Goal: Task Accomplishment & Management: Manage account settings

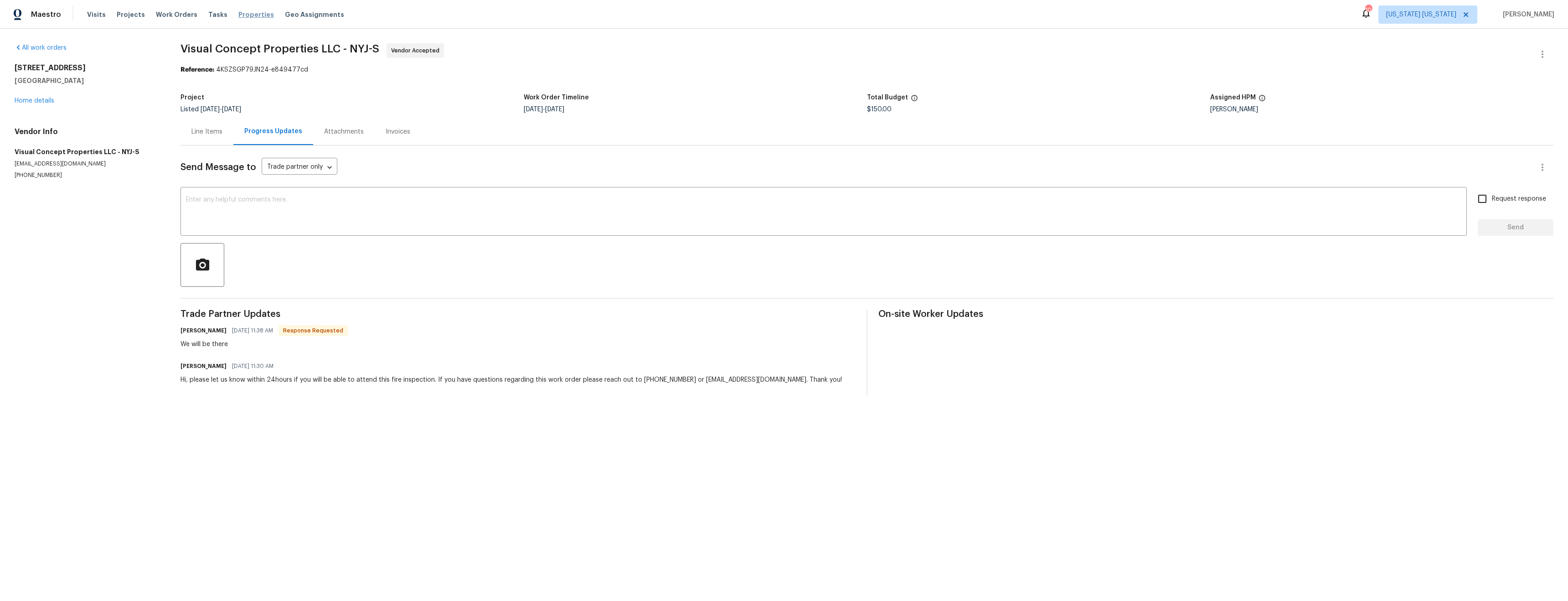
click at [242, 16] on span "Properties" at bounding box center [256, 14] width 35 height 9
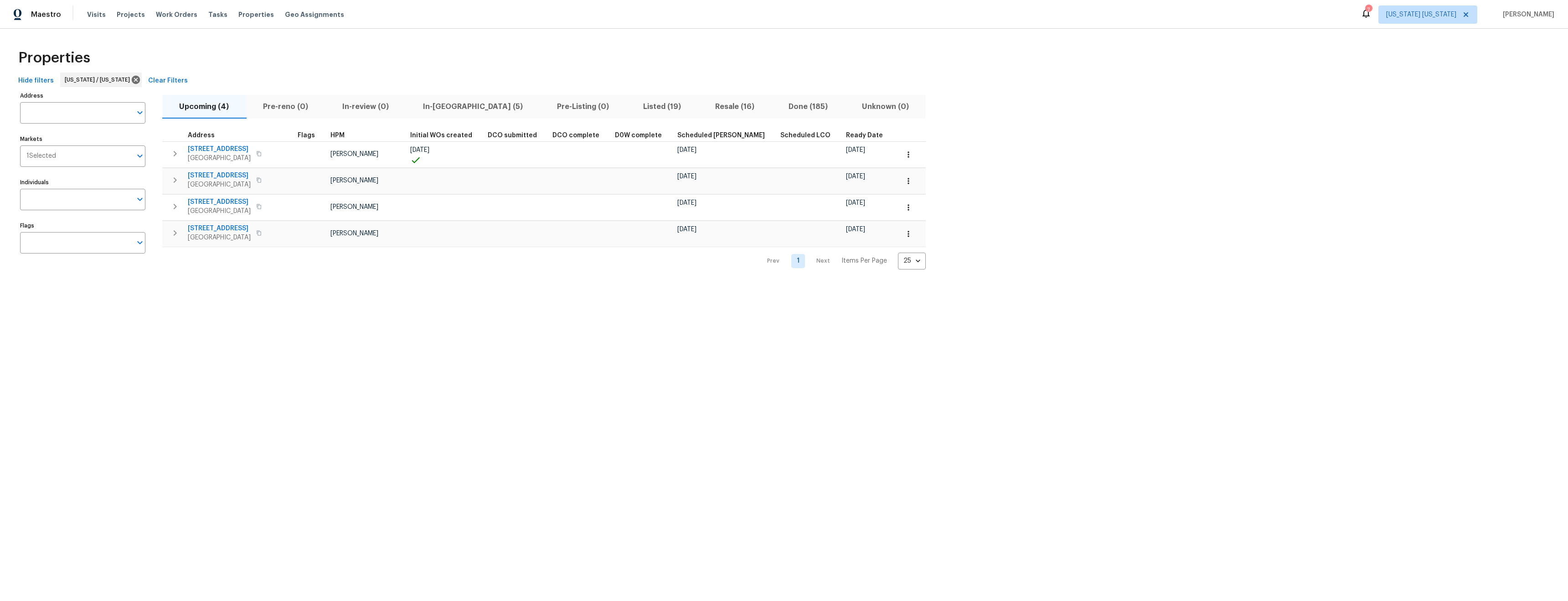
click at [458, 110] on span "In-[GEOGRAPHIC_DATA] (5)" at bounding box center [473, 107] width 123 height 13
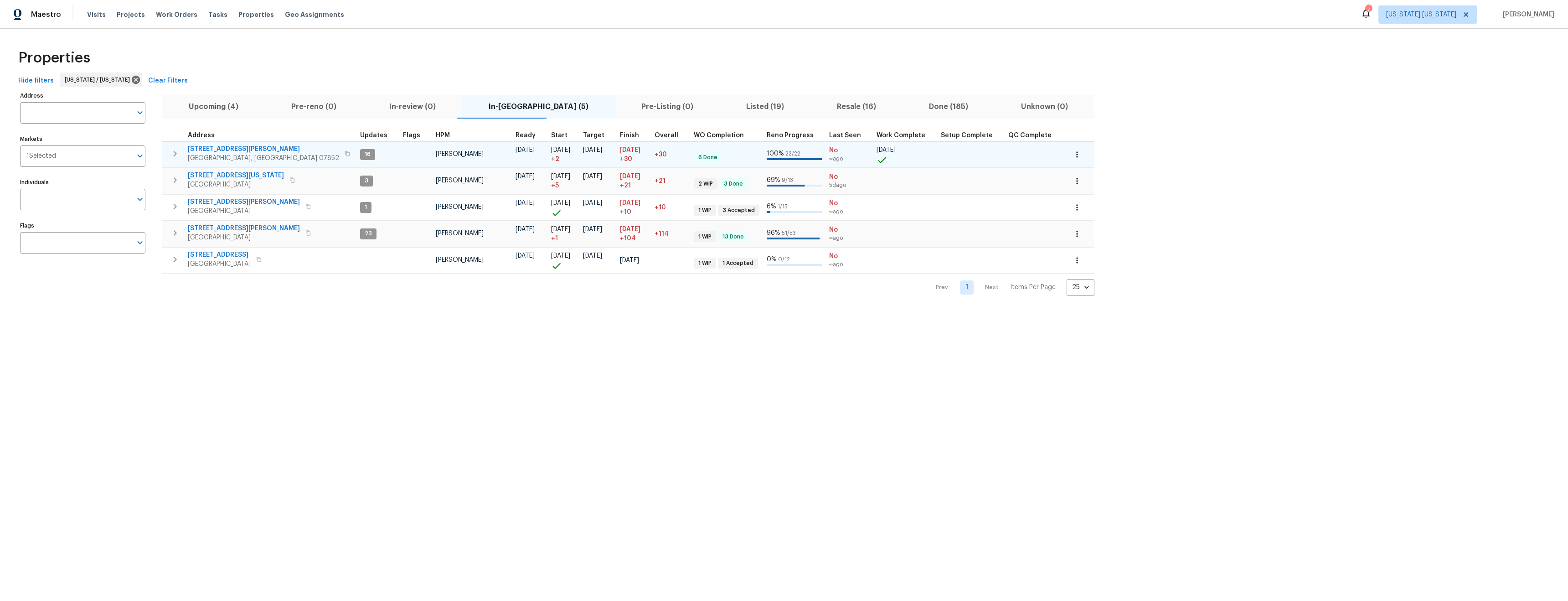
click at [207, 149] on span "[STREET_ADDRESS][PERSON_NAME]" at bounding box center [264, 149] width 152 height 9
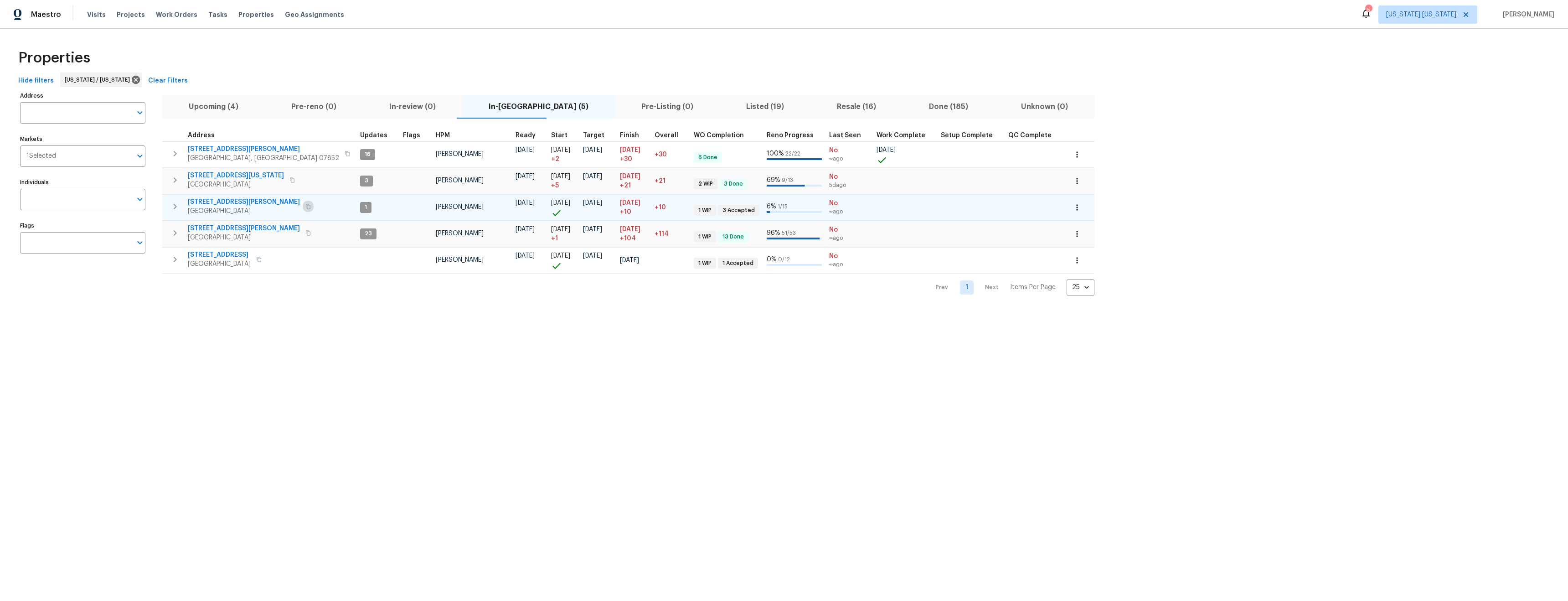
click at [306, 208] on icon "button" at bounding box center [307, 206] width 4 height 5
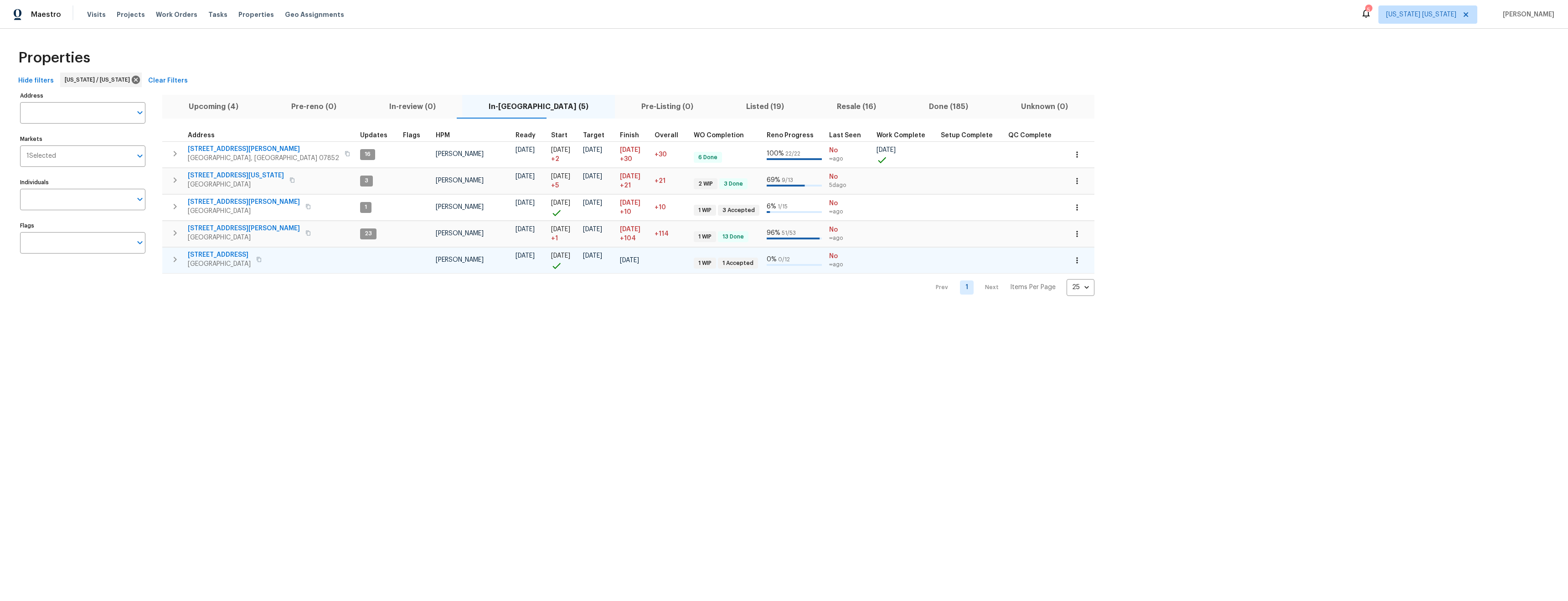
click at [262, 258] on icon "button" at bounding box center [259, 259] width 5 height 5
click at [207, 255] on span "[STREET_ADDRESS]" at bounding box center [219, 255] width 63 height 9
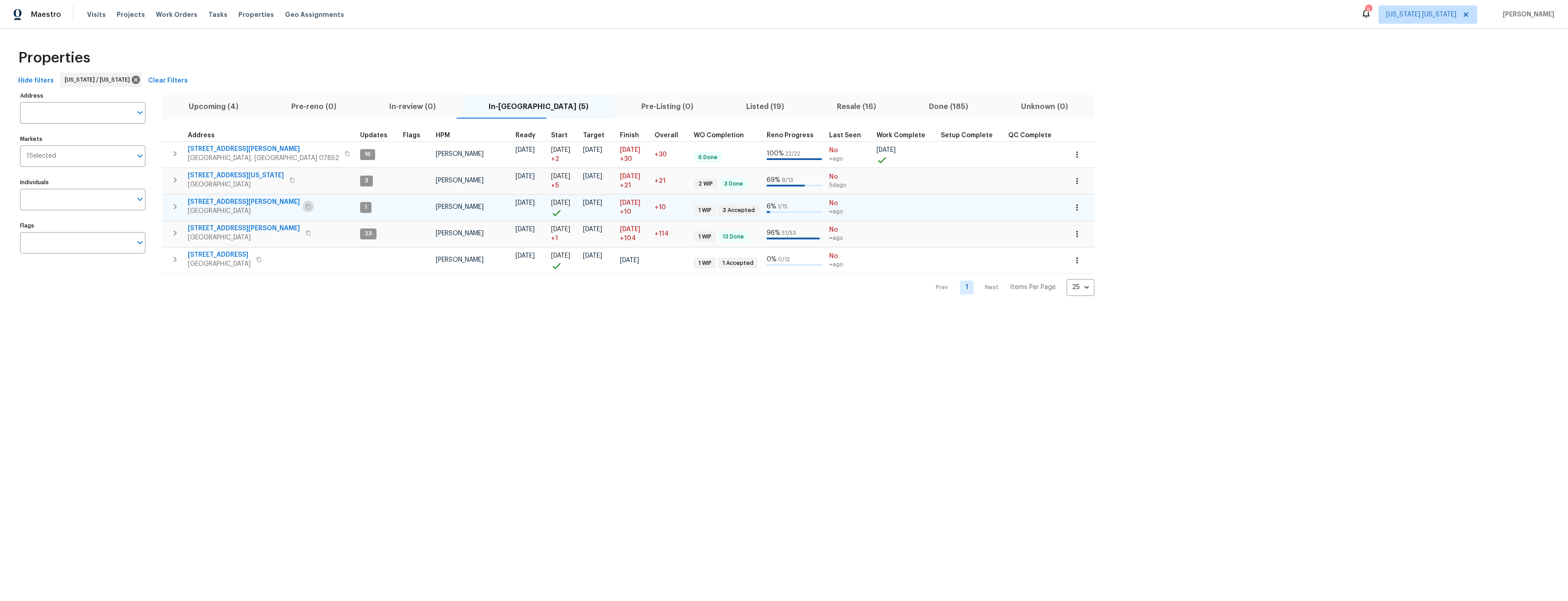
click at [306, 207] on icon "button" at bounding box center [307, 206] width 4 height 5
click at [303, 208] on button "button" at bounding box center [308, 206] width 11 height 13
click at [208, 202] on span "21 Buck Rd" at bounding box center [244, 202] width 112 height 9
click at [306, 208] on icon "button" at bounding box center [308, 206] width 5 height 5
drag, startPoint x: 305, startPoint y: 368, endPoint x: 298, endPoint y: 373, distance: 8.6
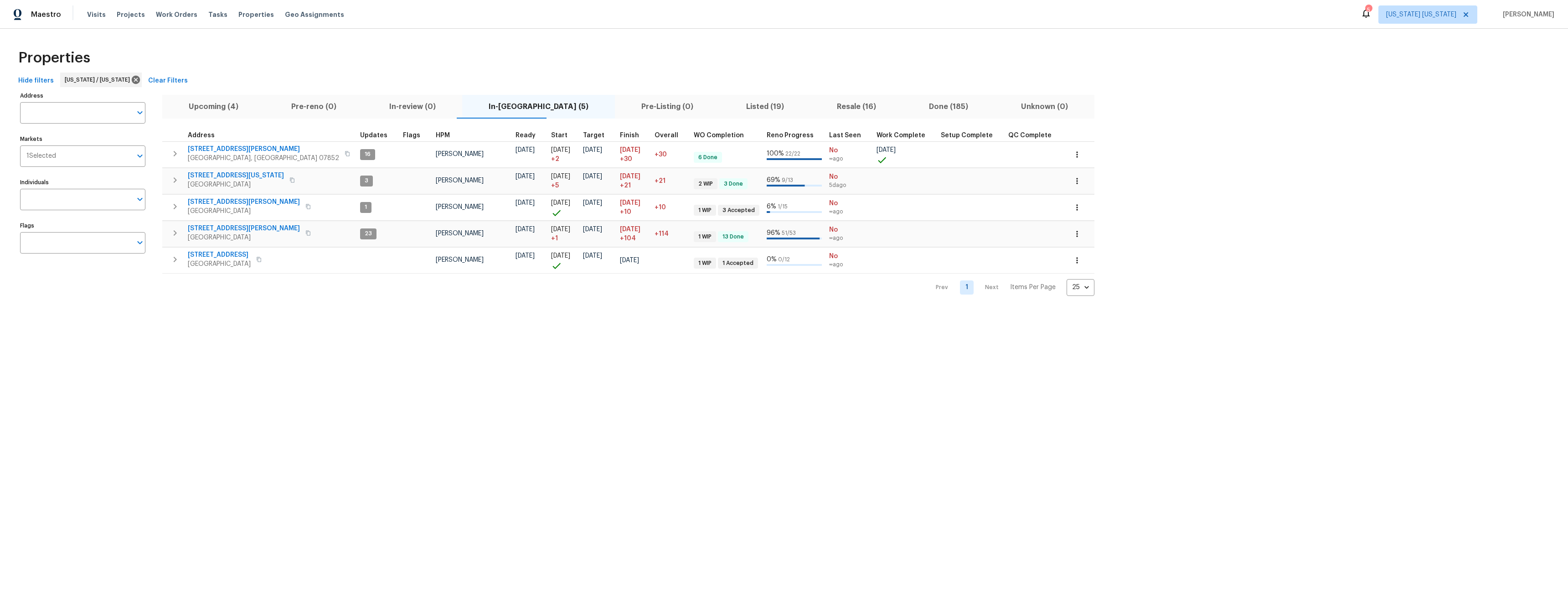
click at [305, 311] on html "Maestro Visits Projects Work Orders Tasks Properties Geo Assignments 5 New York…" at bounding box center [784, 155] width 1568 height 311
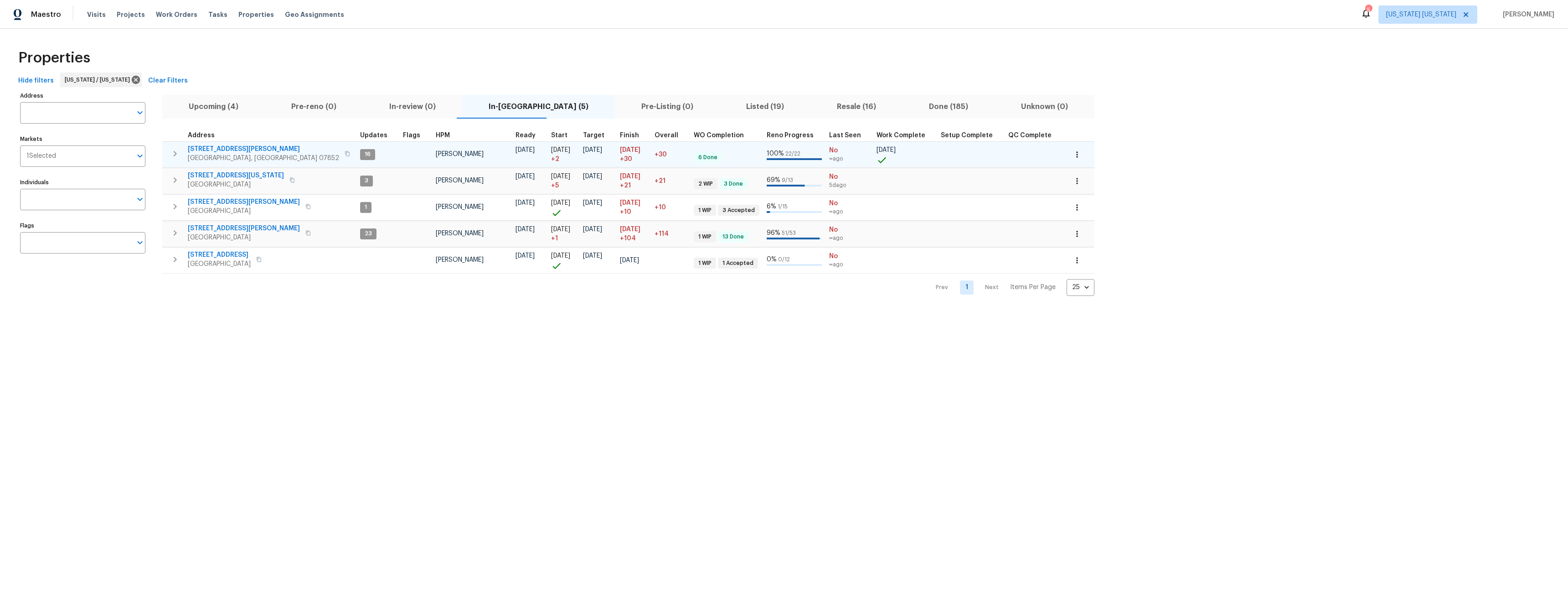
click at [212, 150] on span "238 Drake Ln" at bounding box center [264, 149] width 152 height 9
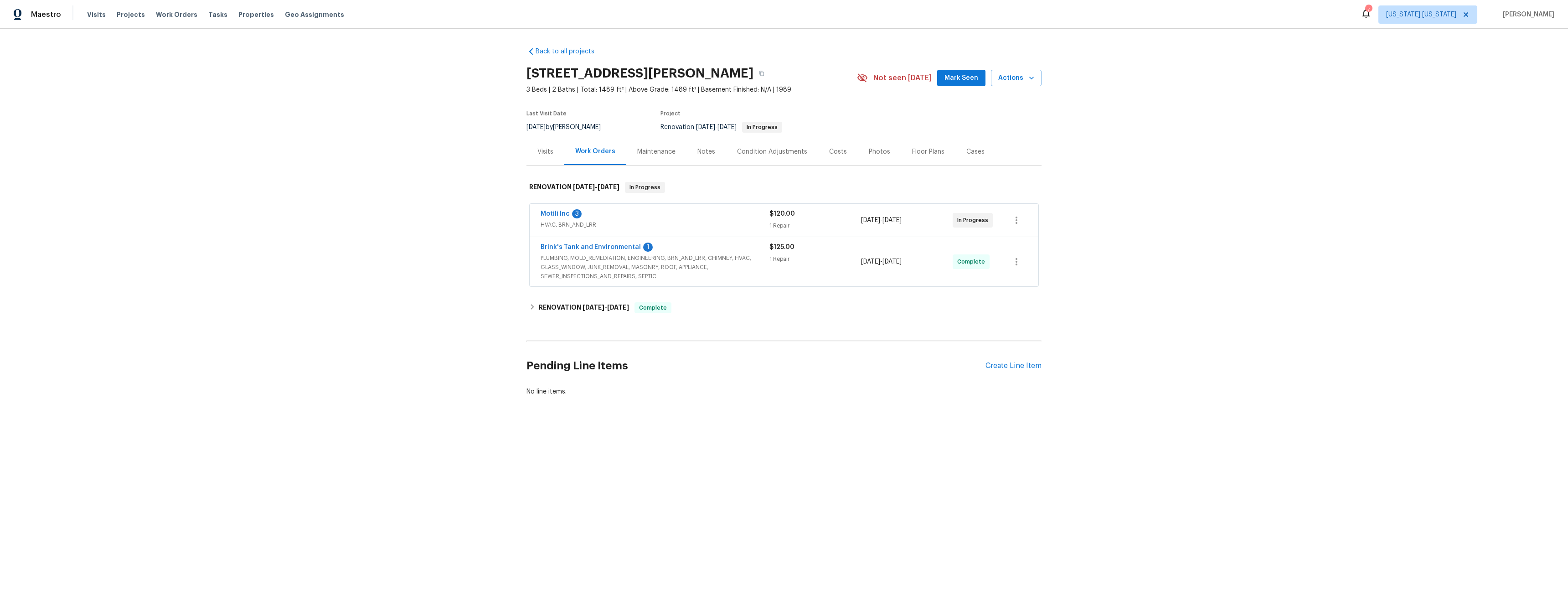
click at [606, 250] on span "Brink's Tank and Environmental" at bounding box center [590, 247] width 100 height 9
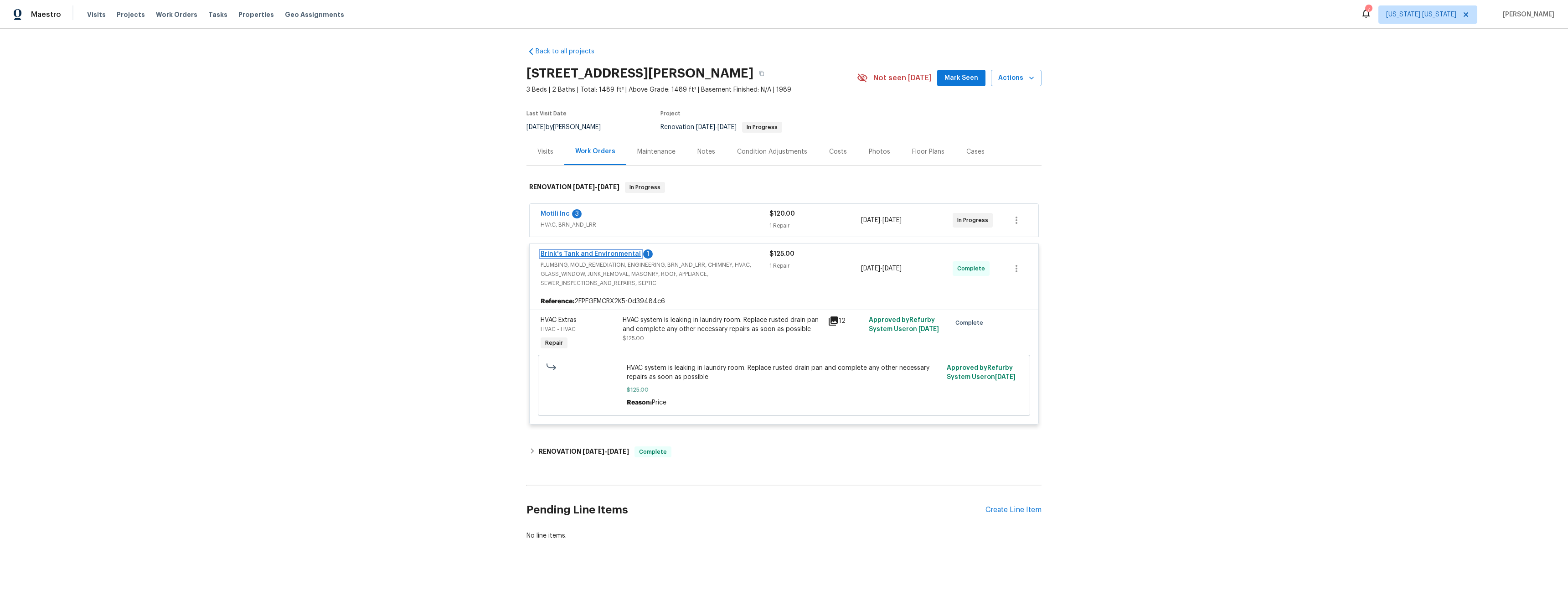
click at [603, 253] on link "Brink's Tank and Environmental" at bounding box center [590, 254] width 100 height 6
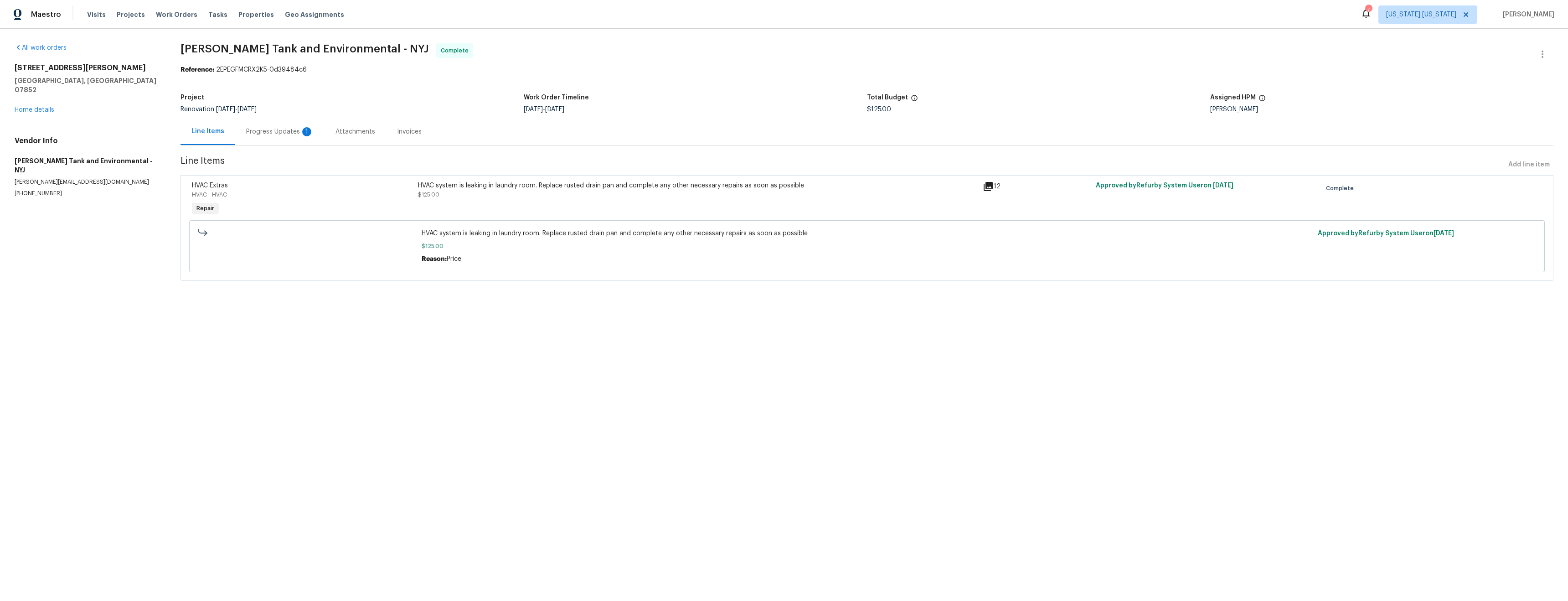
click at [298, 132] on div "Progress Updates 1" at bounding box center [279, 132] width 68 height 9
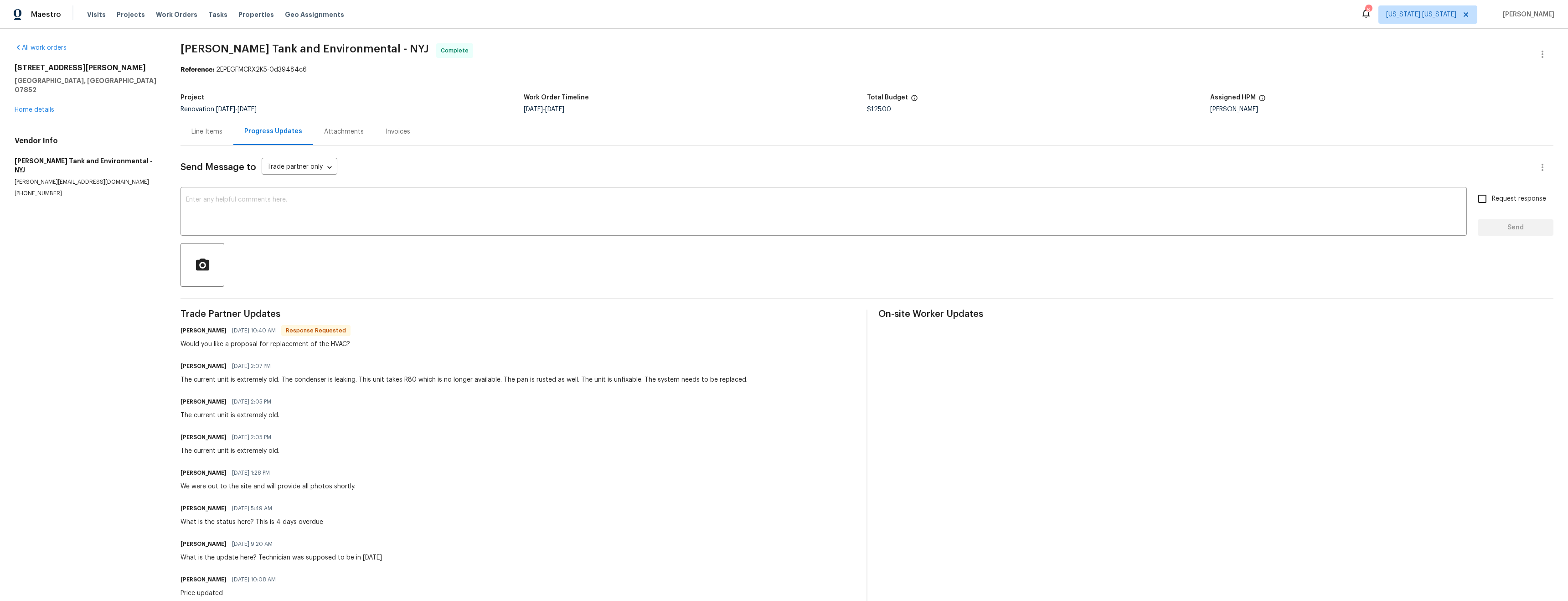
click at [204, 132] on div "Line Items" at bounding box center [207, 132] width 31 height 9
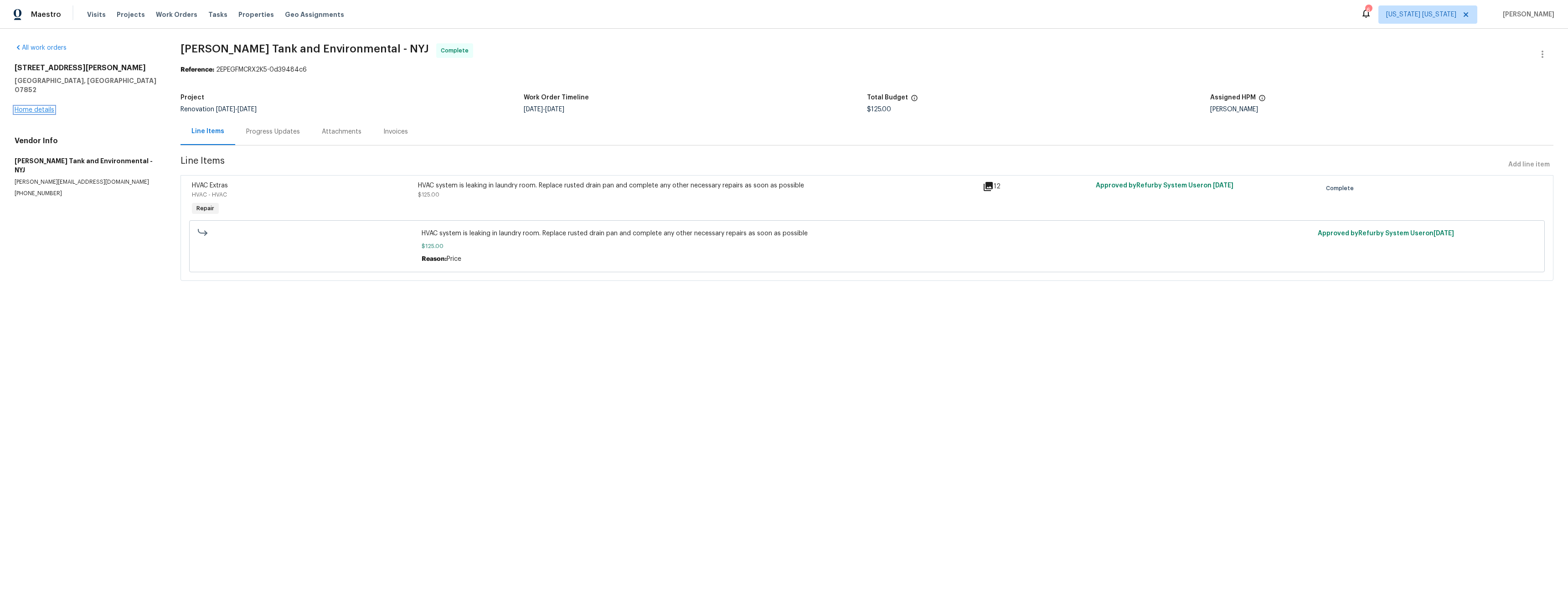
click at [38, 107] on link "Home details" at bounding box center [34, 110] width 40 height 6
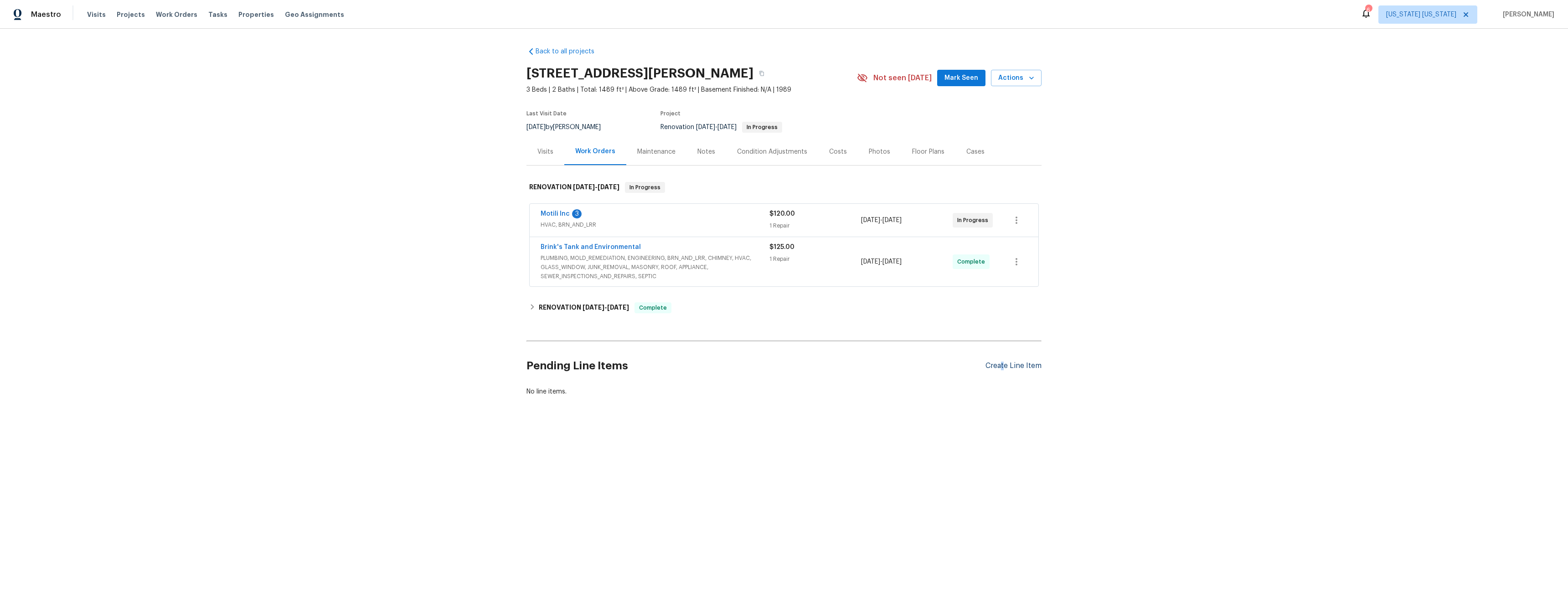
click at [1000, 366] on div "Create Line Item" at bounding box center [1013, 366] width 56 height 9
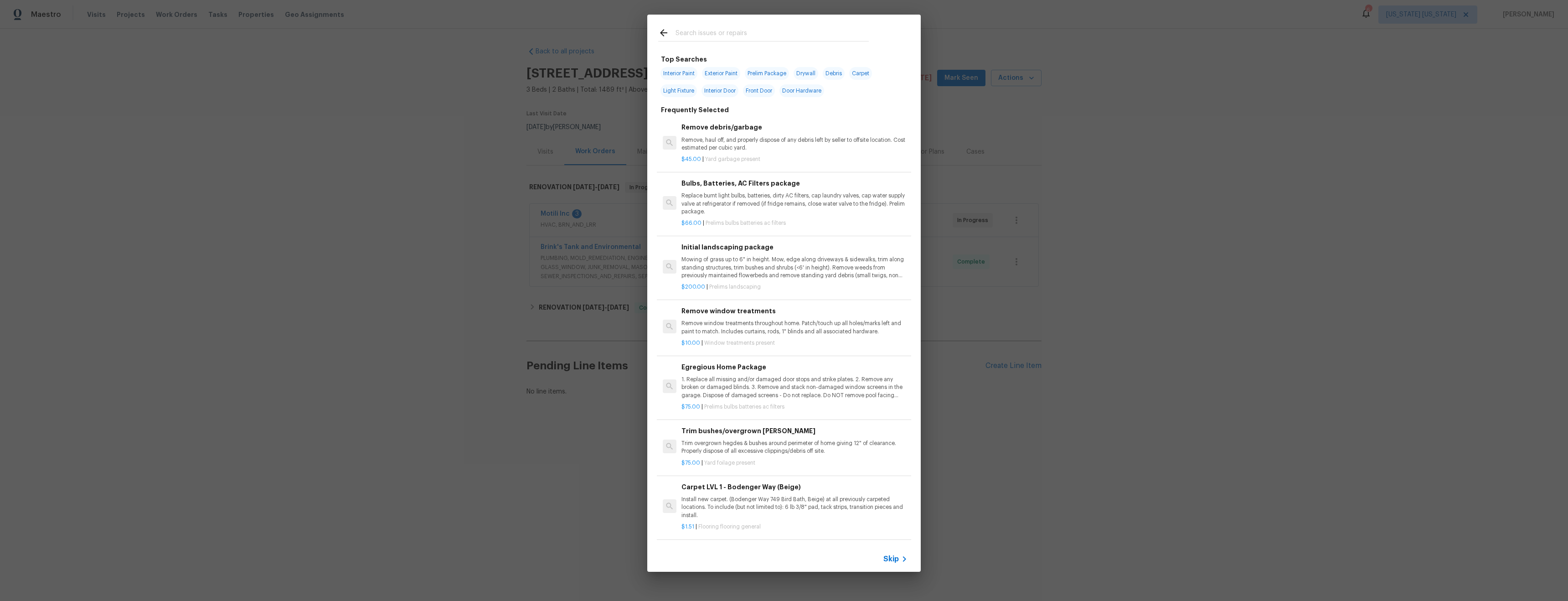
click at [713, 31] on input "text" at bounding box center [772, 34] width 194 height 13
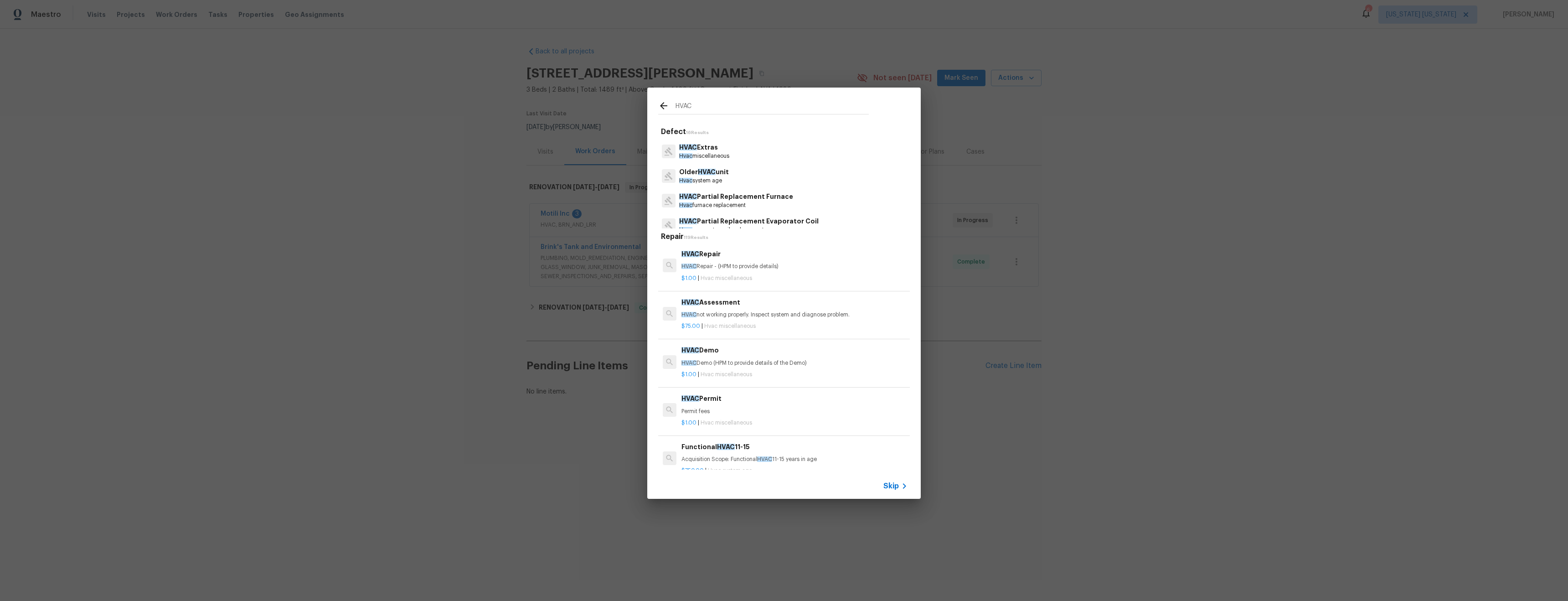
scroll to position [24, 0]
type input "HVAC"
click at [727, 173] on p "Older HVAC unit" at bounding box center [704, 170] width 50 height 10
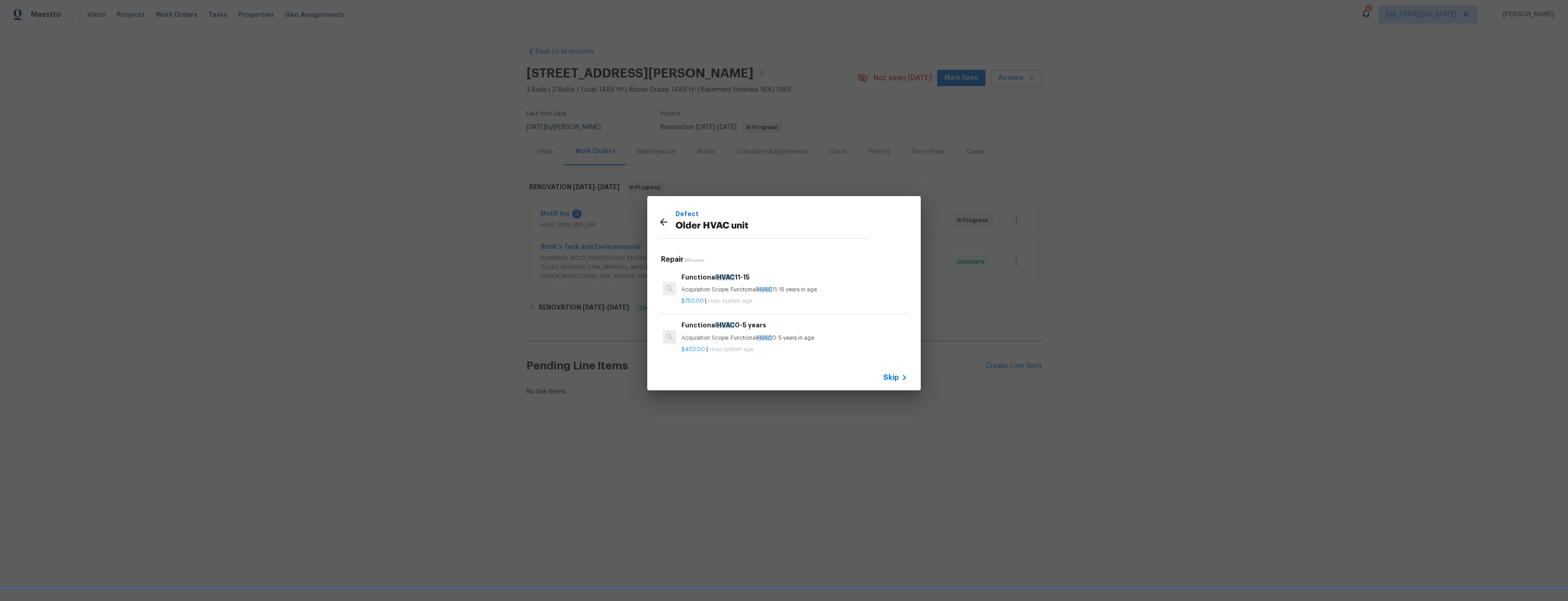
click at [665, 223] on icon at bounding box center [663, 222] width 11 height 11
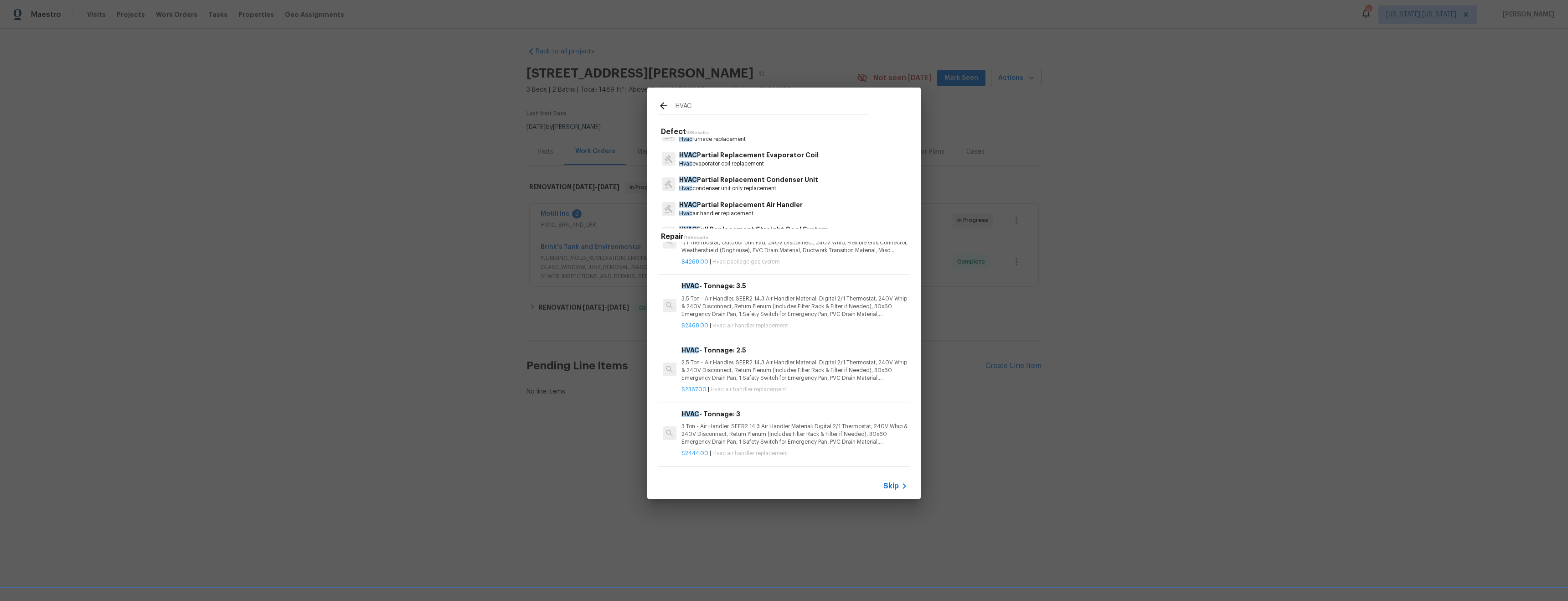
scroll to position [0, 0]
click at [710, 170] on p "HVAC Extras" at bounding box center [704, 170] width 50 height 10
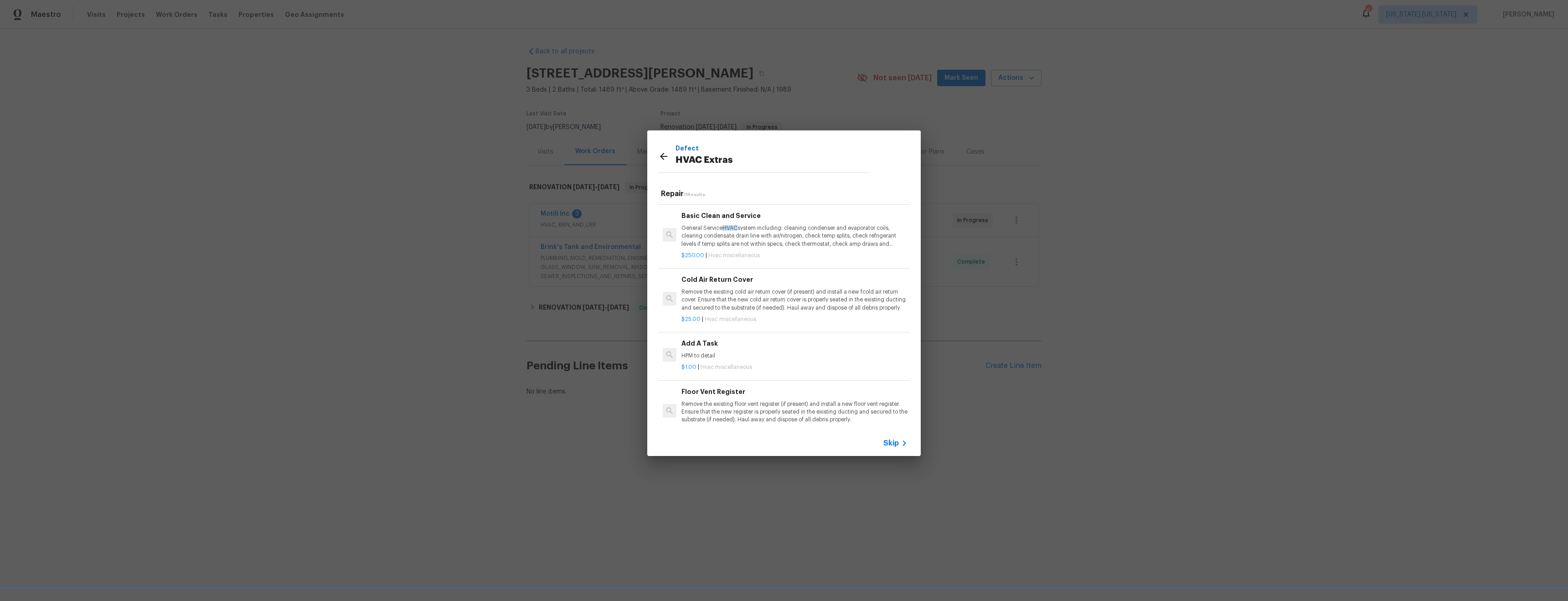
scroll to position [373, 0]
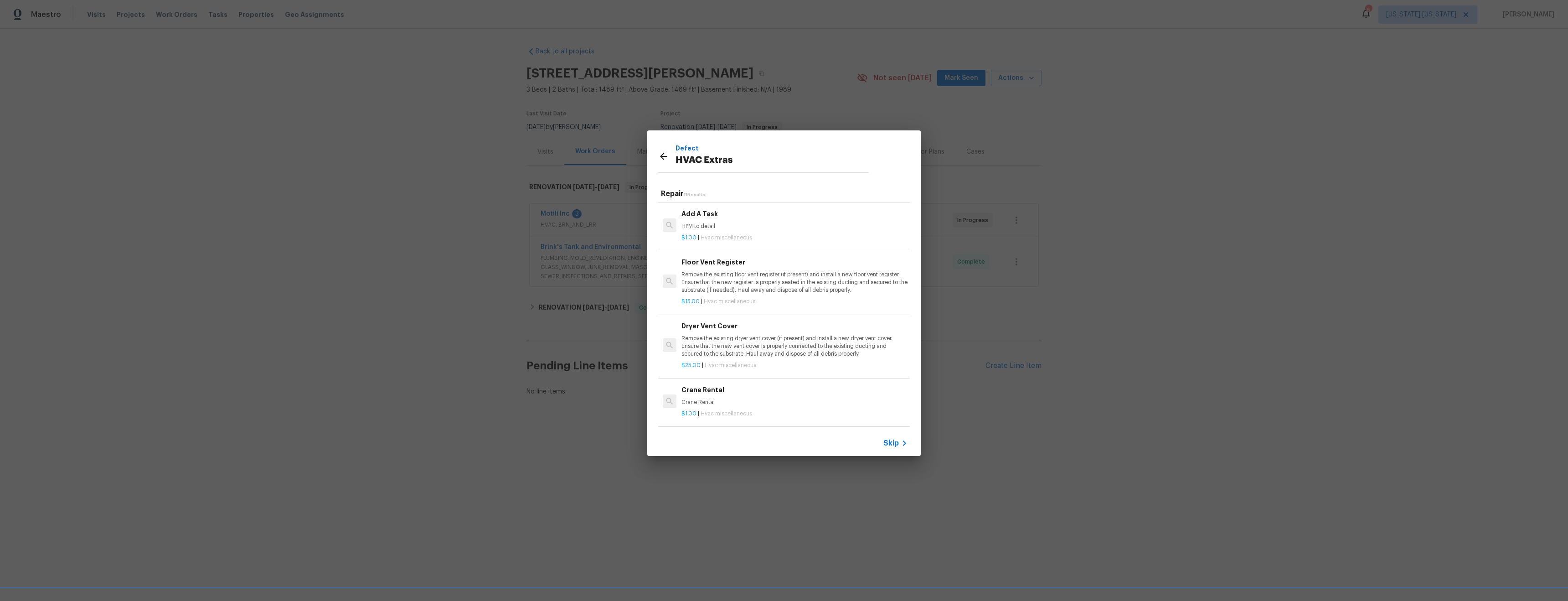
click at [663, 155] on icon at bounding box center [663, 156] width 7 height 7
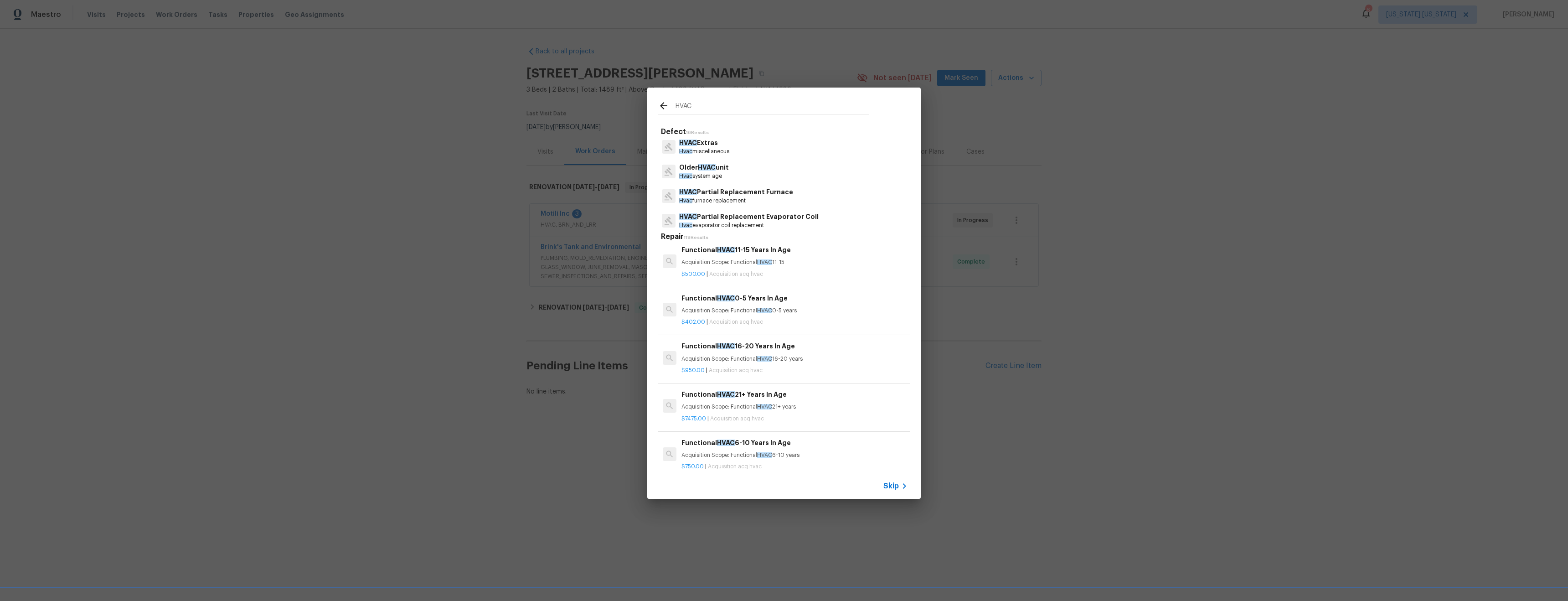
scroll to position [29, 0]
click at [732, 193] on p "HVAC Partial Replacement Furnace" at bounding box center [736, 191] width 114 height 10
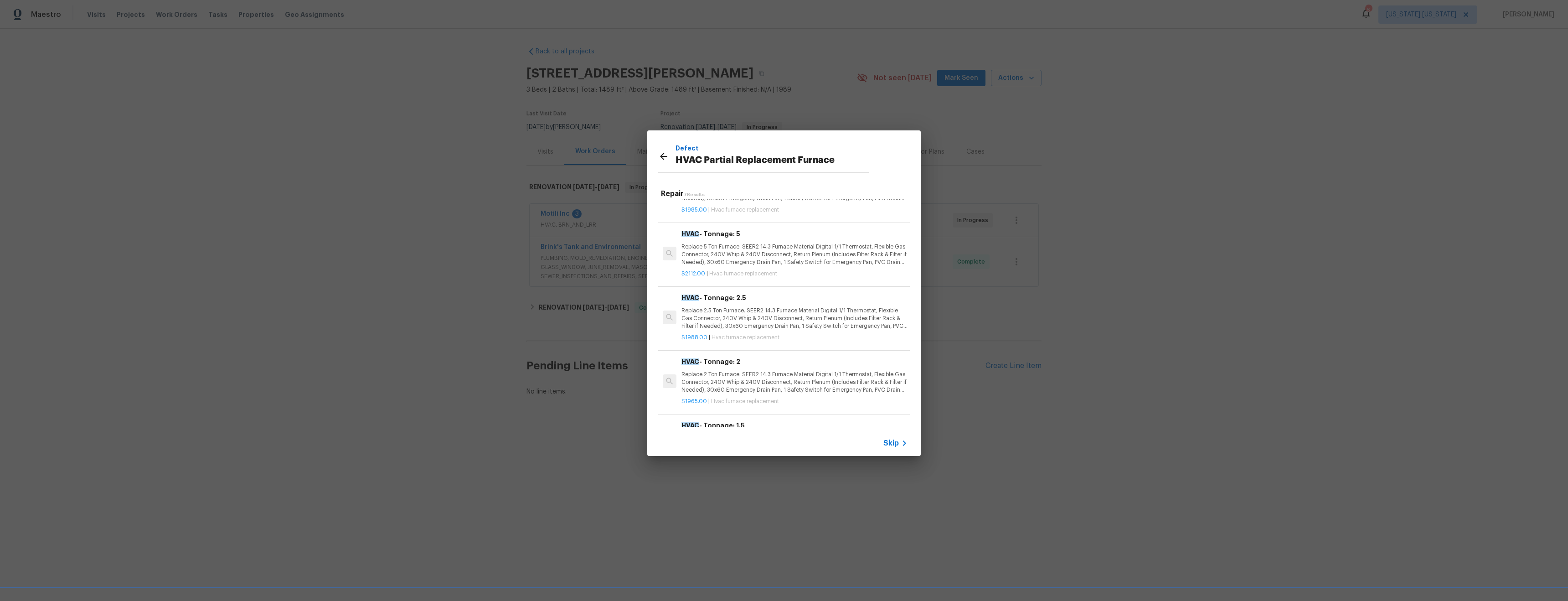
scroll to position [0, 0]
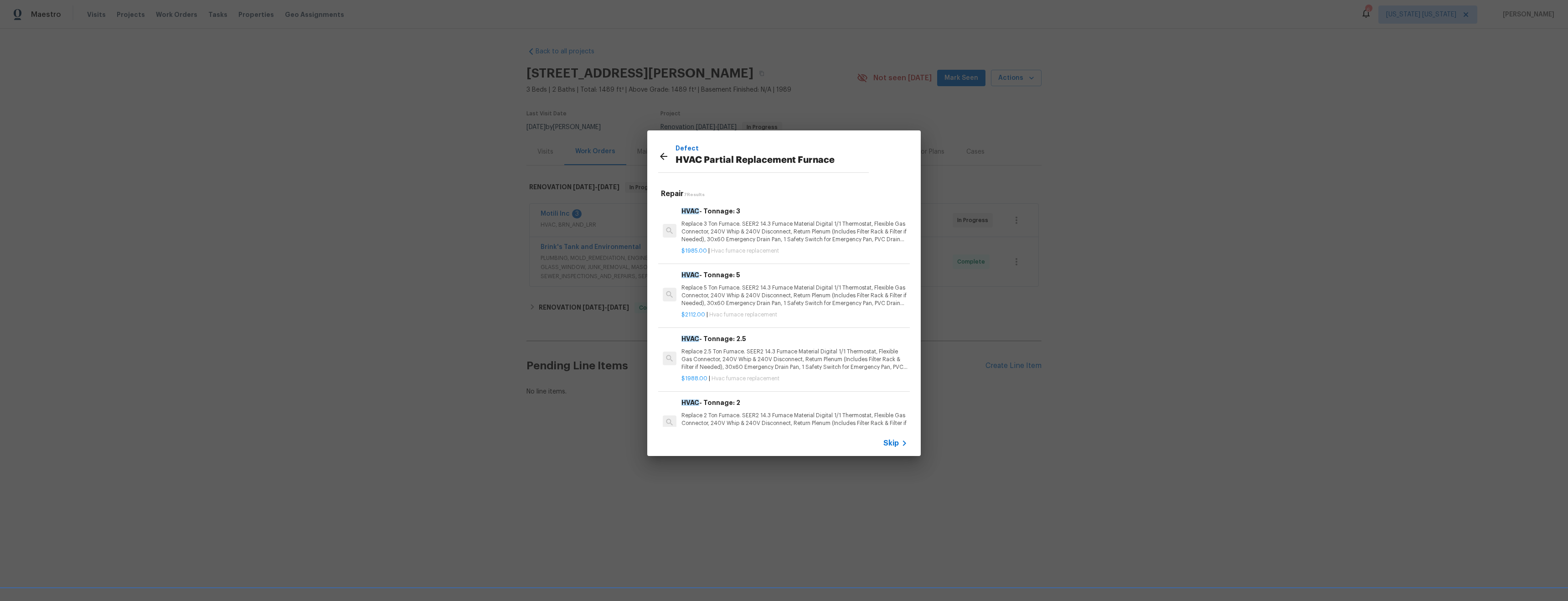
click at [664, 158] on icon at bounding box center [663, 156] width 11 height 11
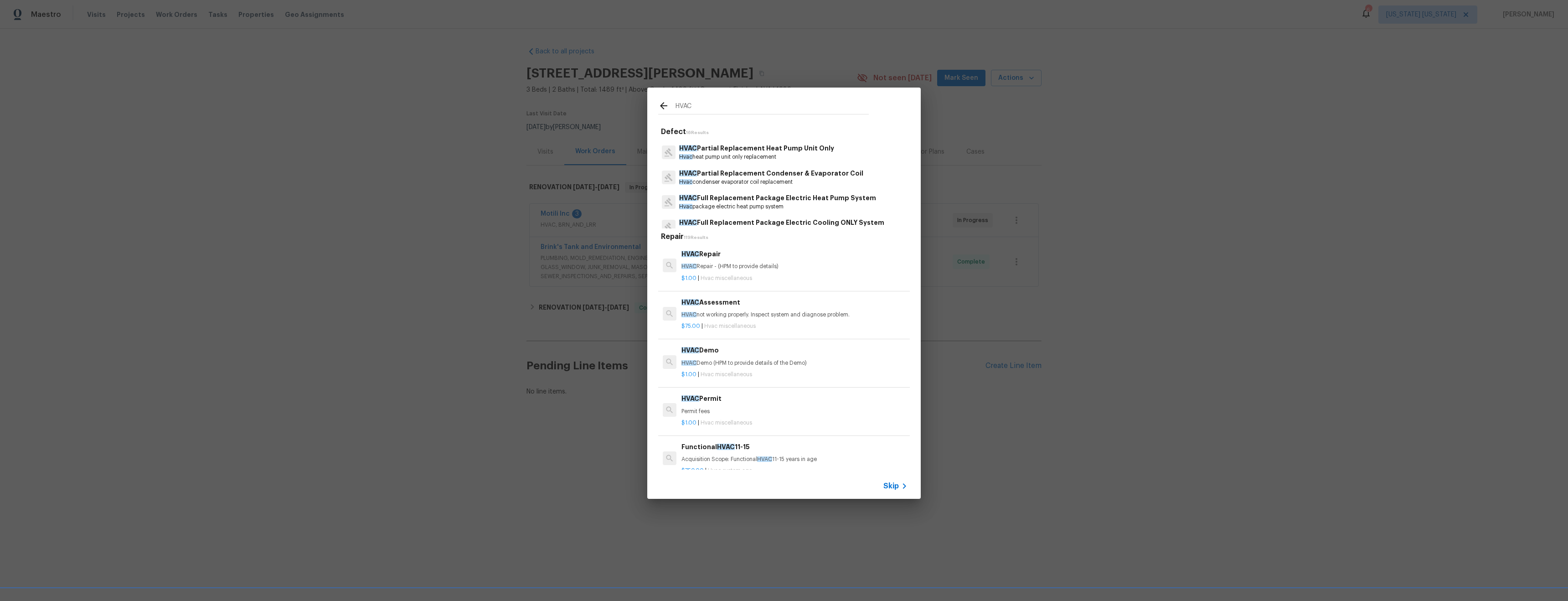
scroll to position [304, 0]
click at [764, 219] on p "Hvac furnace condenser coil system" at bounding box center [775, 220] width 192 height 8
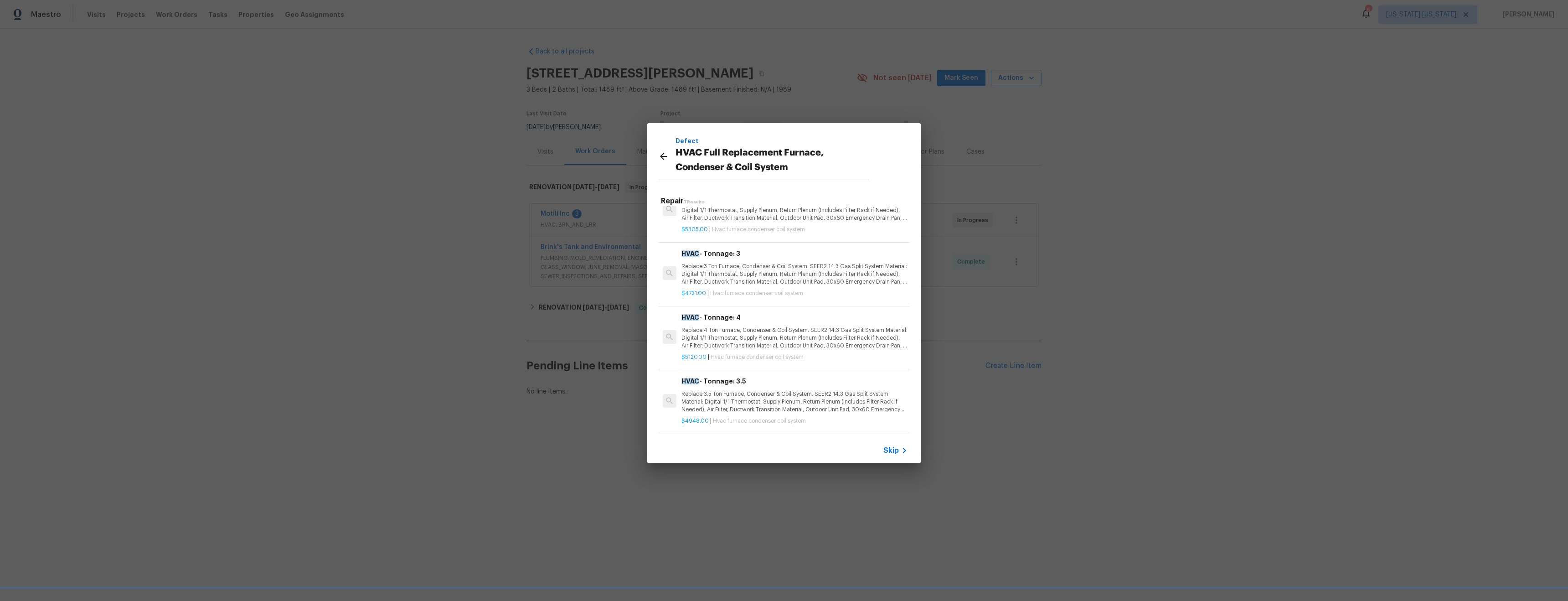
scroll to position [0, 0]
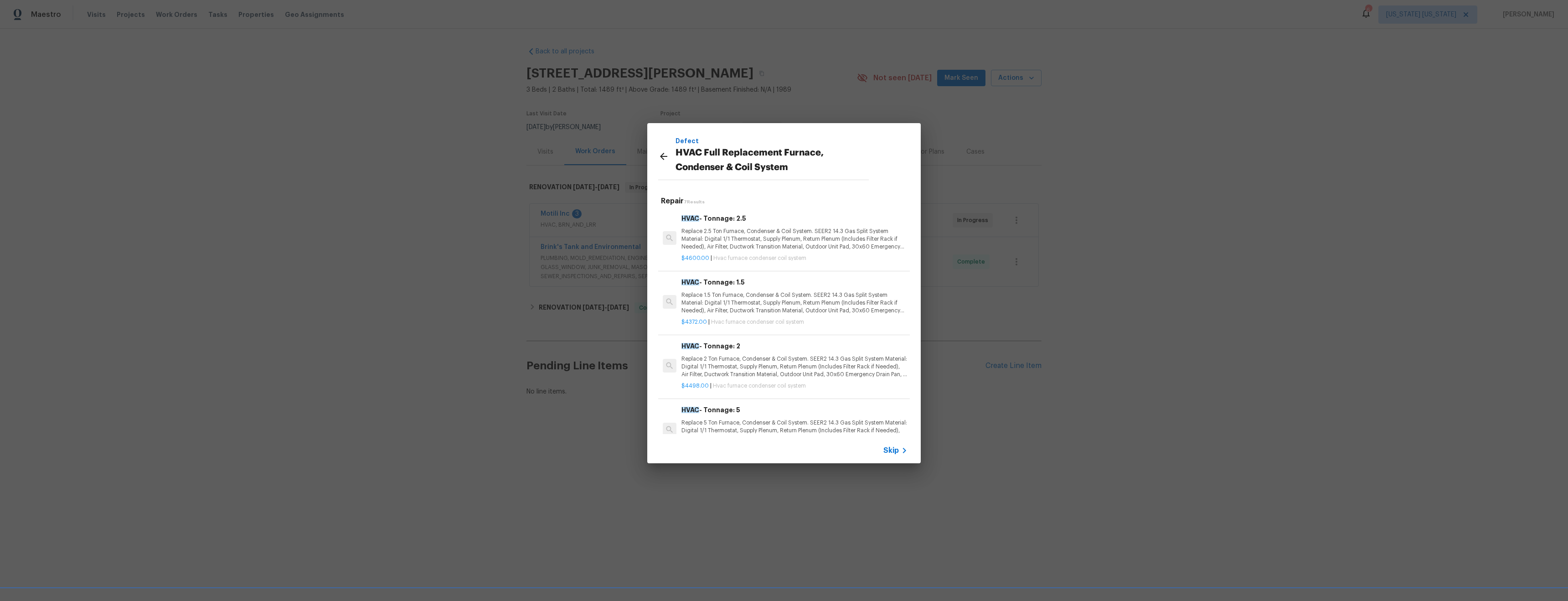
click at [660, 157] on icon at bounding box center [663, 156] width 11 height 11
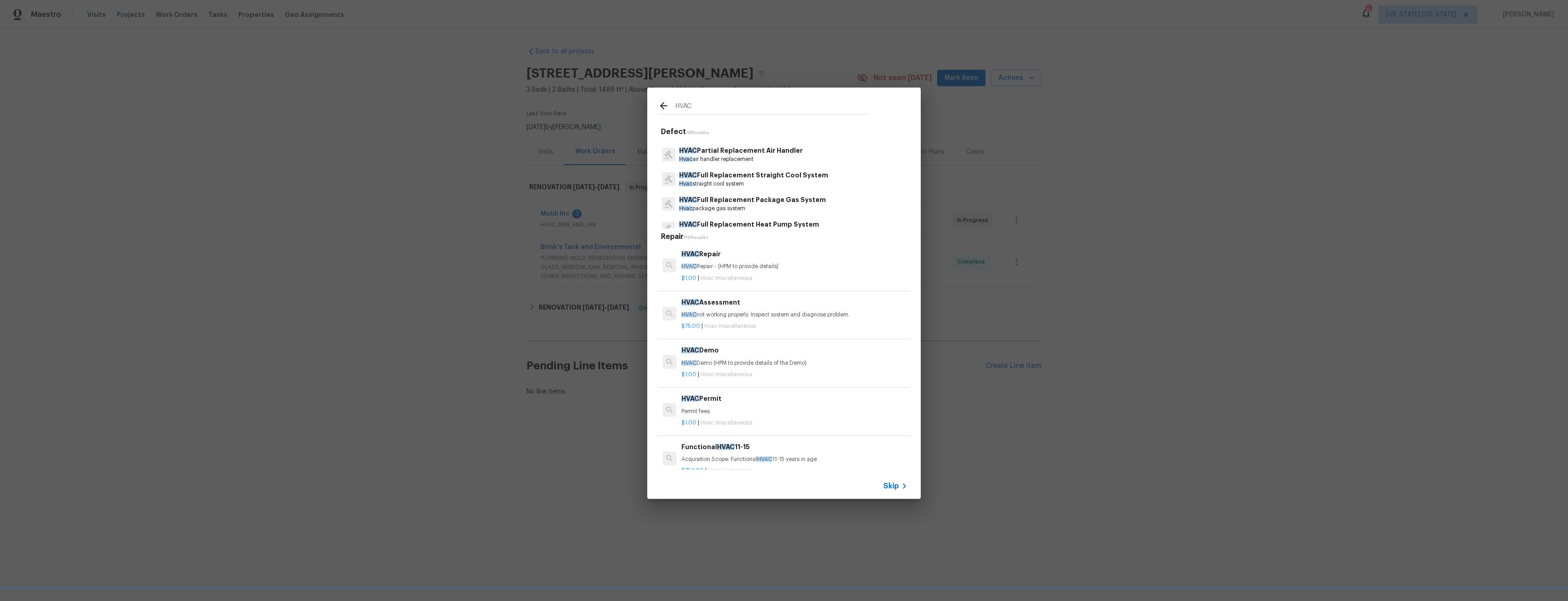
scroll to position [291, 0]
click at [758, 185] on p "Hvac package electric heat pump system" at bounding box center [777, 185] width 197 height 8
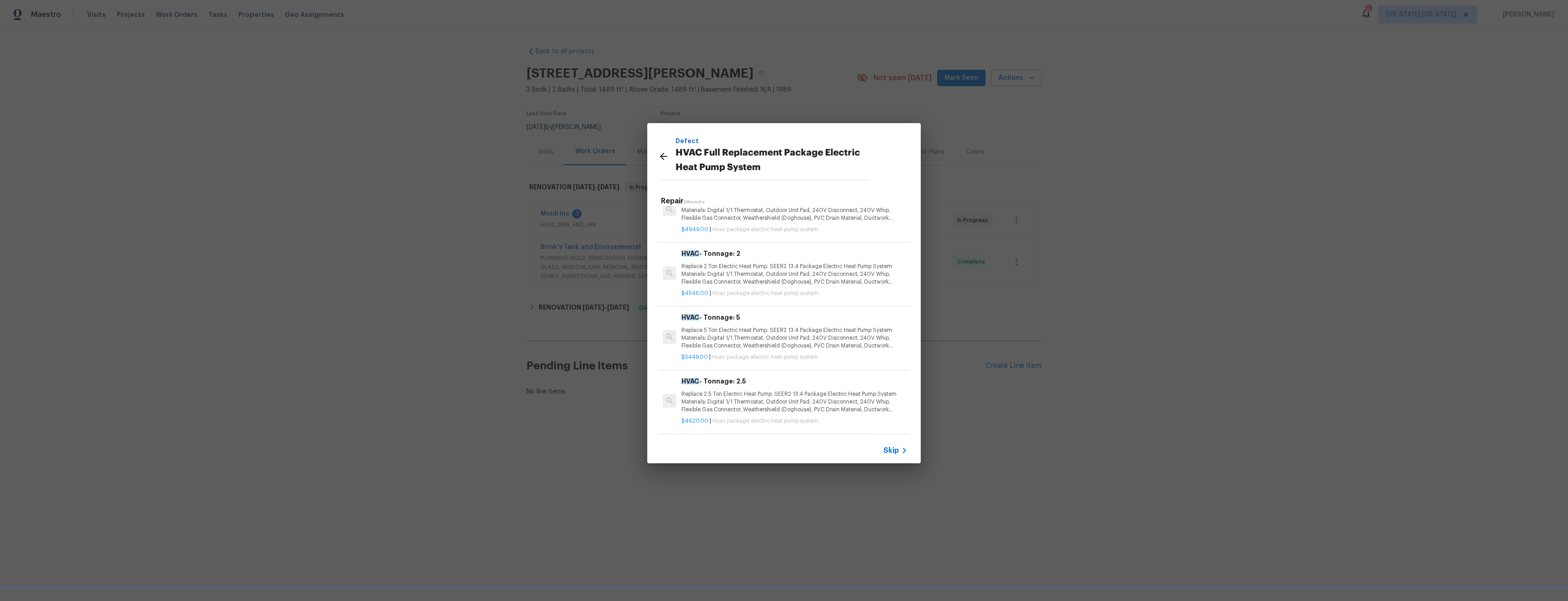
scroll to position [163, 0]
drag, startPoint x: 1105, startPoint y: 270, endPoint x: 548, endPoint y: 71, distance: 591.5
click at [1105, 270] on div "Defect HVAC Full Replacement Package Electric Heat Pump System Repair 6 Results…" at bounding box center [784, 293] width 1568 height 586
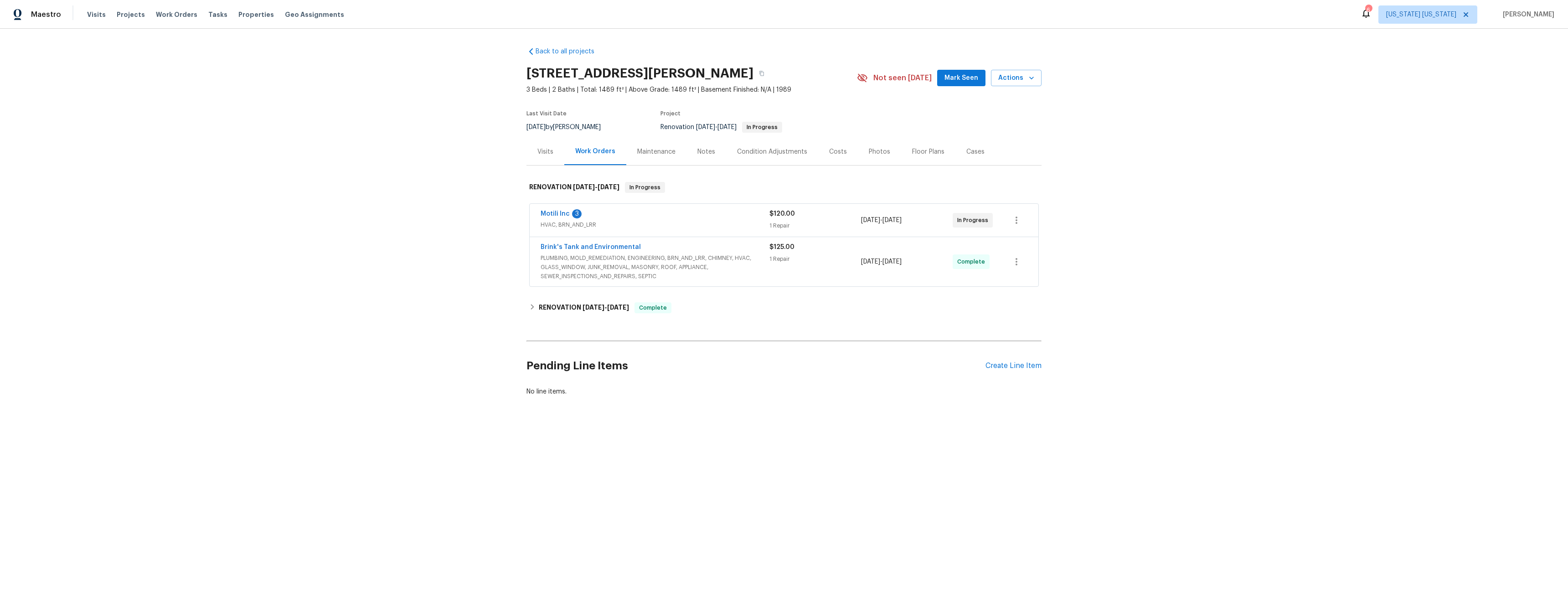
scroll to position [124, 0]
click at [166, 13] on span "Work Orders" at bounding box center [177, 14] width 41 height 9
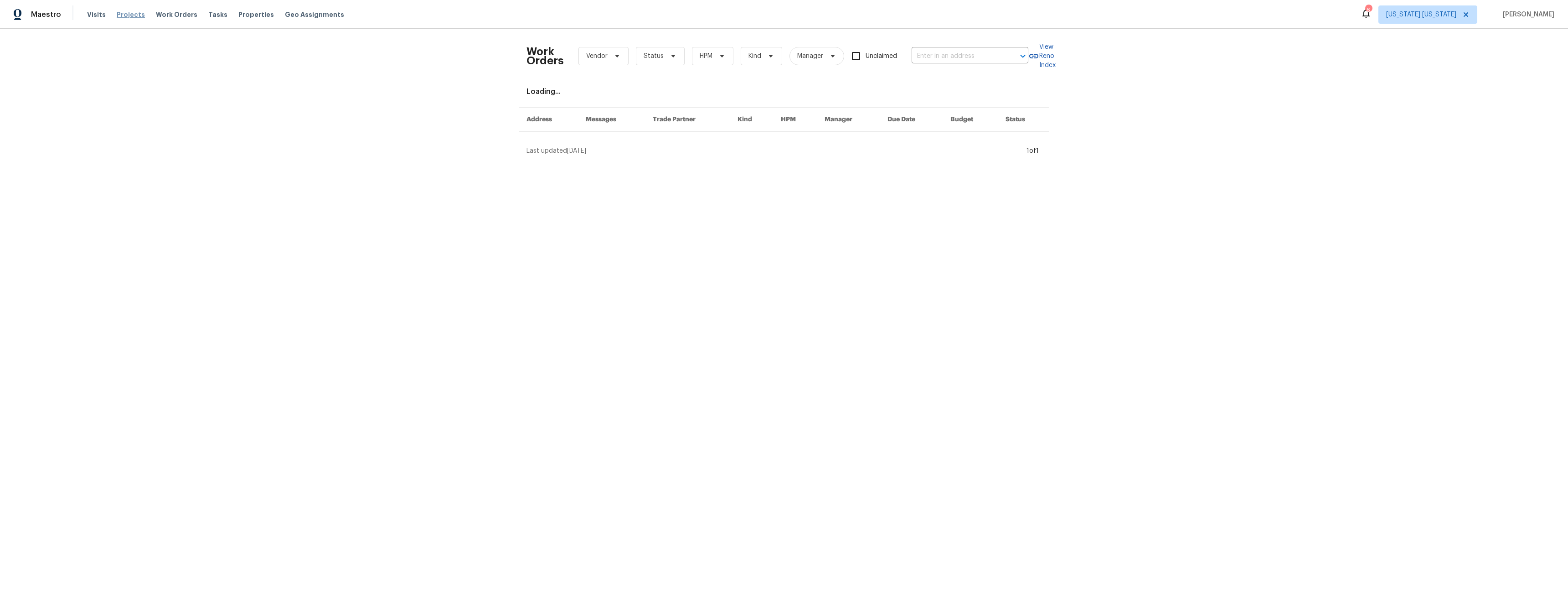
click at [122, 16] on span "Projects" at bounding box center [131, 14] width 28 height 9
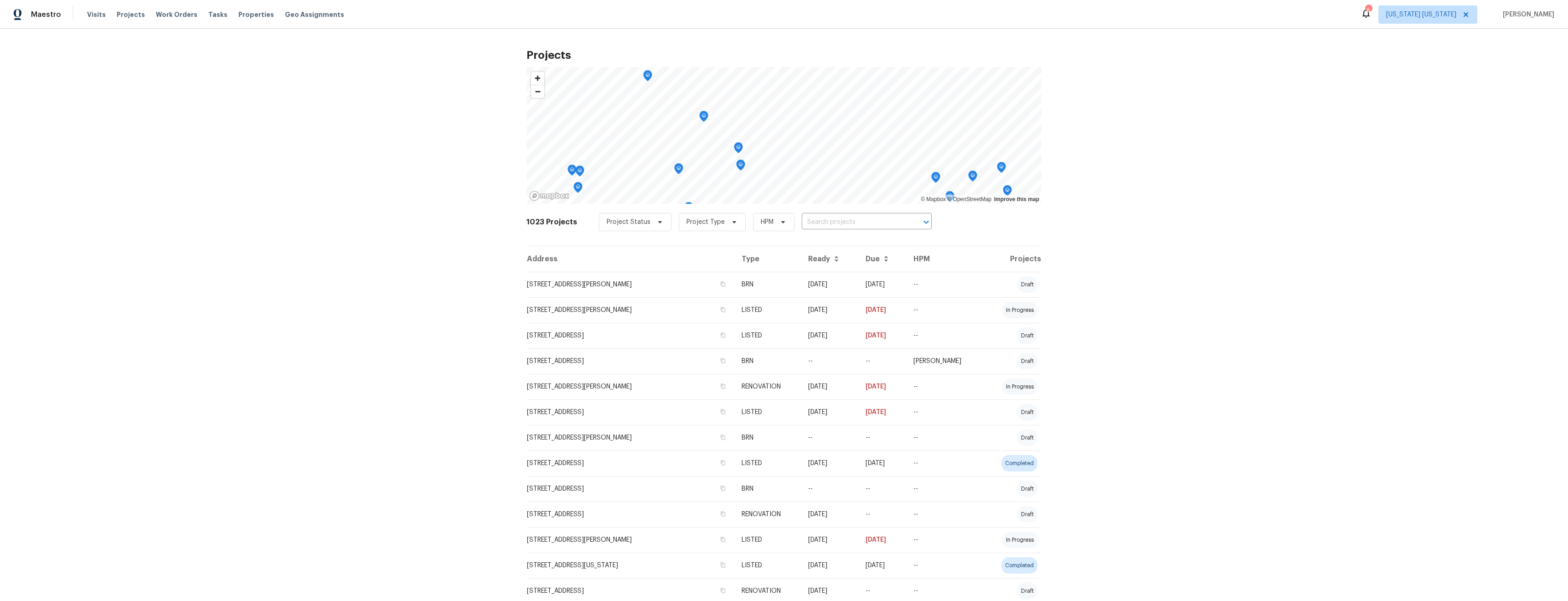
click at [1371, 15] on icon at bounding box center [1366, 13] width 11 height 11
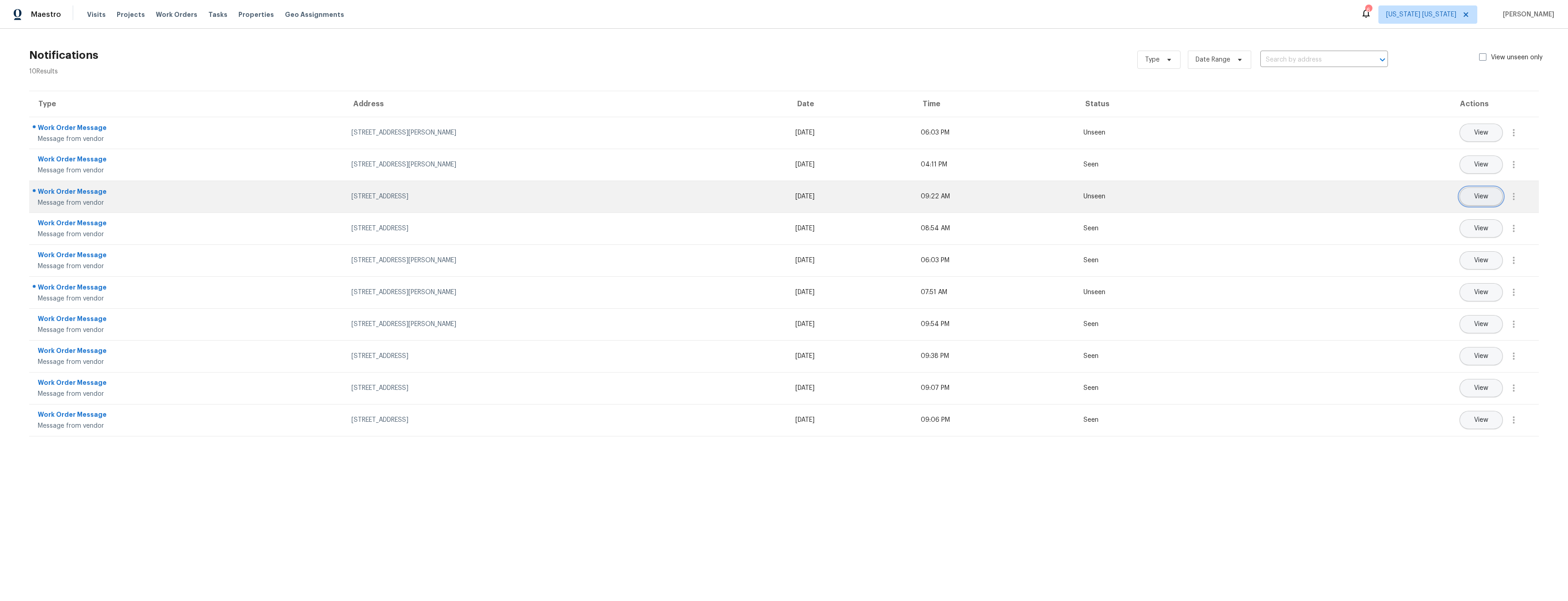
click at [1460, 199] on button "View" at bounding box center [1481, 197] width 43 height 18
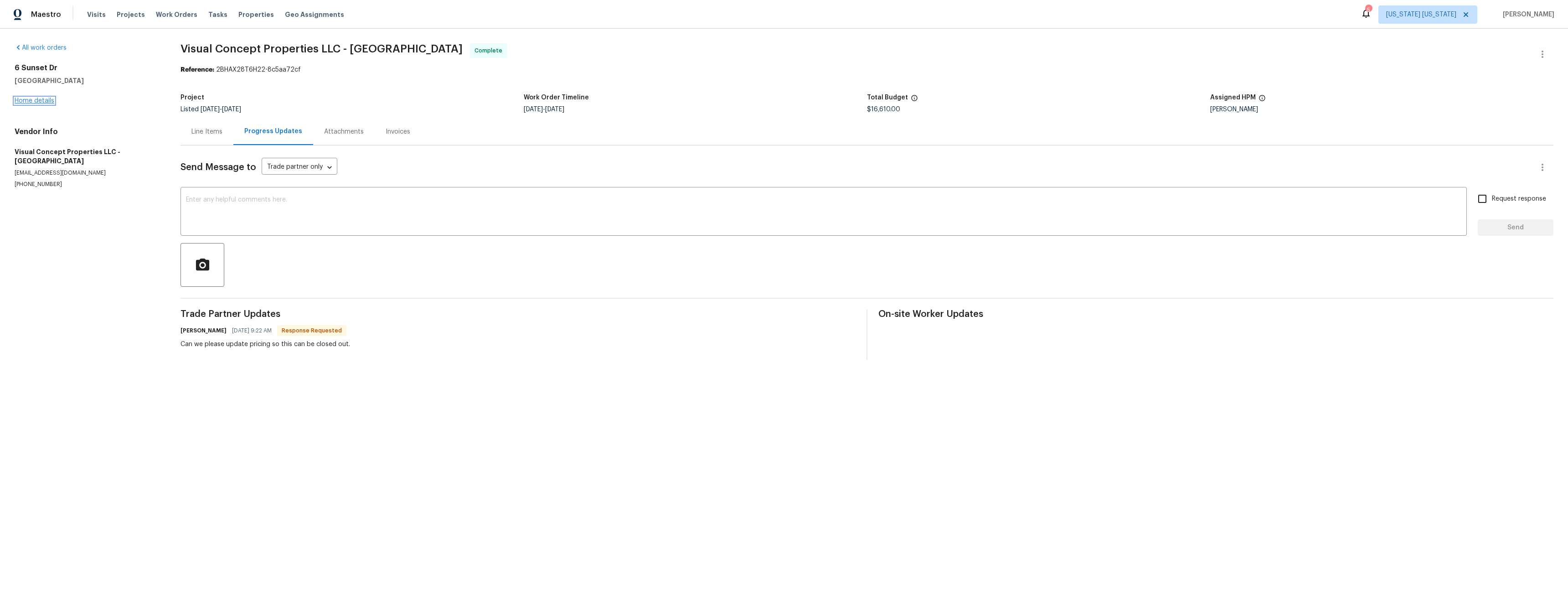
click at [40, 99] on link "Home details" at bounding box center [34, 100] width 40 height 6
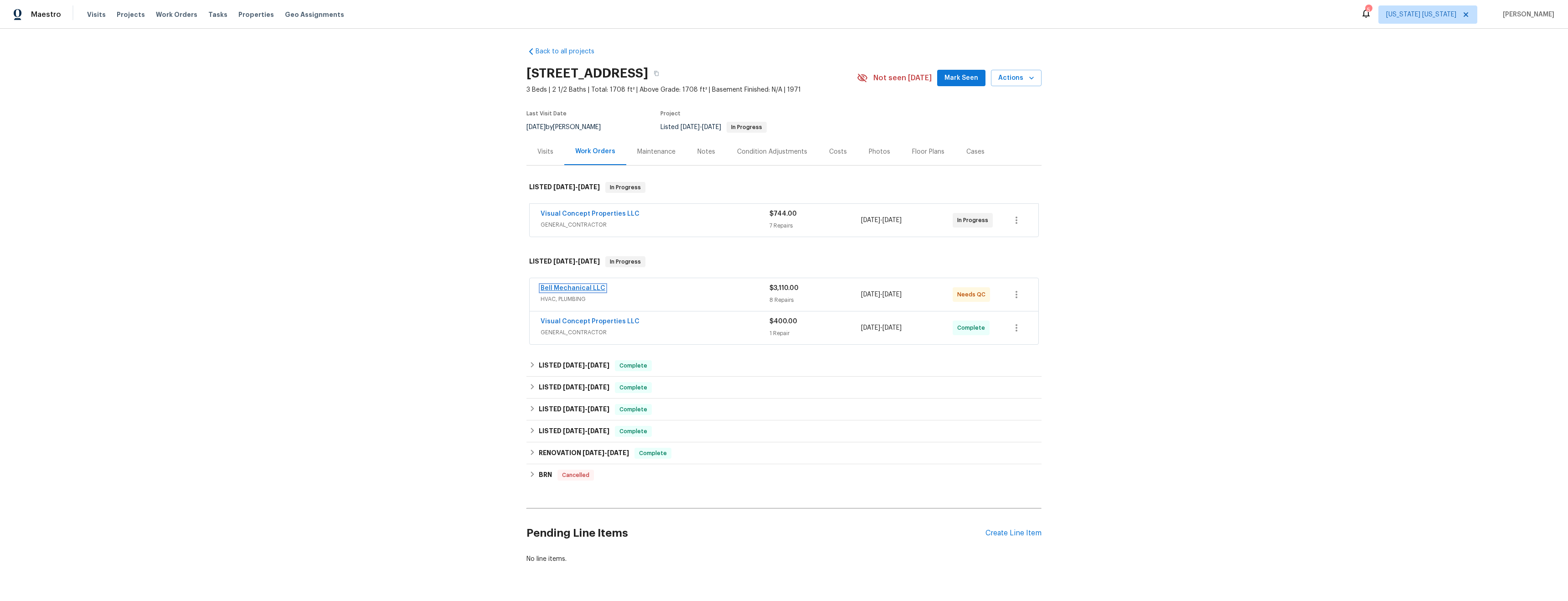
click at [570, 291] on link "Bell Mechanical LLC" at bounding box center [573, 288] width 65 height 6
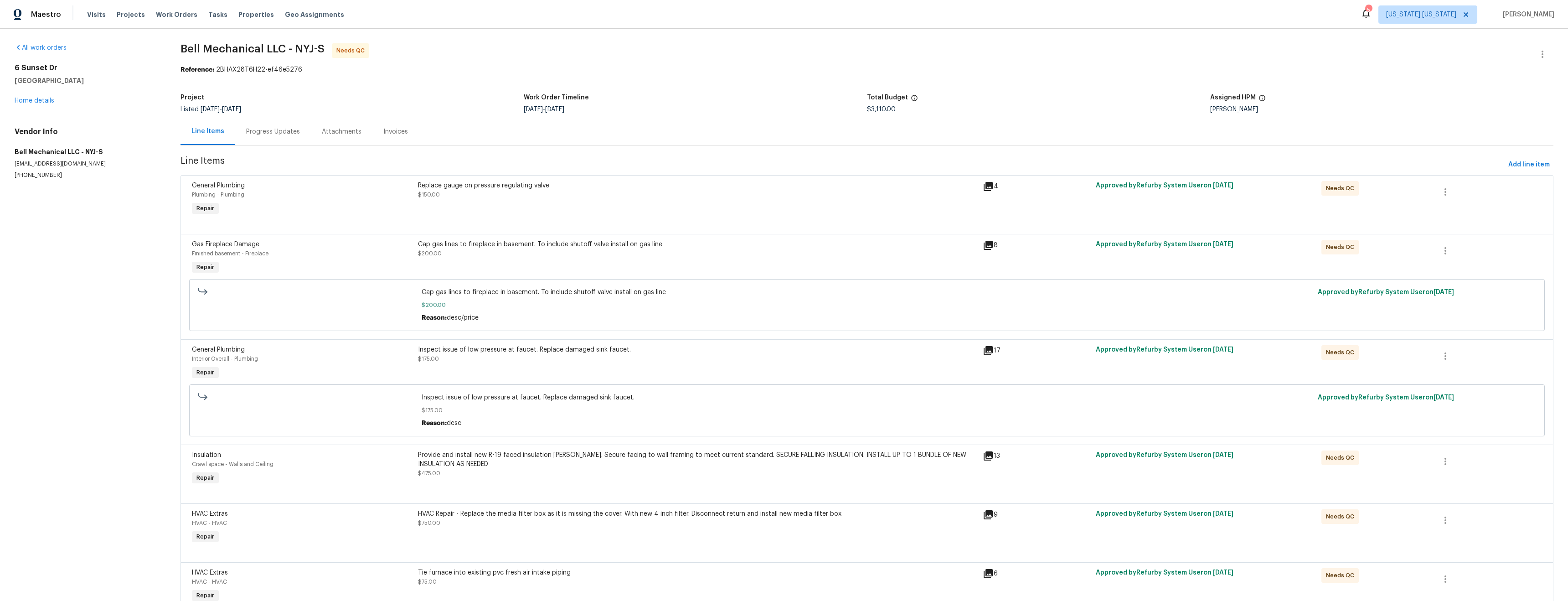
click at [552, 208] on div "Replace gauge on pressure regulating valve $150.00" at bounding box center [698, 199] width 565 height 42
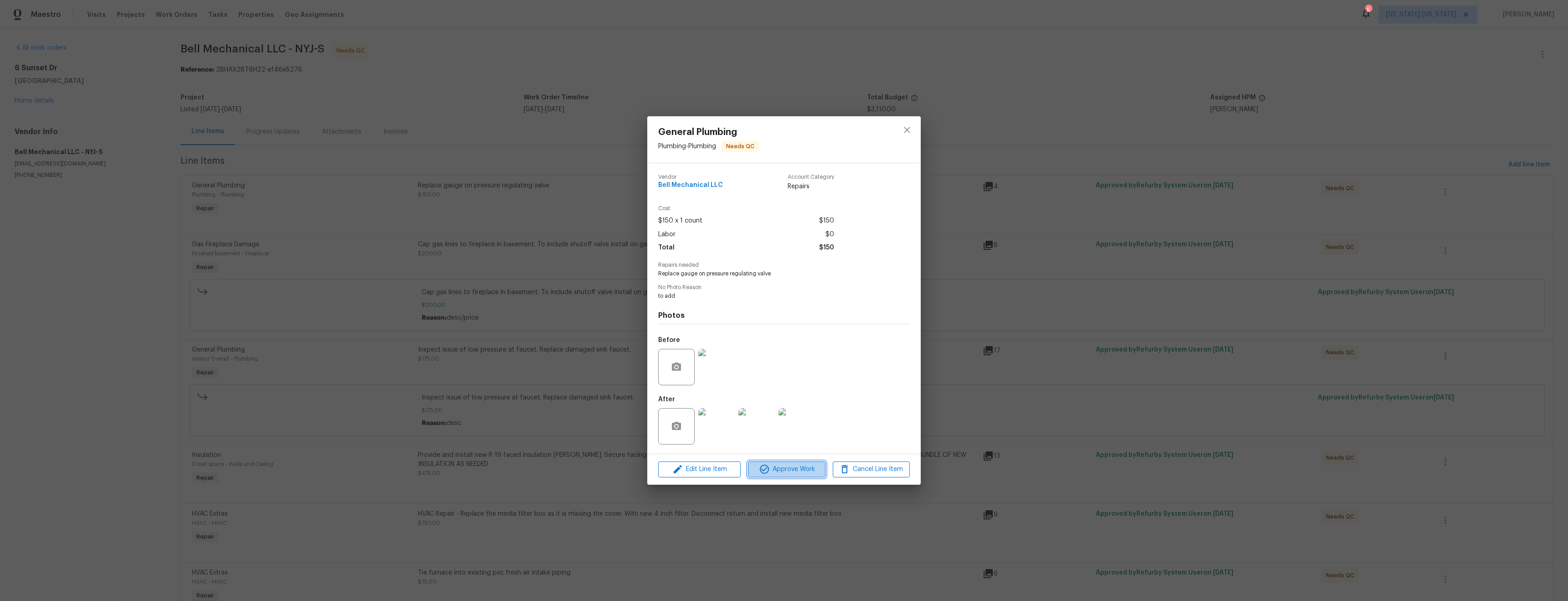
click at [770, 470] on span "Approve Work" at bounding box center [786, 469] width 72 height 12
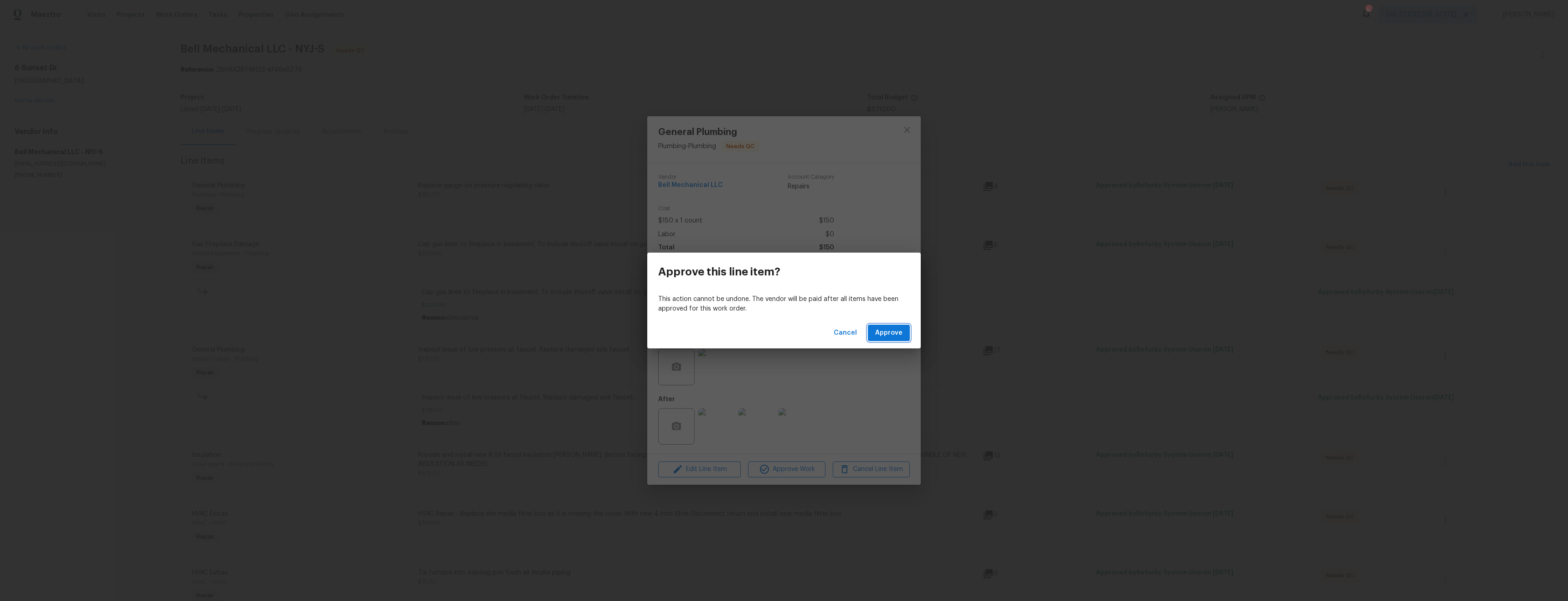
click at [896, 329] on span "Approve" at bounding box center [889, 333] width 27 height 12
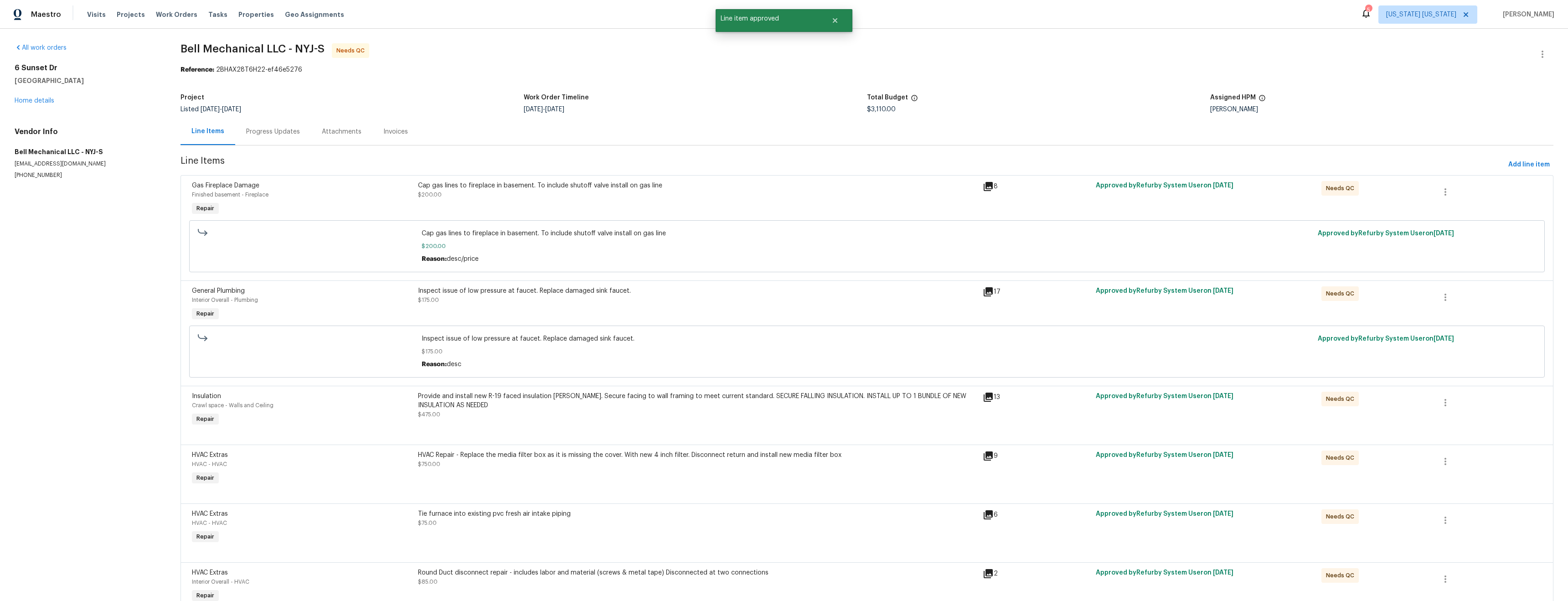
click at [580, 204] on div "Cap gas lines to fireplace in basement. To include shutoff valve install on gas…" at bounding box center [698, 199] width 565 height 42
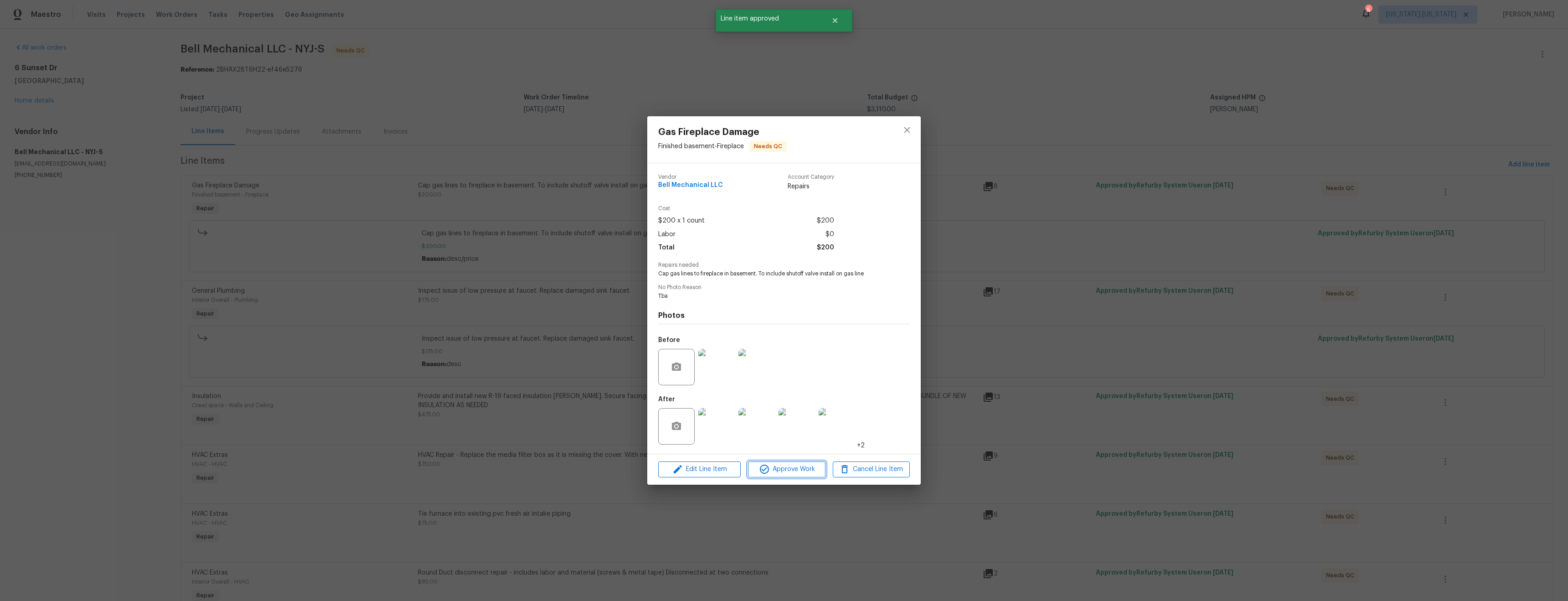
click at [808, 469] on span "Approve Work" at bounding box center [786, 469] width 72 height 12
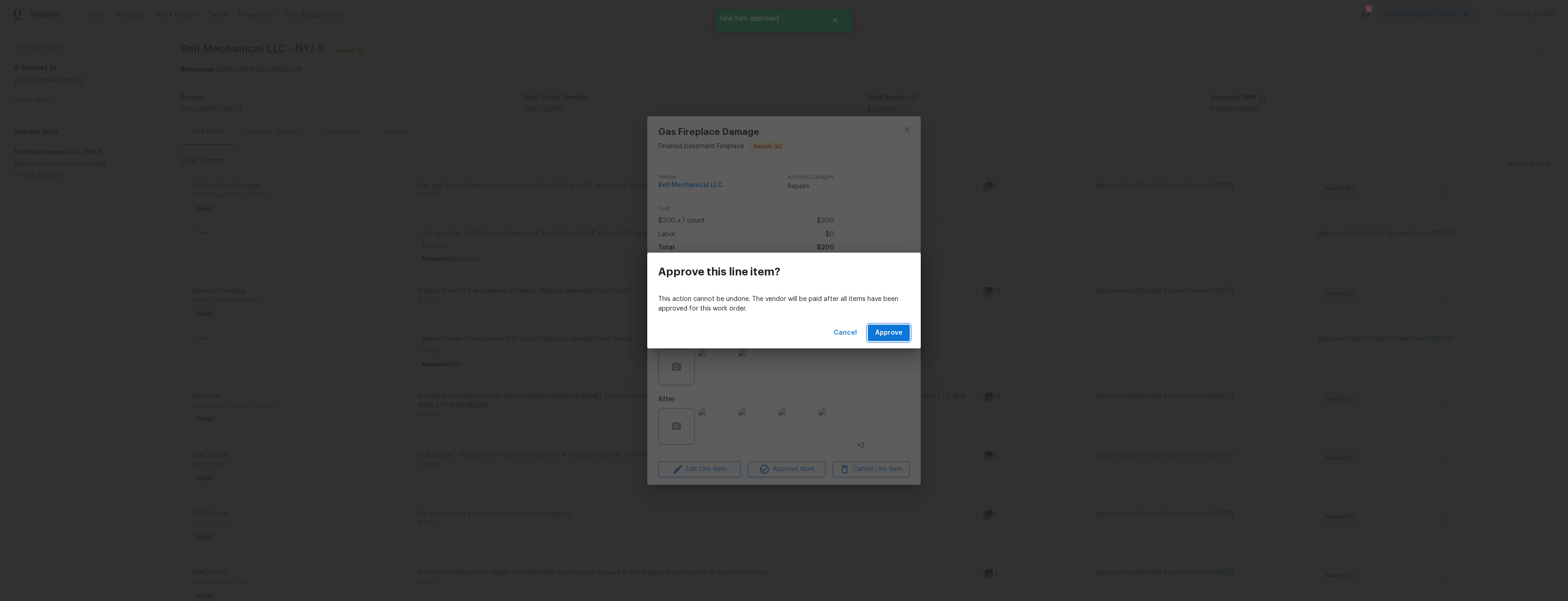
click at [887, 335] on span "Approve" at bounding box center [889, 333] width 27 height 12
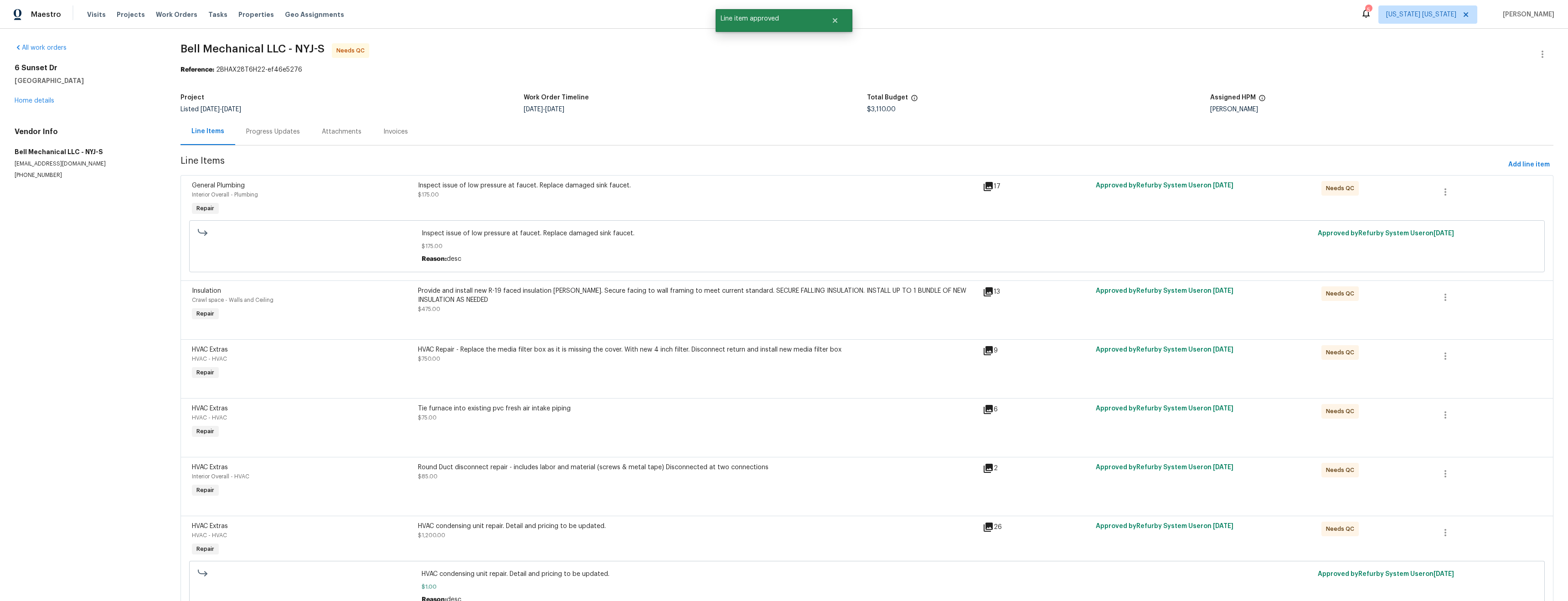
click at [564, 202] on div "Inspect issue of low pressure at faucet. Replace damaged sink faucet. $175.00" at bounding box center [698, 199] width 565 height 42
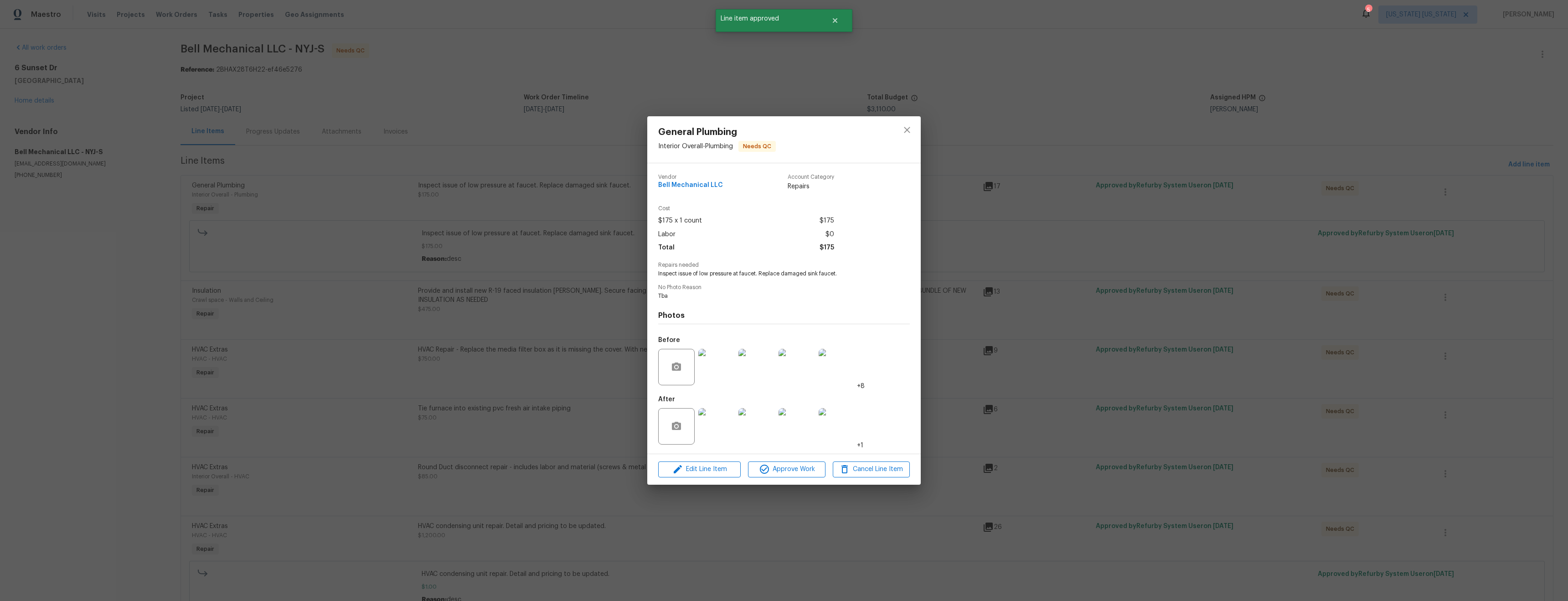
click at [711, 380] on img at bounding box center [716, 367] width 37 height 37
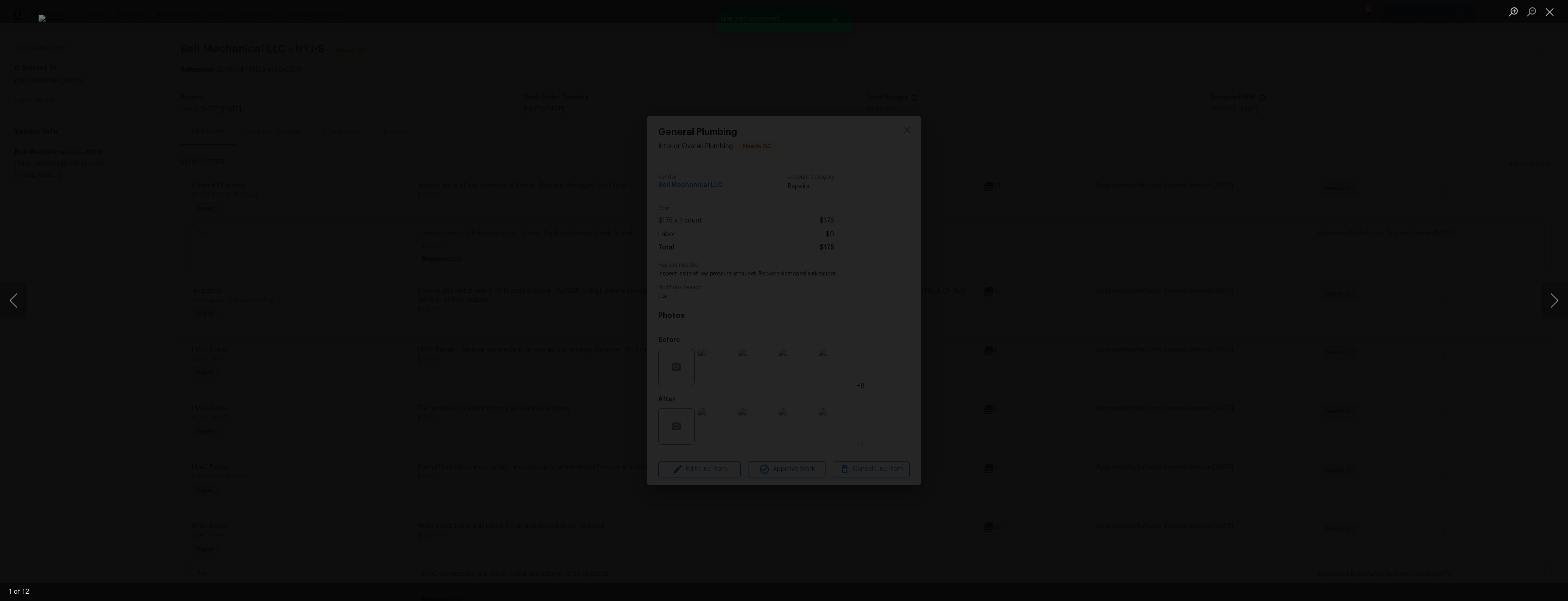
click at [1057, 383] on div "Lightbox" at bounding box center [784, 300] width 1568 height 601
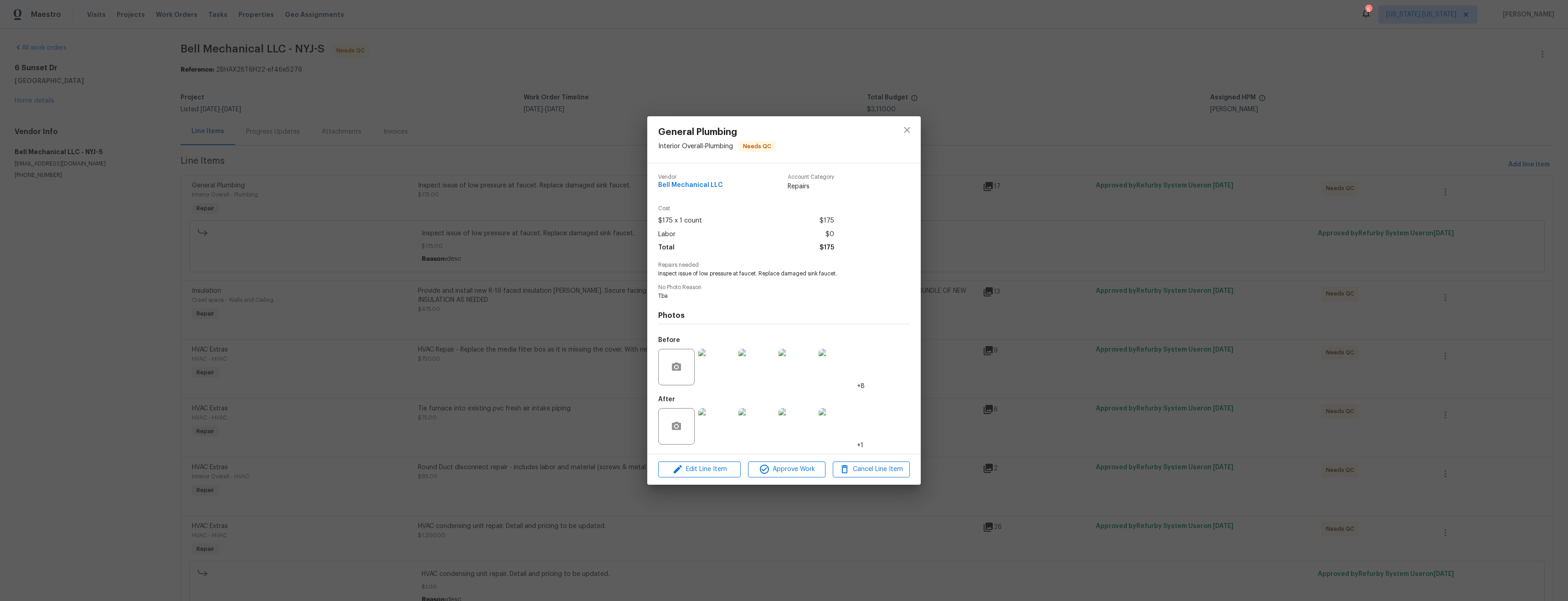
click at [794, 429] on img at bounding box center [797, 426] width 37 height 37
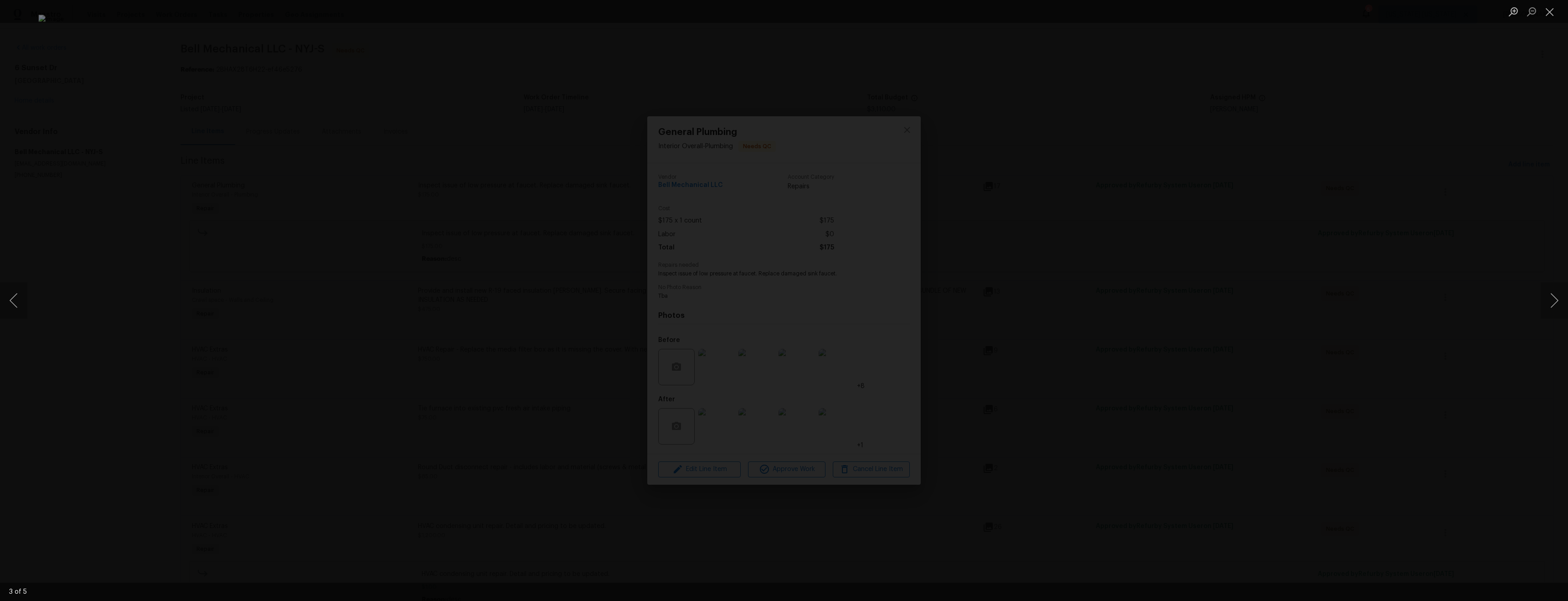
click at [1090, 463] on div "Lightbox" at bounding box center [784, 300] width 1568 height 601
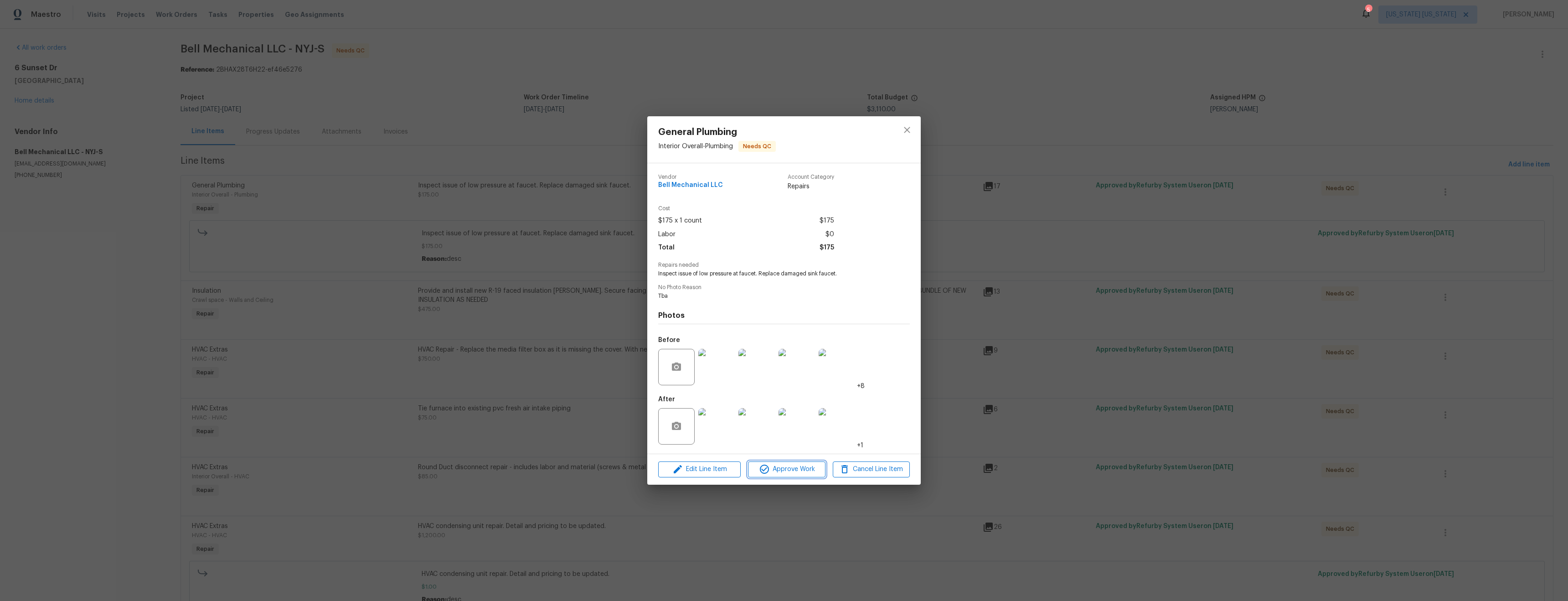
click at [771, 467] on span "Approve Work" at bounding box center [786, 469] width 72 height 12
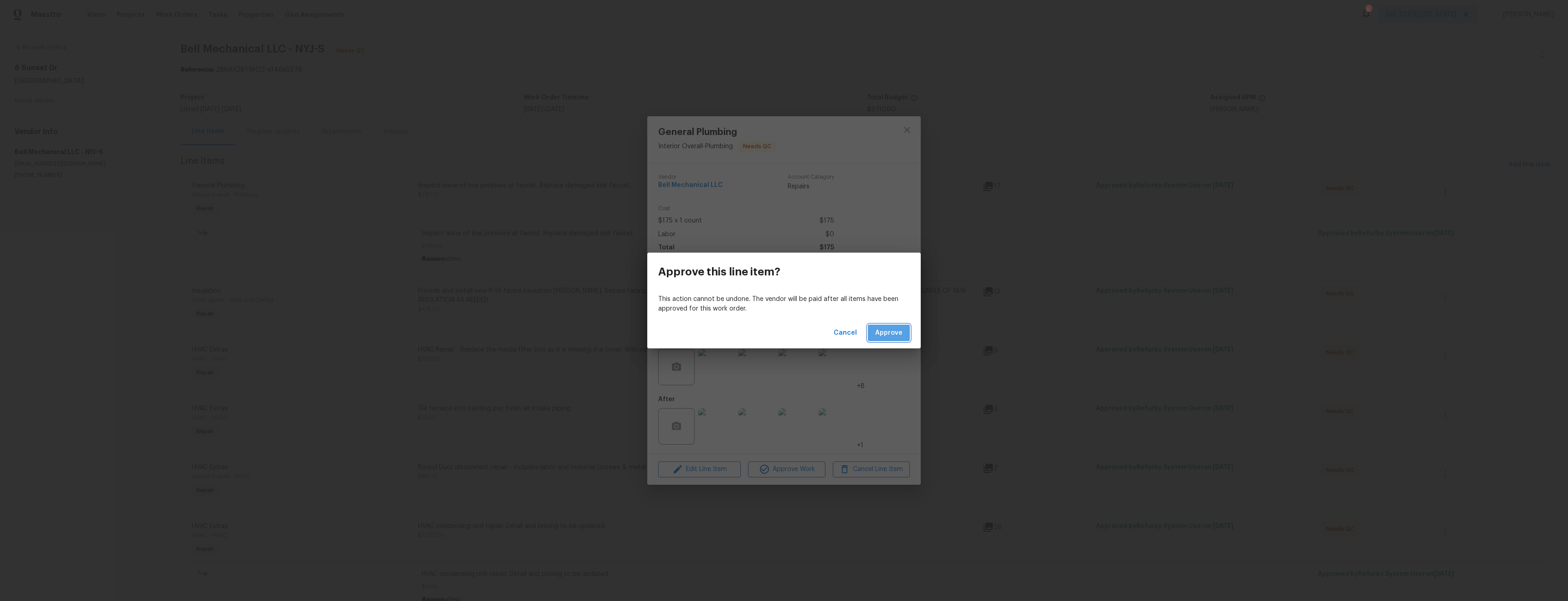
click at [884, 334] on span "Approve" at bounding box center [889, 333] width 27 height 12
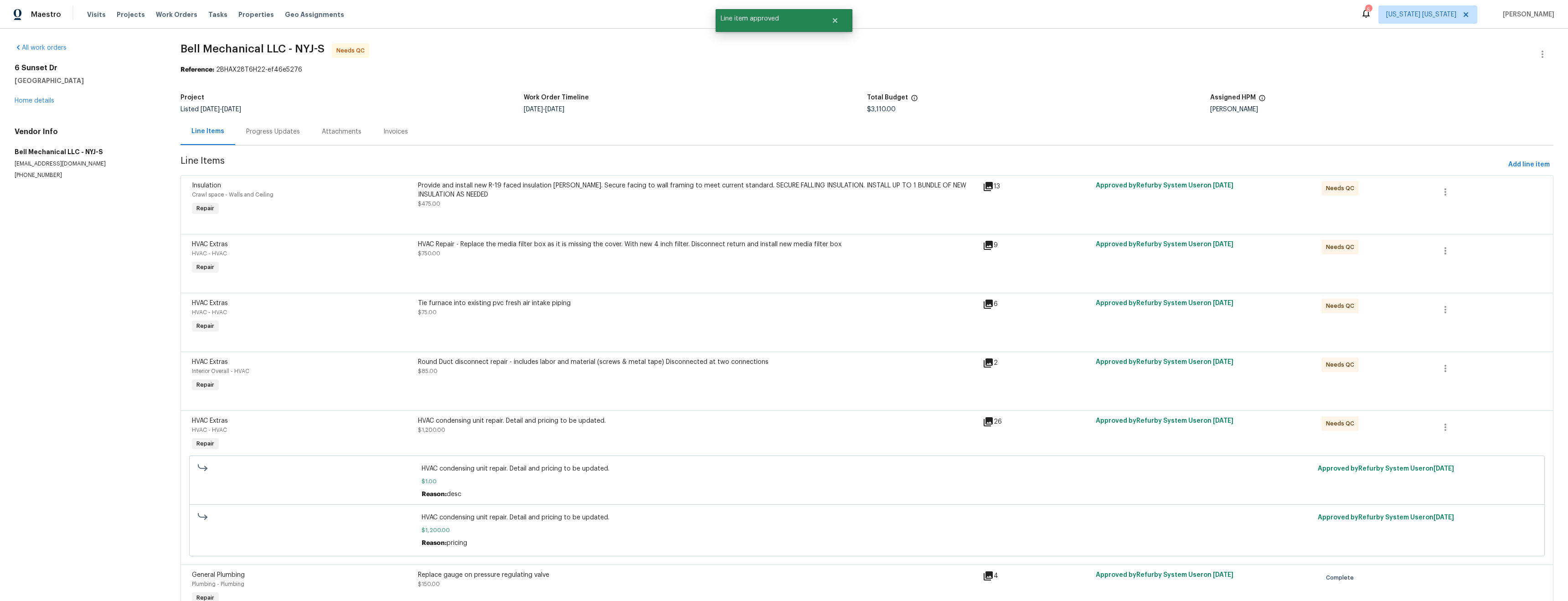
click at [580, 205] on div "Provide and install new R-19 faced insulation batts. Secure facing to wall fram…" at bounding box center [698, 194] width 559 height 27
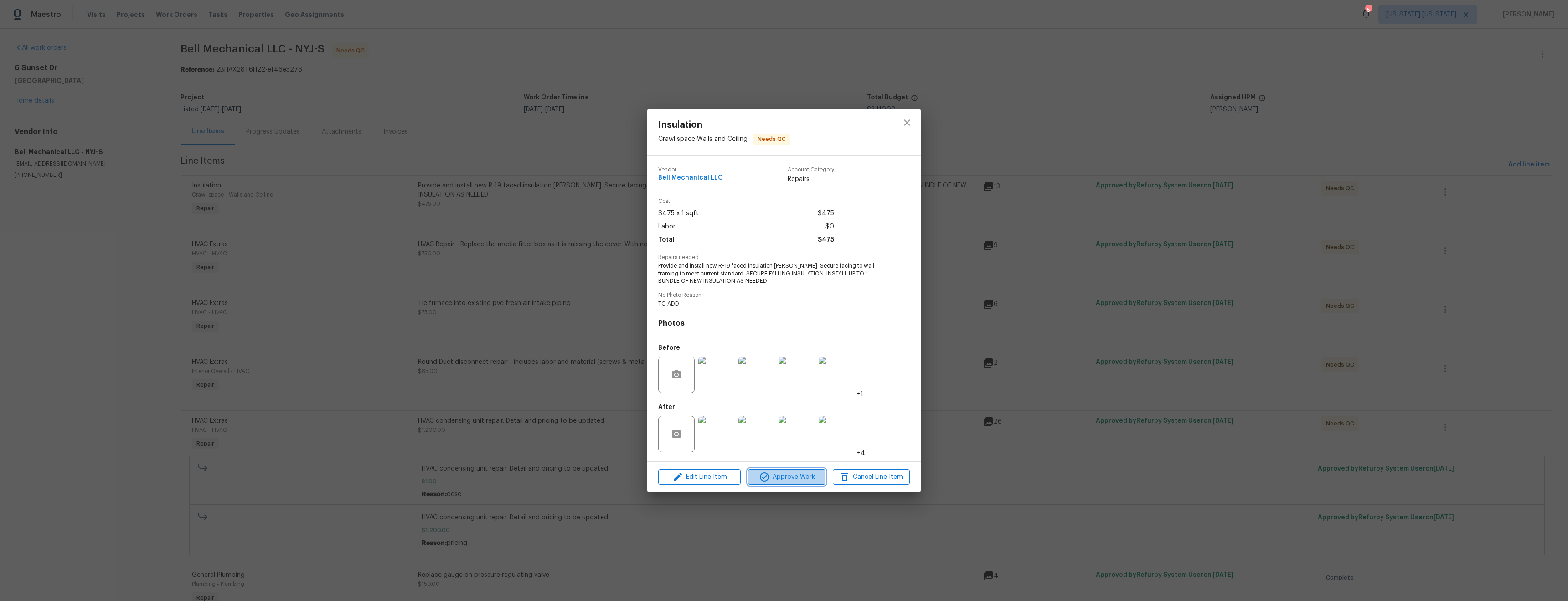
click at [799, 480] on span "Approve Work" at bounding box center [786, 477] width 72 height 12
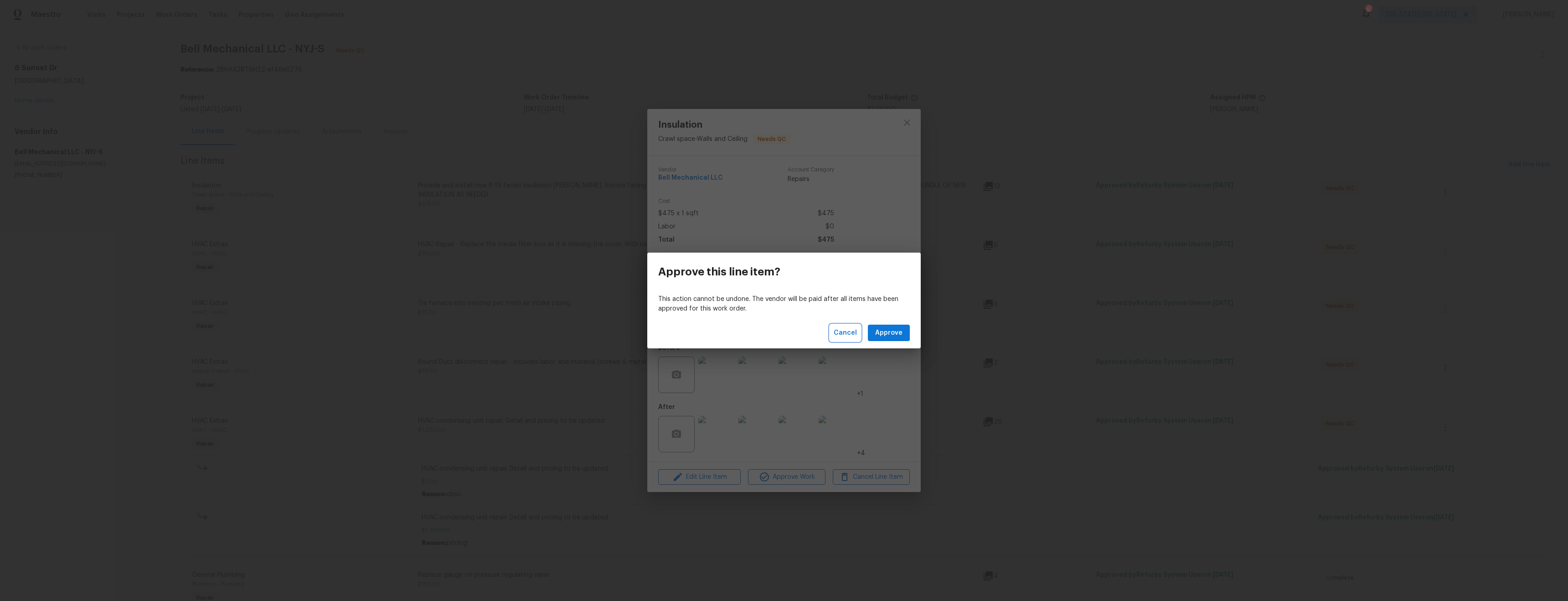
click at [848, 335] on span "Cancel" at bounding box center [845, 333] width 23 height 12
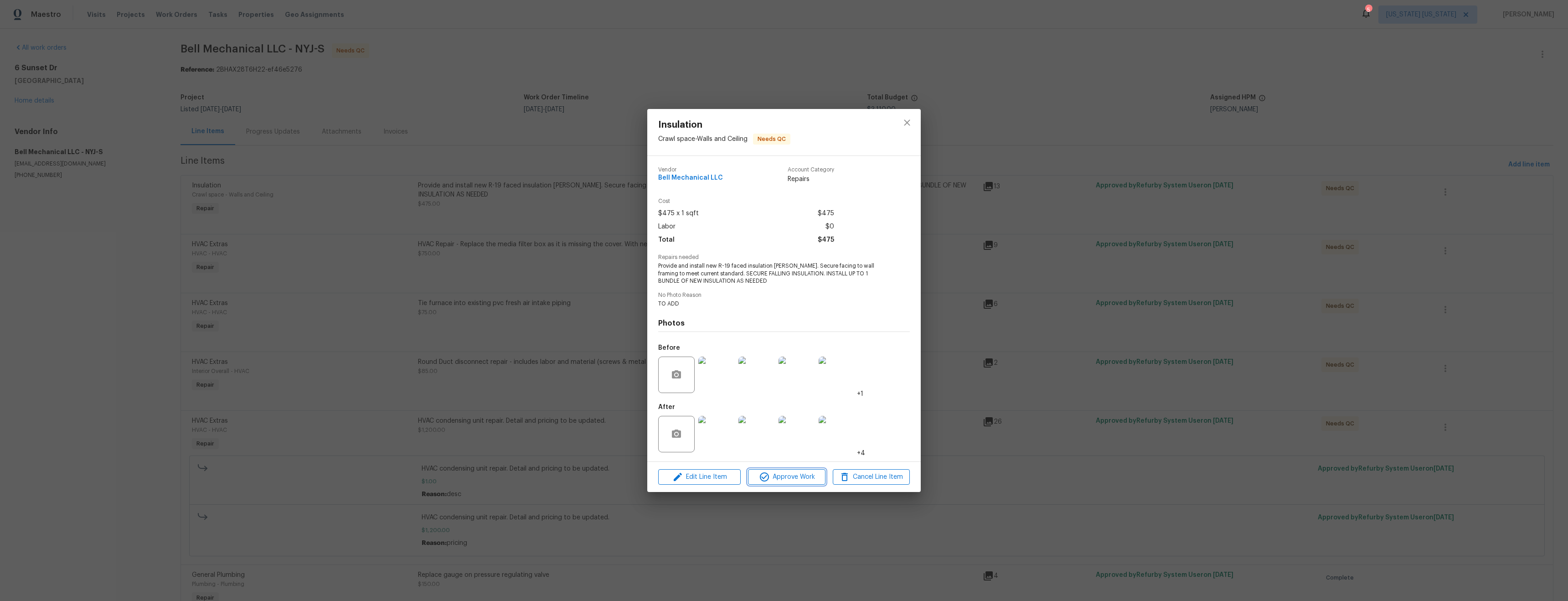
click at [794, 475] on span "Approve Work" at bounding box center [786, 477] width 72 height 12
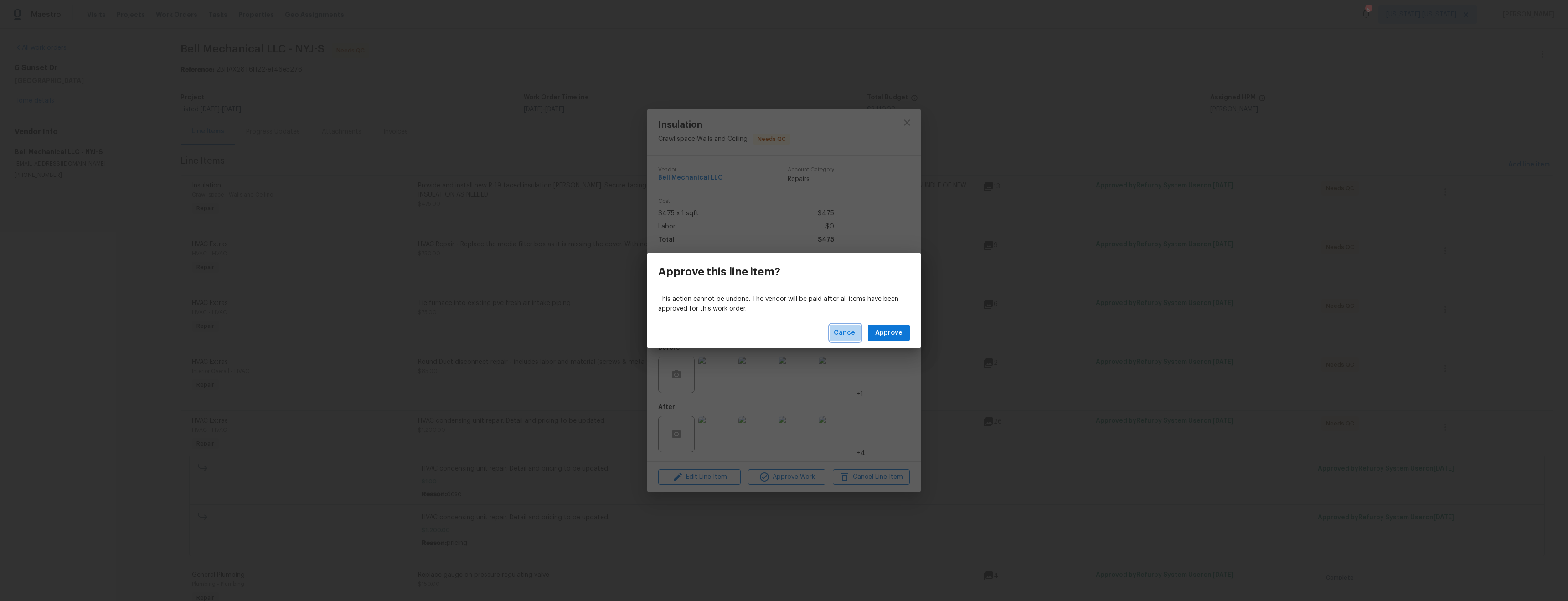
click at [850, 339] on button "Cancel" at bounding box center [845, 333] width 30 height 17
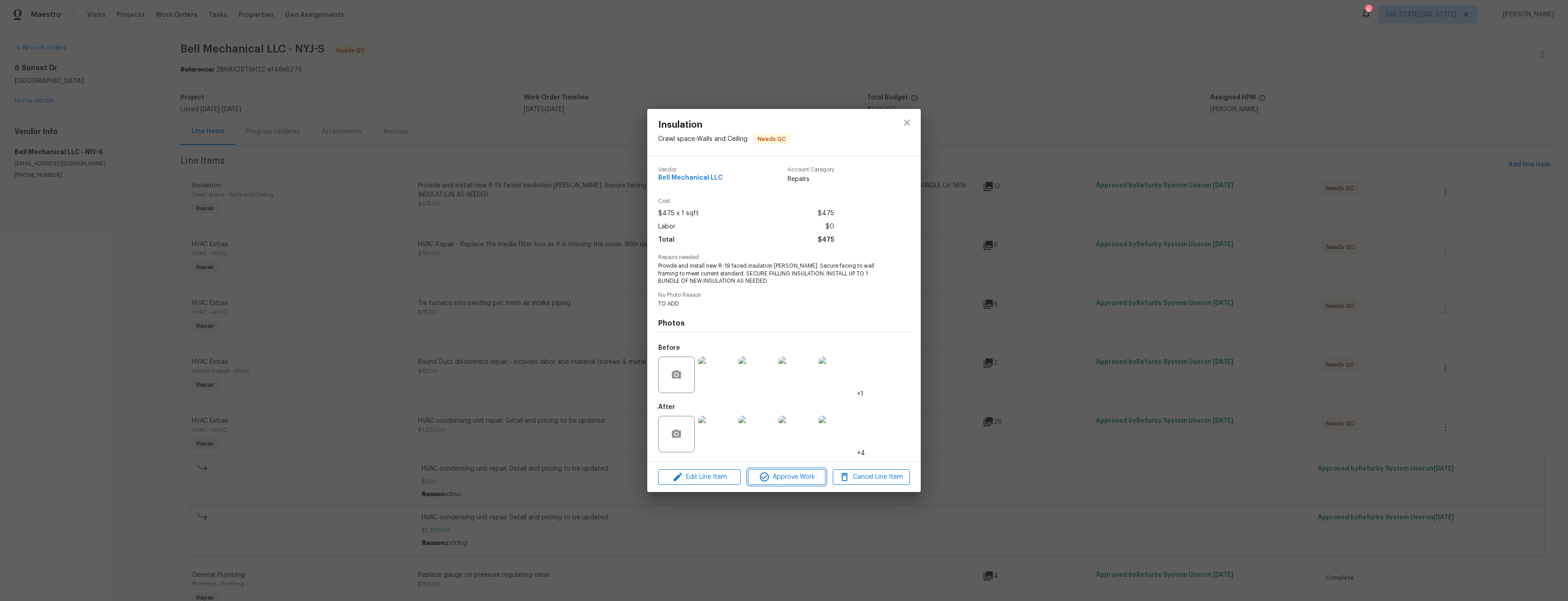
click at [788, 475] on span "Approve Work" at bounding box center [786, 477] width 72 height 12
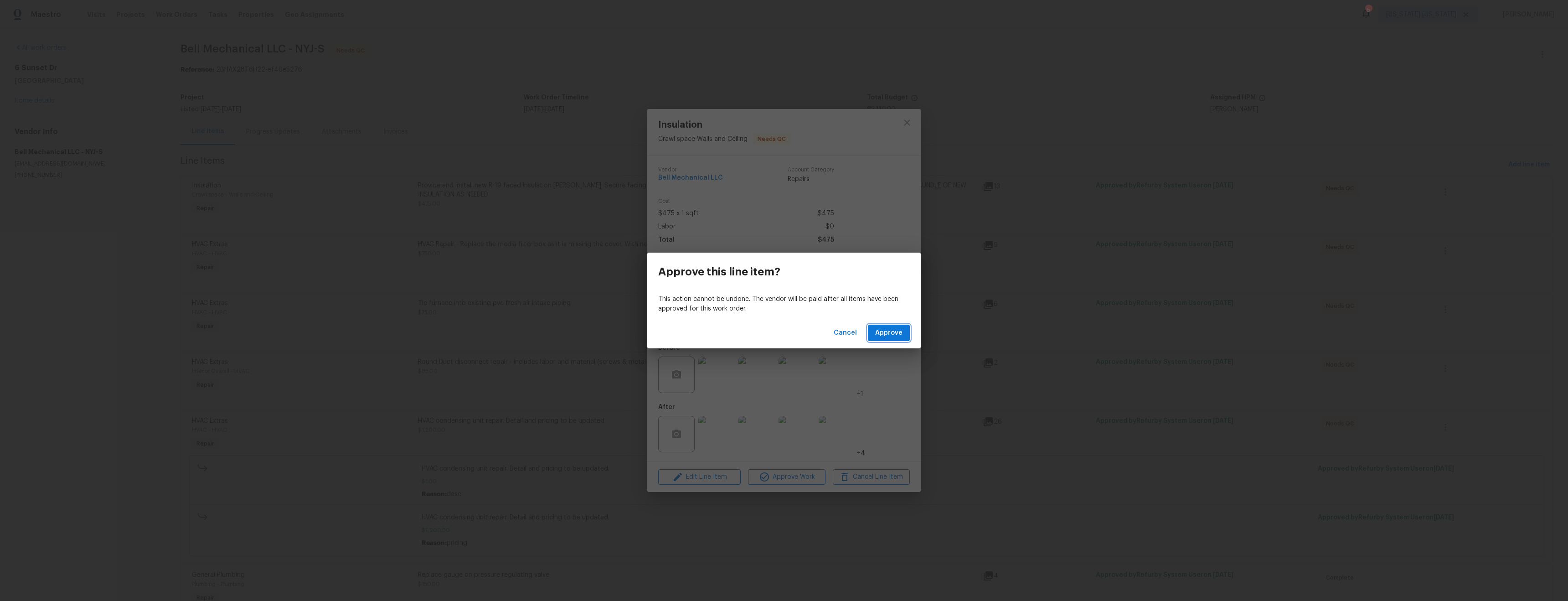
click at [901, 329] on span "Approve" at bounding box center [889, 333] width 27 height 12
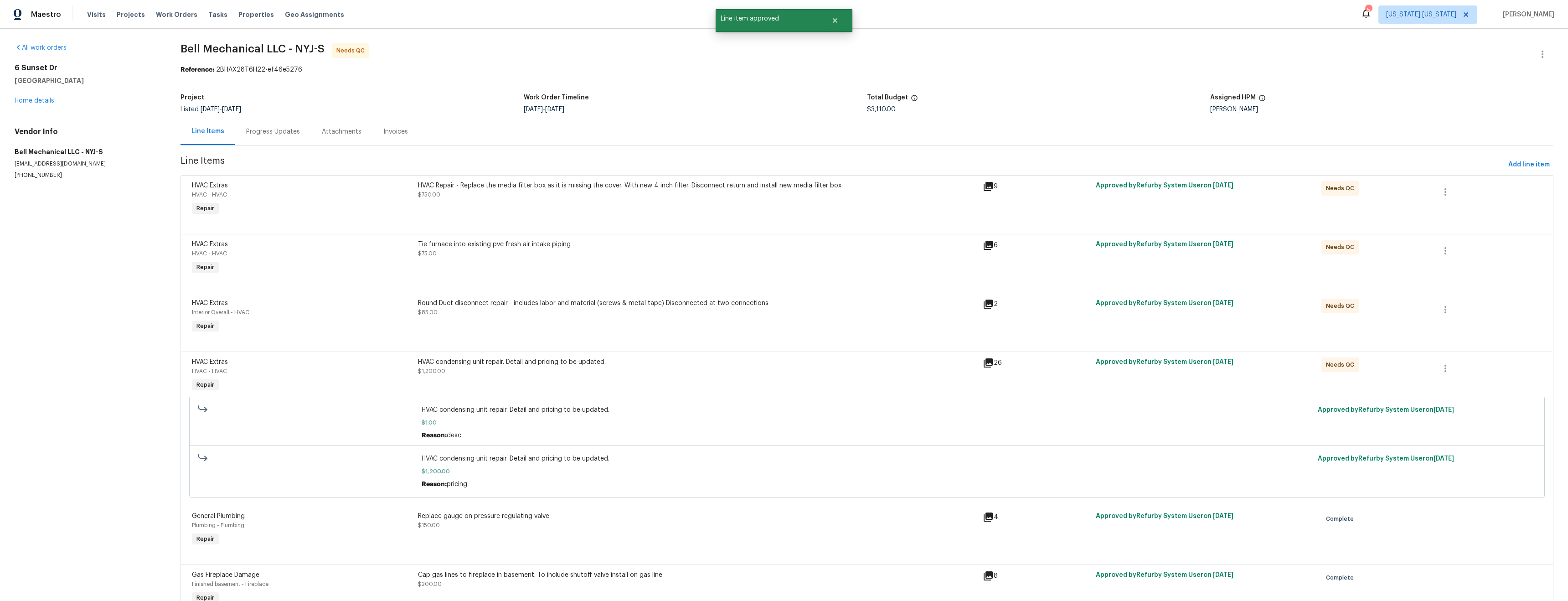
click at [643, 215] on div "HVAC Repair - Replace the media filter box as it is missing the cover. With new…" at bounding box center [698, 199] width 565 height 42
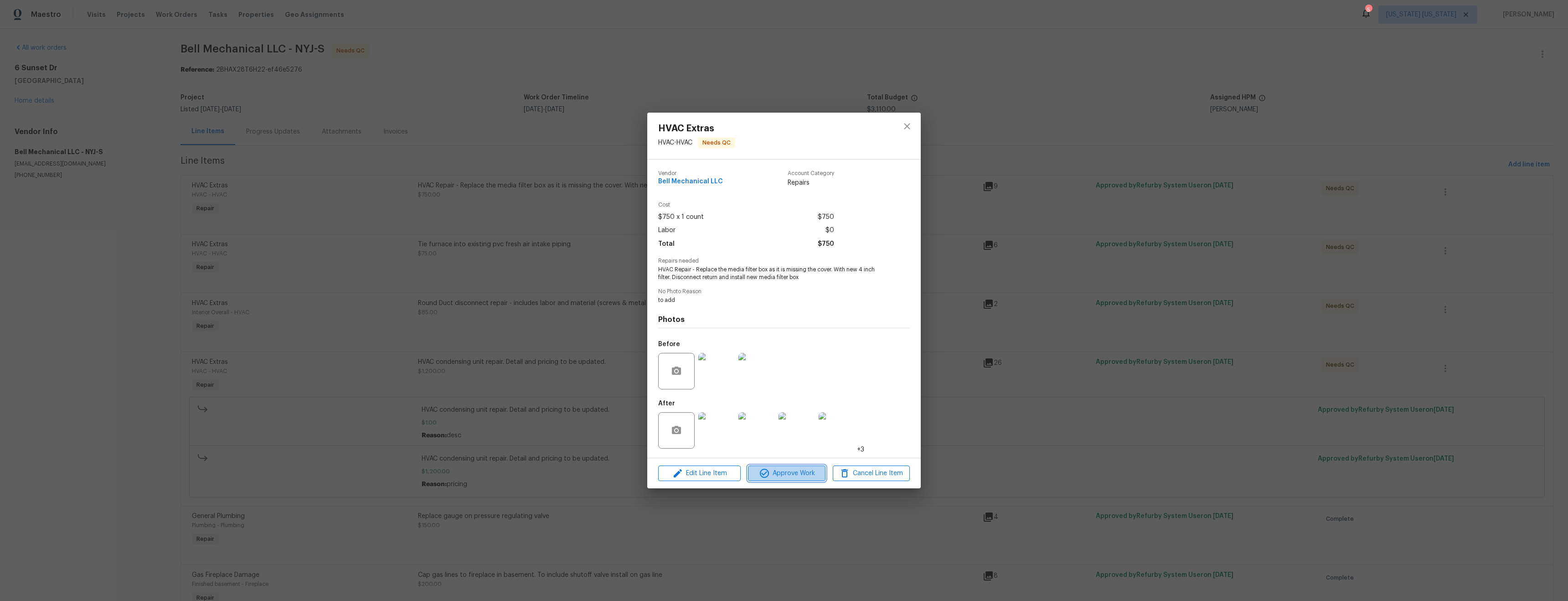
click at [788, 477] on span "Approve Work" at bounding box center [786, 473] width 72 height 12
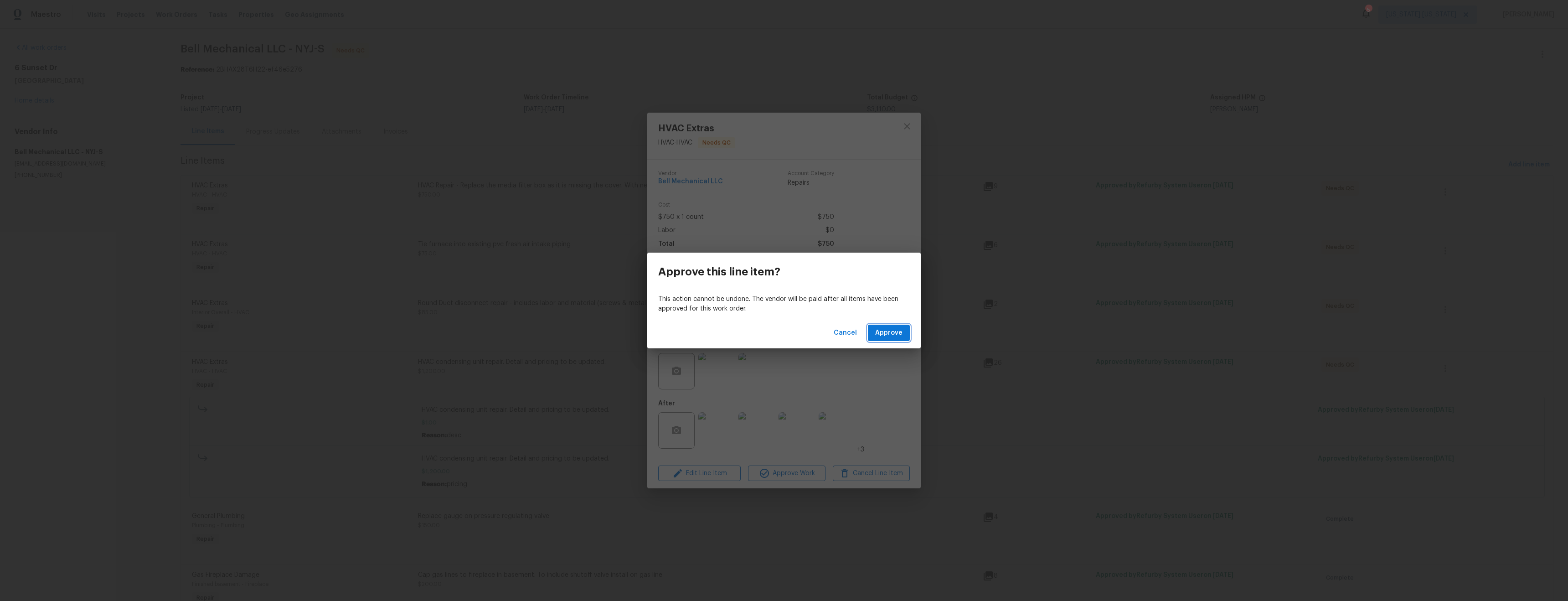
click at [895, 332] on span "Approve" at bounding box center [889, 333] width 27 height 12
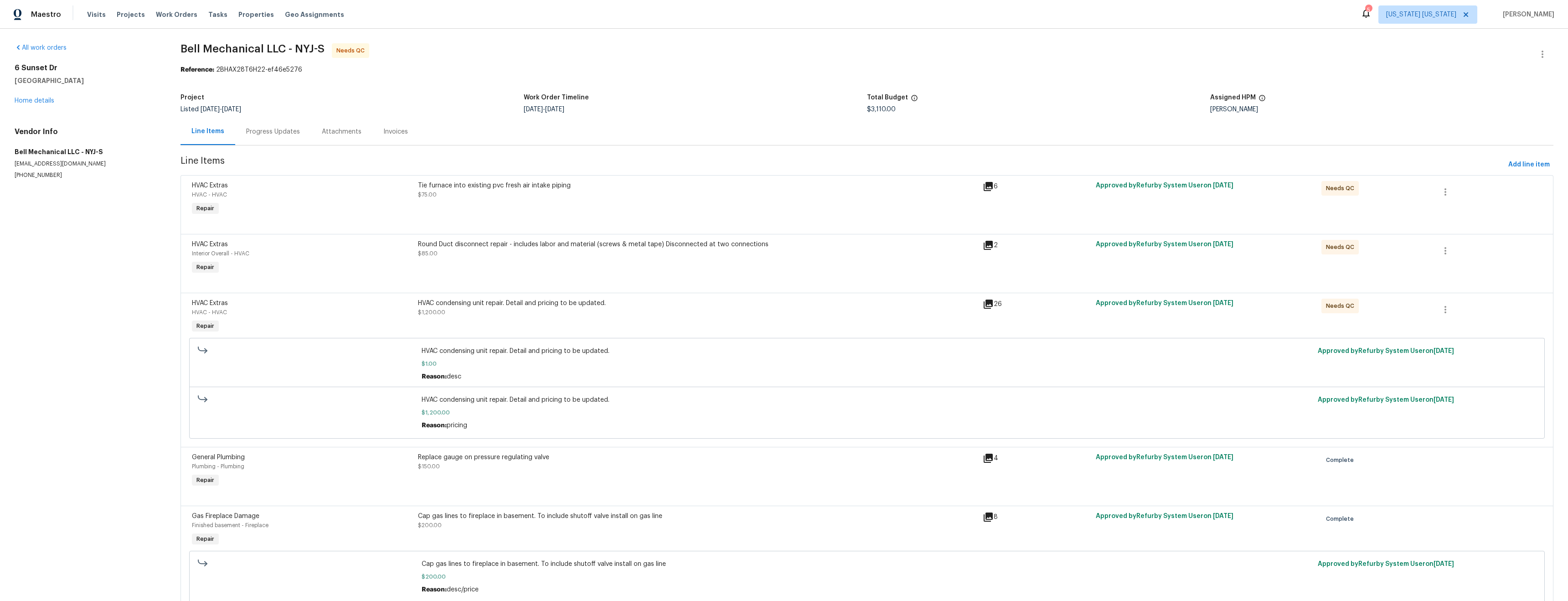
click at [621, 309] on div "HVAC condensing unit repair. Detail and pricing to be updated. $1,200.00" at bounding box center [698, 308] width 559 height 18
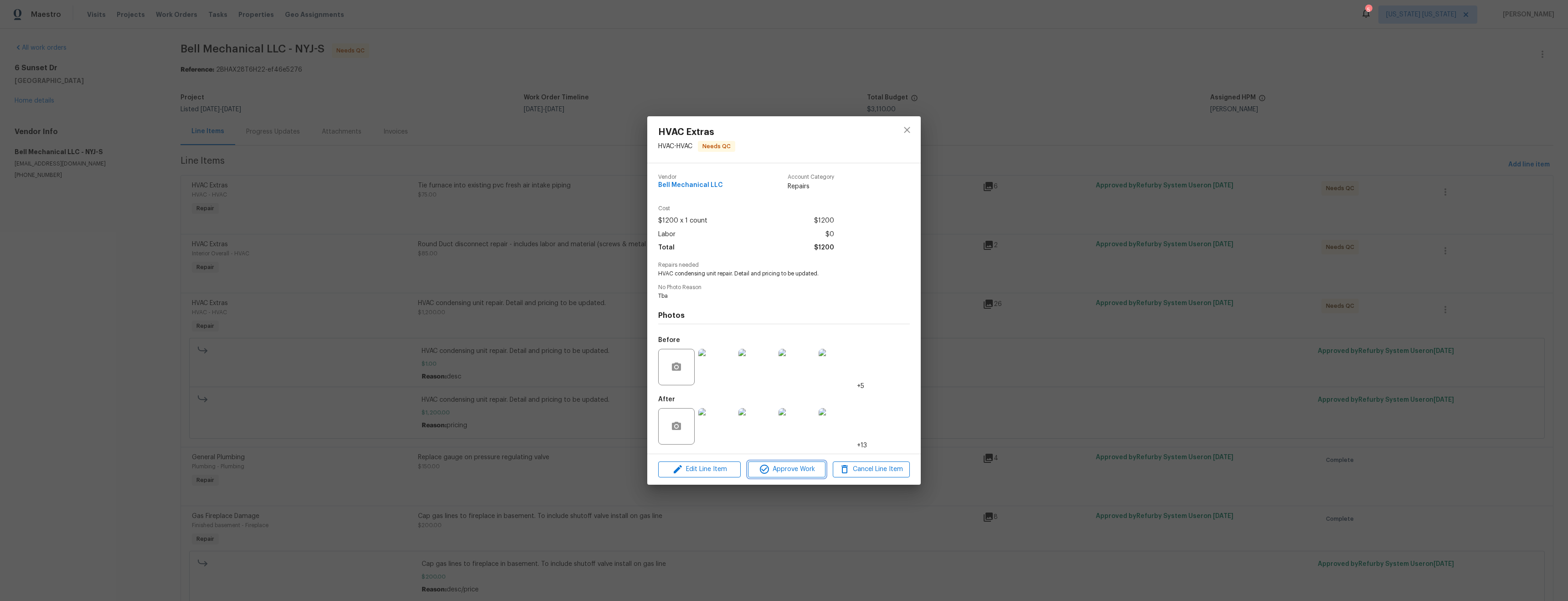
click at [781, 468] on span "Approve Work" at bounding box center [786, 469] width 72 height 12
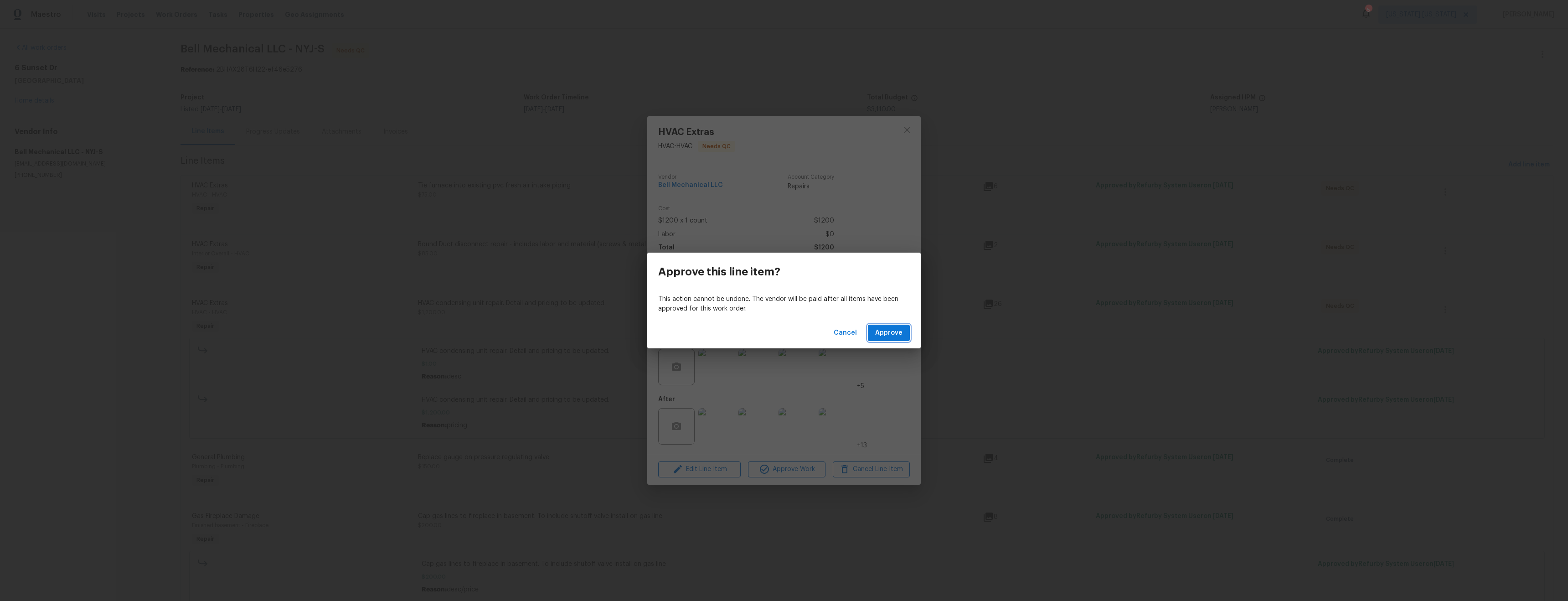
click at [881, 337] on span "Approve" at bounding box center [889, 333] width 27 height 12
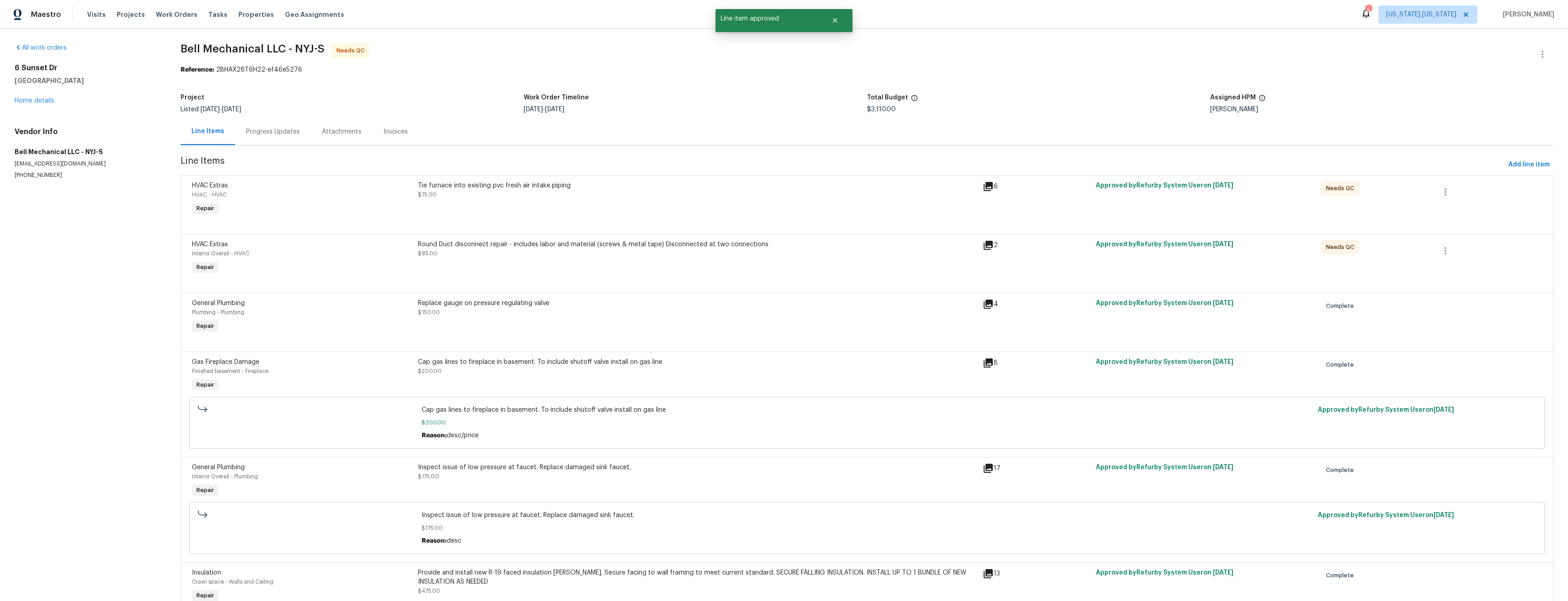
click at [595, 262] on div "Round Duct disconnect repair - includes labor and material (screws & metal tape…" at bounding box center [698, 258] width 565 height 42
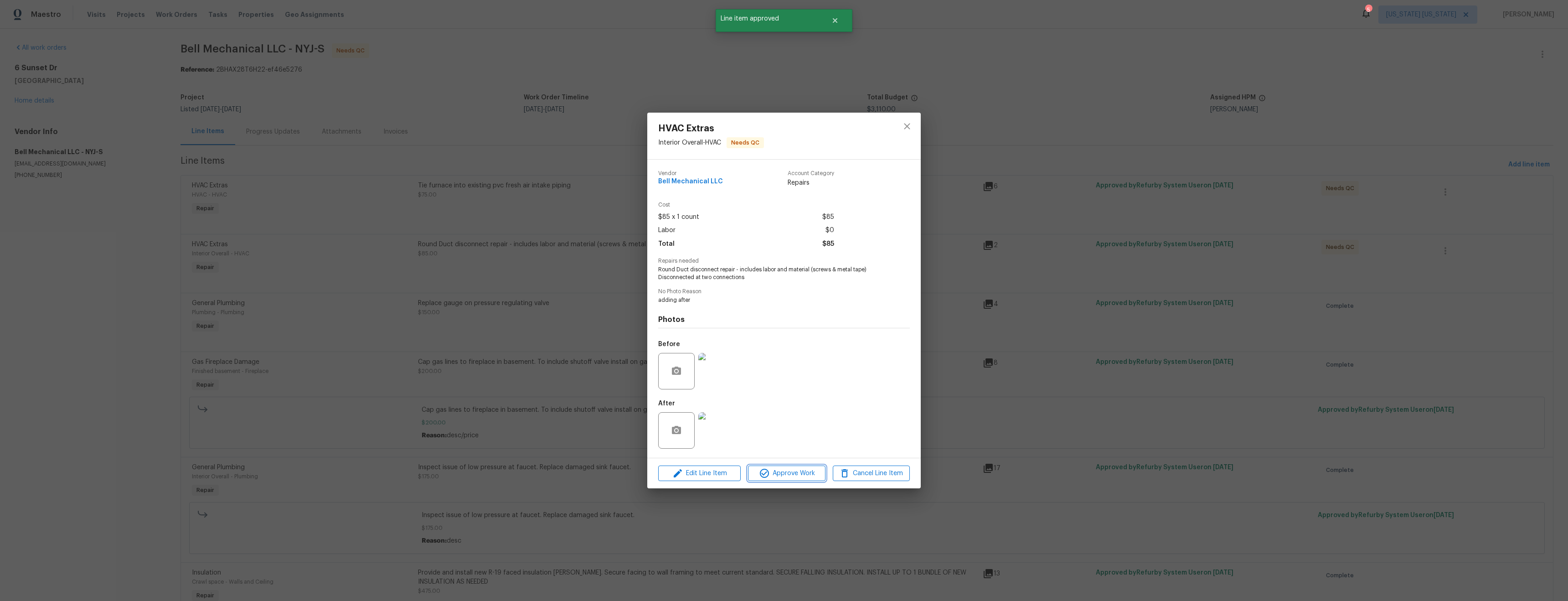
click at [790, 471] on span "Approve Work" at bounding box center [786, 473] width 72 height 12
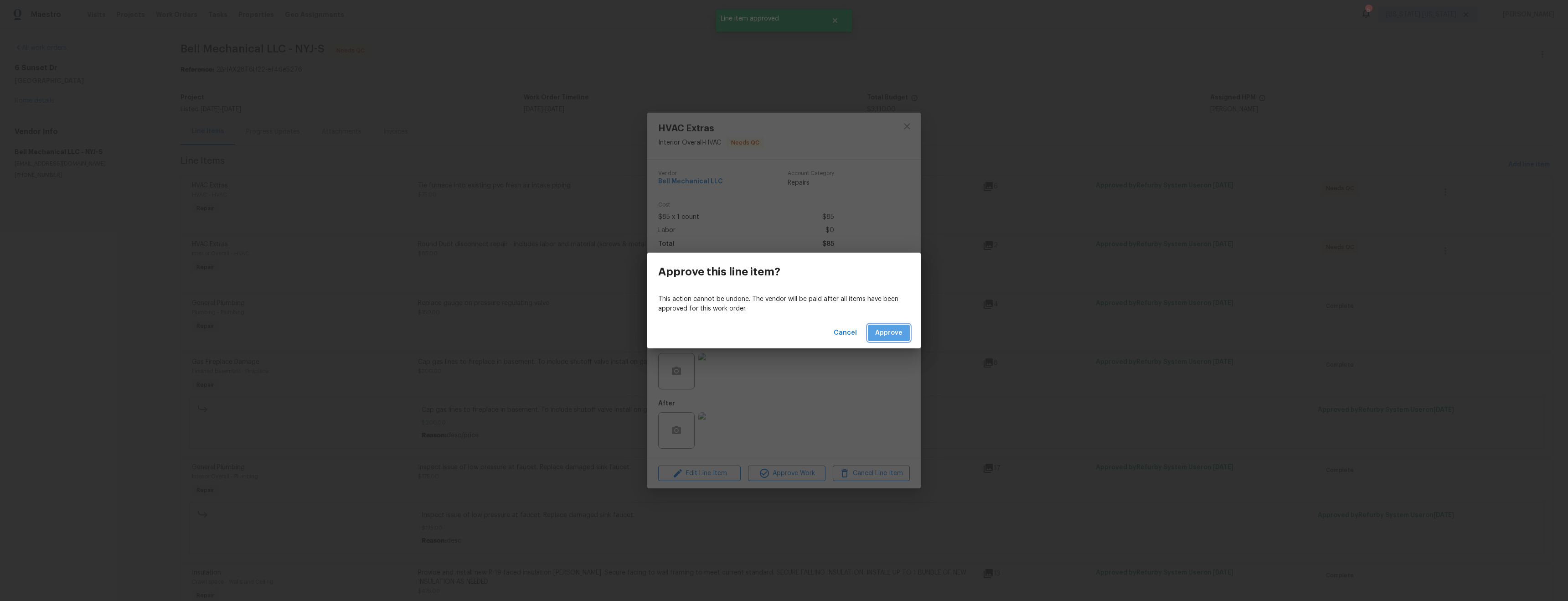
click at [889, 336] on span "Approve" at bounding box center [889, 333] width 27 height 12
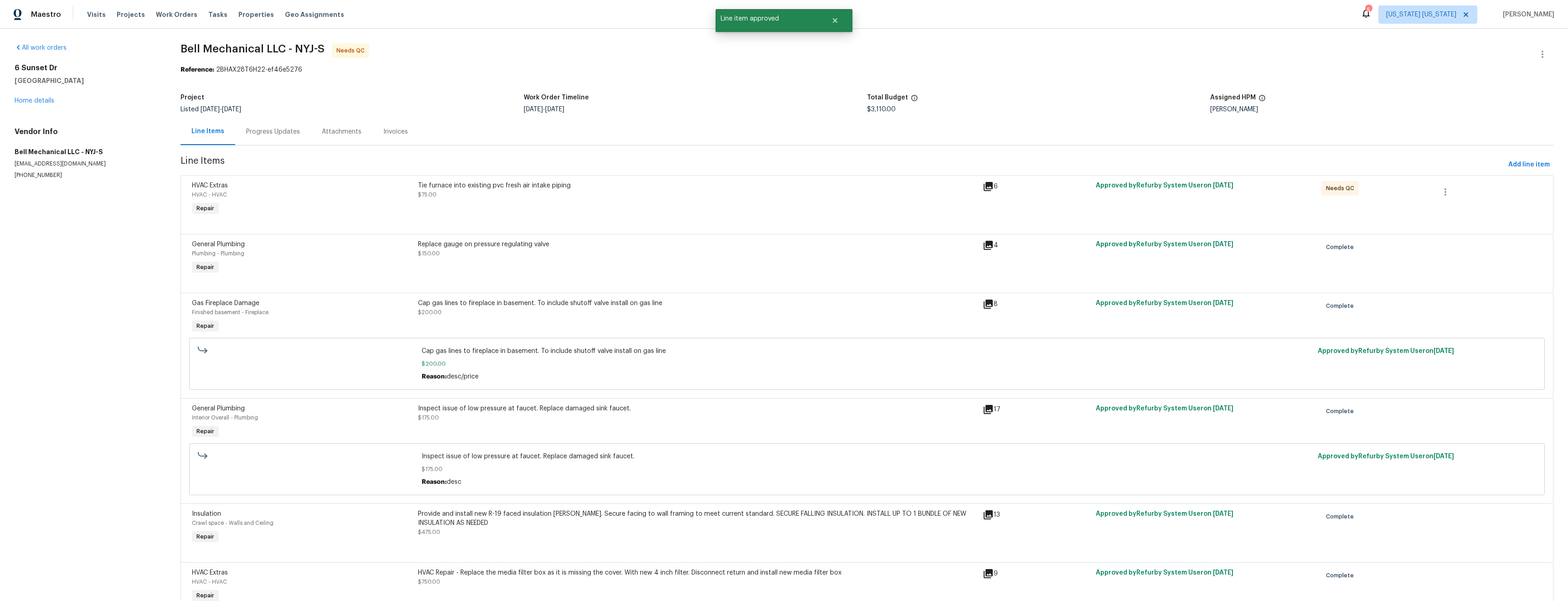
click at [628, 204] on div "Tie furnace into existing pvc fresh air intake piping $75.00" at bounding box center [698, 199] width 565 height 42
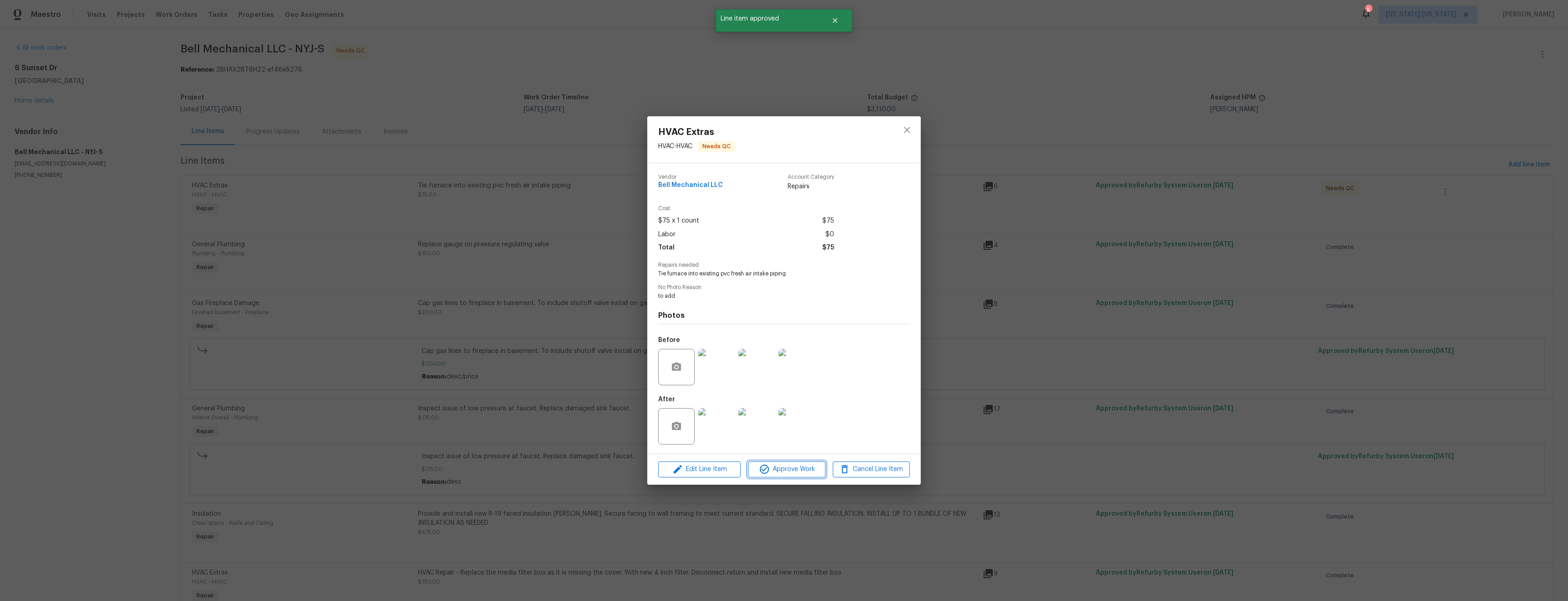
click at [782, 473] on span "Approve Work" at bounding box center [786, 469] width 72 height 12
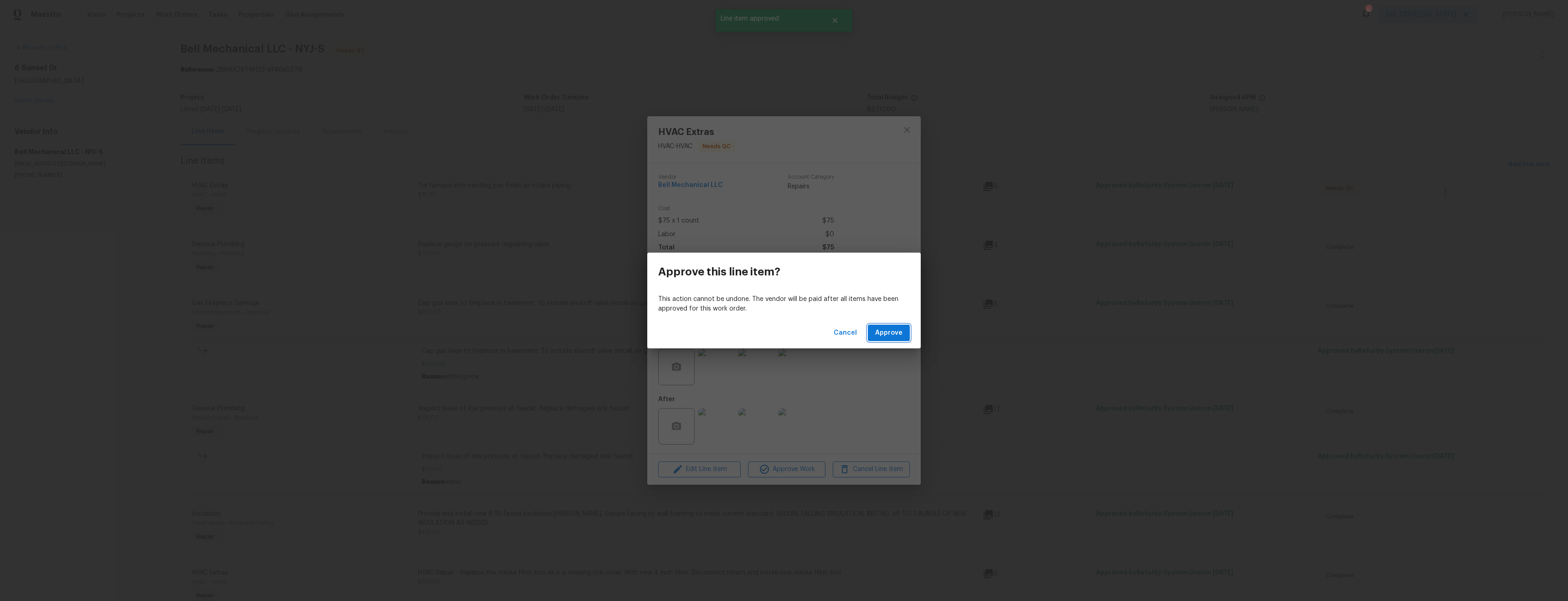
click at [901, 335] on span "Approve" at bounding box center [889, 333] width 27 height 12
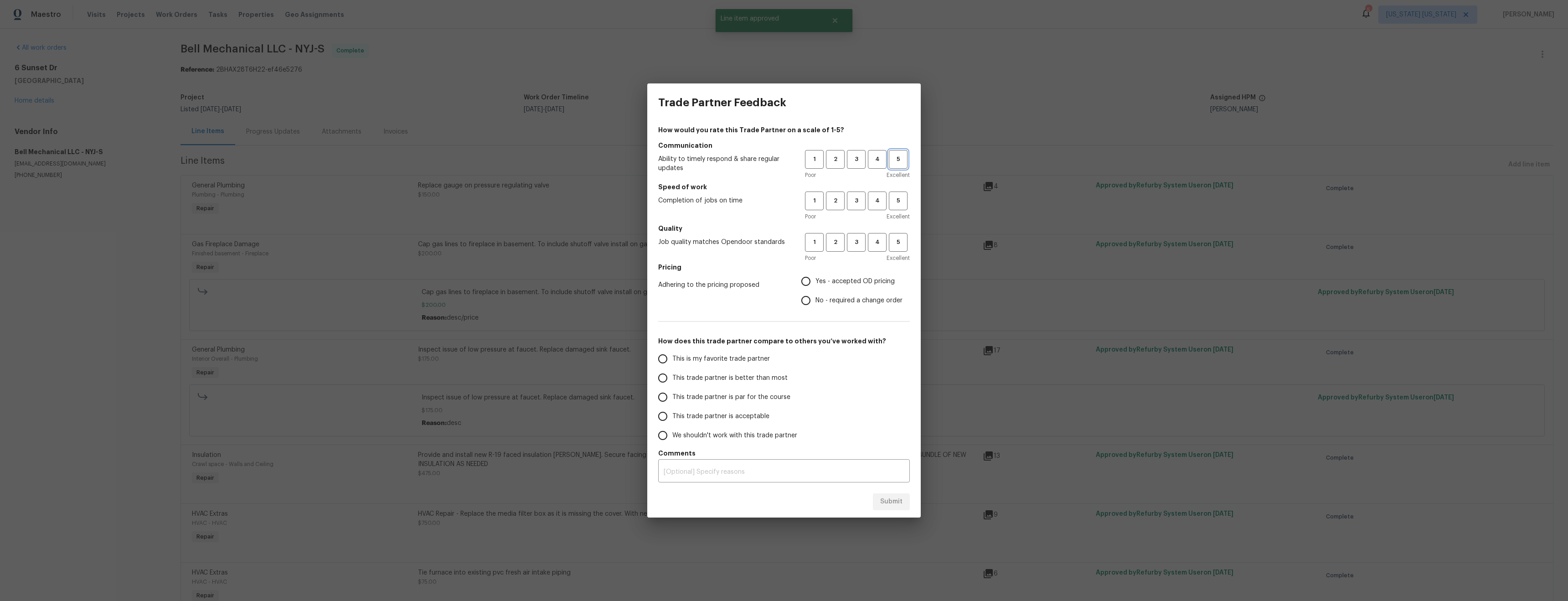
click at [900, 163] on span "5" at bounding box center [898, 159] width 17 height 10
click at [901, 202] on span "5" at bounding box center [898, 200] width 17 height 10
click at [869, 246] on span "4" at bounding box center [877, 242] width 17 height 10
click at [861, 283] on span "Yes - accepted OD pricing" at bounding box center [855, 282] width 79 height 10
click at [816, 283] on input "Yes - accepted OD pricing" at bounding box center [805, 281] width 19 height 19
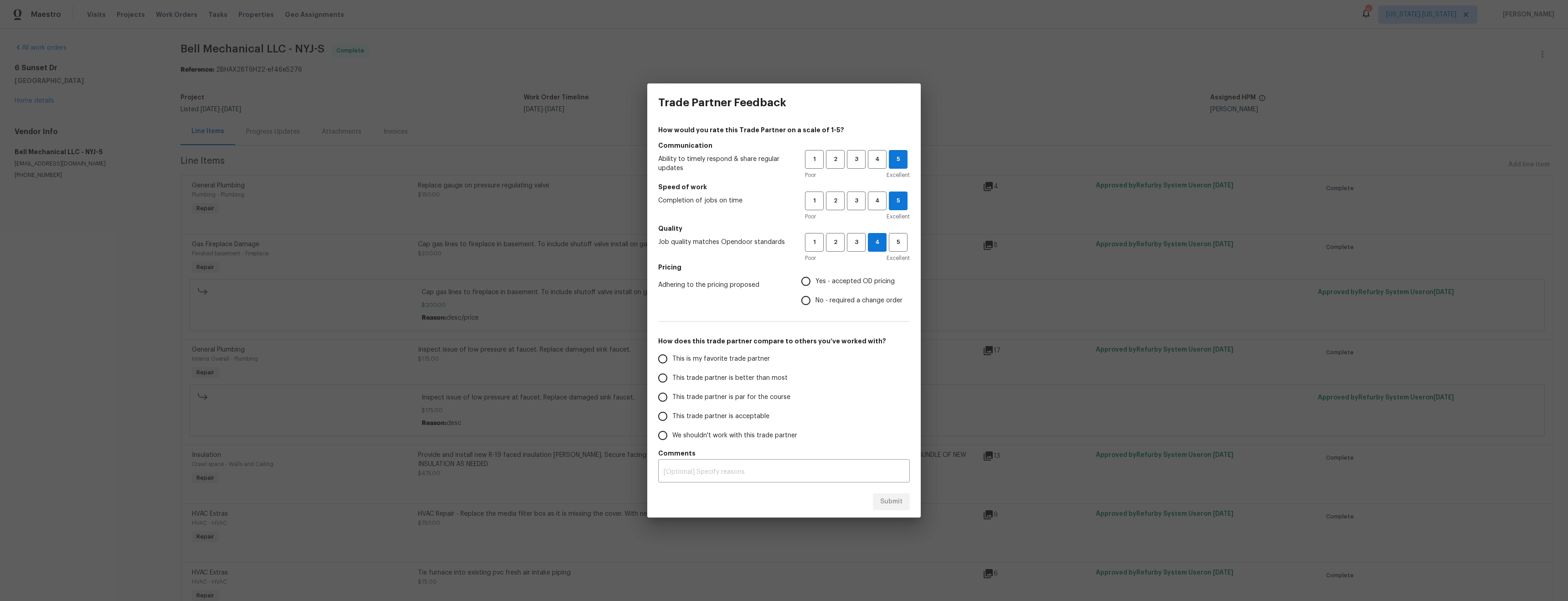
radio input "true"
click at [858, 306] on label "No - required a change order" at bounding box center [849, 300] width 106 height 19
click at [816, 306] on input "No - required a change order" at bounding box center [805, 300] width 19 height 19
radio input "true"
drag, startPoint x: 749, startPoint y: 377, endPoint x: 803, endPoint y: 427, distance: 73.6
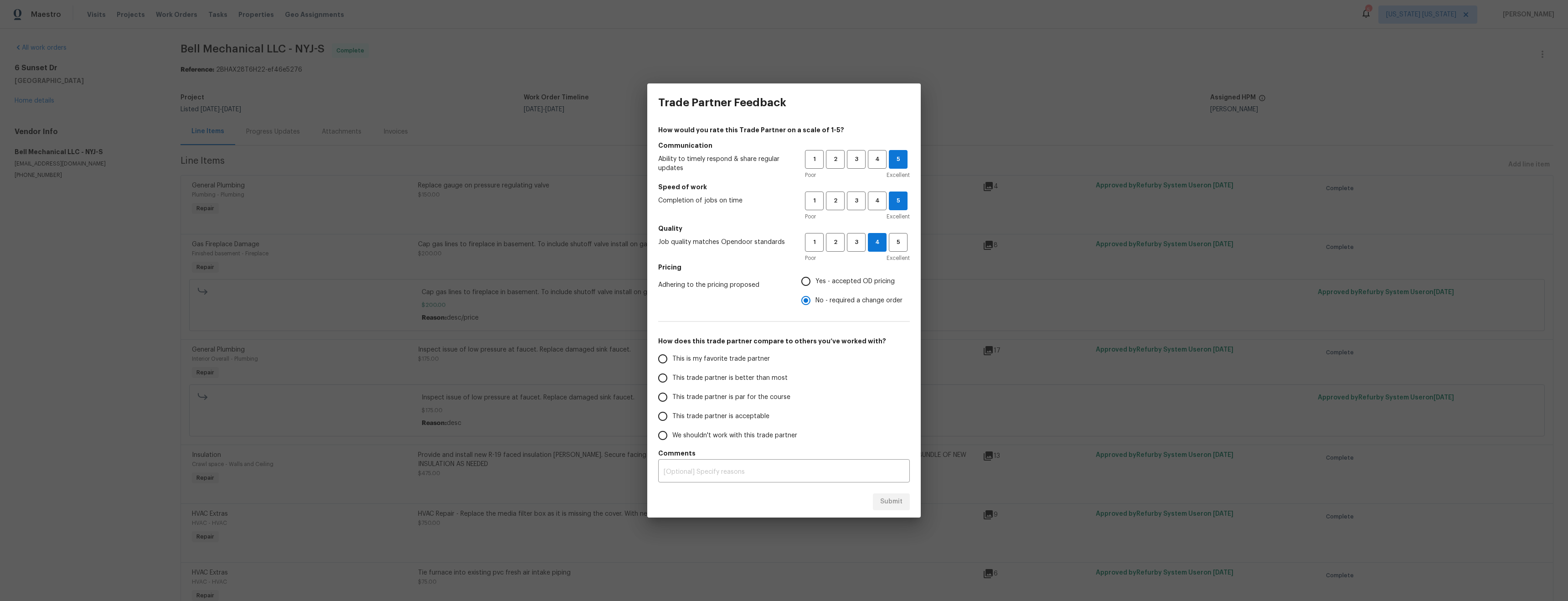
click at [751, 378] on span "This trade partner is better than most" at bounding box center [730, 378] width 115 height 10
click at [673, 378] on input "This trade partner is better than most" at bounding box center [662, 378] width 19 height 19
drag, startPoint x: 887, startPoint y: 511, endPoint x: 887, endPoint y: 505, distance: 6.0
click at [887, 509] on div "Submit" at bounding box center [783, 502] width 273 height 32
click at [886, 502] on span "Submit" at bounding box center [891, 502] width 23 height 12
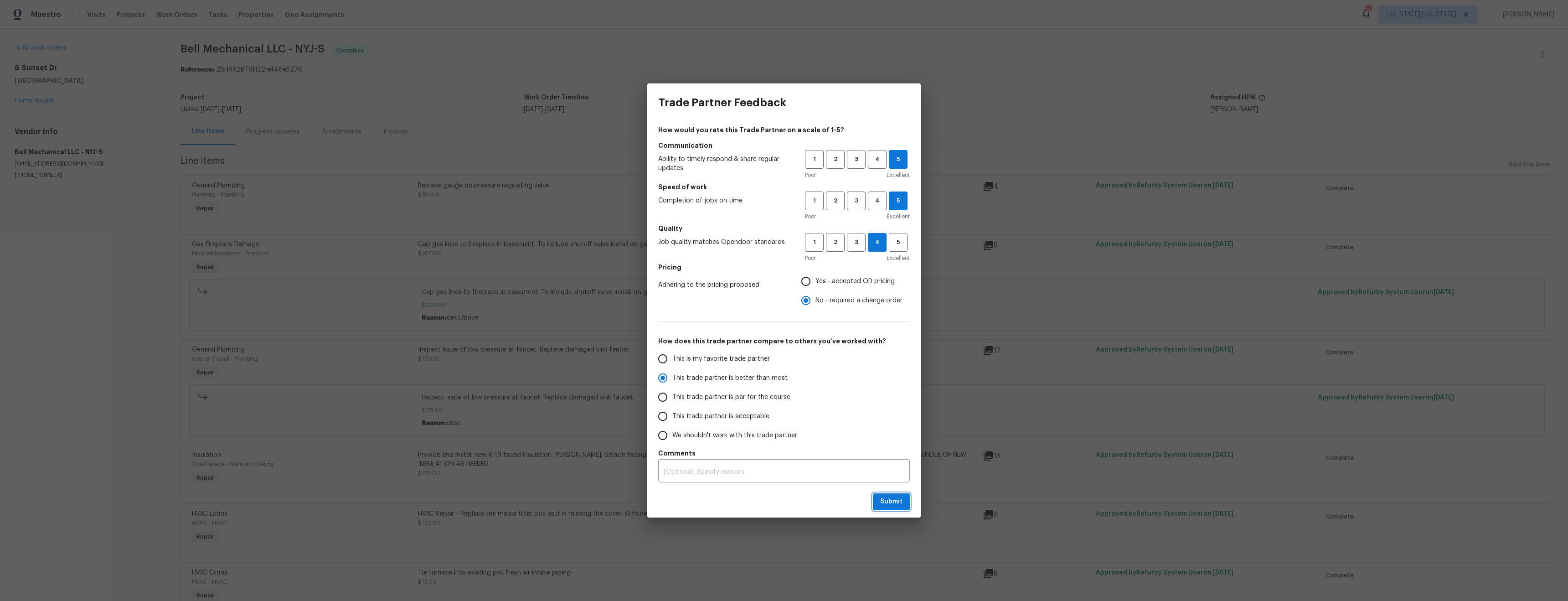
radio input "true"
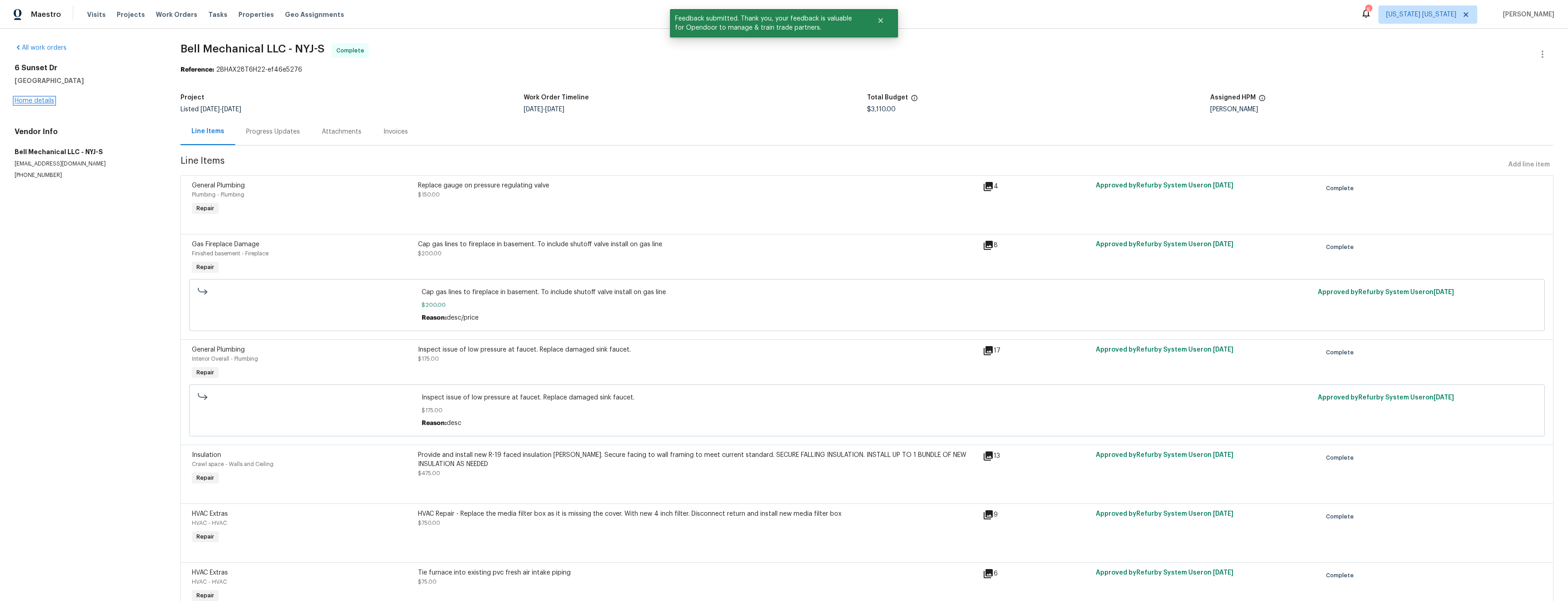
click at [39, 98] on link "Home details" at bounding box center [34, 100] width 40 height 6
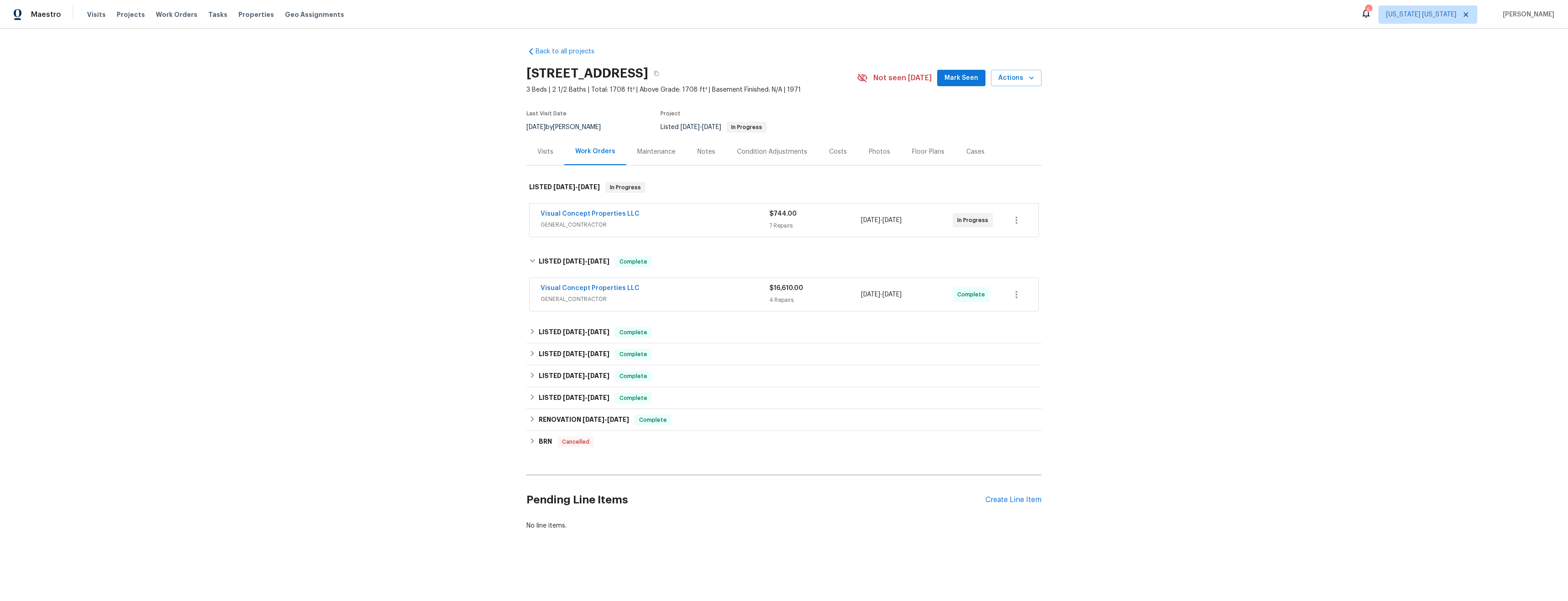
click at [175, 19] on div "Visits Projects Work Orders Tasks Properties Geo Assignments" at bounding box center [221, 15] width 268 height 18
click at [175, 14] on span "Work Orders" at bounding box center [177, 14] width 41 height 9
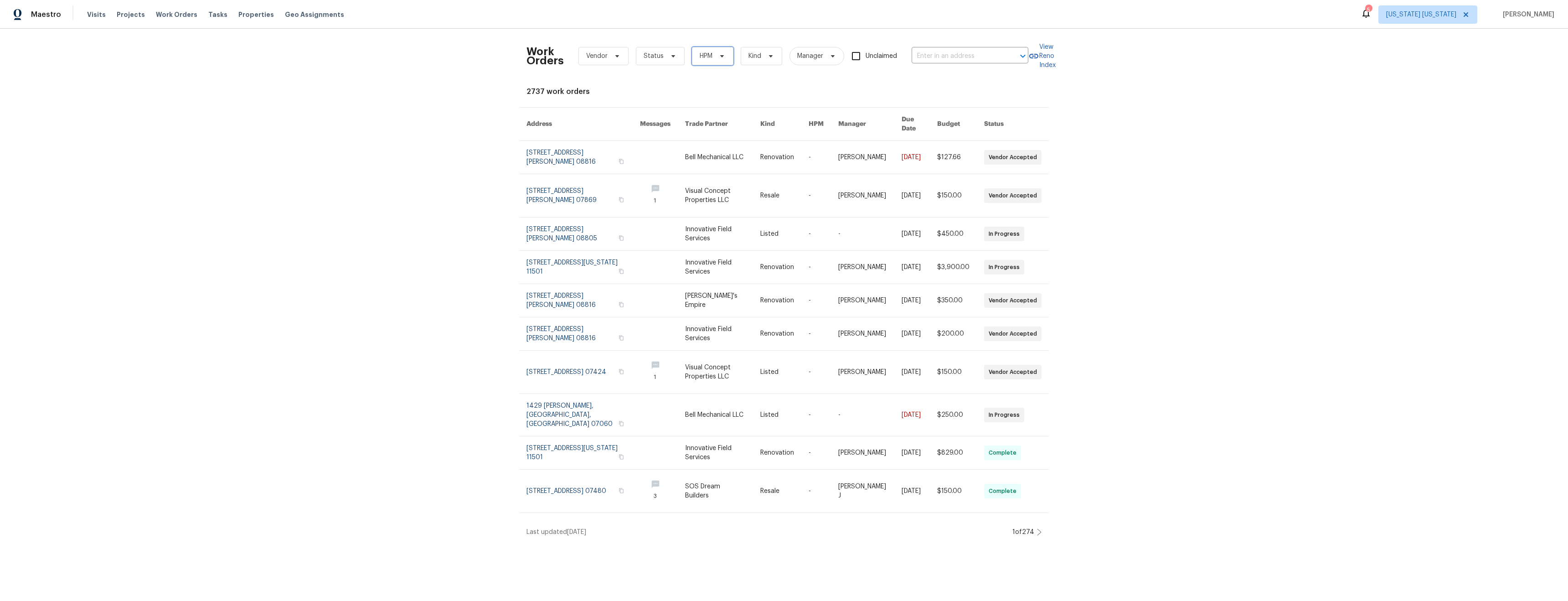
click at [716, 57] on span at bounding box center [721, 56] width 10 height 7
click at [705, 94] on label "[PERSON_NAME]" at bounding box center [722, 94] width 60 height 9
click at [698, 94] on input "[PERSON_NAME]" at bounding box center [695, 93] width 6 height 6
checkbox input "true"
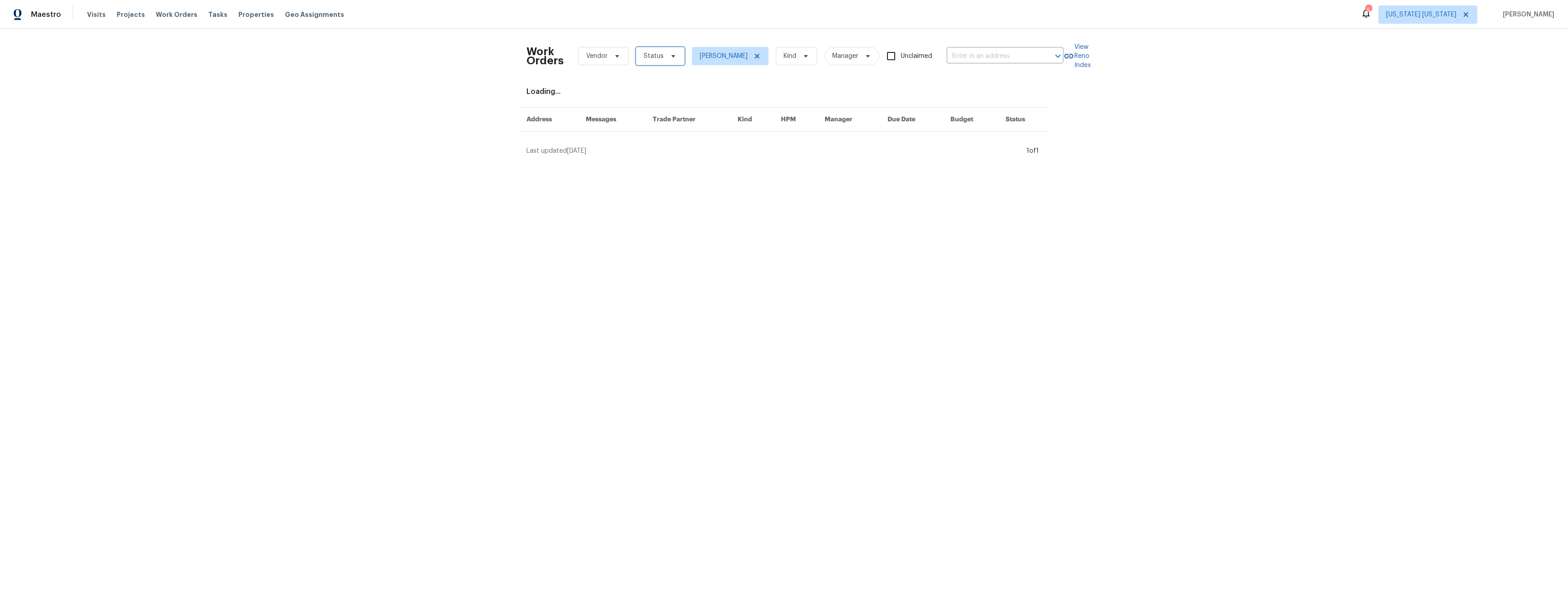
click at [658, 63] on span "Status" at bounding box center [660, 56] width 49 height 18
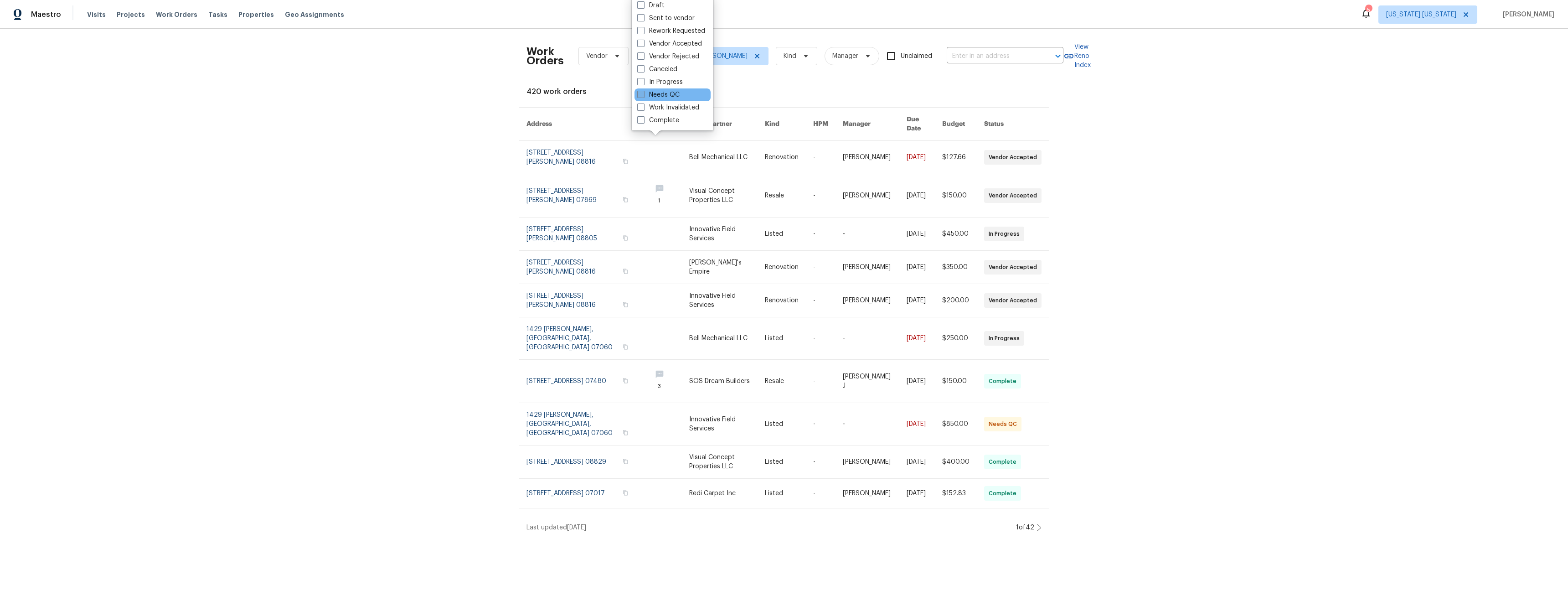
click at [665, 96] on label "Needs QC" at bounding box center [659, 94] width 43 height 9
click at [643, 96] on input "Needs QC" at bounding box center [640, 93] width 6 height 6
checkbox input "true"
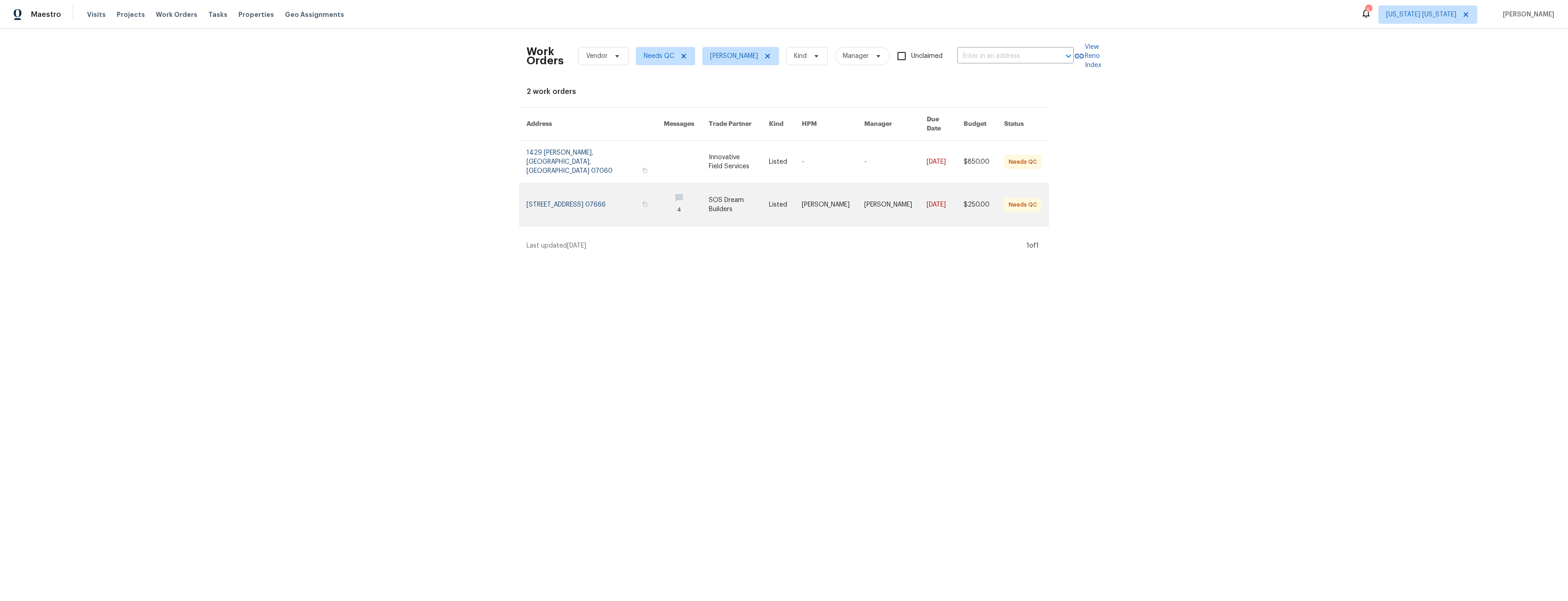
click at [731, 198] on link at bounding box center [739, 205] width 61 height 43
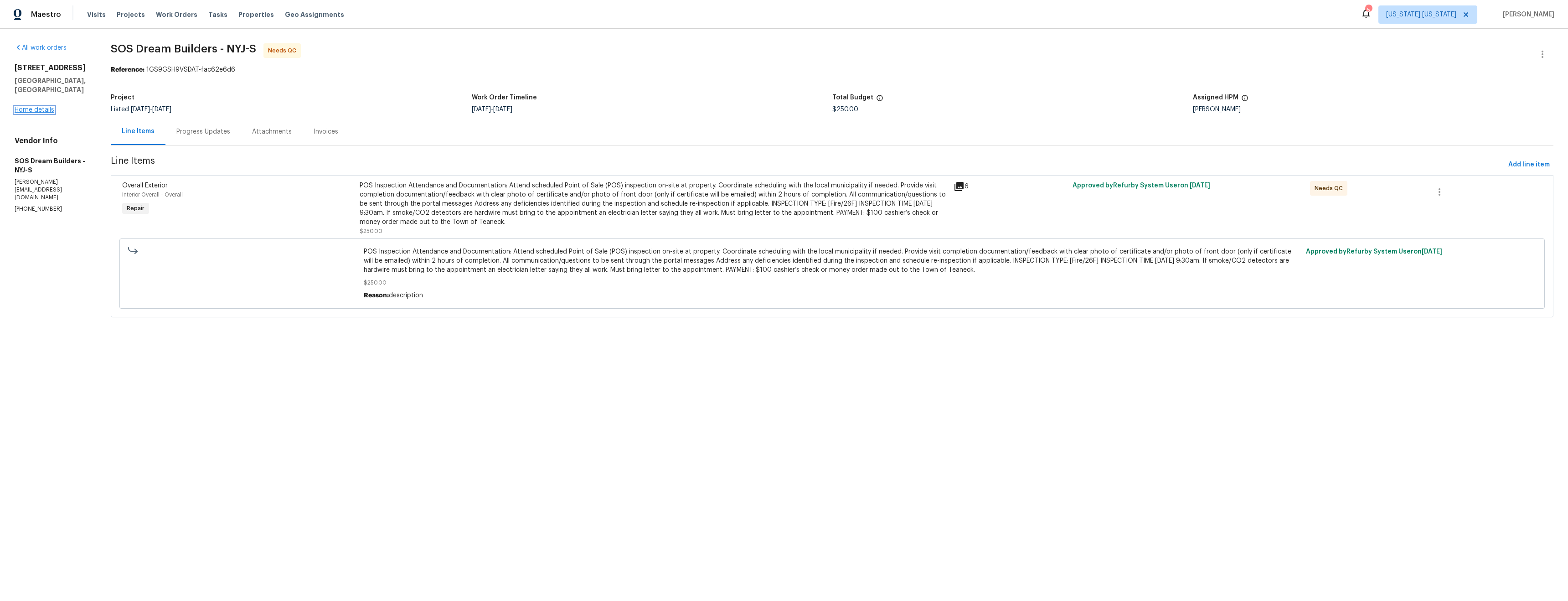
click at [29, 107] on link "Home details" at bounding box center [34, 110] width 40 height 6
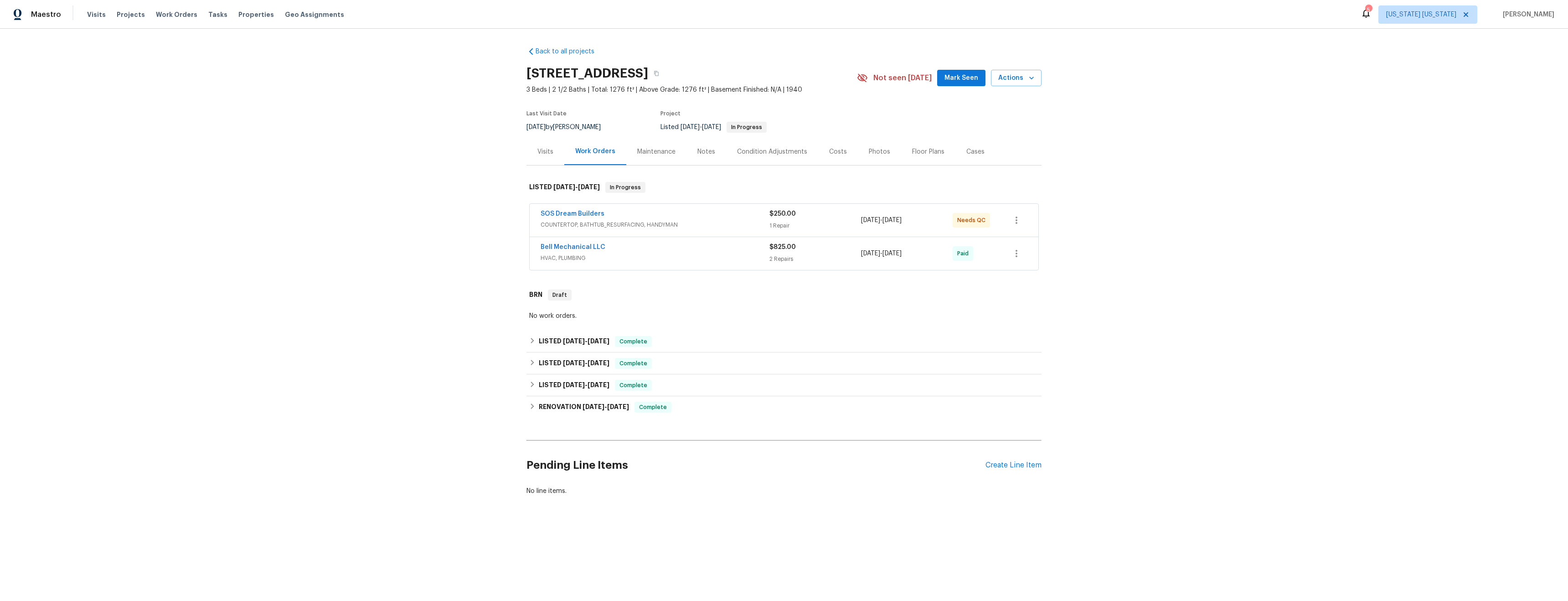
click at [533, 155] on div "Visits" at bounding box center [545, 152] width 38 height 27
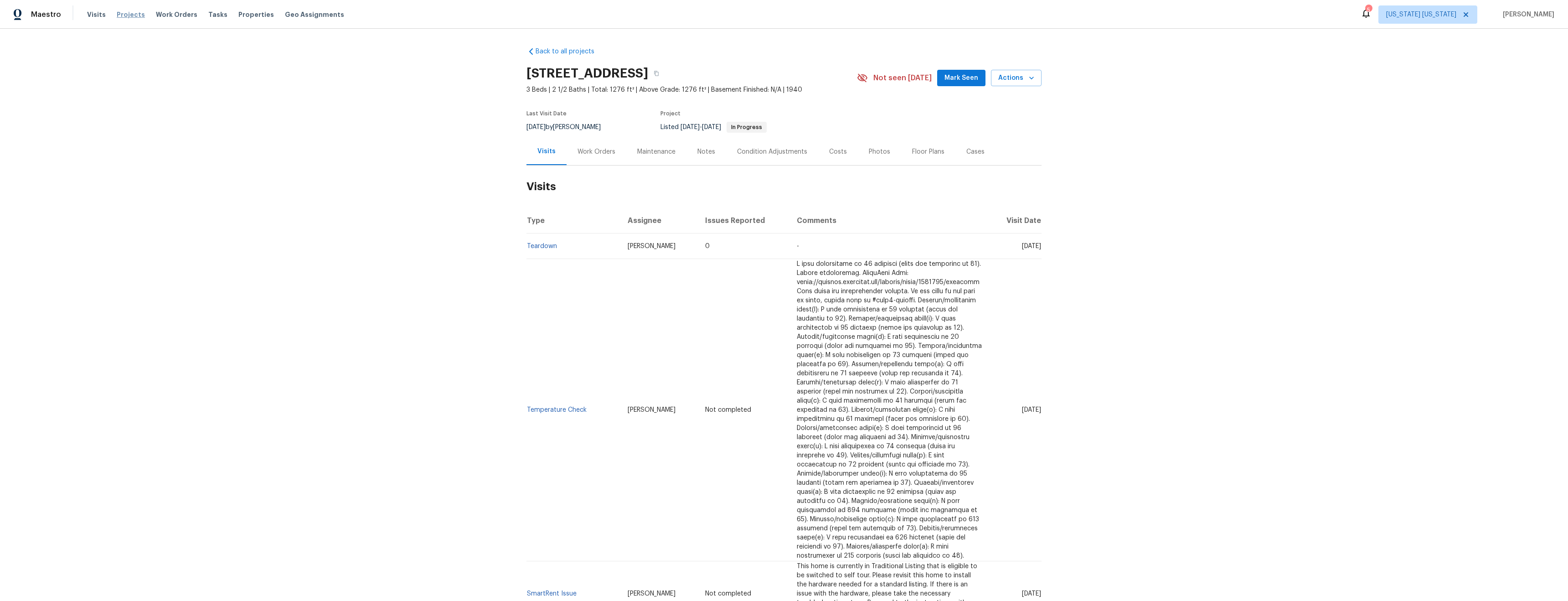
click at [128, 14] on span "Projects" at bounding box center [131, 14] width 28 height 9
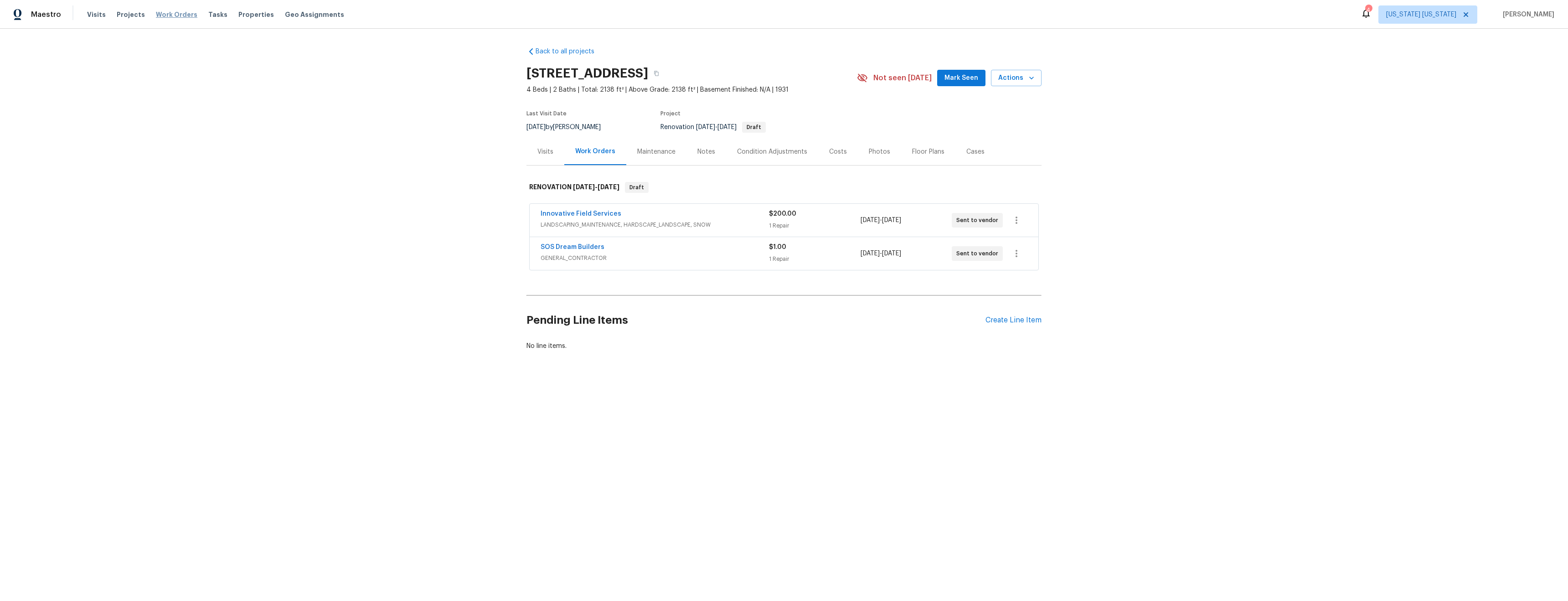
click at [166, 13] on span "Work Orders" at bounding box center [177, 14] width 41 height 9
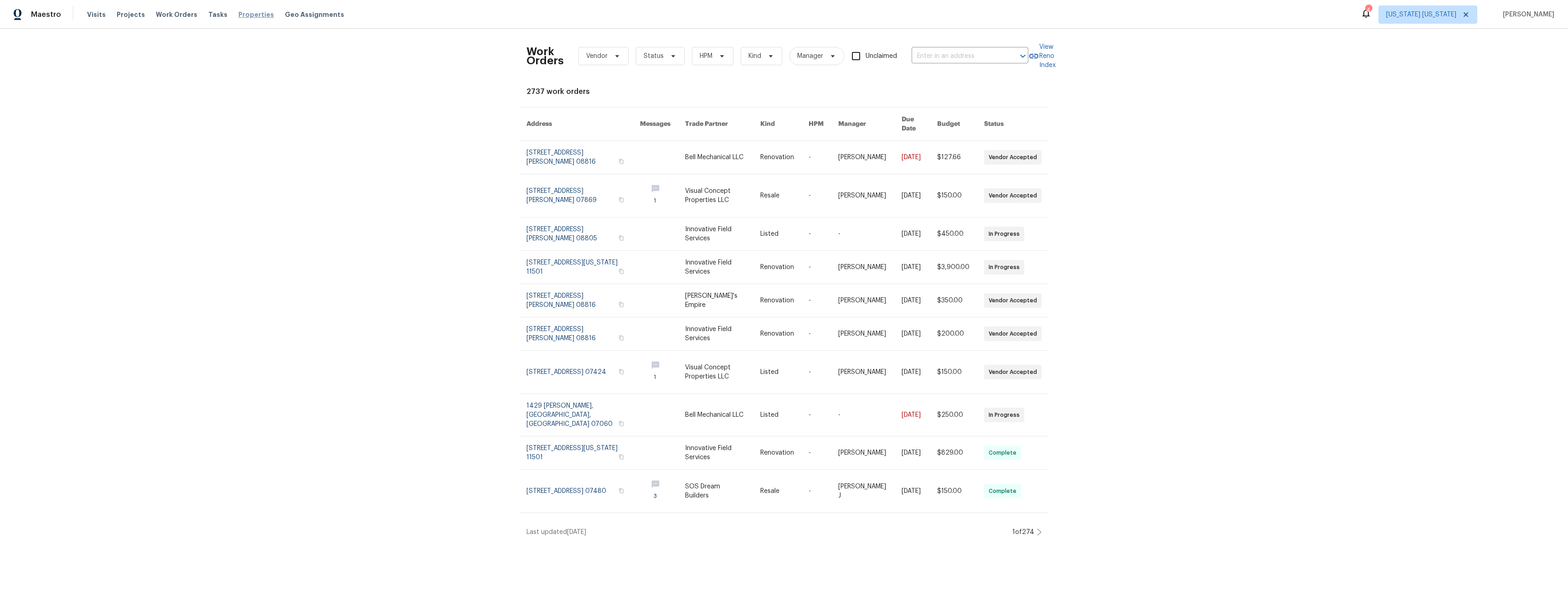
click at [239, 18] on span "Properties" at bounding box center [256, 14] width 35 height 9
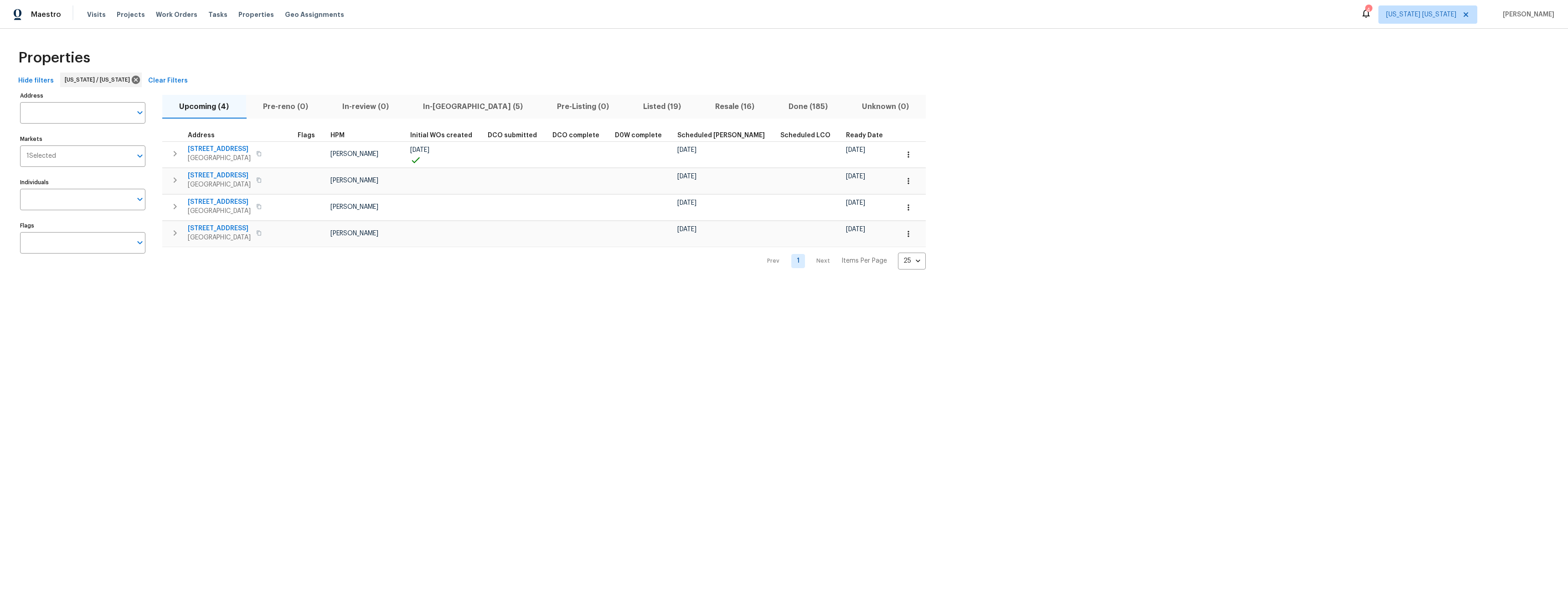
click at [455, 108] on span "In-[GEOGRAPHIC_DATA] (5)" at bounding box center [473, 107] width 123 height 13
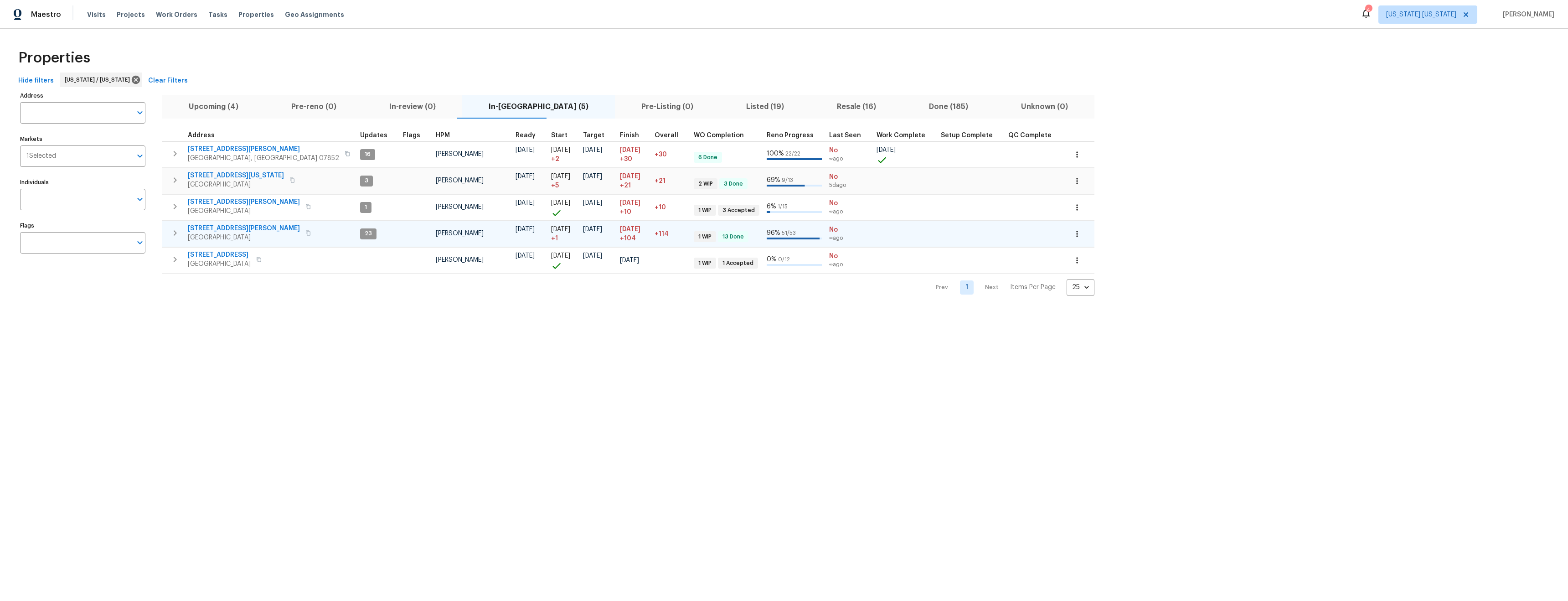
click at [211, 229] on span "[STREET_ADDRESS][PERSON_NAME]" at bounding box center [244, 228] width 112 height 9
click at [202, 200] on span "[STREET_ADDRESS][PERSON_NAME]" at bounding box center [244, 202] width 112 height 9
drag, startPoint x: 708, startPoint y: 106, endPoint x: 726, endPoint y: 107, distance: 18.0
click at [725, 106] on span "Listed (19)" at bounding box center [765, 107] width 80 height 13
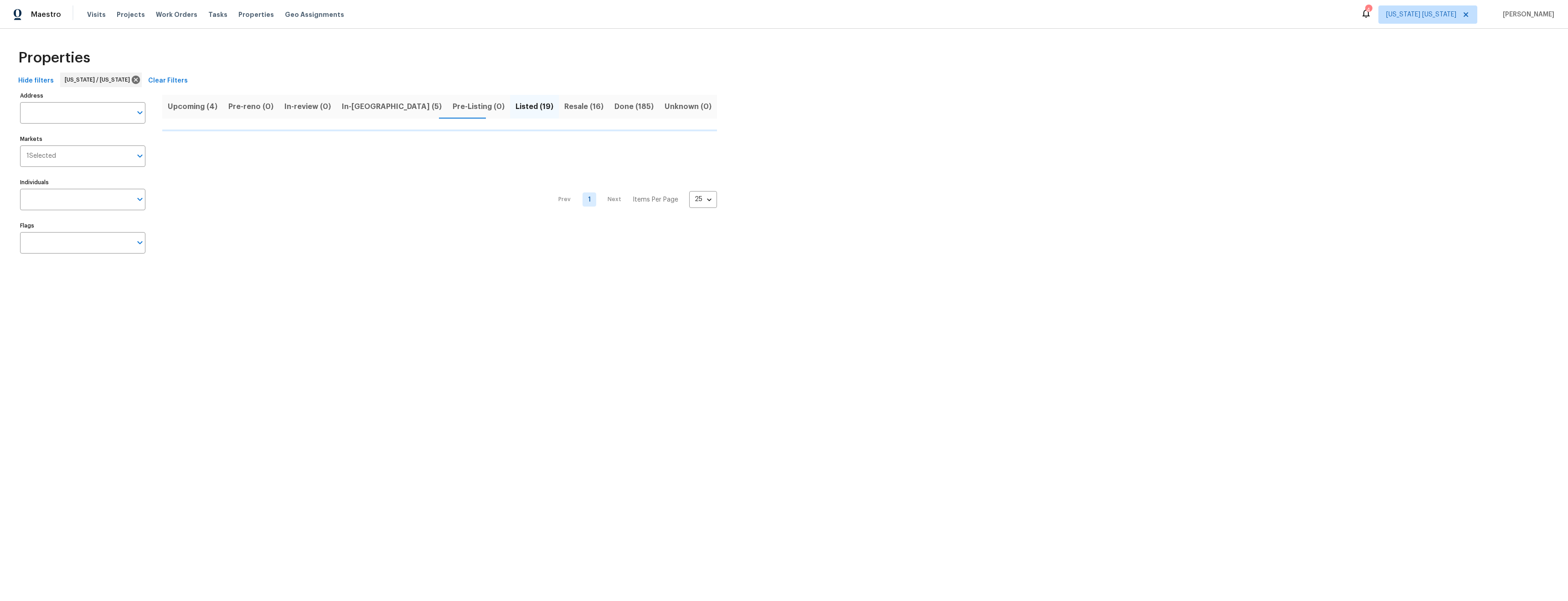
click at [564, 108] on span "Resale (16)" at bounding box center [584, 107] width 39 height 13
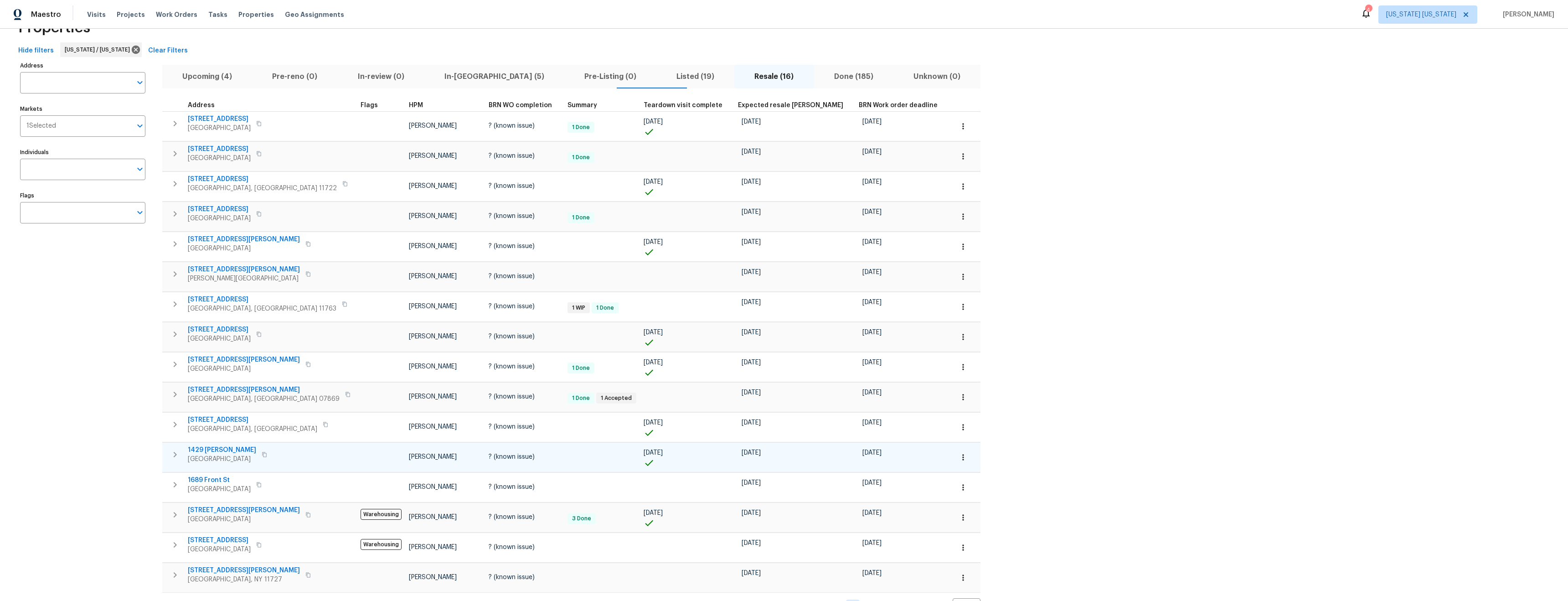
scroll to position [66, 0]
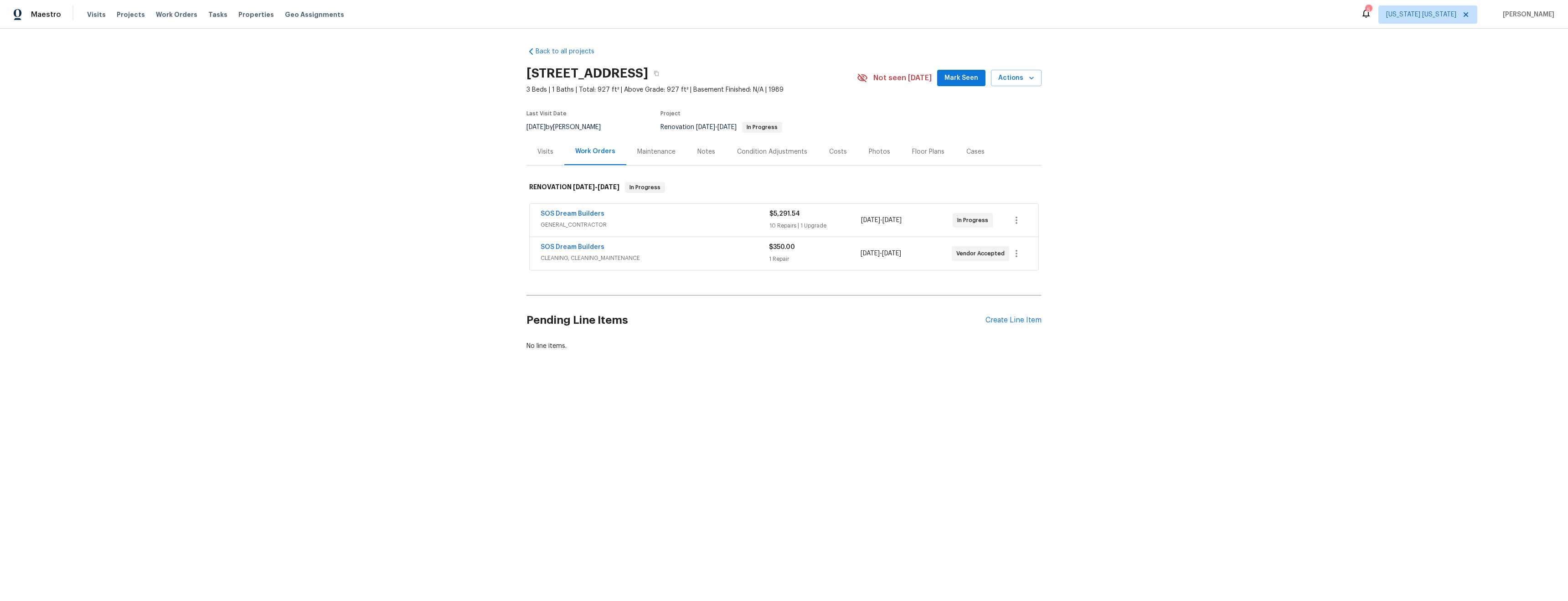
click at [541, 152] on div "Visits" at bounding box center [545, 152] width 16 height 9
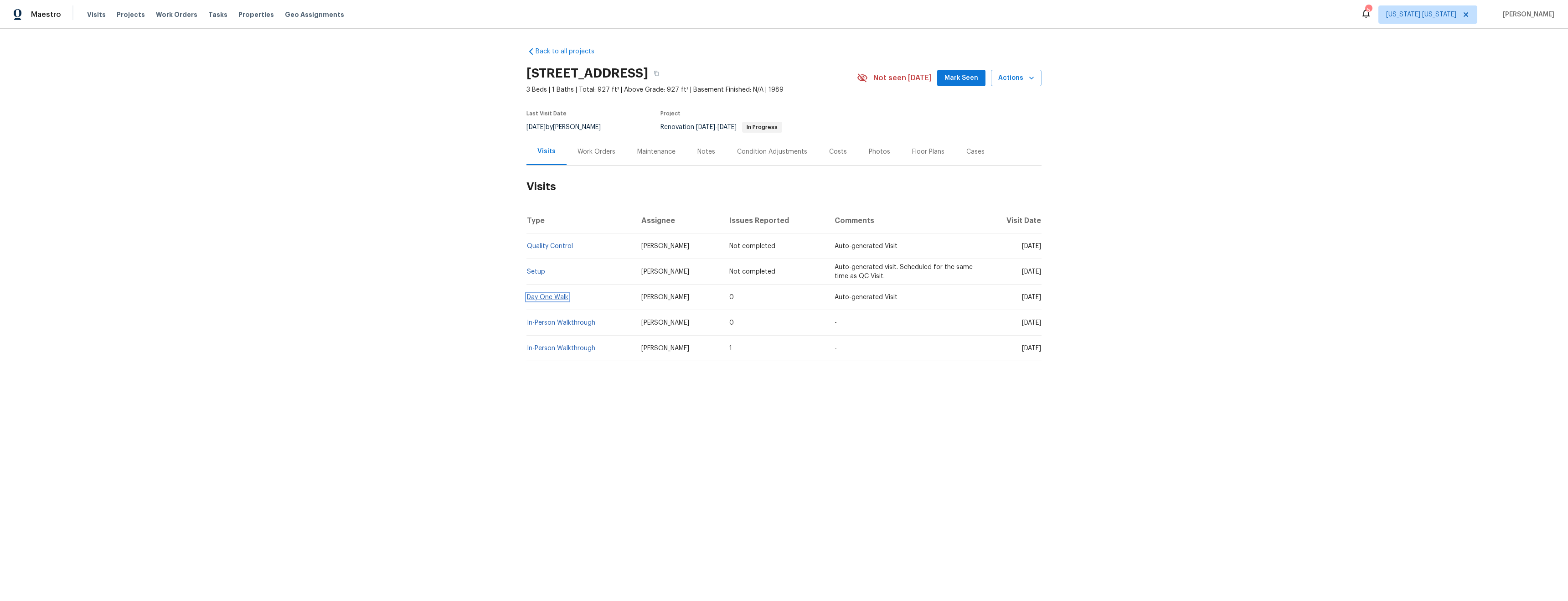
click at [558, 300] on link "Day One Walk" at bounding box center [548, 297] width 41 height 6
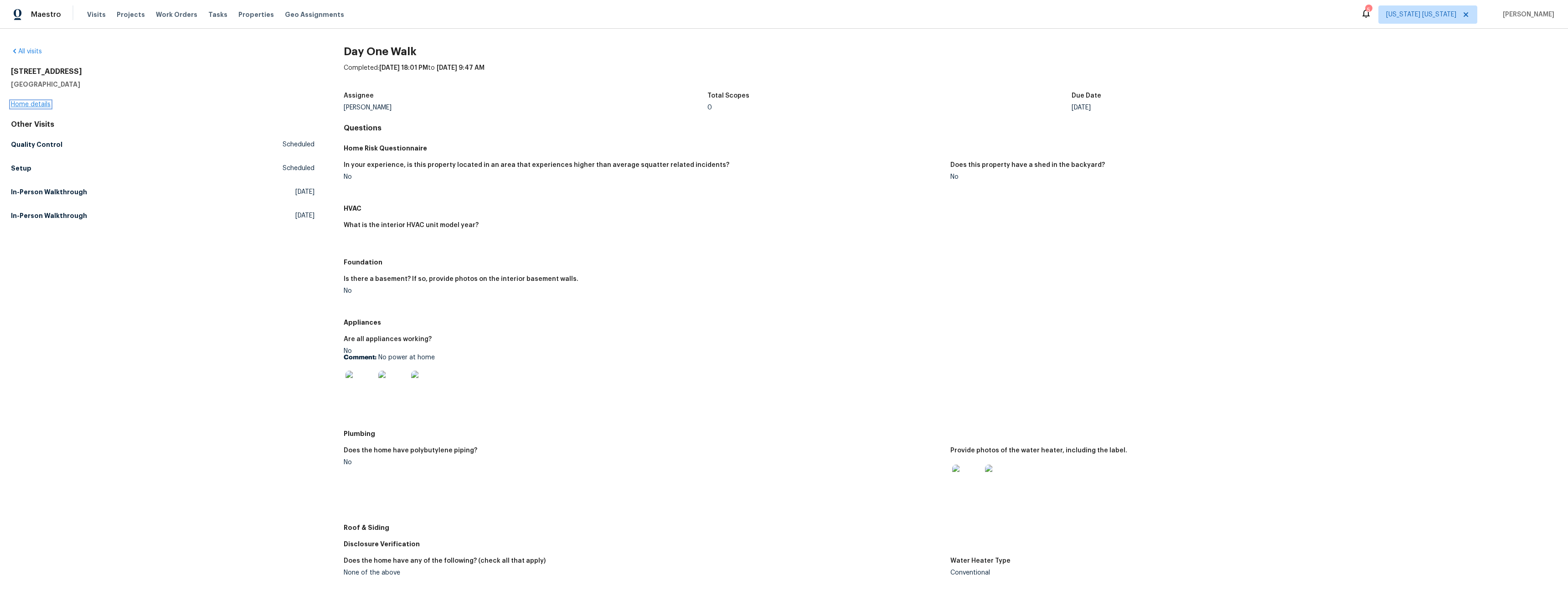
click at [27, 103] on link "Home details" at bounding box center [30, 104] width 40 height 6
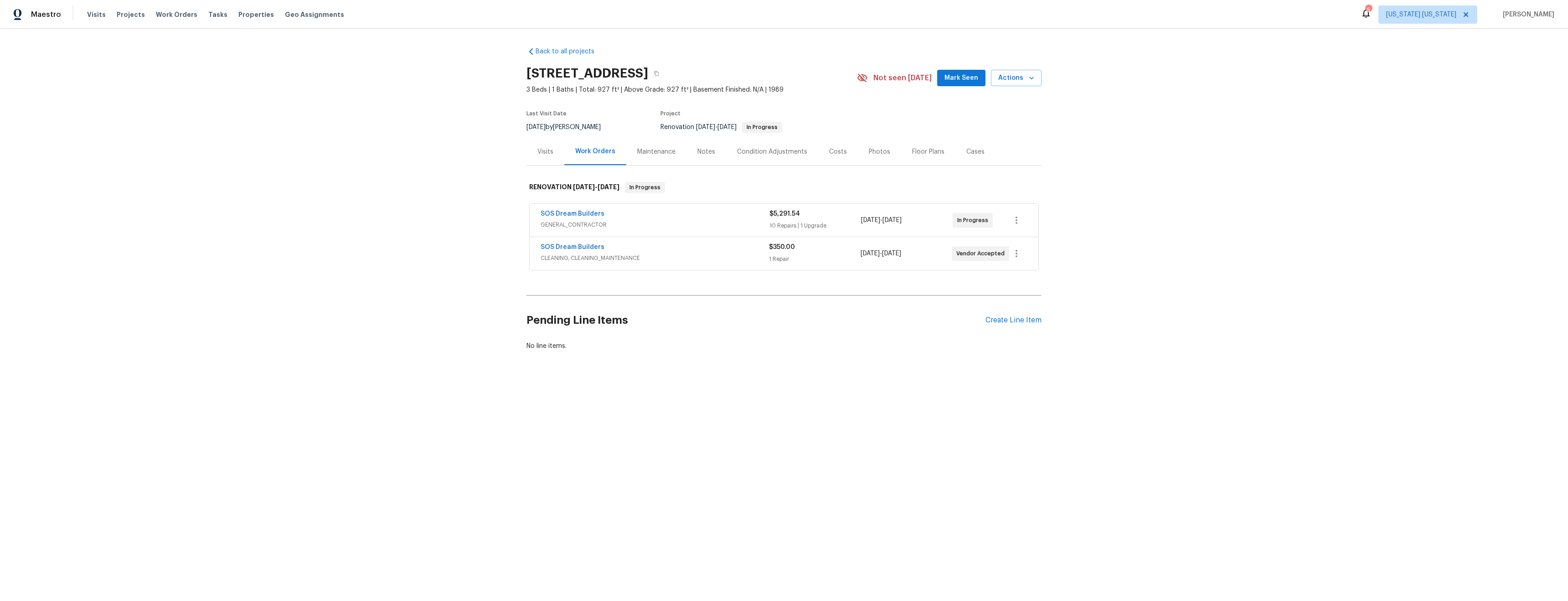
click at [531, 153] on div "Visits" at bounding box center [545, 152] width 38 height 27
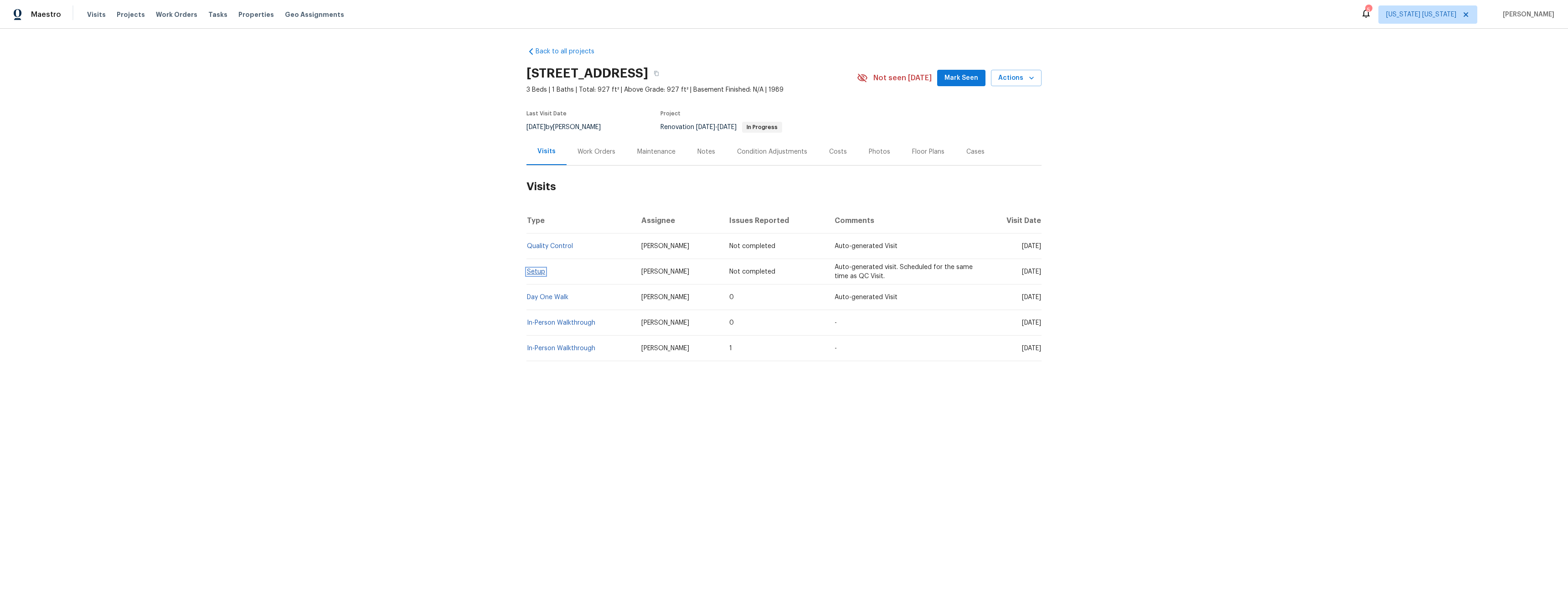
click at [528, 271] on link "Setup" at bounding box center [536, 272] width 18 height 6
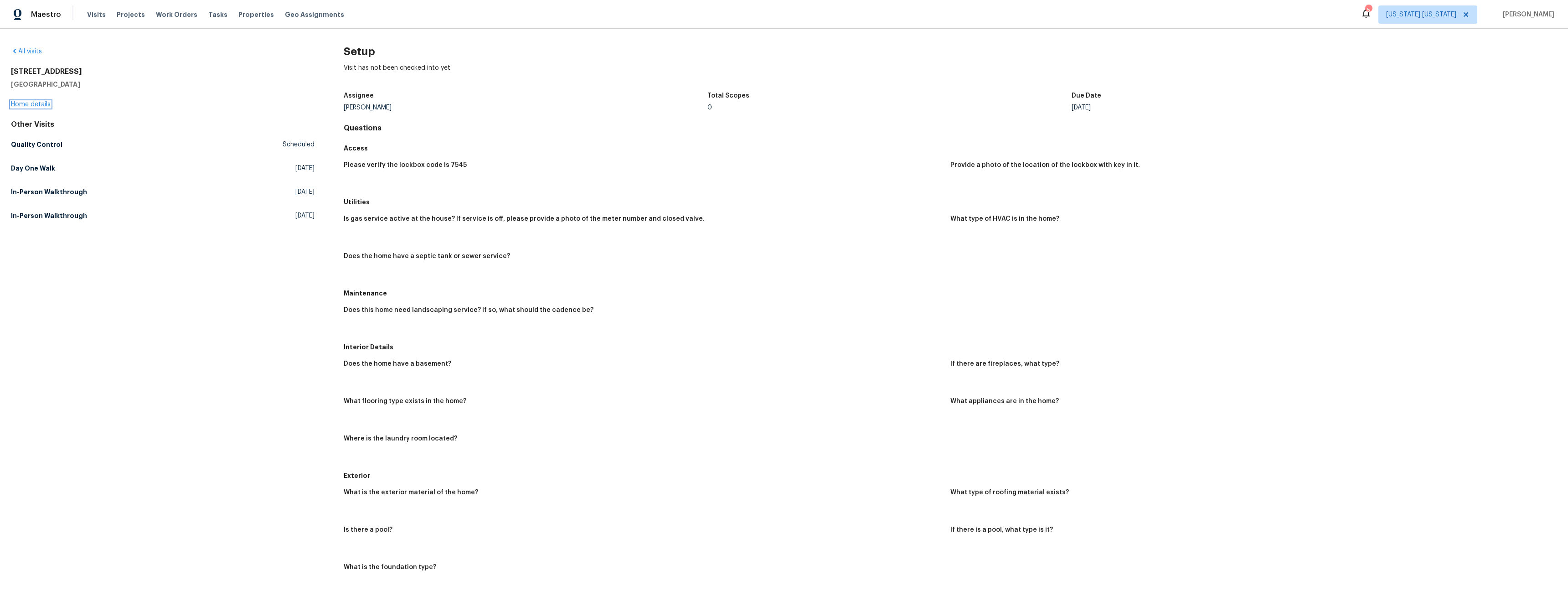
click at [44, 105] on link "Home details" at bounding box center [30, 104] width 40 height 6
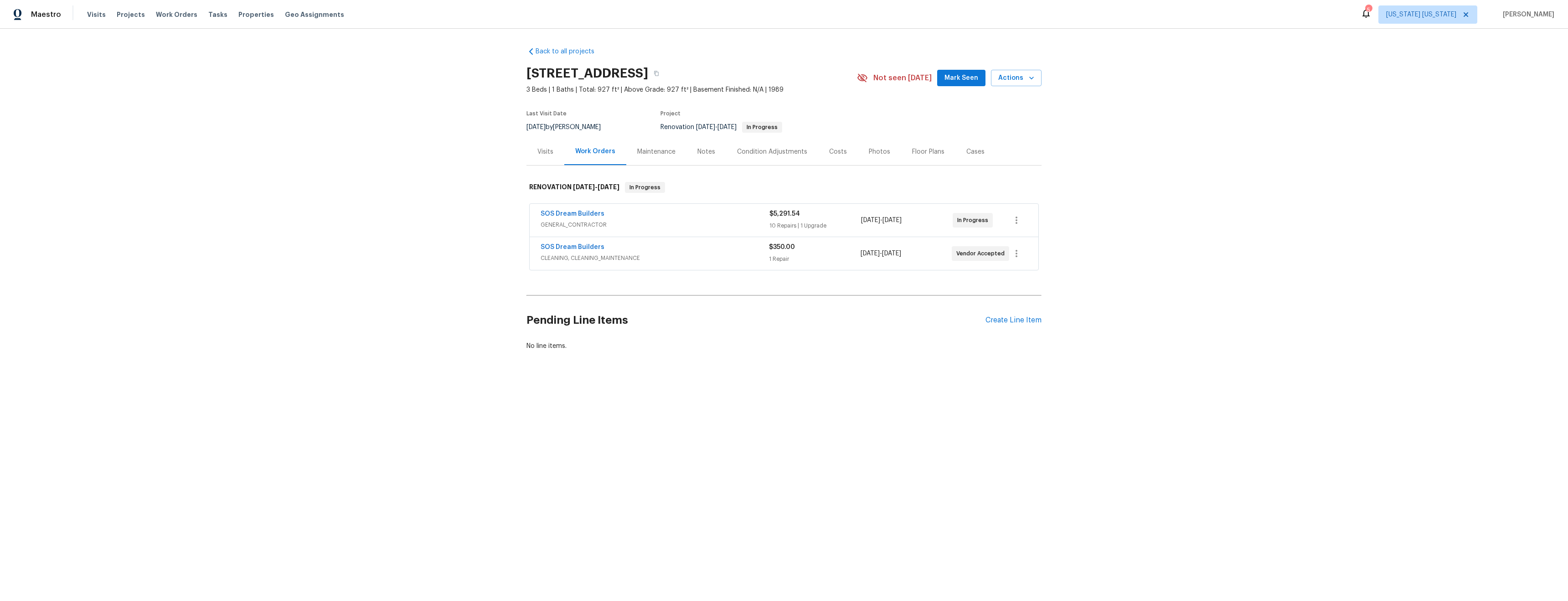
click at [545, 151] on div "Visits" at bounding box center [545, 152] width 16 height 9
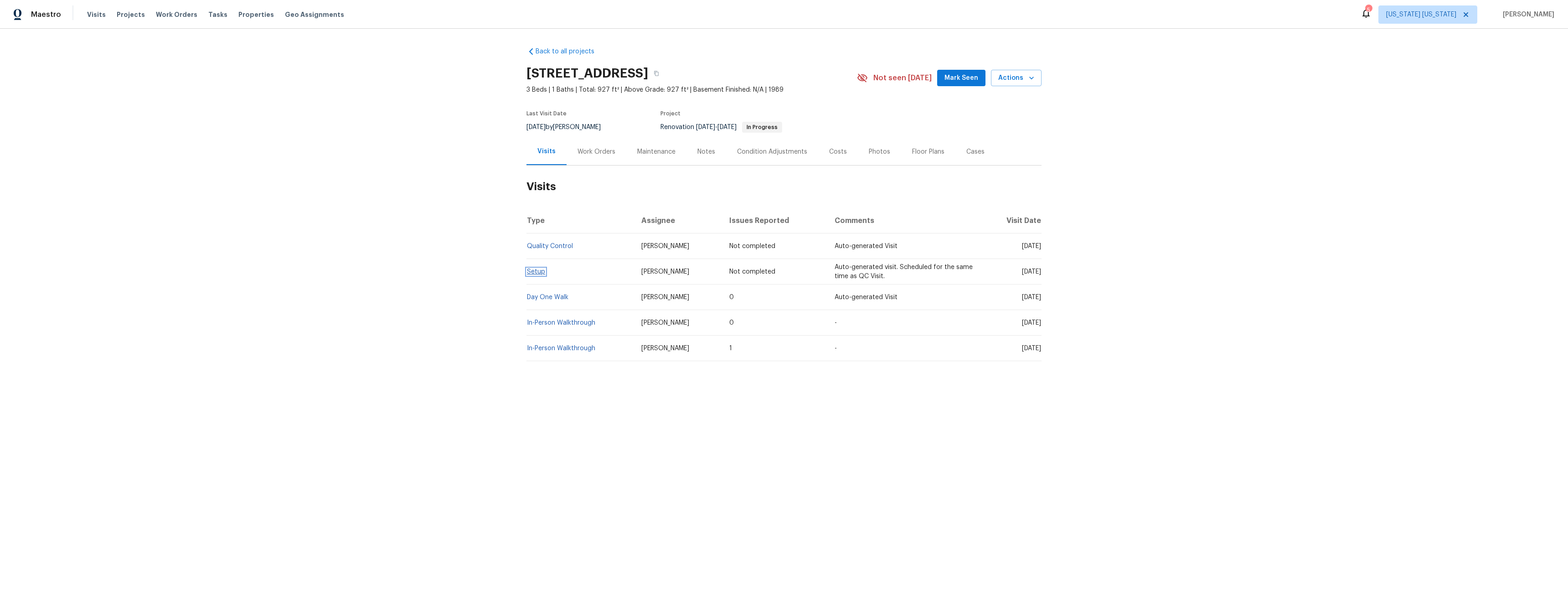
click at [529, 272] on link "Setup" at bounding box center [536, 272] width 18 height 6
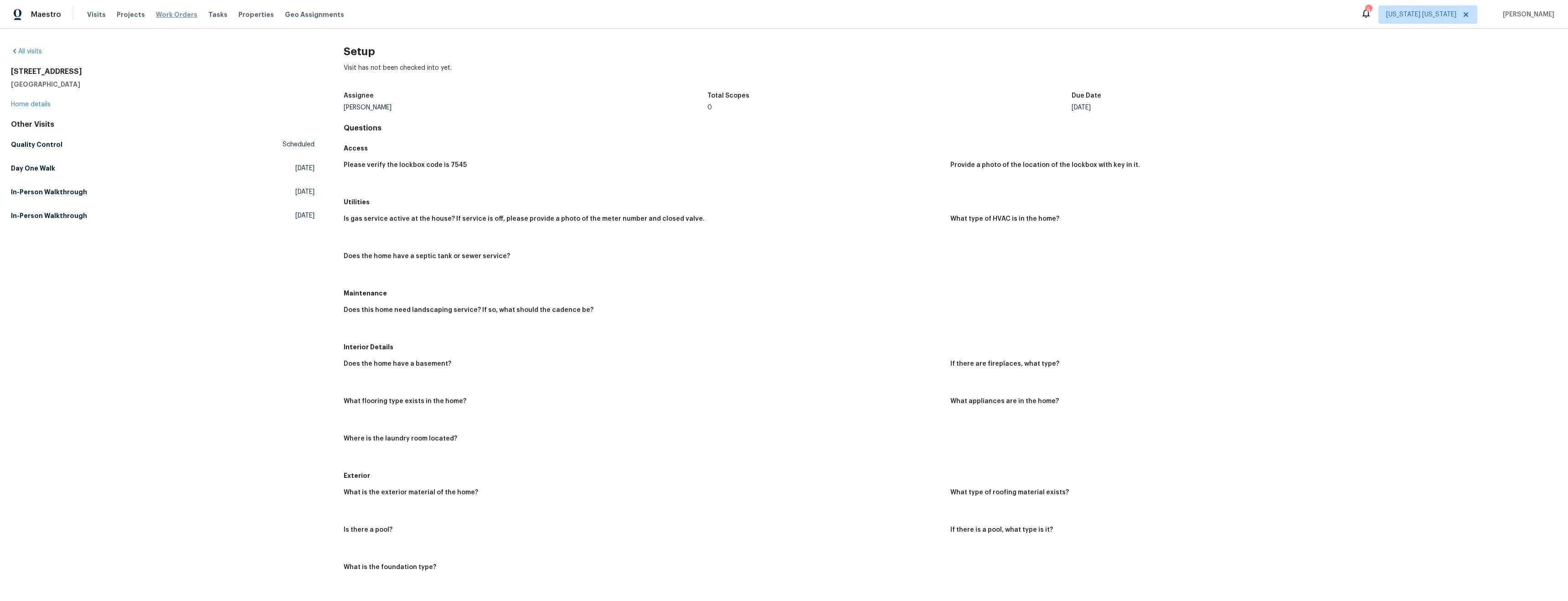
click at [177, 17] on span "Work Orders" at bounding box center [177, 14] width 41 height 9
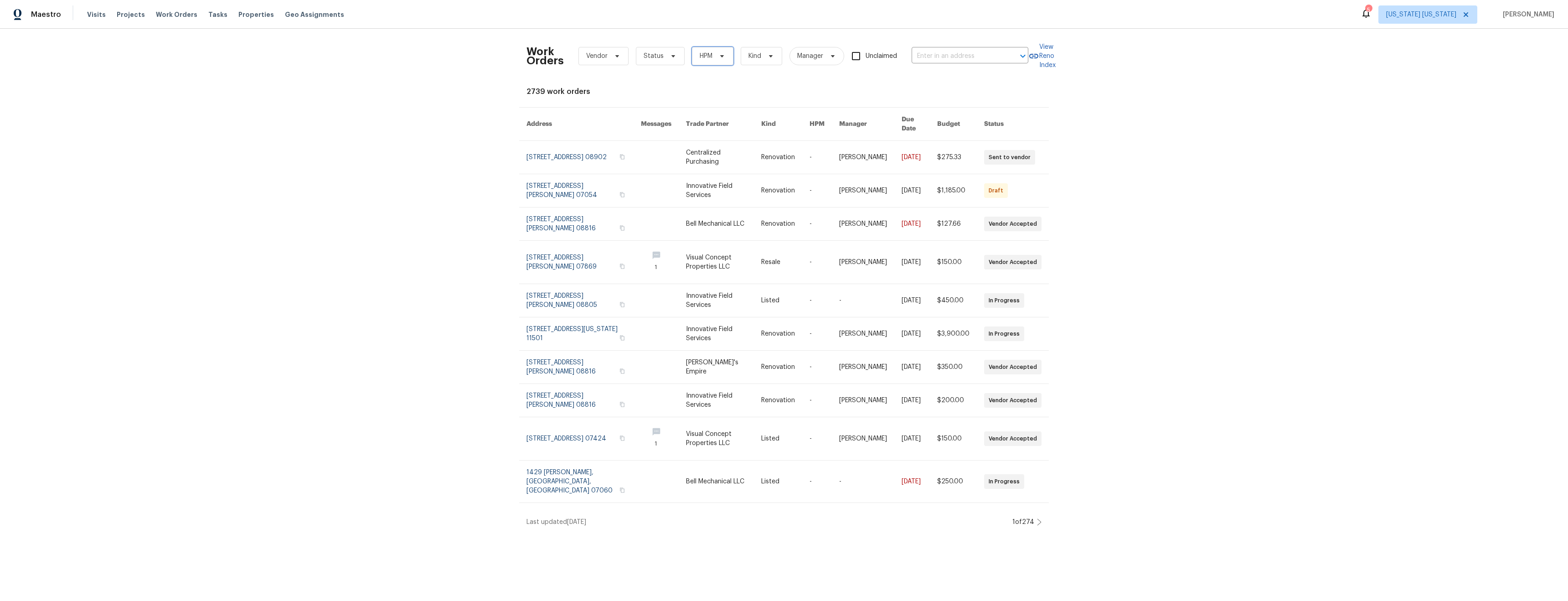
click at [714, 63] on span "HPM" at bounding box center [713, 56] width 41 height 18
click at [663, 61] on span "Status" at bounding box center [660, 56] width 49 height 18
click at [654, 168] on label "Needs QC" at bounding box center [659, 171] width 43 height 9
click at [643, 168] on input "Needs QC" at bounding box center [640, 170] width 6 height 6
checkbox input "true"
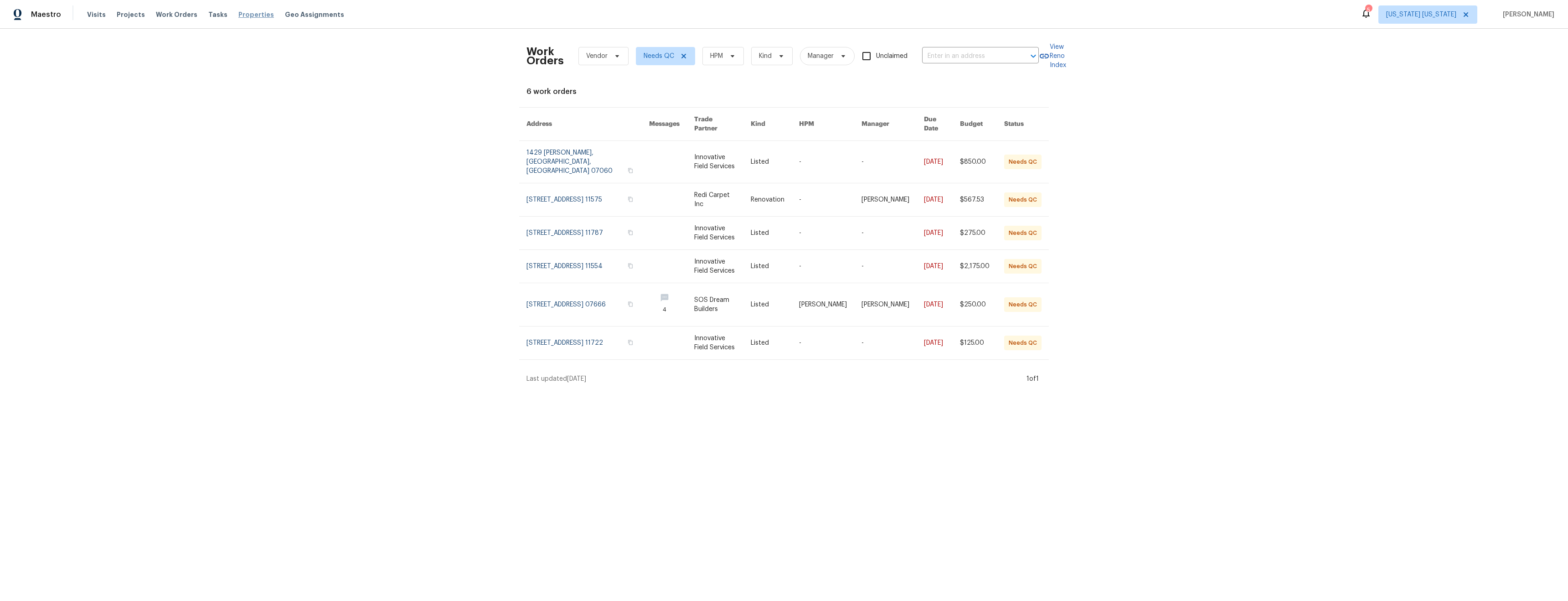
click at [240, 15] on span "Properties" at bounding box center [256, 14] width 35 height 9
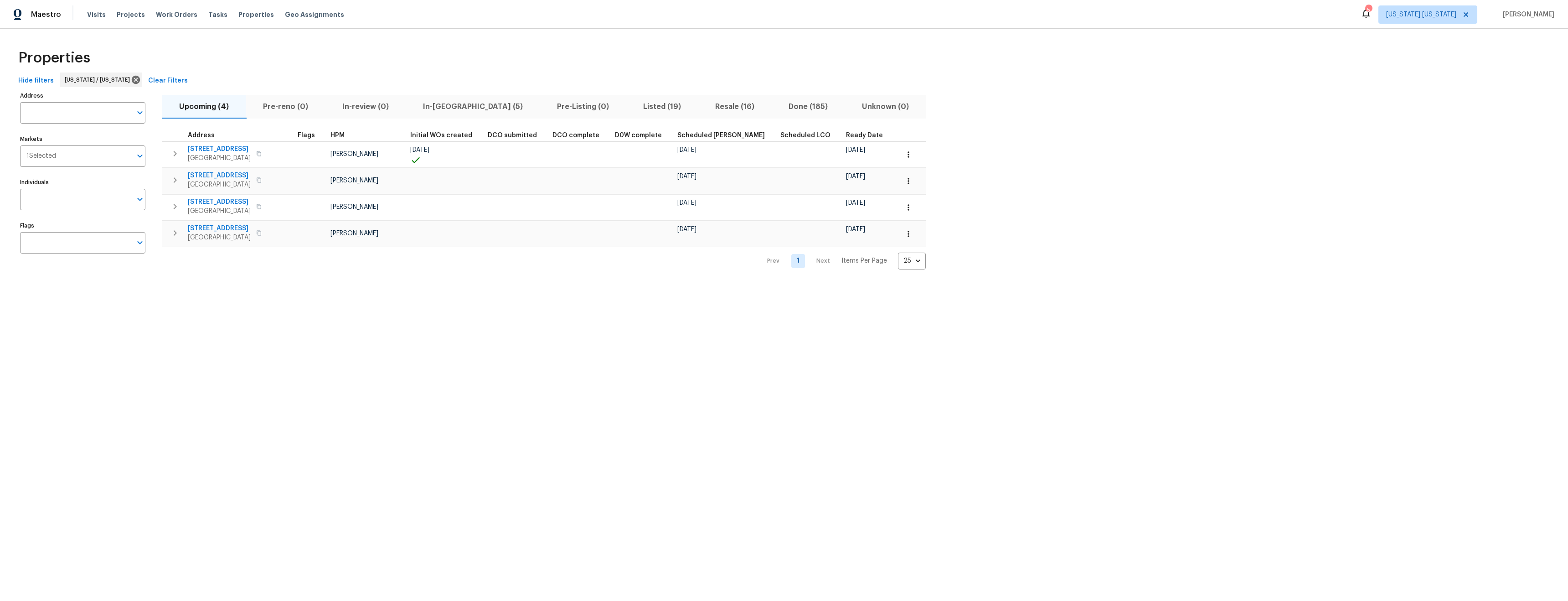
click at [703, 108] on span "Resale (16)" at bounding box center [734, 107] width 63 height 13
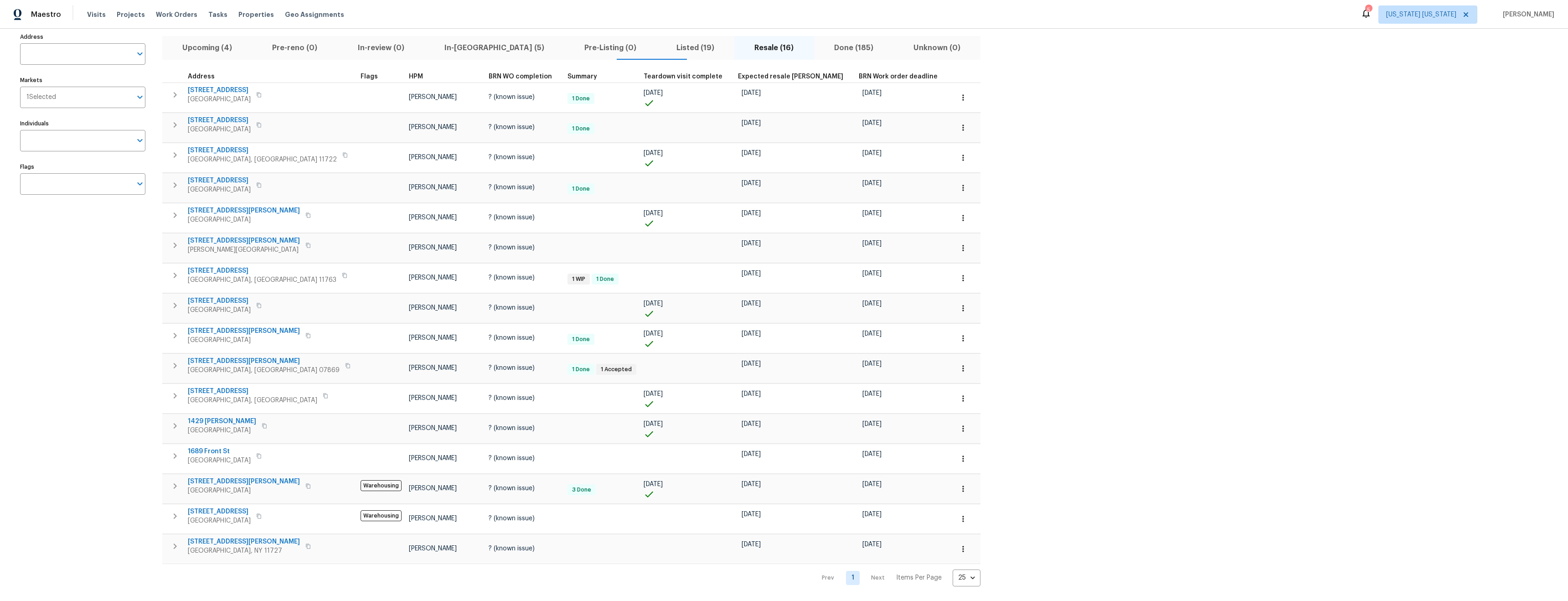
scroll to position [66, 0]
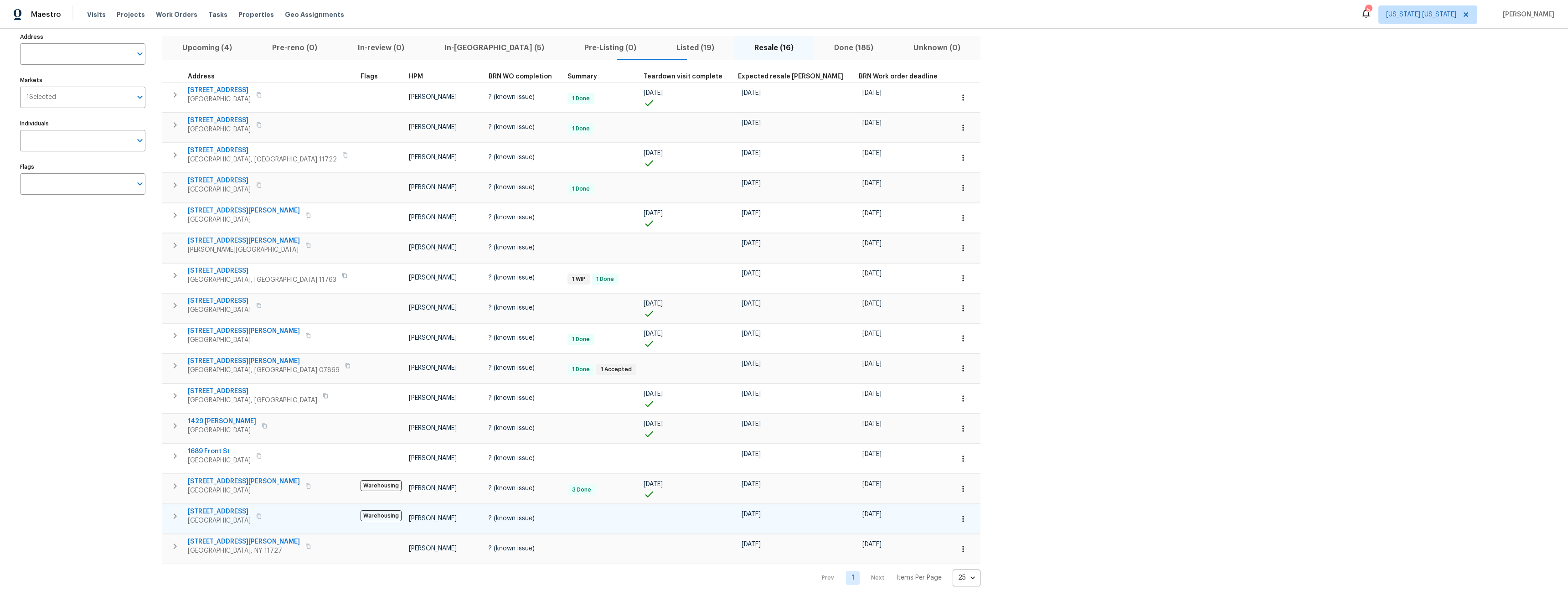
click at [217, 507] on span "21 Meadow Dr" at bounding box center [219, 511] width 63 height 9
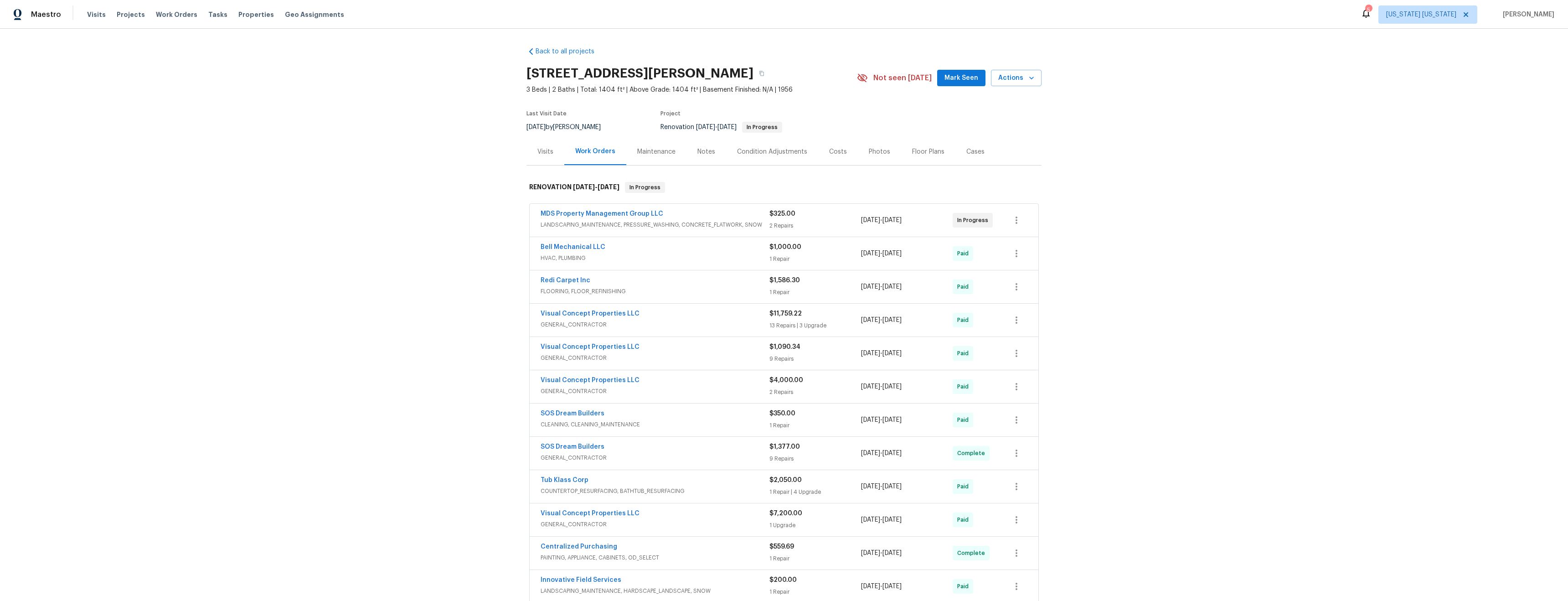
scroll to position [218, 0]
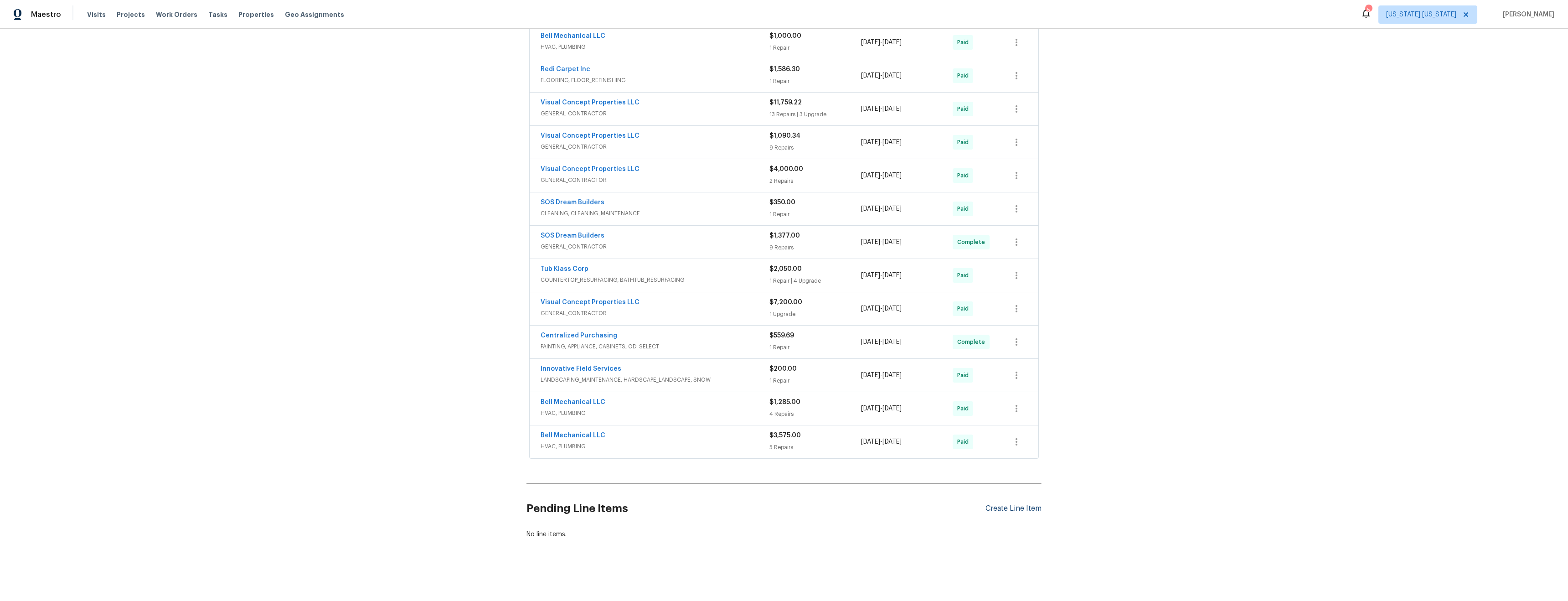
click at [998, 504] on div "Create Line Item" at bounding box center [1013, 508] width 56 height 9
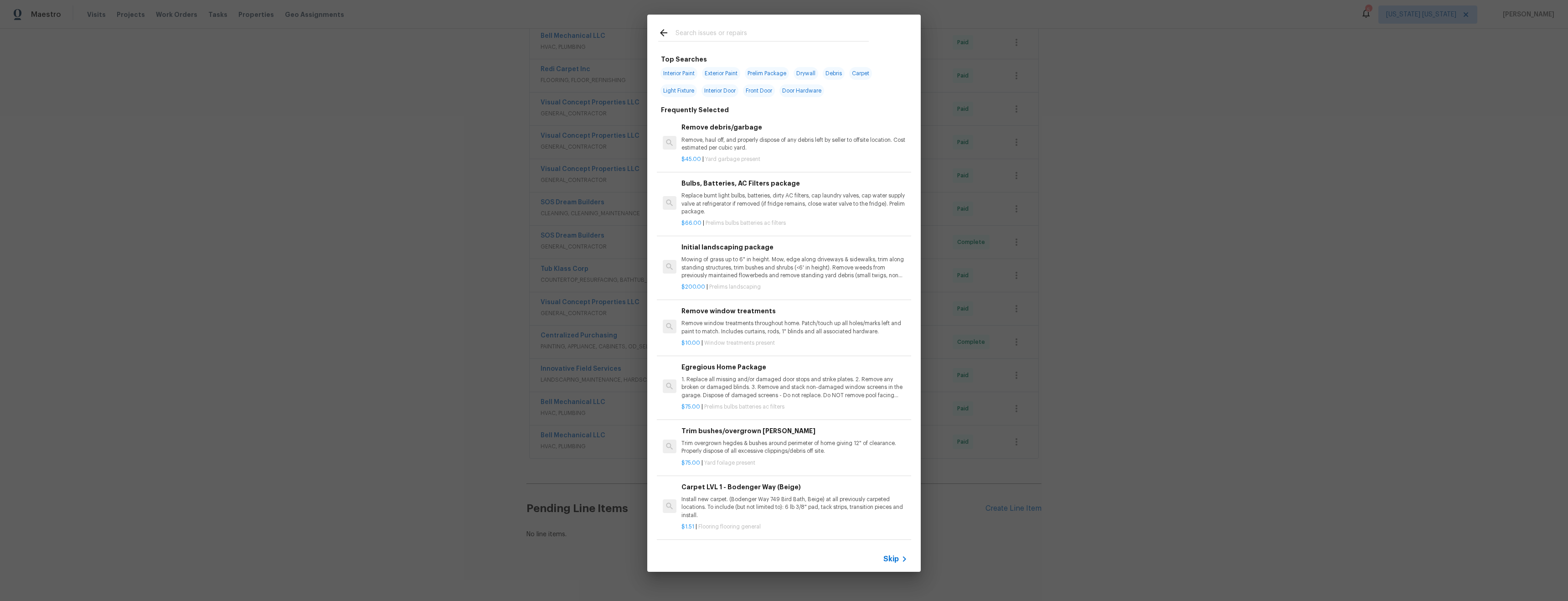
click at [701, 33] on input "text" at bounding box center [772, 34] width 194 height 13
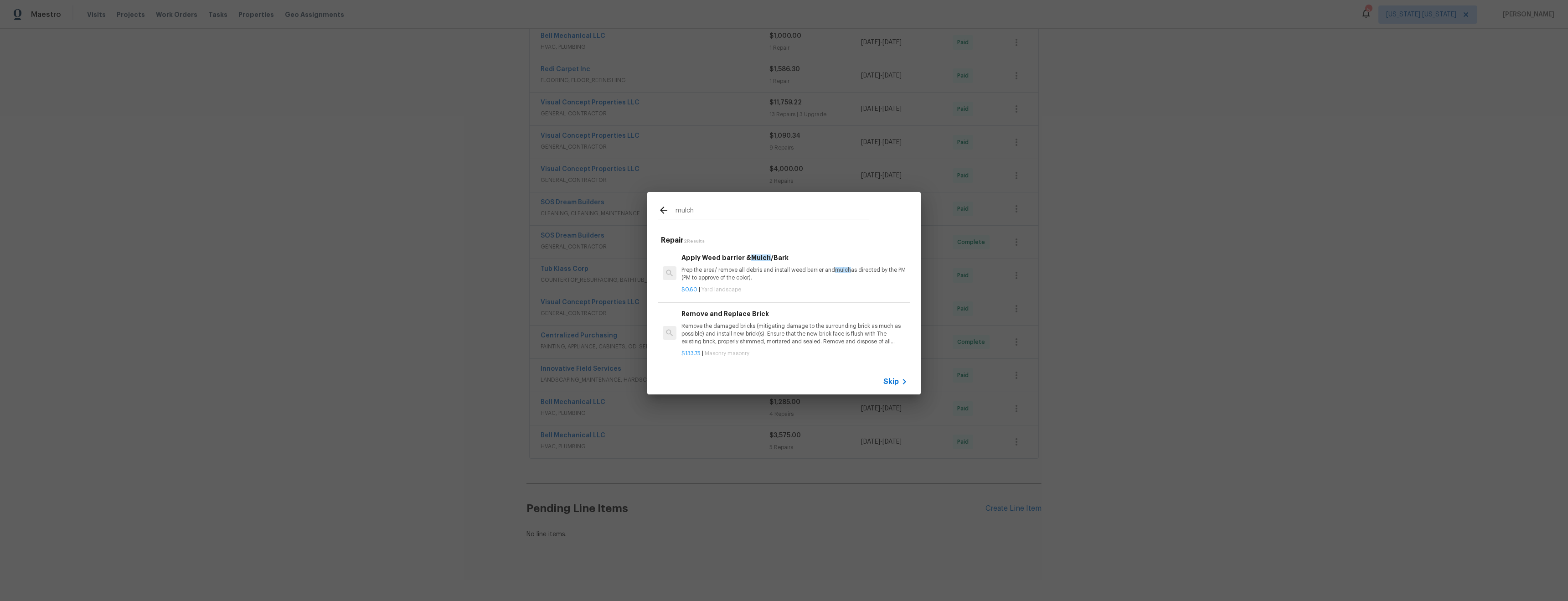
type input "mulch"
click at [778, 269] on p "Prep the area/ remove all debris and install weed barrier and mulch as directed…" at bounding box center [794, 273] width 226 height 15
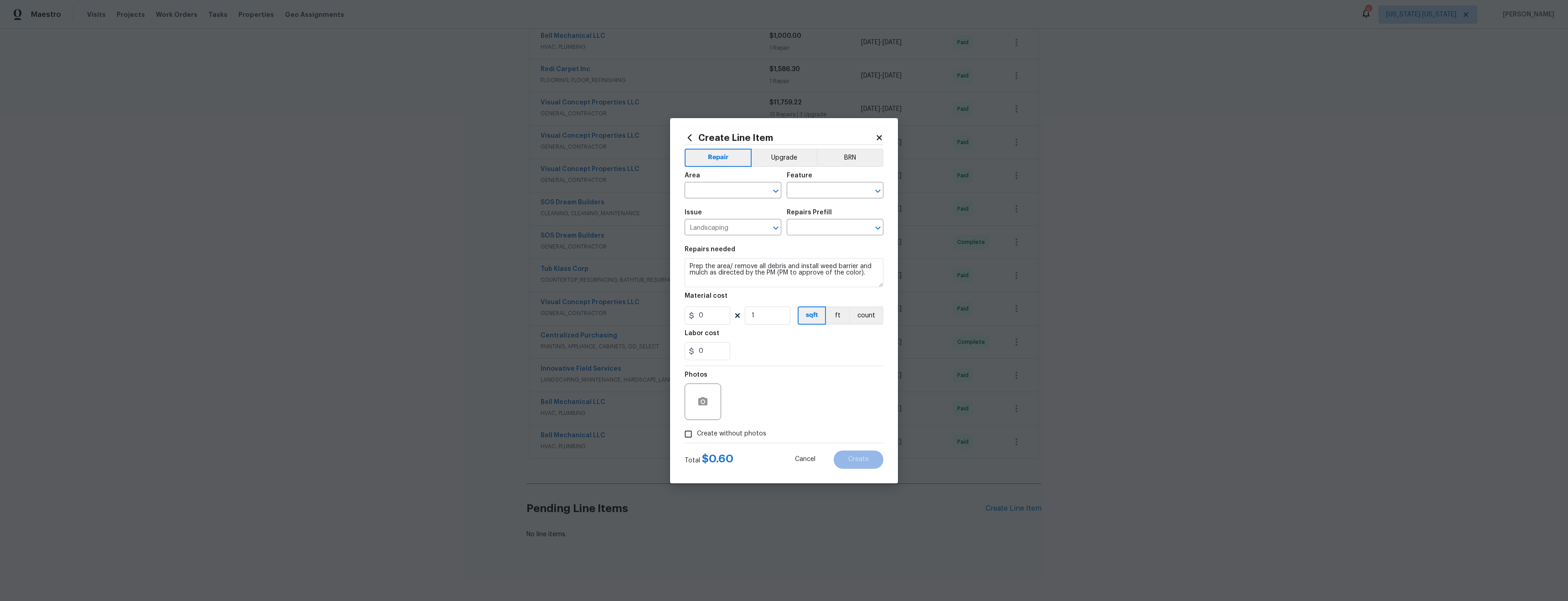
type input "Apply Weed barrier & Mulch/Bark $0.60"
type input "0.6"
click at [772, 320] on input "1" at bounding box center [768, 315] width 46 height 18
type input "275"
click at [735, 192] on input "text" at bounding box center [720, 191] width 71 height 14
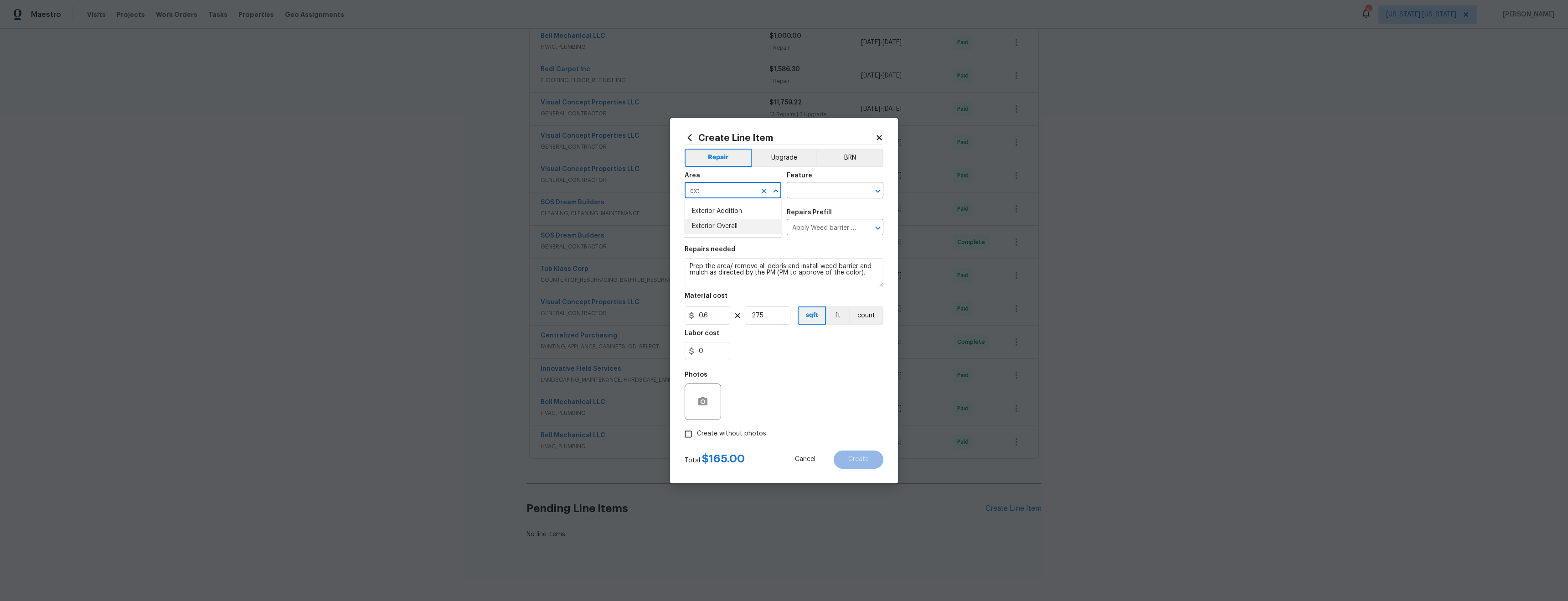
click at [733, 223] on li "Exterior Overall" at bounding box center [733, 226] width 97 height 15
type input "Exterior Overall"
click at [830, 191] on input "text" at bounding box center [822, 191] width 71 height 14
click at [818, 233] on li "Landscaping" at bounding box center [835, 233] width 97 height 15
type input "Landscaping"
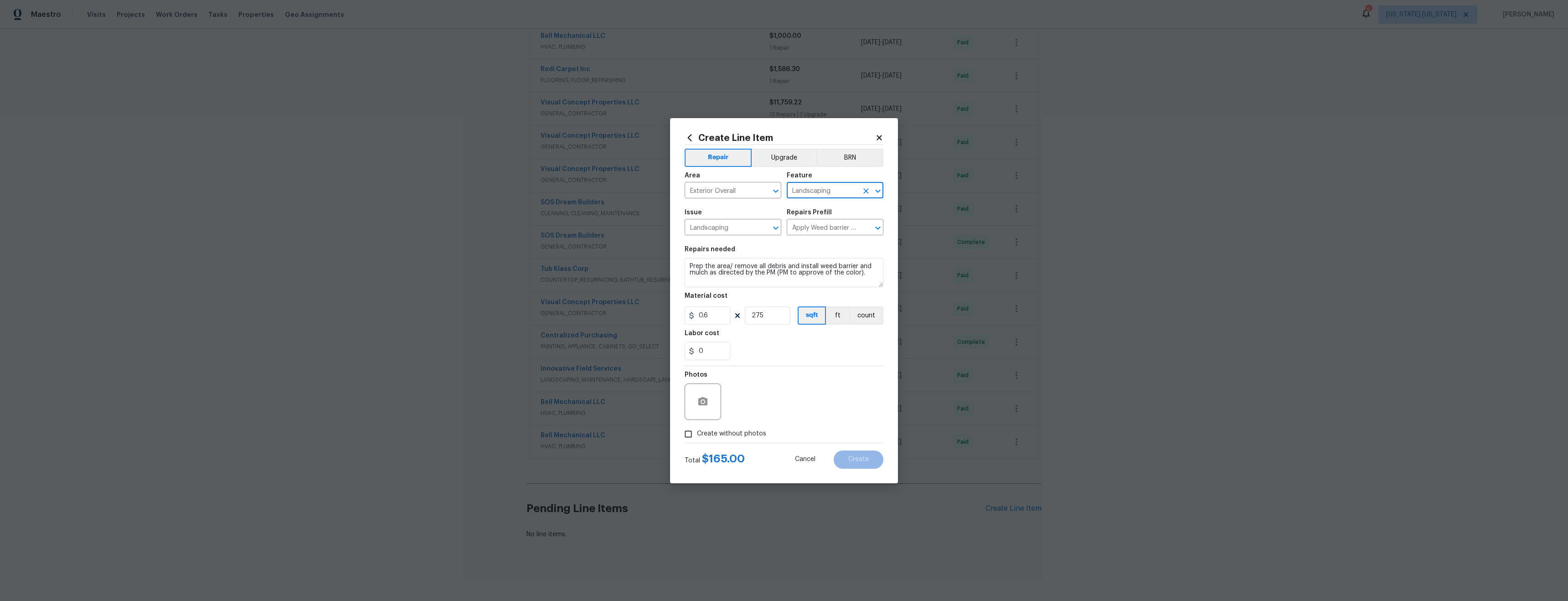
click at [743, 432] on span "Create without photos" at bounding box center [732, 434] width 69 height 10
click at [697, 432] on input "Create without photos" at bounding box center [688, 434] width 17 height 17
checkbox input "true"
click at [777, 407] on textarea at bounding box center [806, 402] width 155 height 37
type textarea "tba"
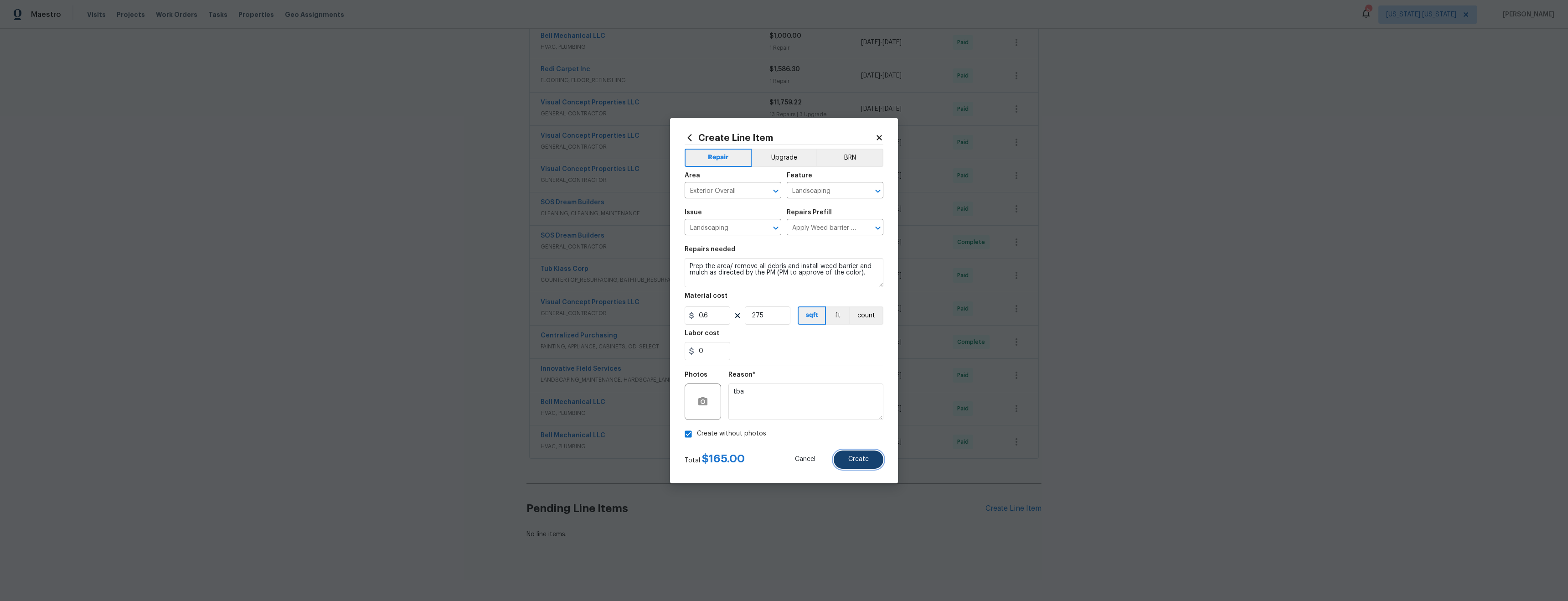
click at [862, 466] on button "Create" at bounding box center [859, 460] width 50 height 18
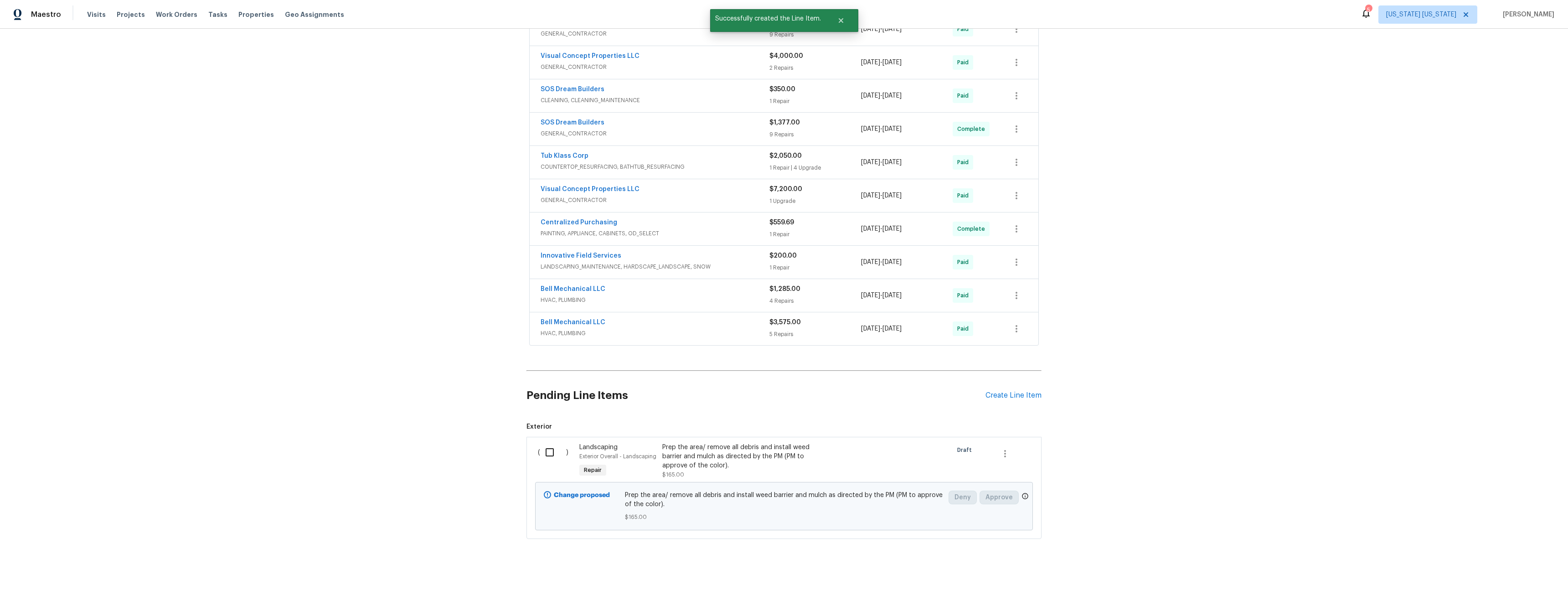
scroll to position [331, 0]
click at [1003, 448] on icon "button" at bounding box center [1005, 454] width 11 height 11
click at [1072, 426] on div at bounding box center [784, 300] width 1568 height 601
click at [549, 448] on input "checkbox" at bounding box center [553, 452] width 26 height 19
checkbox input "true"
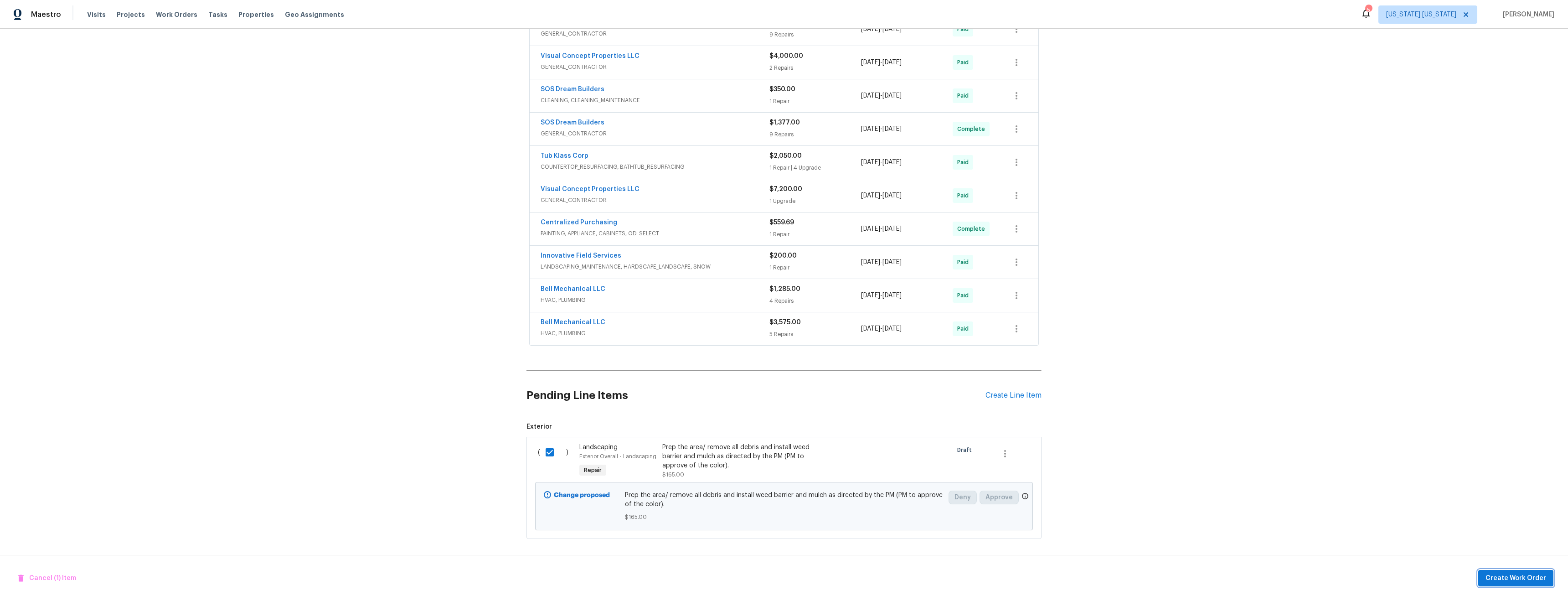
click at [1516, 581] on span "Create Work Order" at bounding box center [1516, 578] width 61 height 12
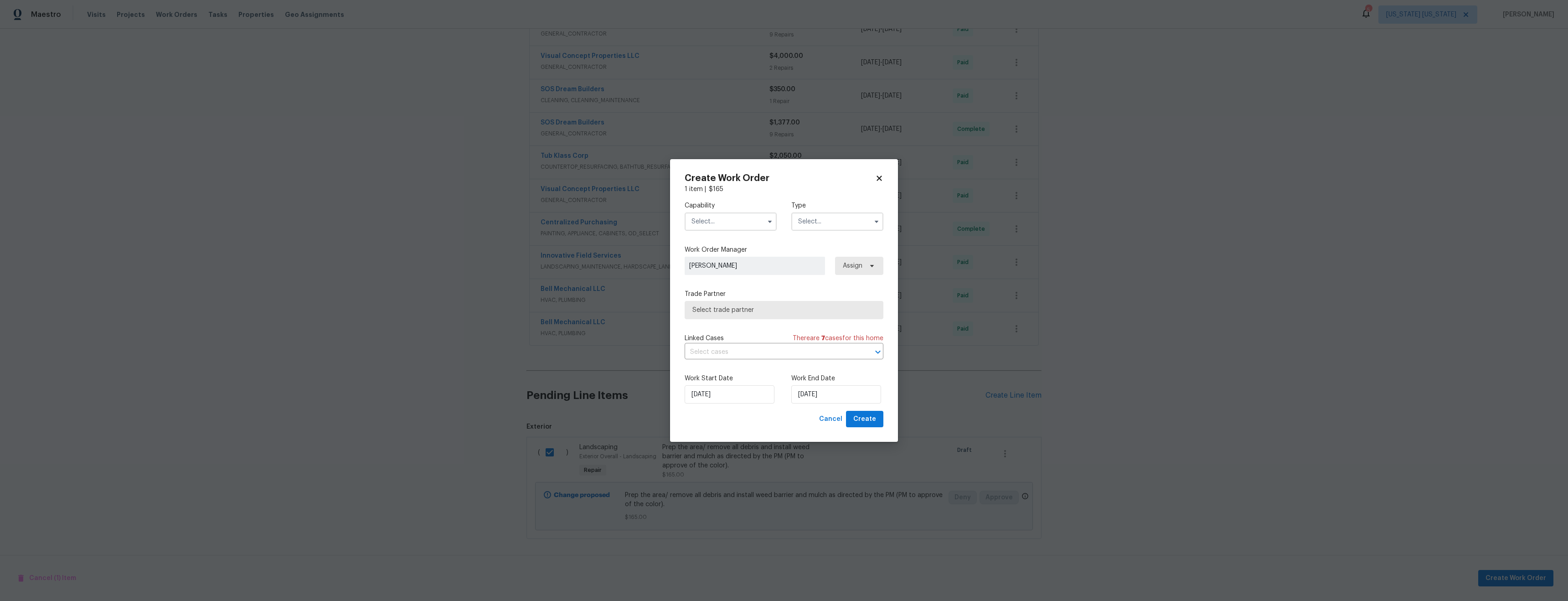
click at [724, 228] on input "text" at bounding box center [730, 222] width 92 height 18
click at [733, 320] on div "Landscaping Maintenance" at bounding box center [730, 310] width 88 height 26
type input "Landscaping Maintenance"
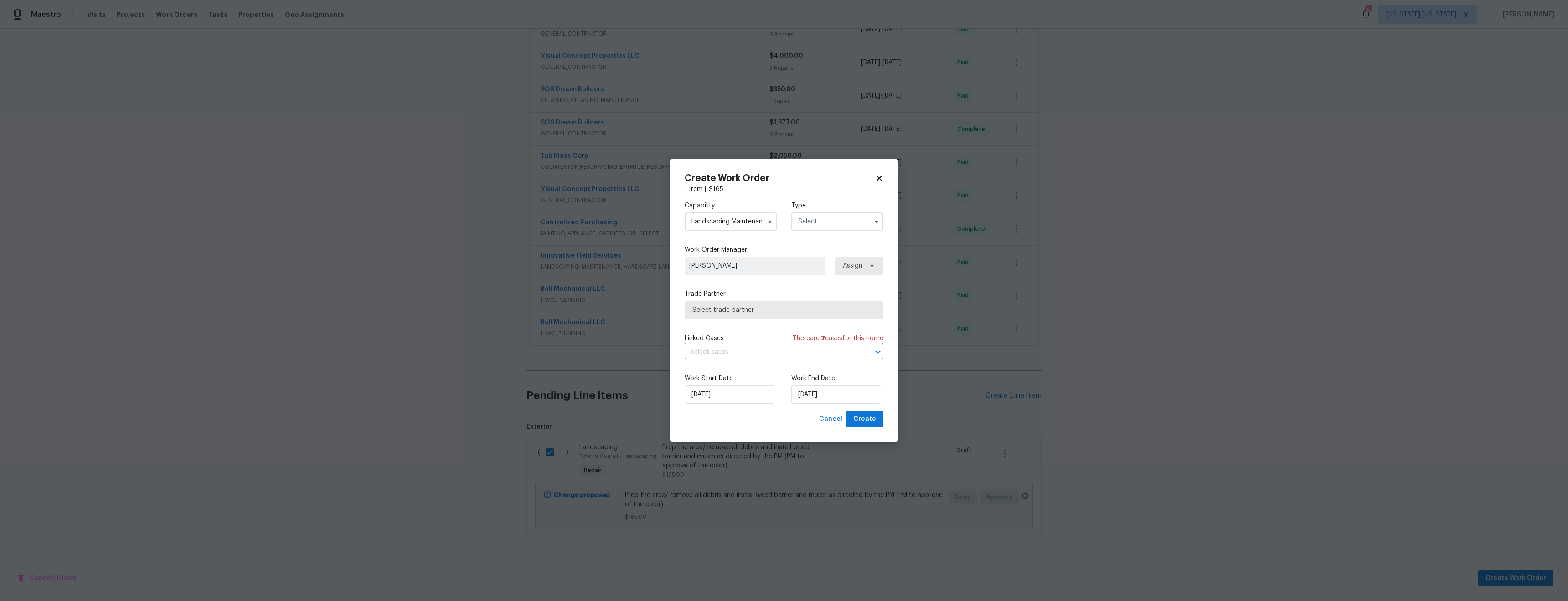
click at [814, 217] on input "text" at bounding box center [837, 222] width 92 height 18
click at [827, 275] on div "Renovation" at bounding box center [838, 272] width 88 height 16
type input "Renovation"
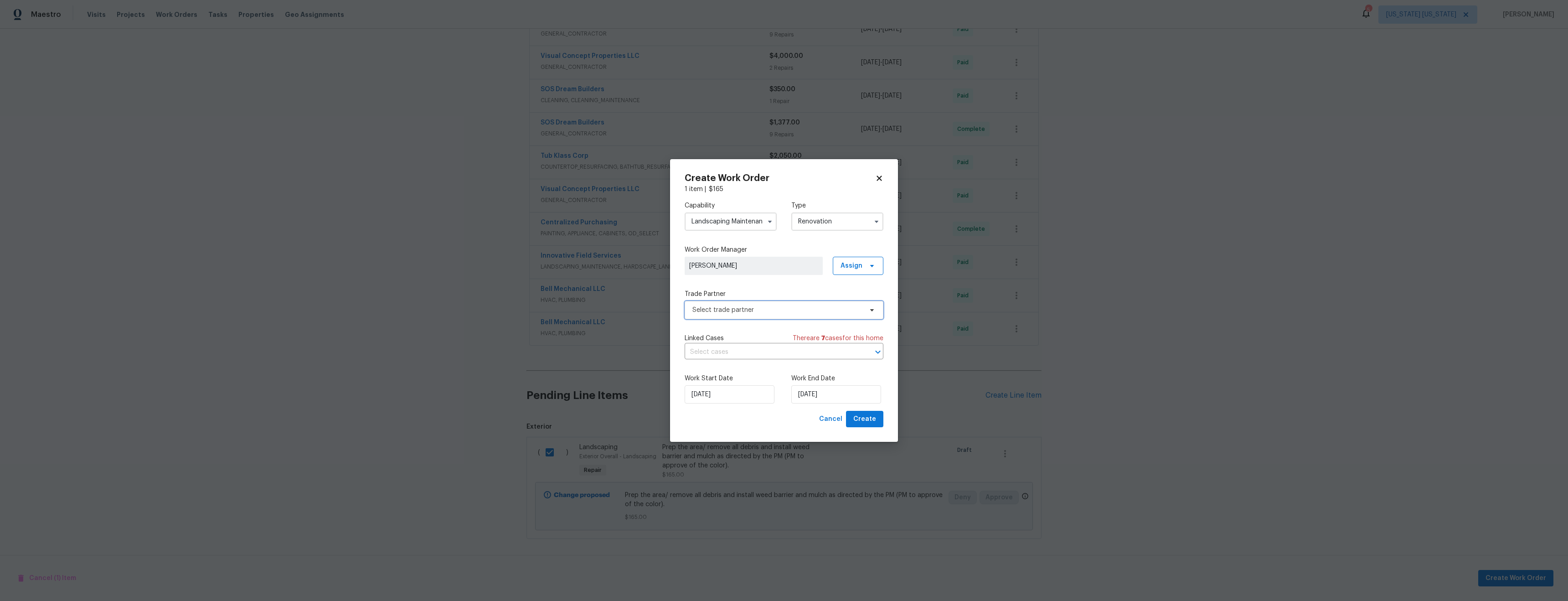
click at [800, 313] on span "Select trade partner" at bounding box center [777, 310] width 170 height 9
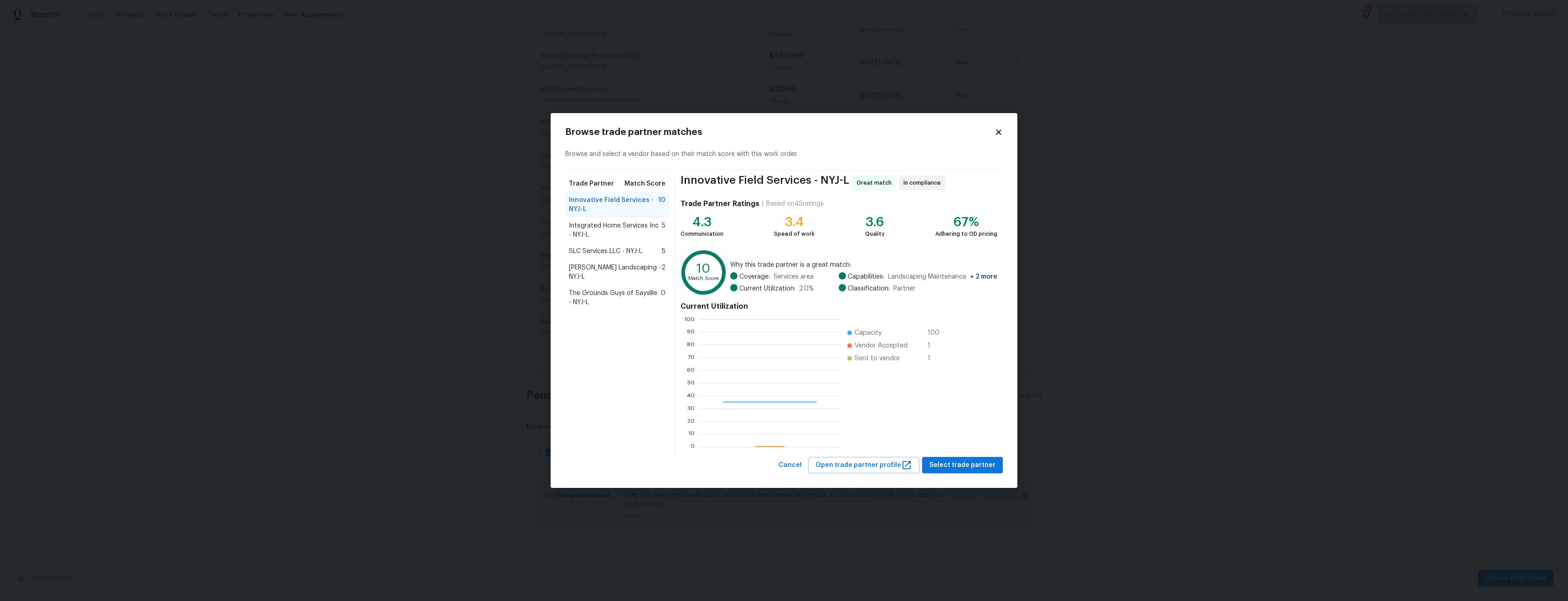
scroll to position [121, 134]
click at [952, 468] on span "Select trade partner" at bounding box center [962, 465] width 66 height 12
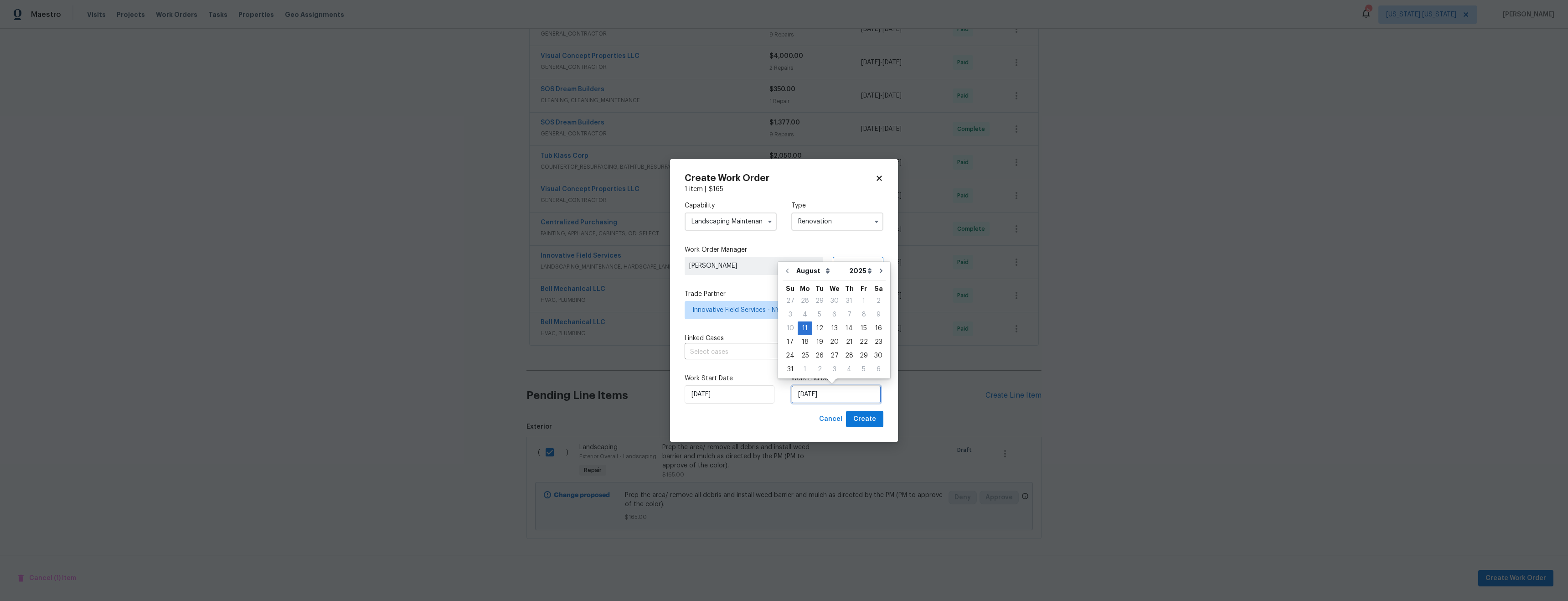
click at [809, 396] on input "[DATE]" at bounding box center [836, 395] width 90 height 18
drag, startPoint x: 831, startPoint y: 328, endPoint x: 833, endPoint y: 340, distance: 12.2
click at [831, 329] on div "13" at bounding box center [834, 328] width 15 height 13
type input "8/13/2025"
click at [860, 422] on span "Create" at bounding box center [864, 419] width 23 height 12
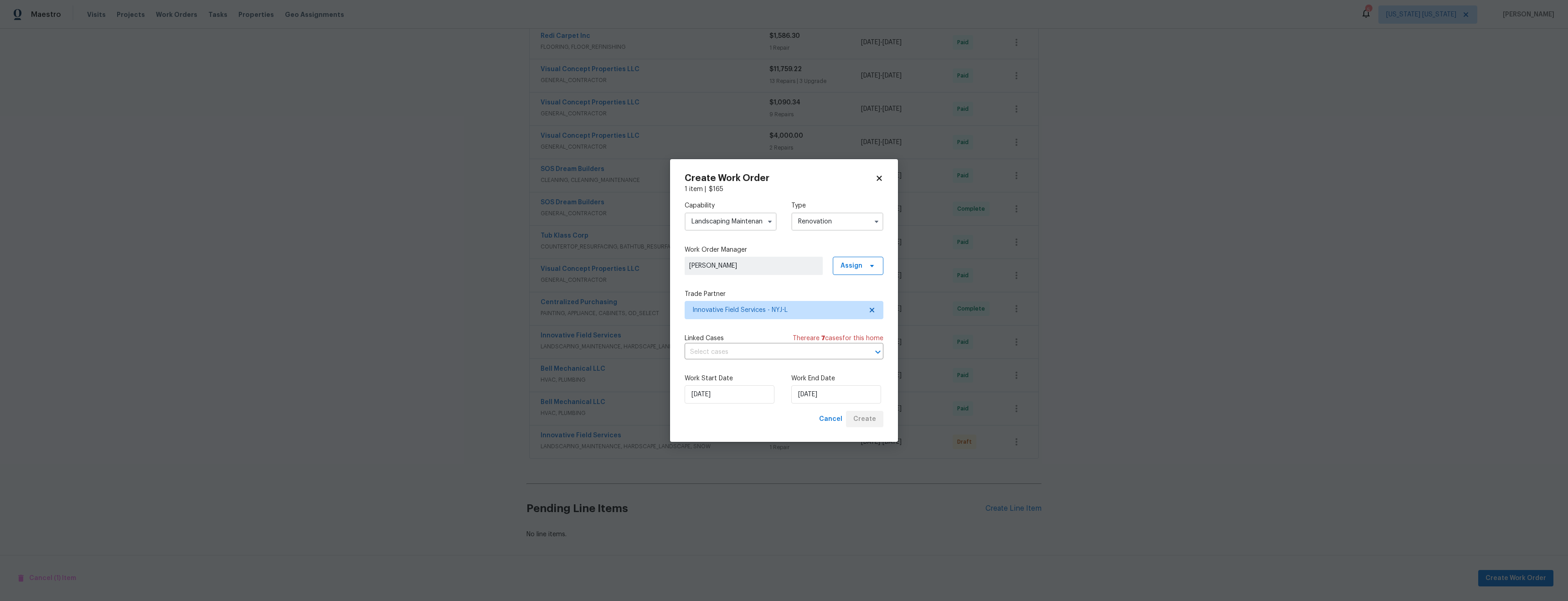
scroll to position [251, 0]
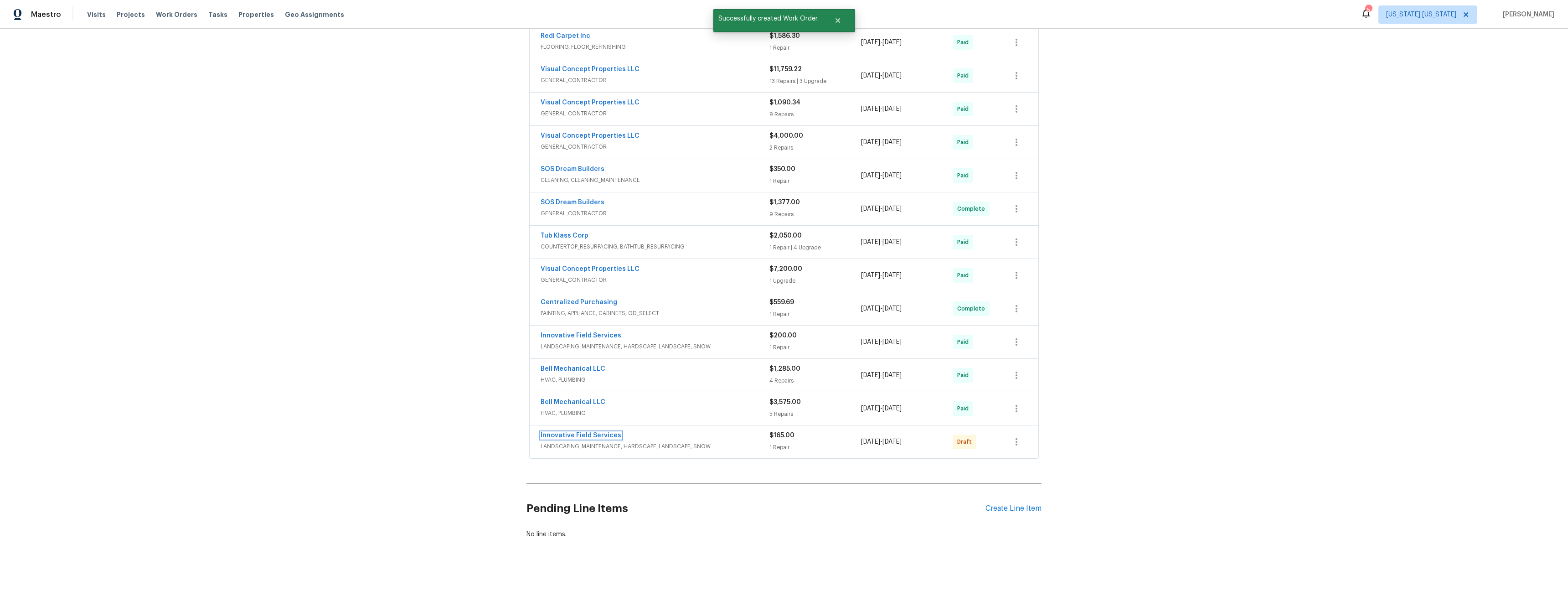
click at [600, 432] on link "Innovative Field Services" at bounding box center [581, 435] width 81 height 6
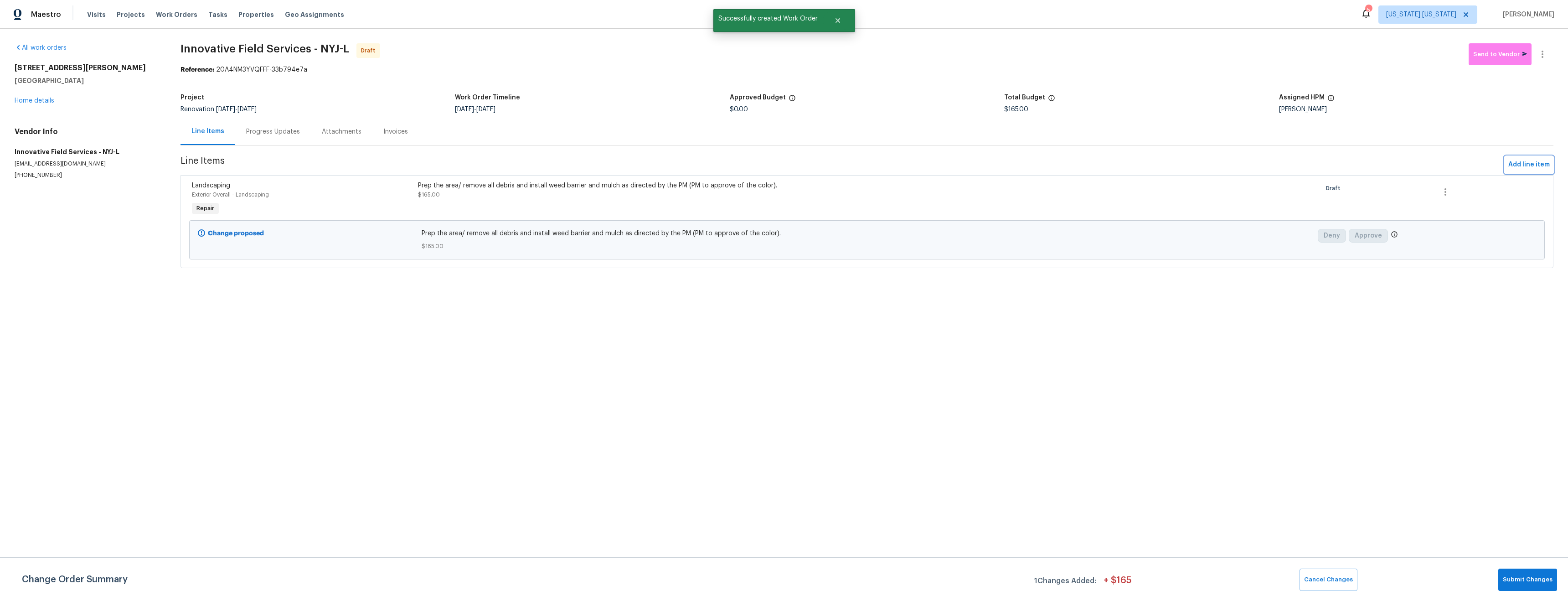
click at [1520, 164] on span "Add line item" at bounding box center [1529, 164] width 41 height 12
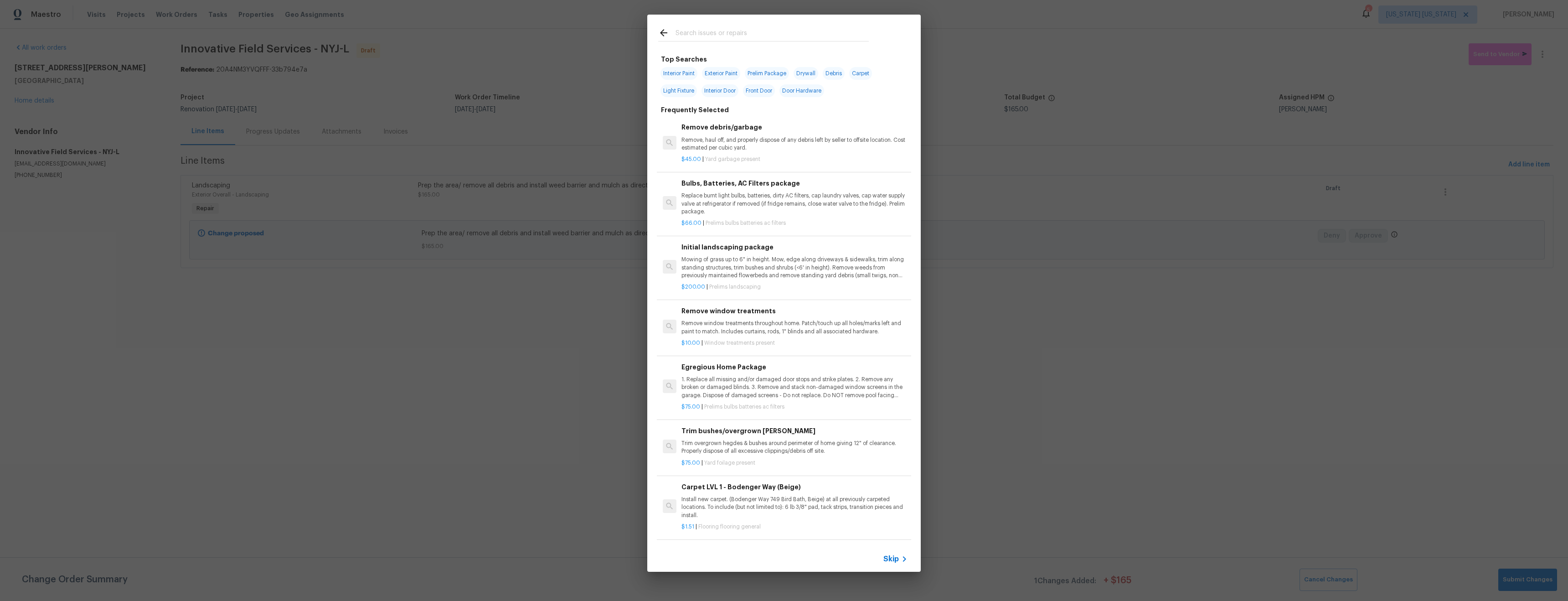
click at [707, 30] on input "text" at bounding box center [772, 34] width 194 height 13
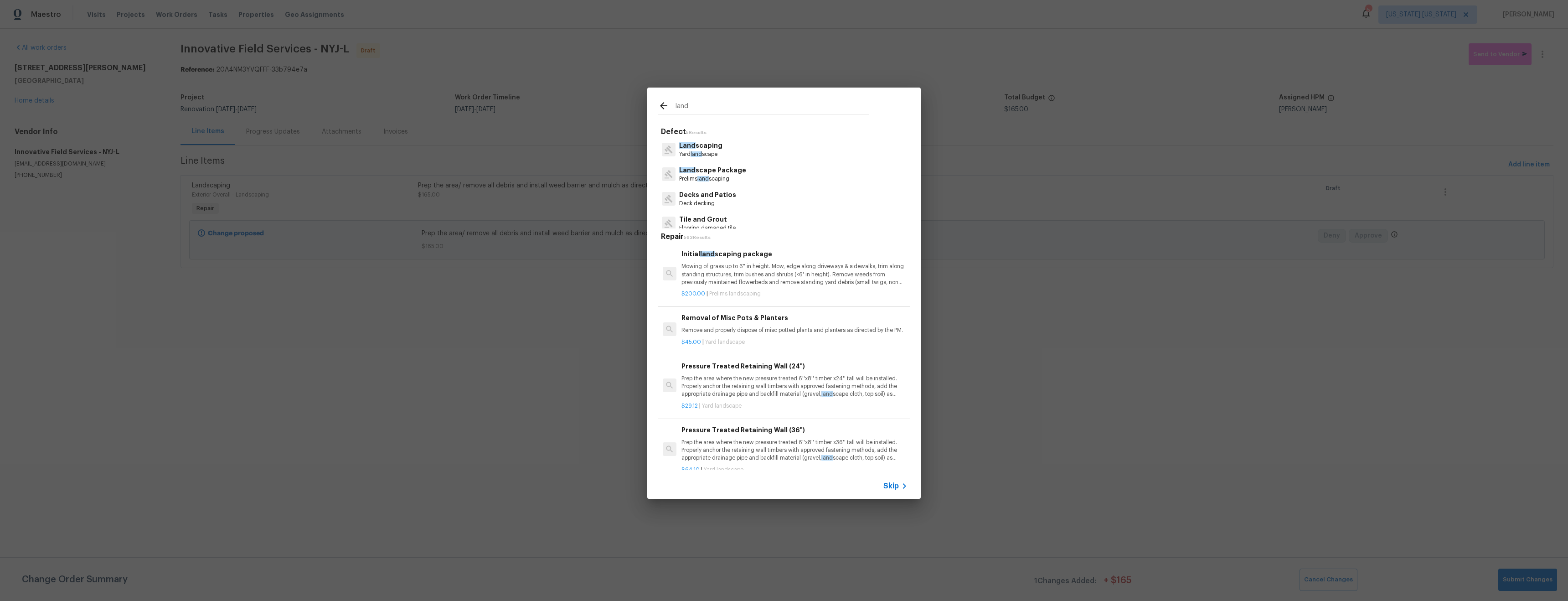
type input "land"
click at [796, 270] on p "Mowing of grass up to 6" in height. Mow, edge along driveways & sidewalks, trim…" at bounding box center [794, 274] width 226 height 23
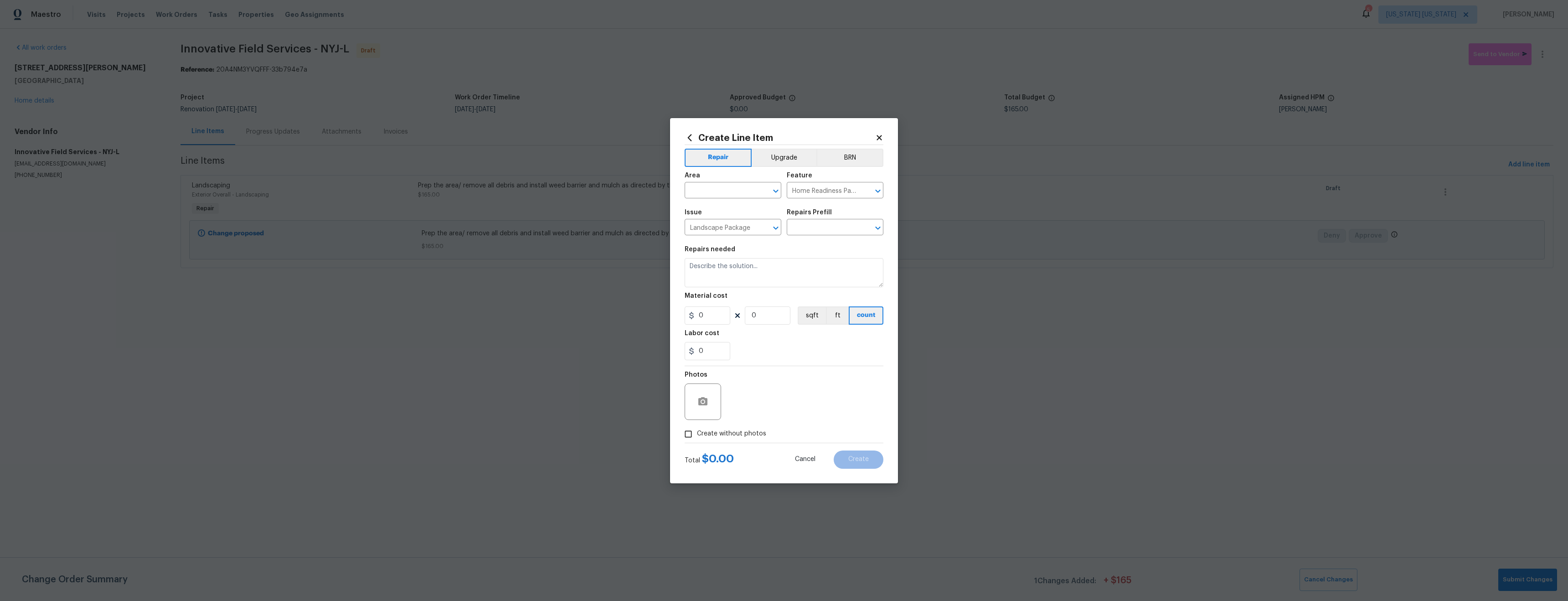
type textarea "Mowing of grass up to 6" in height. Mow, edge along driveways & sidewalks, trim…"
type input "1"
type input "Initial landscaping package $200.00"
type input "200"
click at [706, 193] on input "text" at bounding box center [720, 191] width 71 height 14
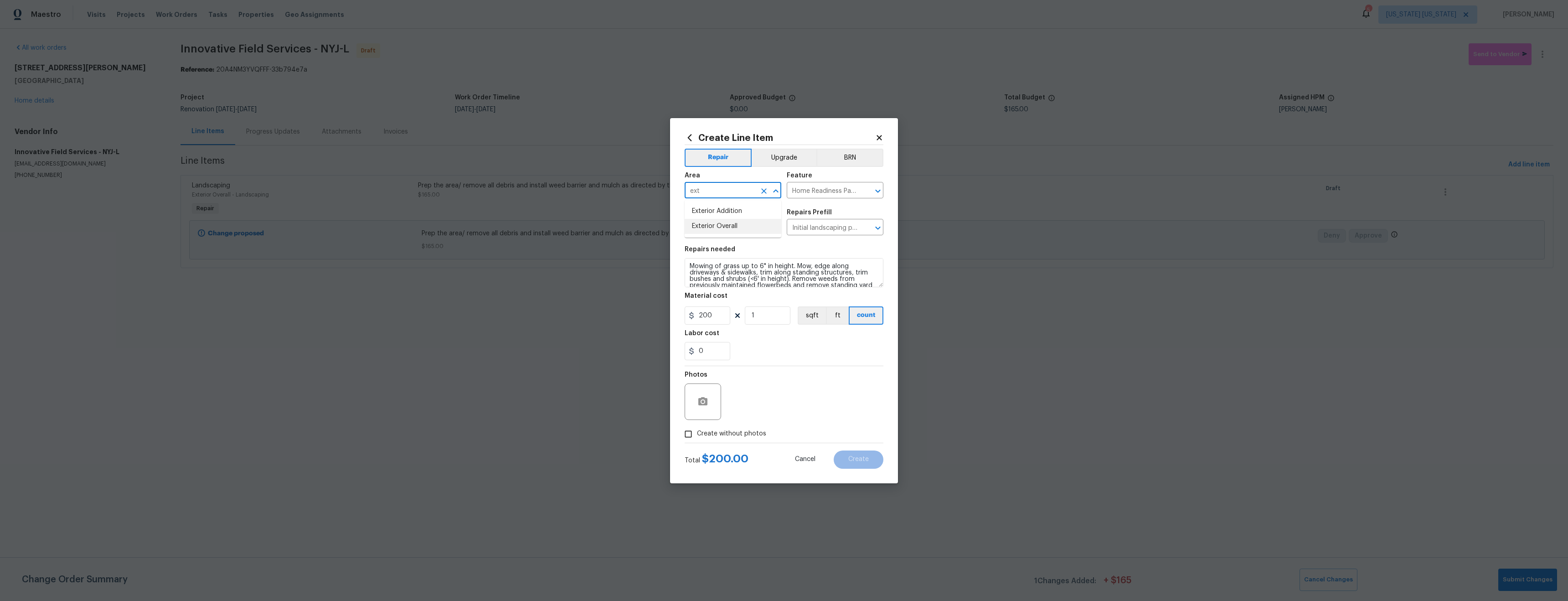
click at [699, 227] on li "Exterior Overall" at bounding box center [733, 226] width 97 height 15
type input "Exterior Overall"
click at [755, 435] on span "Create without photos" at bounding box center [732, 434] width 69 height 10
click at [697, 435] on input "Create without photos" at bounding box center [688, 434] width 17 height 17
checkbox input "true"
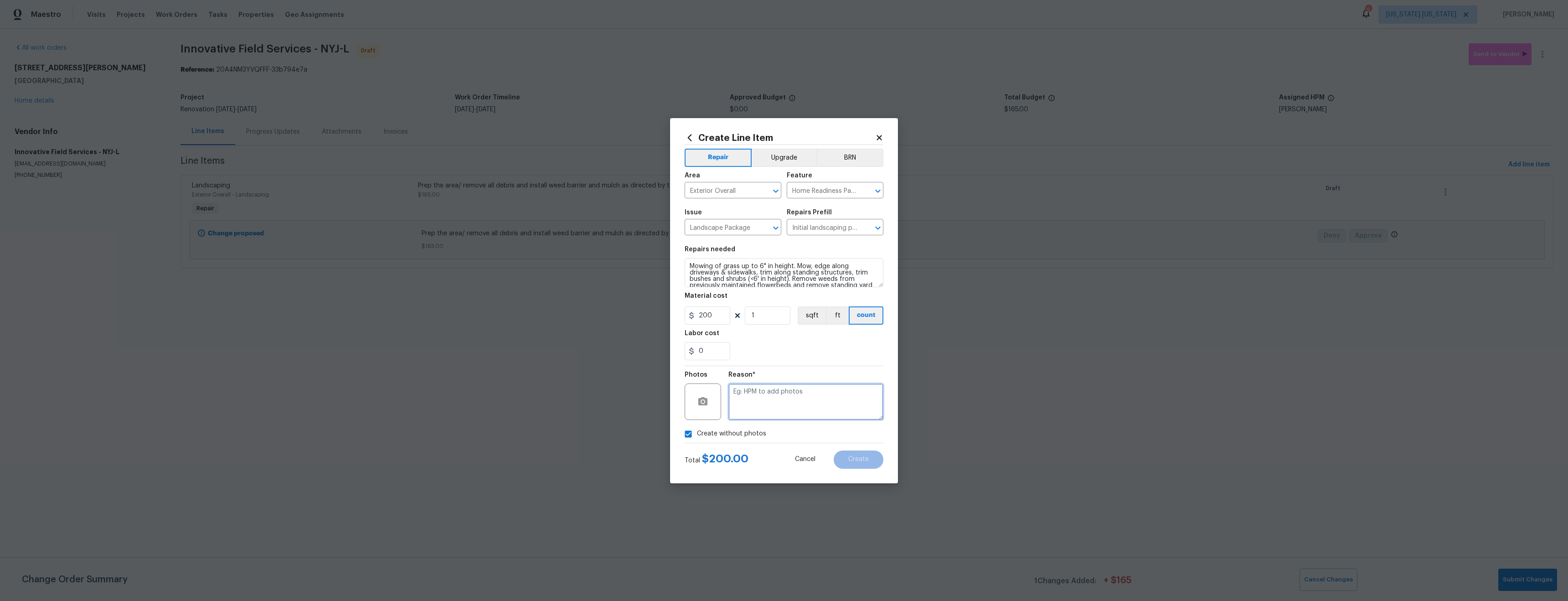
click at [783, 410] on textarea at bounding box center [806, 402] width 155 height 37
type textarea "tba"
click at [865, 463] on button "Create" at bounding box center [859, 460] width 50 height 18
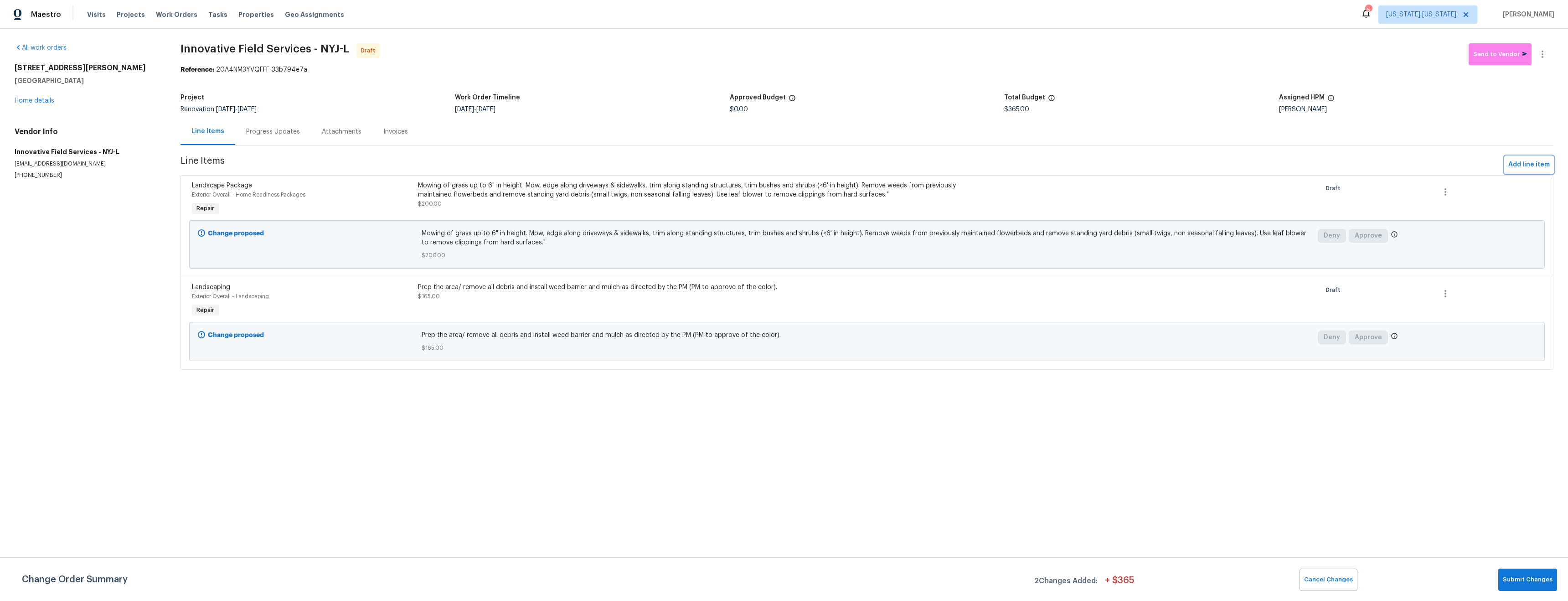
click at [1524, 166] on span "Add line item" at bounding box center [1529, 164] width 41 height 12
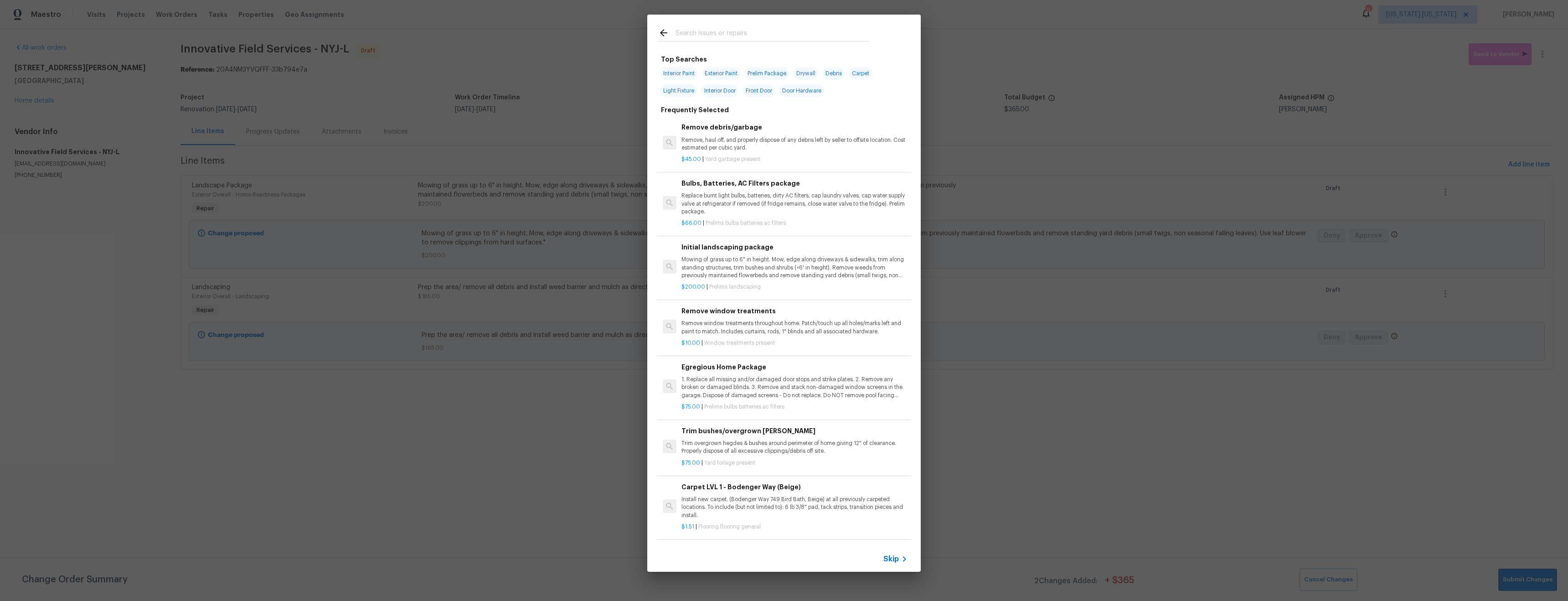
click at [734, 35] on input "text" at bounding box center [772, 34] width 194 height 13
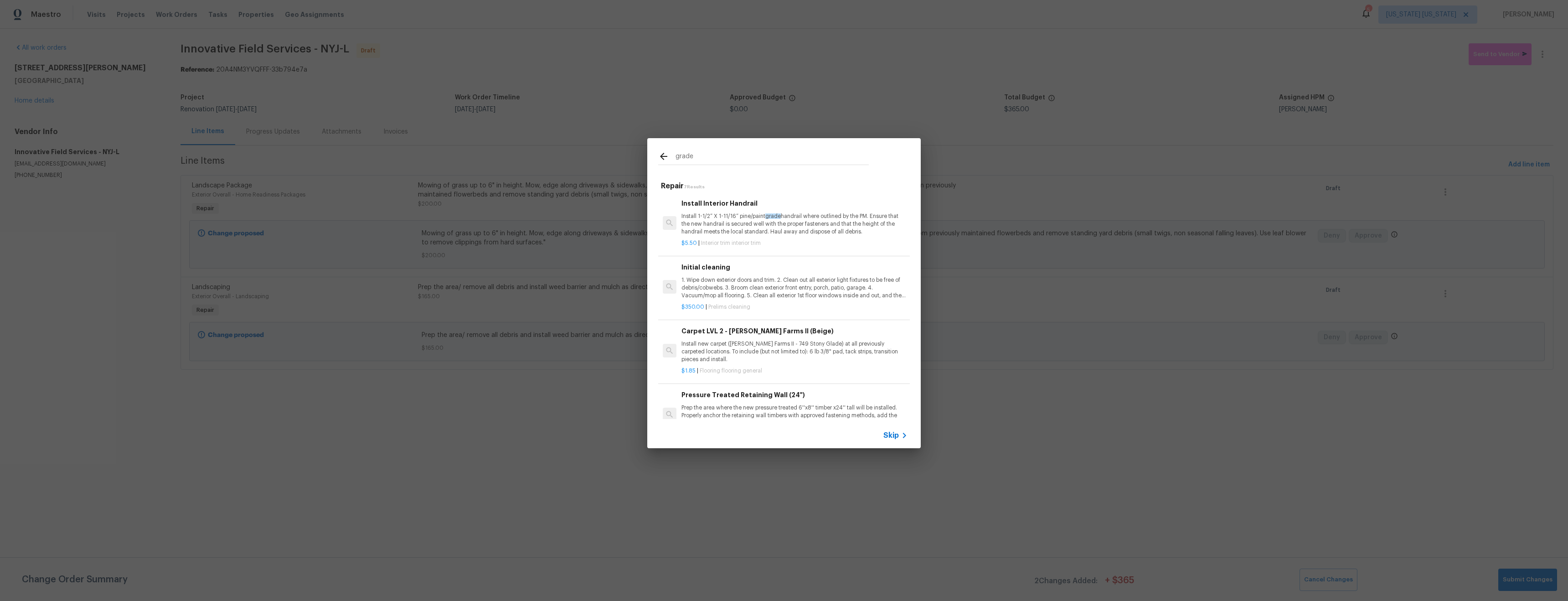
type input "grade"
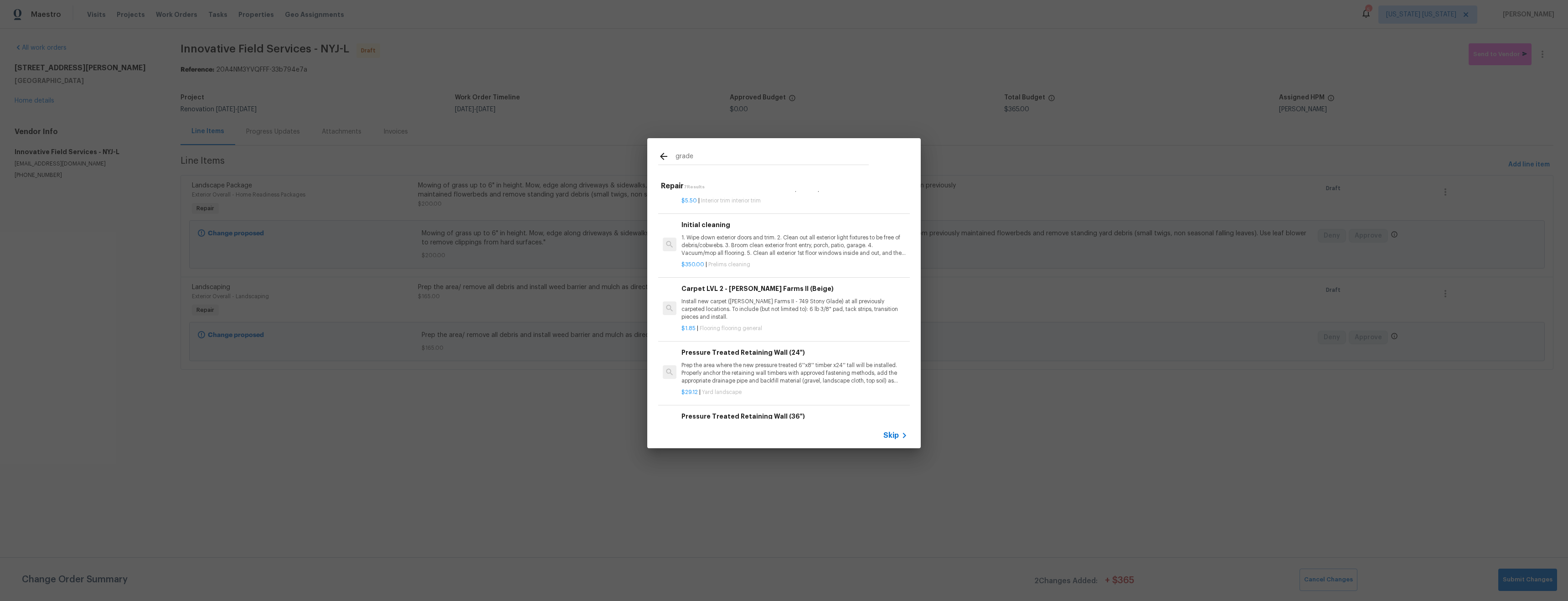
click at [704, 158] on input "grade" at bounding box center [772, 158] width 194 height 13
click at [705, 156] on input "grade" at bounding box center [772, 158] width 194 height 13
click at [628, 522] on div "grade Repair 7 Results Install Interior Handrail Install 1-1/2” X 1-11/16” pine…" at bounding box center [784, 293] width 1568 height 586
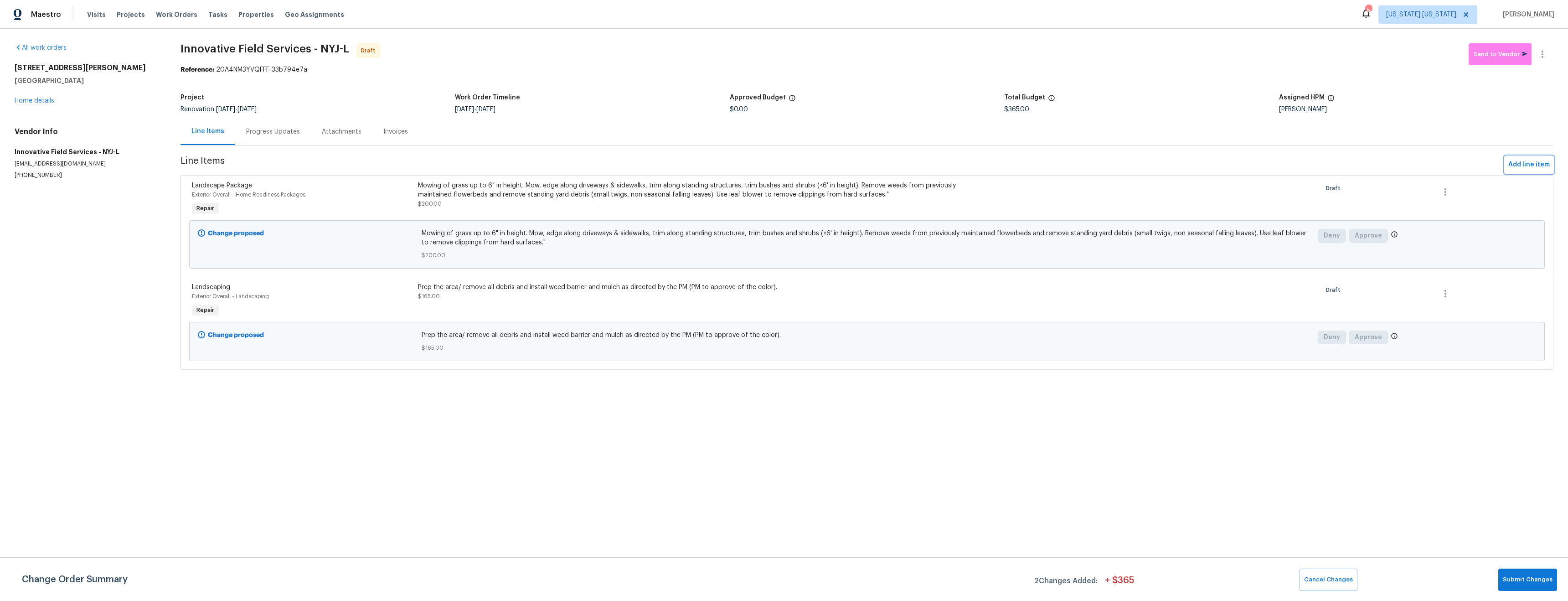
click at [1518, 164] on span "Add line item" at bounding box center [1529, 164] width 41 height 12
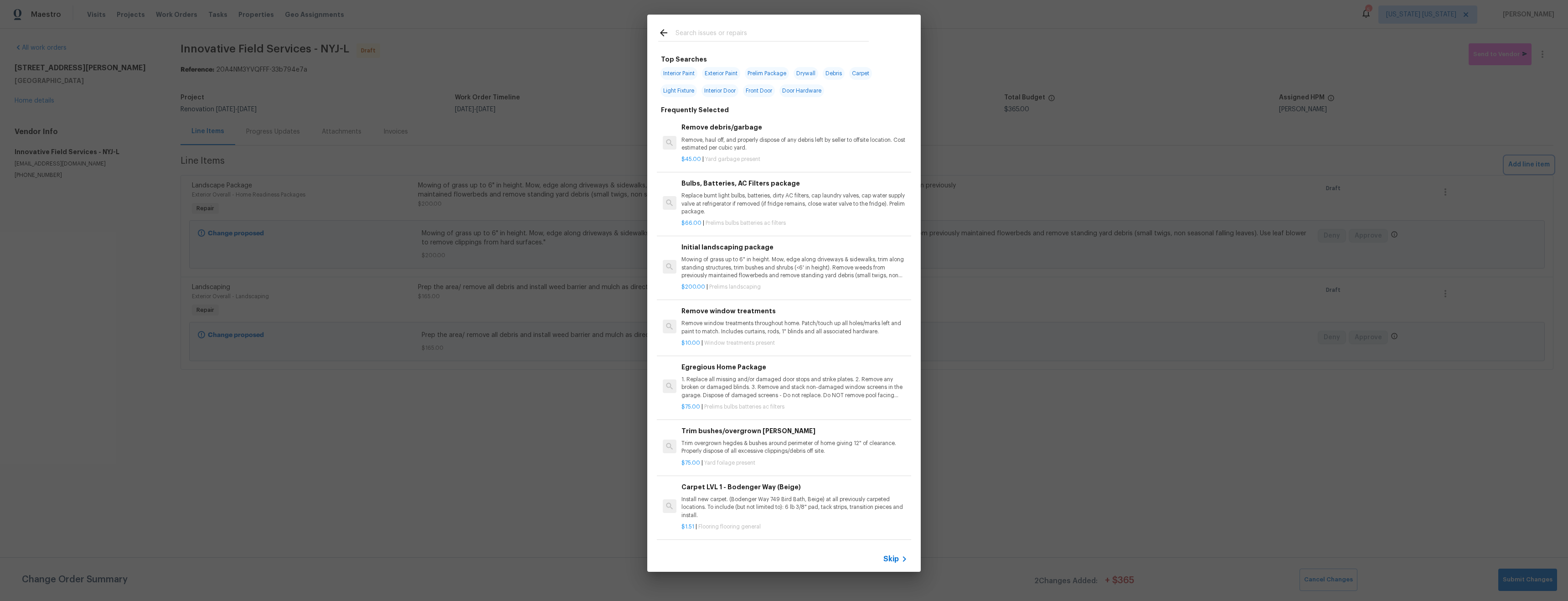
click at [1514, 166] on div "Top Searches Interior Paint Exterior Paint Prelim Package Drywall Debris Carpet…" at bounding box center [784, 293] width 1568 height 586
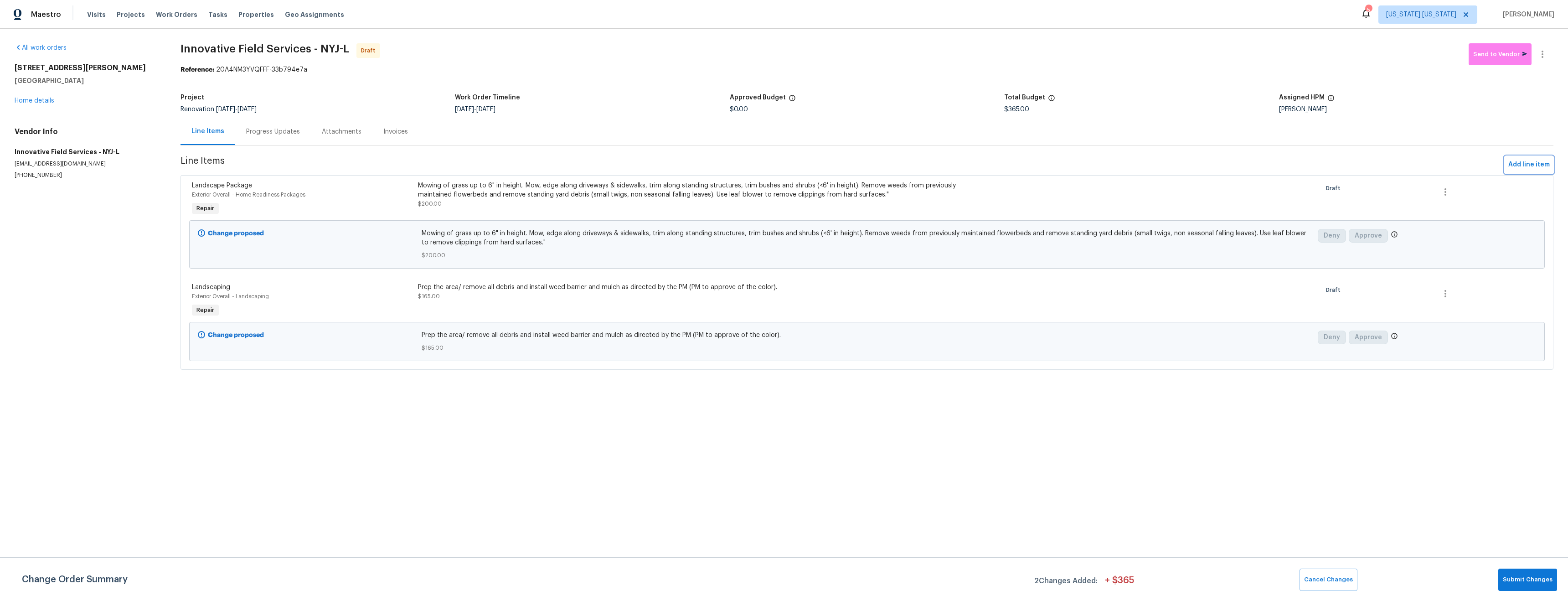
click at [1508, 169] on span "Add line item" at bounding box center [1529, 164] width 41 height 12
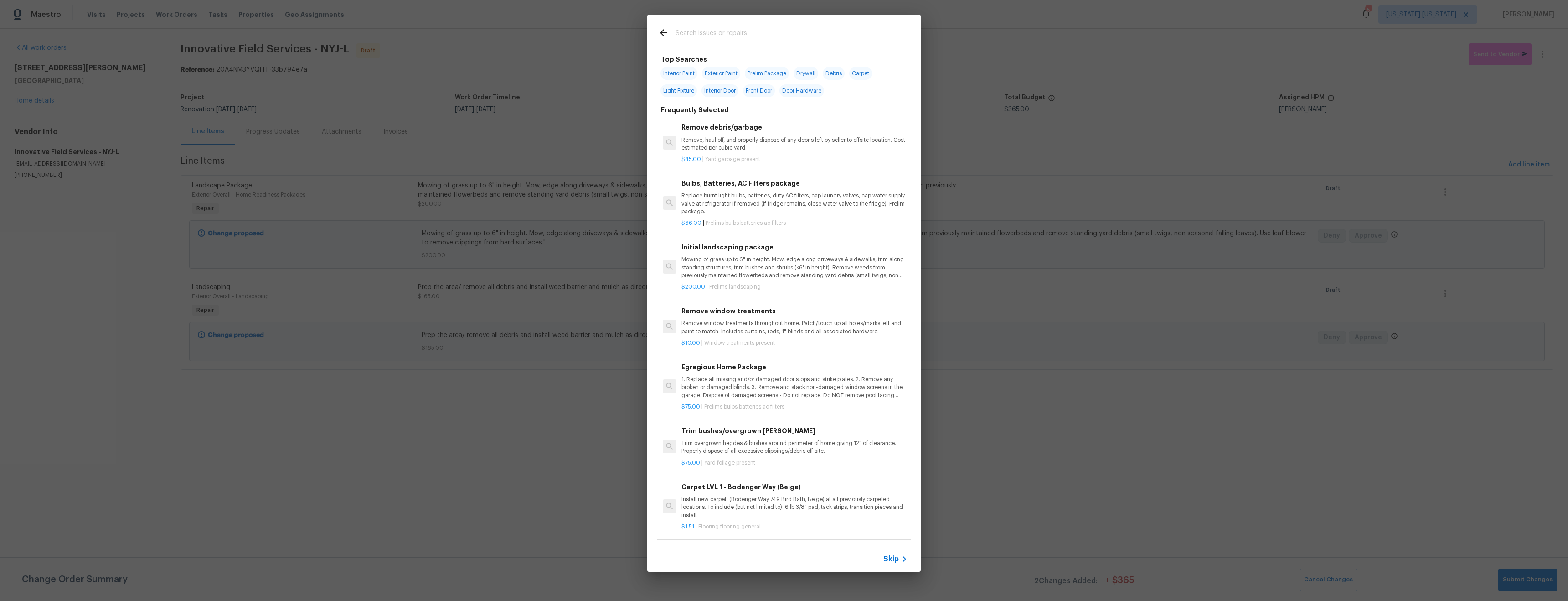
click at [710, 35] on input "text" at bounding box center [772, 34] width 194 height 13
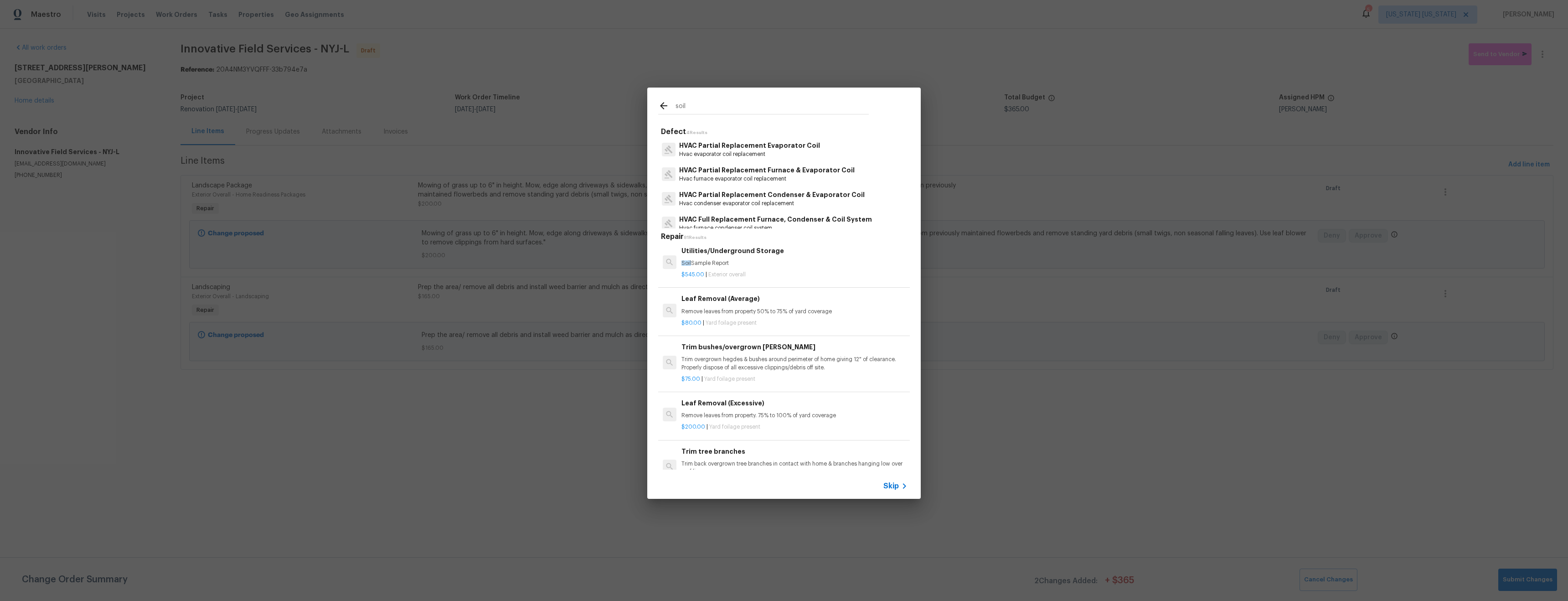
scroll to position [0, 0]
click at [701, 108] on input "soil" at bounding box center [772, 107] width 194 height 13
click at [728, 105] on input "land" at bounding box center [772, 107] width 194 height 13
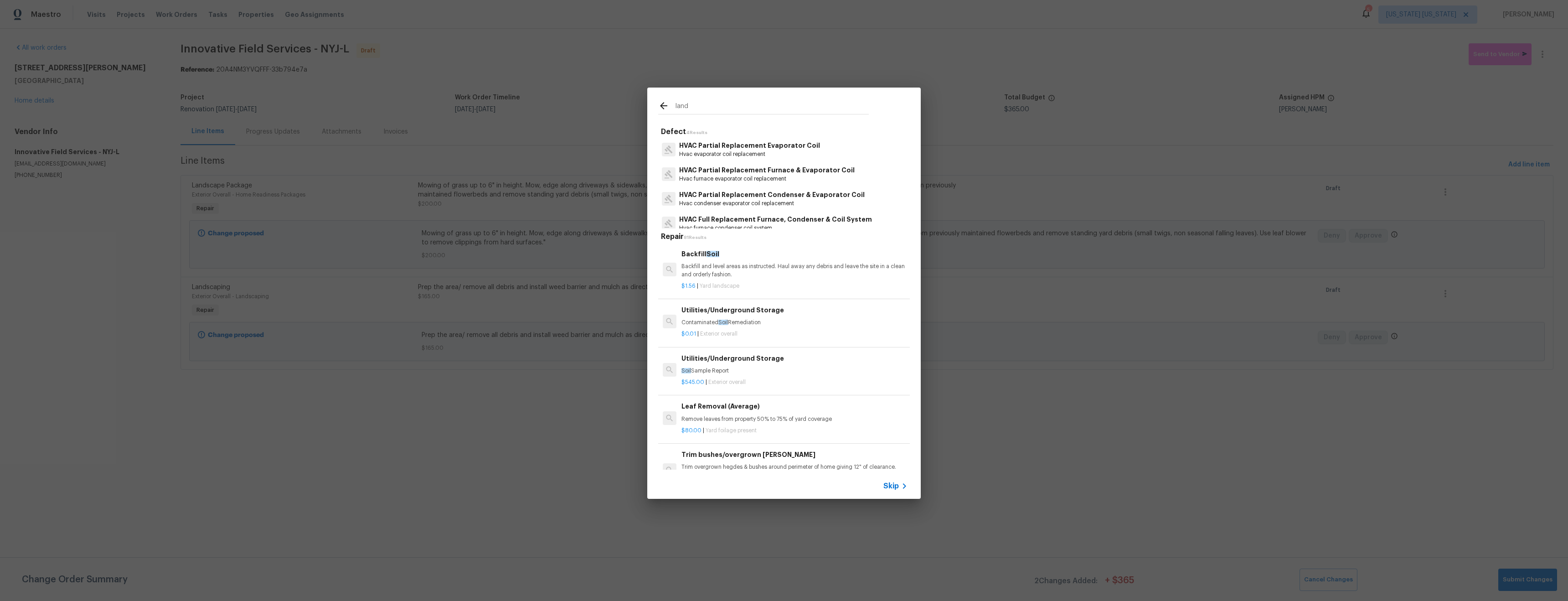
type input "land"
click at [632, 47] on div "land Defect 4 Results HVAC Partial Replacement Evaporator Coil Hvac evaporator …" at bounding box center [784, 293] width 1568 height 586
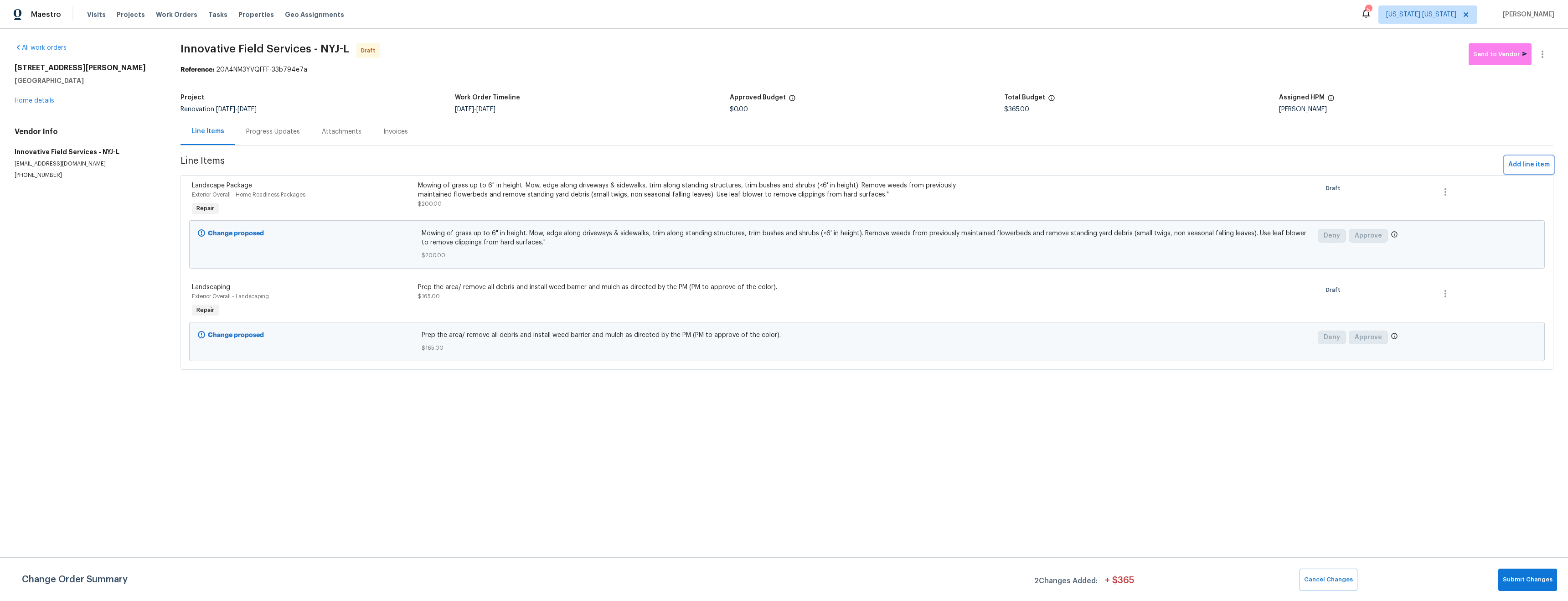
click at [1522, 164] on span "Add line item" at bounding box center [1529, 164] width 41 height 12
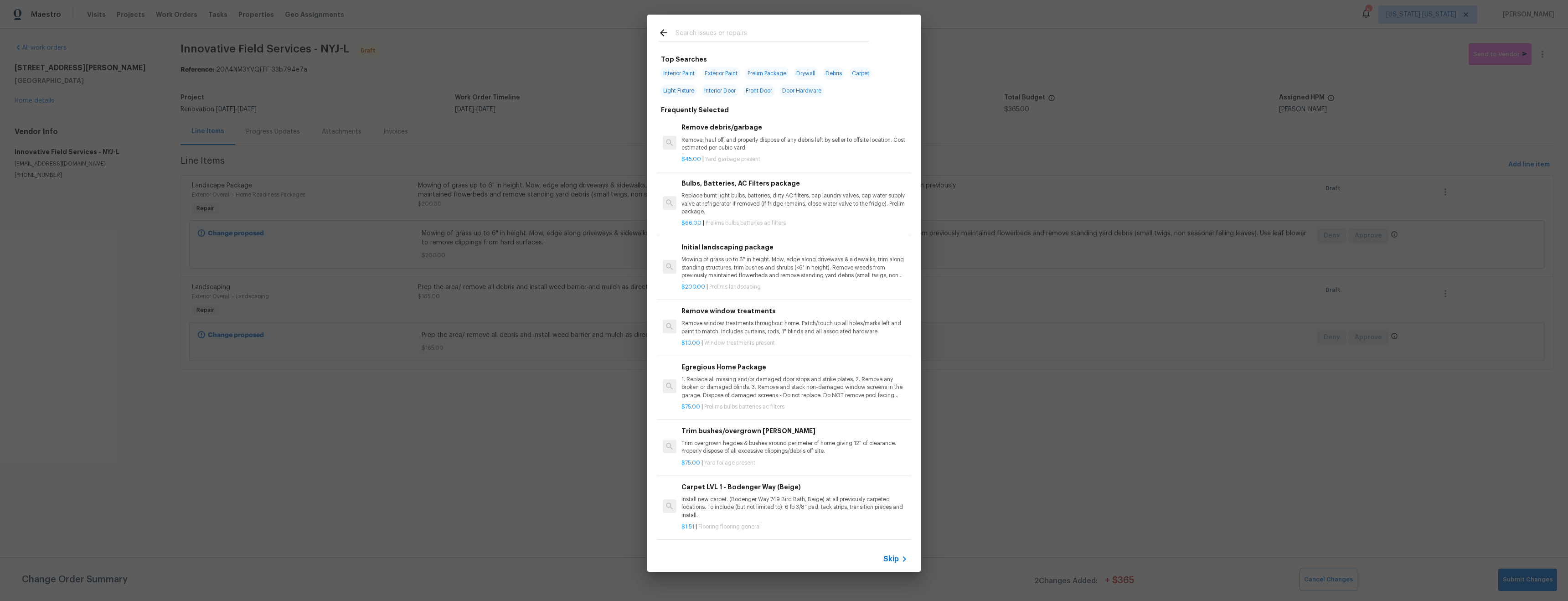
click at [718, 31] on input "text" at bounding box center [772, 34] width 194 height 13
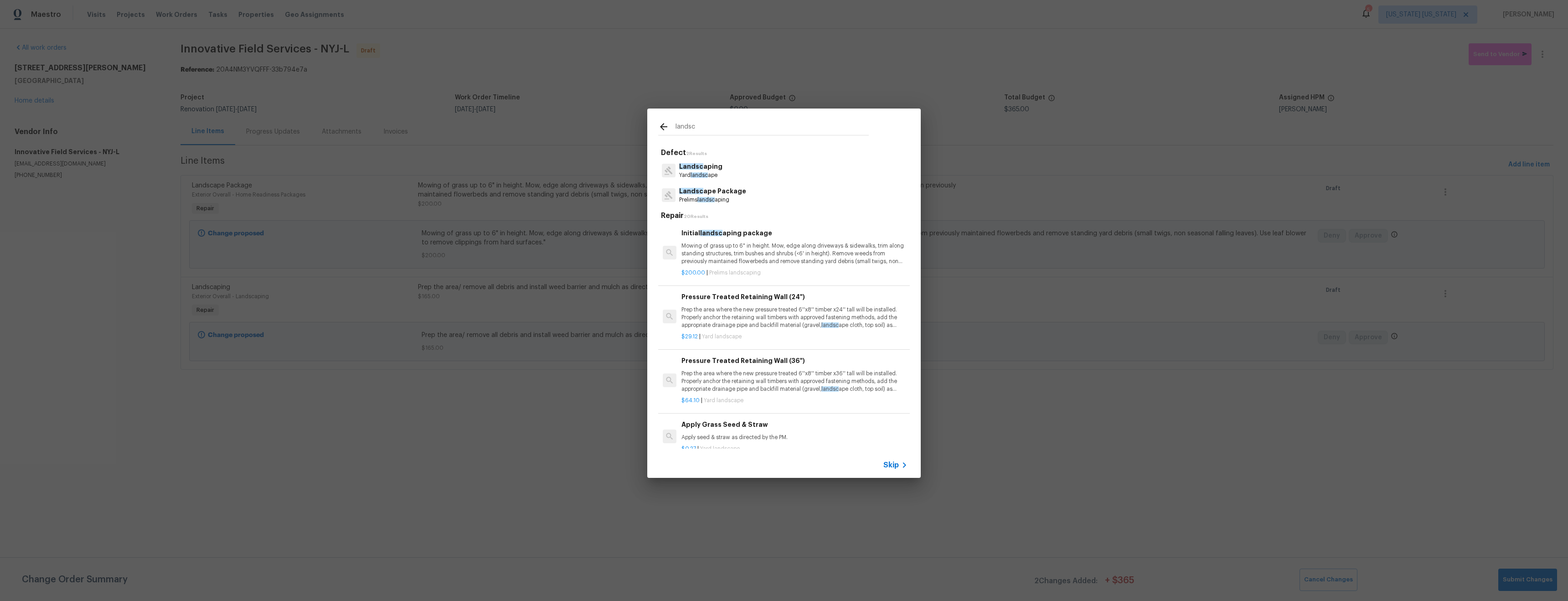
type input "landsc"
click at [713, 170] on p "Landsc aping" at bounding box center [701, 167] width 43 height 10
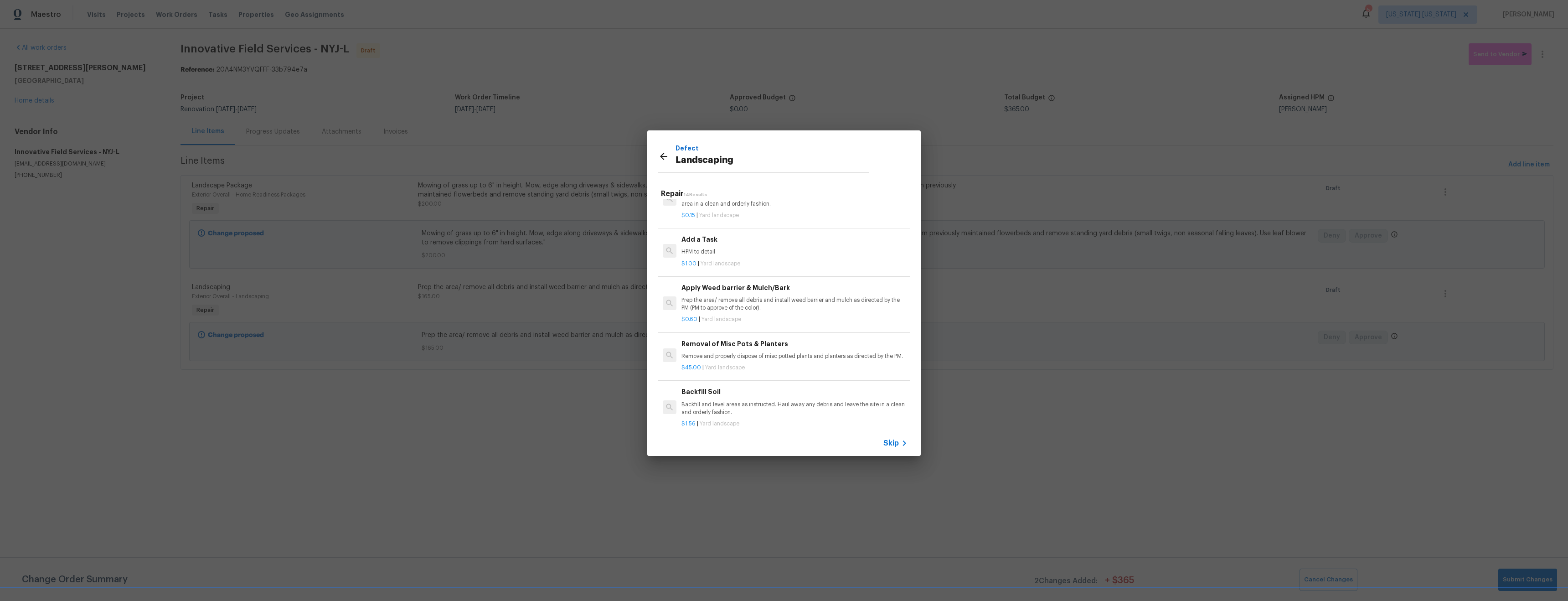
scroll to position [457, 0]
click at [740, 247] on div "Add a Task HPM to detail" at bounding box center [794, 247] width 226 height 22
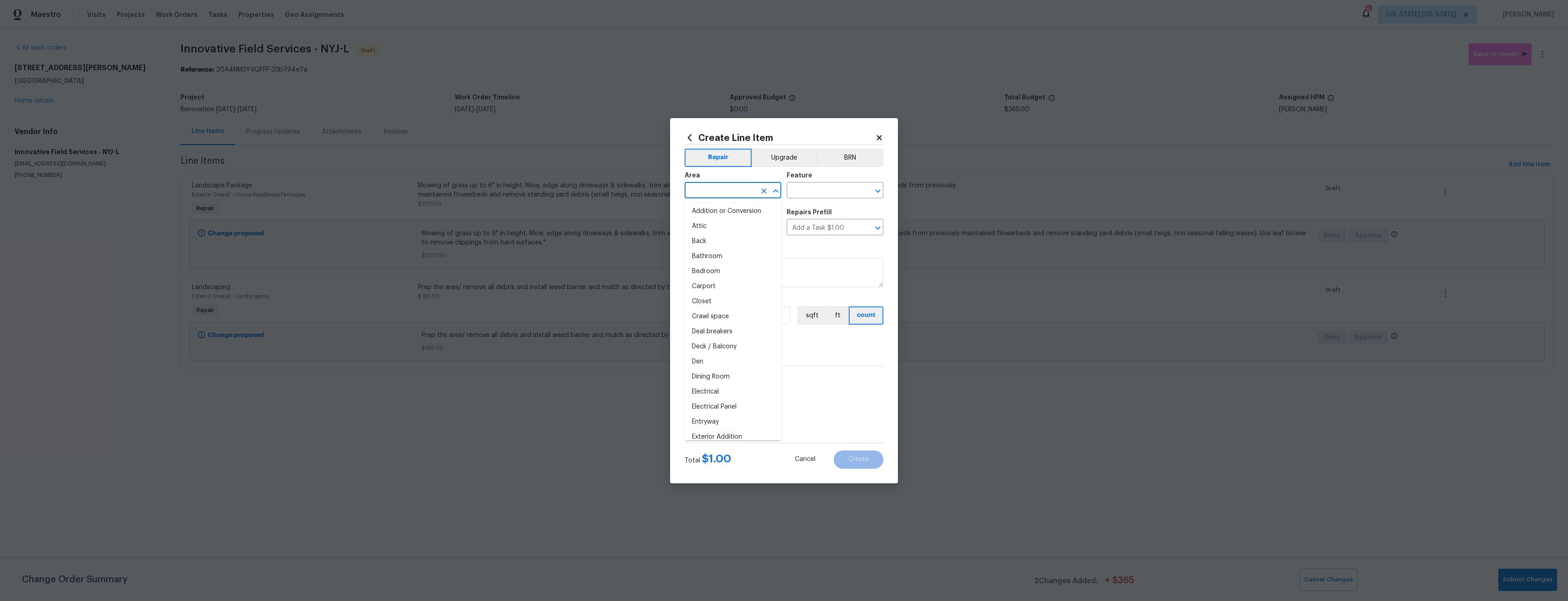
click at [705, 189] on input "text" at bounding box center [720, 191] width 71 height 14
click at [718, 231] on li "Exterior Overall" at bounding box center [733, 226] width 97 height 15
type input "Exterior Overall"
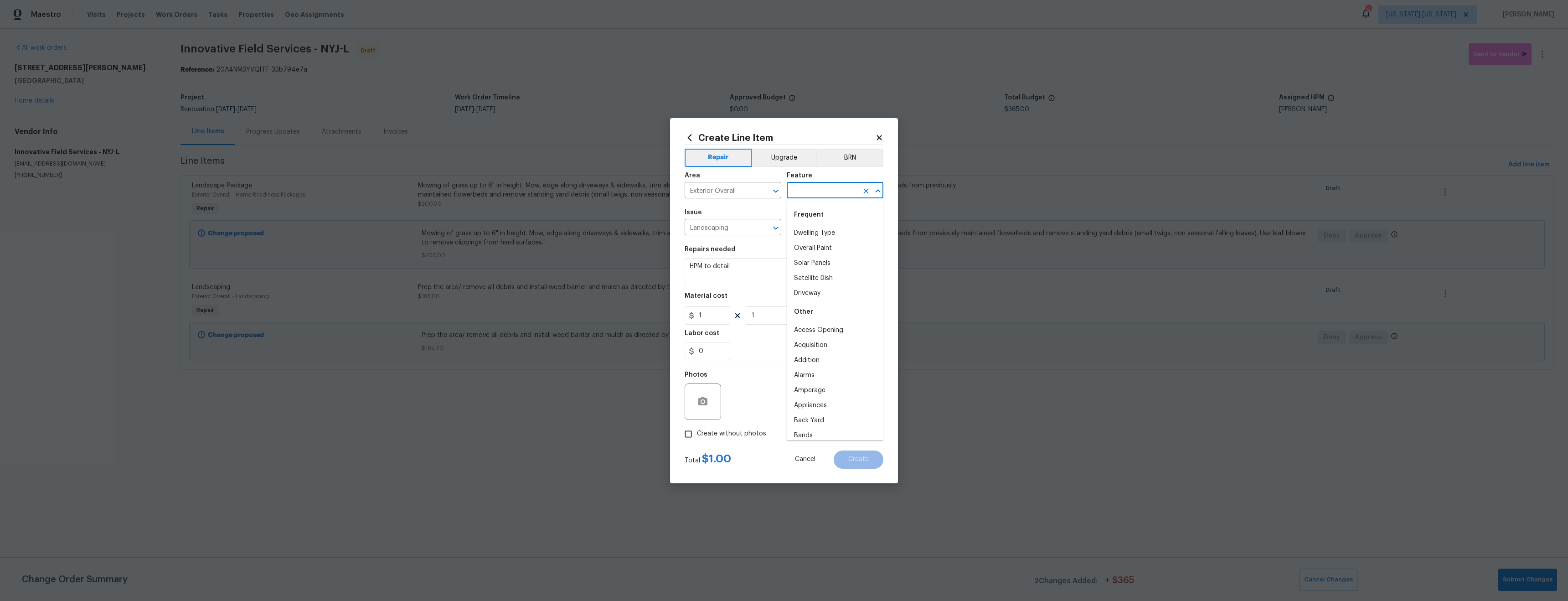
click at [821, 192] on input "text" at bounding box center [822, 191] width 71 height 14
click at [821, 230] on li "Landscaping" at bounding box center [835, 233] width 97 height 15
type input "Landscaping"
click at [763, 256] on div "Repairs needed" at bounding box center [784, 251] width 198 height 12
click at [756, 262] on textarea "HPM to detail" at bounding box center [784, 273] width 198 height 29
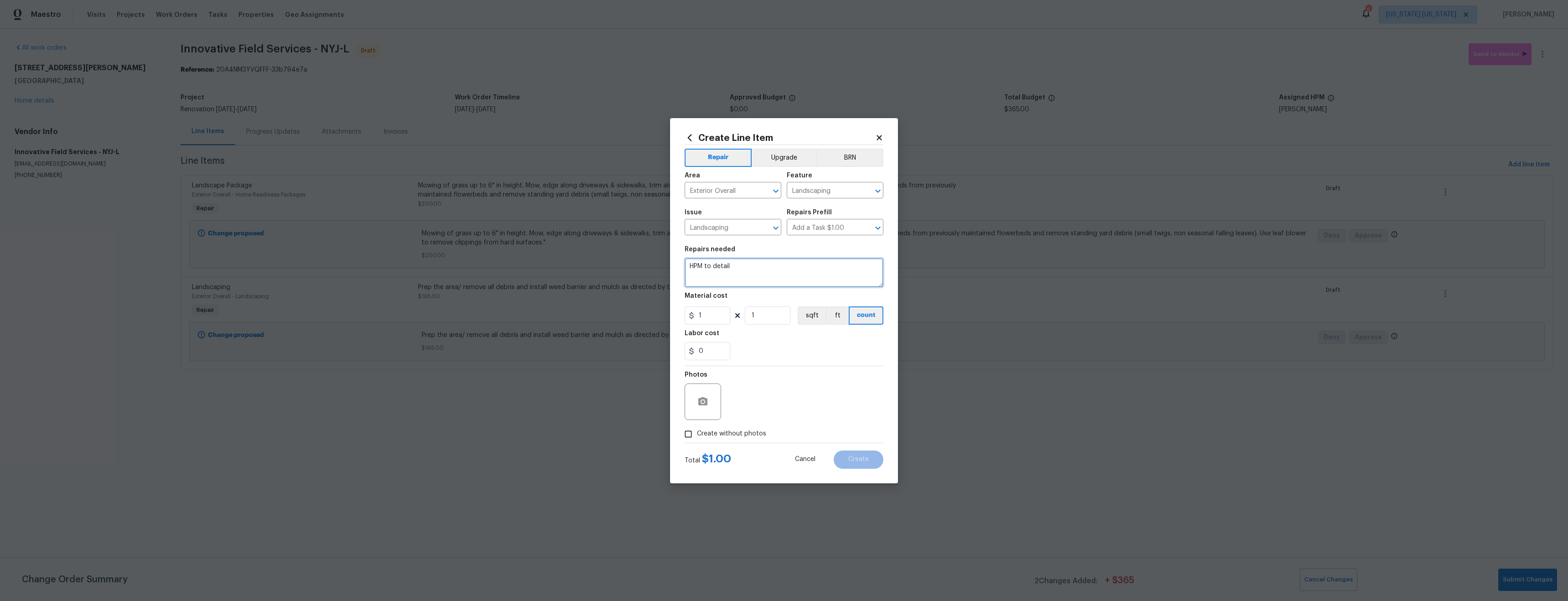
click at [756, 262] on textarea "HPM to detail" at bounding box center [784, 273] width 198 height 29
type textarea "Grade and level soil"
click at [705, 315] on input "1" at bounding box center [707, 315] width 46 height 18
type input "525"
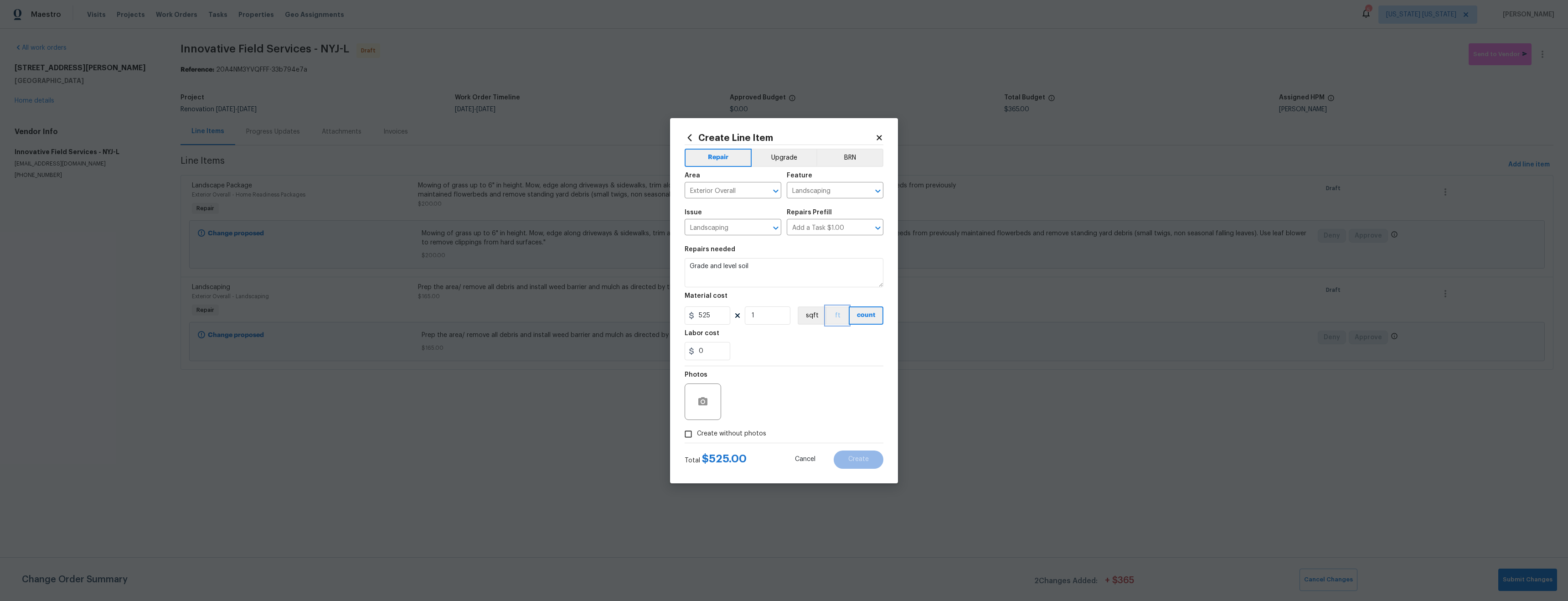
click at [841, 321] on button "ft" at bounding box center [837, 315] width 23 height 18
click at [756, 436] on span "Create without photos" at bounding box center [732, 434] width 69 height 10
click at [697, 436] on input "Create without photos" at bounding box center [688, 434] width 17 height 17
checkbox input "true"
click at [811, 390] on textarea at bounding box center [806, 402] width 155 height 37
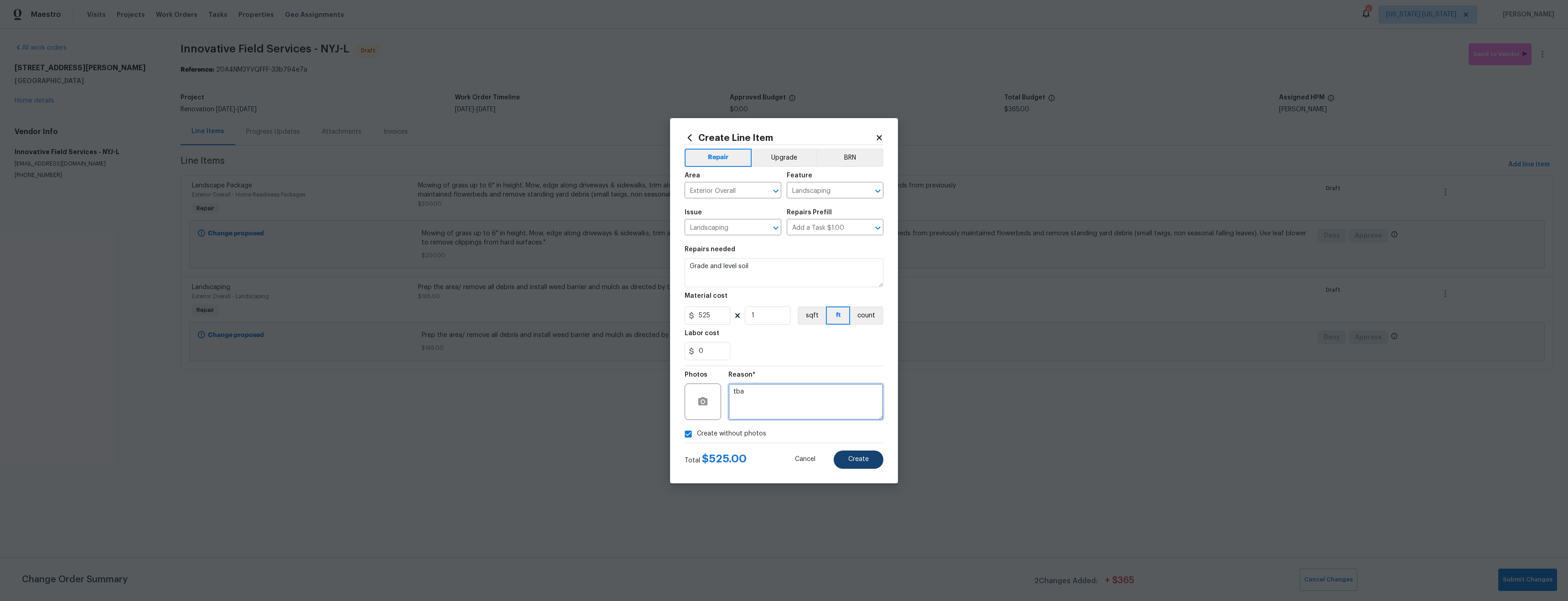
type textarea "tba"
click at [865, 463] on button "Create" at bounding box center [859, 460] width 50 height 18
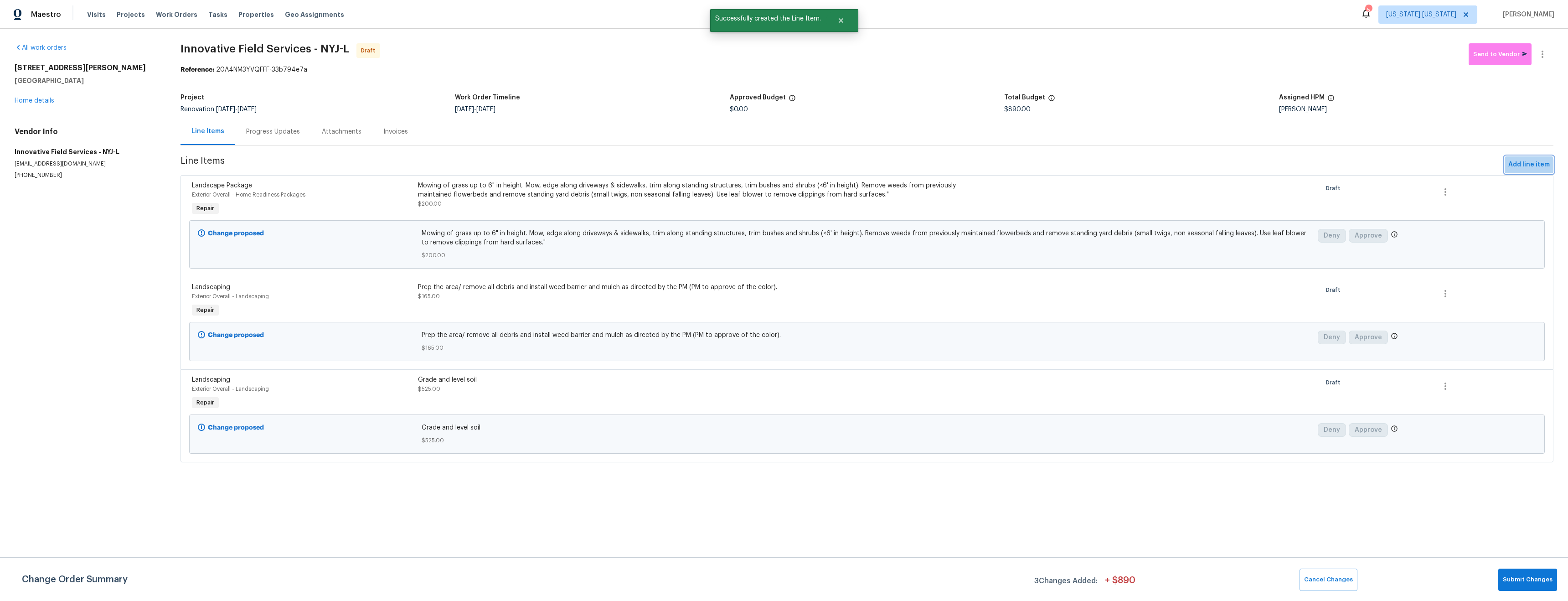
click at [1511, 166] on span "Add line item" at bounding box center [1529, 164] width 41 height 12
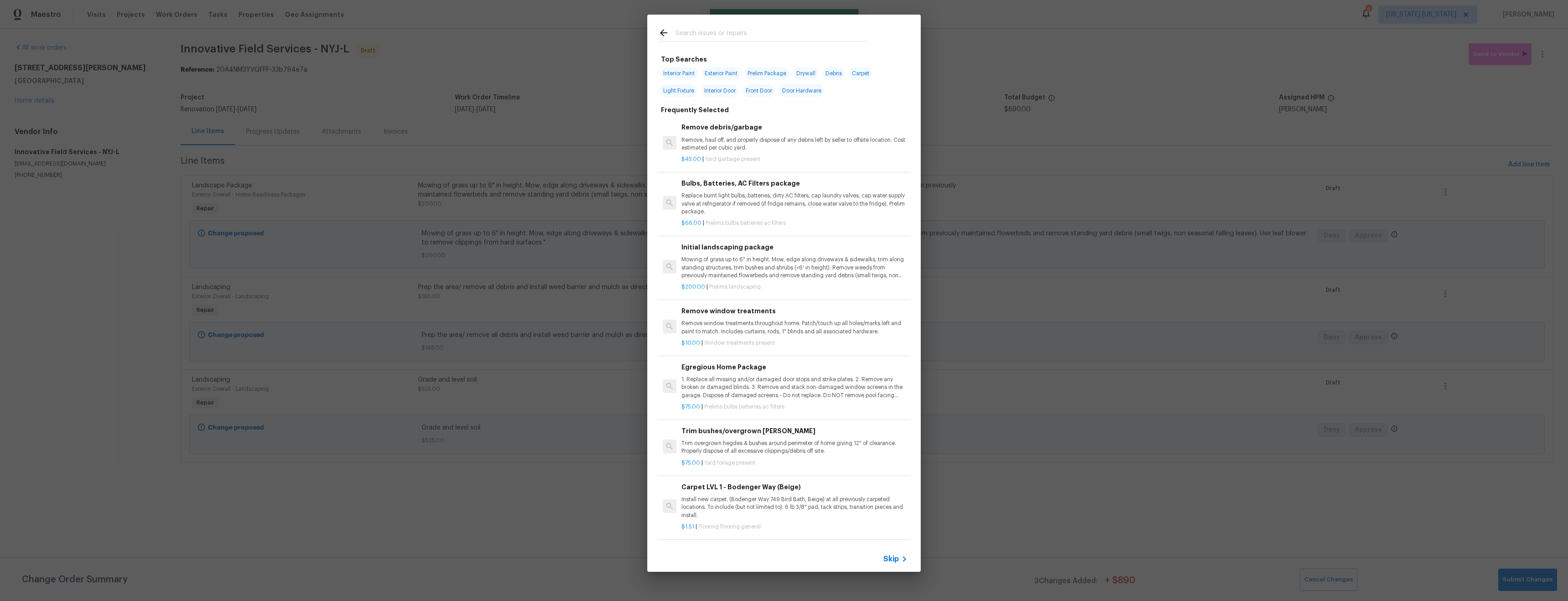
click at [696, 35] on input "text" at bounding box center [772, 34] width 194 height 13
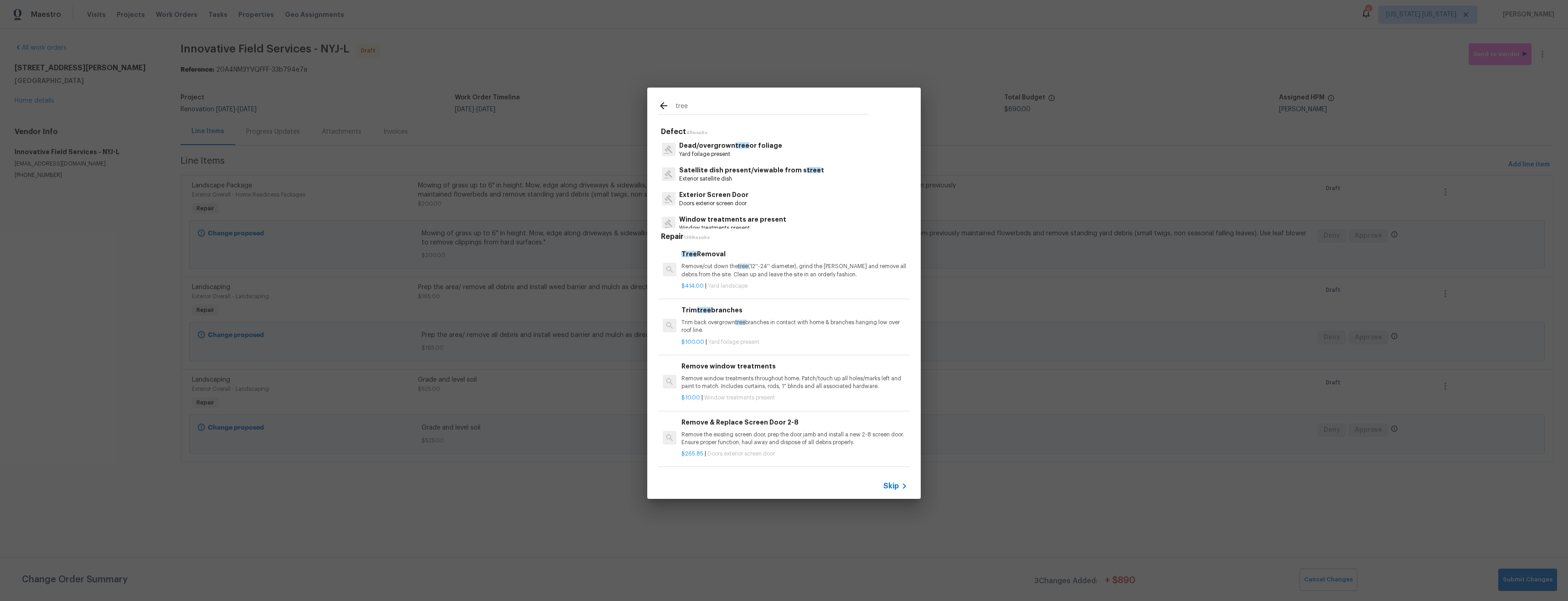
scroll to position [275, 0]
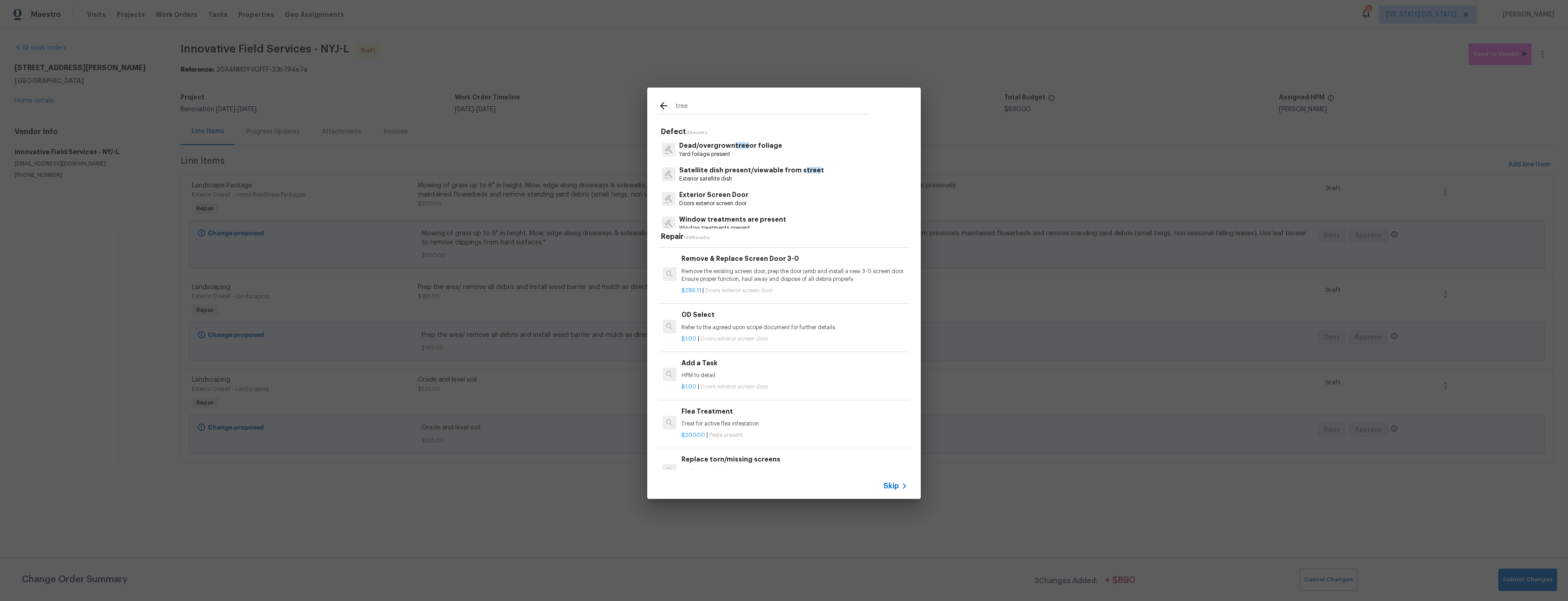
type input "tree"
click at [810, 370] on div "Add a Task HPM to detail" at bounding box center [794, 369] width 226 height 22
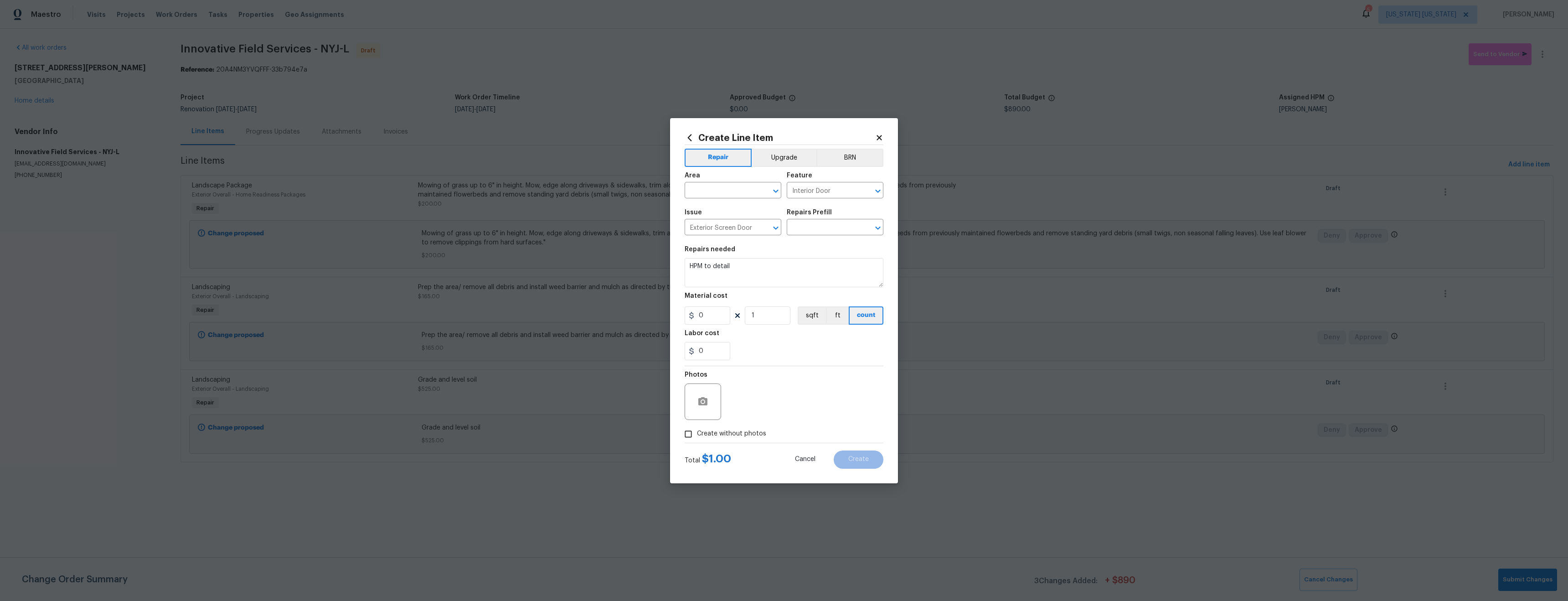
type input "Add a Task $1.00"
type input "1"
click at [730, 192] on input "text" at bounding box center [720, 191] width 71 height 14
click at [726, 190] on input "land" at bounding box center [720, 191] width 71 height 14
click at [725, 191] on input "land" at bounding box center [720, 191] width 71 height 14
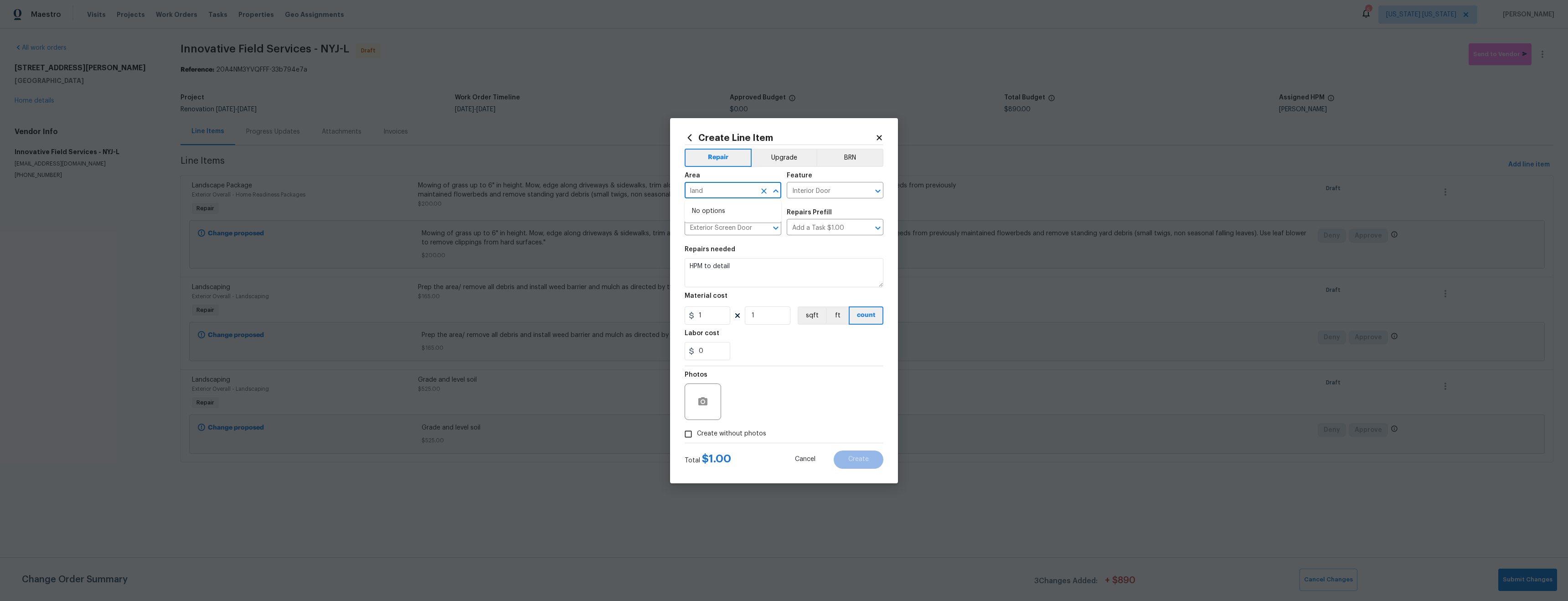
click at [725, 191] on input "land" at bounding box center [720, 191] width 71 height 14
click at [757, 228] on li "Exterior Overall" at bounding box center [733, 226] width 97 height 15
type input "Exterior Overall"
click at [810, 191] on input "Interior Door" at bounding box center [822, 191] width 71 height 14
click at [812, 188] on input "tree" at bounding box center [822, 191] width 71 height 14
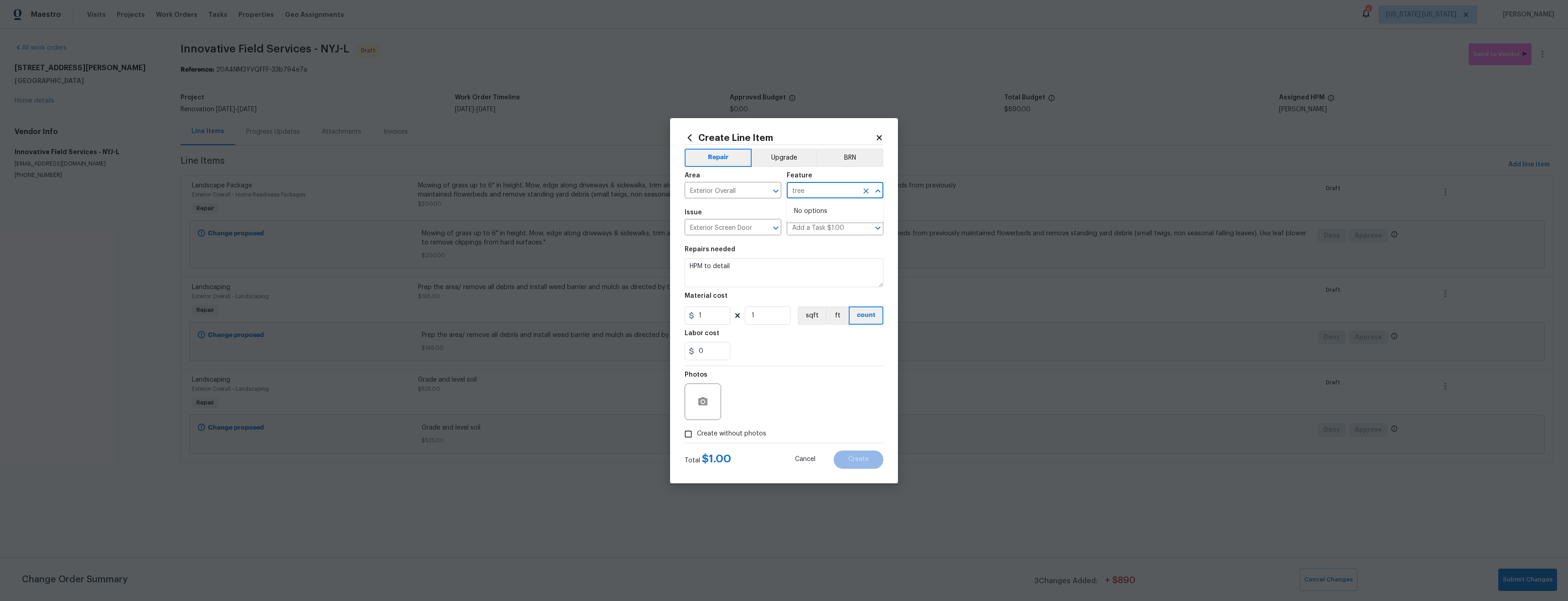
click at [812, 188] on input "tree" at bounding box center [822, 191] width 71 height 14
click at [825, 233] on li "Landscaping" at bounding box center [835, 233] width 97 height 15
type input "Landscaping"
click at [749, 228] on input "Exterior Screen Door" at bounding box center [720, 228] width 71 height 14
click at [764, 228] on icon "Clear" at bounding box center [764, 228] width 5 height 5
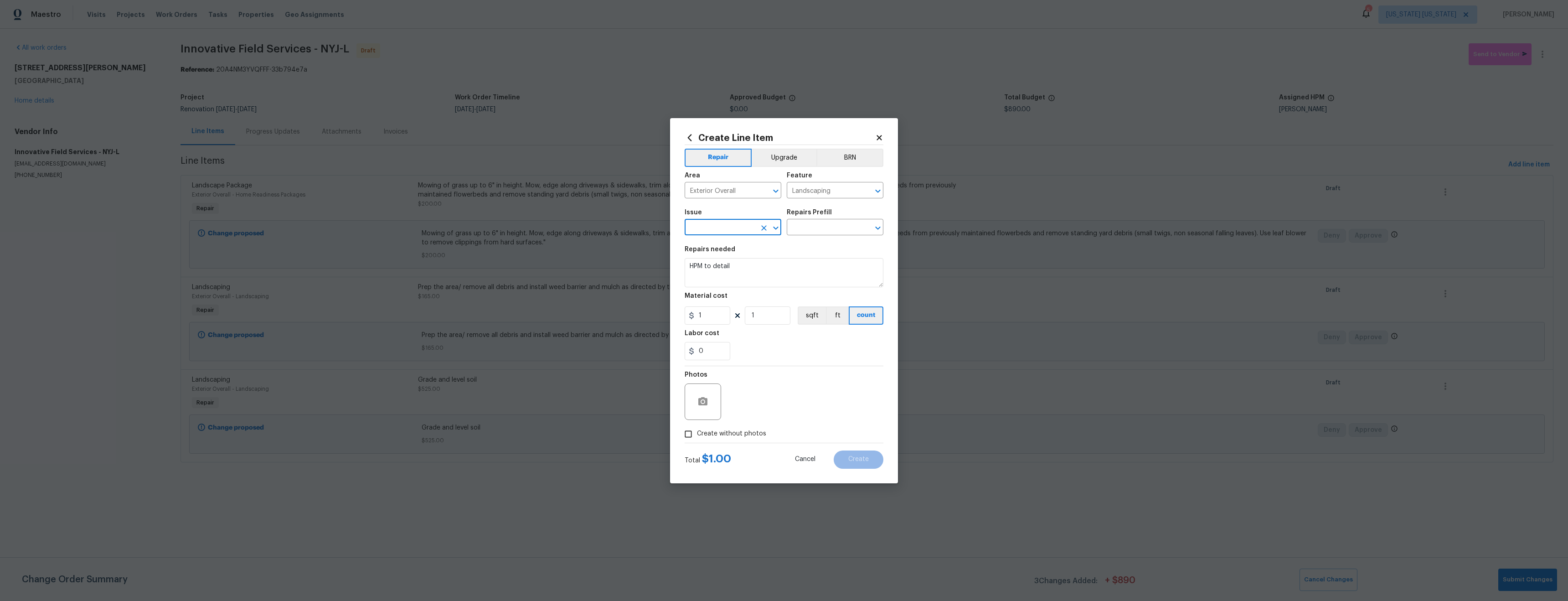
click at [740, 230] on input "text" at bounding box center [720, 228] width 71 height 14
click at [738, 289] on li "Landscaping" at bounding box center [733, 285] width 97 height 15
type input "Landscaping"
click at [808, 228] on input "text" at bounding box center [822, 228] width 71 height 14
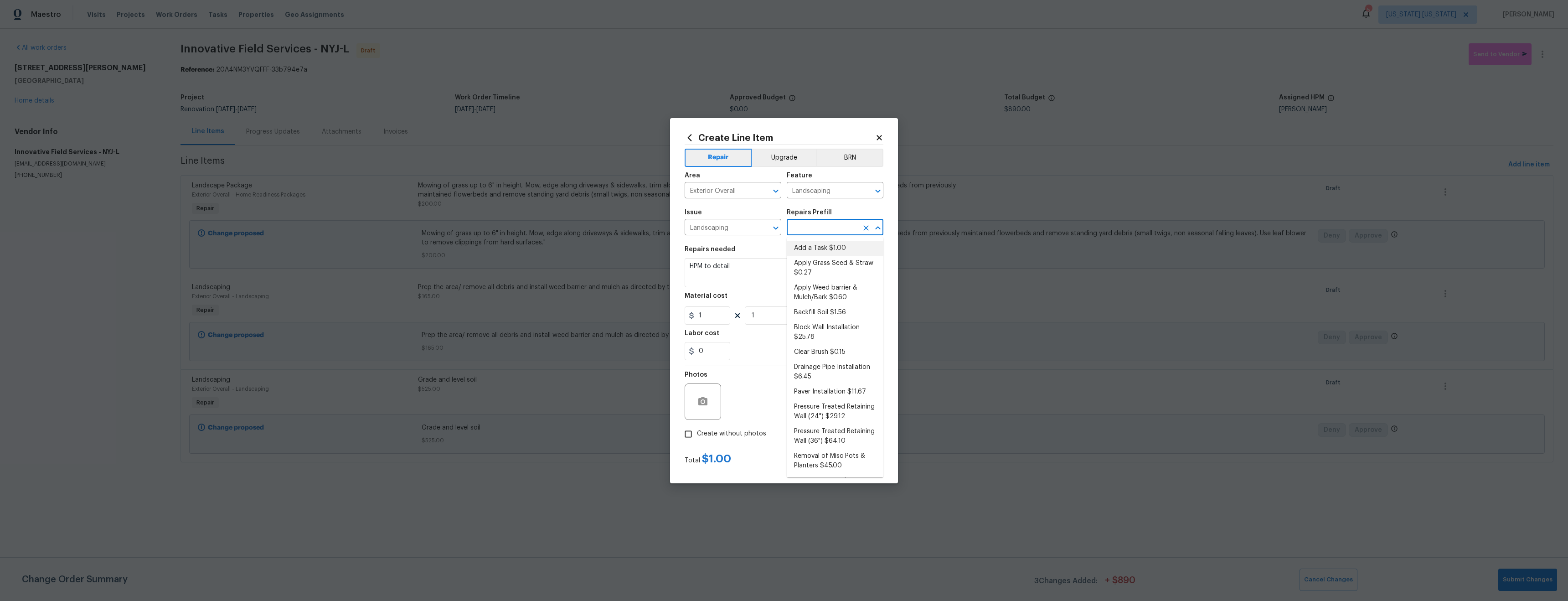
click at [824, 245] on li "Add a Task $1.00" at bounding box center [835, 248] width 97 height 15
type input "Add a Task $1.00"
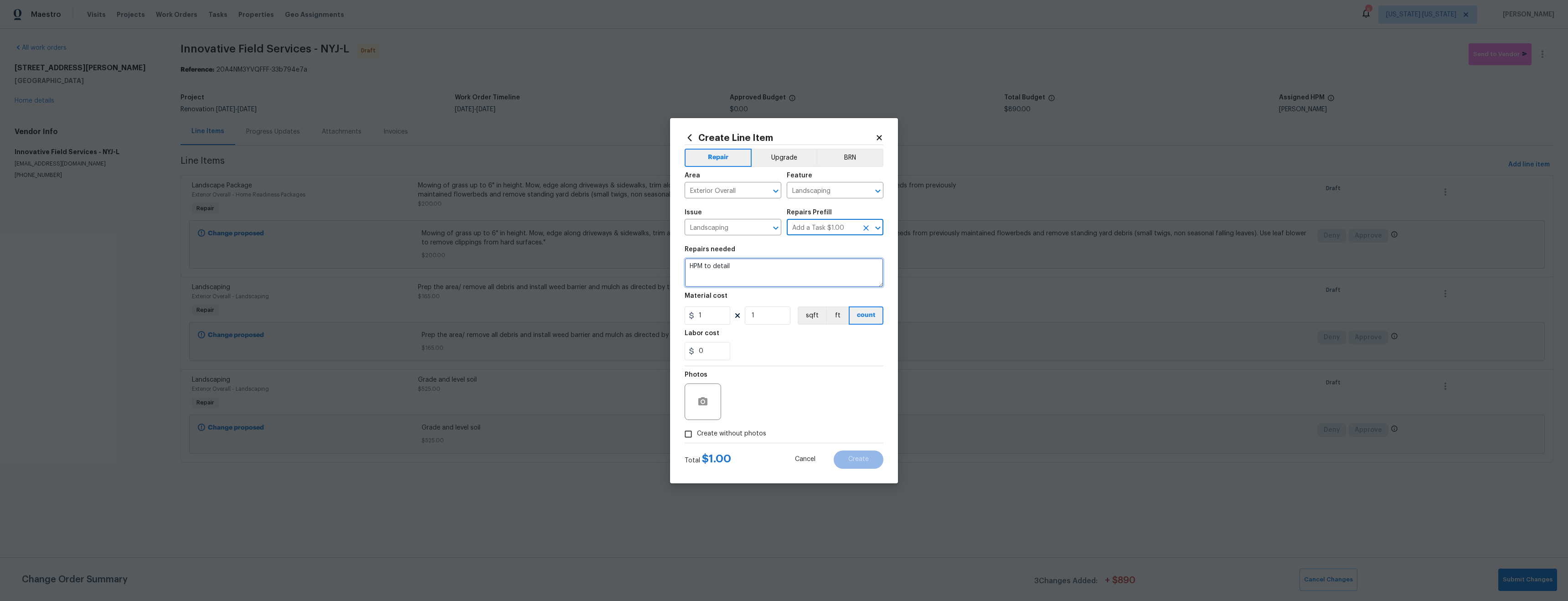
click at [763, 260] on textarea "HPM to detail" at bounding box center [784, 273] width 198 height 29
type textarea "Cut tree down and haul off, no need to uproot it"
click at [714, 318] on input "1" at bounding box center [707, 315] width 46 height 18
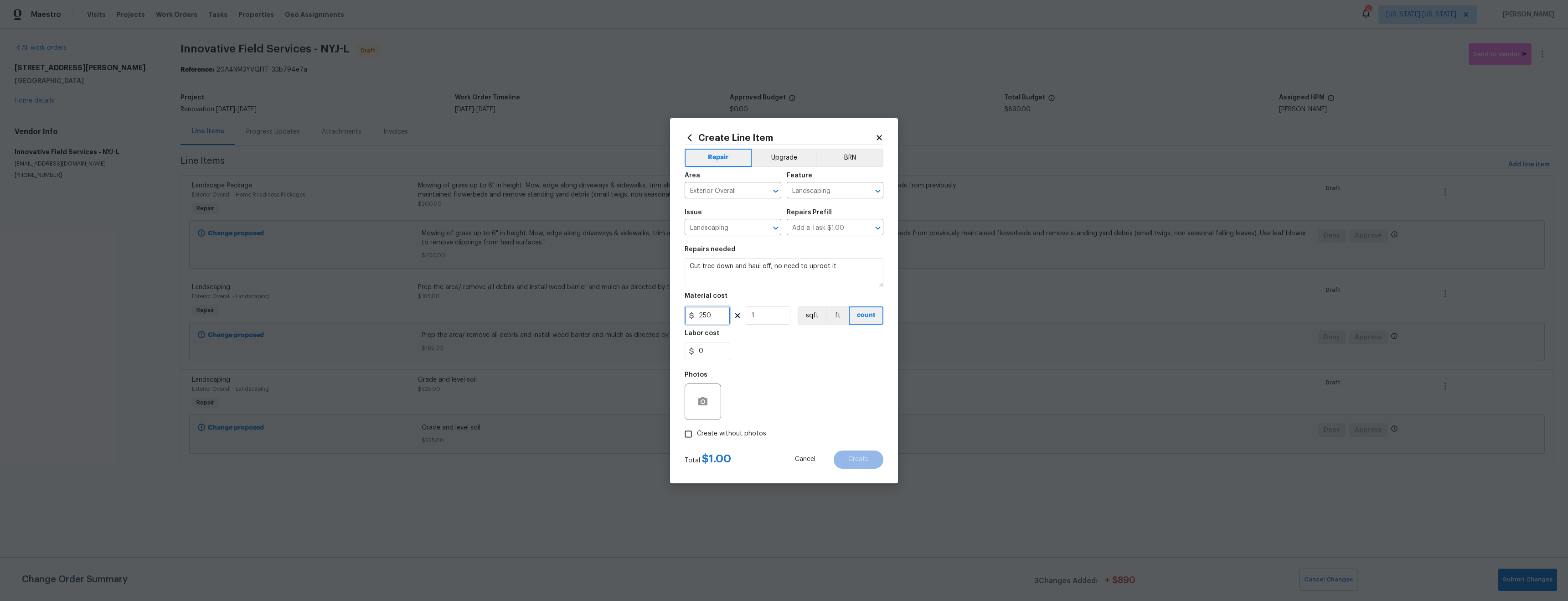
type input "250"
click at [757, 439] on label "Create without photos" at bounding box center [723, 434] width 86 height 17
click at [697, 439] on input "Create without photos" at bounding box center [688, 434] width 17 height 17
checkbox input "true"
click at [777, 416] on textarea at bounding box center [806, 402] width 155 height 37
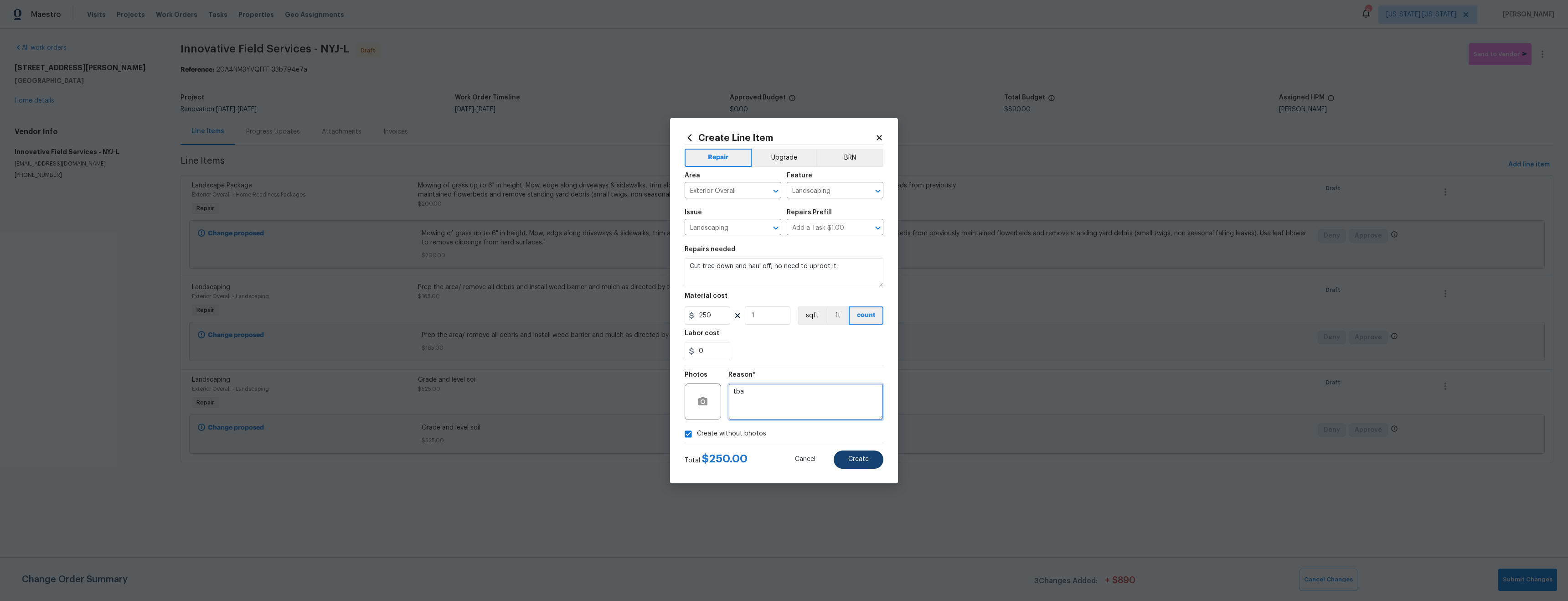
type textarea "tba"
click at [872, 464] on button "Create" at bounding box center [859, 460] width 50 height 18
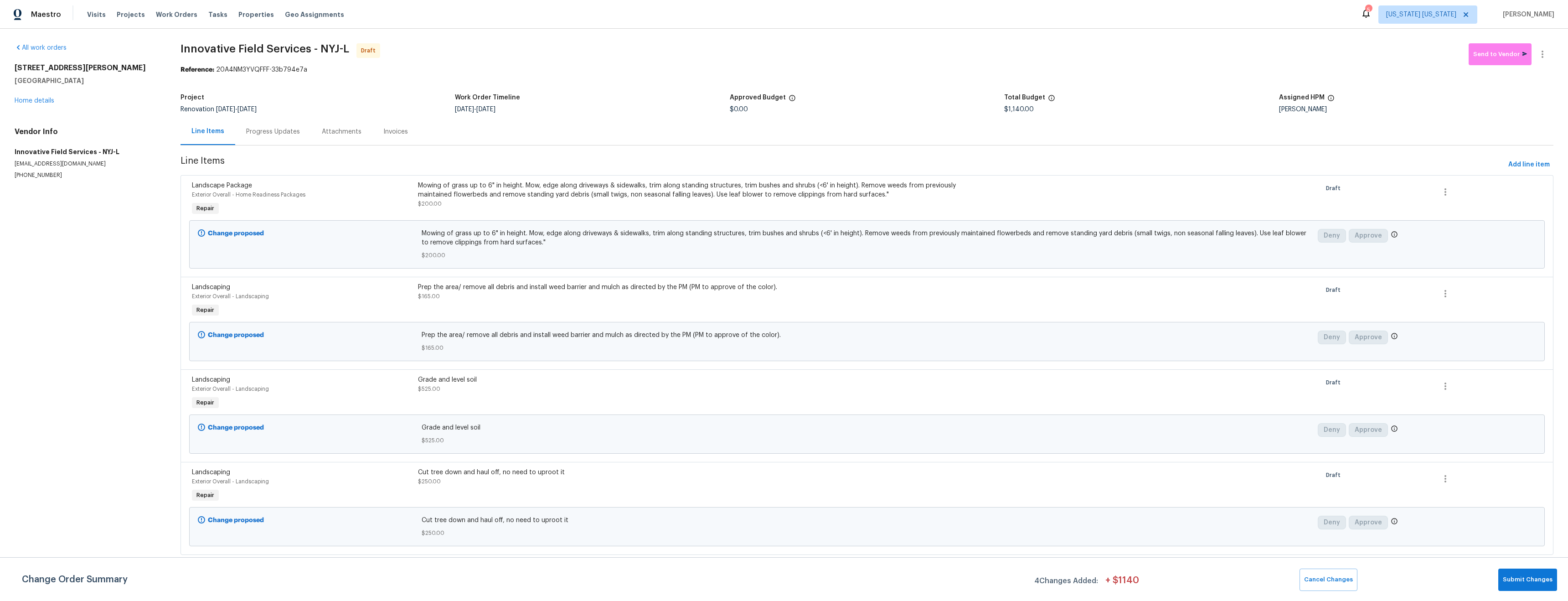
click at [631, 310] on div "Prep the area/ remove all debris and install weed barrier and mulch as directed…" at bounding box center [698, 301] width 565 height 42
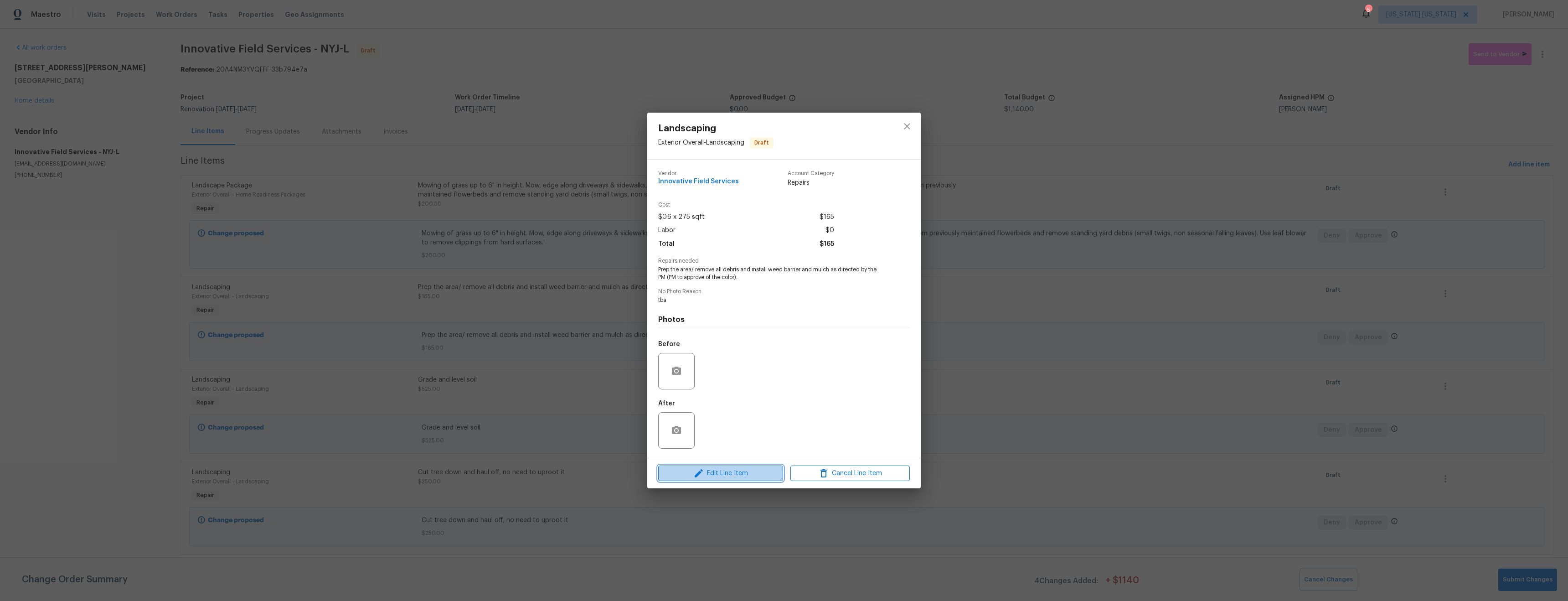
click at [756, 473] on span "Edit Line Item" at bounding box center [721, 473] width 119 height 12
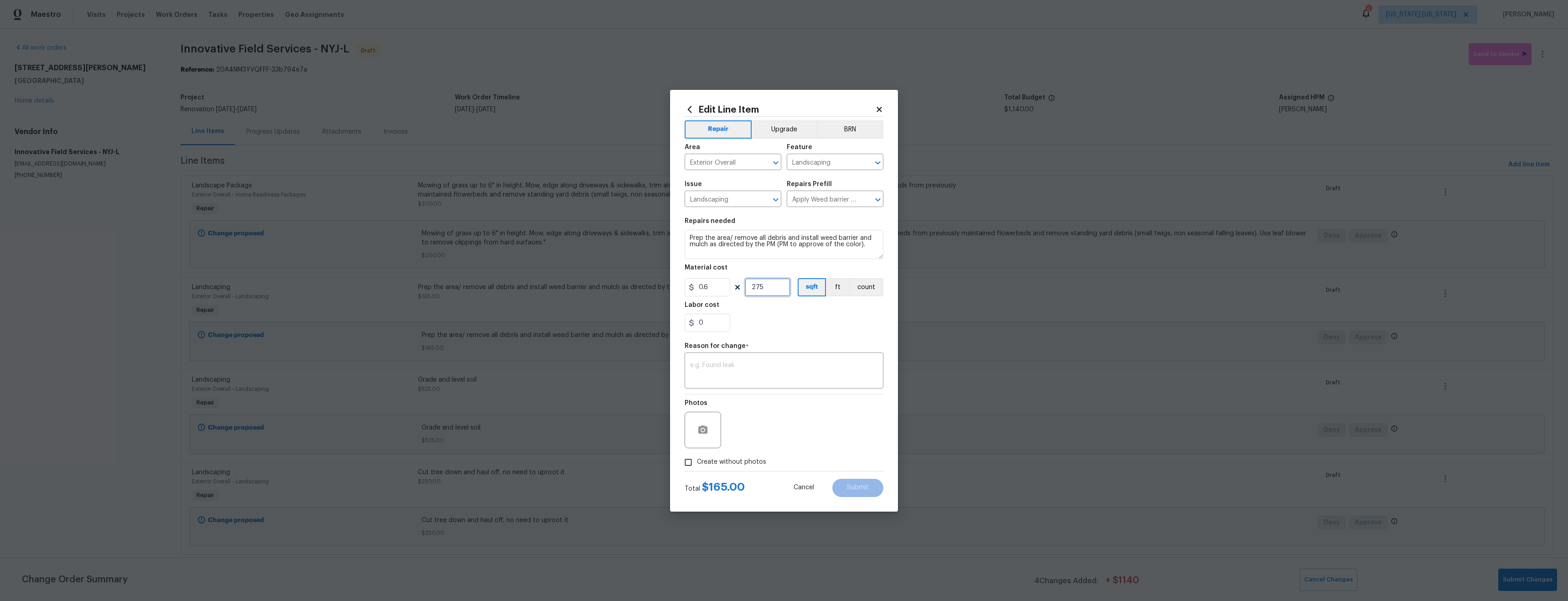
click at [765, 290] on input "275" at bounding box center [768, 287] width 46 height 18
click at [763, 291] on input "275" at bounding box center [768, 287] width 46 height 18
type input "225"
drag, startPoint x: 788, startPoint y: 322, endPoint x: 782, endPoint y: 337, distance: 16.2
click at [788, 323] on div "0" at bounding box center [784, 323] width 198 height 18
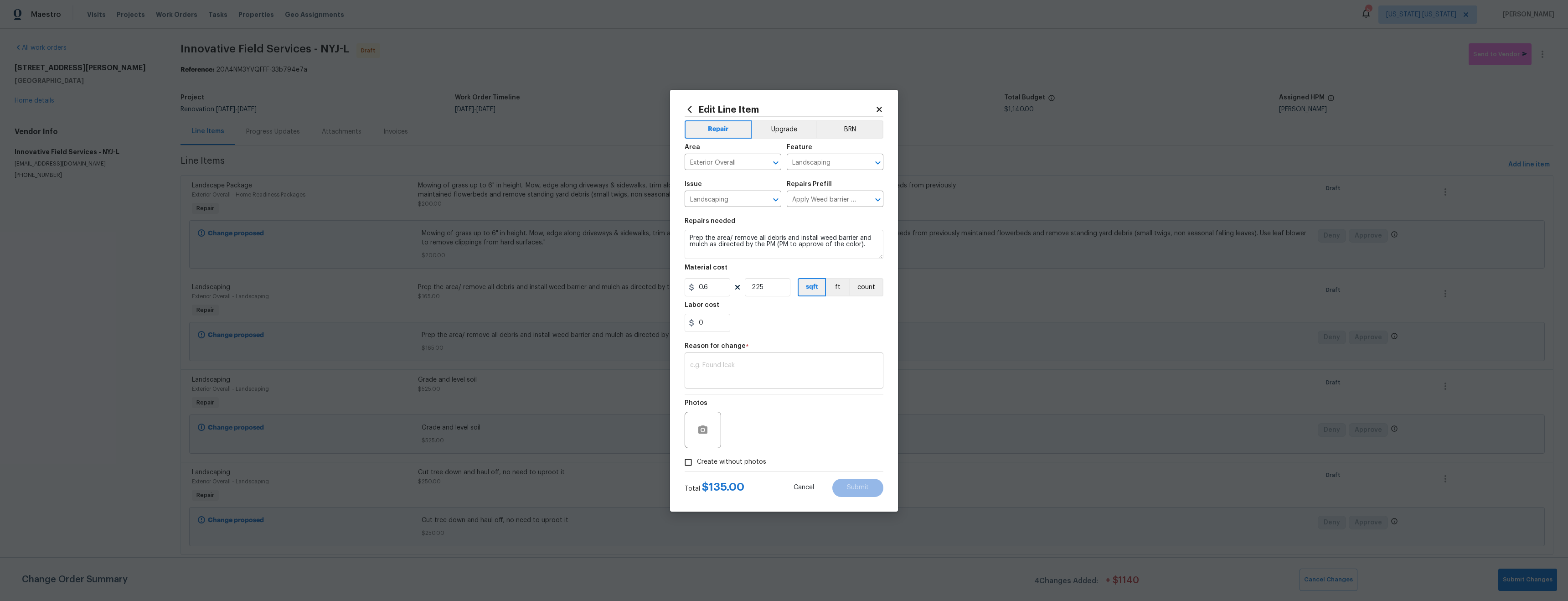
click at [769, 369] on textarea at bounding box center [784, 371] width 188 height 19
type textarea "price"
click at [871, 492] on button "Submit" at bounding box center [858, 488] width 51 height 18
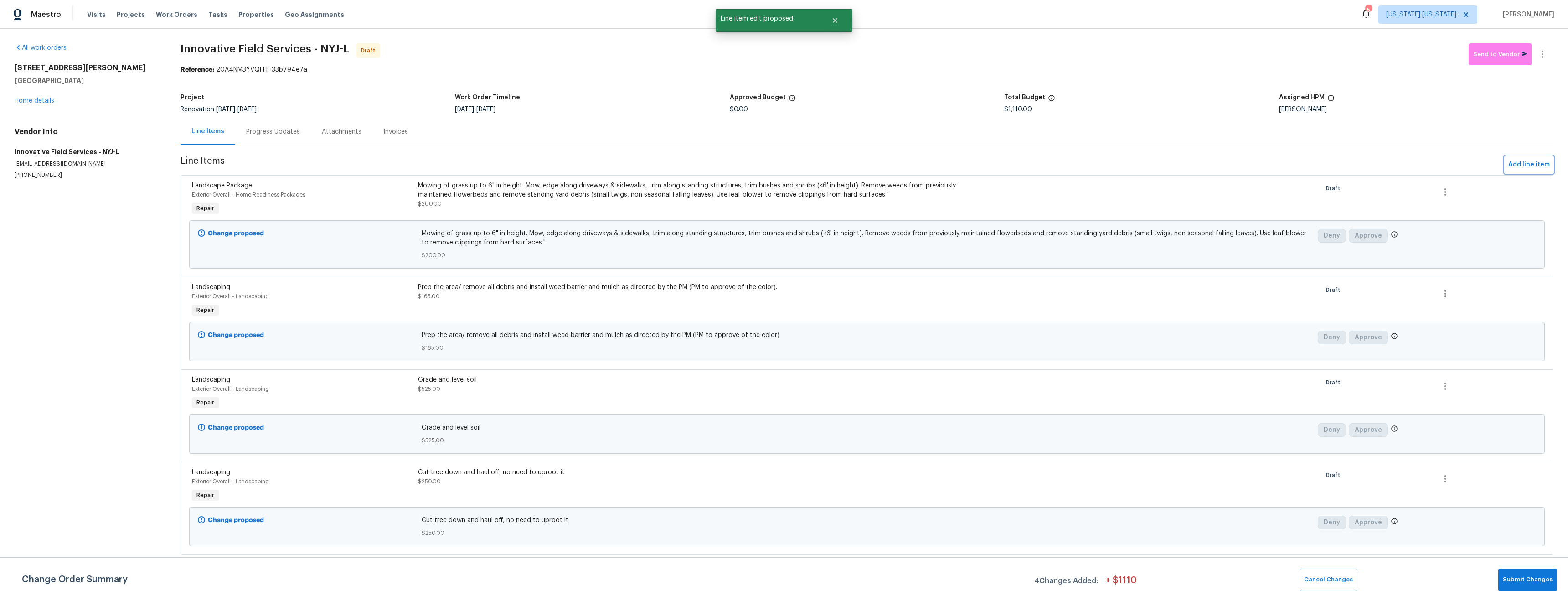
click at [1528, 164] on span "Add line item" at bounding box center [1529, 164] width 41 height 12
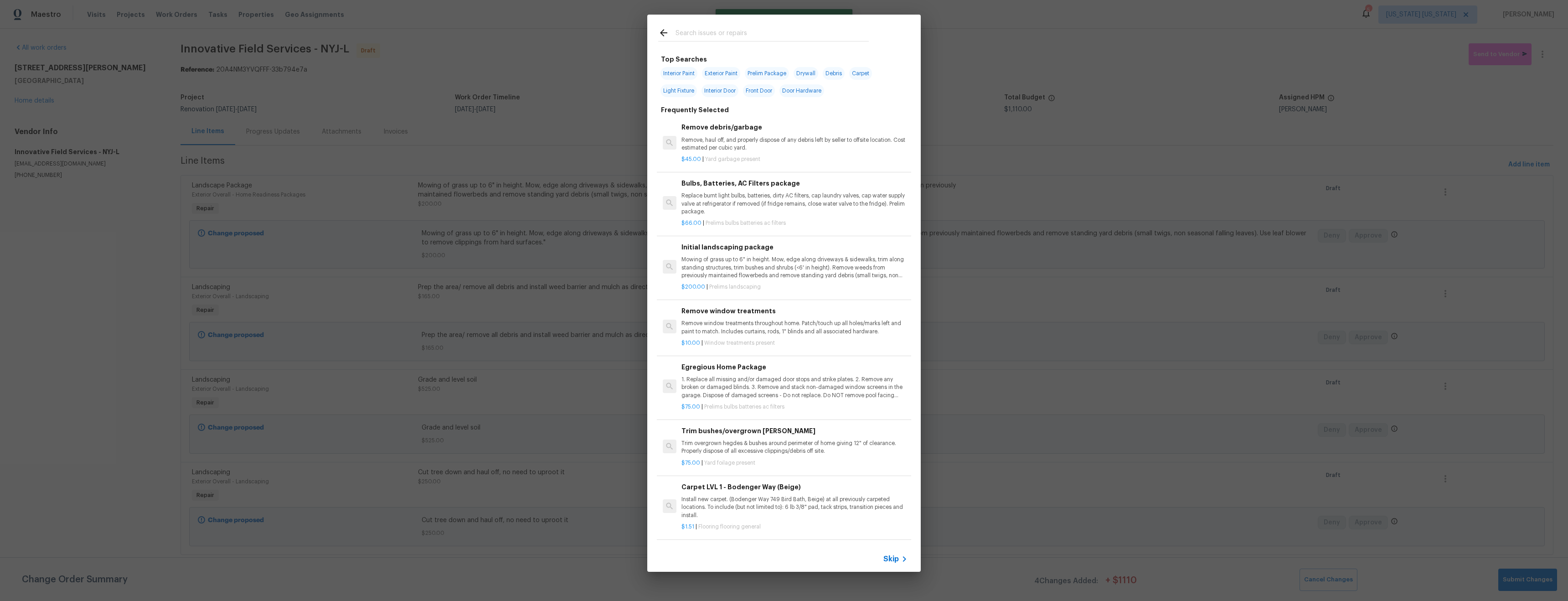
click at [729, 32] on input "text" at bounding box center [772, 34] width 194 height 13
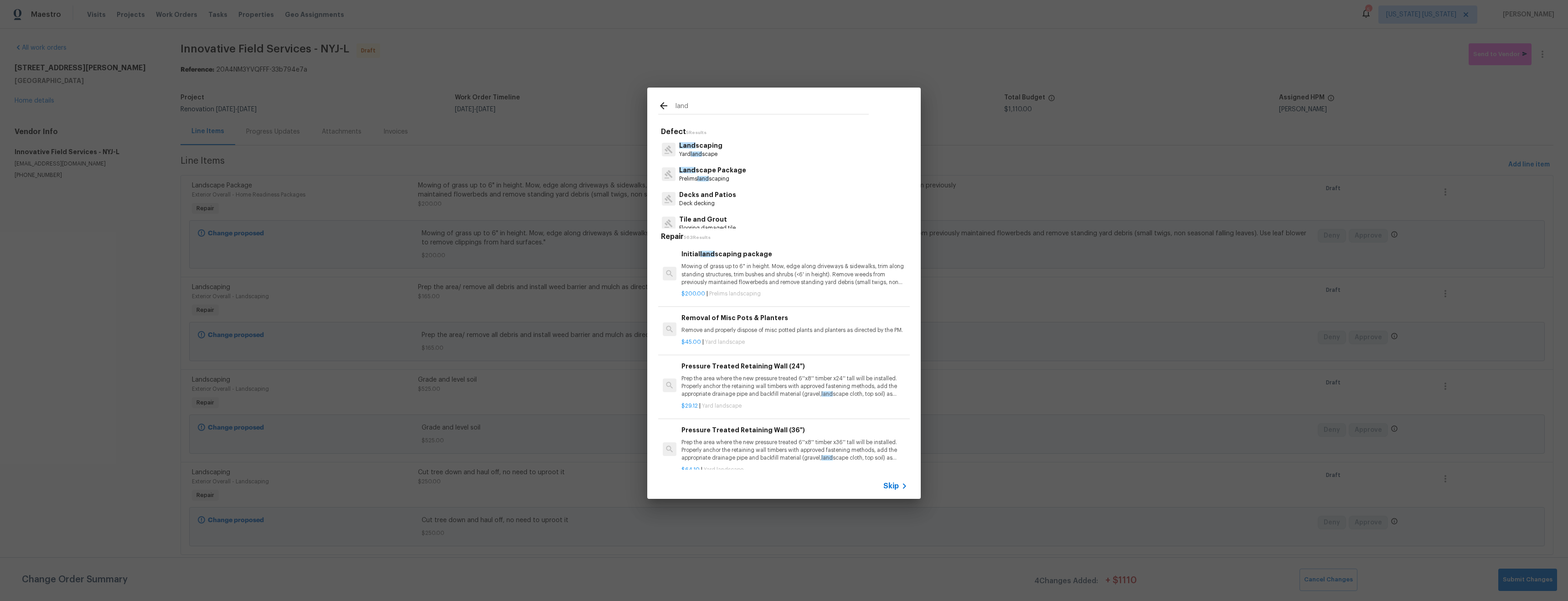
type input "land"
click at [735, 151] on div "Land scaping Yard land scape" at bounding box center [783, 149] width 251 height 24
click at [710, 147] on p "Land scaping" at bounding box center [701, 146] width 43 height 10
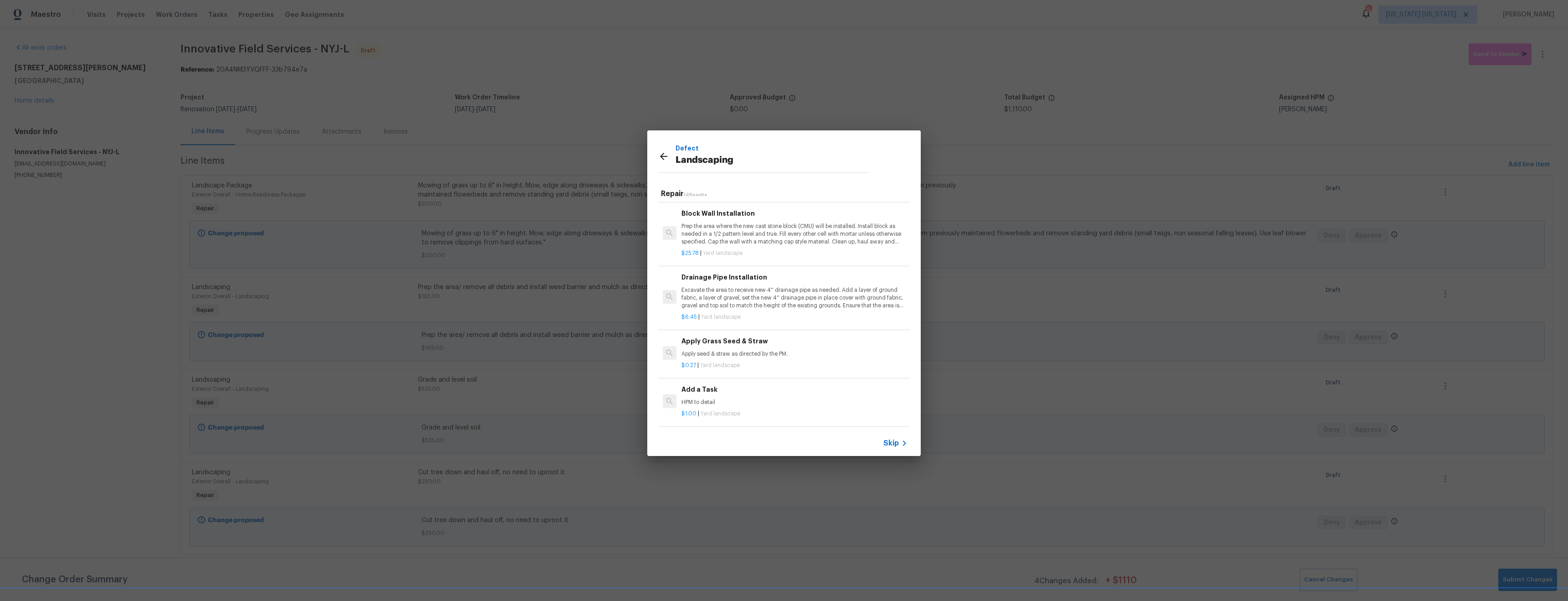
scroll to position [596, 0]
click at [772, 390] on div "Add a Task HPM to detail" at bounding box center [794, 395] width 226 height 22
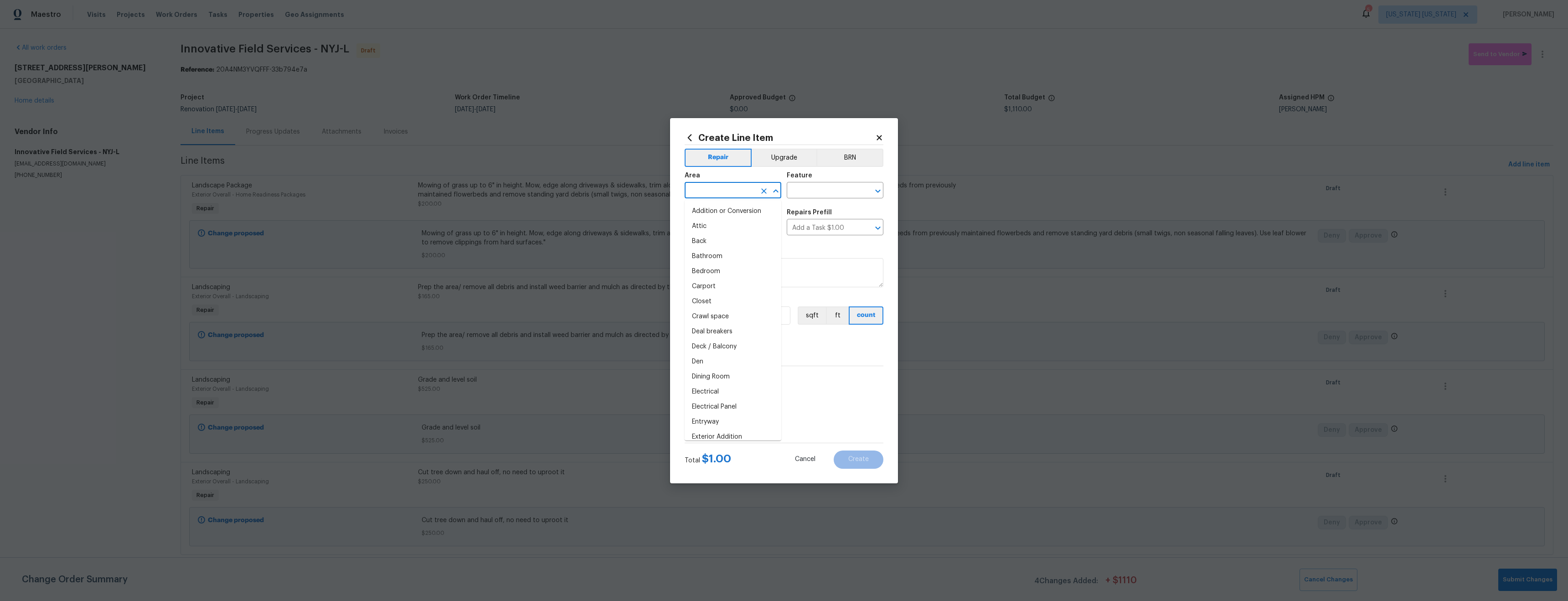
click at [727, 190] on input "text" at bounding box center [720, 191] width 71 height 14
click at [763, 227] on li "Exterior Overall" at bounding box center [733, 226] width 97 height 15
type input "Exterior Overall"
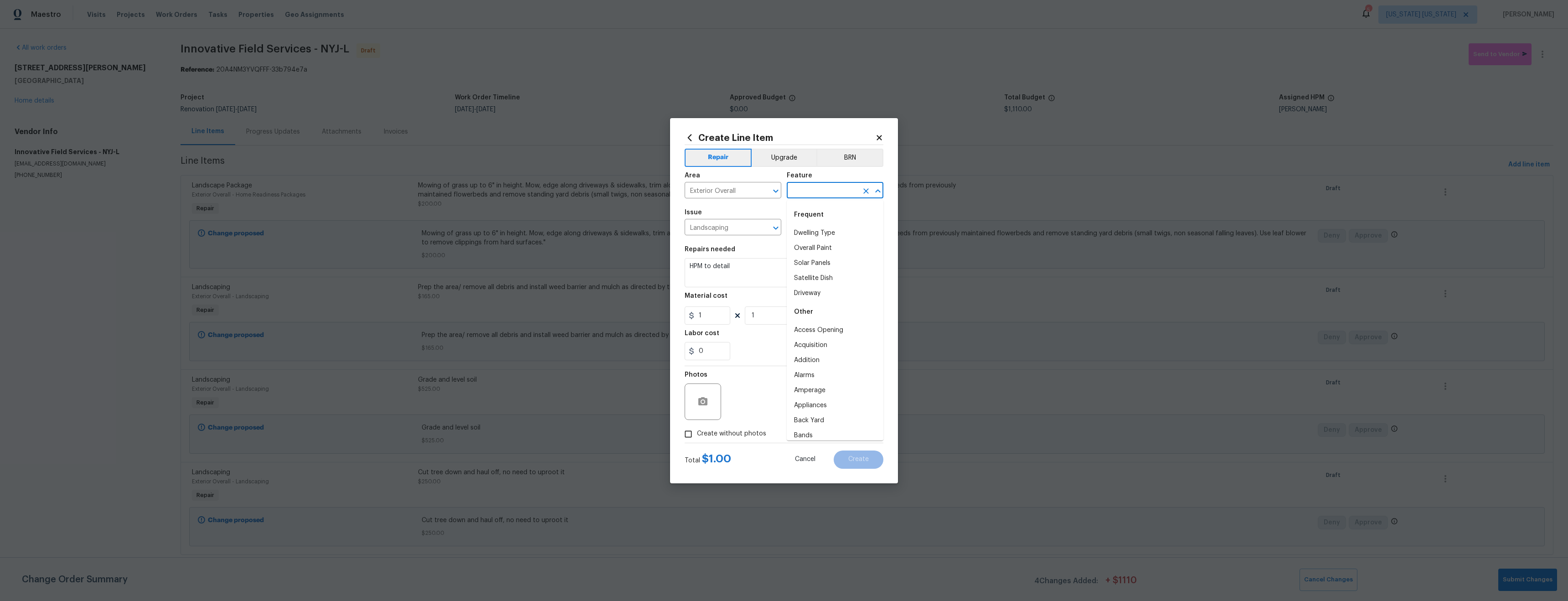
click at [815, 193] on input "text" at bounding box center [822, 191] width 71 height 14
drag, startPoint x: 821, startPoint y: 231, endPoint x: 805, endPoint y: 242, distance: 19.4
click at [821, 231] on li "Demolition" at bounding box center [835, 233] width 97 height 15
type input "Demolition"
click at [771, 264] on textarea "HPM to detail" at bounding box center [784, 273] width 198 height 29
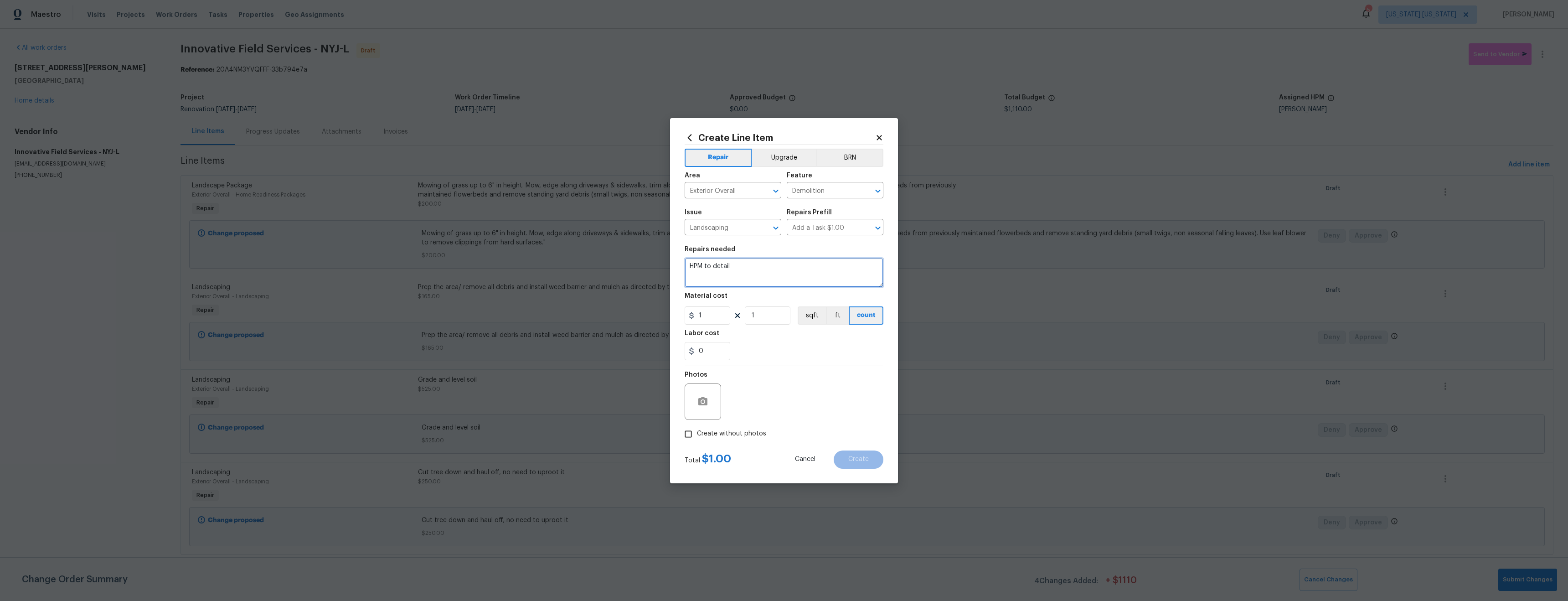
click at [771, 264] on textarea "HPM to detail" at bounding box center [784, 273] width 198 height 29
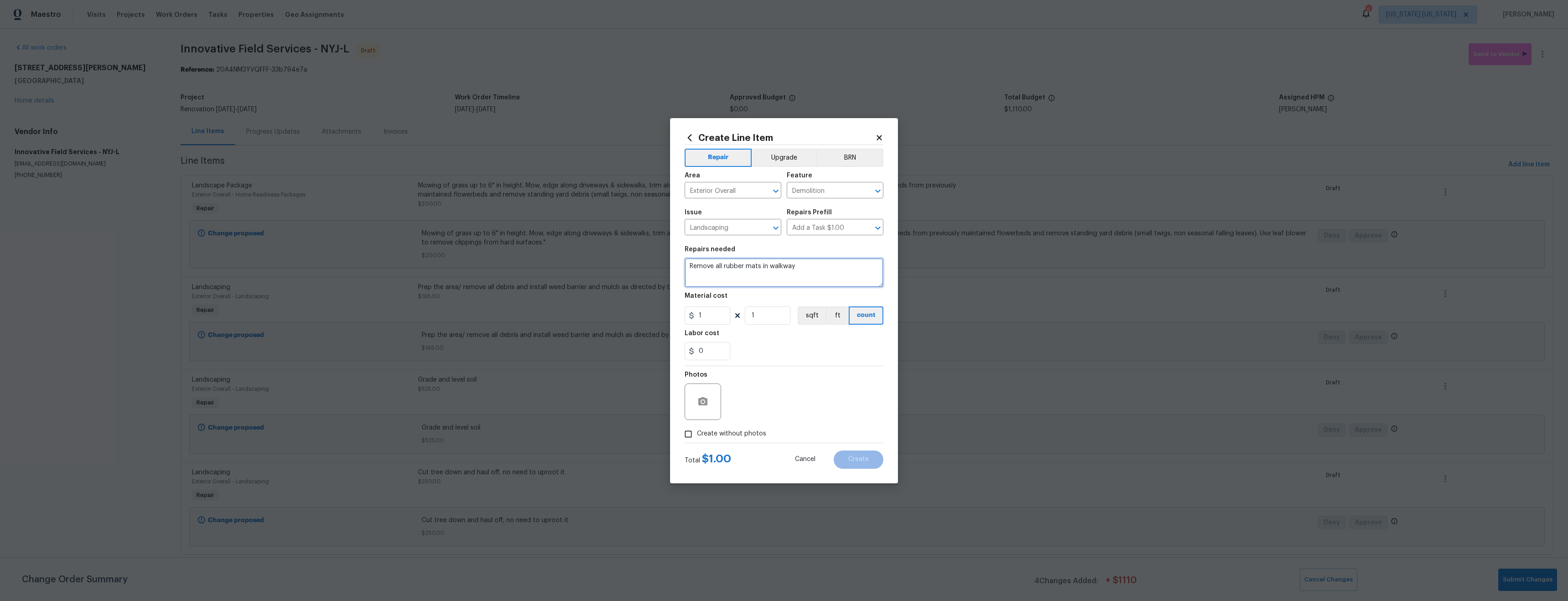
type textarea "Remove all rubber mats in walkway"
click at [704, 314] on input "1" at bounding box center [707, 315] width 46 height 18
type input "75"
click at [776, 351] on div "0" at bounding box center [784, 351] width 198 height 18
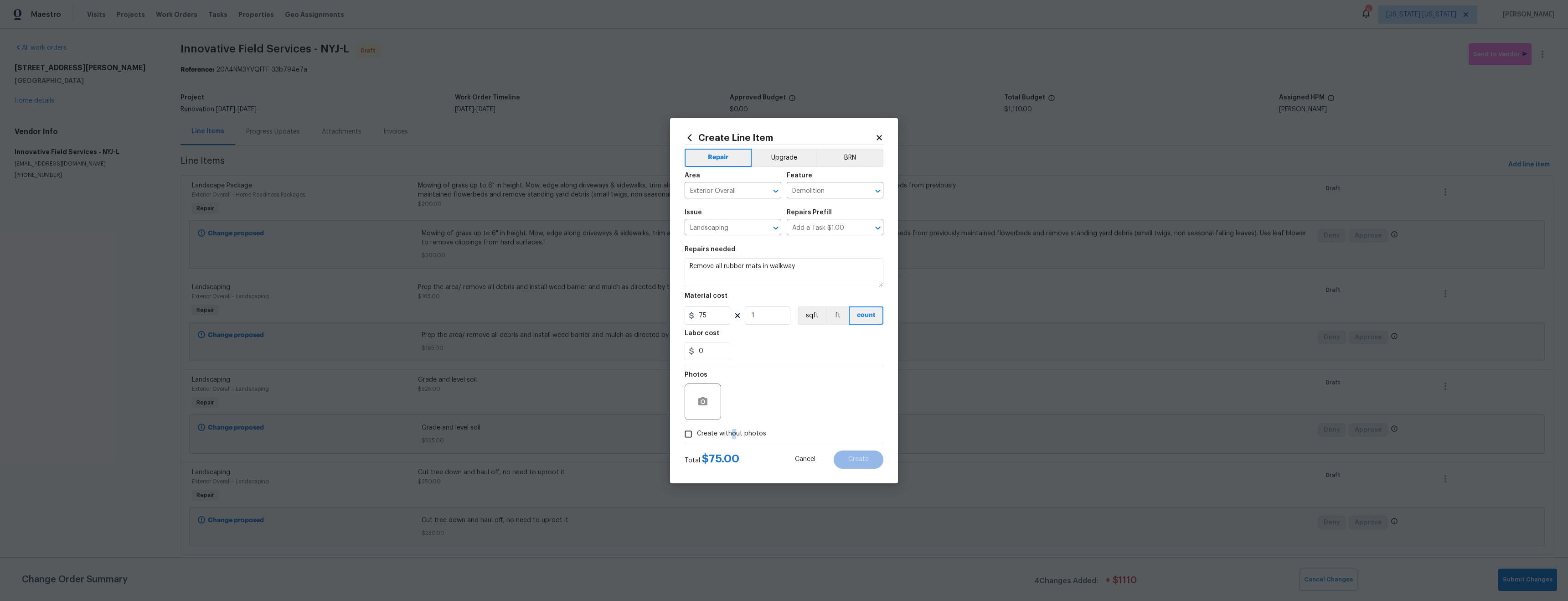
click at [733, 432] on span "Create without photos" at bounding box center [732, 434] width 69 height 10
click at [723, 434] on span "Create without photos" at bounding box center [732, 434] width 69 height 10
click at [697, 434] on input "Create without photos" at bounding box center [688, 434] width 17 height 17
checkbox input "true"
click at [754, 407] on textarea at bounding box center [806, 402] width 155 height 37
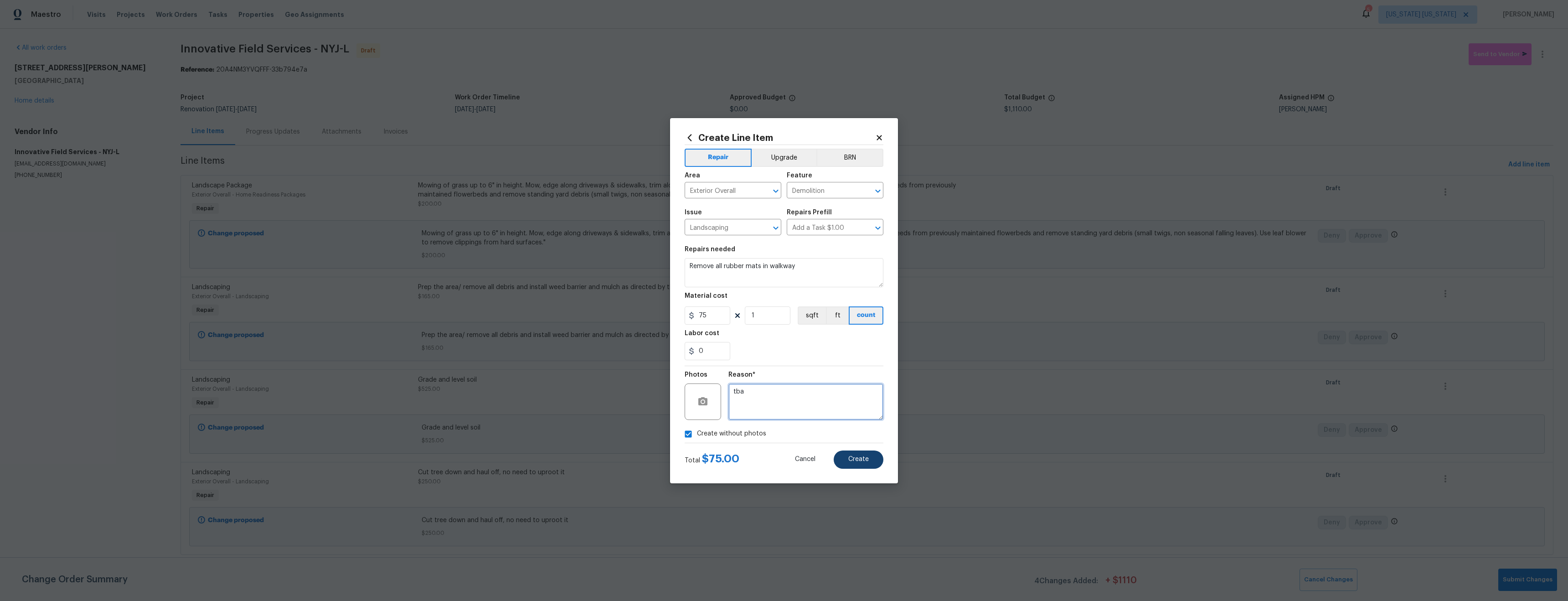
type textarea "tba"
click at [853, 461] on span "Create" at bounding box center [859, 459] width 21 height 7
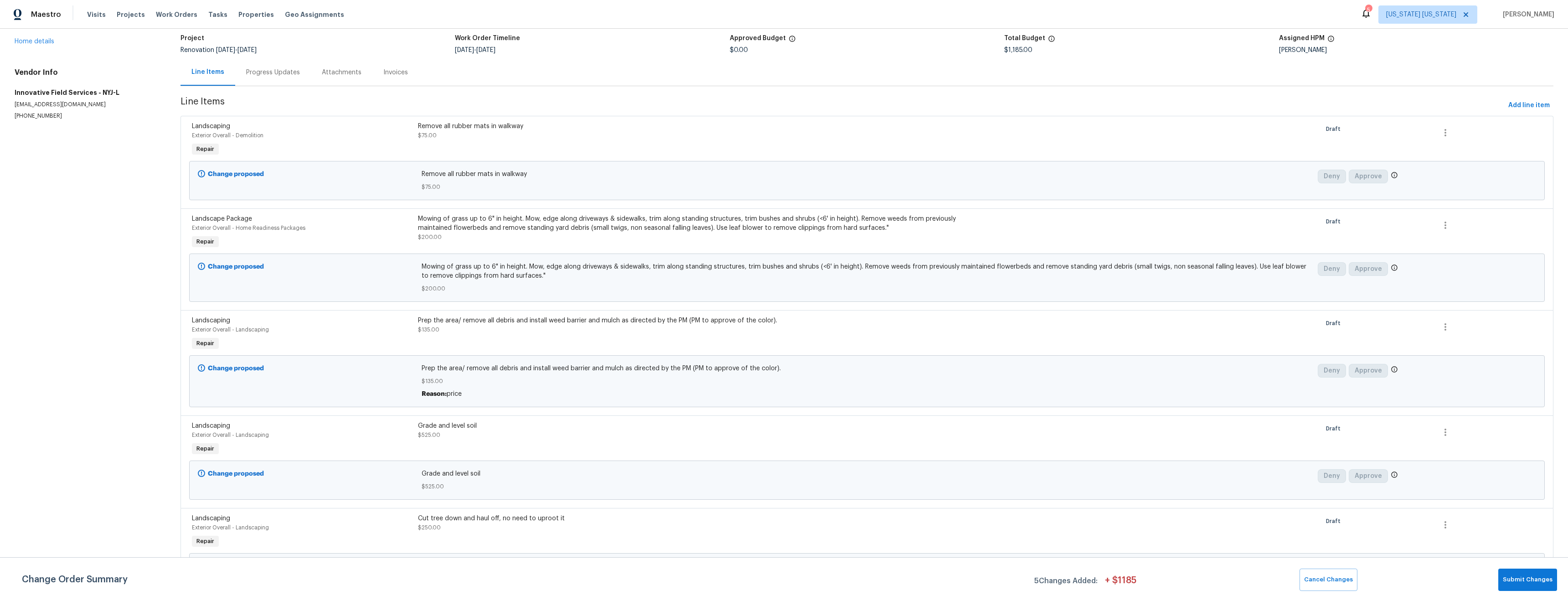
scroll to position [93, 0]
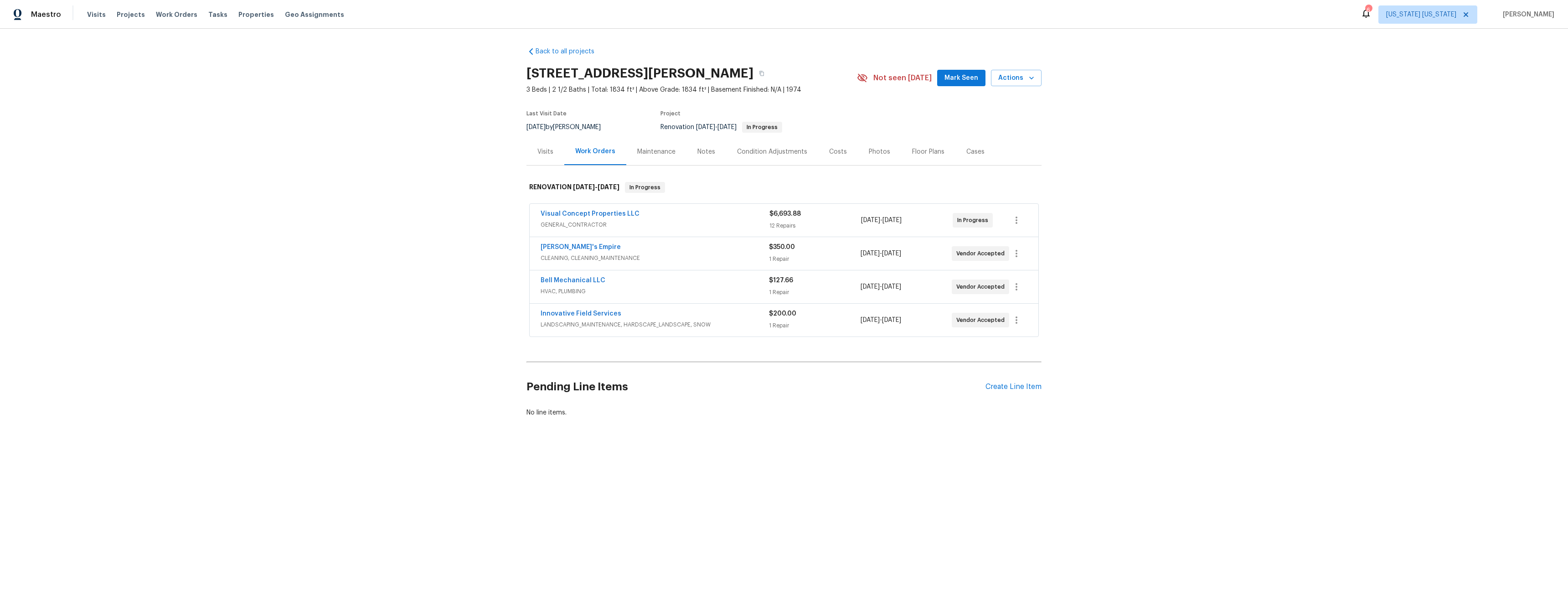
click at [537, 153] on div "Visits" at bounding box center [545, 152] width 16 height 9
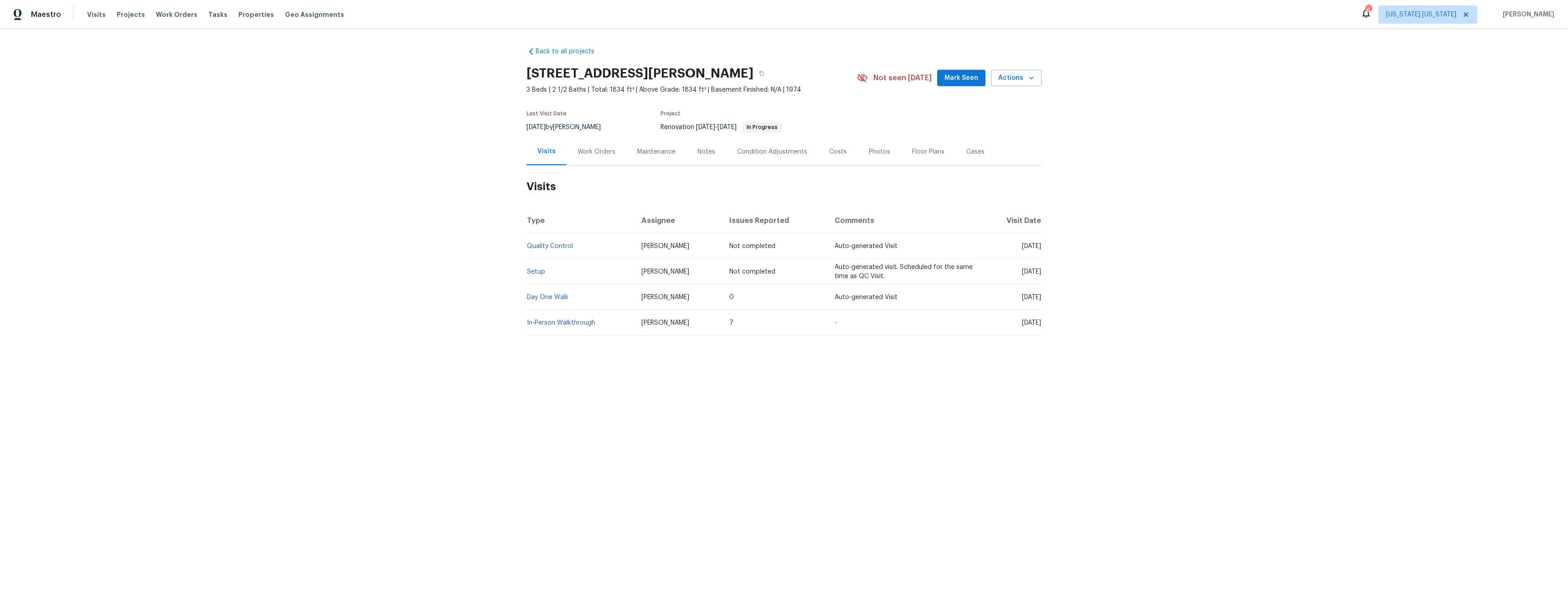
click at [598, 156] on div "Work Orders" at bounding box center [597, 152] width 60 height 27
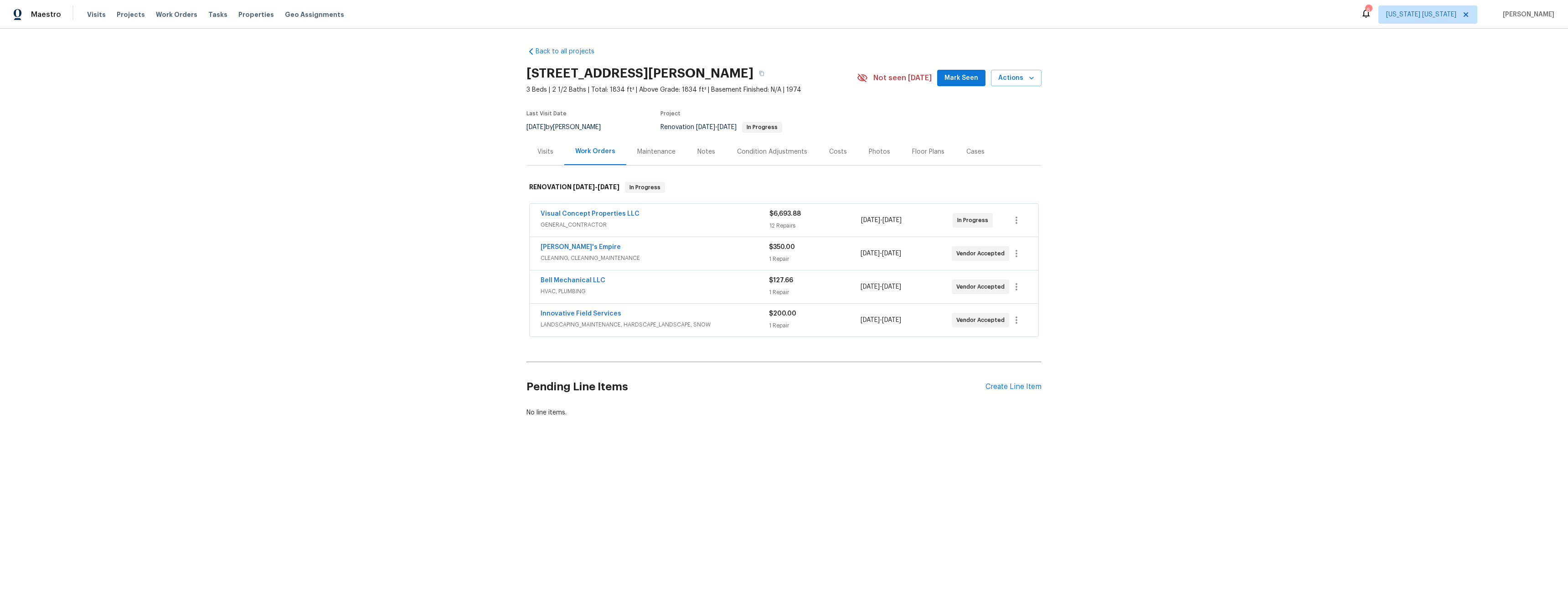
click at [547, 155] on div "Visits" at bounding box center [545, 152] width 16 height 9
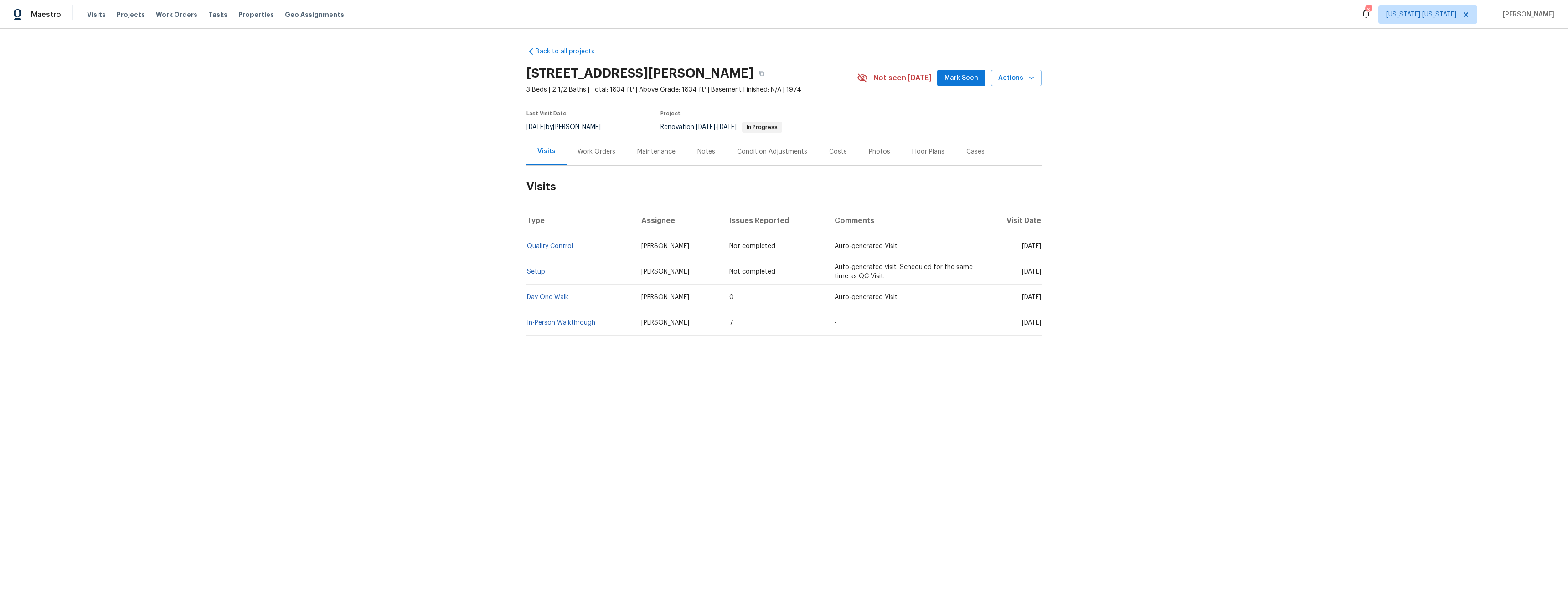
click at [589, 158] on div "Work Orders" at bounding box center [597, 152] width 60 height 27
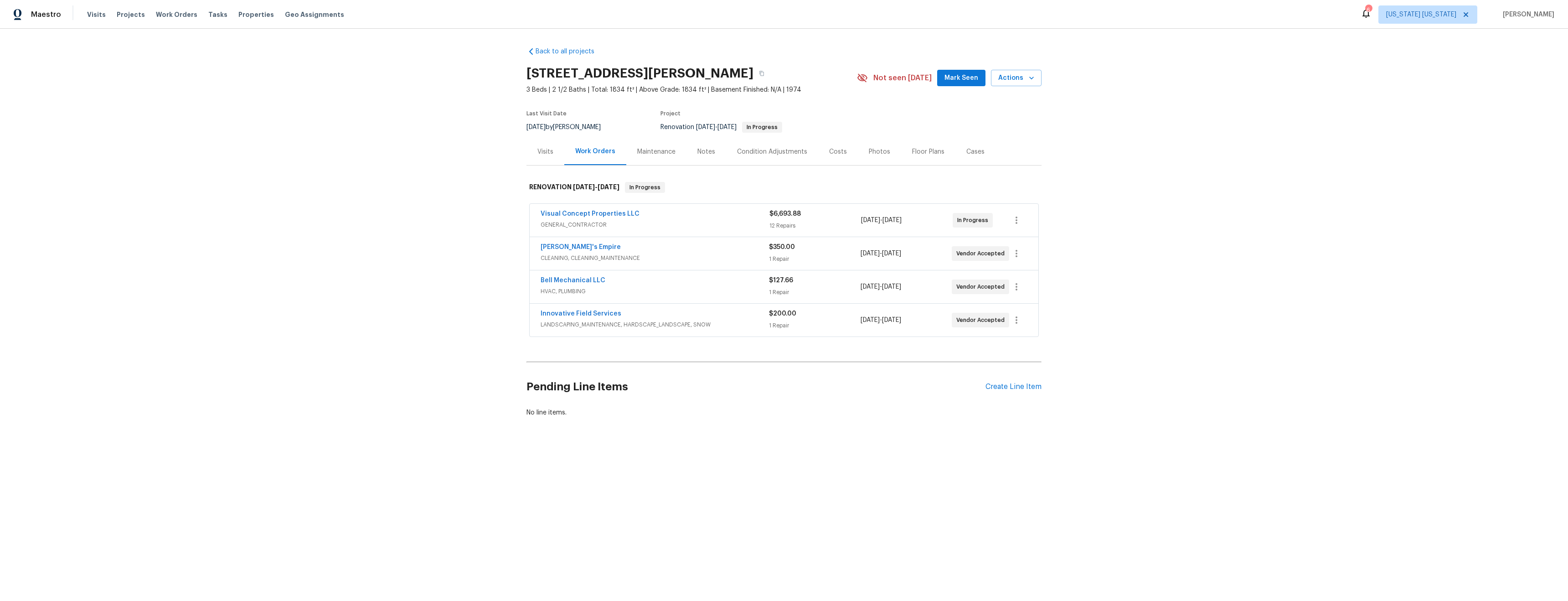
click at [541, 154] on div "Visits" at bounding box center [545, 152] width 16 height 9
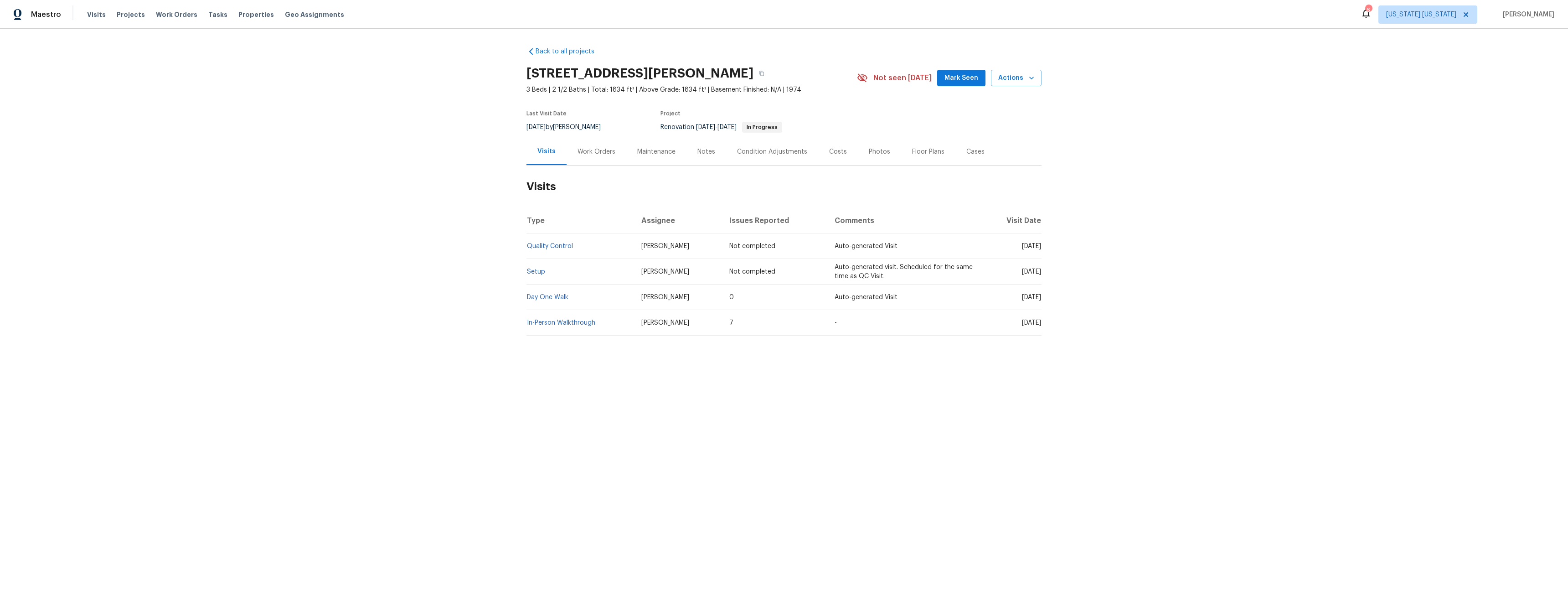
click at [578, 153] on div "Work Orders" at bounding box center [597, 152] width 38 height 9
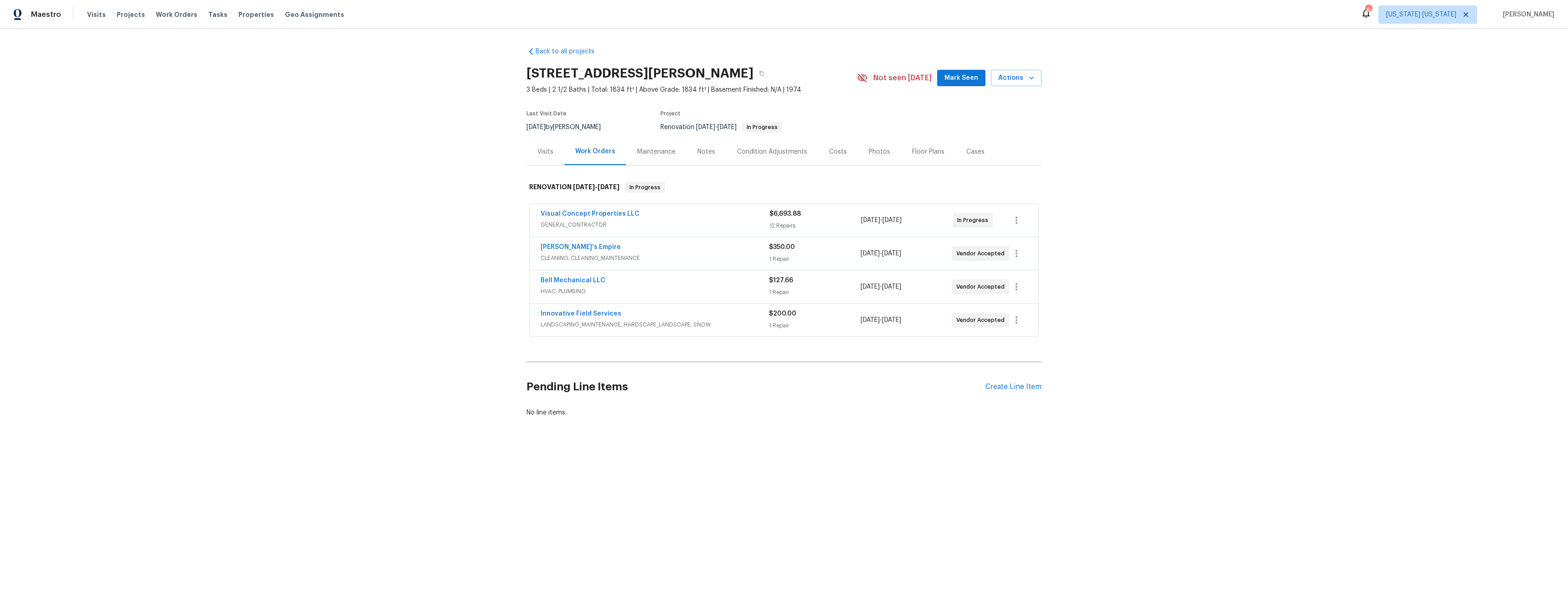
click at [1071, 294] on div "Back to all projects [STREET_ADDRESS][PERSON_NAME] 3 Beds | 2 1/2 Baths | Total…" at bounding box center [784, 254] width 1568 height 451
click at [545, 155] on div "Visits" at bounding box center [545, 152] width 16 height 9
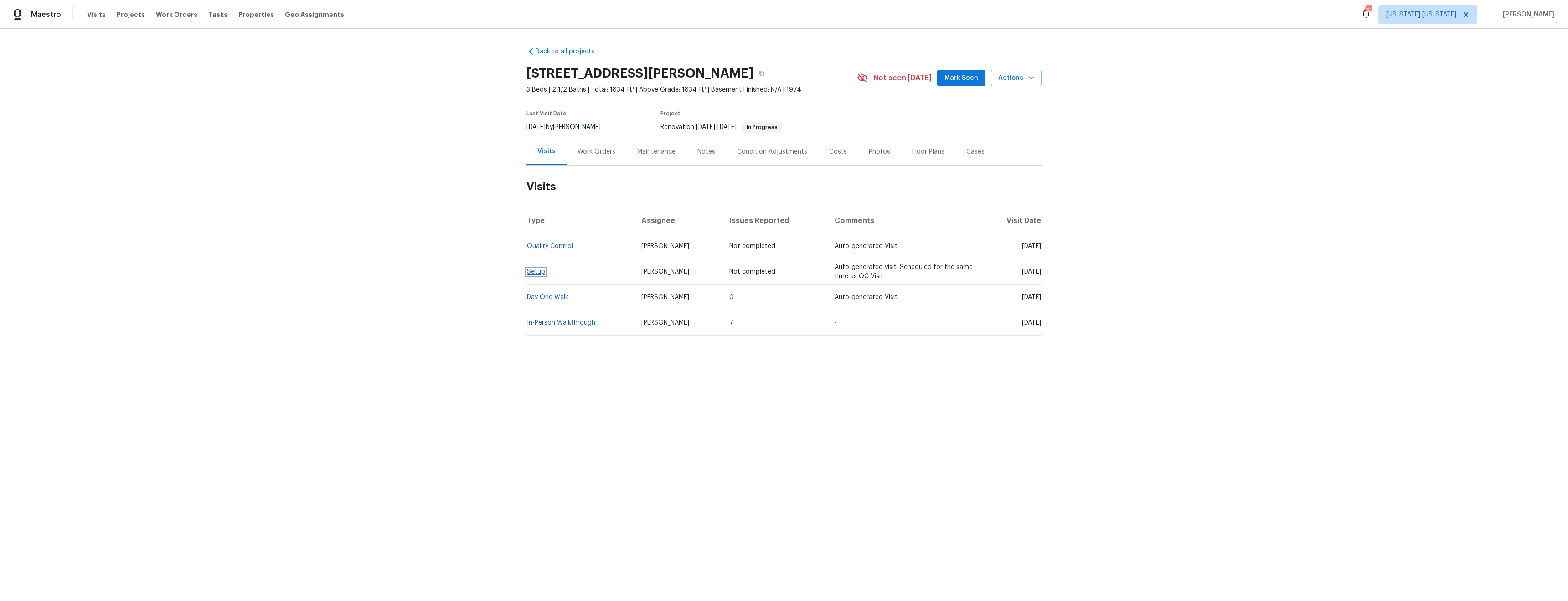
click at [531, 273] on link "Setup" at bounding box center [536, 272] width 18 height 6
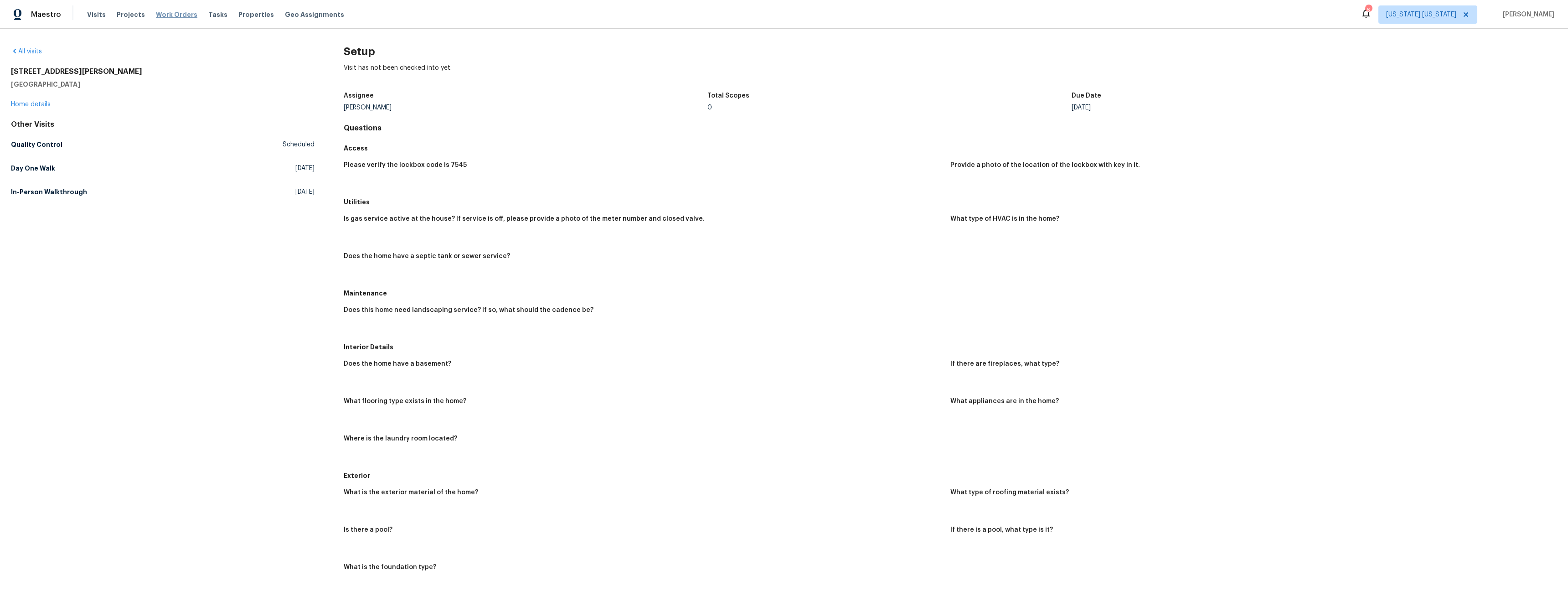
click at [172, 16] on span "Work Orders" at bounding box center [177, 14] width 41 height 9
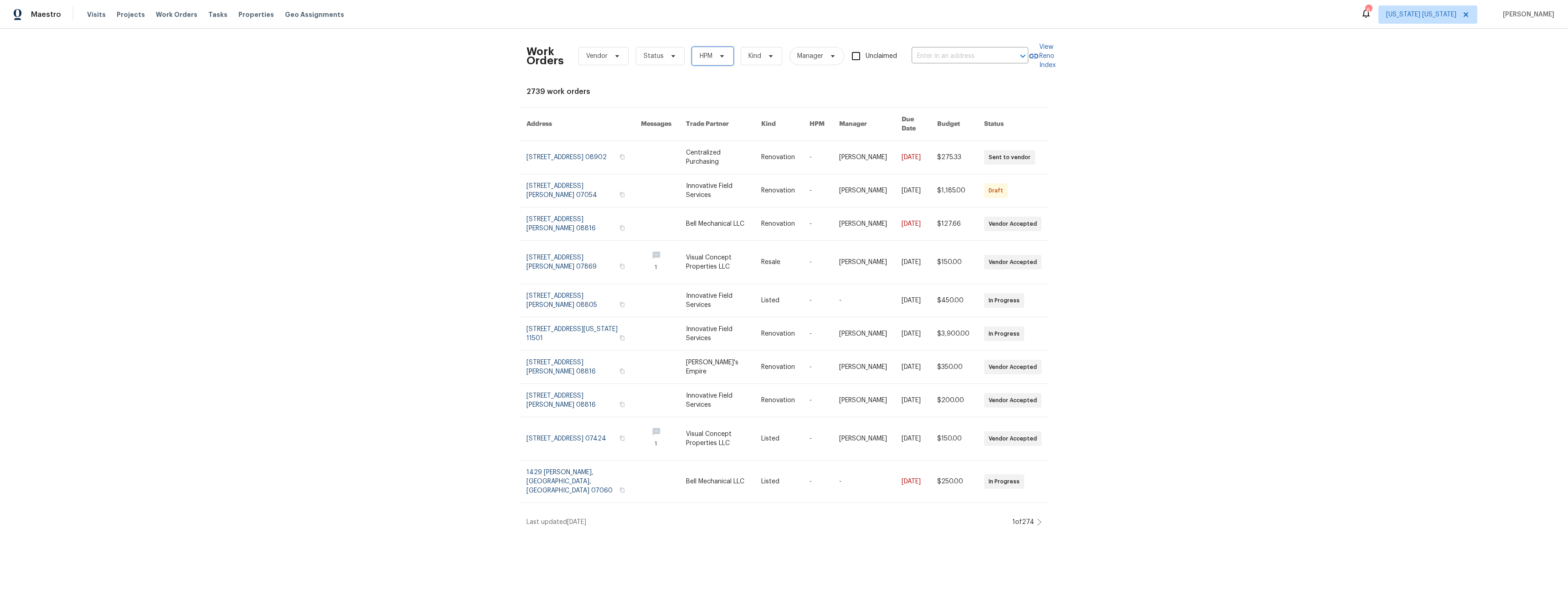
click at [719, 57] on icon at bounding box center [722, 56] width 7 height 7
click at [717, 96] on label "[PERSON_NAME]" at bounding box center [722, 94] width 60 height 9
click at [698, 96] on input "[PERSON_NAME]" at bounding box center [695, 93] width 6 height 6
checkbox input "true"
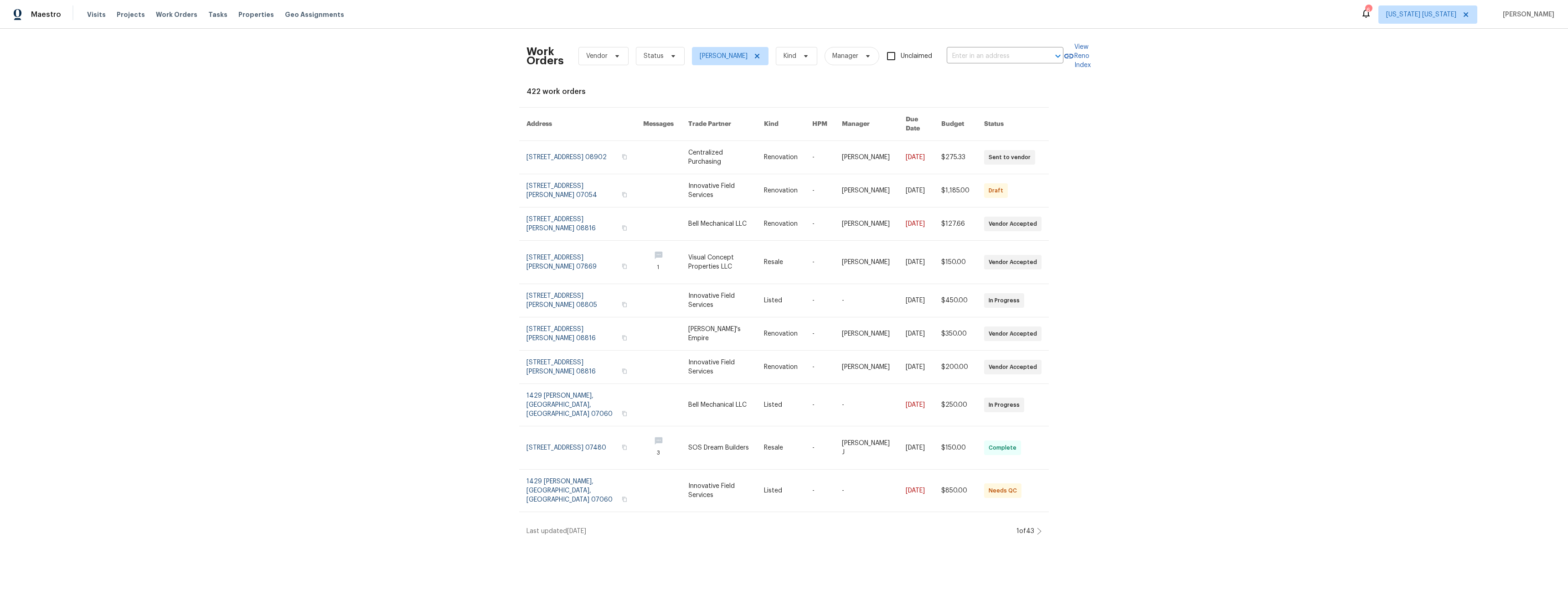
drag, startPoint x: 244, startPoint y: 16, endPoint x: 270, endPoint y: 22, distance: 26.7
click at [244, 16] on span "Properties" at bounding box center [256, 14] width 35 height 9
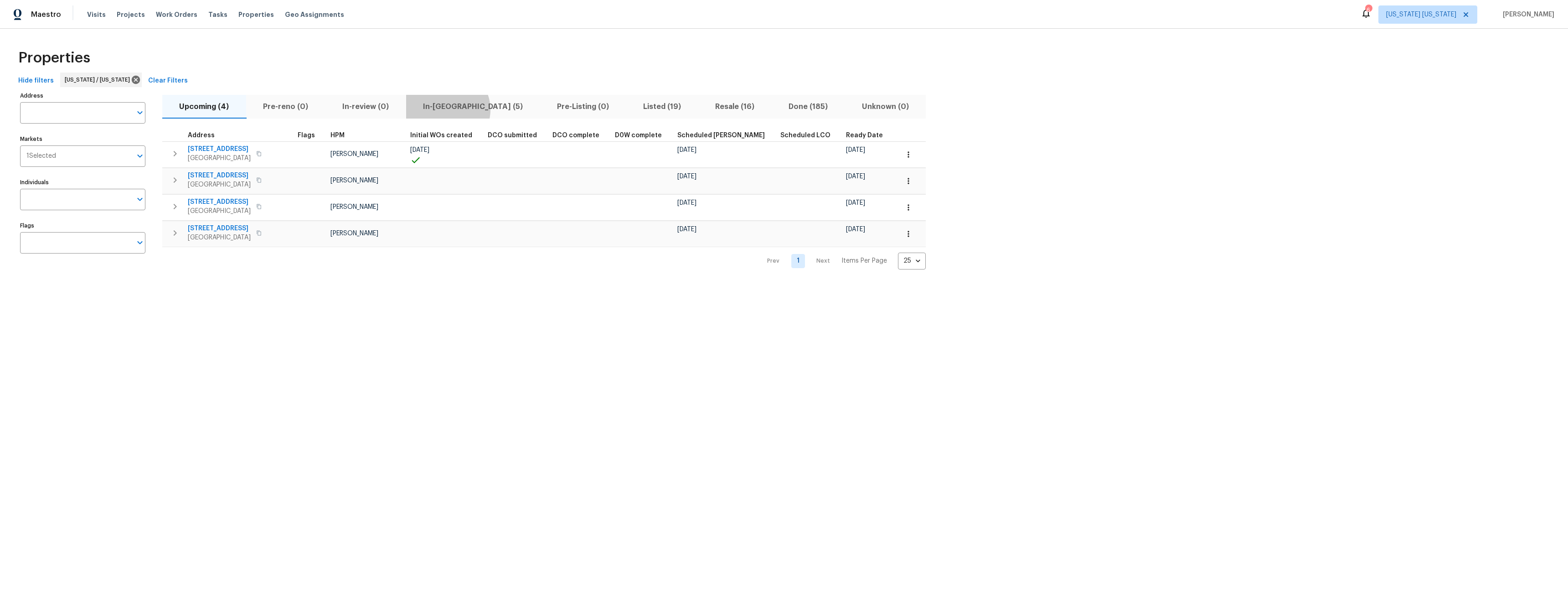
click at [448, 110] on span "In-[GEOGRAPHIC_DATA] (5)" at bounding box center [473, 107] width 123 height 13
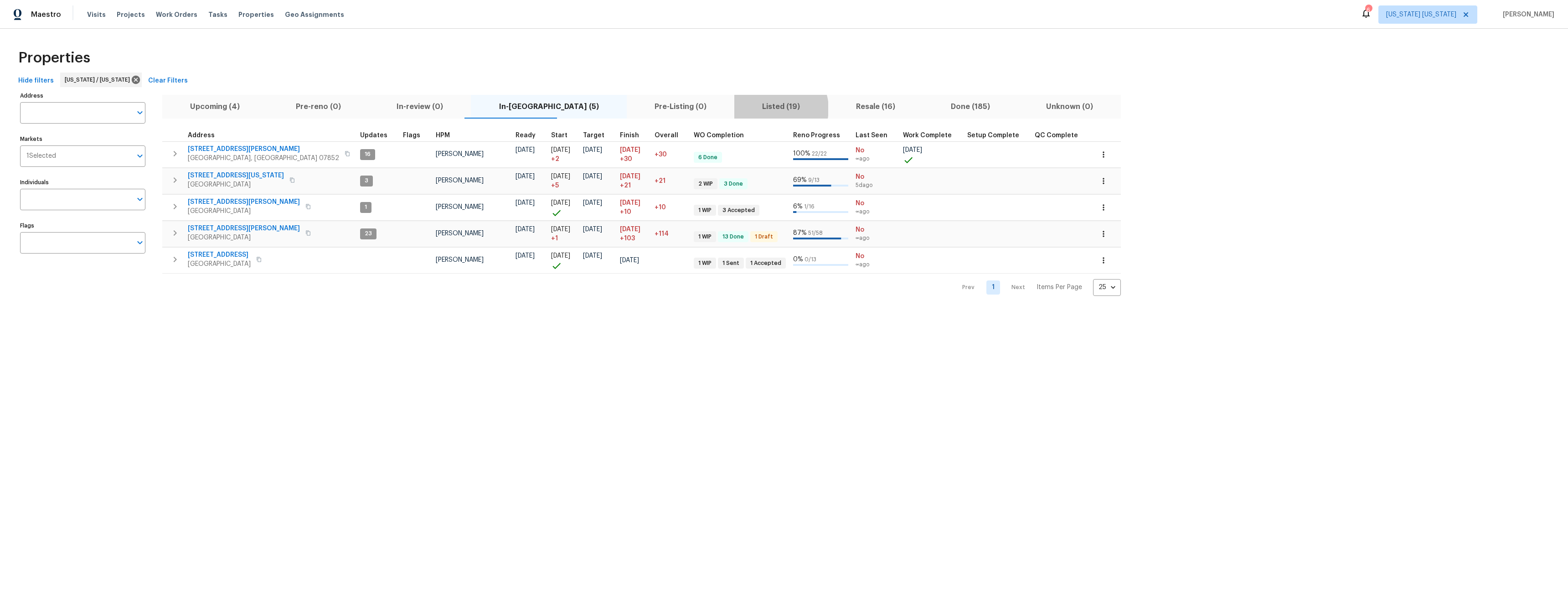
click at [740, 108] on span "Listed (19)" at bounding box center [781, 107] width 83 height 13
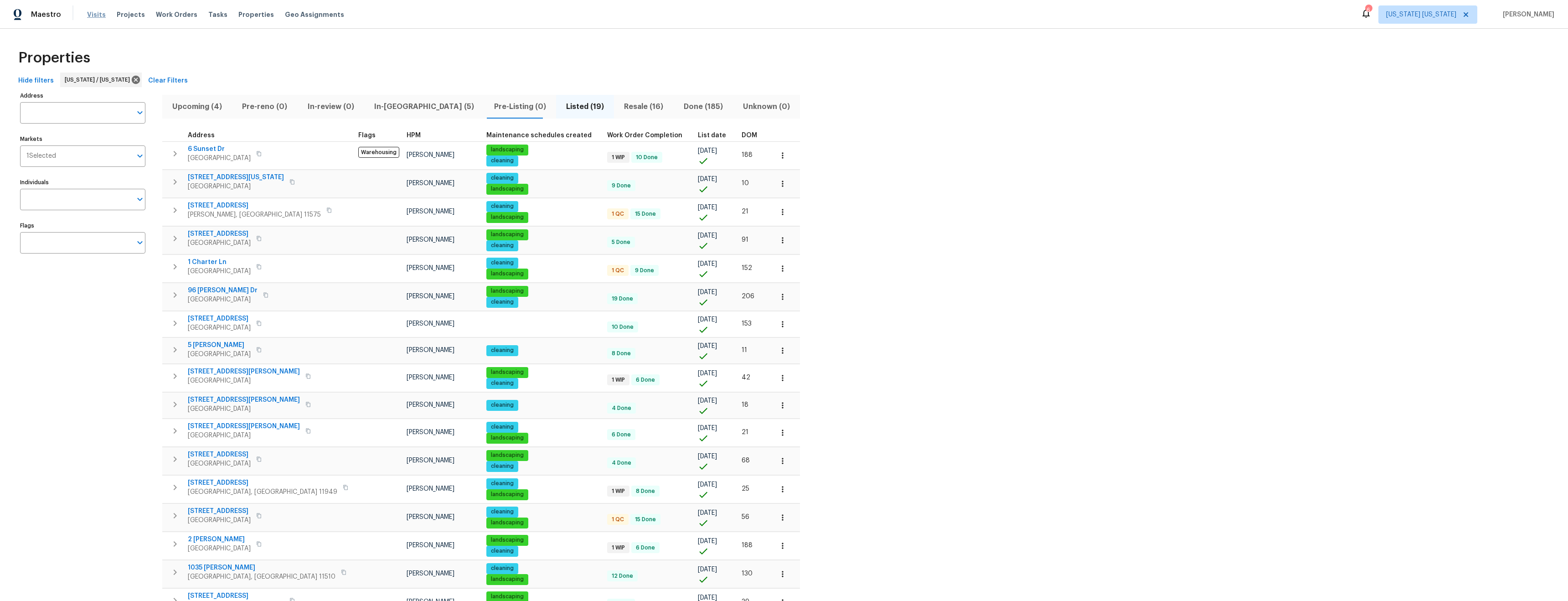
click at [98, 18] on span "Visits" at bounding box center [96, 14] width 19 height 9
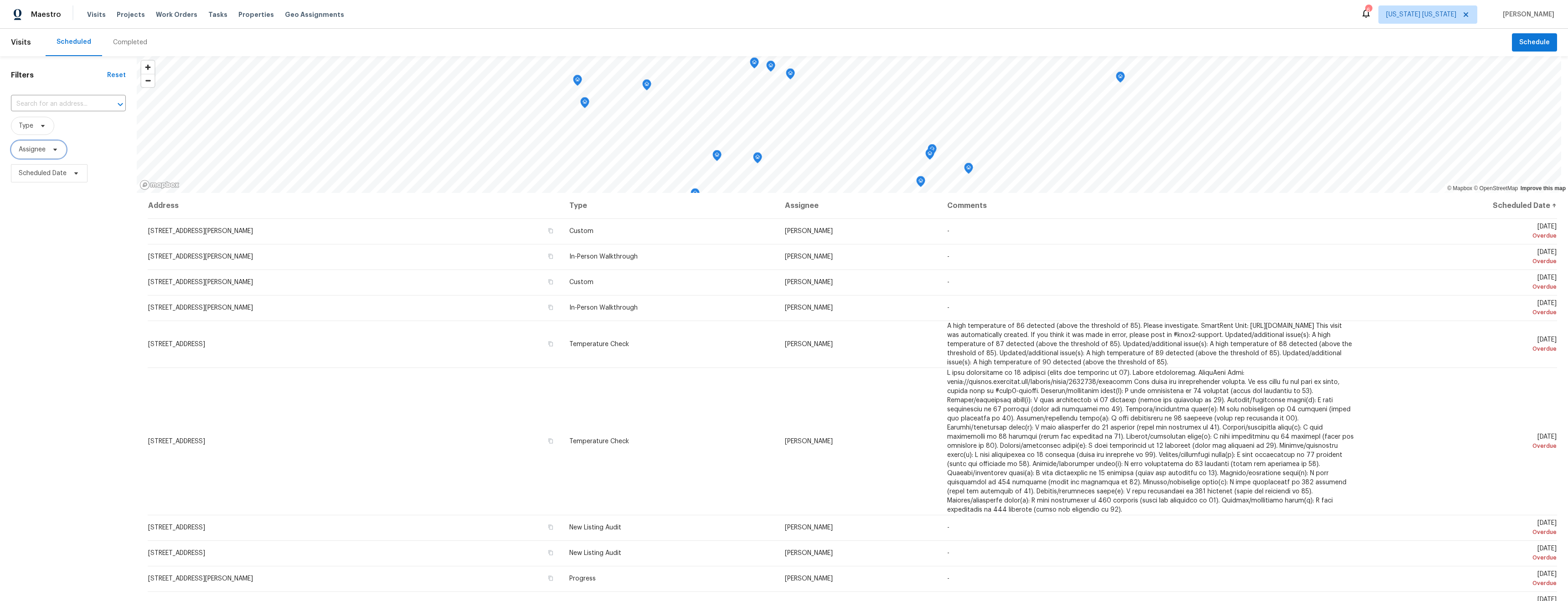
click at [41, 146] on span "Assignee" at bounding box center [32, 149] width 27 height 9
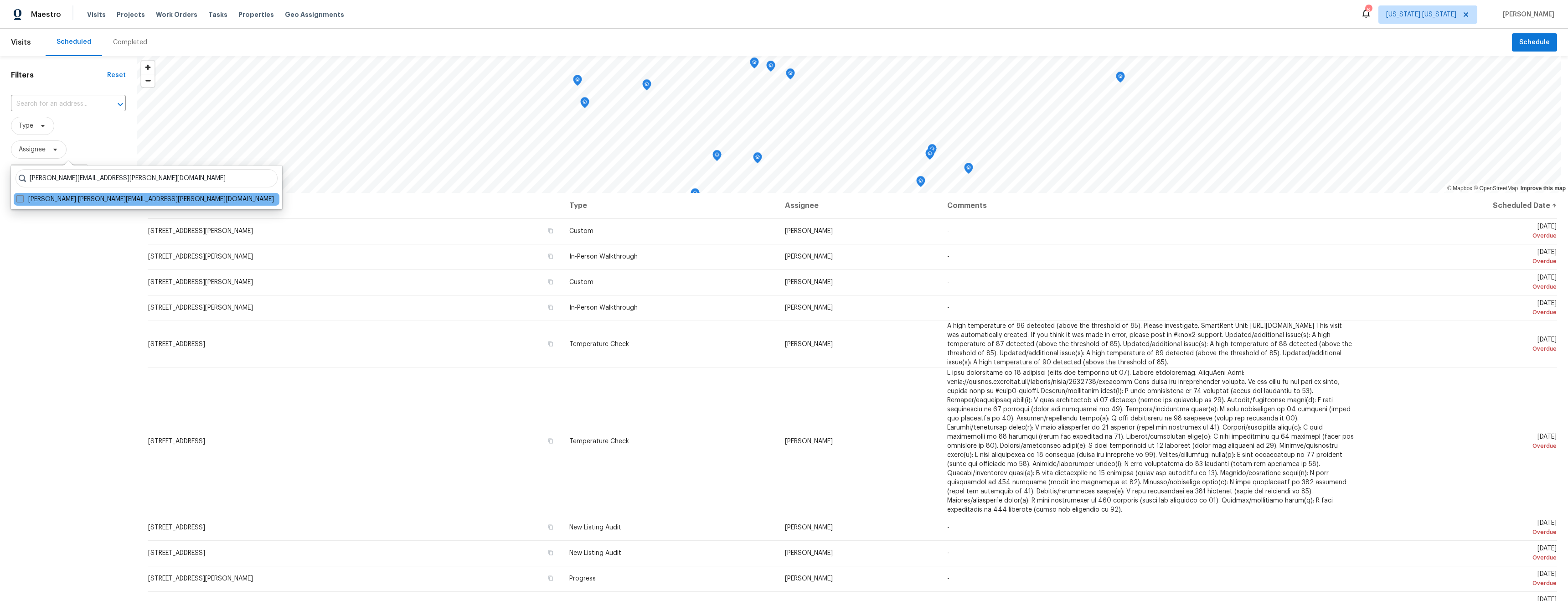
type input "[PERSON_NAME][EMAIL_ADDRESS][PERSON_NAME][DOMAIN_NAME]"
click at [87, 202] on label "[PERSON_NAME] [PERSON_NAME][EMAIL_ADDRESS][PERSON_NAME][DOMAIN_NAME]" at bounding box center [145, 199] width 257 height 9
click at [23, 200] on input "[PERSON_NAME] [PERSON_NAME][EMAIL_ADDRESS][PERSON_NAME][DOMAIN_NAME]" at bounding box center [19, 198] width 6 height 6
checkbox input "true"
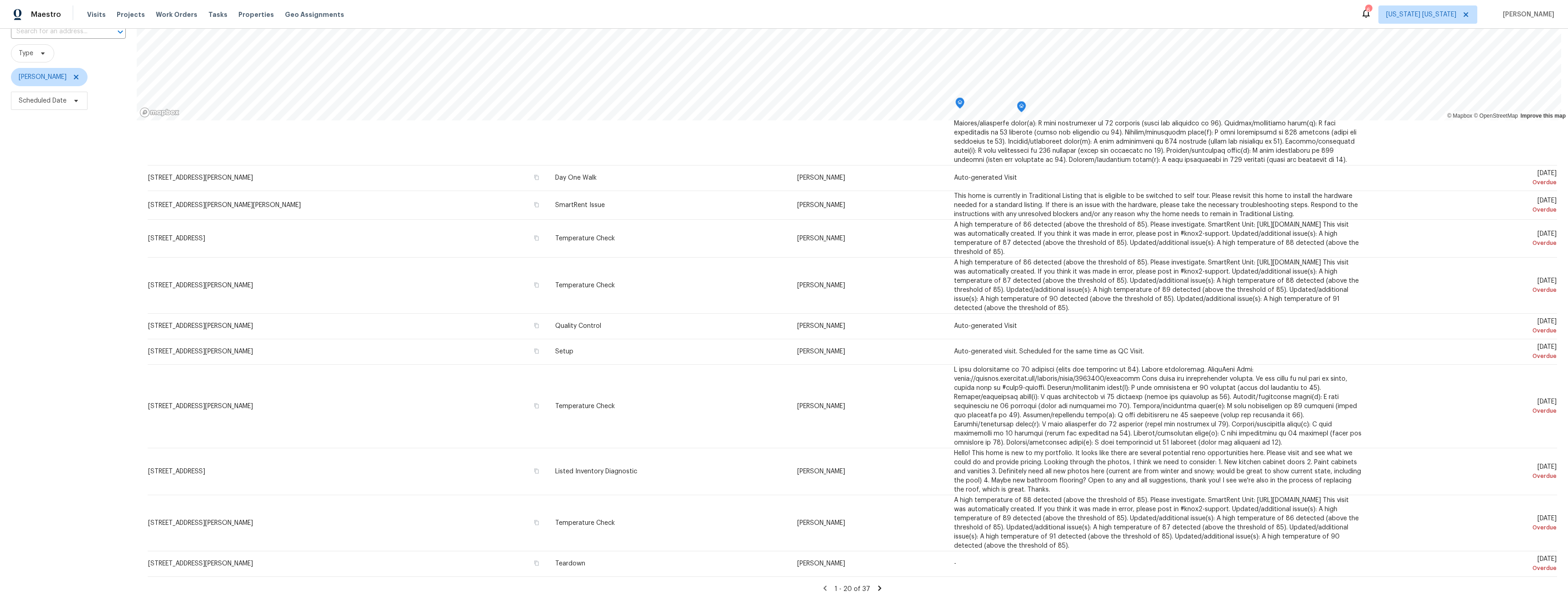
scroll to position [79, 0]
click at [876, 584] on icon at bounding box center [880, 588] width 8 height 8
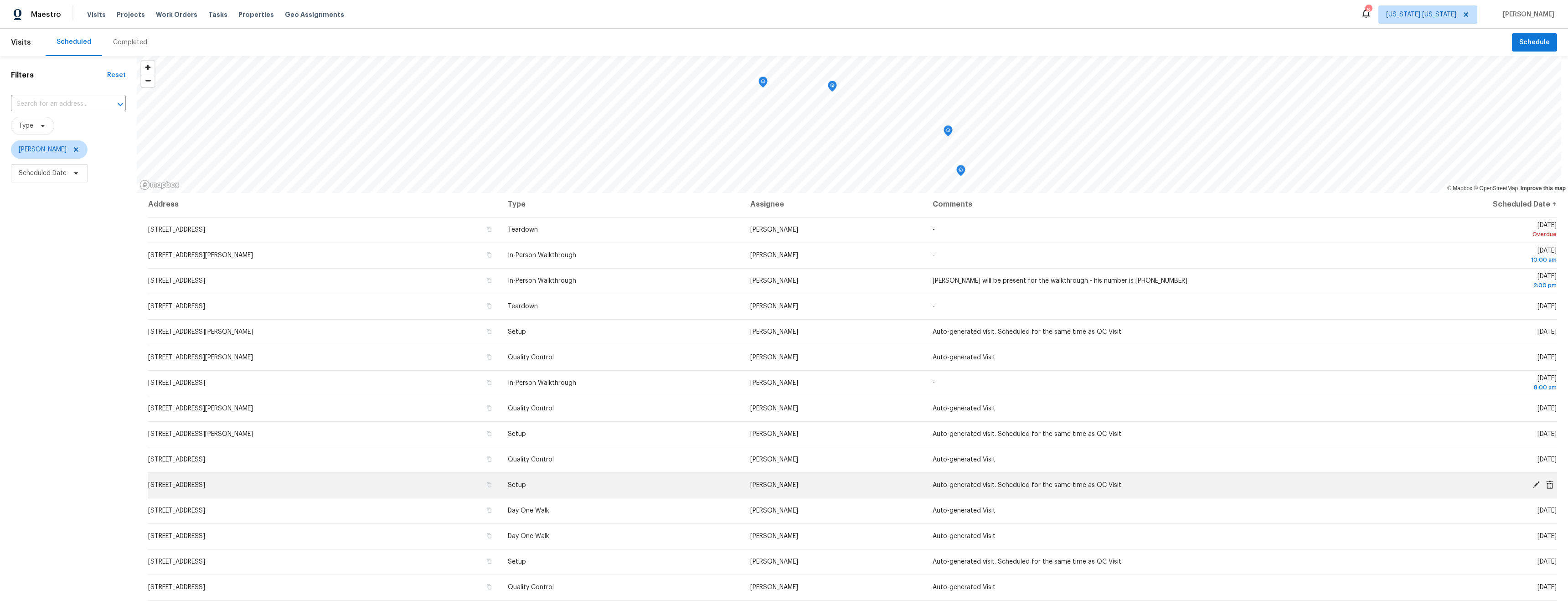
scroll to position [0, 0]
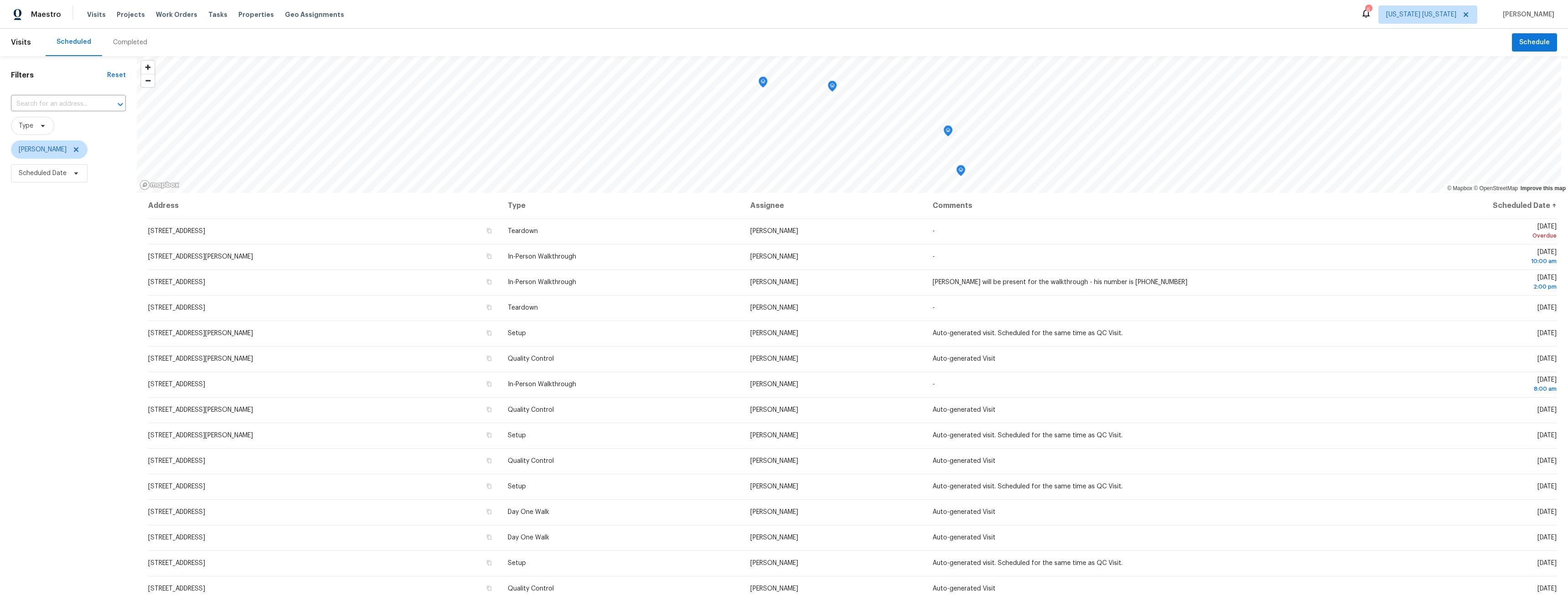
click at [85, 208] on div "Filters Reset ​ Type Ryan Johnson Scheduled Date" at bounding box center [68, 365] width 137 height 617
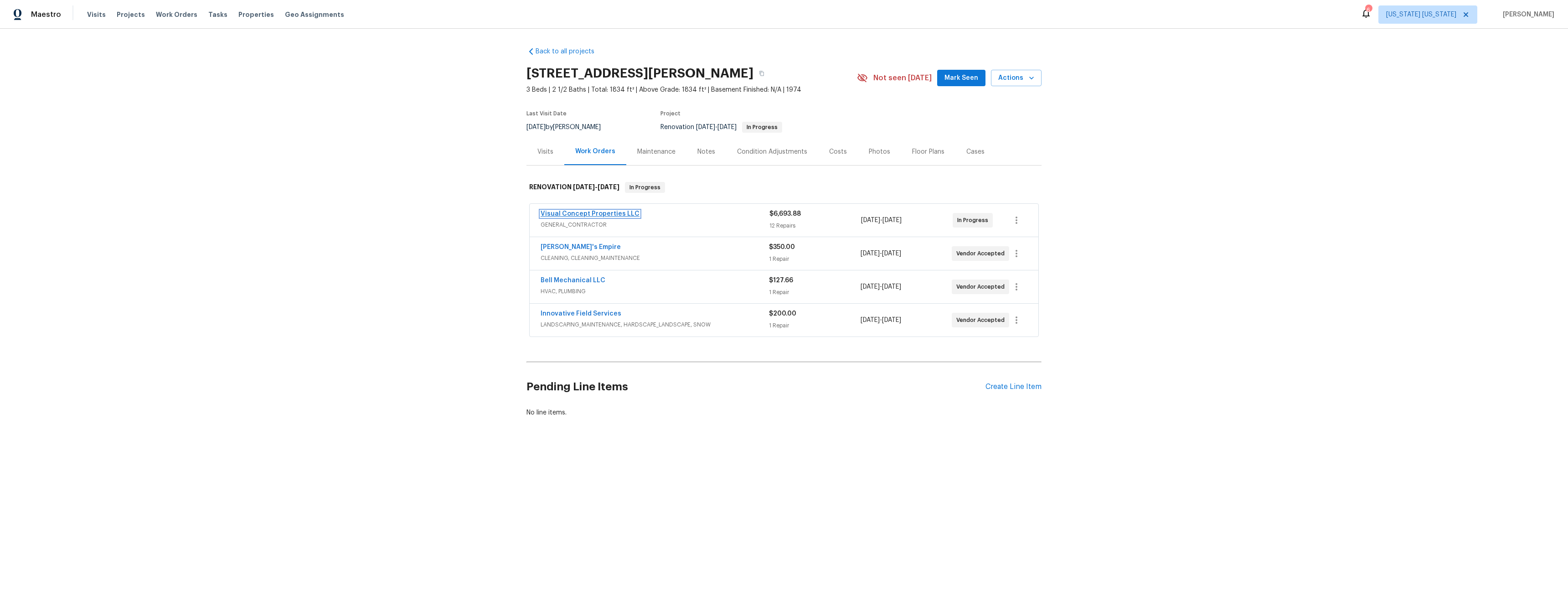
click at [621, 214] on link "Visual Concept Properties LLC" at bounding box center [590, 214] width 99 height 6
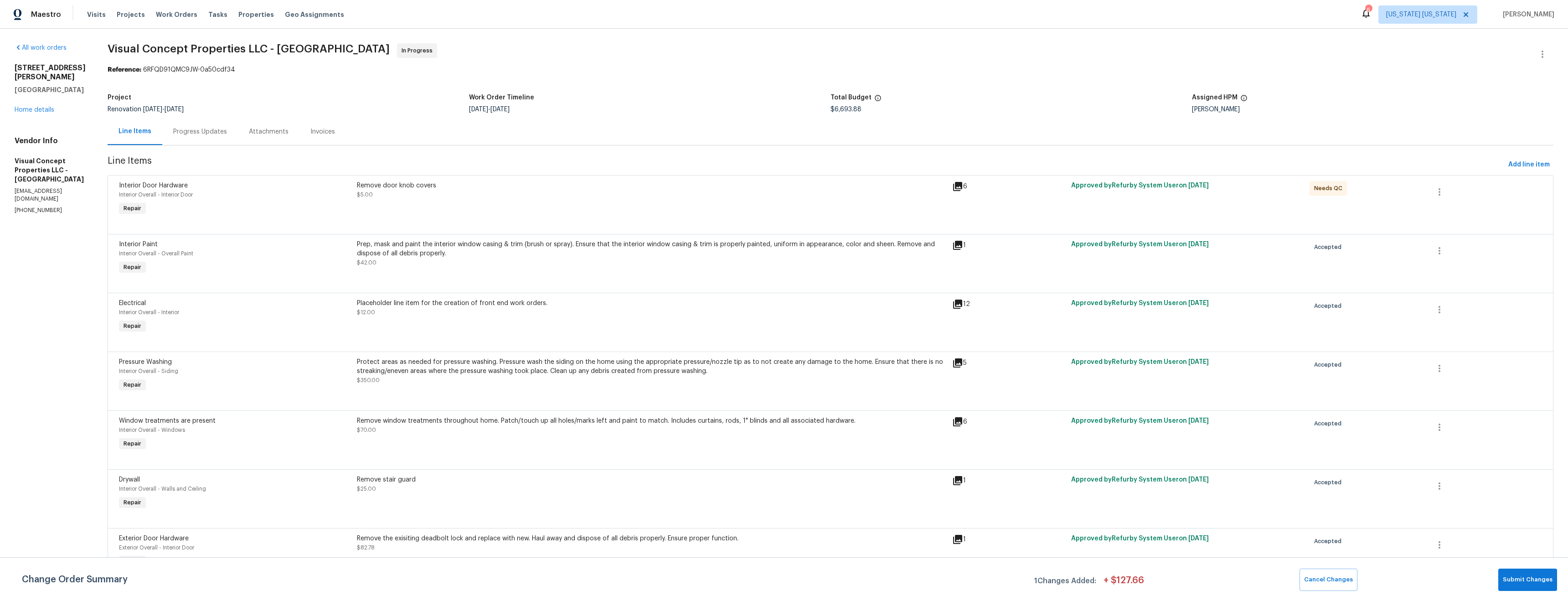
click at [643, 199] on div "Remove door knob covers $5.00" at bounding box center [651, 190] width 590 height 18
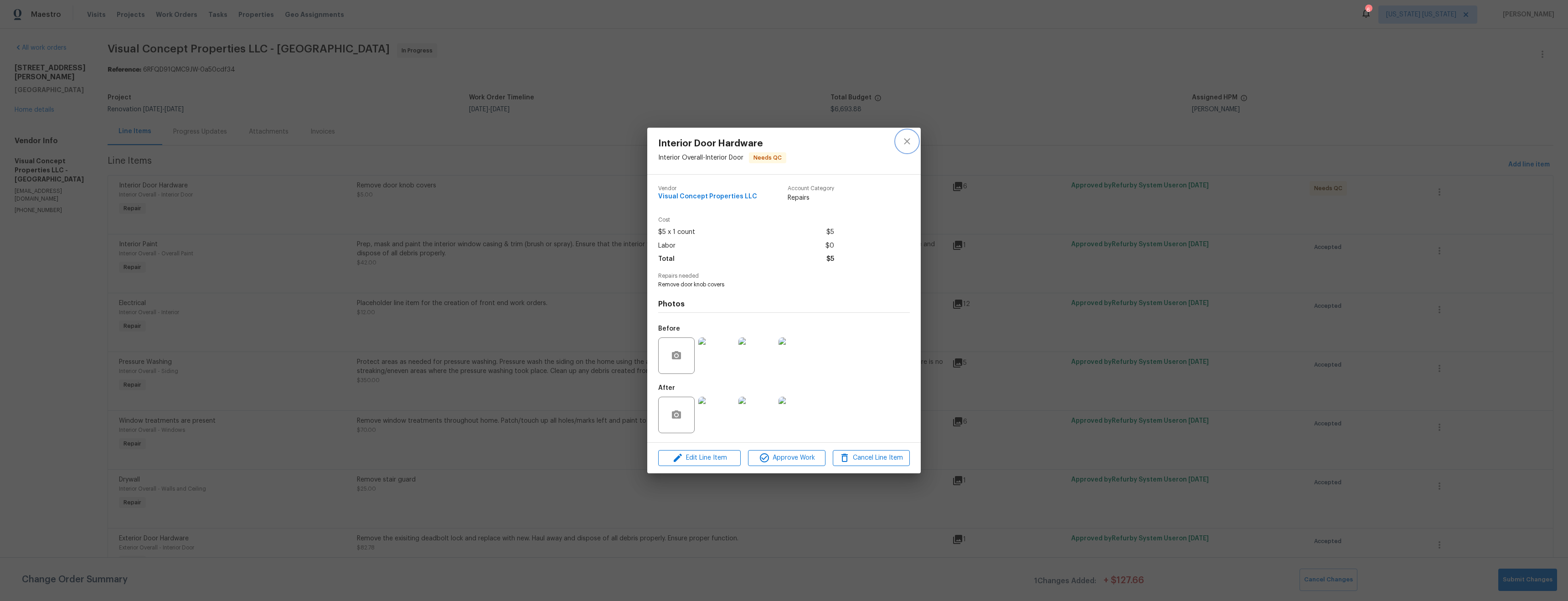
click at [908, 141] on icon "close" at bounding box center [907, 141] width 11 height 11
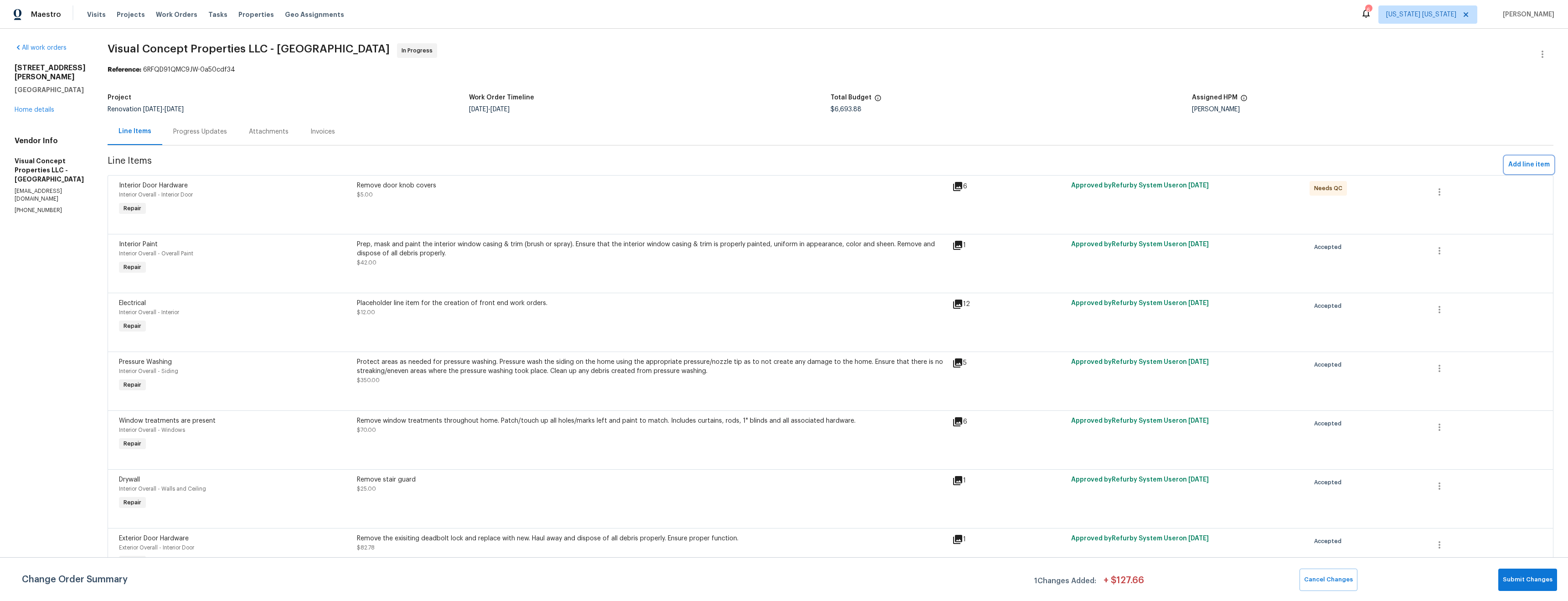
click at [1508, 167] on span "Add line item" at bounding box center [1529, 164] width 41 height 12
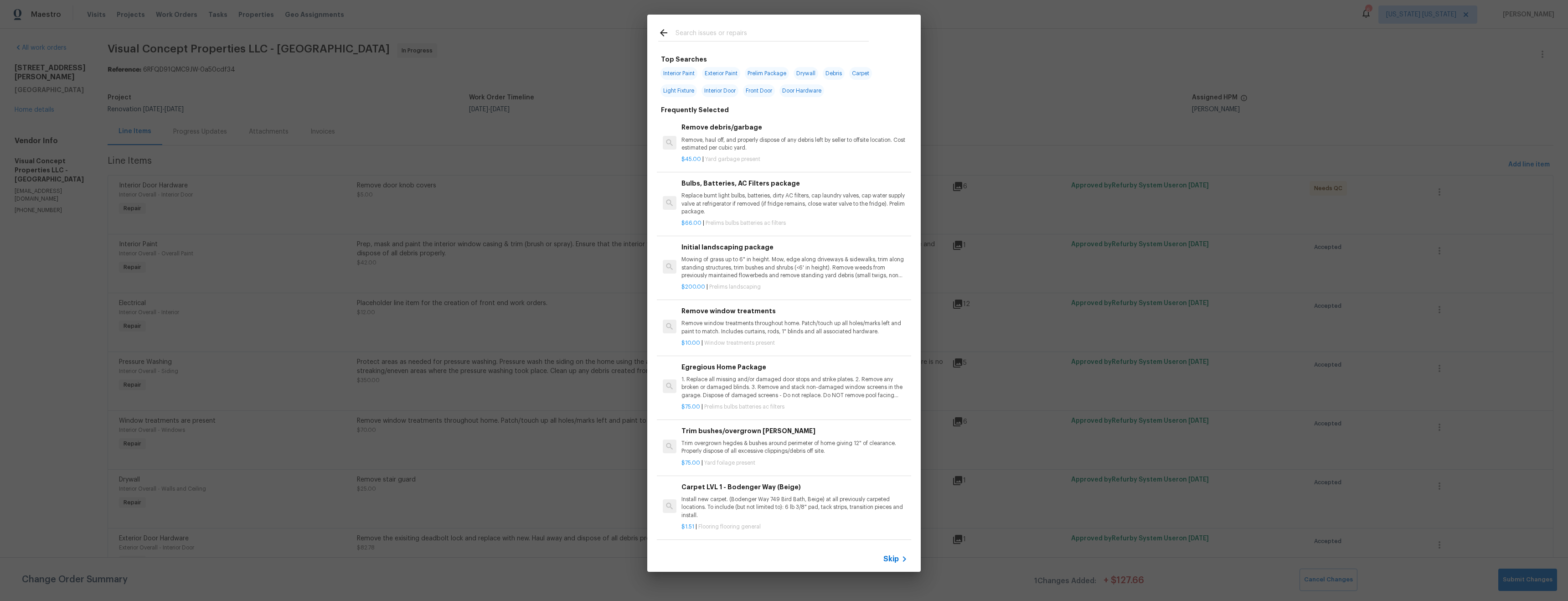
click at [728, 27] on input "text" at bounding box center [772, 34] width 194 height 13
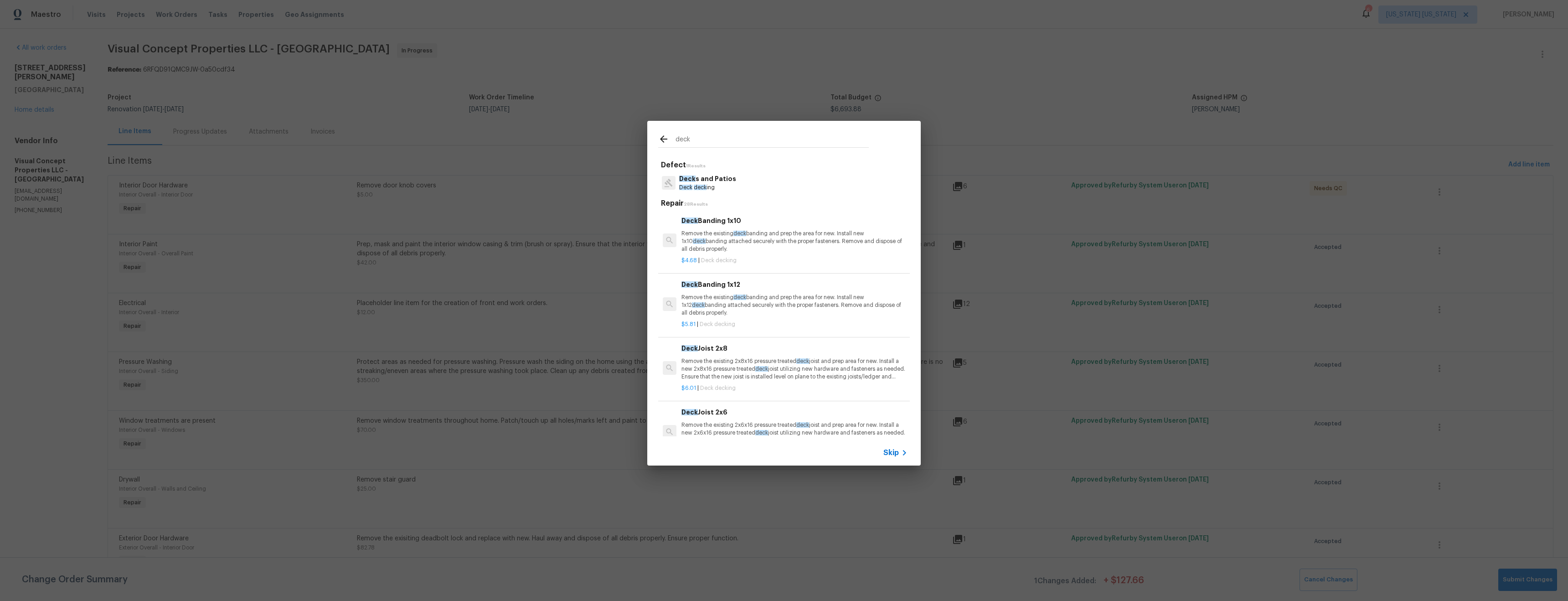
type input "deck"
click at [729, 185] on p "Deck deck ing" at bounding box center [708, 188] width 57 height 8
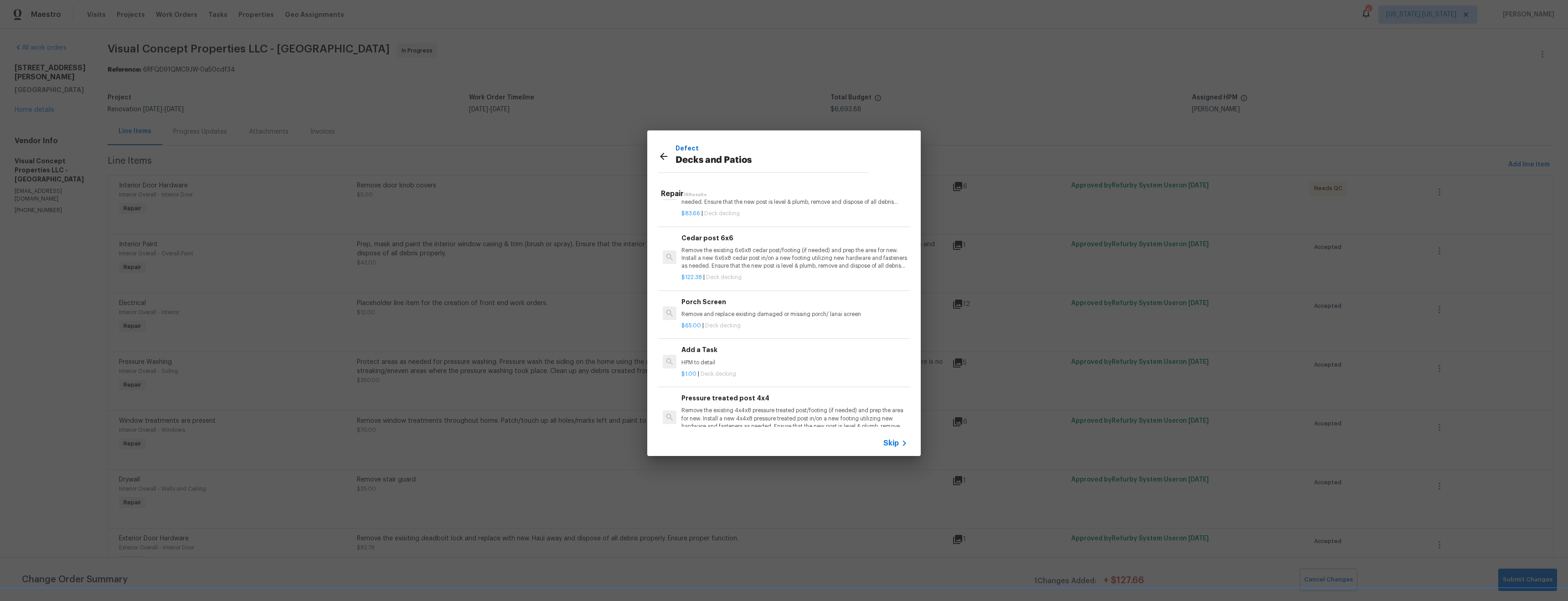
scroll to position [898, 0]
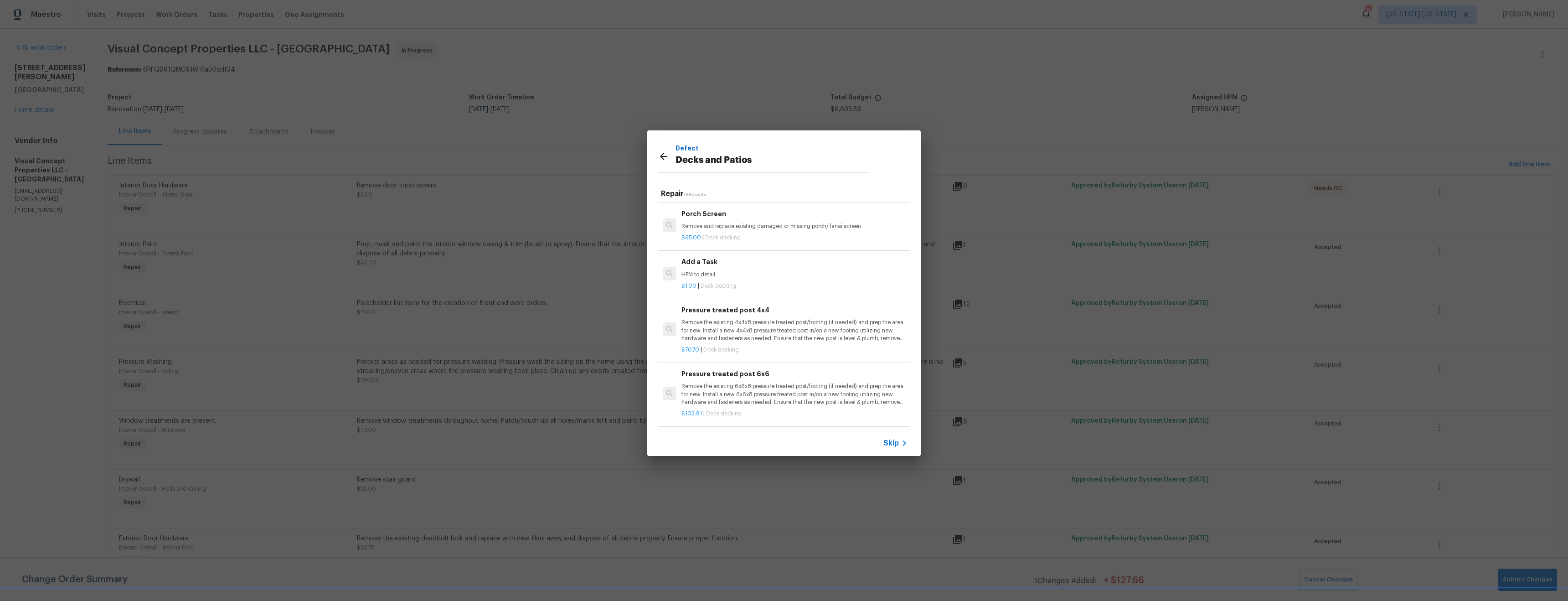
click at [754, 271] on p "HPM to detail" at bounding box center [794, 275] width 226 height 8
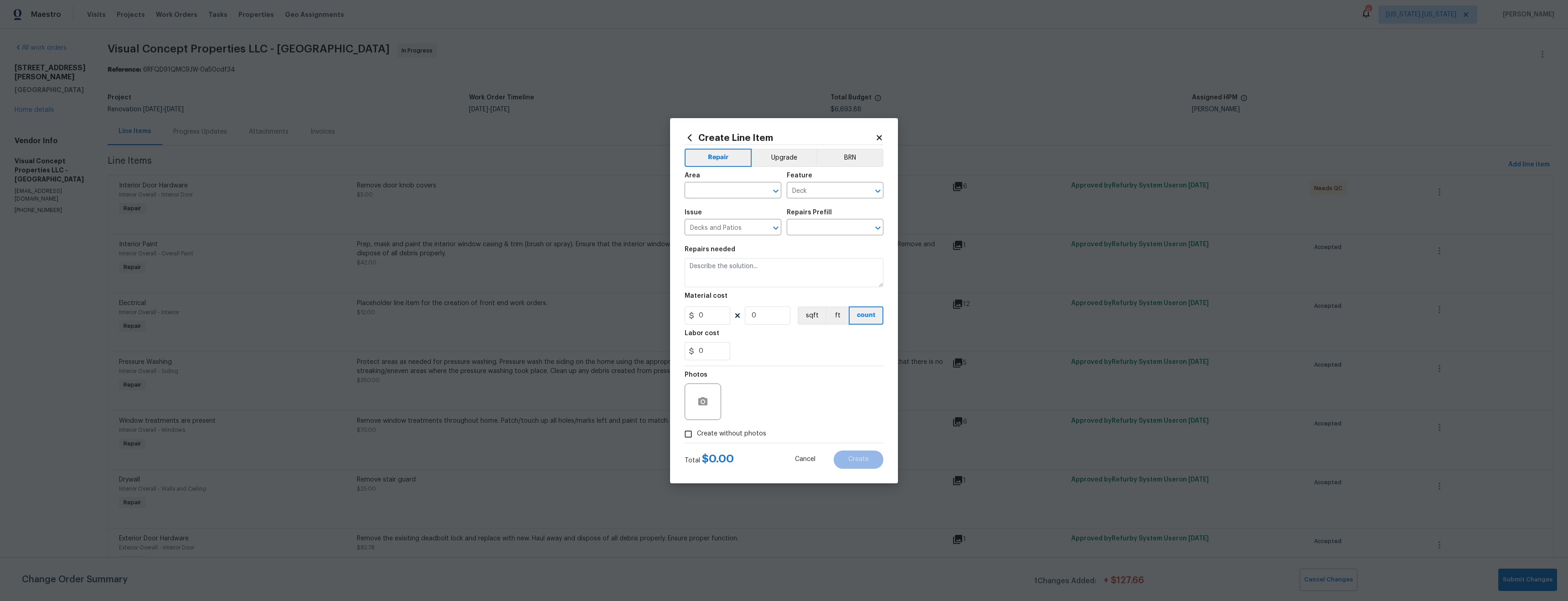
type textarea "HPM to detail"
type input "1"
type input "Add a Task $1.00"
type input "1"
click at [724, 192] on input "text" at bounding box center [720, 191] width 71 height 14
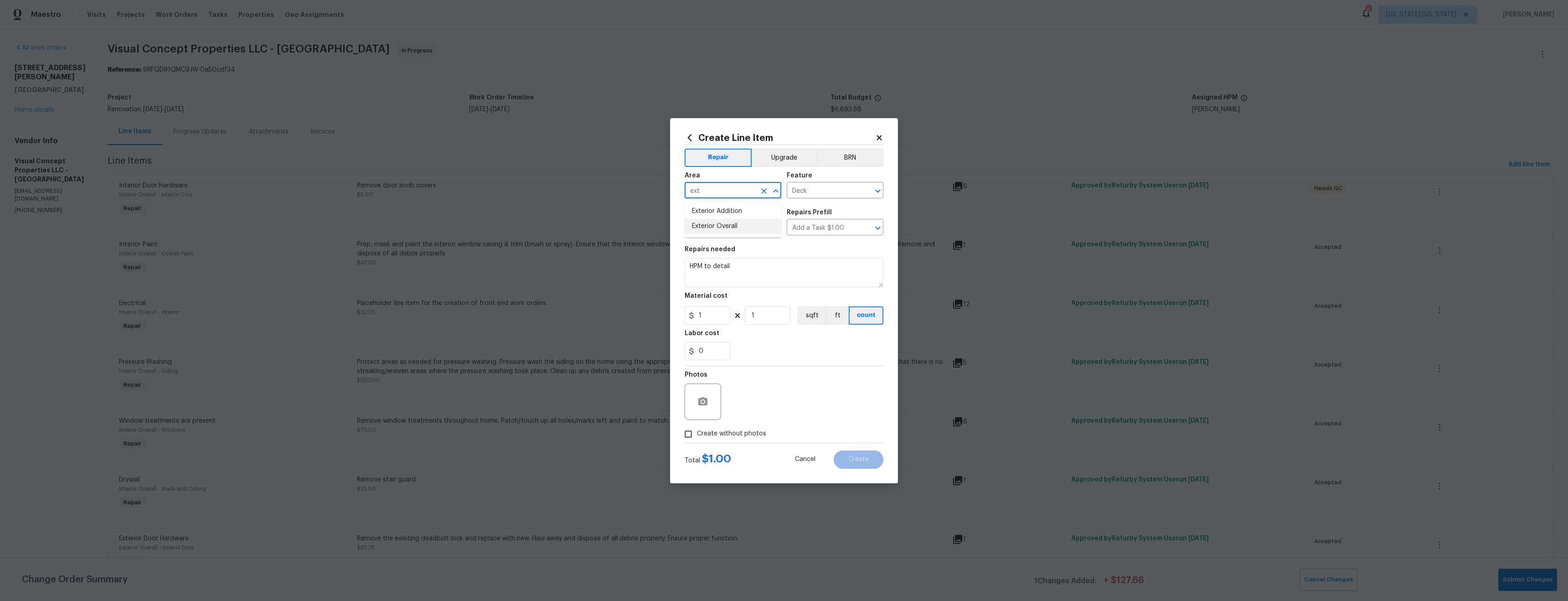
click at [730, 229] on li "Exterior Overall" at bounding box center [733, 226] width 97 height 15
type input "Exterior Overall"
click at [722, 263] on textarea "HPM to detail" at bounding box center [784, 273] width 198 height 29
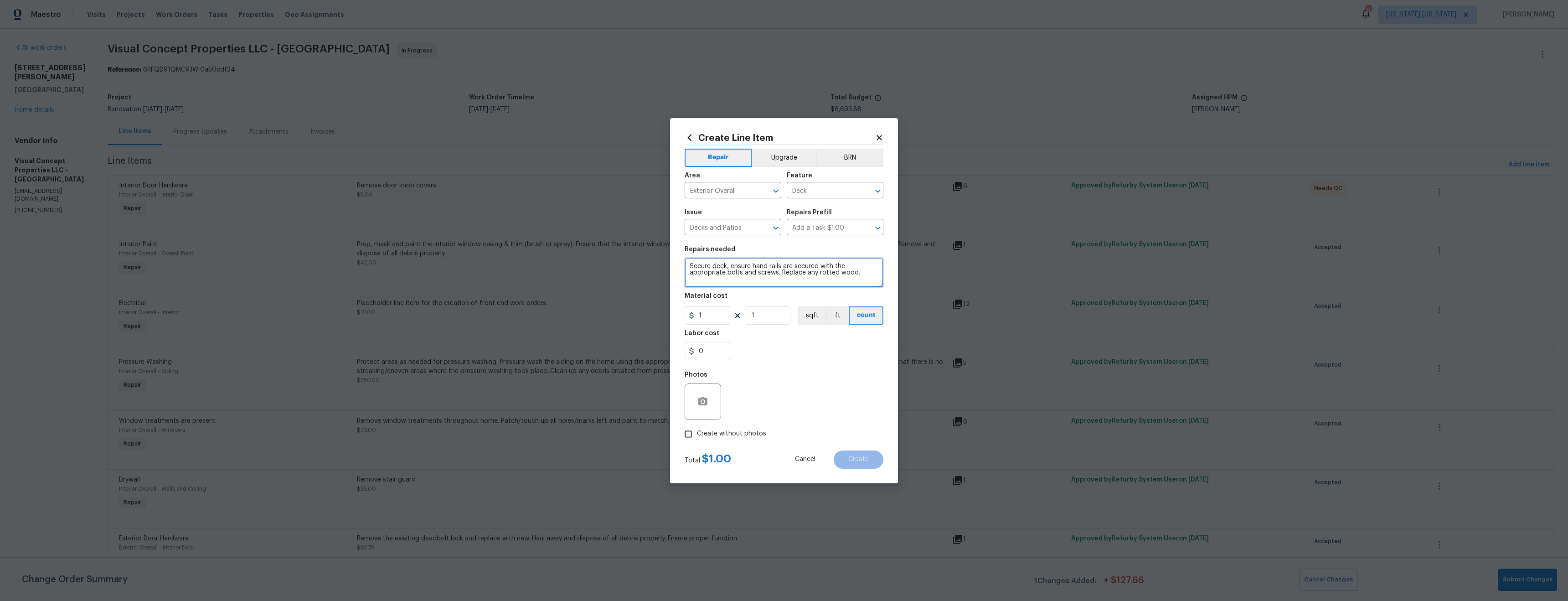
type textarea "Secure deck, ensure hand rails are secured with the appropriate bolts and screw…"
click at [717, 320] on input "1" at bounding box center [707, 315] width 46 height 18
click at [717, 320] on input "1" at bounding box center [707, 315] width 46 height 18
type input "625"
click at [726, 435] on span "Create without photos" at bounding box center [732, 434] width 69 height 10
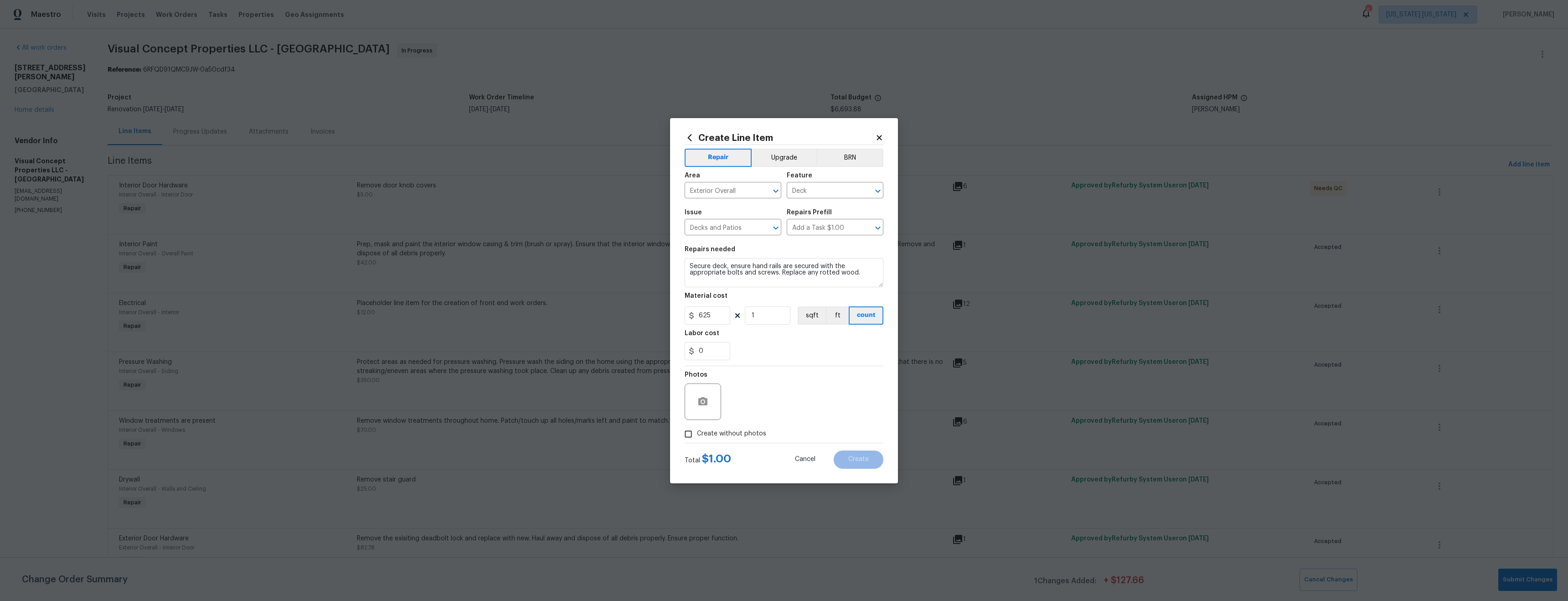
click at [697, 435] on input "Create without photos" at bounding box center [688, 434] width 17 height 17
checkbox input "true"
click at [786, 396] on textarea at bounding box center [806, 402] width 155 height 37
type textarea "tba"
click at [876, 462] on button "Create" at bounding box center [859, 460] width 50 height 18
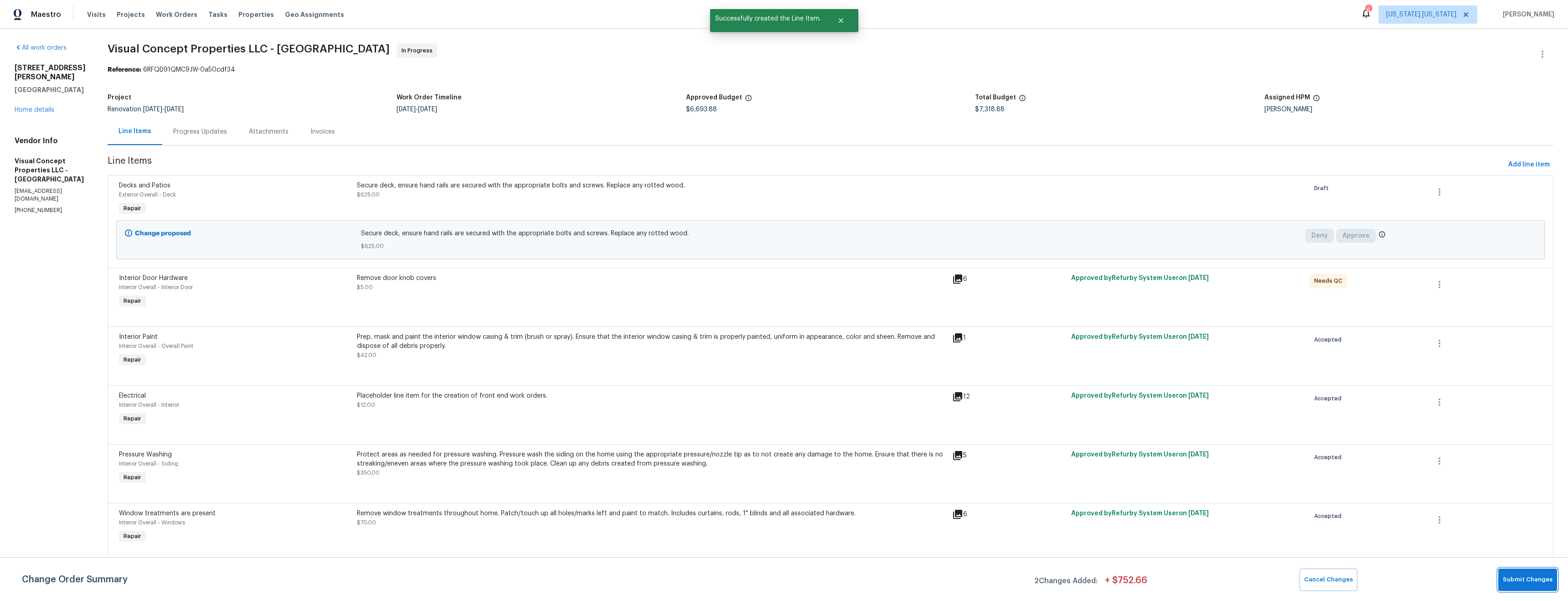
click at [1521, 582] on span "Submit Changes" at bounding box center [1528, 580] width 50 height 10
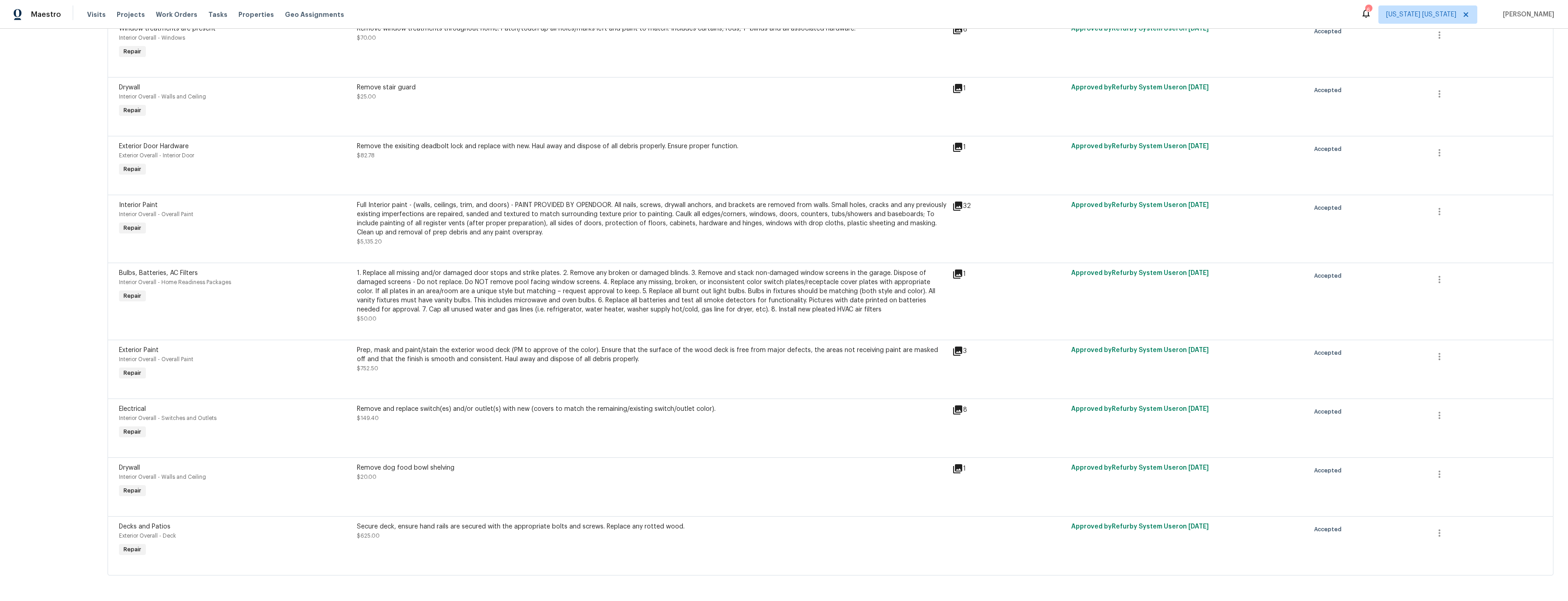
scroll to position [0, 0]
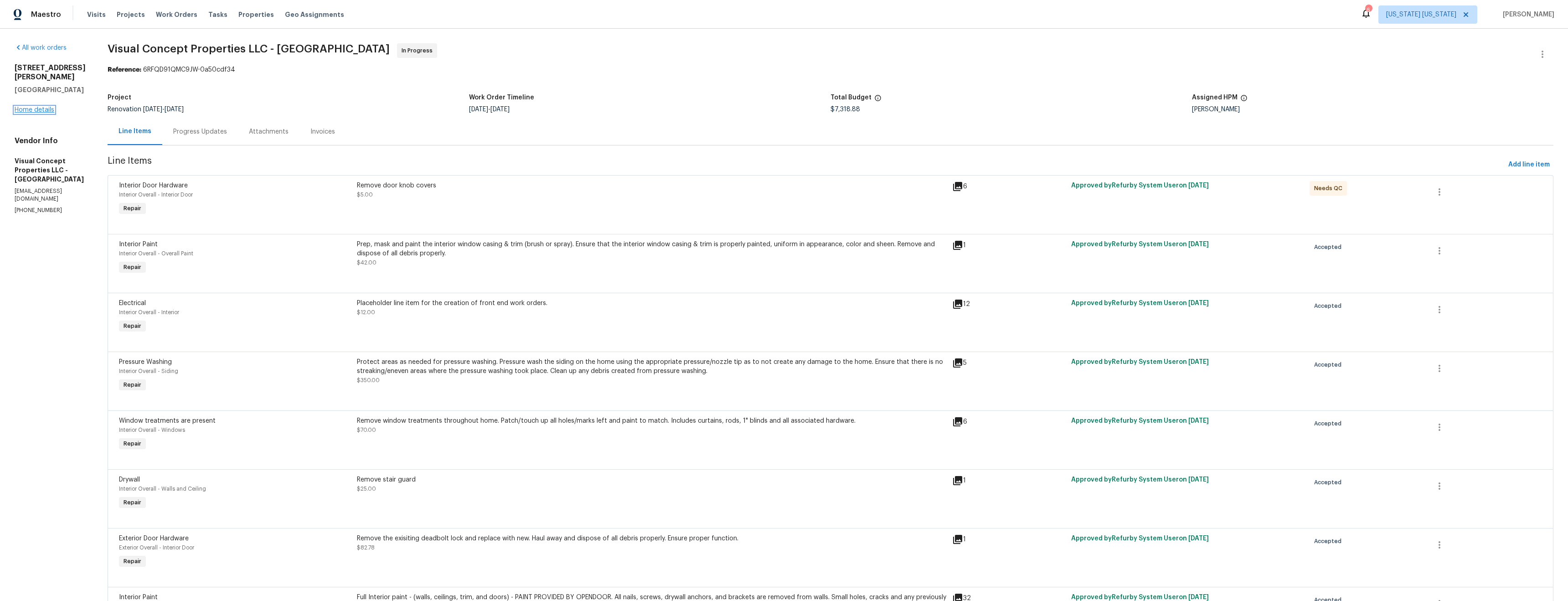
click at [38, 107] on link "Home details" at bounding box center [34, 110] width 40 height 6
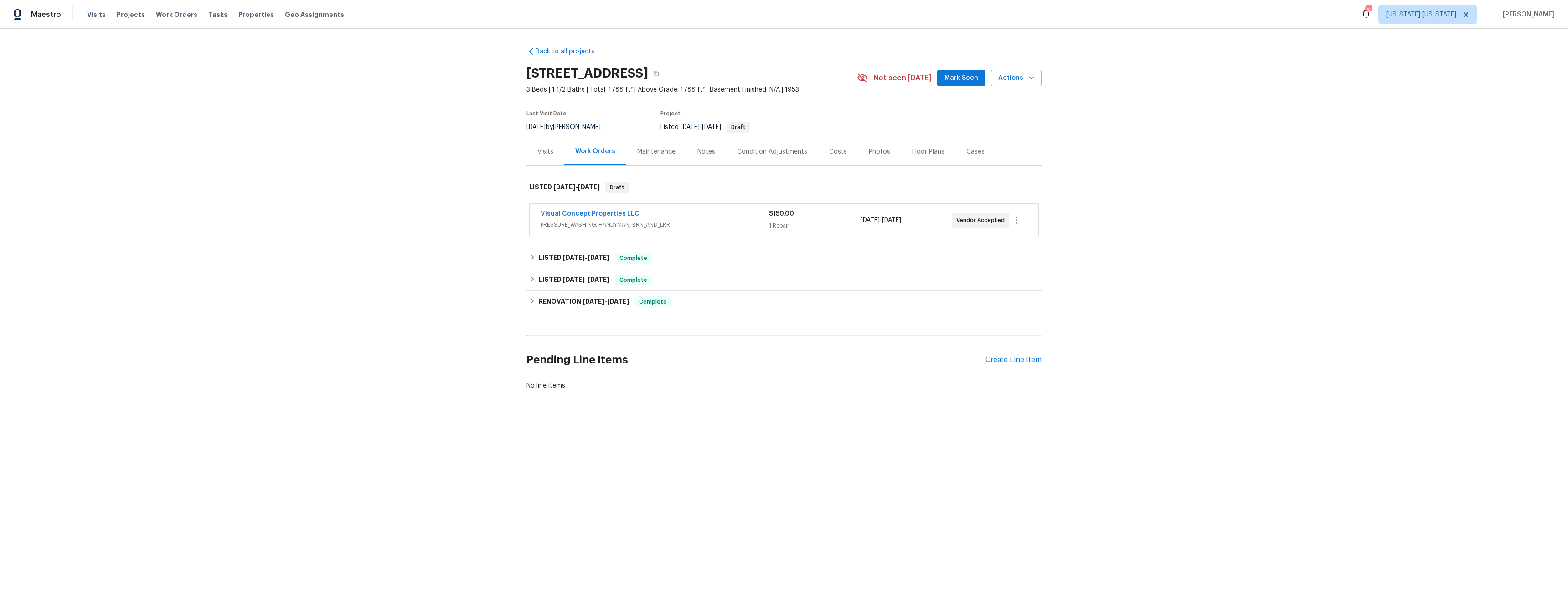
click at [751, 223] on span "PRESSURE_WASHING, HANDYMAN, BRN_AND_LRR" at bounding box center [654, 225] width 228 height 9
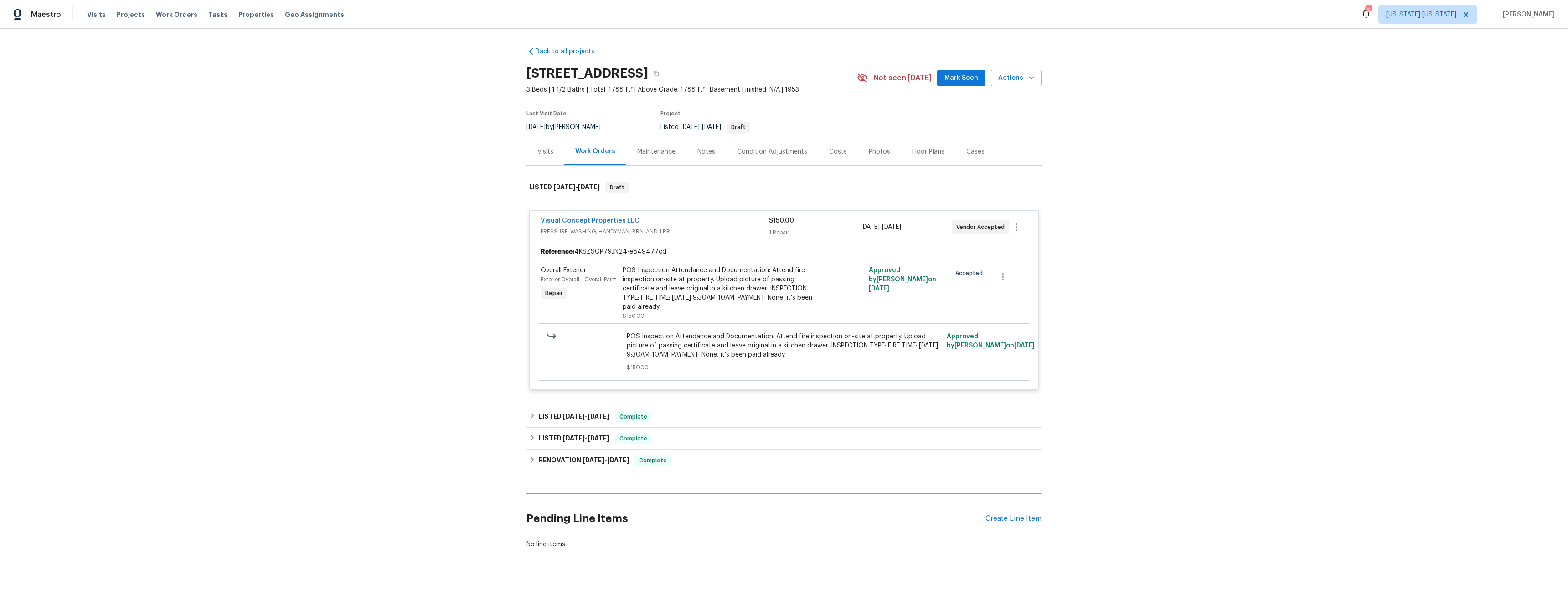
click at [714, 293] on div "POS Inspection Attendance and Documentation: Attend fire inspection on-site at …" at bounding box center [723, 289] width 200 height 46
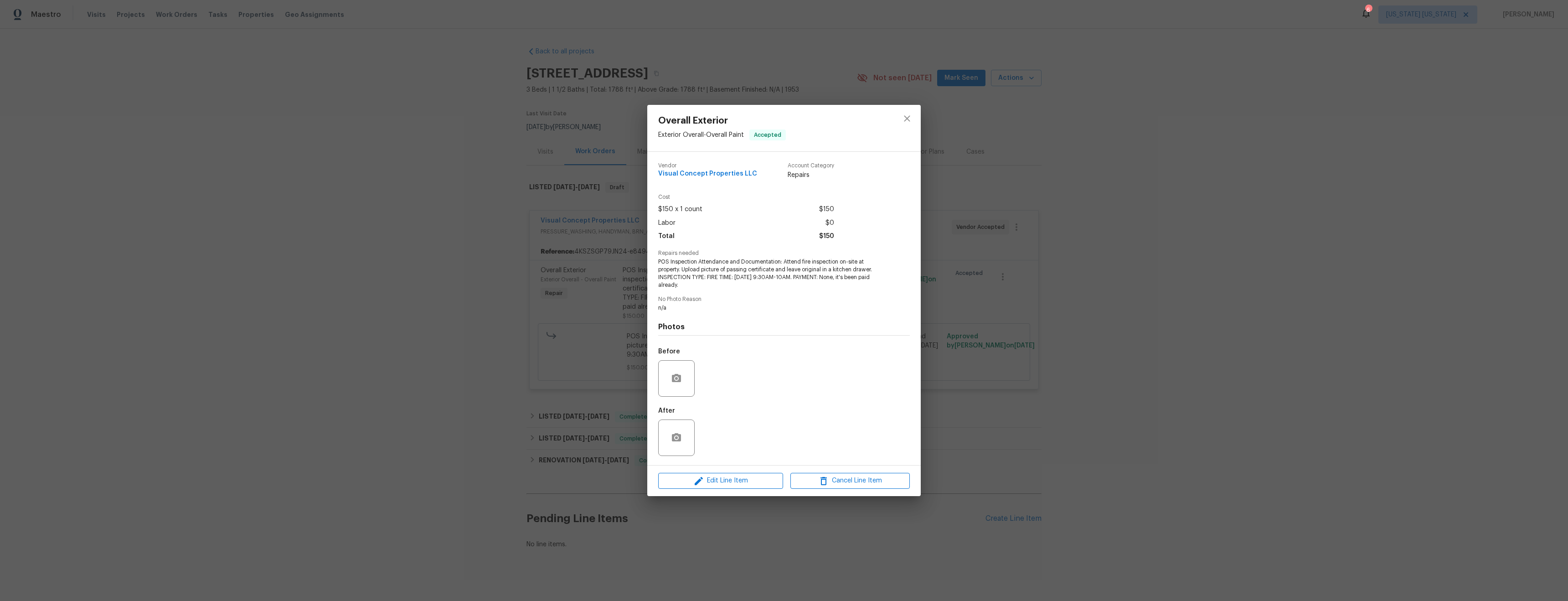
click at [1054, 401] on div "Overall Exterior Exterior Overall - Overall Paint Accepted Vendor Visual Concep…" at bounding box center [784, 300] width 1568 height 601
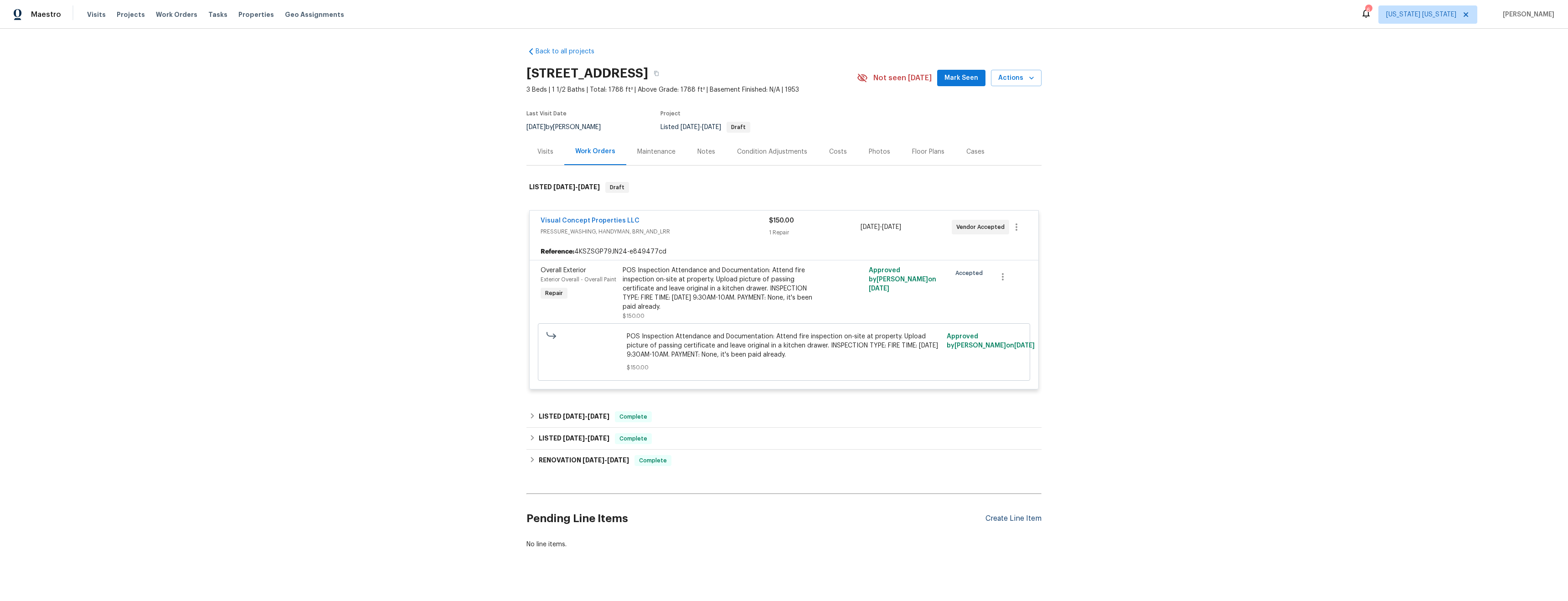
click at [1013, 518] on div "Create Line Item" at bounding box center [1013, 519] width 56 height 9
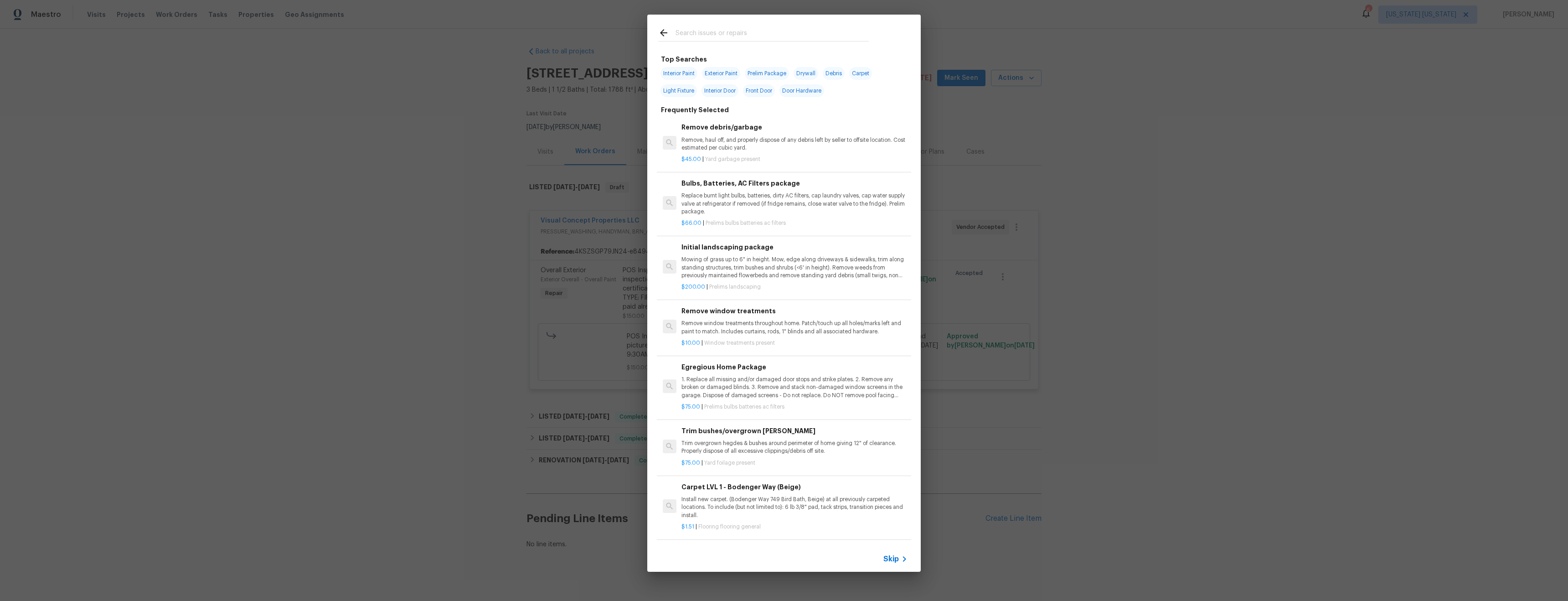
click at [715, 32] on input "text" at bounding box center [772, 34] width 194 height 13
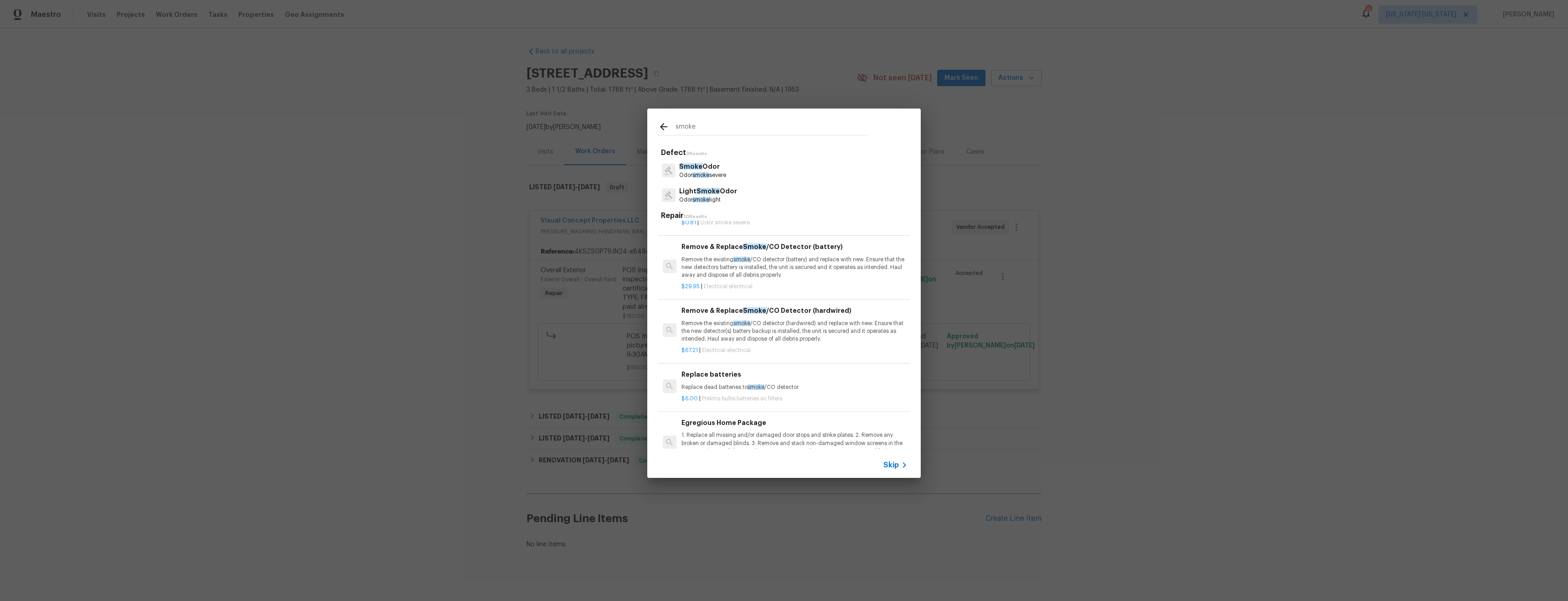
scroll to position [190, 0]
type input "smoke"
click at [825, 275] on p "Remove the existing smoke /CO detector (battery) and replace with new. Ensure t…" at bounding box center [794, 272] width 226 height 23
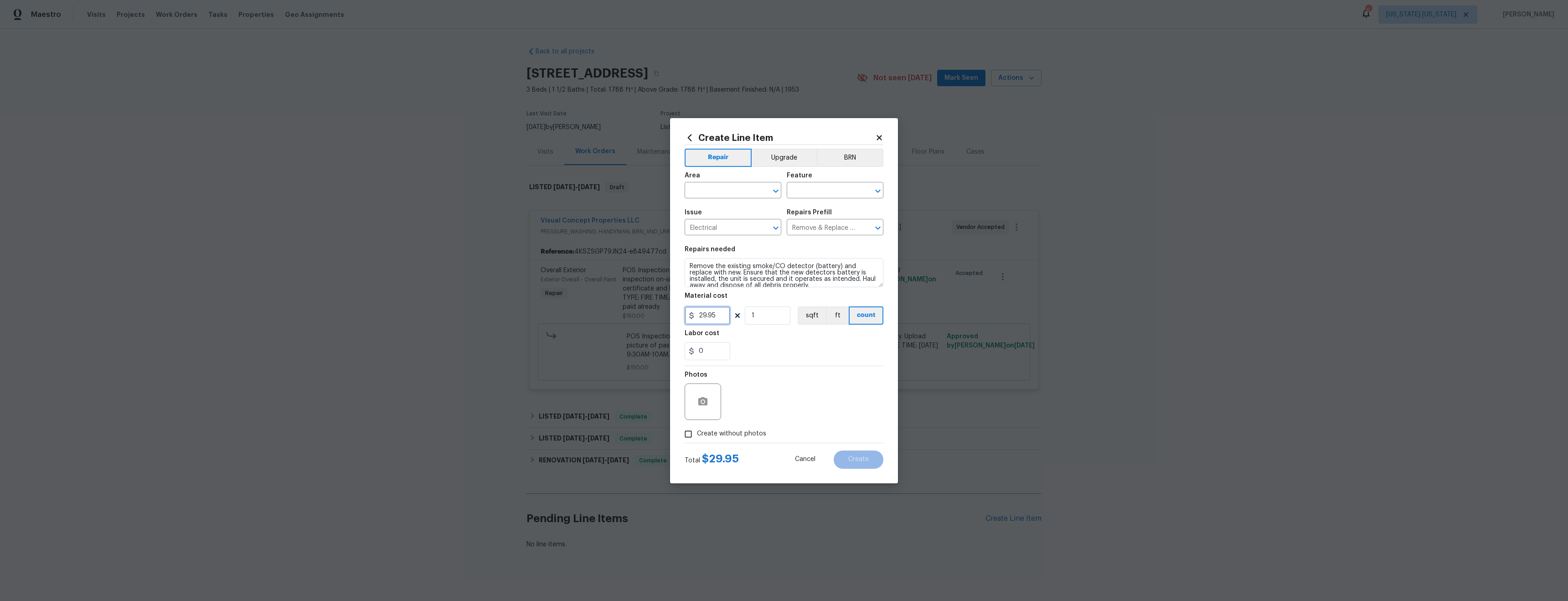
click at [716, 319] on input "29.95" at bounding box center [707, 315] width 46 height 18
type input "55"
click at [776, 318] on input "1" at bounding box center [768, 315] width 46 height 18
type input "4"
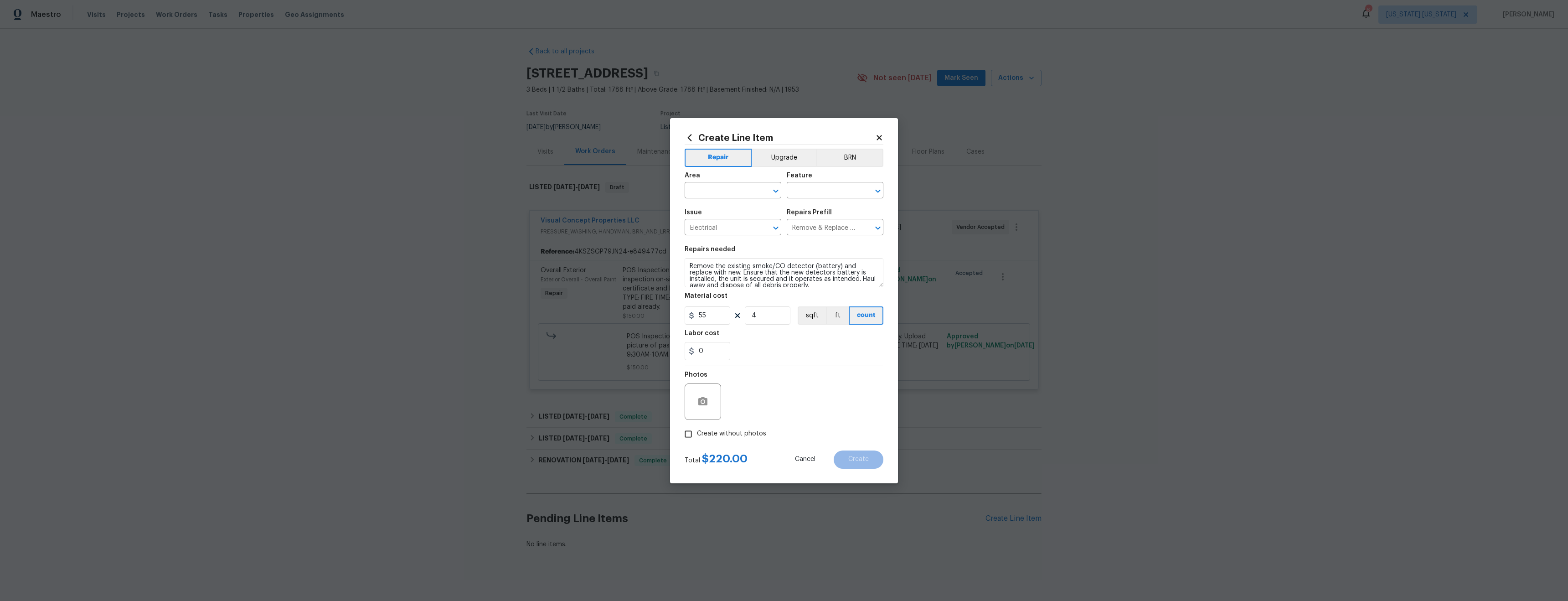
click at [789, 382] on div "Photos" at bounding box center [784, 395] width 198 height 59
click at [729, 194] on input "text" at bounding box center [720, 191] width 71 height 14
click at [820, 340] on div "Labor cost" at bounding box center [784, 336] width 198 height 12
click at [730, 194] on input "text" at bounding box center [720, 191] width 71 height 14
click at [723, 230] on li "Interior Overall" at bounding box center [733, 226] width 97 height 15
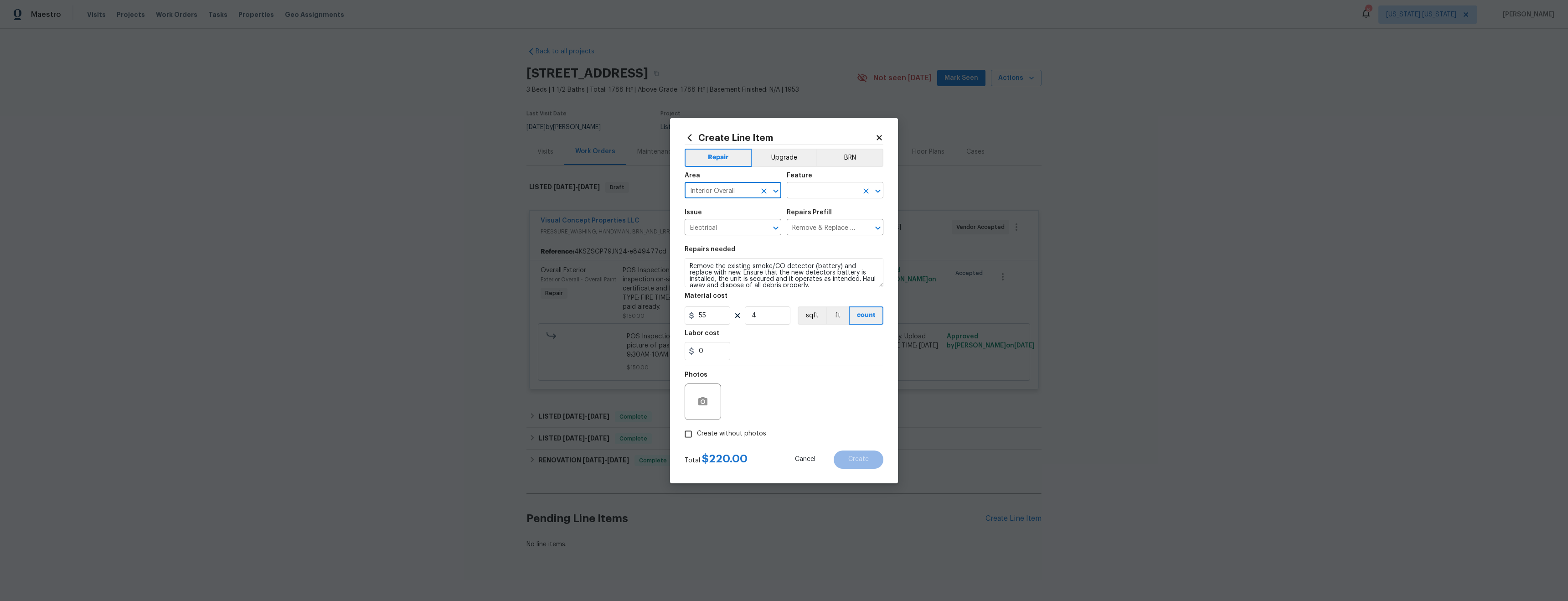
type input "Interior Overall"
click at [840, 191] on input "text" at bounding box center [822, 191] width 71 height 14
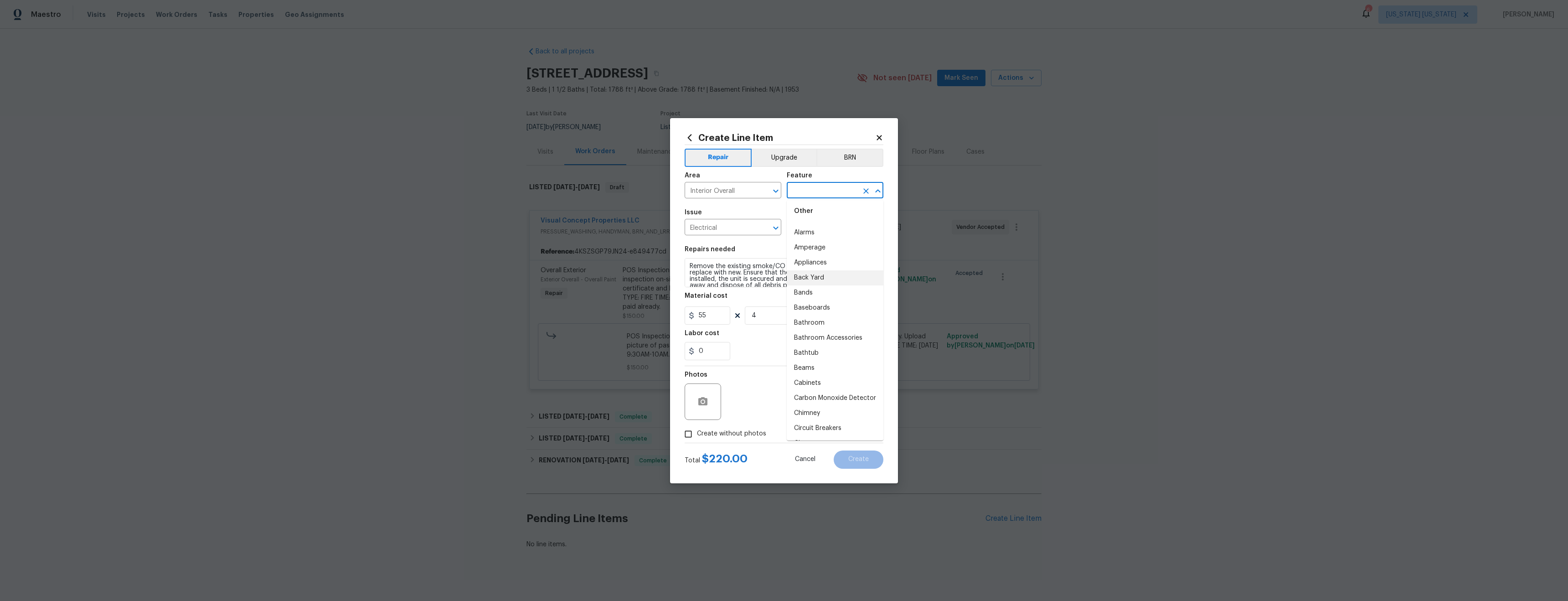
scroll to position [217, 0]
click at [836, 331] on li "Carbon Monoxide Detector" at bounding box center [835, 323] width 97 height 15
type input "Carbon Monoxide Detector"
click at [738, 433] on span "Create without photos" at bounding box center [732, 434] width 69 height 10
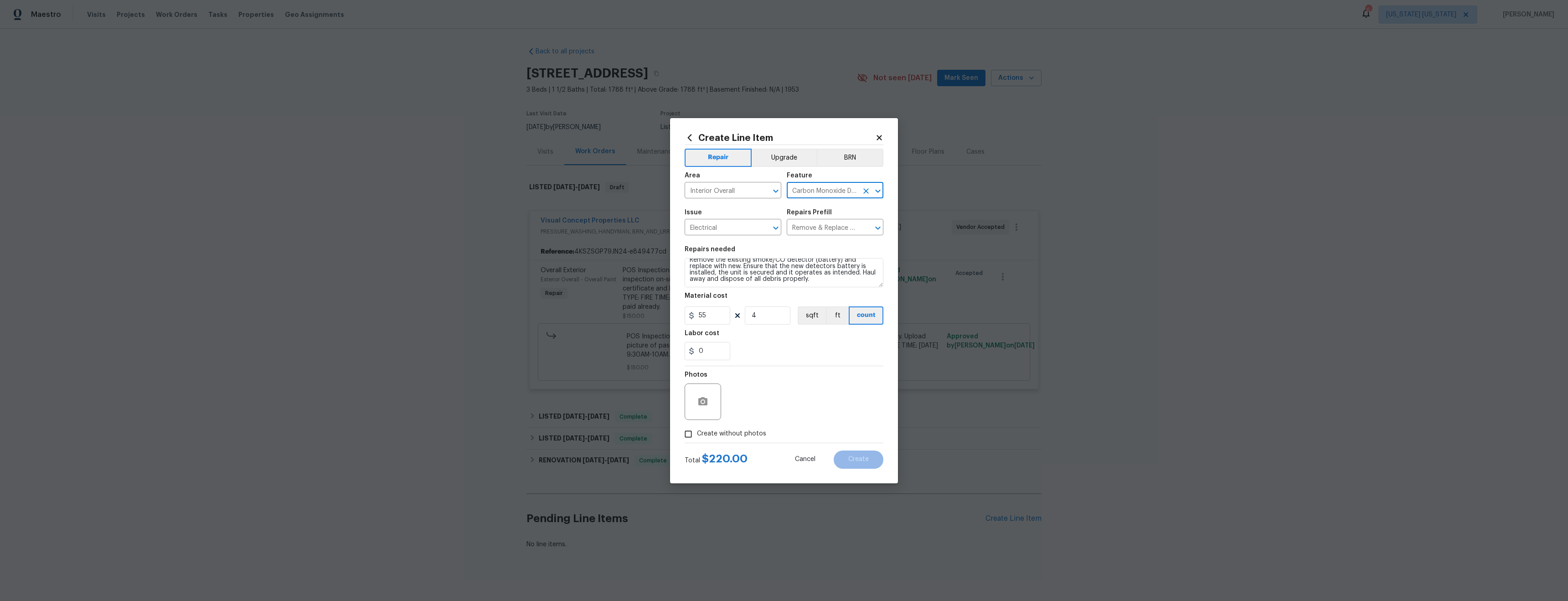
click at [697, 433] on input "Create without photos" at bounding box center [688, 434] width 17 height 17
checkbox input "true"
click at [769, 407] on textarea at bounding box center [806, 402] width 155 height 37
type textarea "tba"
click at [861, 457] on span "Create" at bounding box center [859, 459] width 21 height 7
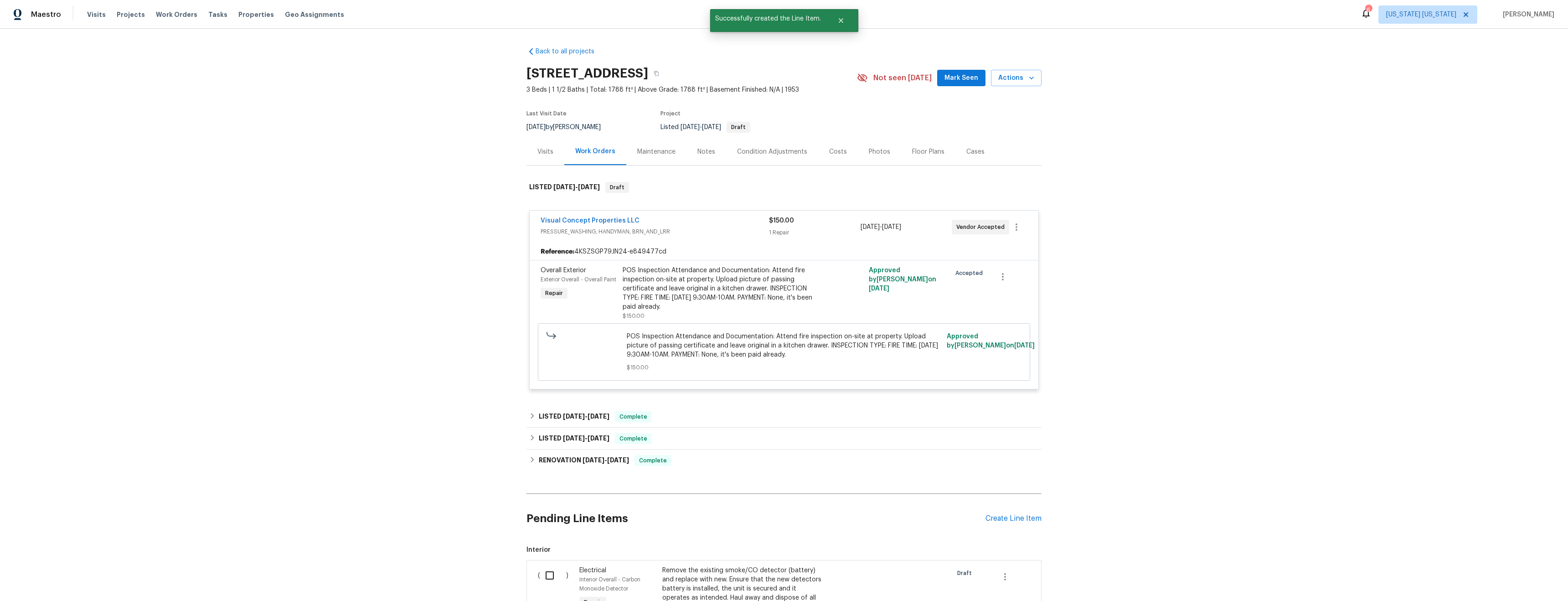
scroll to position [157, 0]
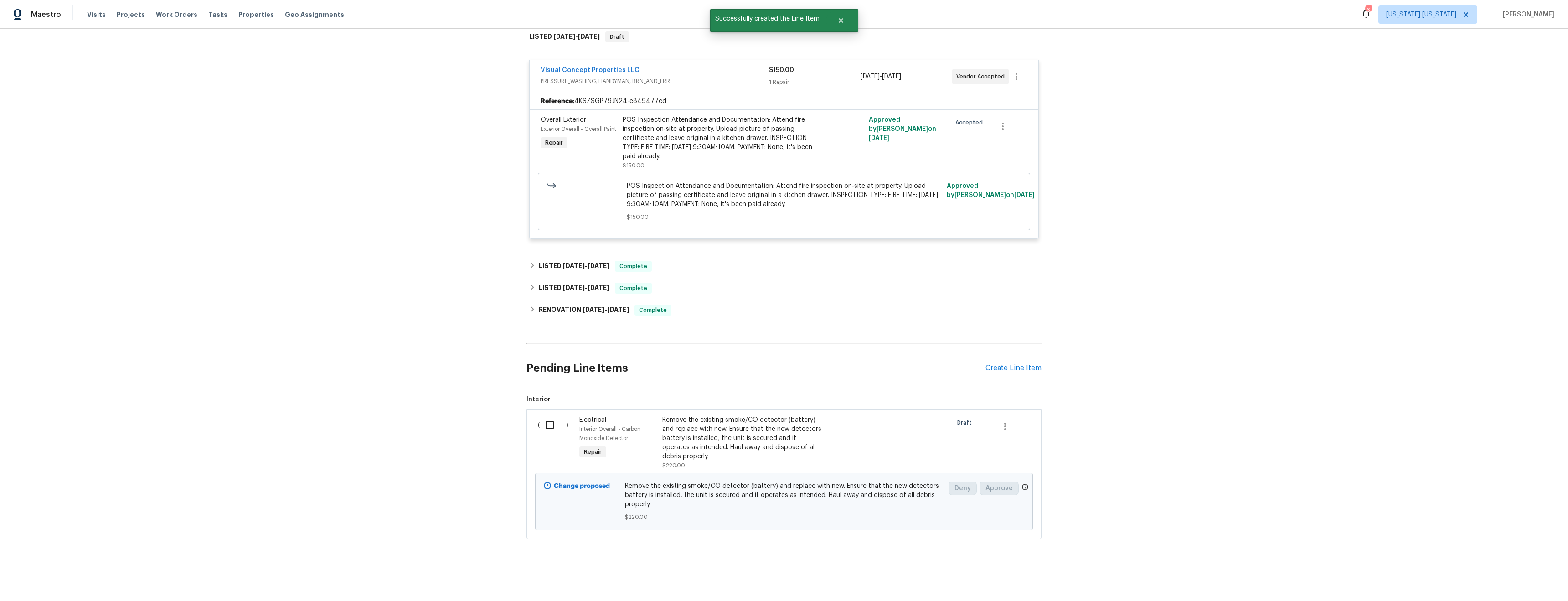
click at [545, 416] on input "checkbox" at bounding box center [553, 424] width 26 height 19
checkbox input "true"
click at [1533, 577] on span "Create Work Order" at bounding box center [1516, 578] width 61 height 12
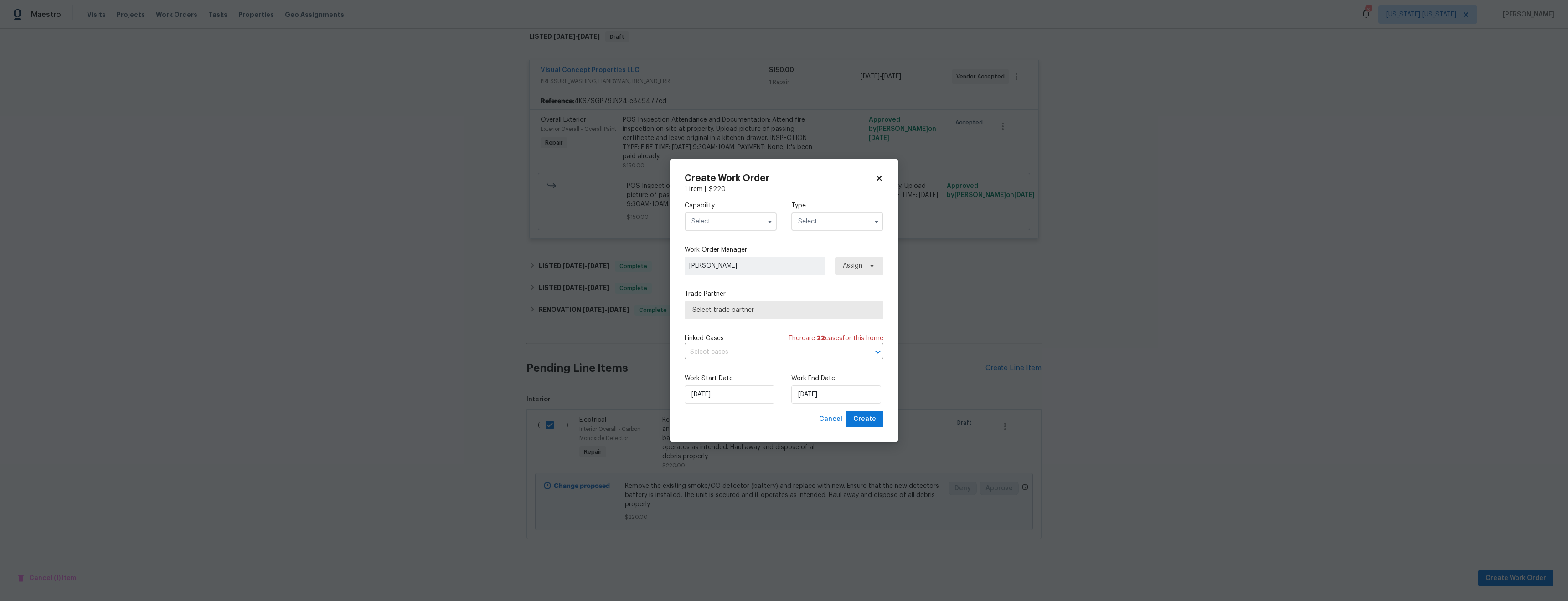
click at [719, 219] on input "text" at bounding box center [730, 222] width 92 height 18
click at [729, 271] on div "General Contractor" at bounding box center [730, 262] width 88 height 16
type input "General Contractor"
click at [819, 225] on input "text" at bounding box center [837, 222] width 92 height 18
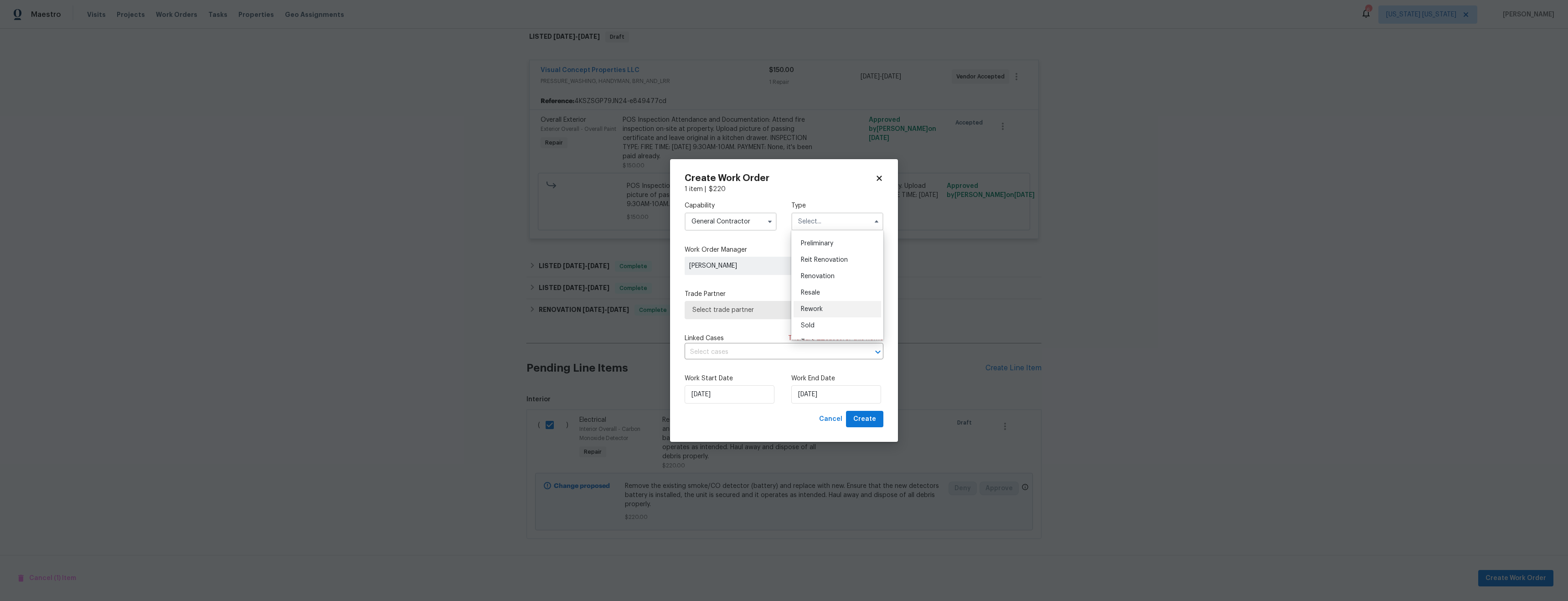
scroll to position [207, 0]
click at [836, 276] on div "Resale" at bounding box center [838, 279] width 88 height 16
type input "Resale"
click at [810, 308] on span "Select trade partner" at bounding box center [777, 310] width 170 height 9
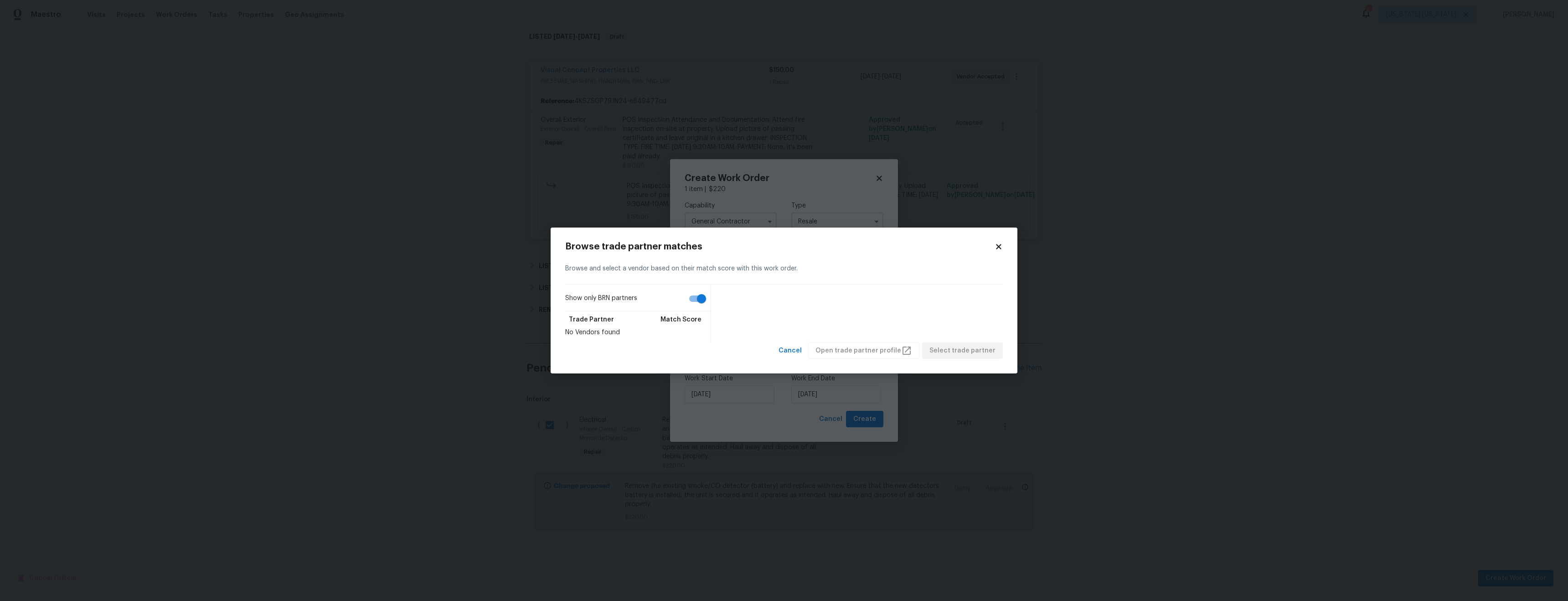
click at [696, 304] on input "Show only BRN partners" at bounding box center [701, 298] width 52 height 17
checkbox input "false"
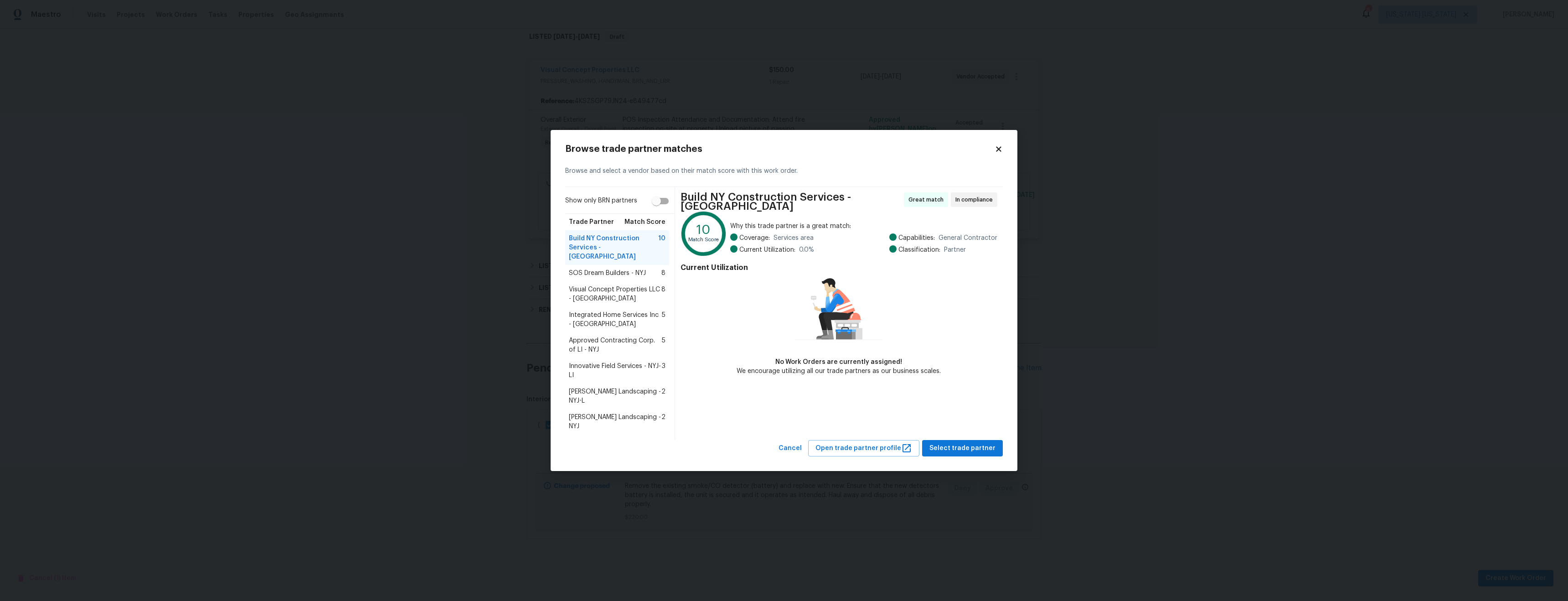
click at [611, 295] on span "Visual Concept Properties LLC - NYJ" at bounding box center [615, 294] width 93 height 18
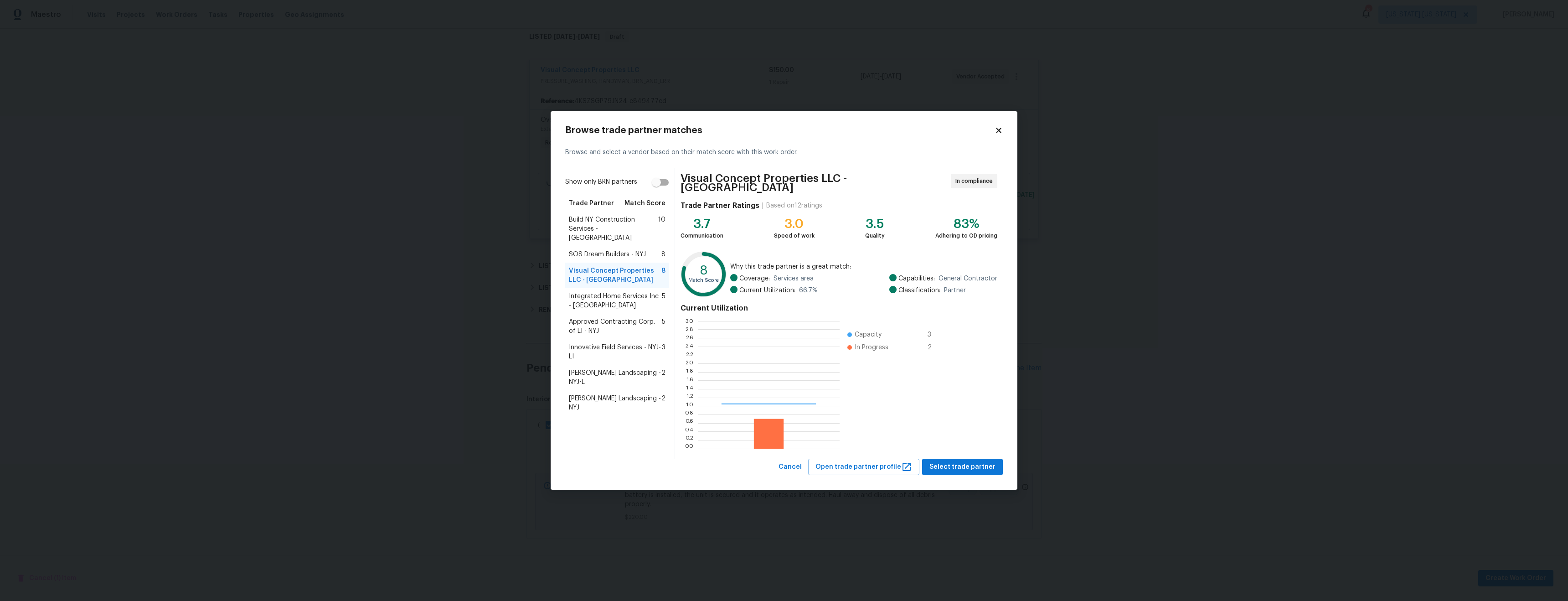
scroll to position [121, 135]
click at [961, 468] on span "Select trade partner" at bounding box center [962, 467] width 66 height 12
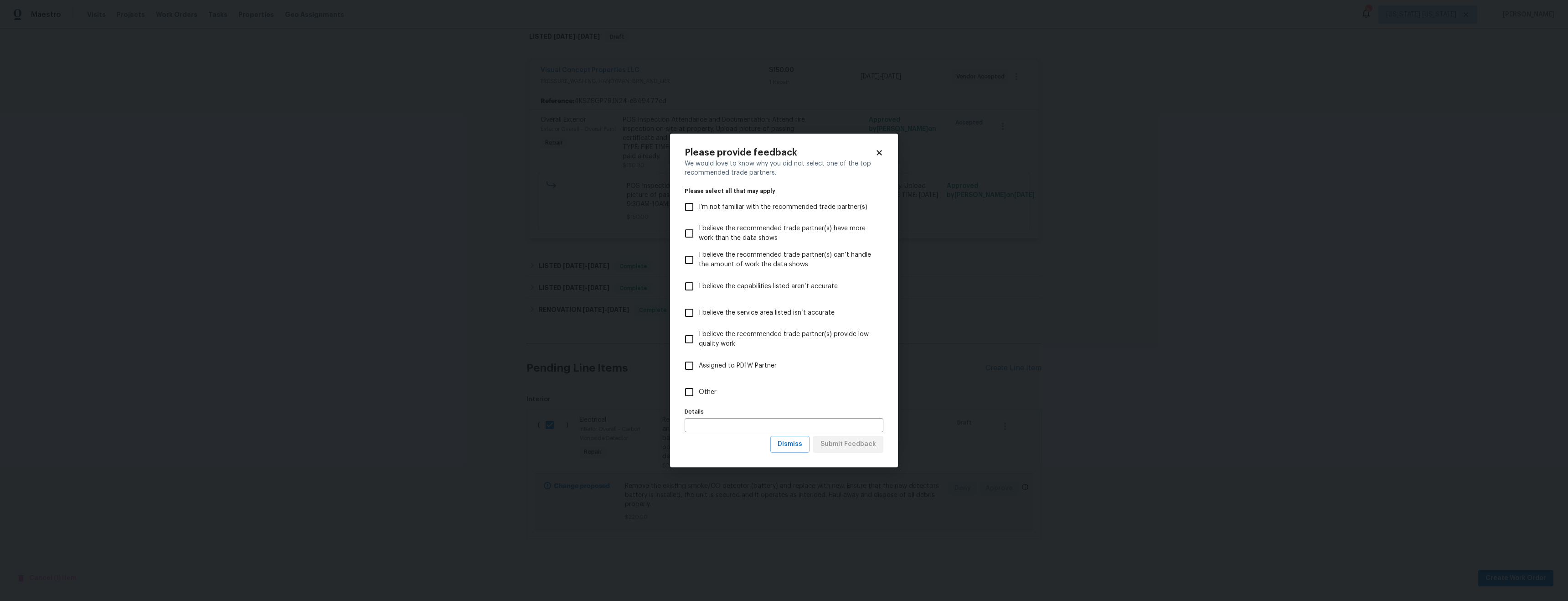
click at [698, 393] on input "Other" at bounding box center [689, 392] width 19 height 19
checkbox input "true"
click at [858, 443] on span "Submit Feedback" at bounding box center [848, 444] width 55 height 12
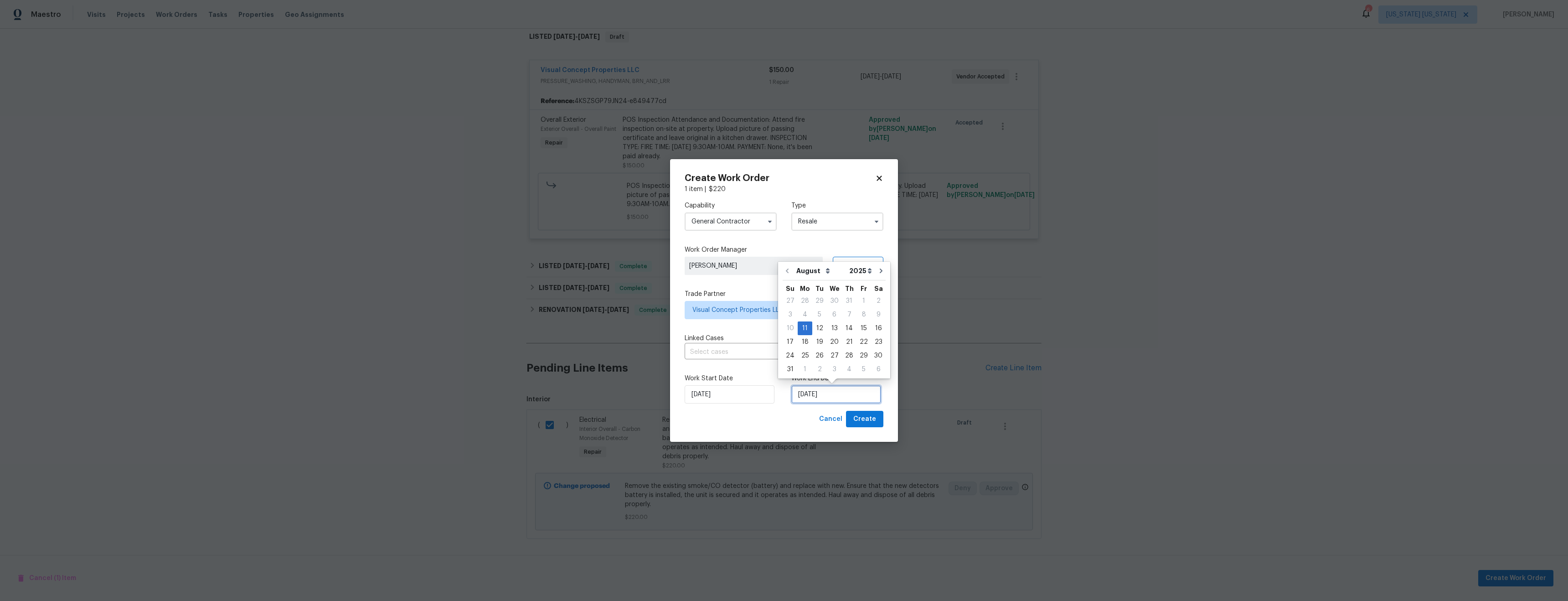
click at [808, 396] on input "8/11/2025" at bounding box center [836, 395] width 90 height 18
click at [817, 328] on div "12" at bounding box center [819, 328] width 15 height 13
type input "8/12/2025"
click at [866, 420] on span "Create" at bounding box center [864, 419] width 23 height 12
click at [865, 422] on span "Create" at bounding box center [864, 419] width 23 height 12
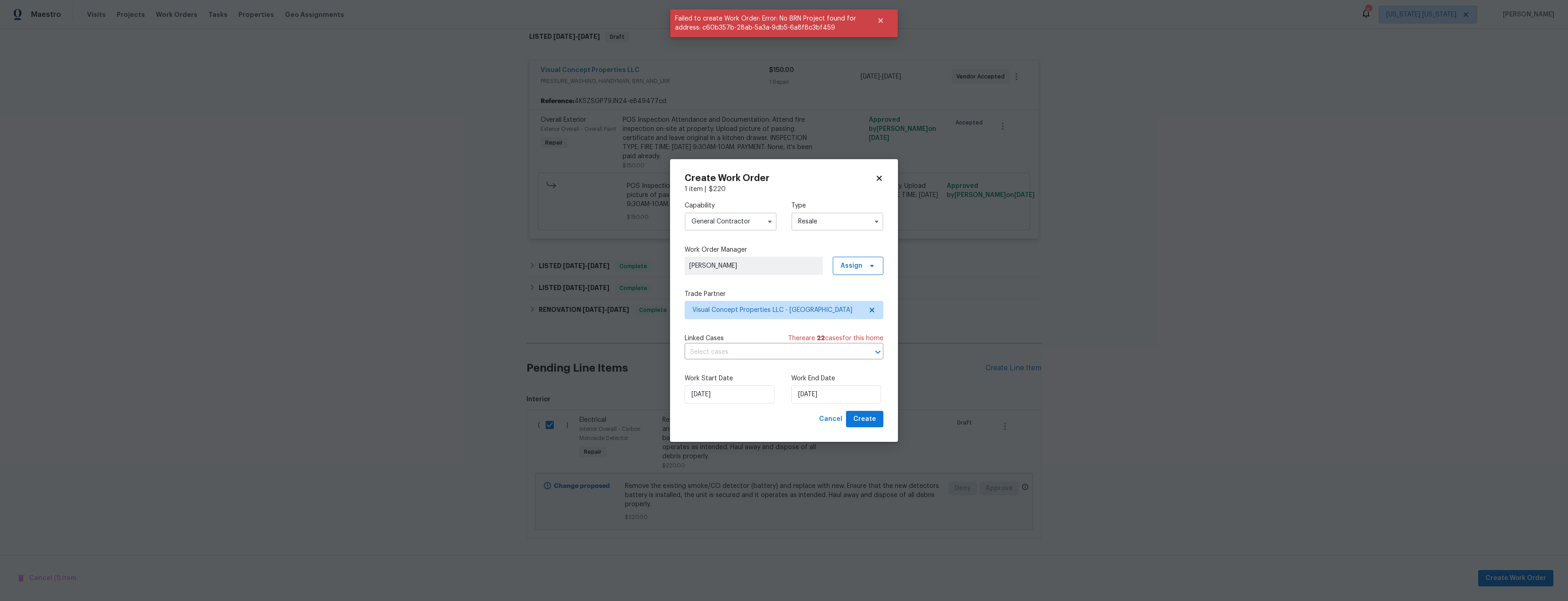
click at [845, 219] on input "Resale" at bounding box center [837, 222] width 92 height 18
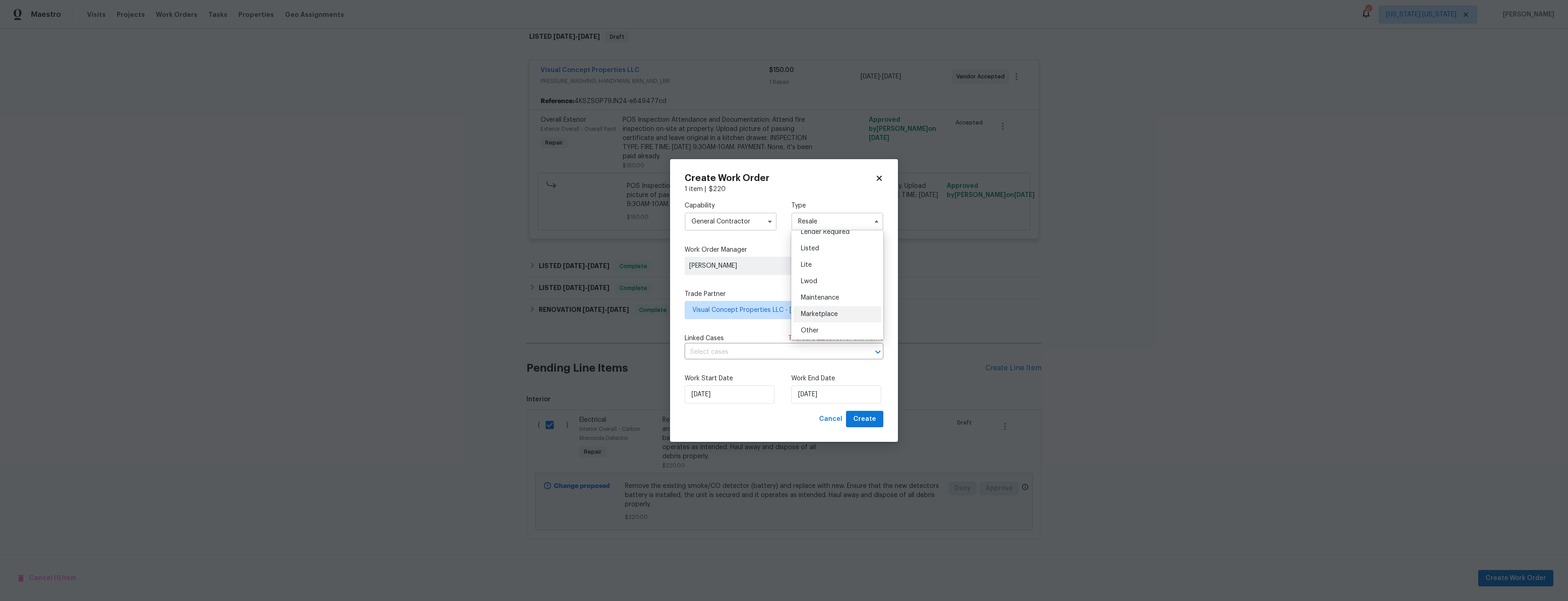
scroll to position [97, 0]
click at [774, 245] on label "Work Order Manager" at bounding box center [784, 250] width 198 height 9
click at [860, 424] on span "Create" at bounding box center [864, 419] width 23 height 12
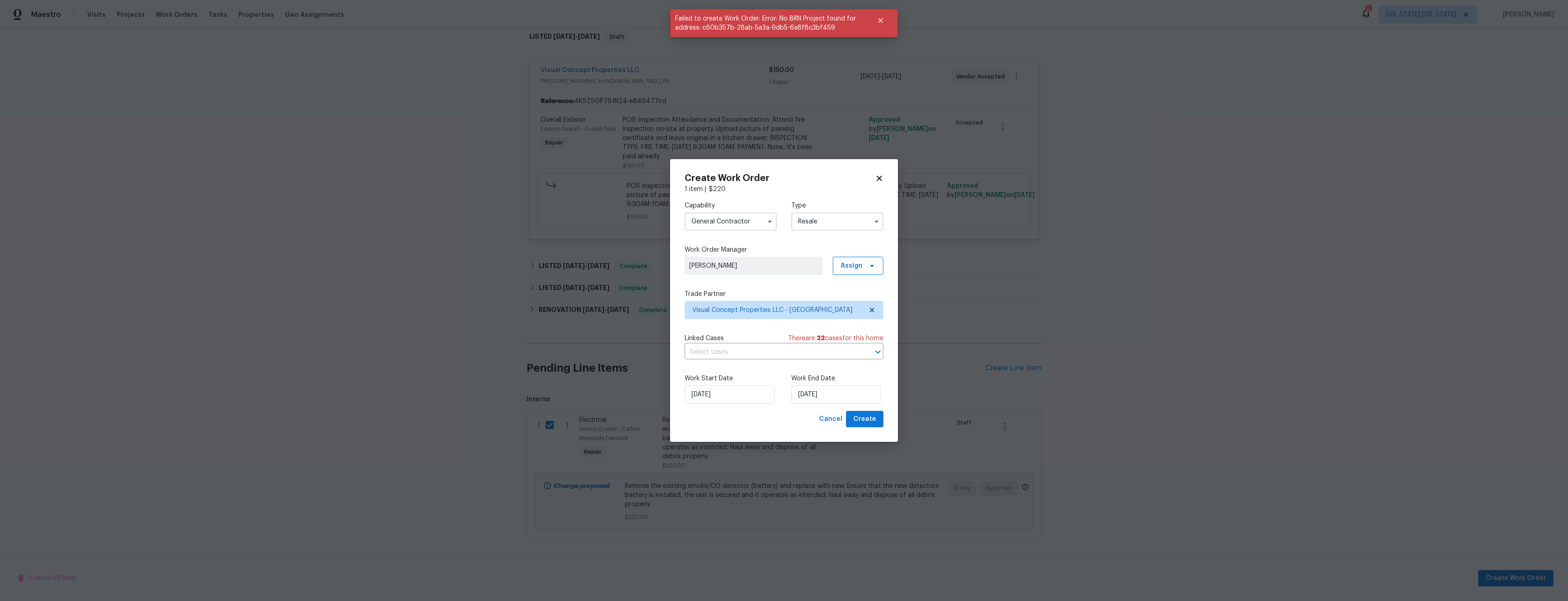
click at [859, 222] on input "Resale" at bounding box center [837, 222] width 92 height 18
click at [841, 272] on div "Listed" at bounding box center [838, 270] width 88 height 16
type input "Listed"
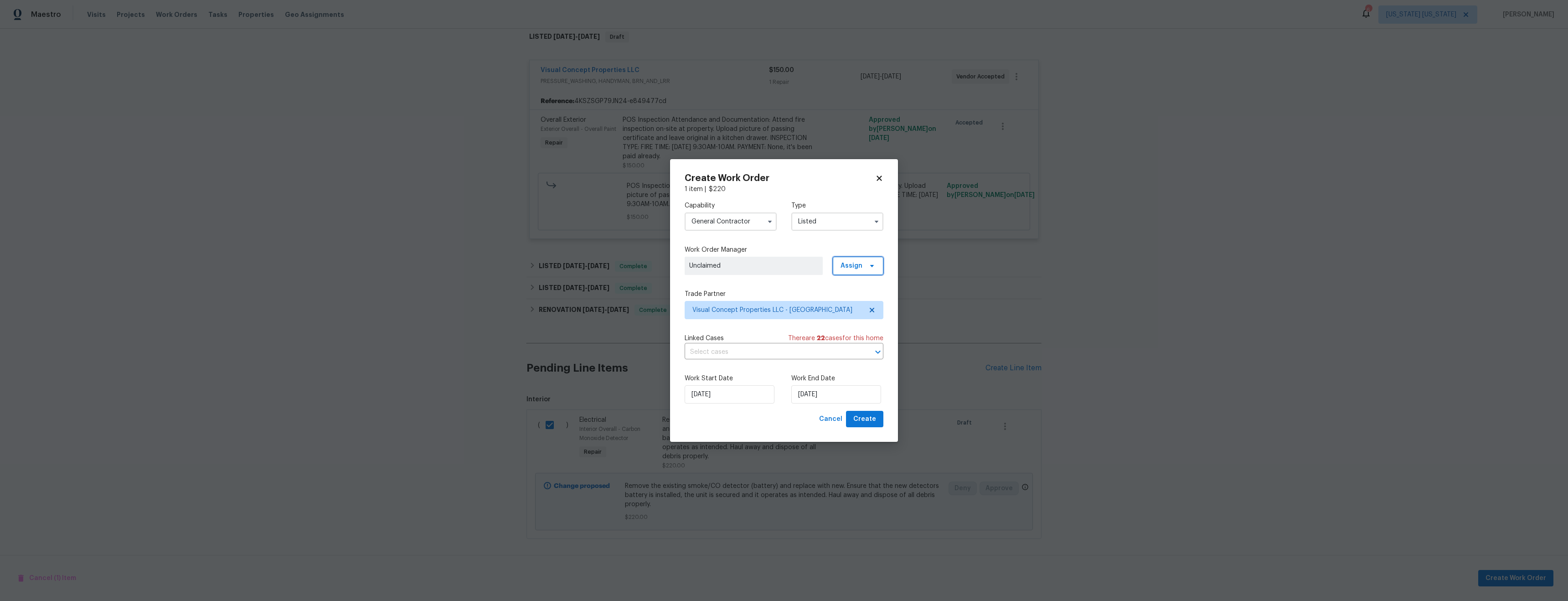
click at [869, 266] on icon at bounding box center [872, 266] width 7 height 7
click at [878, 174] on icon at bounding box center [879, 178] width 8 height 8
checkbox input "false"
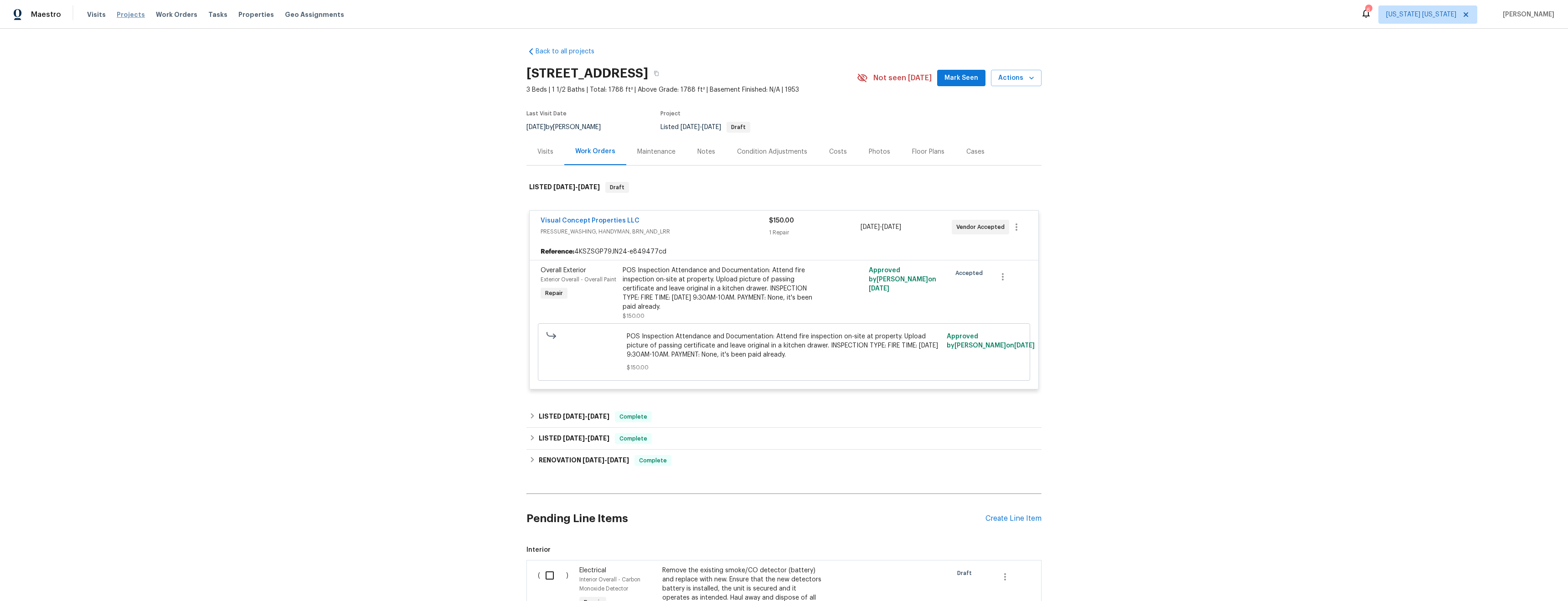
click at [127, 15] on span "Projects" at bounding box center [131, 14] width 28 height 9
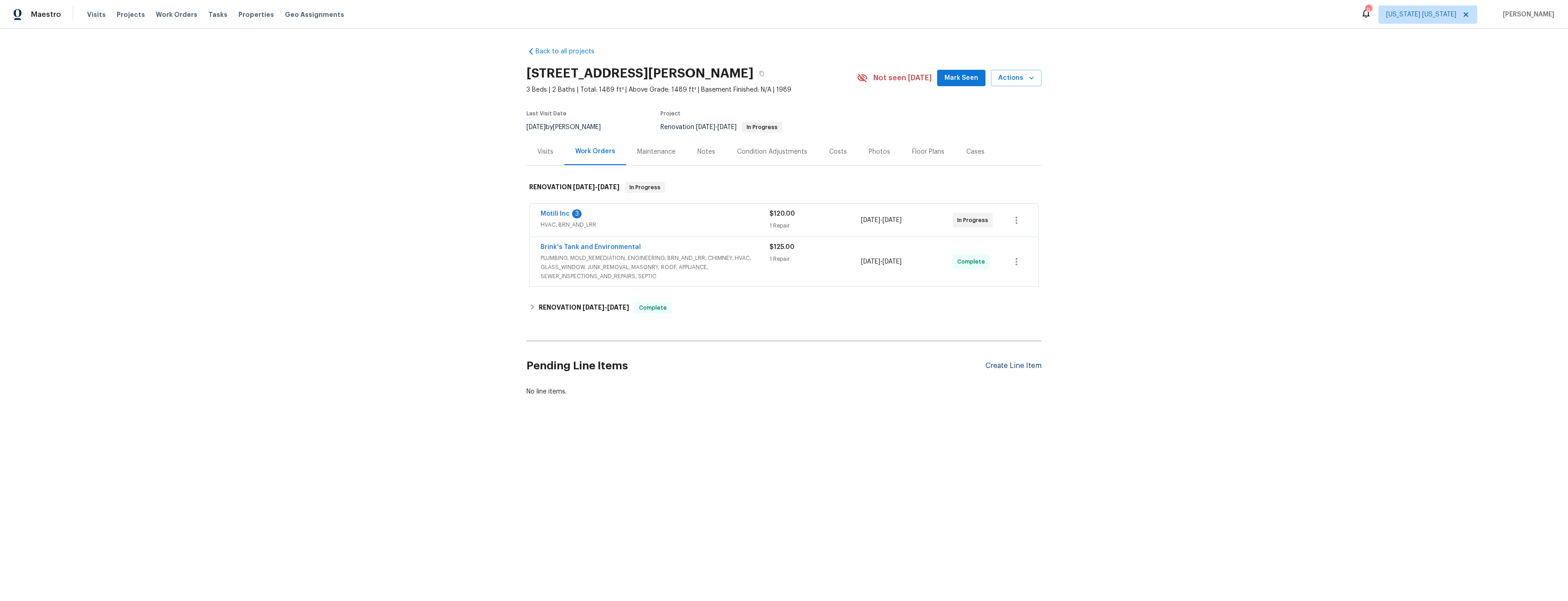
click at [1007, 365] on div "Create Line Item" at bounding box center [1013, 366] width 56 height 9
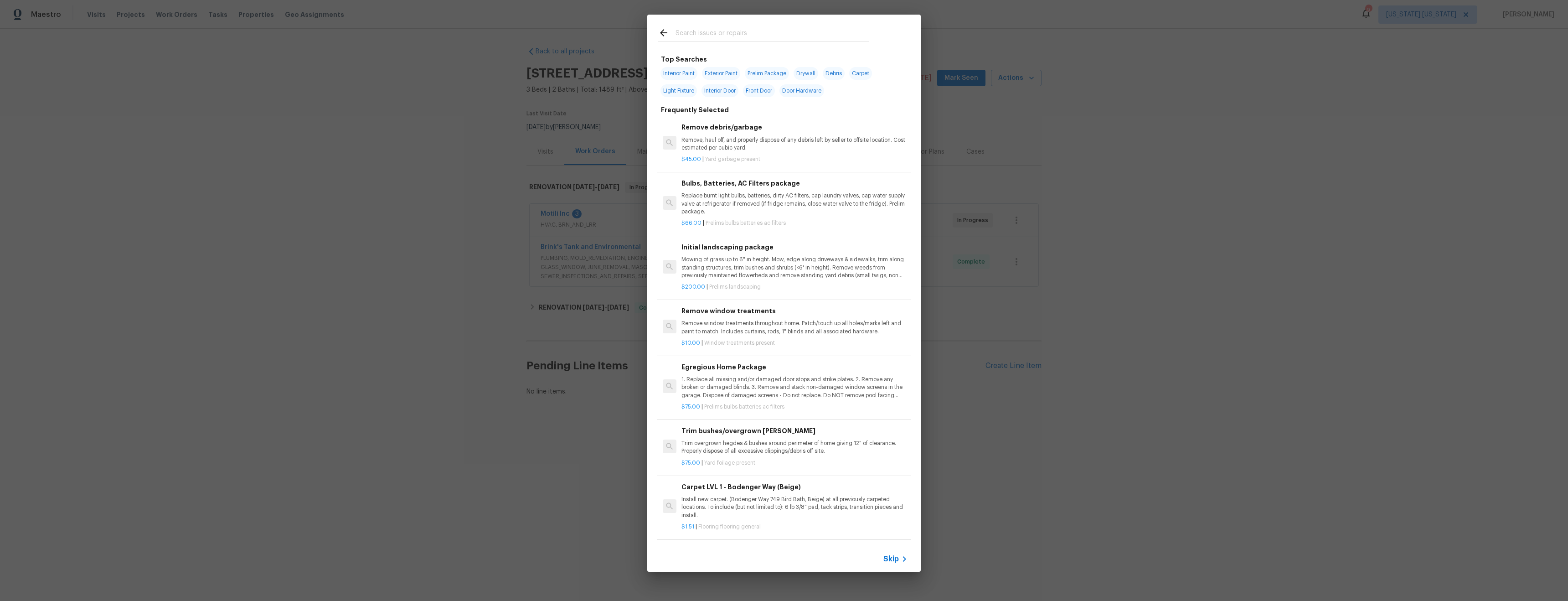
click at [719, 32] on input "text" at bounding box center [772, 34] width 194 height 13
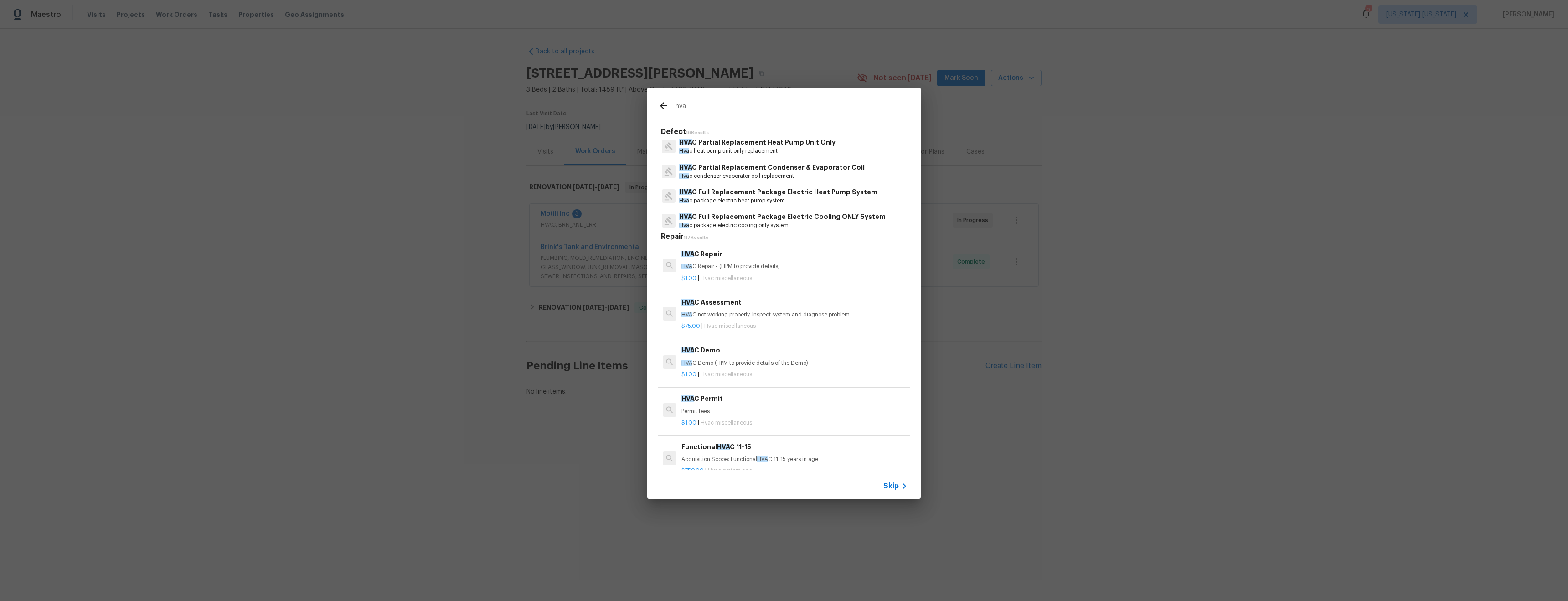
scroll to position [304, 0]
type input "hva"
click at [750, 215] on p "HVA C Full Replacement Furnace, Condenser & Coil System" at bounding box center [775, 213] width 193 height 10
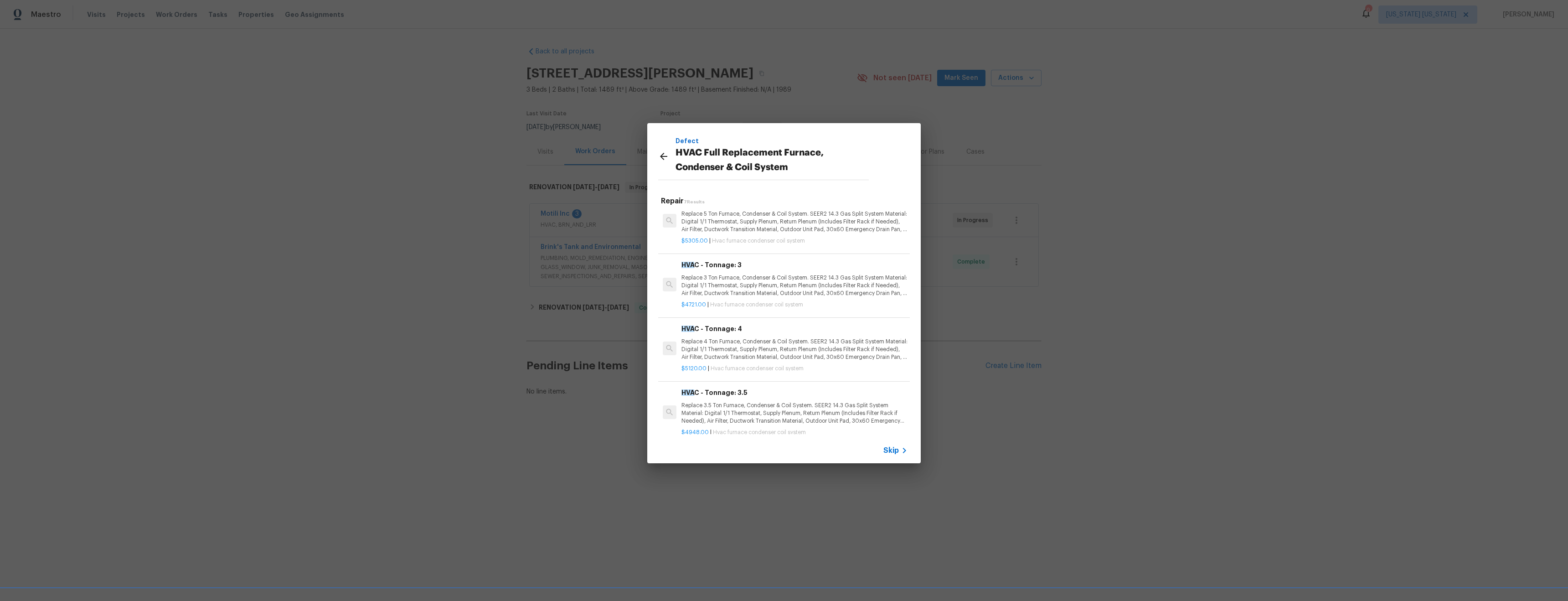
scroll to position [0, 0]
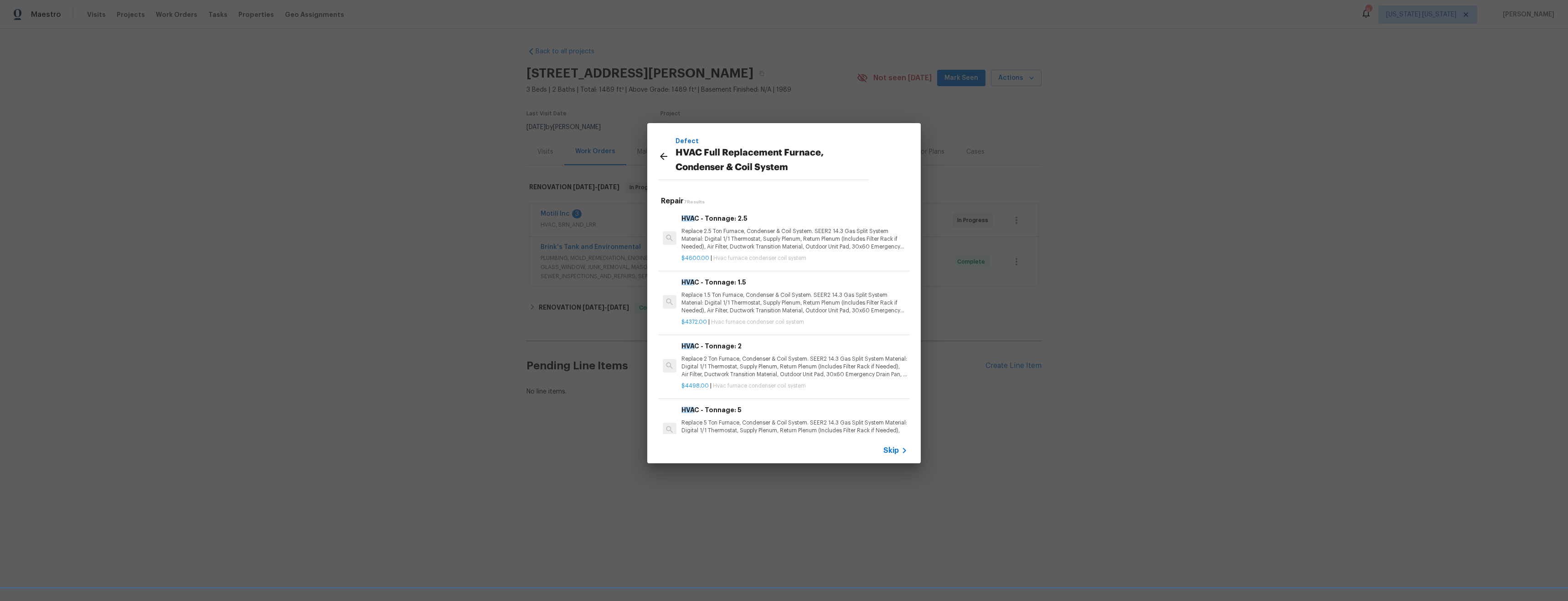
click at [660, 157] on icon at bounding box center [663, 156] width 11 height 11
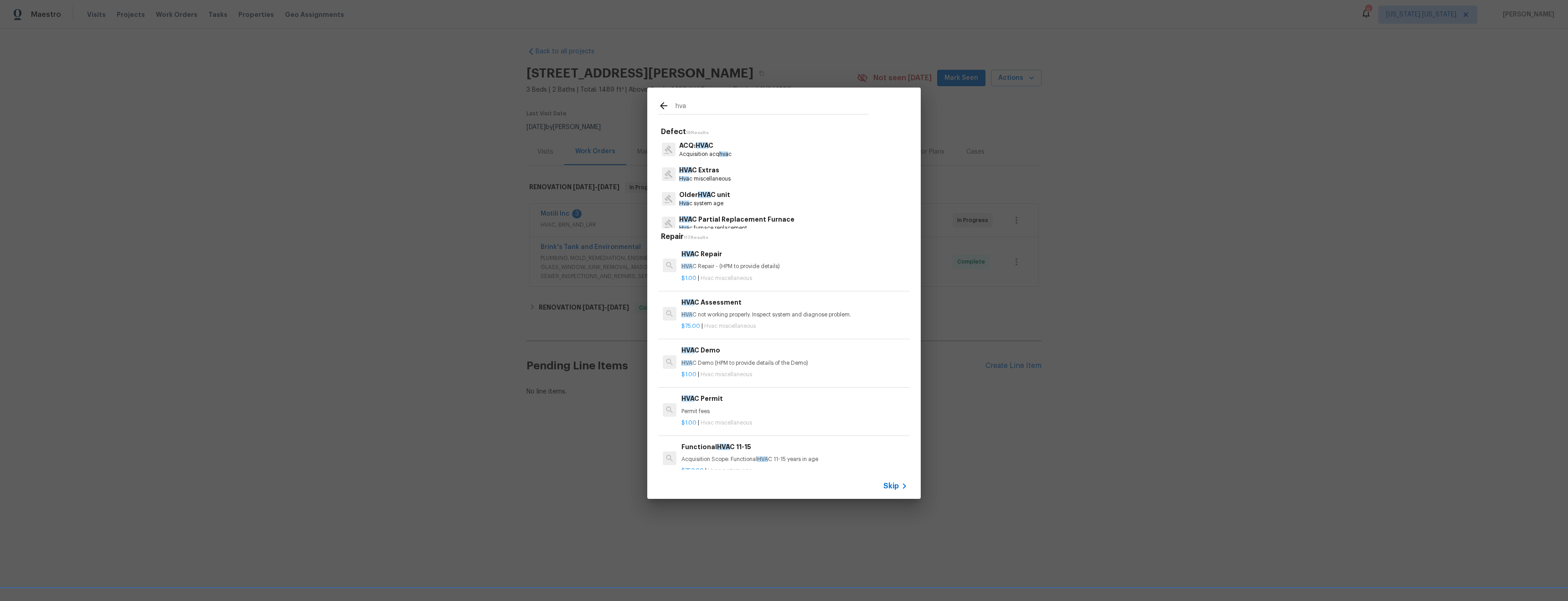
click at [767, 175] on div "HVA C Extras Hva c miscellaneous" at bounding box center [783, 174] width 251 height 24
click at [775, 190] on p "HVA C Full Replacement Heat Pump System" at bounding box center [750, 189] width 141 height 10
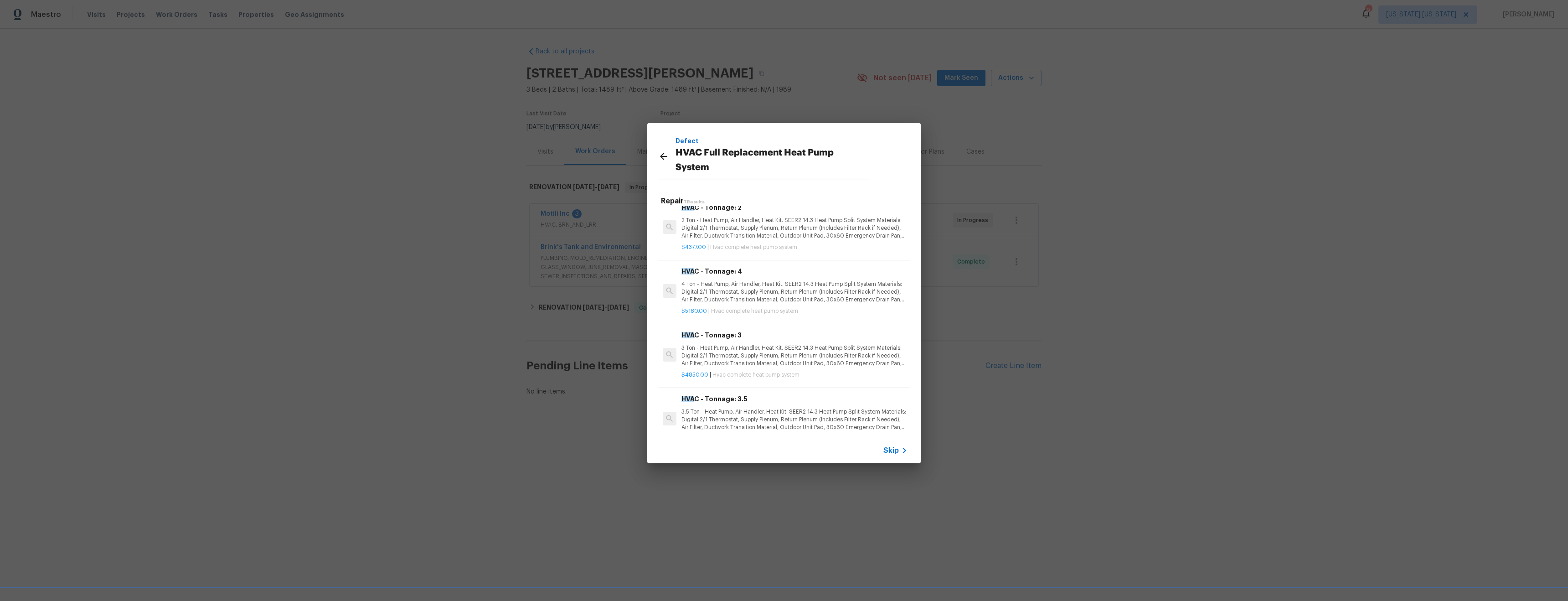
scroll to position [0, 0]
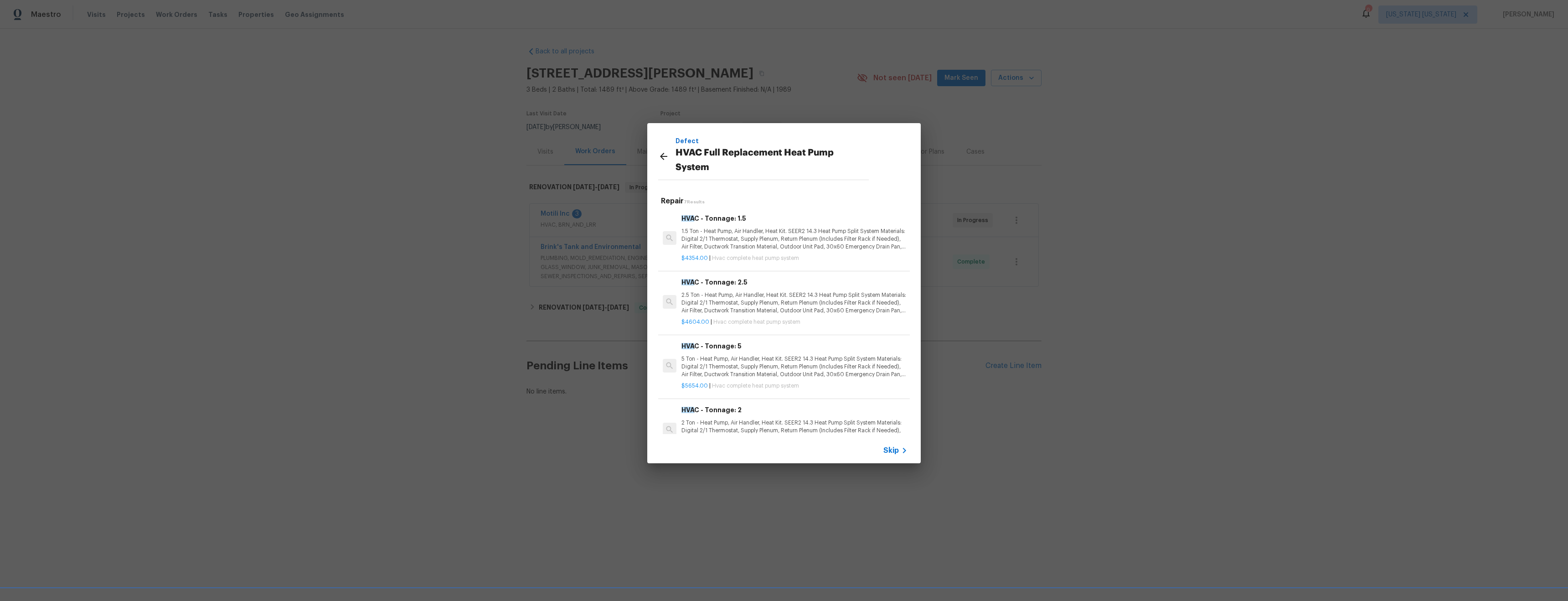
click at [663, 158] on icon at bounding box center [663, 156] width 11 height 11
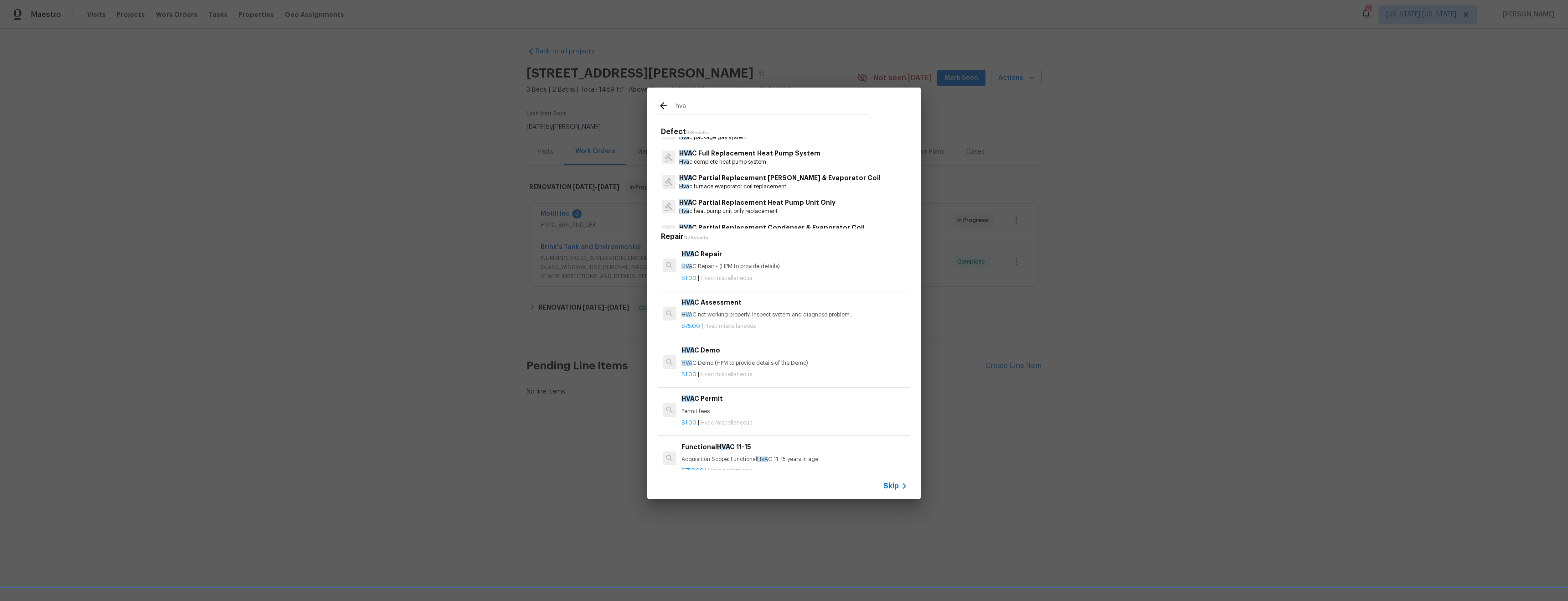
scroll to position [213, 0]
click at [814, 59] on div "hva Defect 16 Results ACQ: HVA C Acquisition acq hva c HVA C Extras Hva c misce…" at bounding box center [784, 293] width 1568 height 586
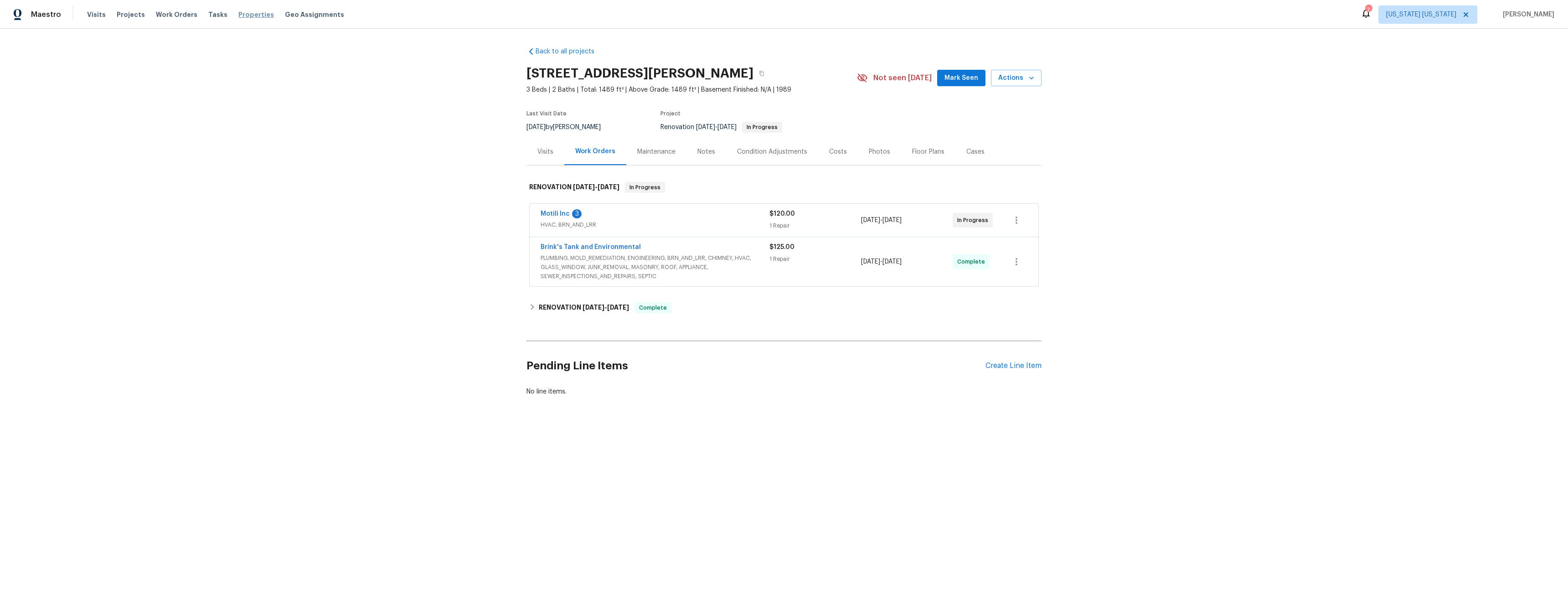
click at [239, 16] on span "Properties" at bounding box center [256, 14] width 35 height 9
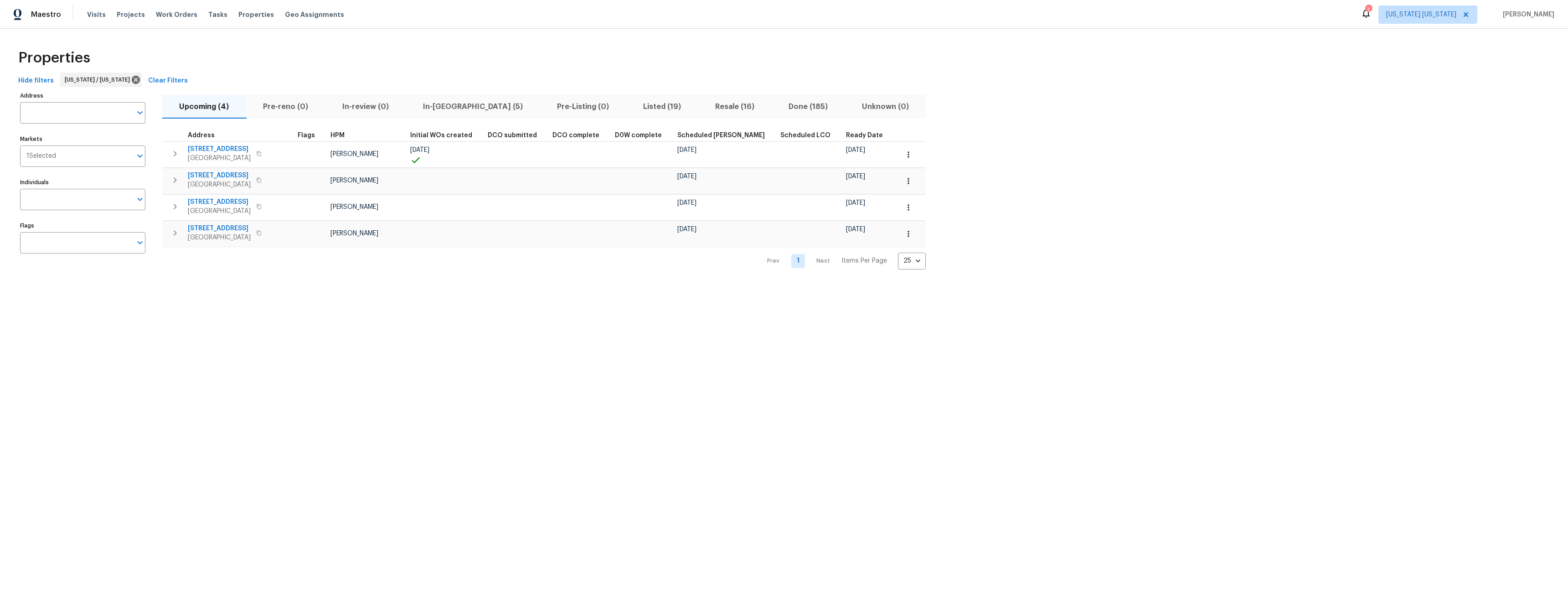
click at [447, 108] on span "In-[GEOGRAPHIC_DATA] (5)" at bounding box center [473, 107] width 123 height 13
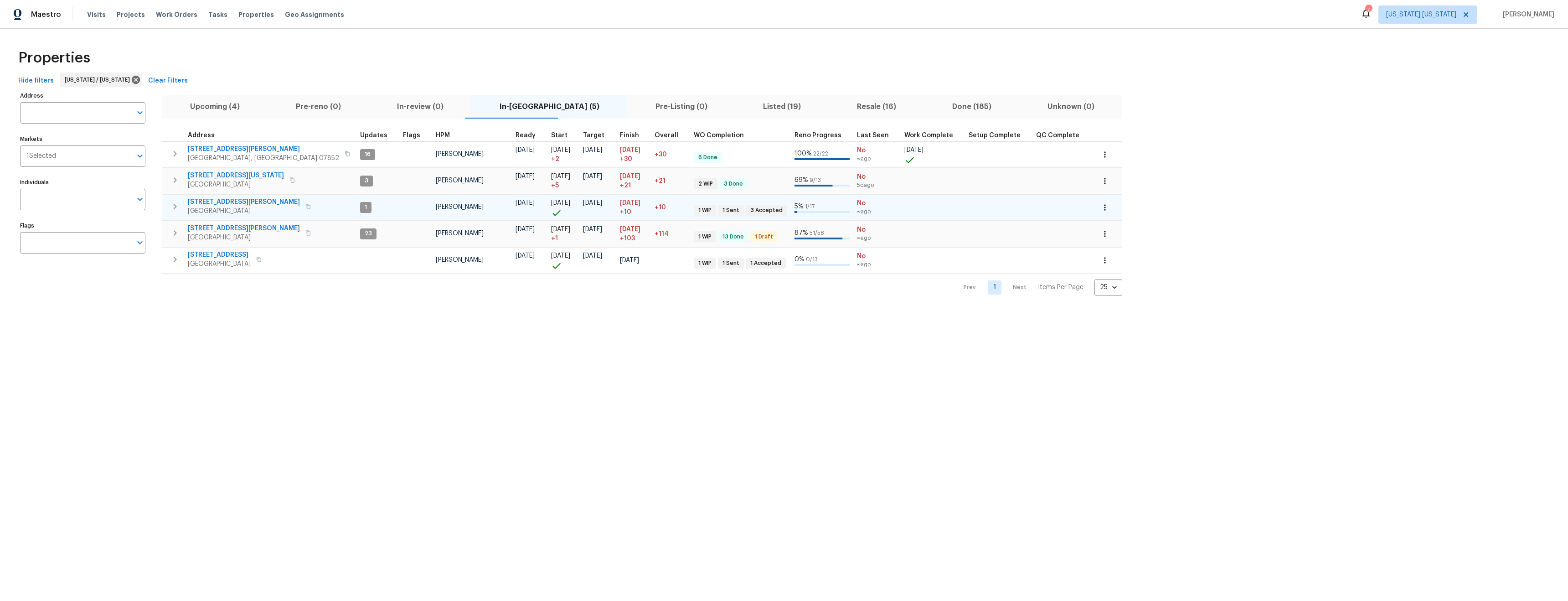
click at [198, 202] on span "[STREET_ADDRESS][PERSON_NAME]" at bounding box center [244, 202] width 112 height 9
click at [452, 62] on div "Properties" at bounding box center [784, 58] width 1539 height 29
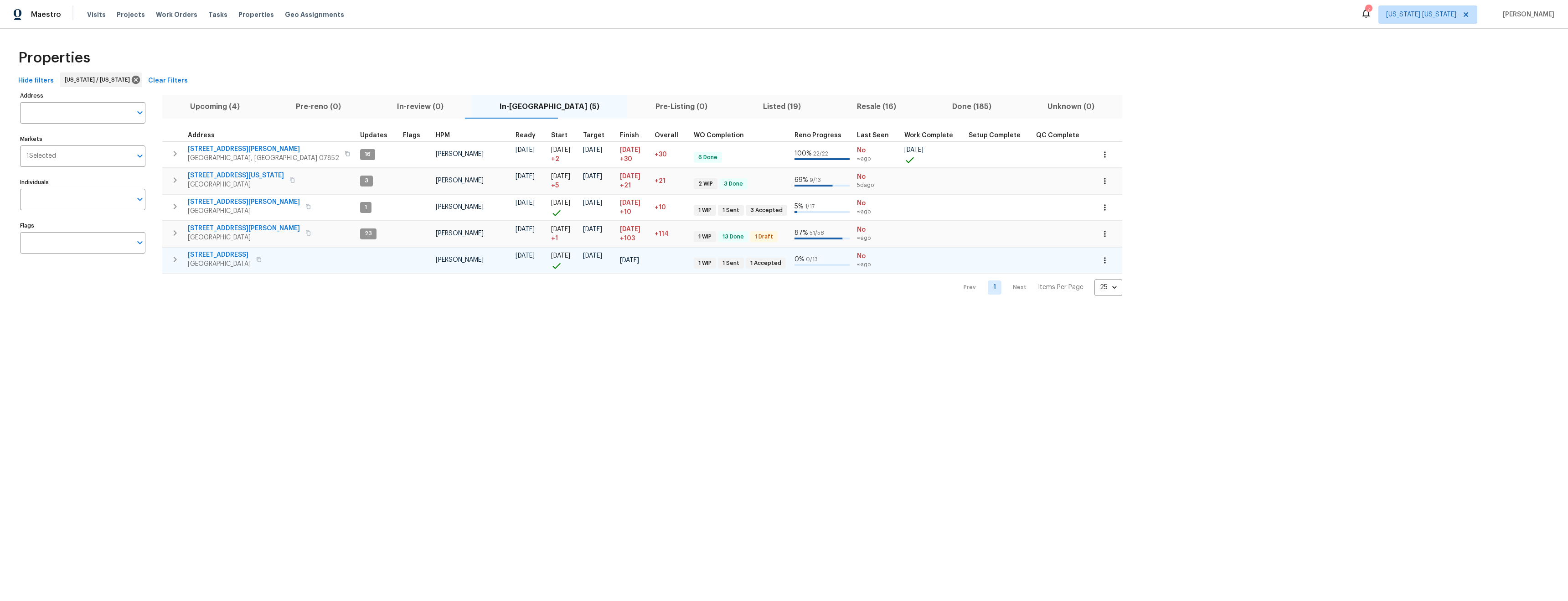
click at [214, 251] on span "[STREET_ADDRESS]" at bounding box center [219, 255] width 63 height 9
click at [262, 261] on icon "button" at bounding box center [259, 259] width 5 height 5
click at [261, 260] on icon "button" at bounding box center [259, 259] width 4 height 5
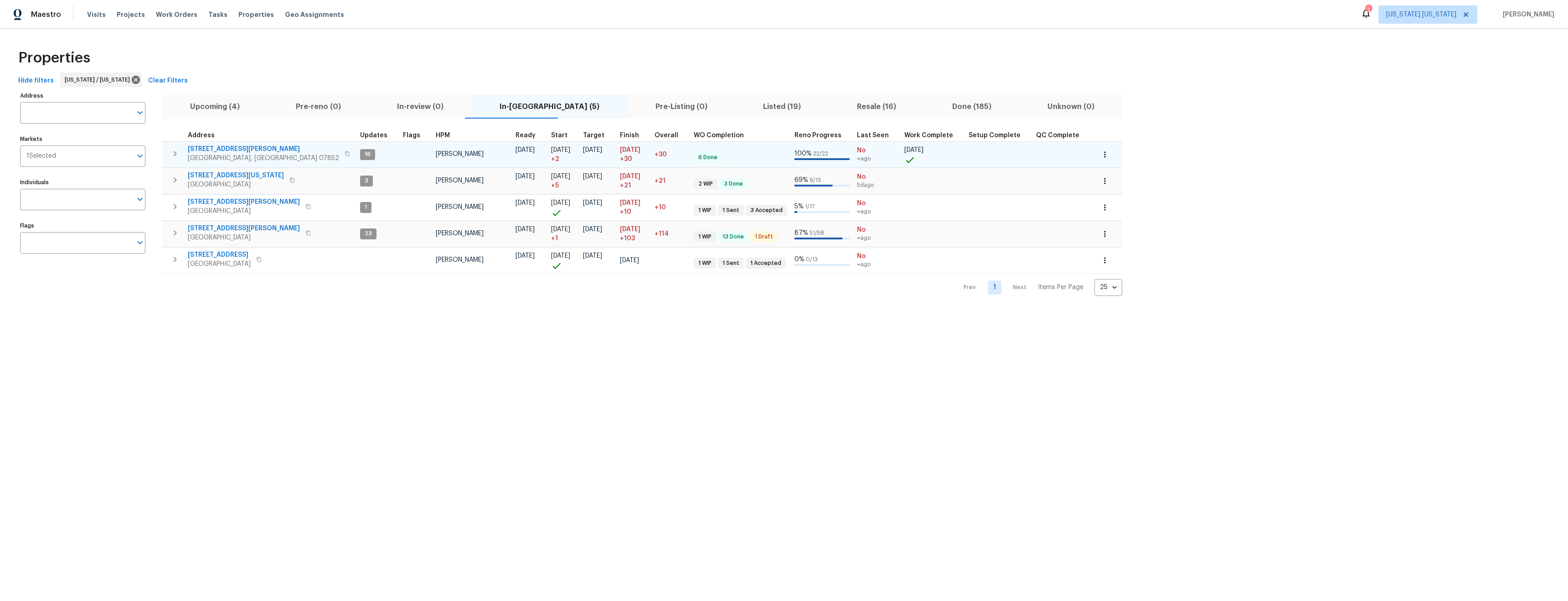
click at [205, 149] on span "[STREET_ADDRESS][PERSON_NAME]" at bounding box center [264, 149] width 152 height 9
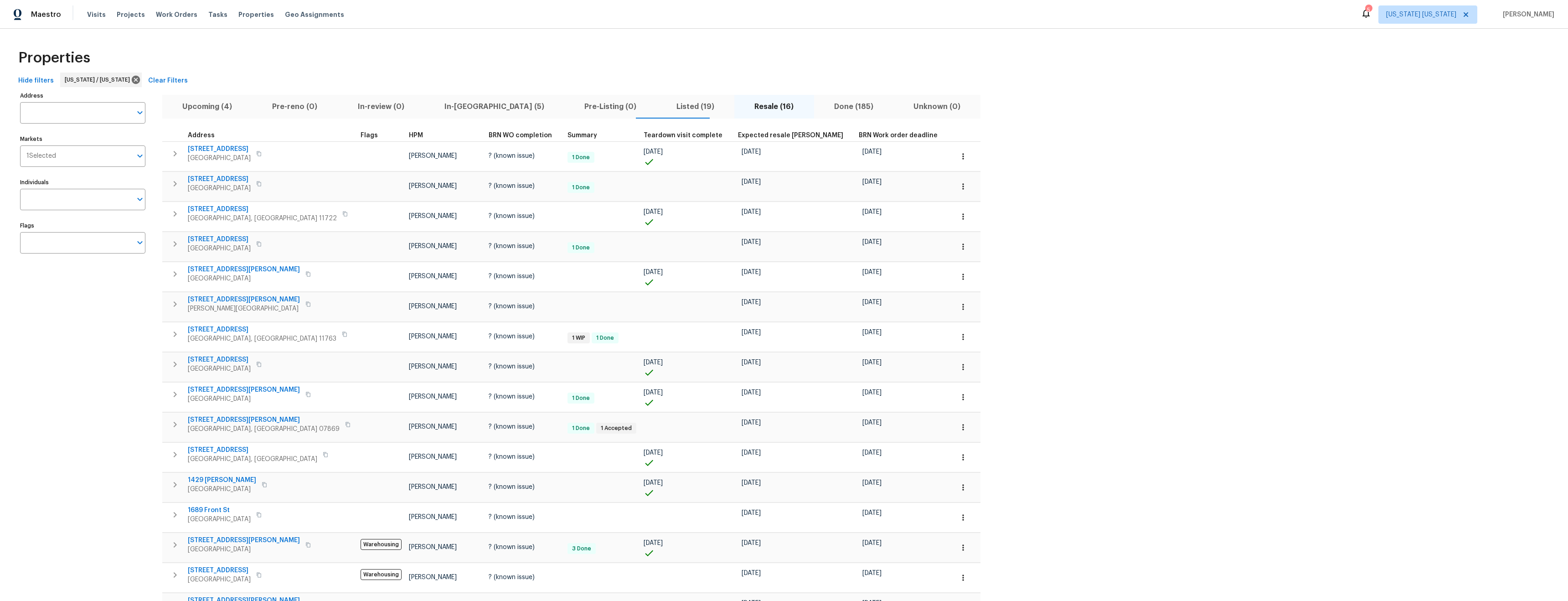
click at [1371, 13] on div "5" at bounding box center [1368, 10] width 6 height 9
click at [239, 16] on span "Properties" at bounding box center [256, 14] width 35 height 9
click at [243, 16] on span "Properties" at bounding box center [256, 14] width 35 height 9
click at [128, 13] on span "Projects" at bounding box center [131, 14] width 28 height 9
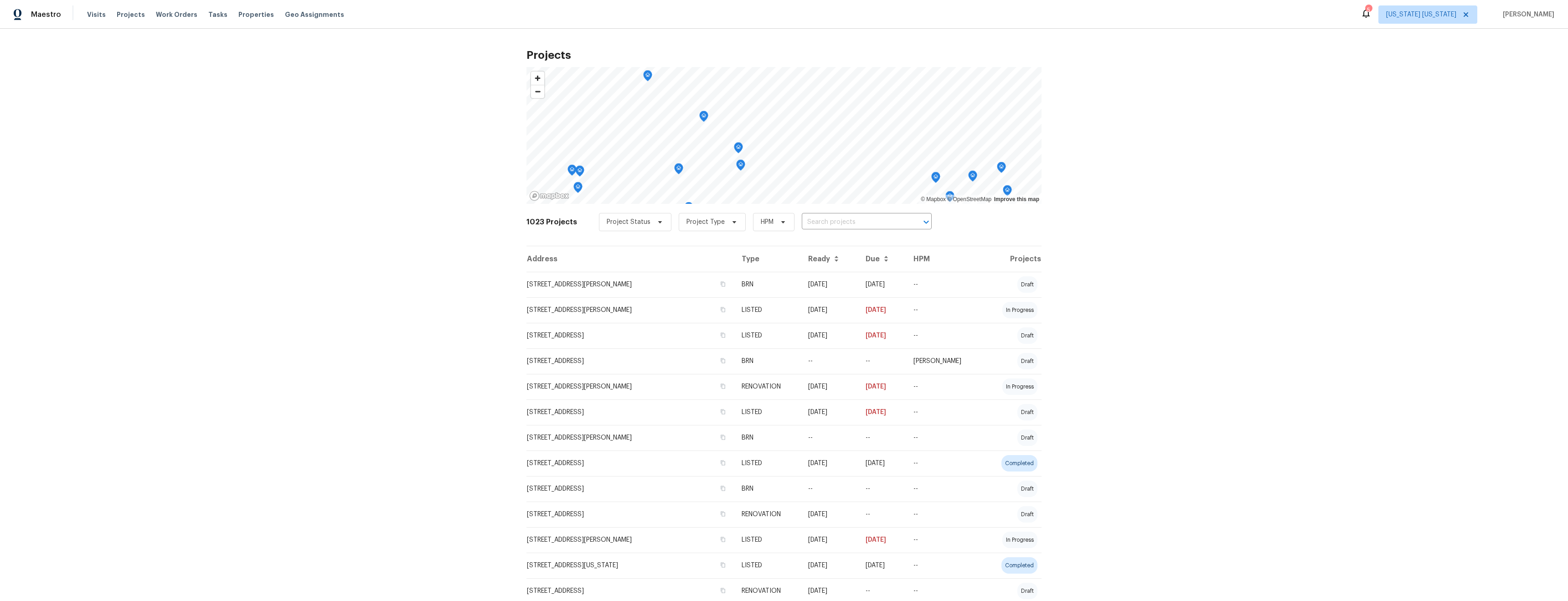
click at [868, 220] on input "text" at bounding box center [853, 222] width 104 height 14
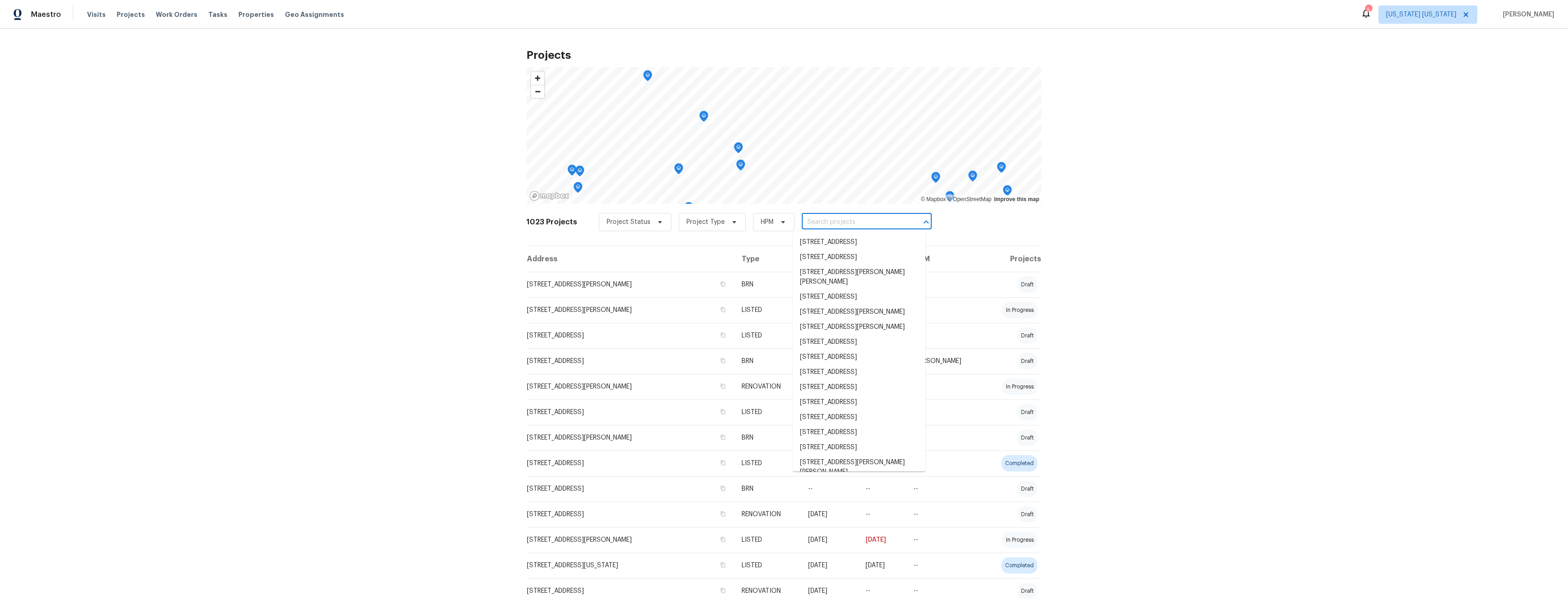
click at [201, 72] on div "Projects © Mapbox © OpenStreetMap Improve this map 1023 Projects Project Status…" at bounding box center [784, 315] width 1568 height 572
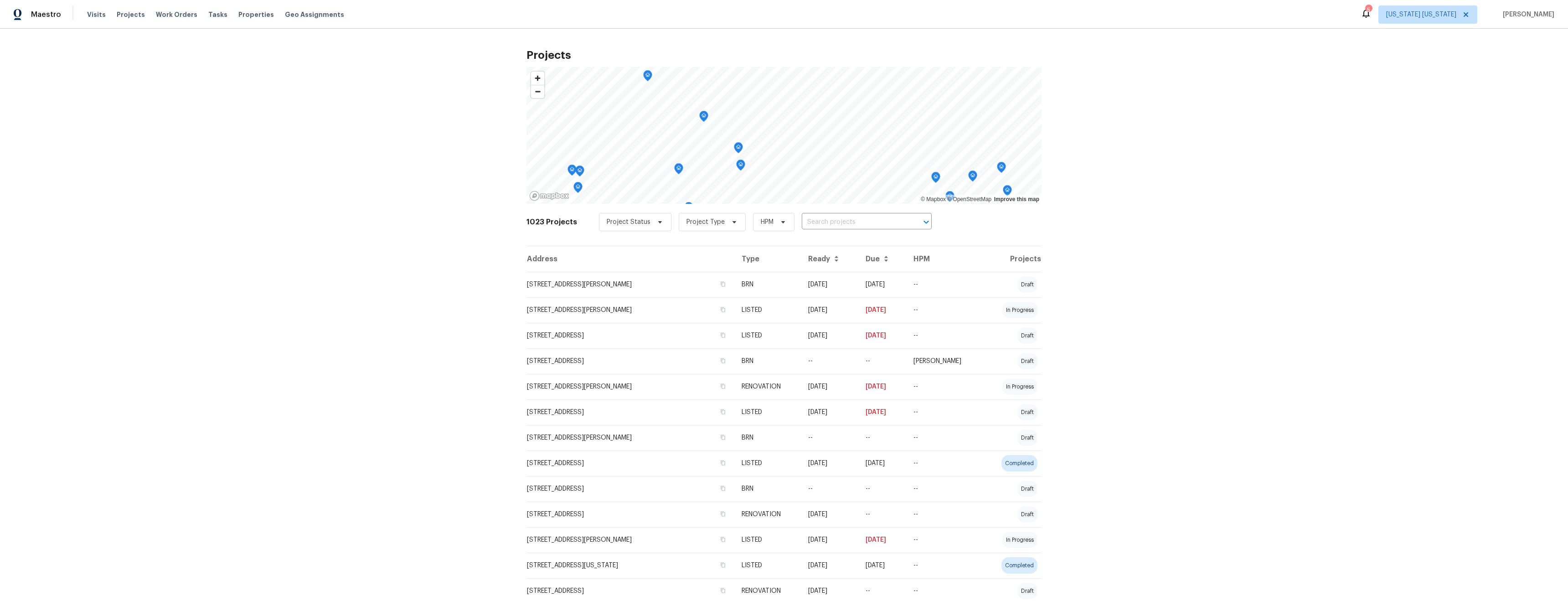
click at [242, 15] on span "Properties" at bounding box center [256, 14] width 35 height 9
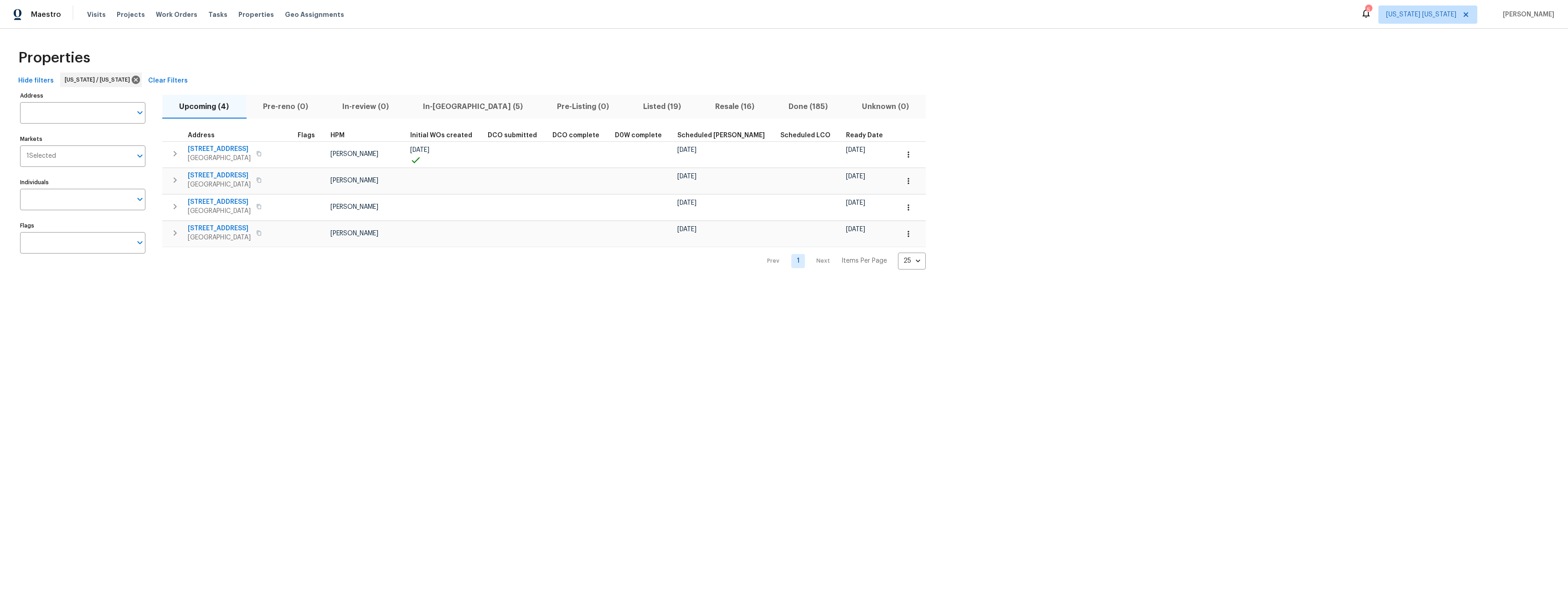
click at [446, 104] on span "In-reno (5)" at bounding box center [473, 107] width 123 height 13
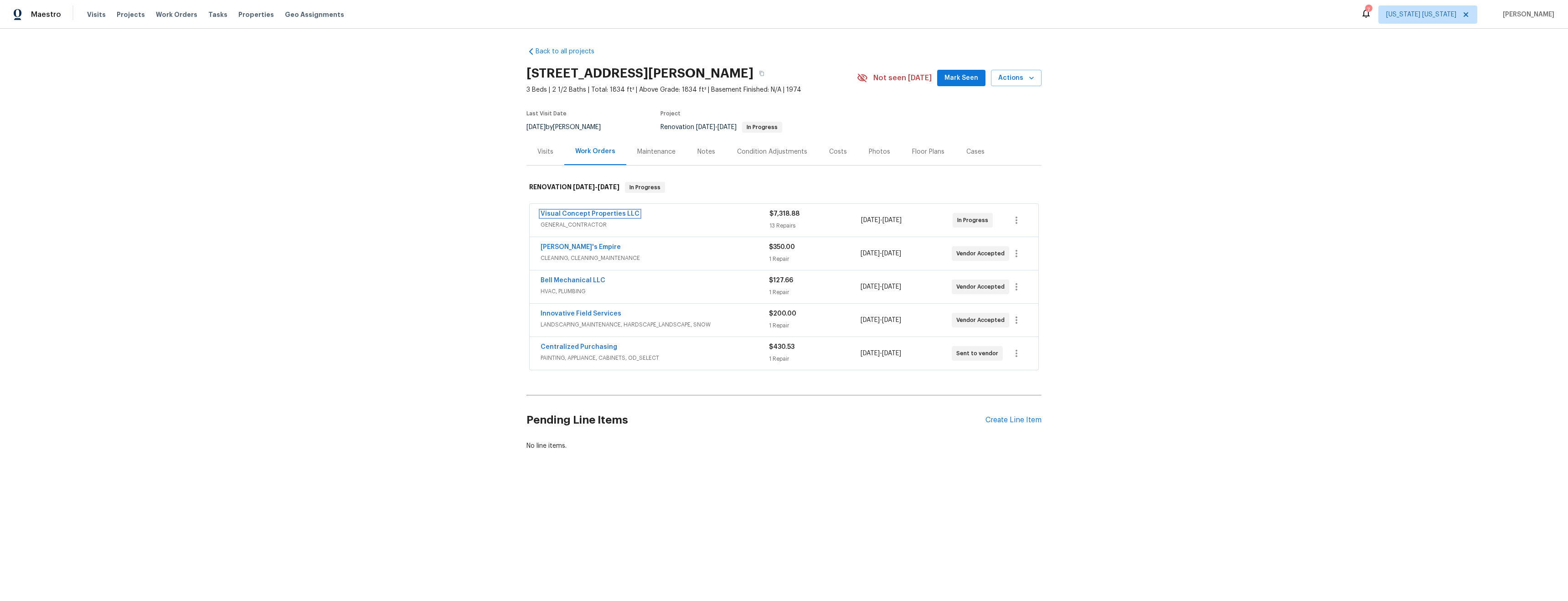
drag, startPoint x: 581, startPoint y: 216, endPoint x: 592, endPoint y: 217, distance: 11.0
click at [582, 216] on link "Visual Concept Properties LLC" at bounding box center [590, 214] width 99 height 6
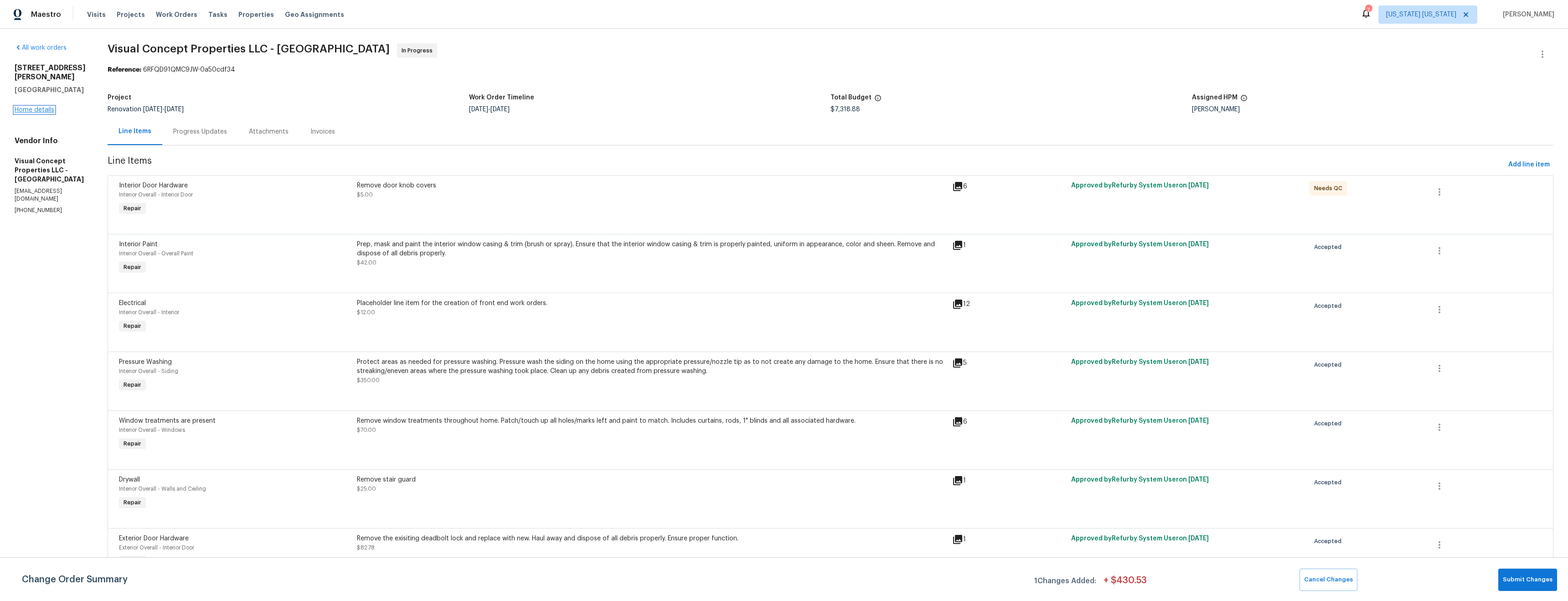
click at [30, 107] on link "Home details" at bounding box center [34, 110] width 40 height 6
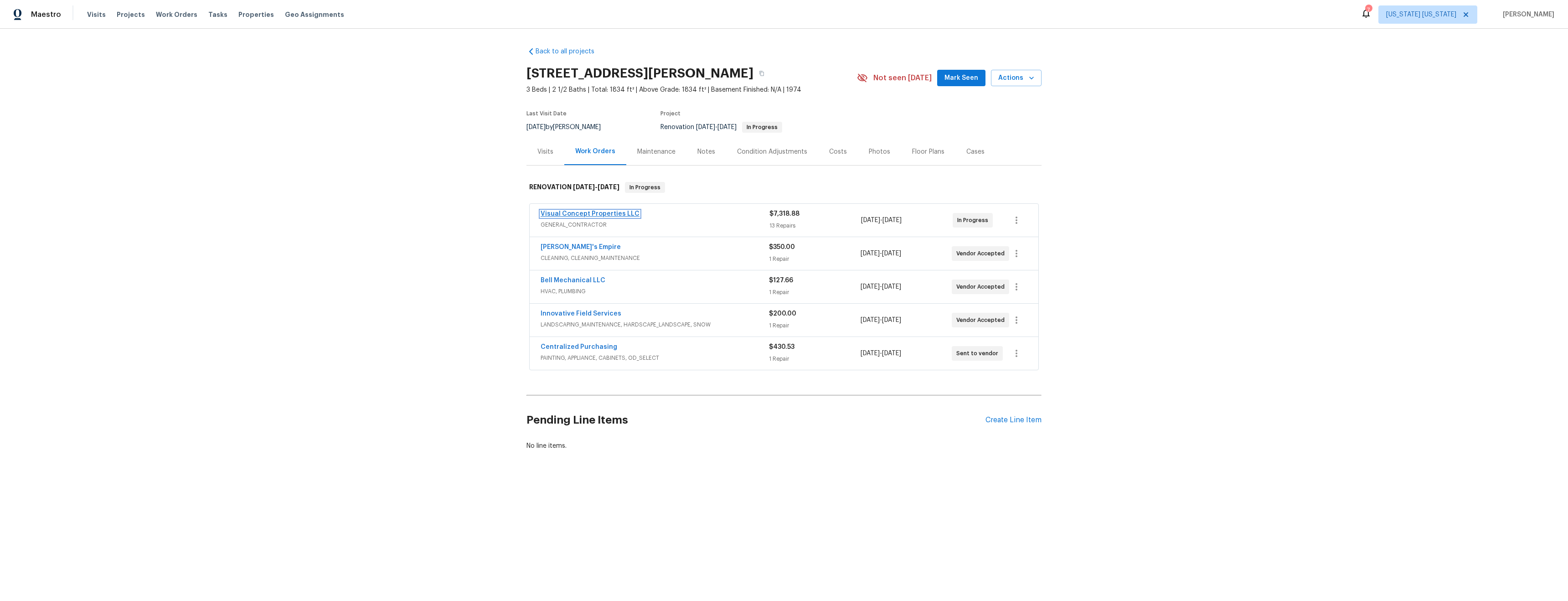
click at [607, 215] on link "Visual Concept Properties LLC" at bounding box center [590, 214] width 99 height 6
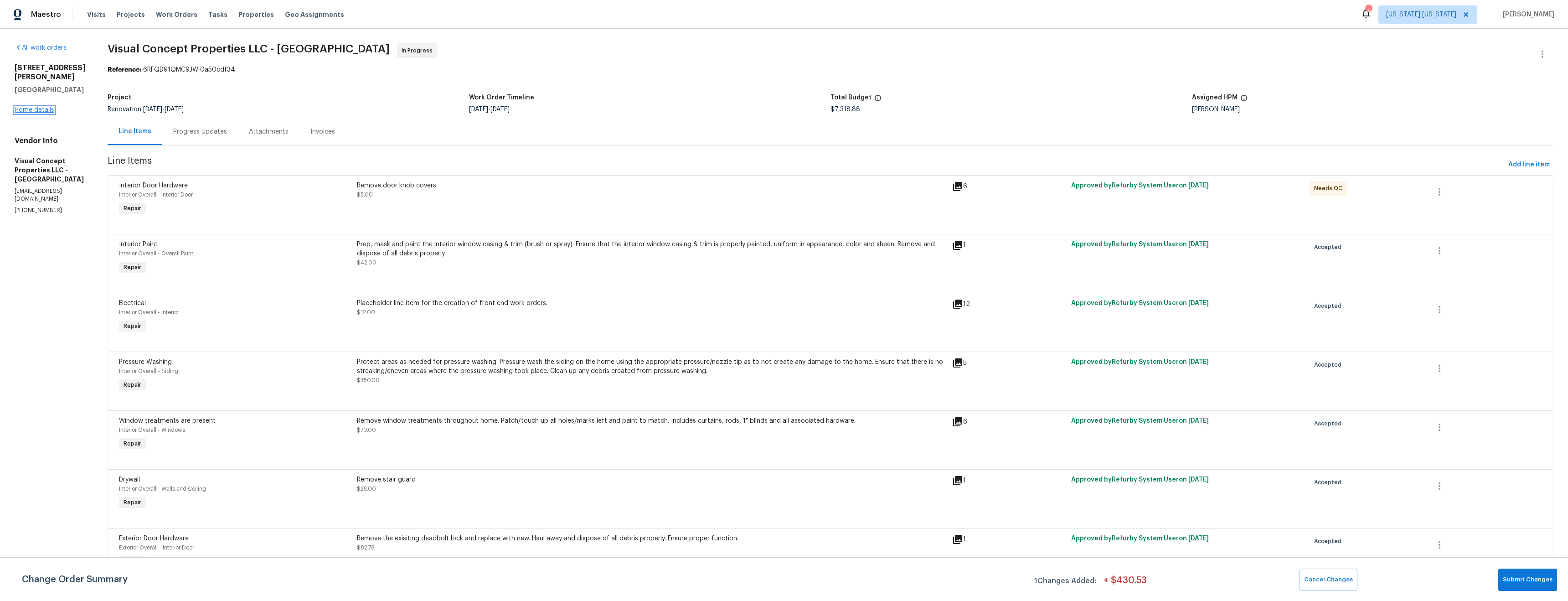
click at [44, 107] on link "Home details" at bounding box center [34, 110] width 40 height 6
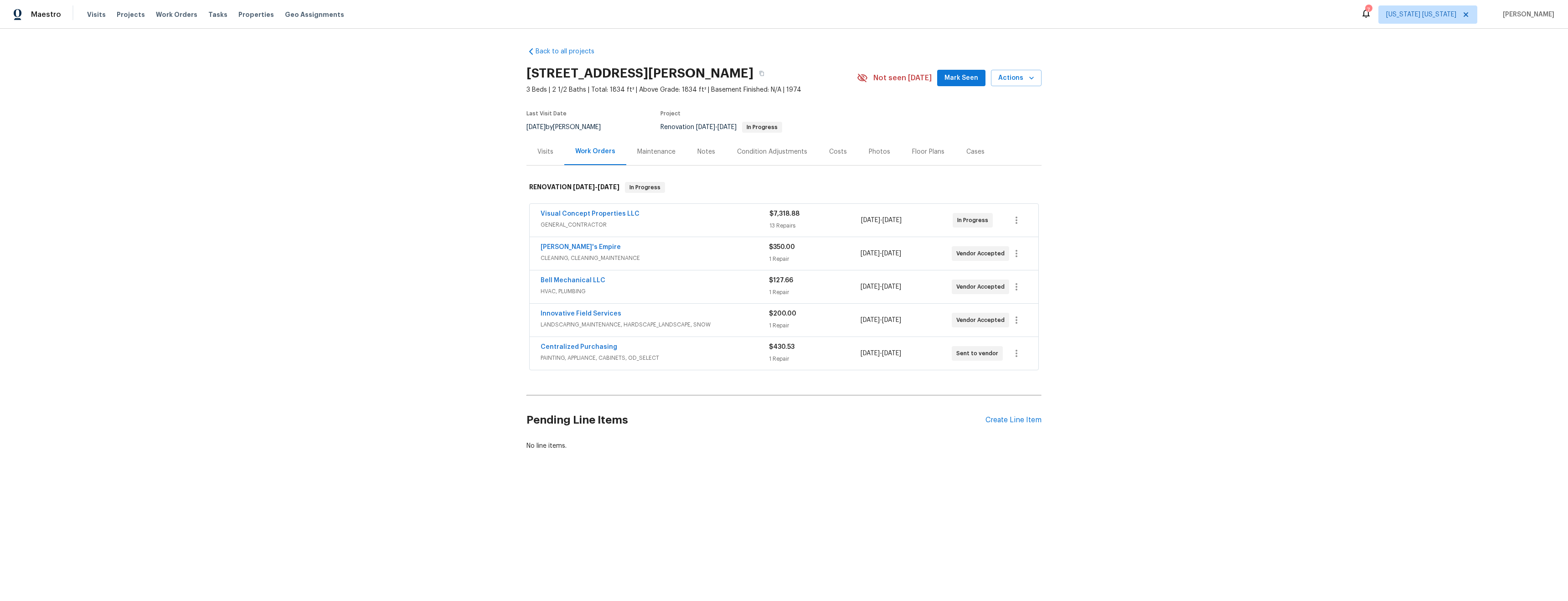
click at [788, 154] on div "Condition Adjustments" at bounding box center [772, 152] width 70 height 9
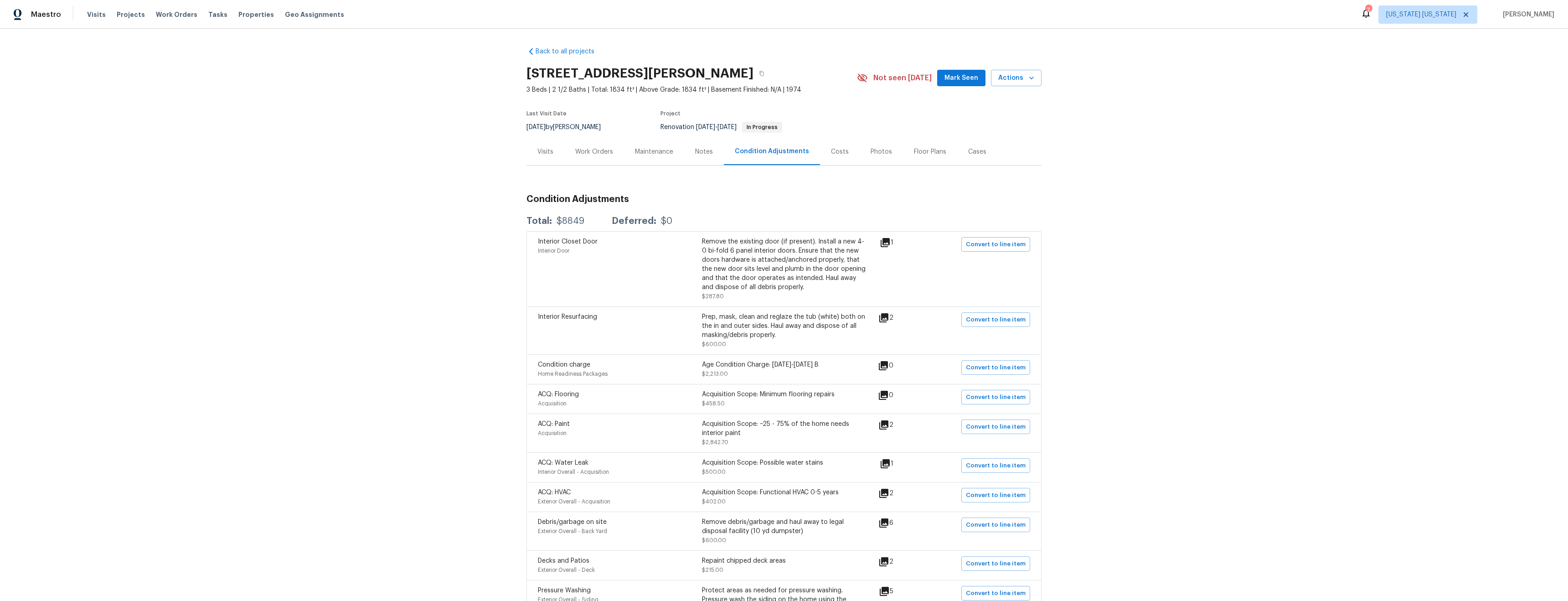
click at [836, 153] on div "Costs" at bounding box center [839, 152] width 18 height 9
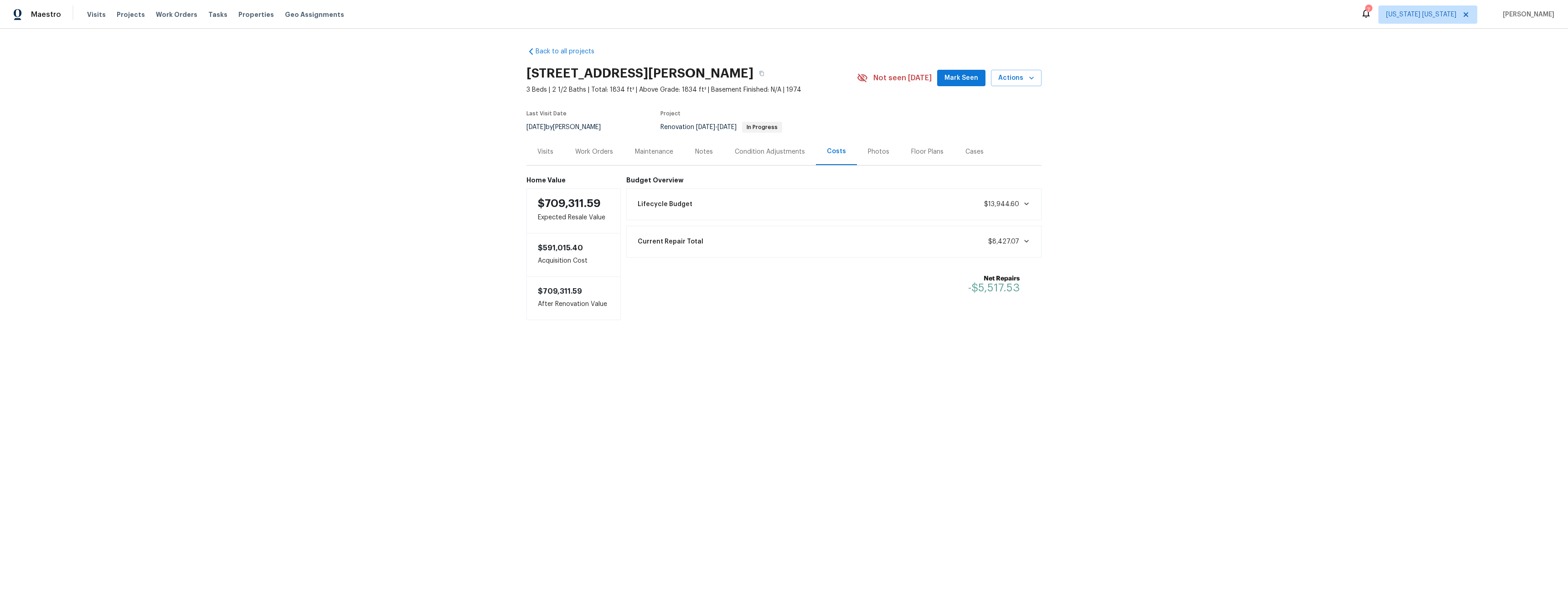
click at [648, 157] on div "Maintenance" at bounding box center [654, 152] width 60 height 27
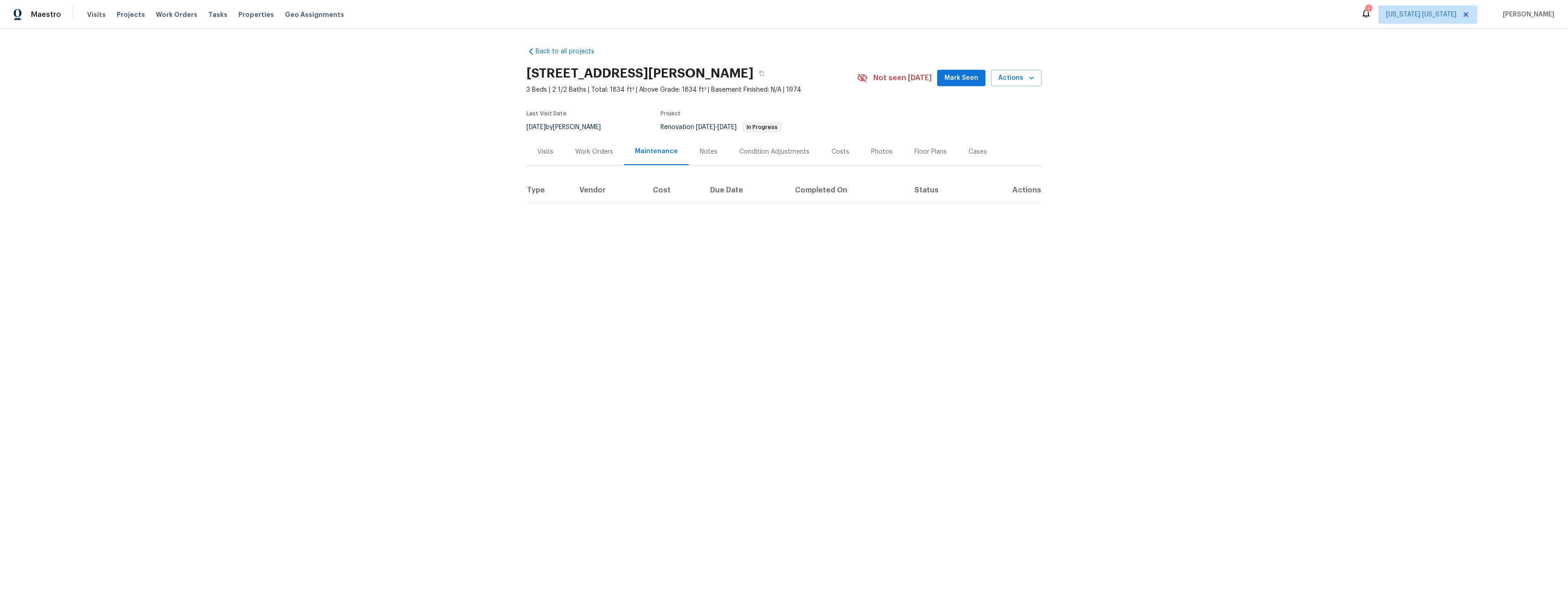
click at [578, 150] on div "Work Orders" at bounding box center [594, 152] width 38 height 9
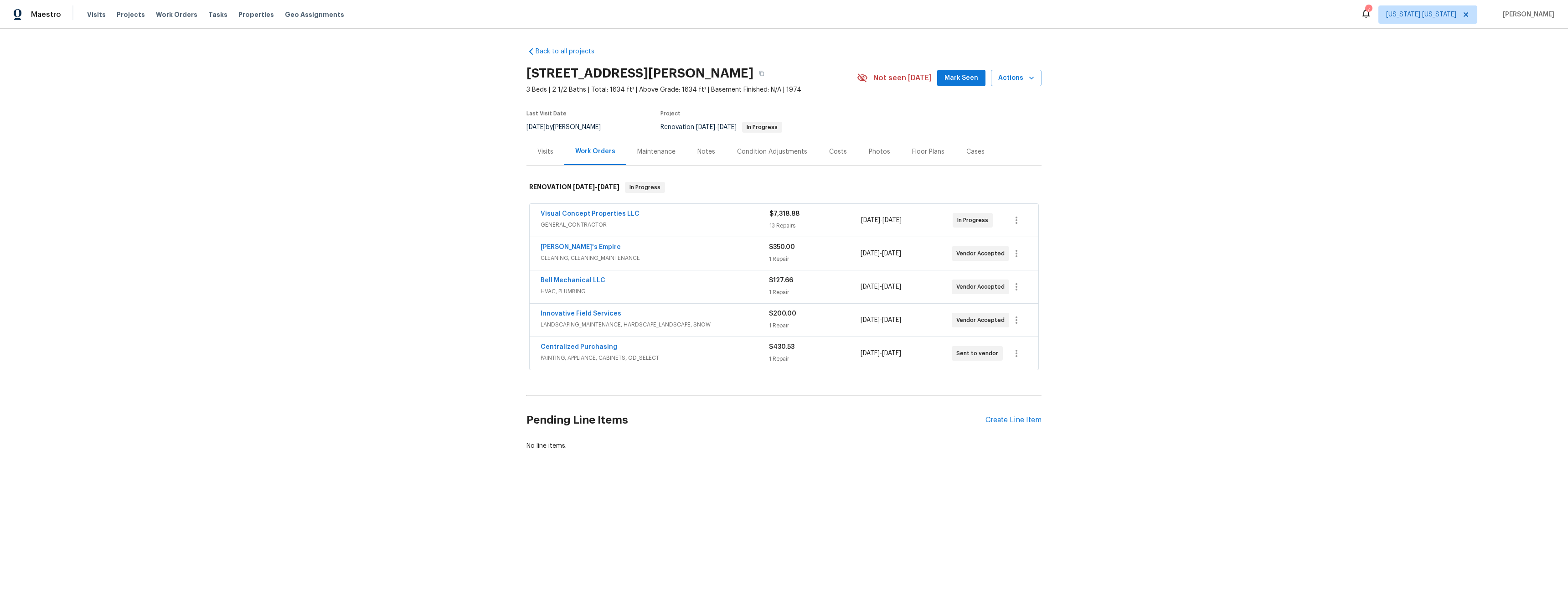
click at [687, 357] on span "PAINTING, APPLIANCE, CABINETS, OD_SELECT" at bounding box center [654, 357] width 228 height 9
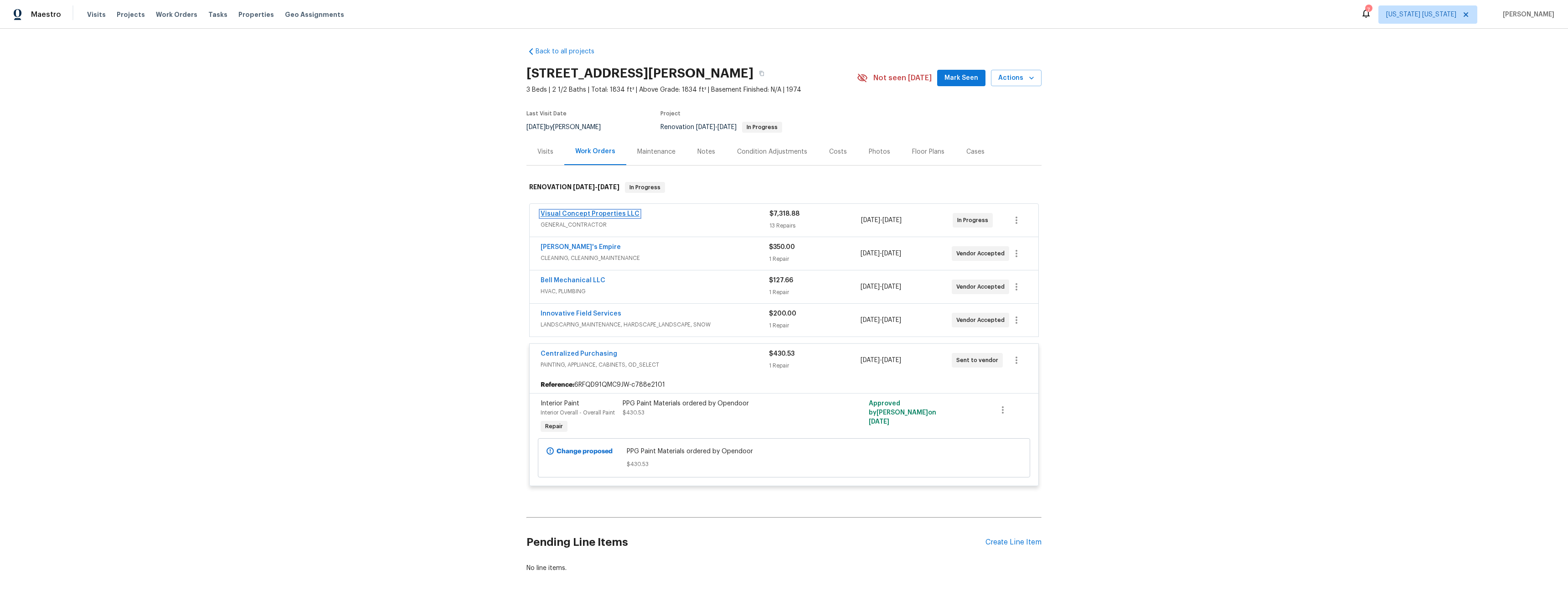
click at [606, 215] on link "Visual Concept Properties LLC" at bounding box center [590, 214] width 99 height 6
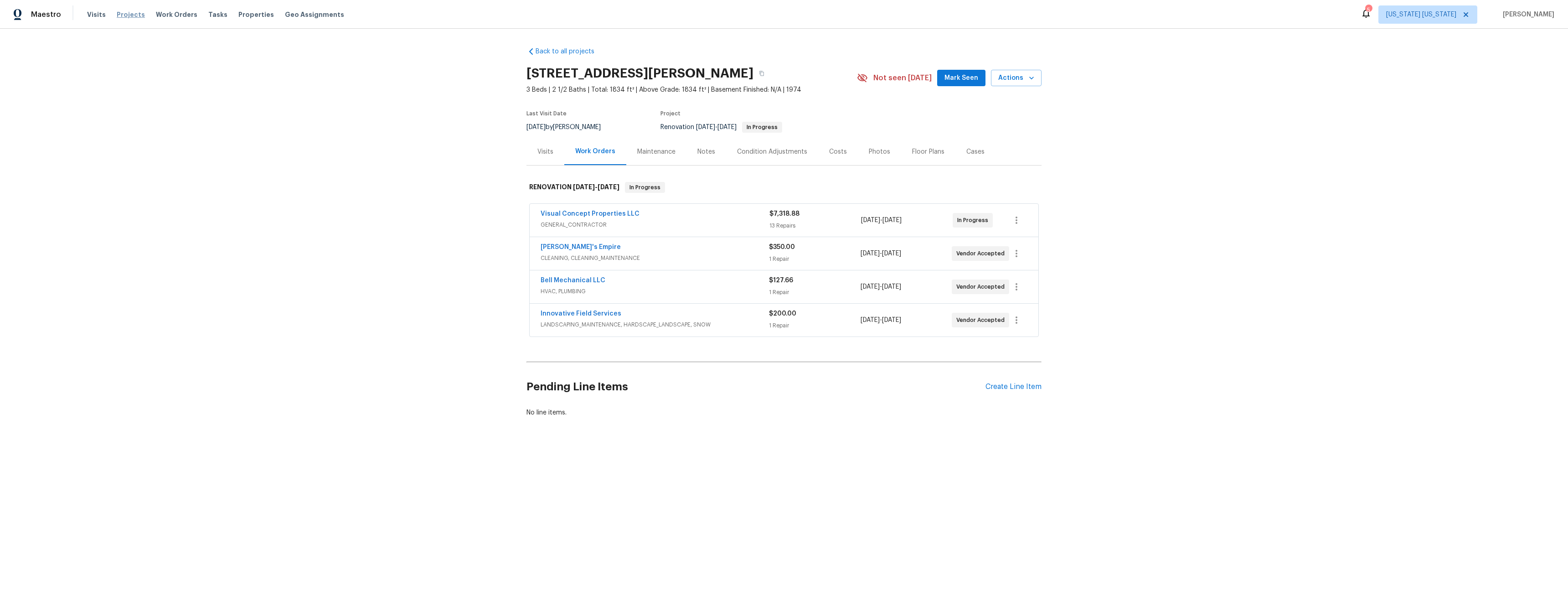
click at [119, 17] on span "Projects" at bounding box center [131, 14] width 28 height 9
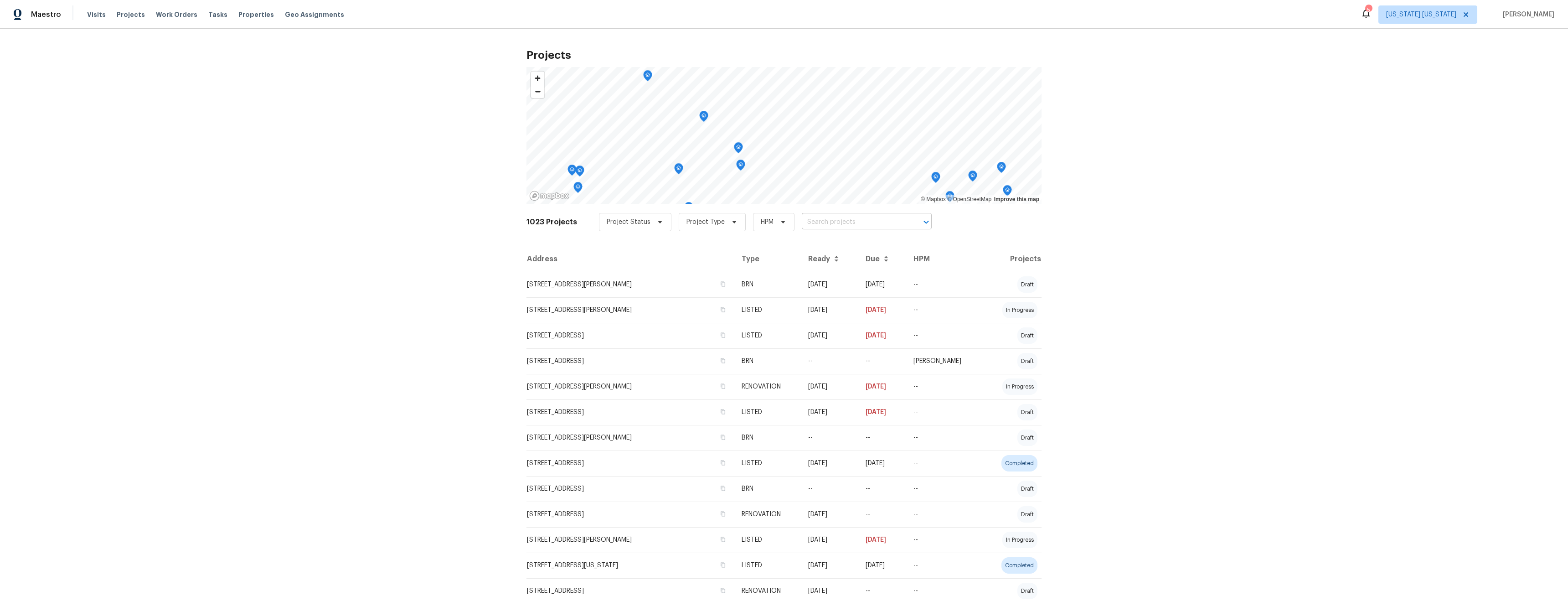
click at [819, 222] on input "text" at bounding box center [853, 222] width 104 height 14
click at [239, 11] on span "Properties" at bounding box center [256, 14] width 35 height 9
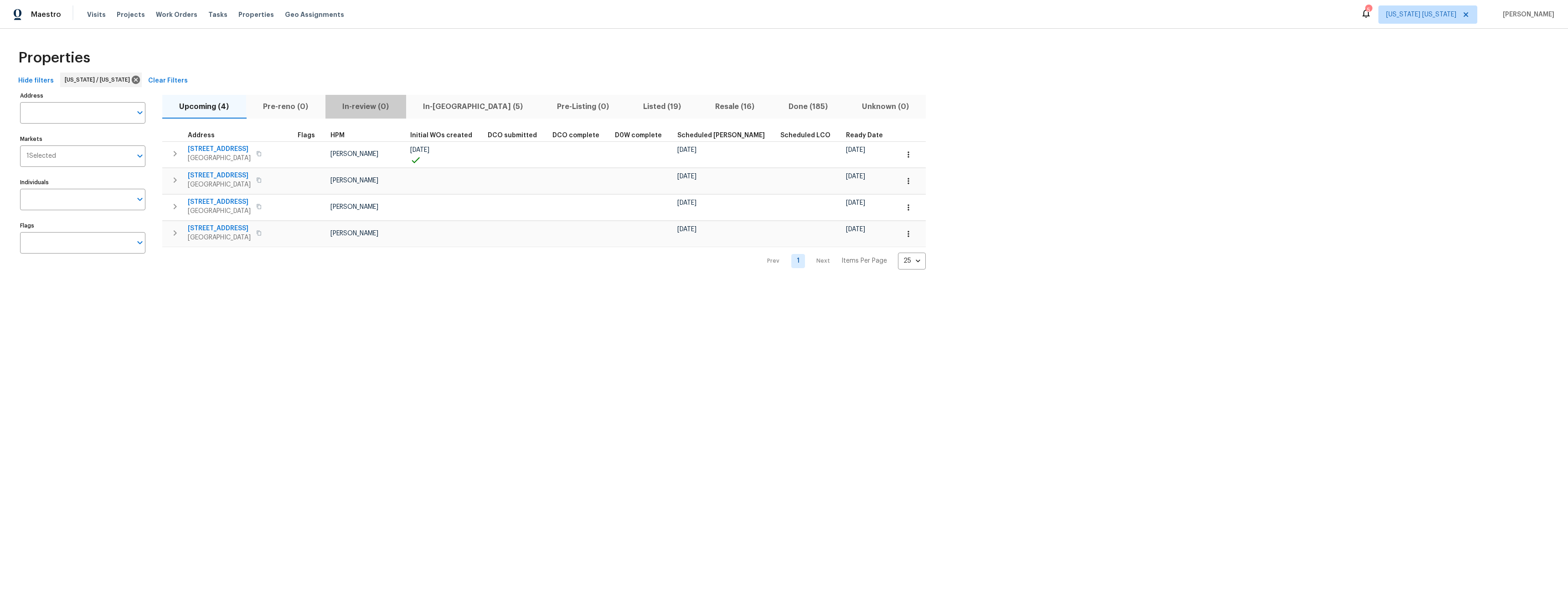
click at [366, 110] on span "In-review (0)" at bounding box center [366, 107] width 70 height 13
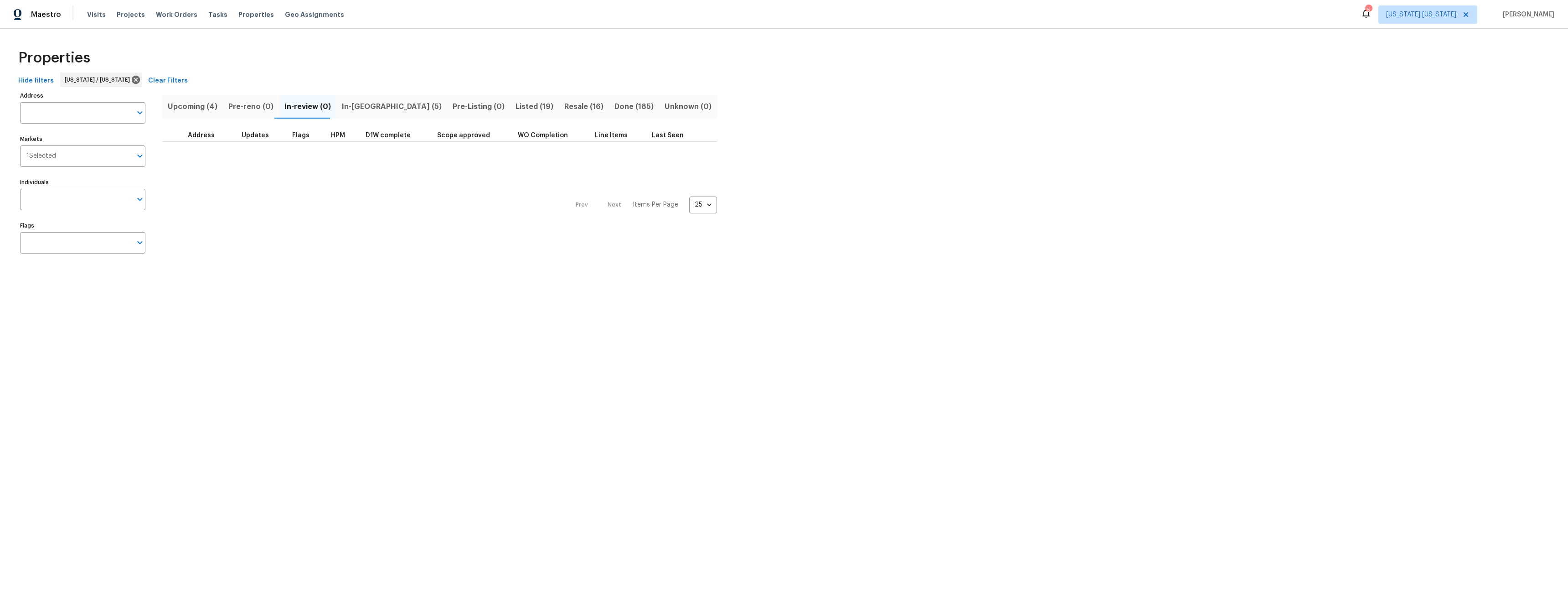
click at [355, 109] on span "In-reno (5)" at bounding box center [392, 107] width 100 height 13
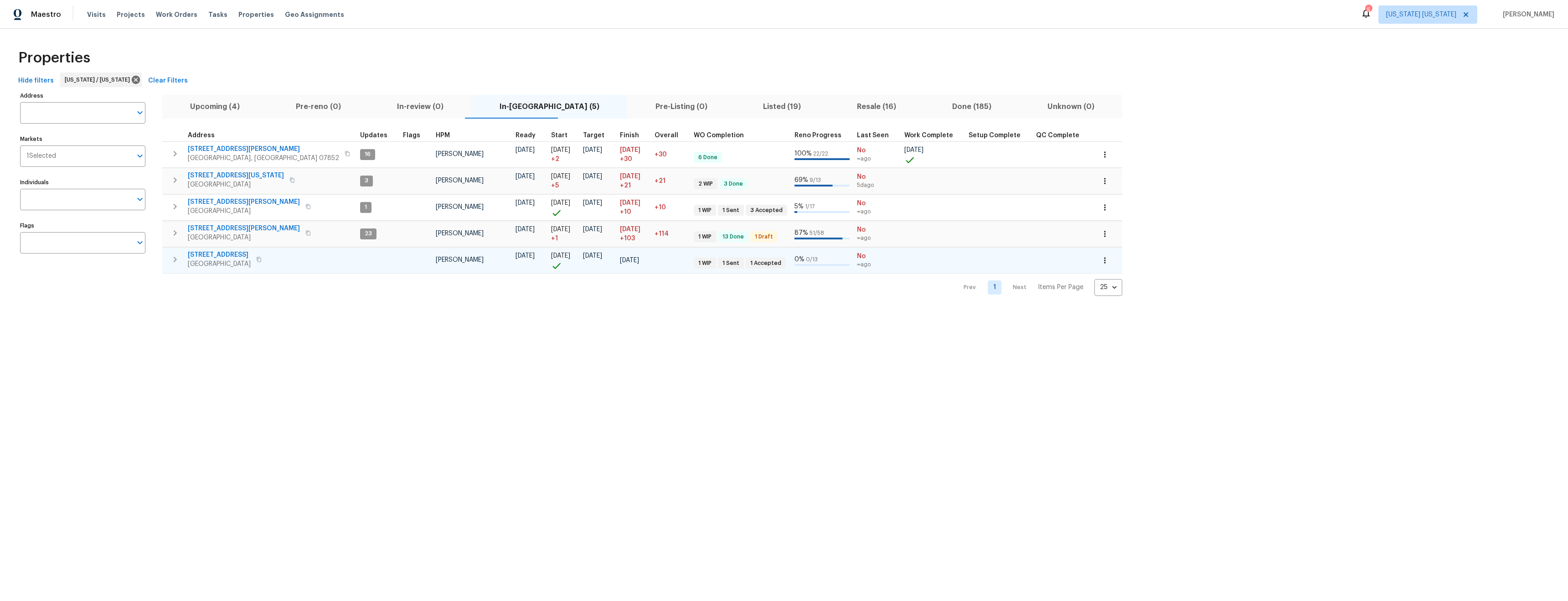
click at [219, 256] on span "448 Northam Dr" at bounding box center [219, 255] width 63 height 9
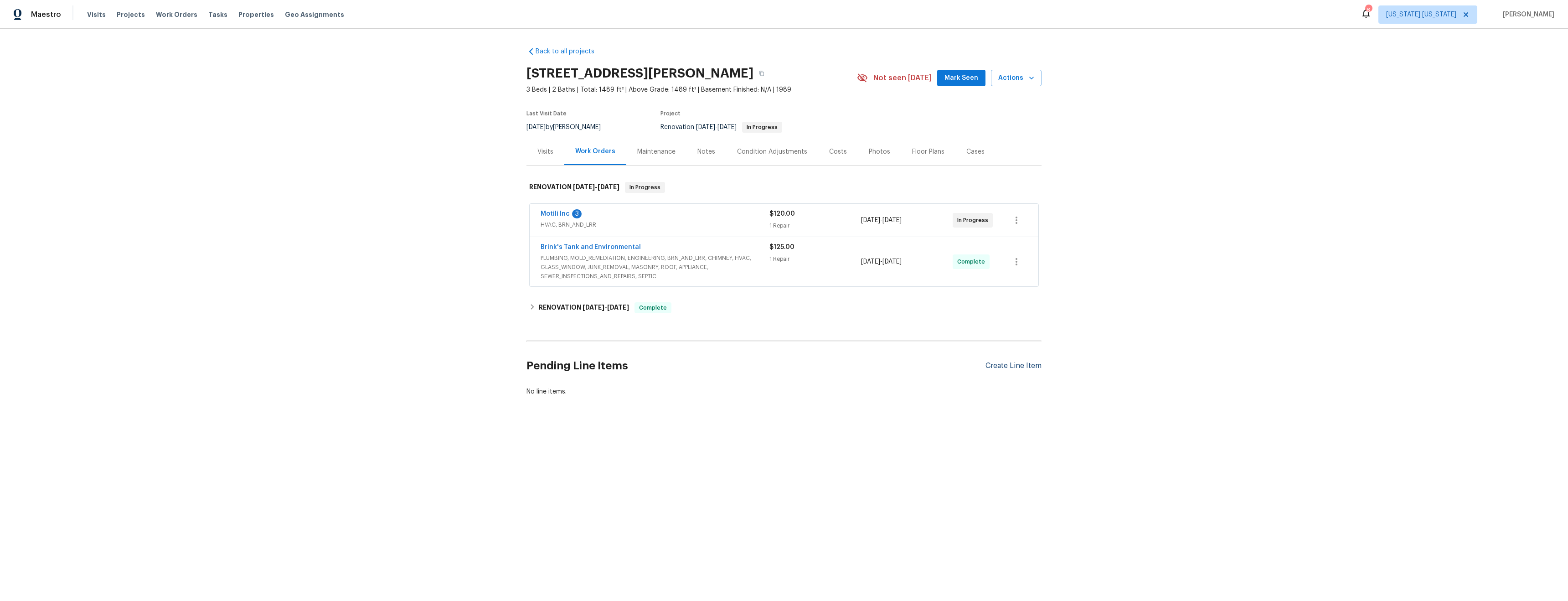
click at [997, 369] on div "Create Line Item" at bounding box center [1013, 366] width 56 height 9
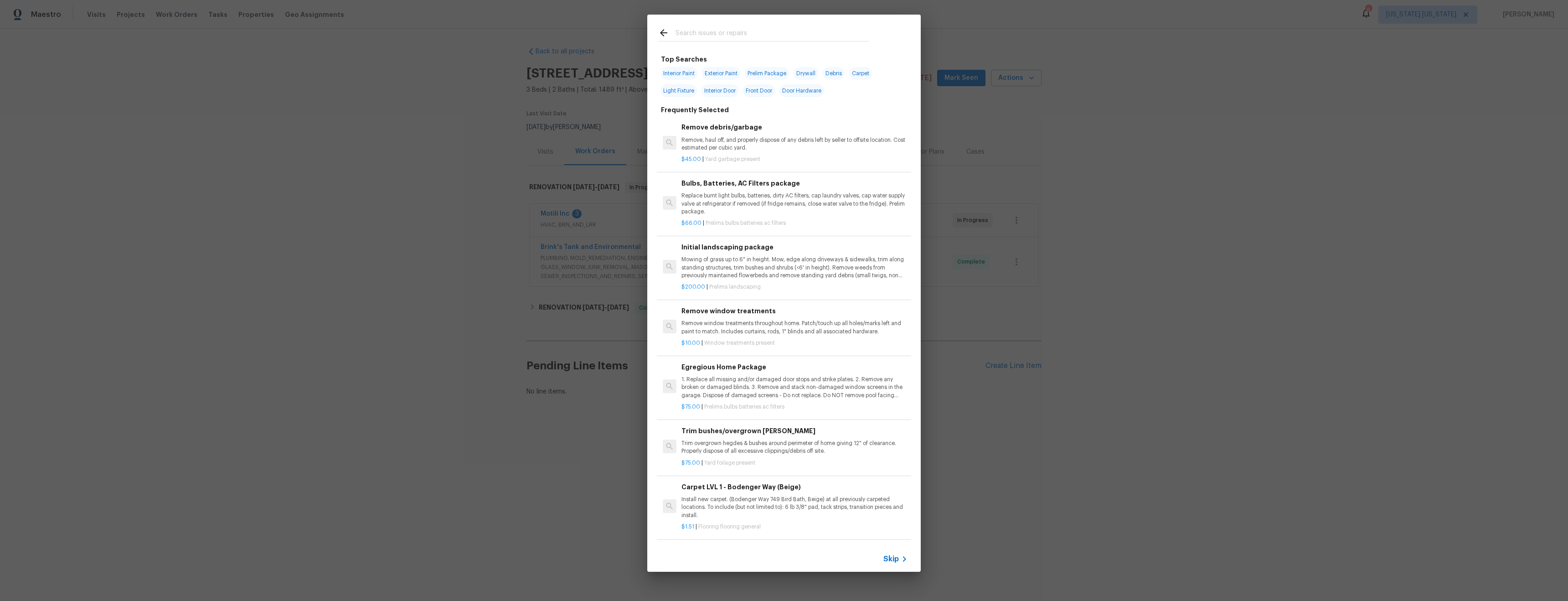
click at [713, 32] on input "text" at bounding box center [772, 34] width 194 height 13
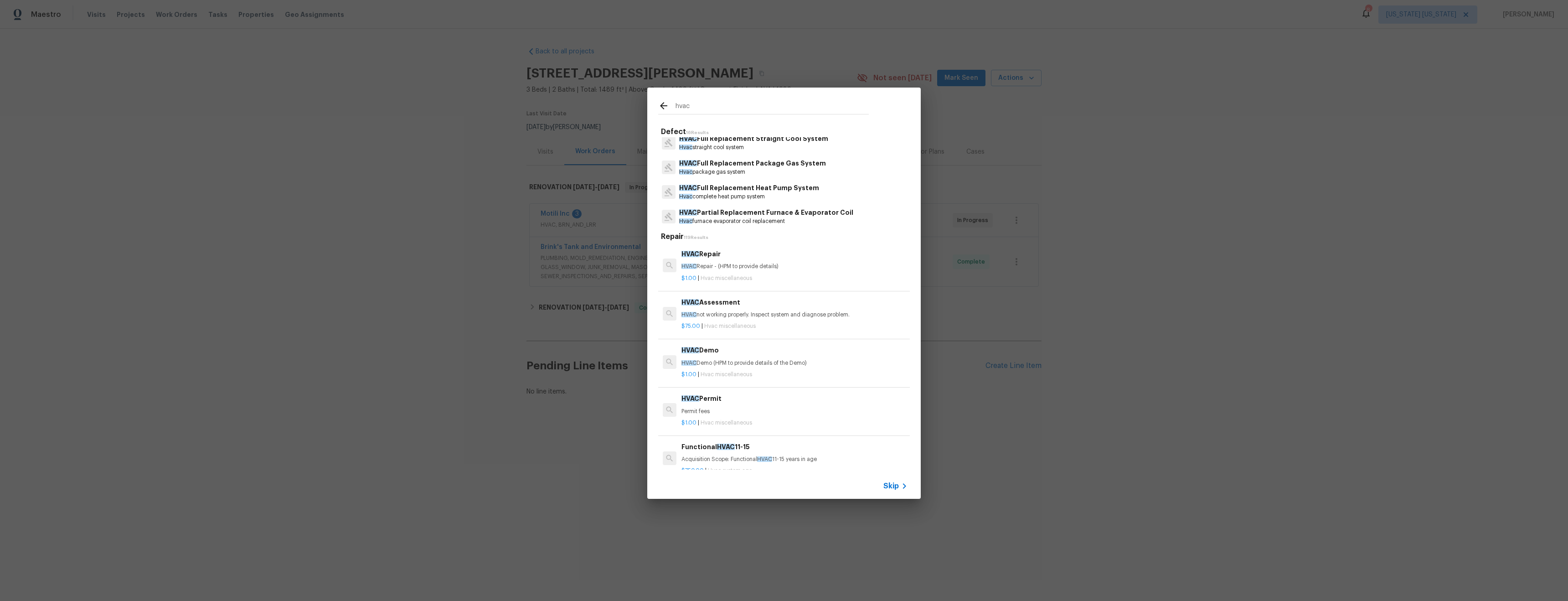
scroll to position [186, 0]
type input "hvac"
click at [791, 185] on p "HVAC Full Replacement Heat Pump System" at bounding box center [749, 182] width 140 height 10
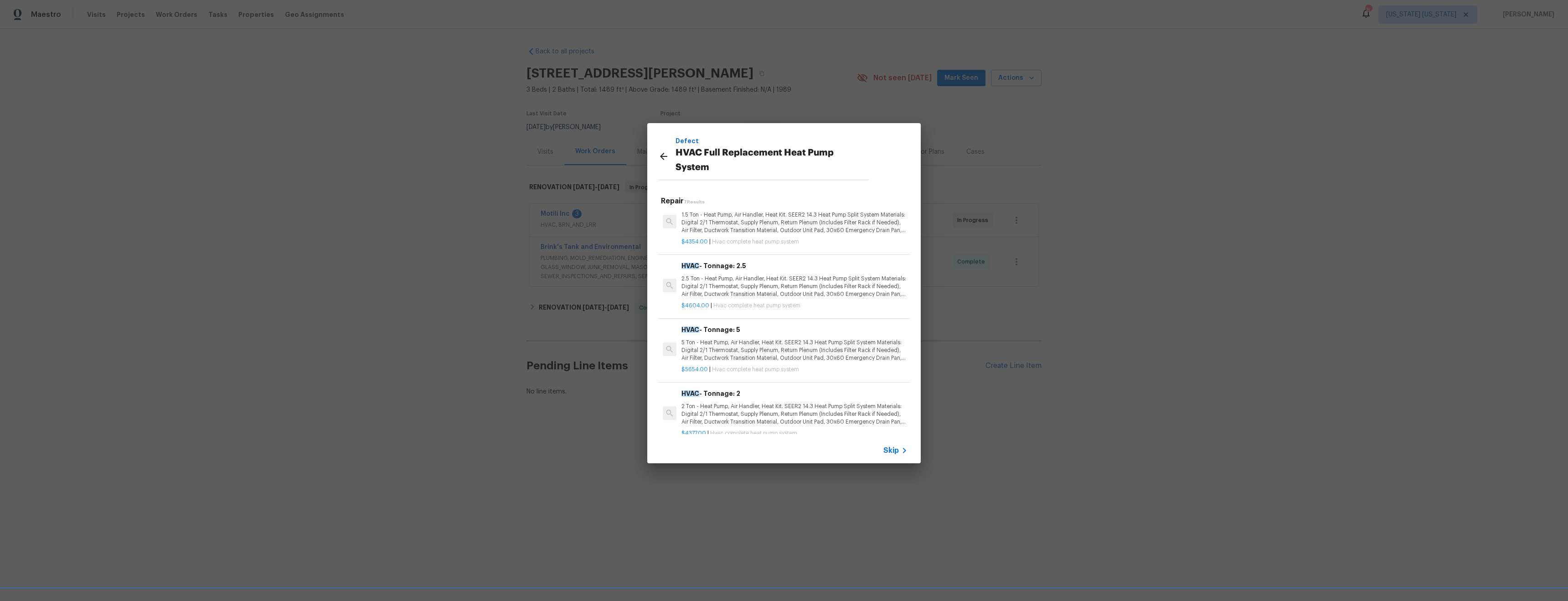
scroll to position [68, 0]
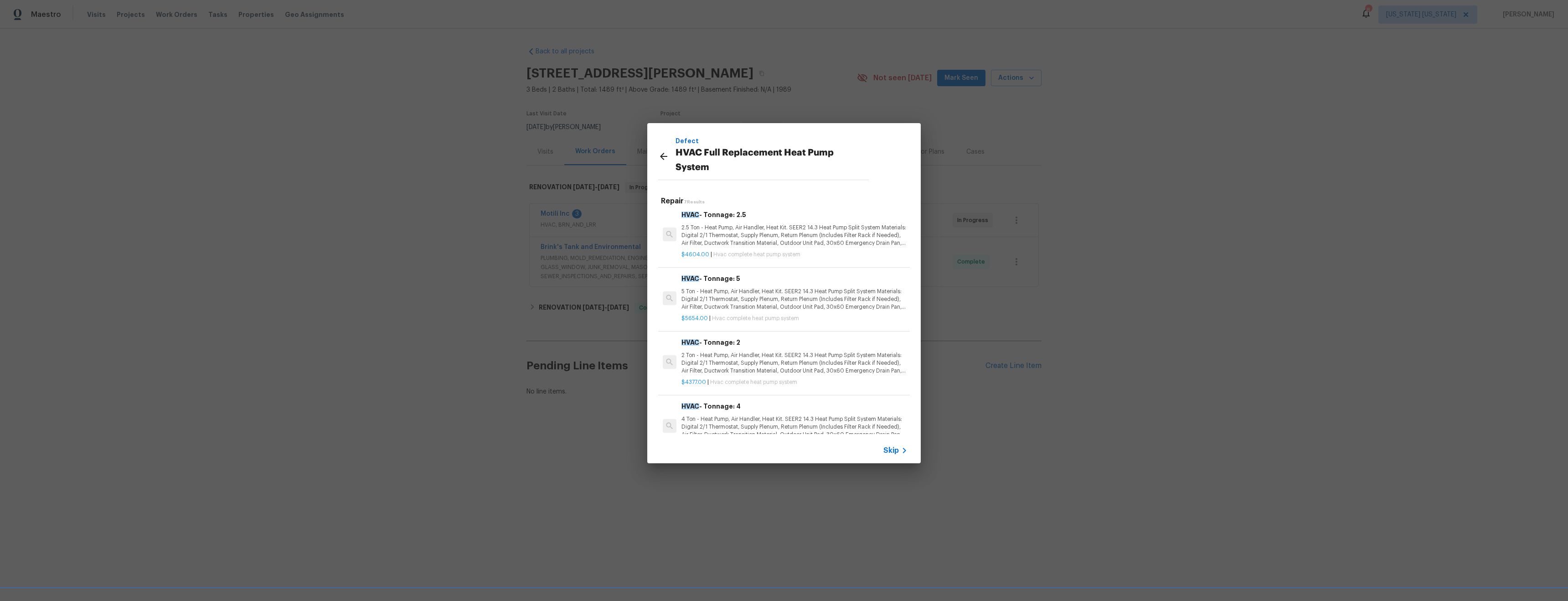
click at [663, 155] on icon at bounding box center [663, 156] width 11 height 11
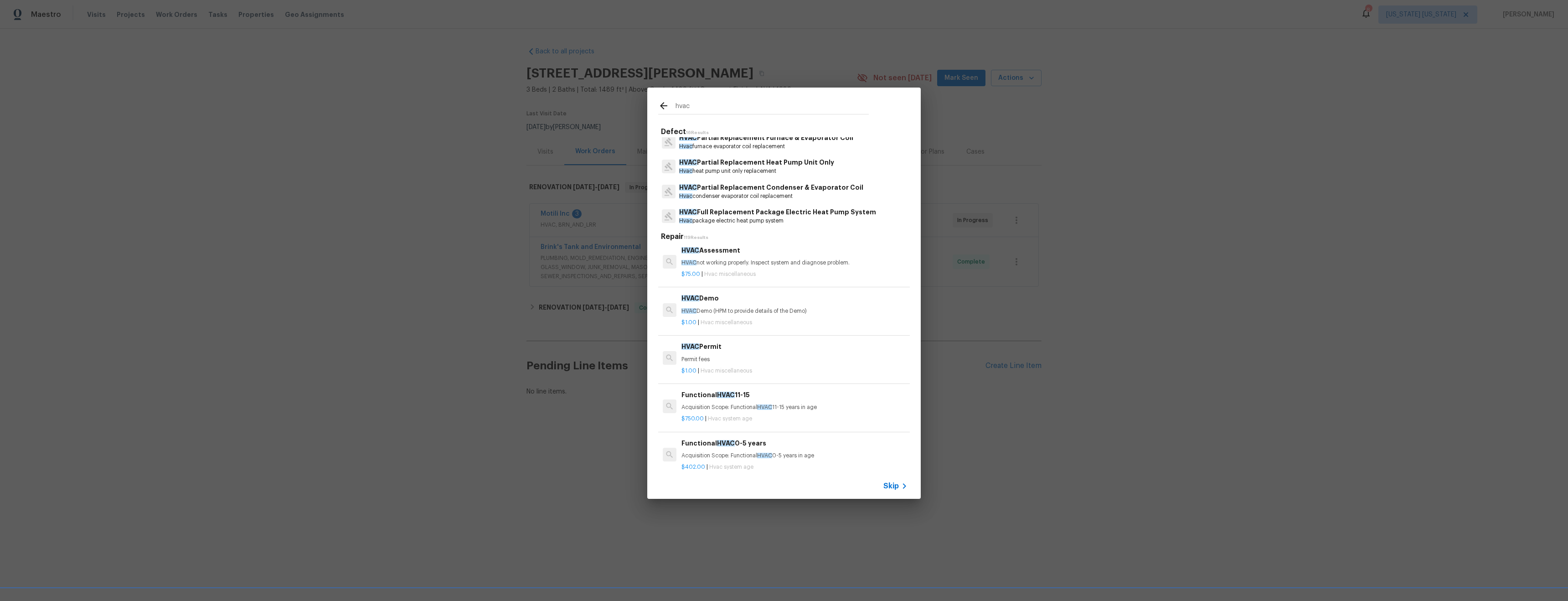
scroll to position [296, 0]
click at [766, 157] on p "Hvac condenser evaporator coil replacement" at bounding box center [771, 155] width 184 height 8
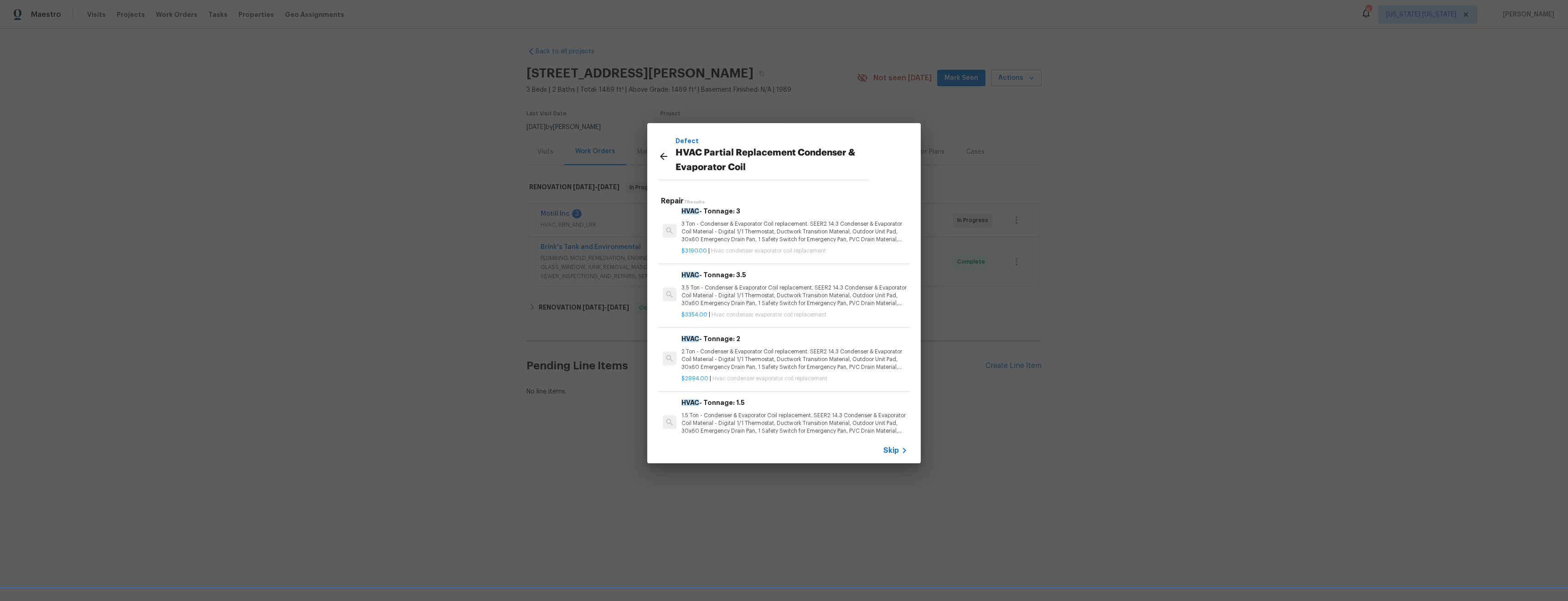
scroll to position [85, 0]
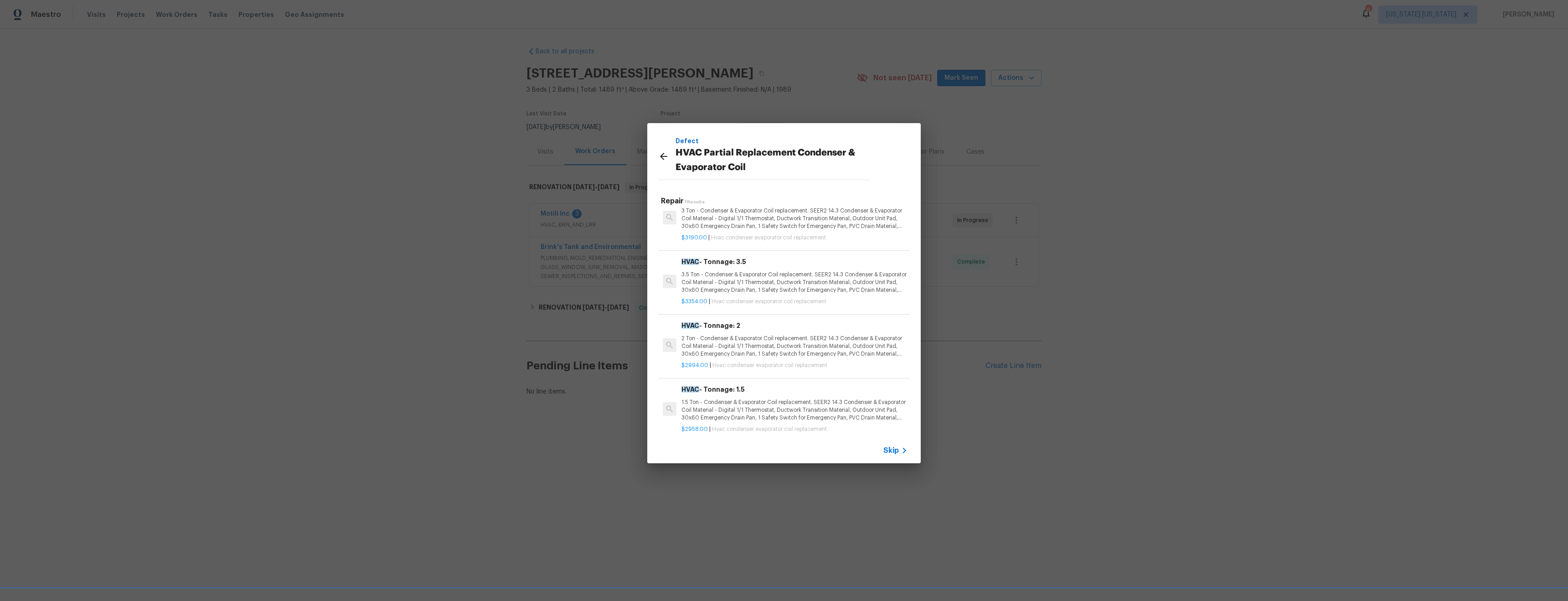
click at [664, 156] on icon at bounding box center [663, 156] width 7 height 7
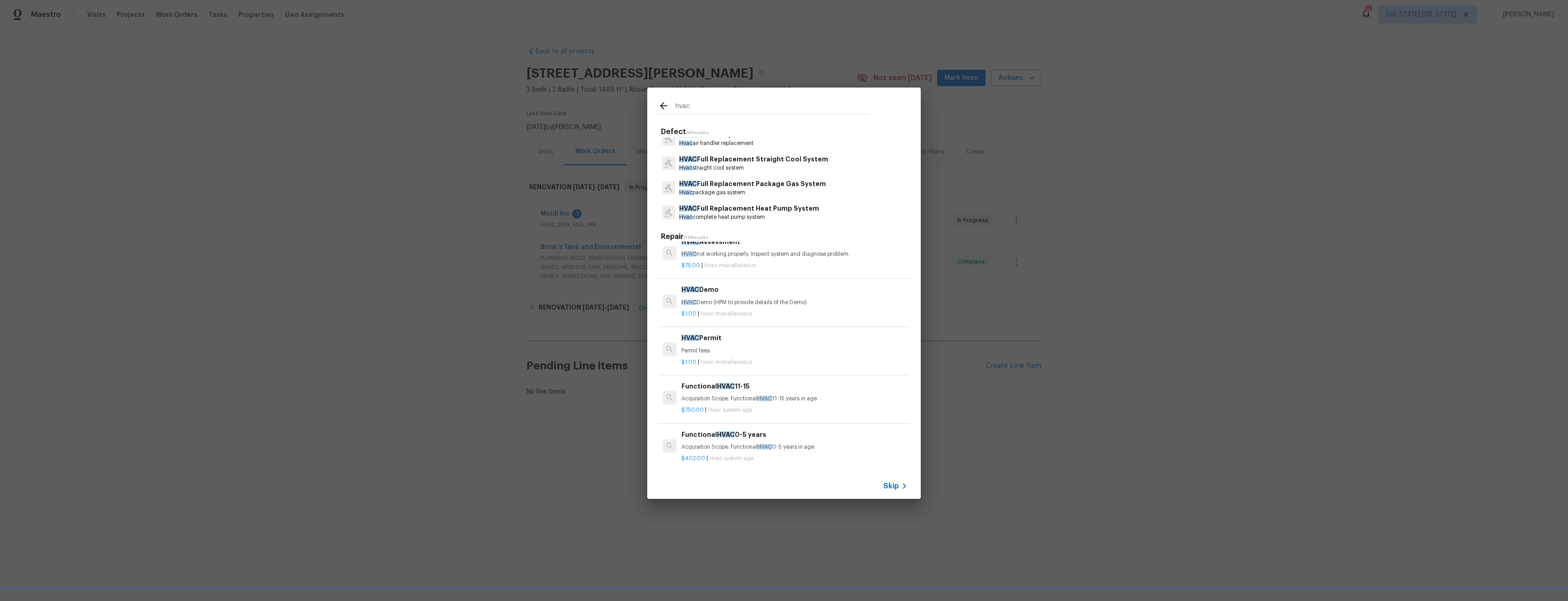
scroll to position [304, 0]
click at [821, 218] on p "Hvac furnace condenser coil system" at bounding box center [775, 220] width 192 height 8
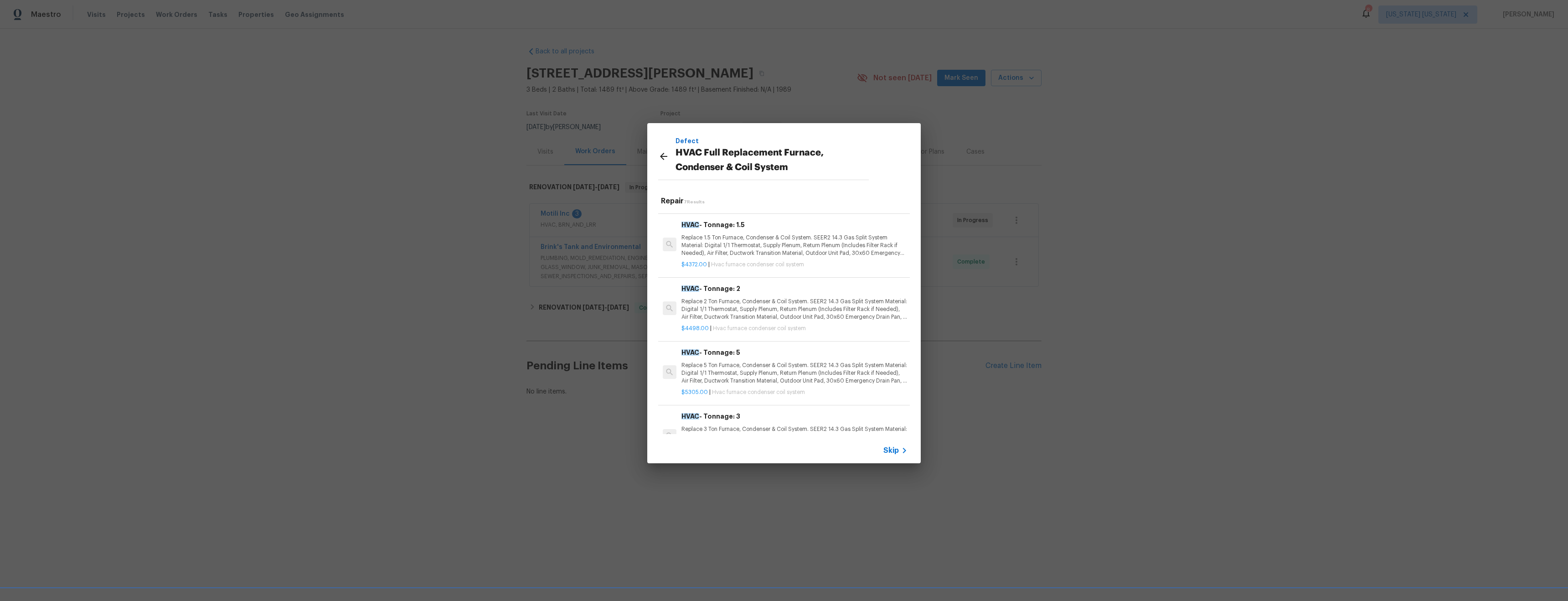
scroll to position [0, 0]
click at [663, 155] on icon at bounding box center [663, 156] width 7 height 7
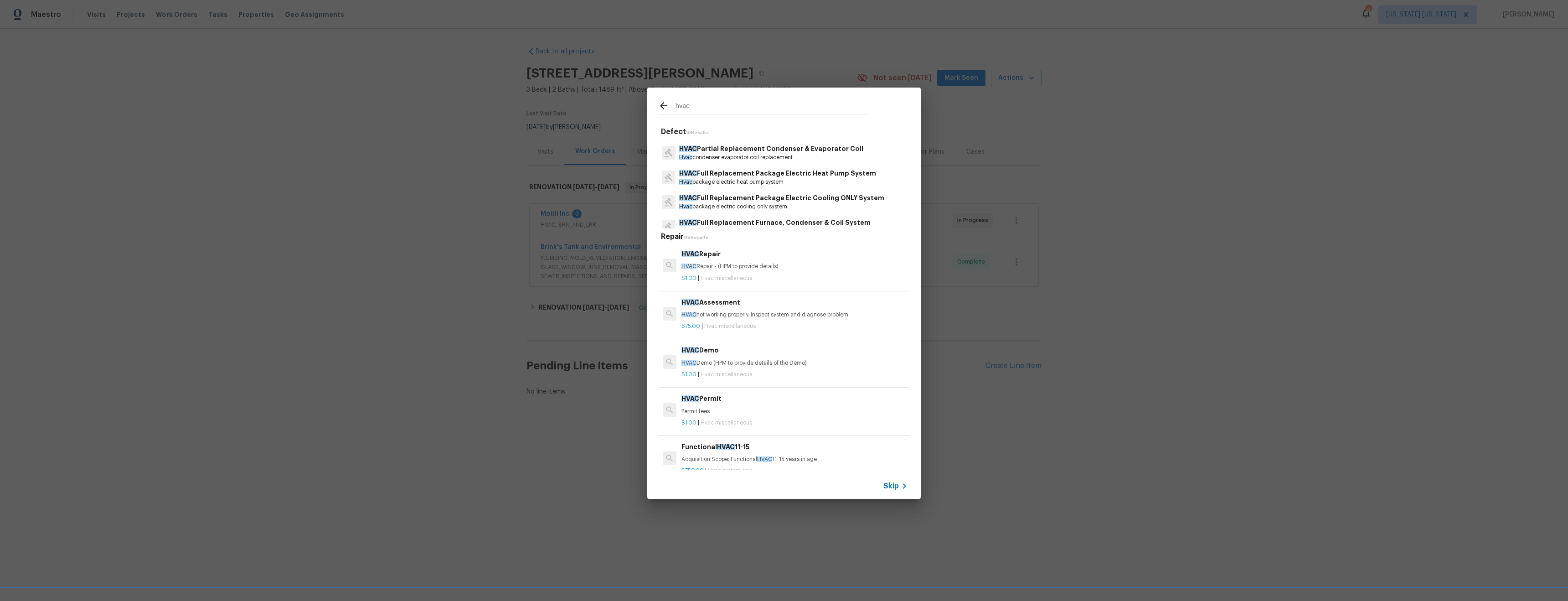
scroll to position [304, 0]
click at [786, 214] on p "HVAC Full Replacement Furnace, Condenser & Coil System" at bounding box center [775, 213] width 192 height 10
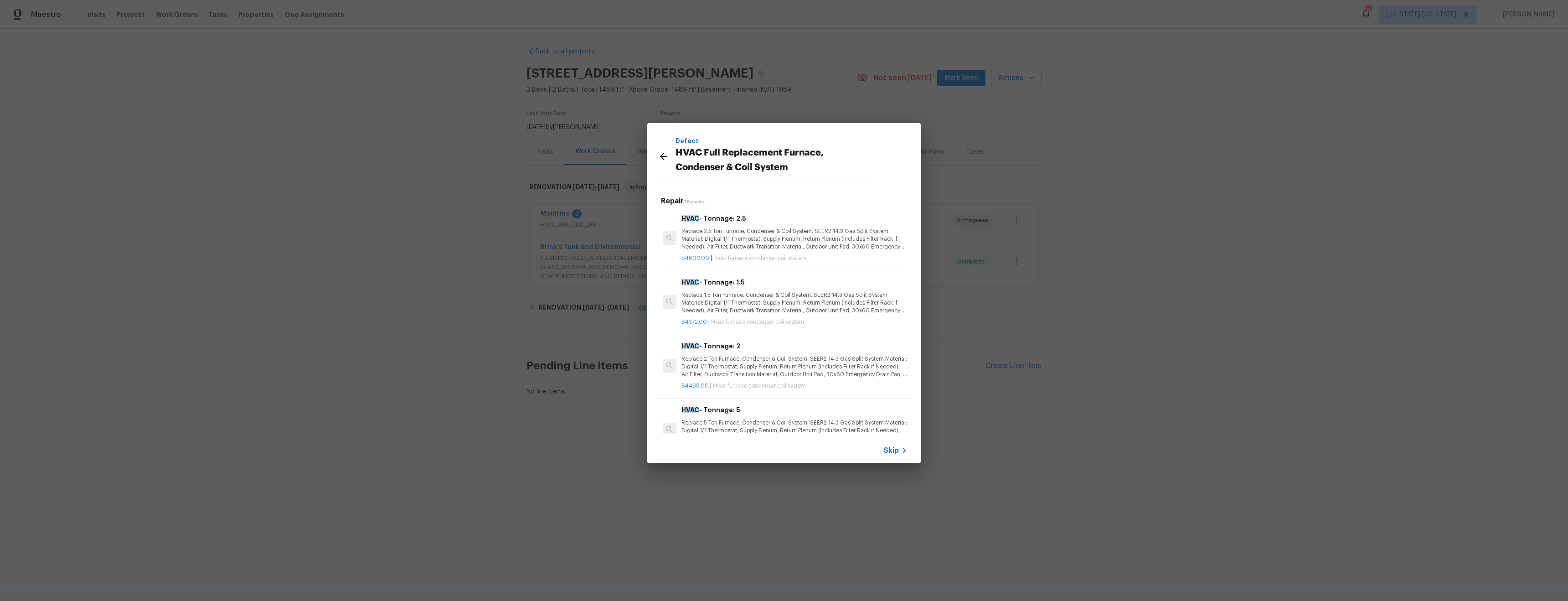
click at [779, 232] on p "Replace 2.5 Ton Furnace, Condenser & Coil System. SEER2 14.3 Gas Split System M…" at bounding box center [794, 239] width 226 height 23
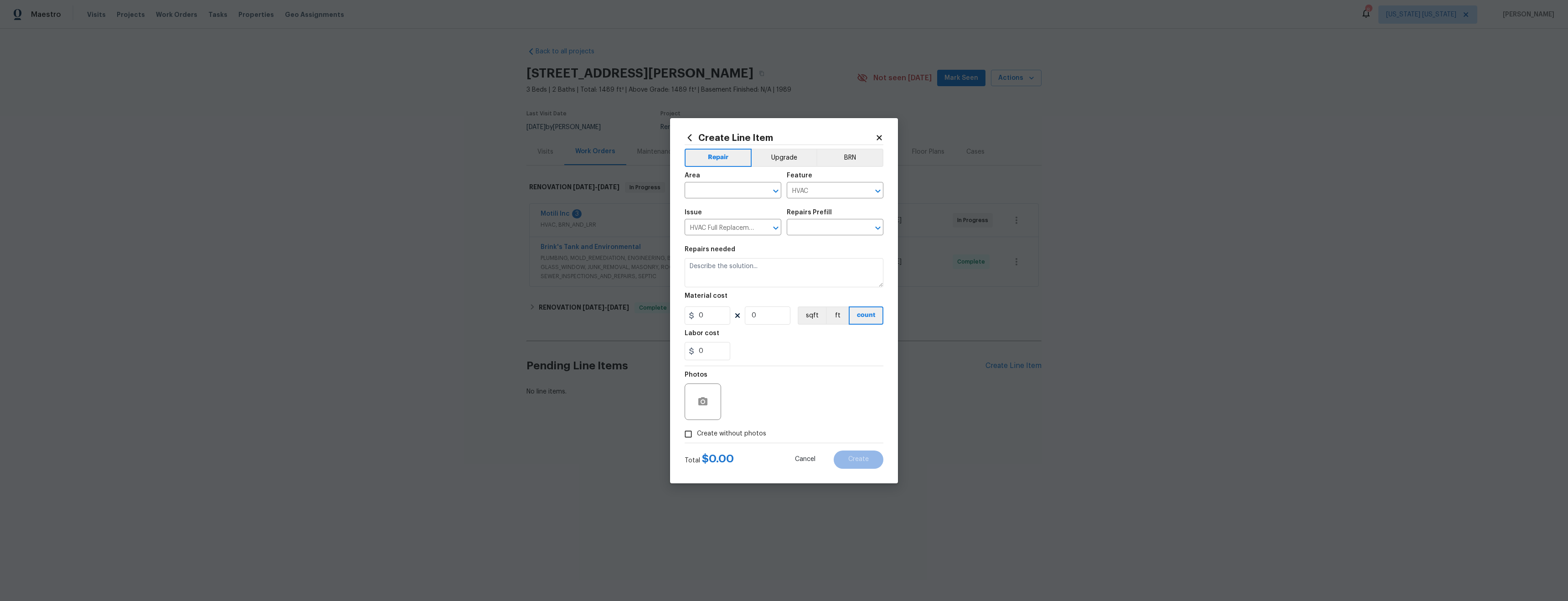
type textarea "Replace 2.5 Ton Furnace, Condenser & Coil System. SEER2 14.3 Gas Split System M…"
type input "1"
type input "HVAC - Tonnage: 2.5 $4,600.00"
type input "4600"
click at [723, 193] on input "text" at bounding box center [720, 191] width 71 height 14
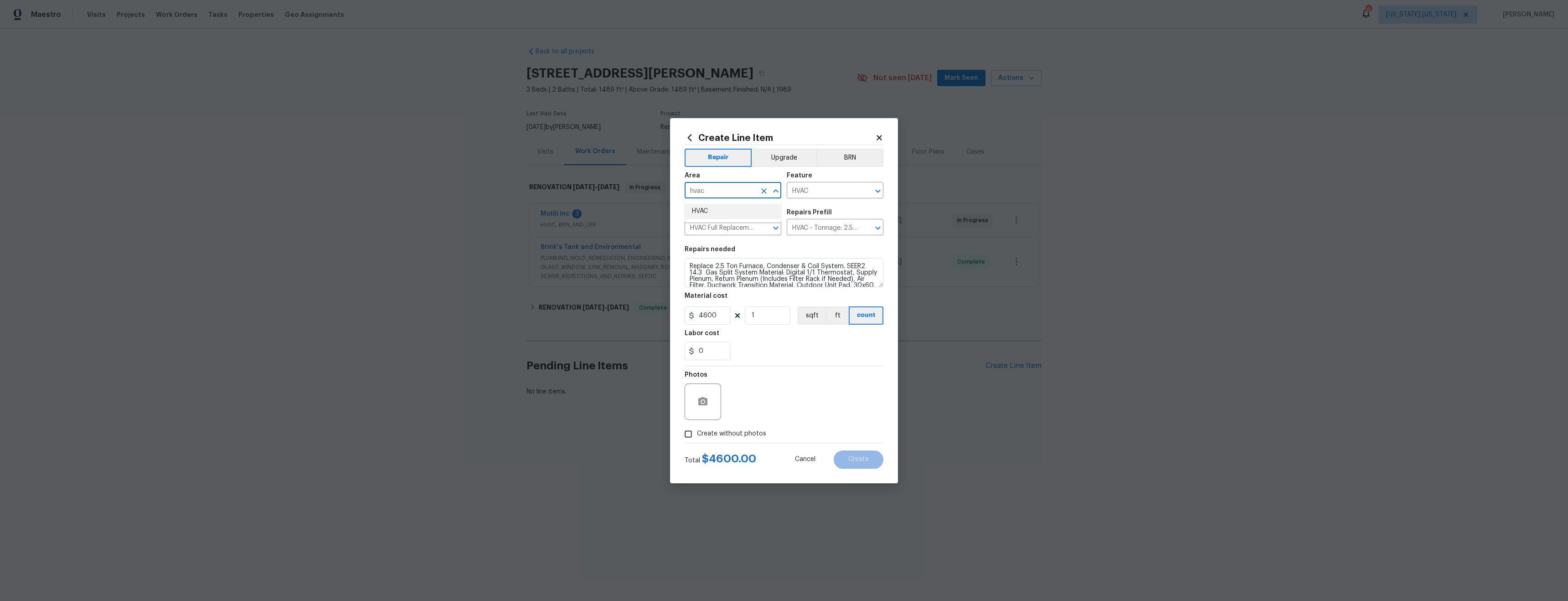
click at [734, 209] on li "HVAC" at bounding box center [733, 211] width 97 height 15
type input "HVAC"
click at [743, 430] on span "Create without photos" at bounding box center [732, 434] width 69 height 10
click at [697, 430] on input "Create without photos" at bounding box center [688, 434] width 17 height 17
checkbox input "true"
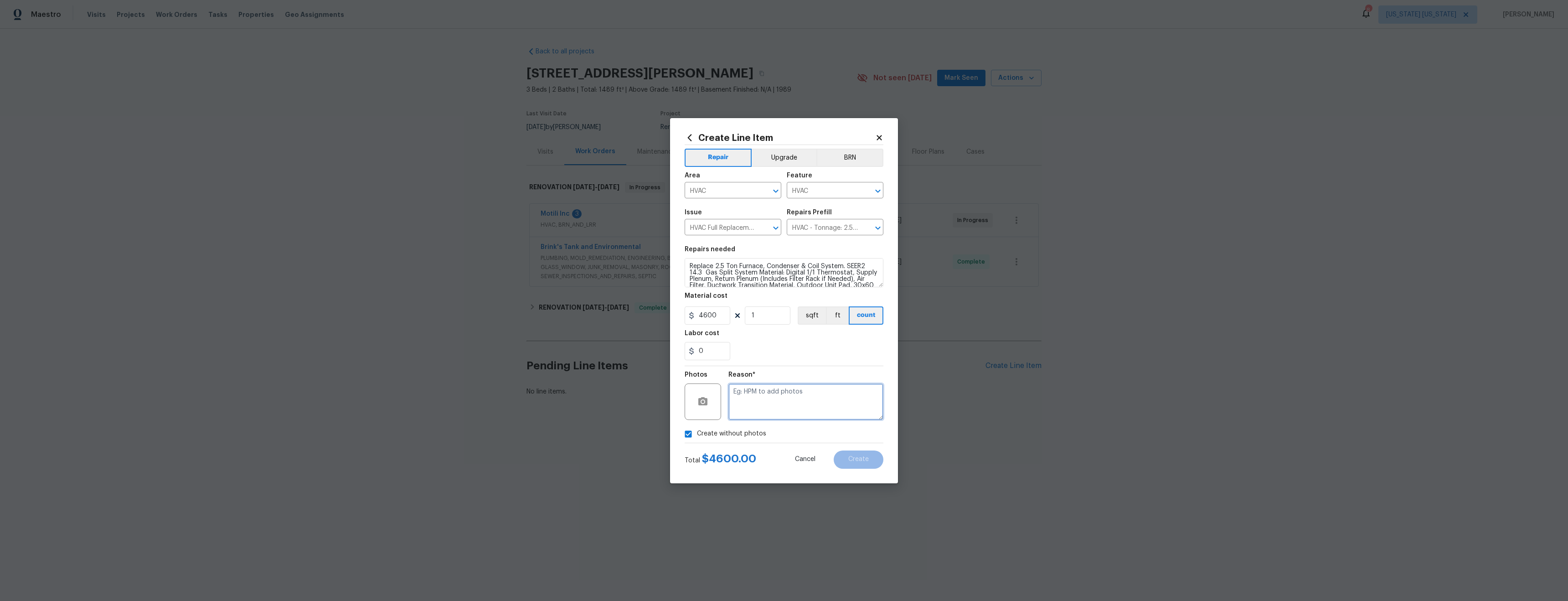
click at [772, 396] on textarea at bounding box center [806, 402] width 155 height 37
type textarea "tba"
click at [856, 460] on span "Create" at bounding box center [859, 459] width 21 height 7
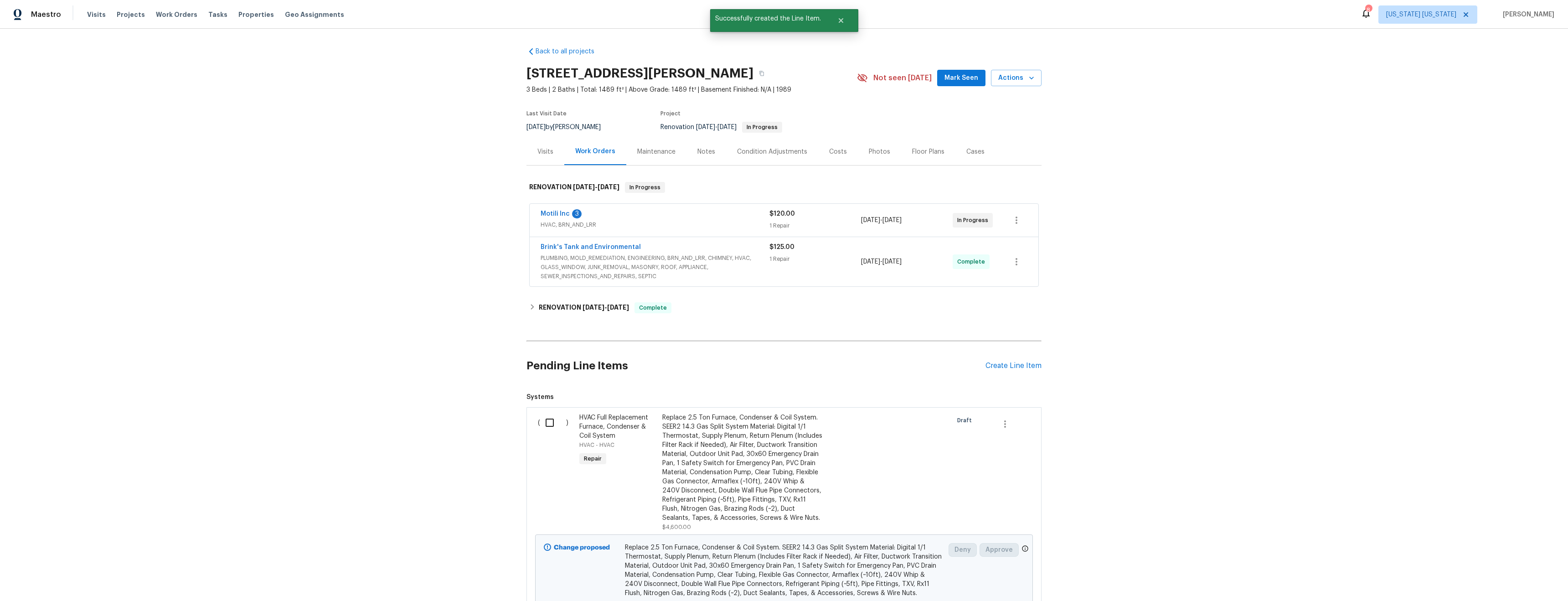
click at [544, 420] on input "checkbox" at bounding box center [553, 422] width 26 height 19
checkbox input "true"
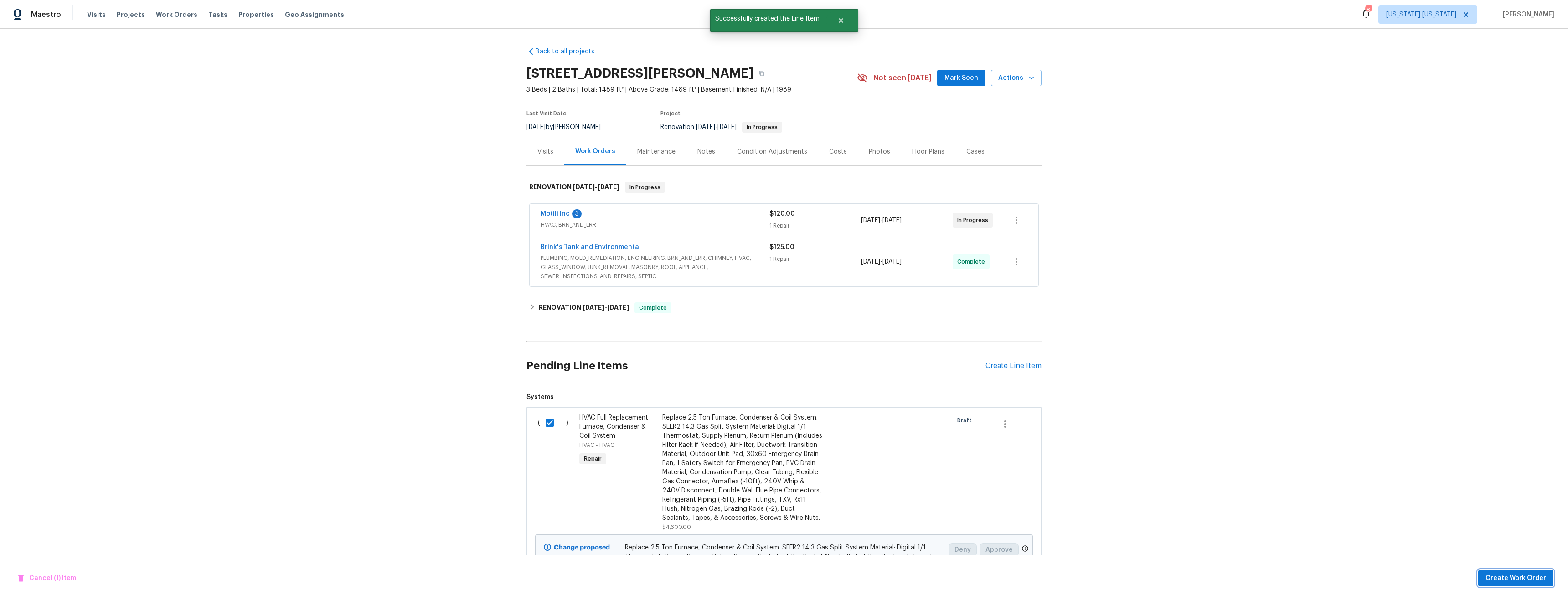
click at [1507, 575] on span "Create Work Order" at bounding box center [1516, 578] width 61 height 12
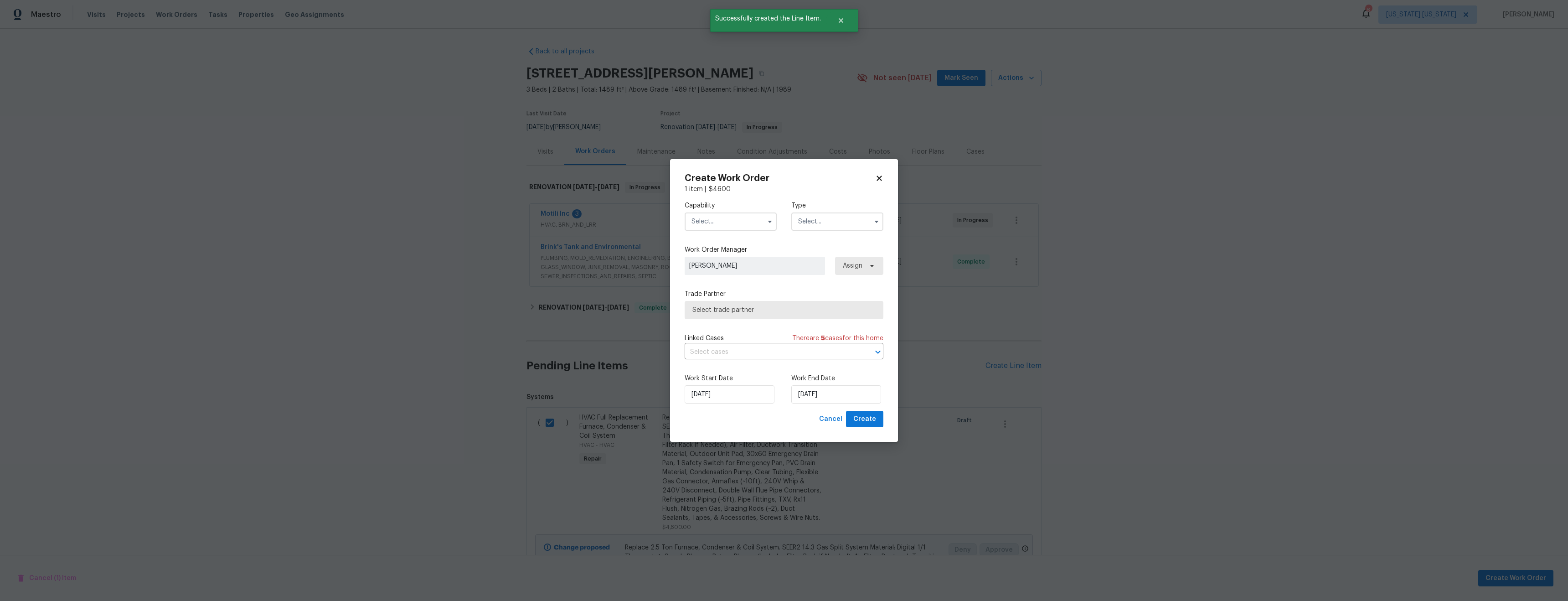
click at [719, 222] on input "text" at bounding box center [730, 222] width 92 height 18
click at [716, 262] on div "HVAC" at bounding box center [730, 253] width 88 height 16
type input "HVAC"
click at [852, 222] on input "text" at bounding box center [837, 222] width 92 height 18
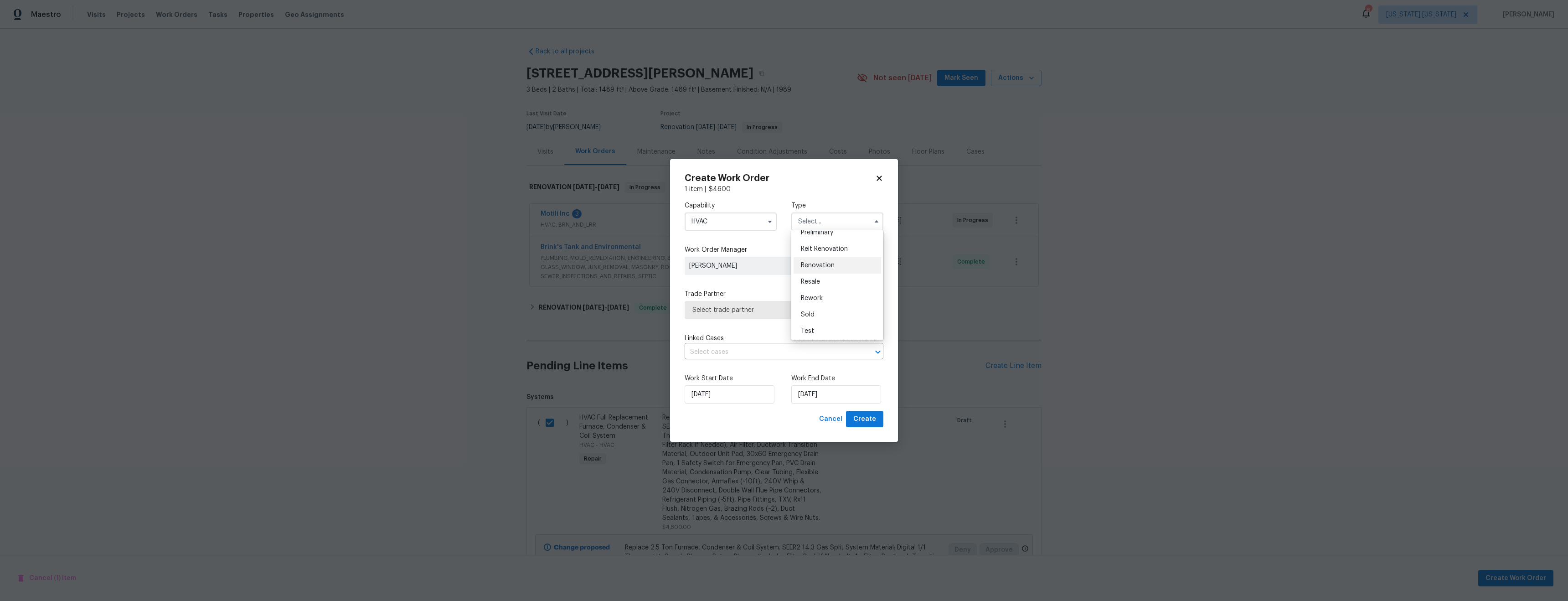
scroll to position [207, 0]
click at [823, 264] on span "Renovation" at bounding box center [817, 264] width 33 height 6
type input "Renovation"
click at [766, 306] on span "Select trade partner" at bounding box center [777, 310] width 170 height 9
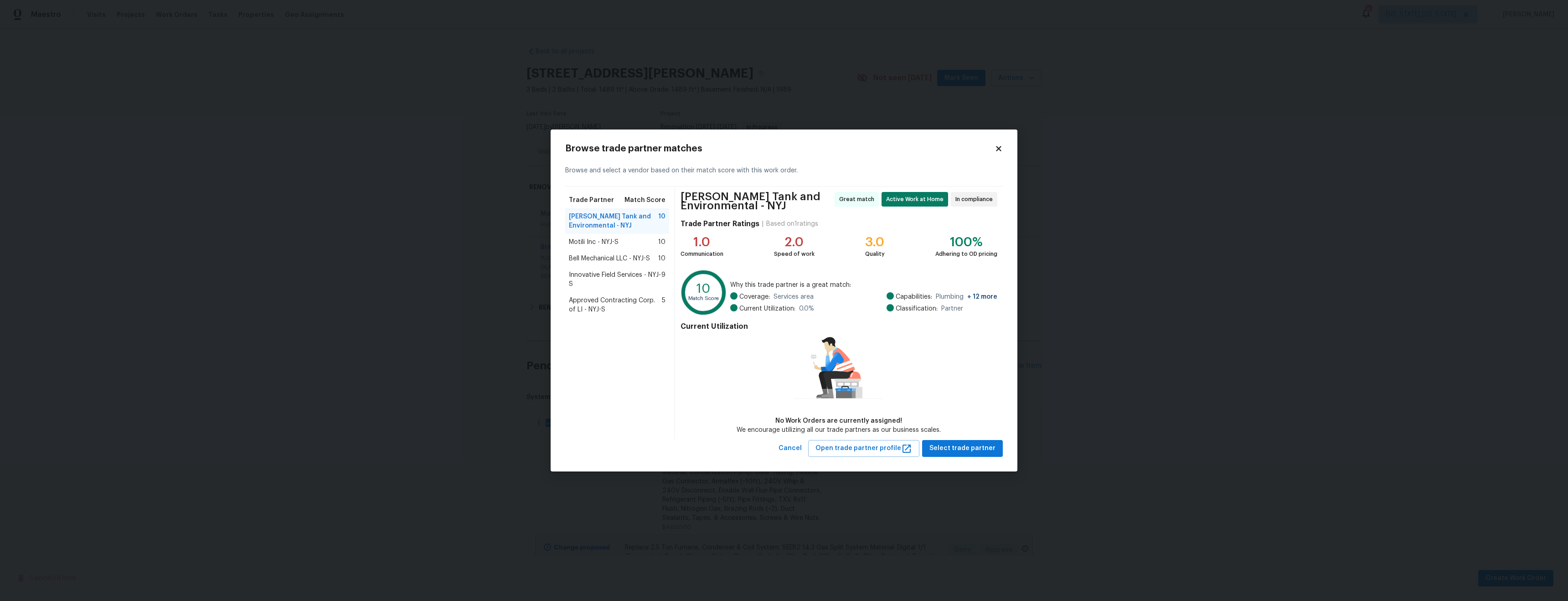
click at [614, 259] on span "Bell Mechanical LLC - NYJ-S" at bounding box center [609, 258] width 81 height 9
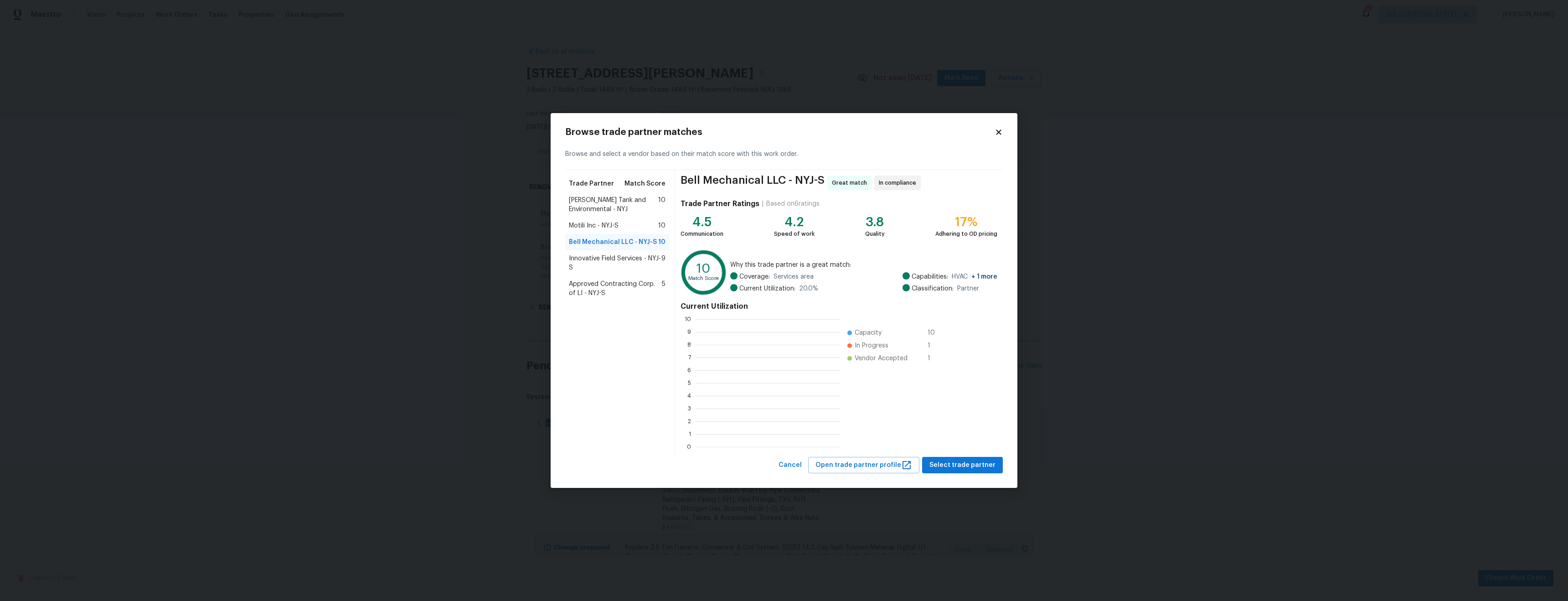
scroll to position [121, 138]
click at [977, 466] on span "Select trade partner" at bounding box center [962, 465] width 66 height 12
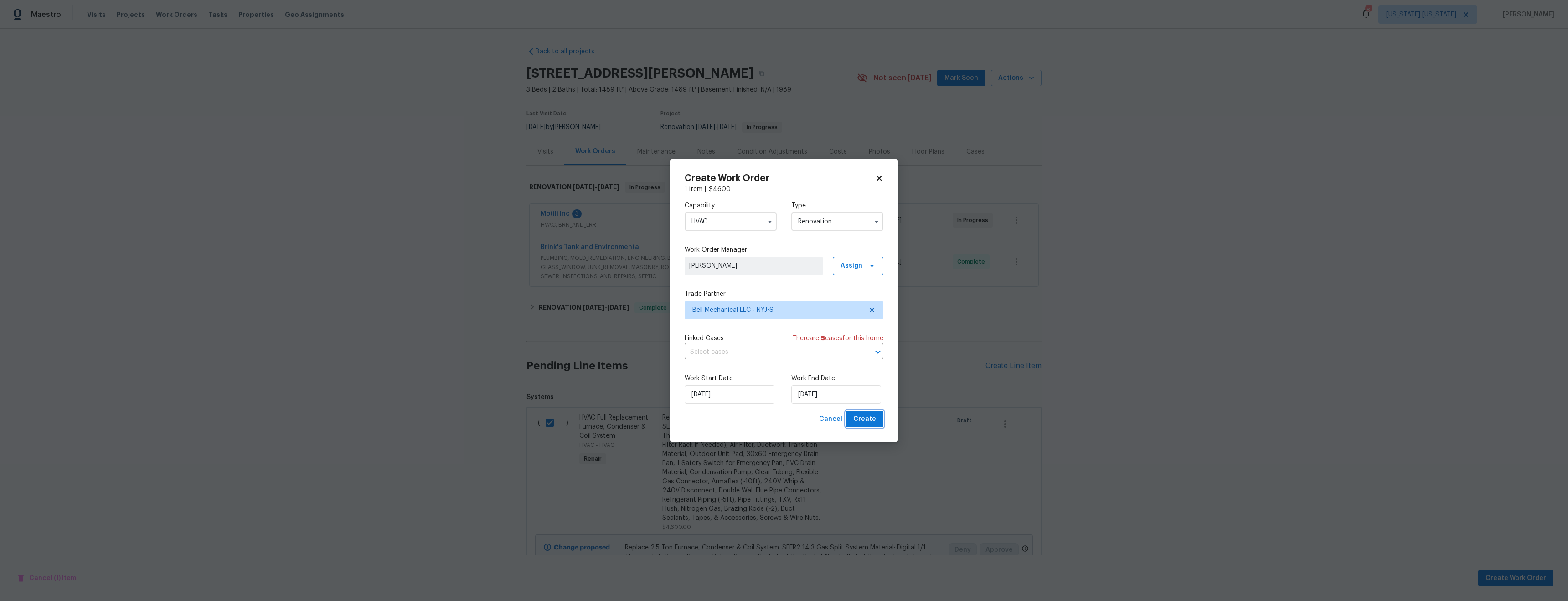
click at [866, 418] on span "Create" at bounding box center [864, 419] width 23 height 12
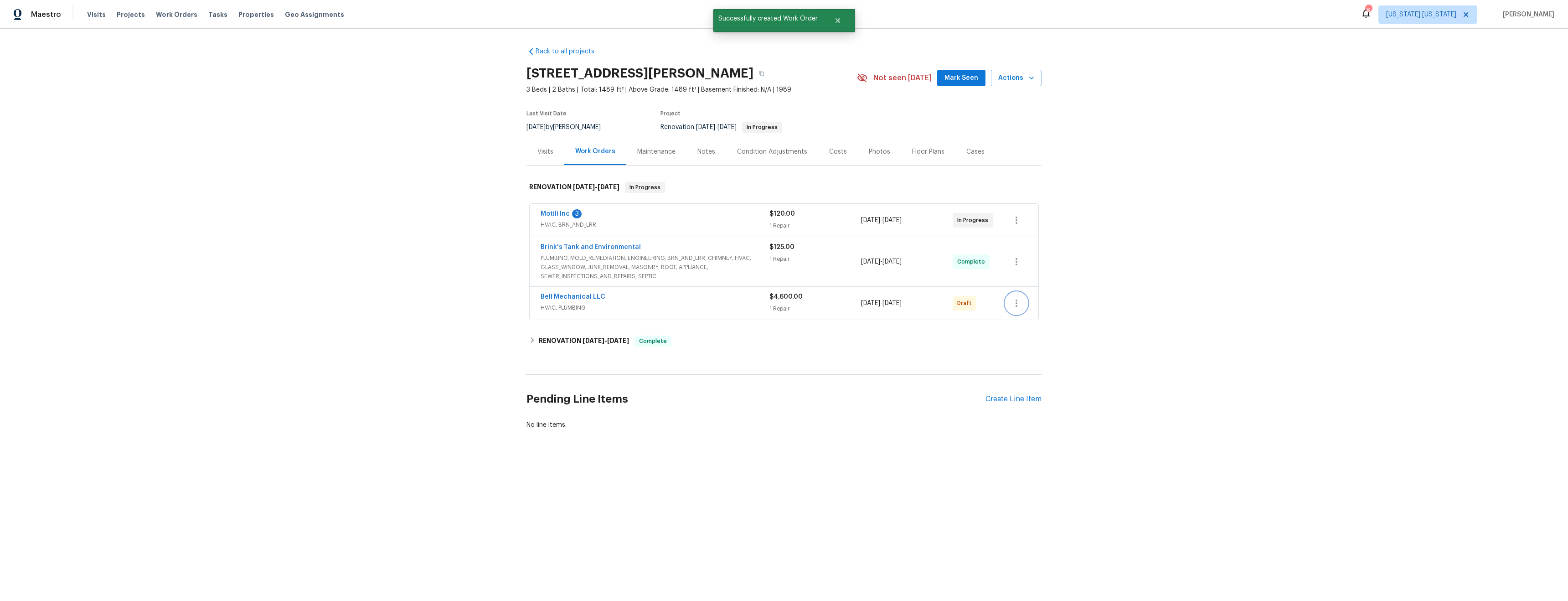
click at [1013, 304] on icon "button" at bounding box center [1017, 303] width 11 height 11
click at [1045, 315] on li "Confirm and Send to Vendor" at bounding box center [1053, 318] width 102 height 15
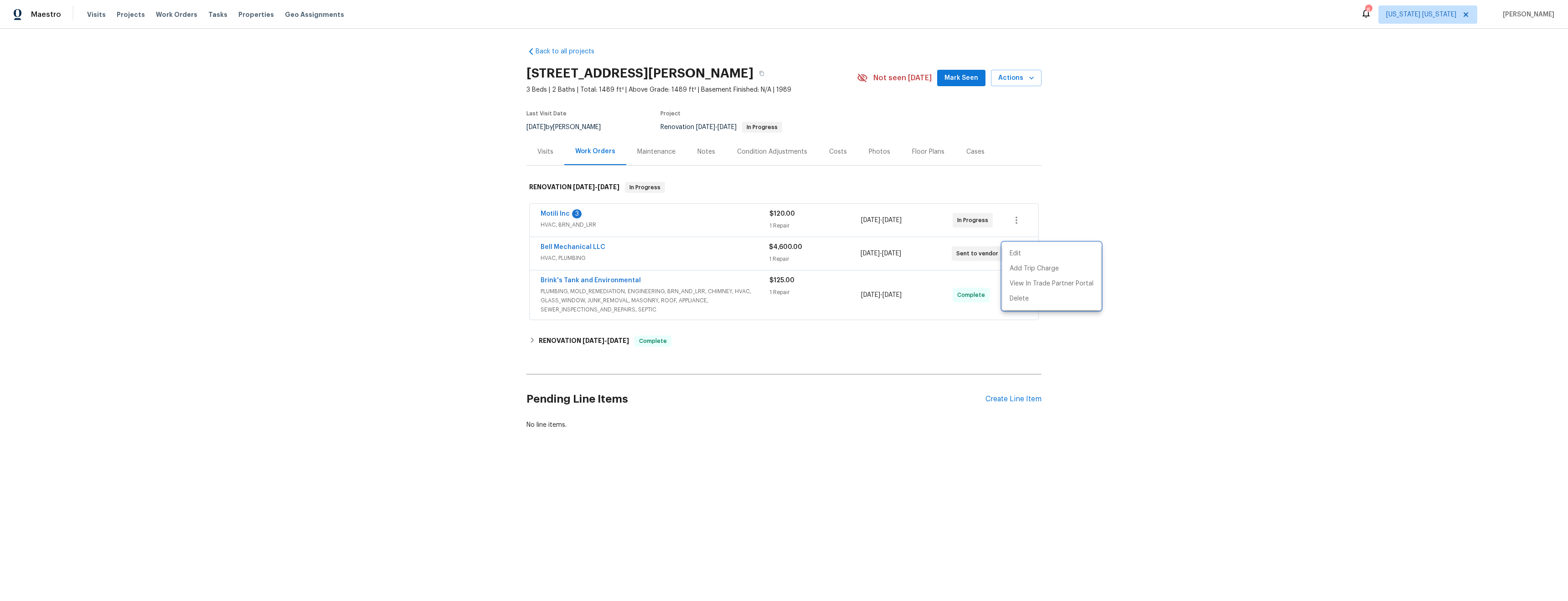
click at [1260, 276] on div at bounding box center [784, 300] width 1568 height 601
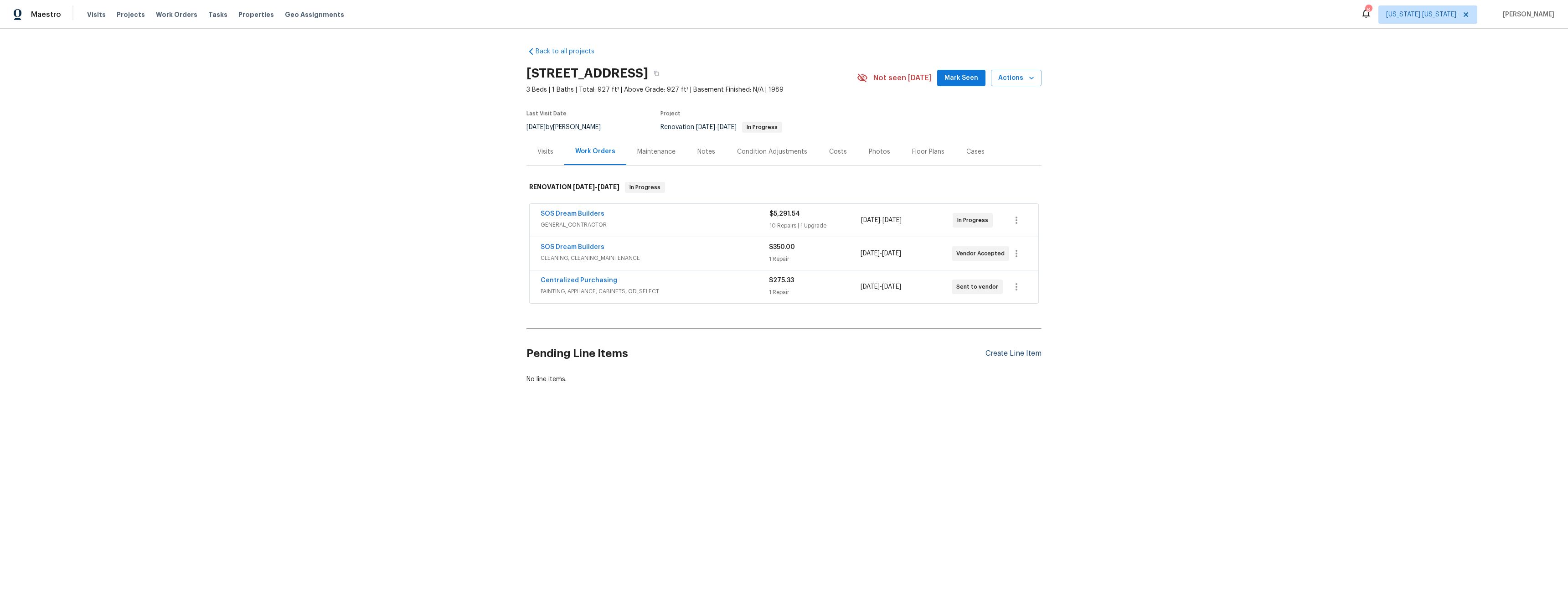
click at [995, 353] on div "Create Line Item" at bounding box center [1013, 354] width 56 height 9
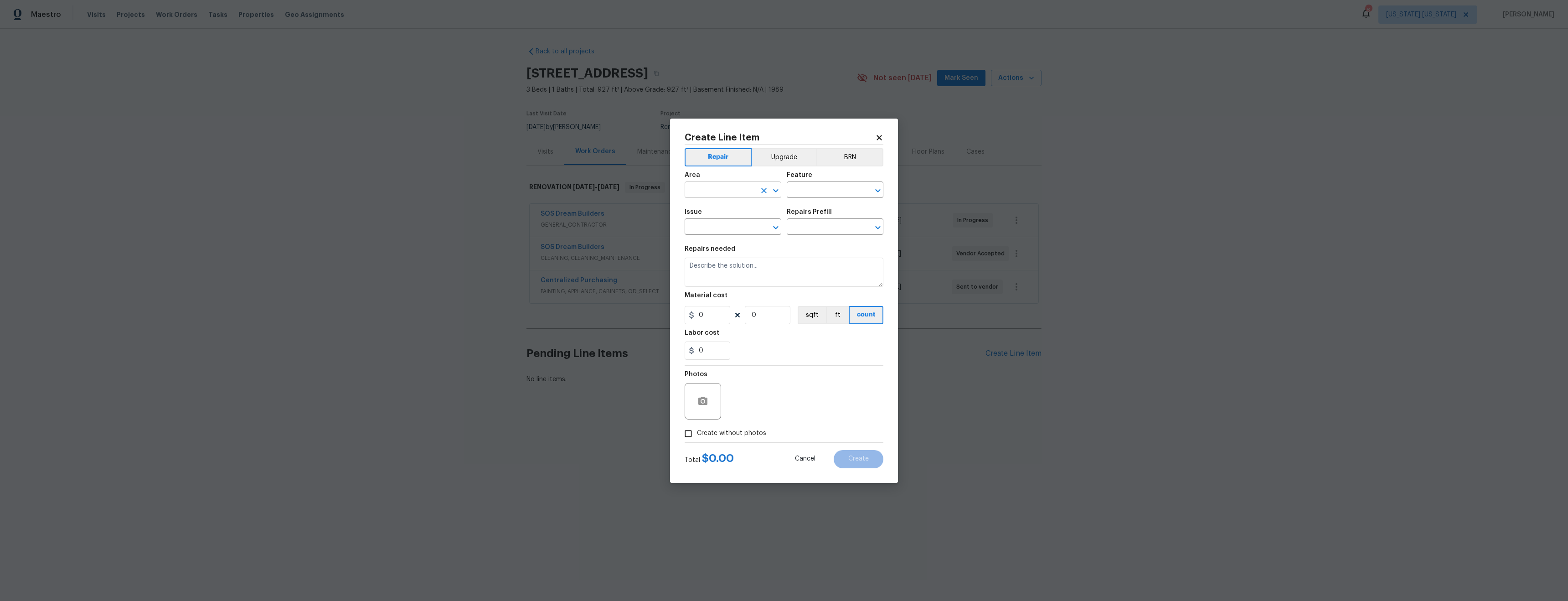
click at [728, 193] on input "text" at bounding box center [720, 191] width 71 height 14
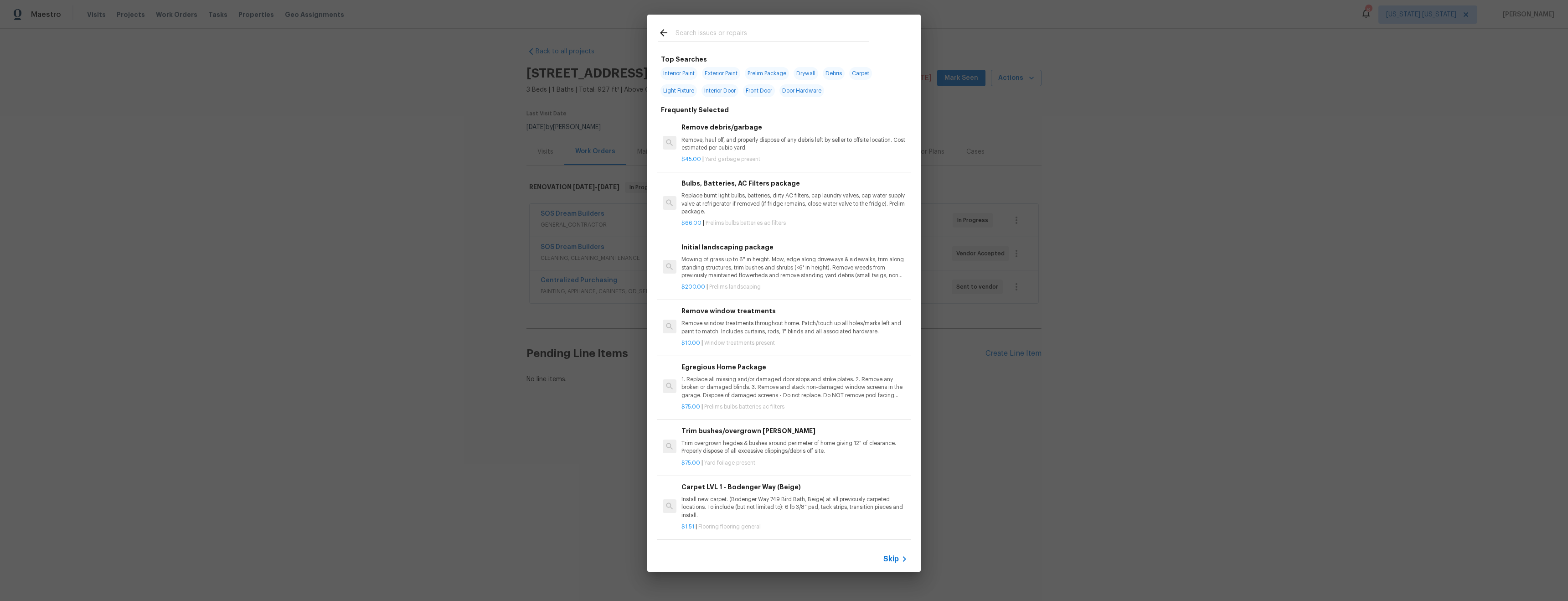
click at [743, 32] on input "text" at bounding box center [772, 34] width 194 height 13
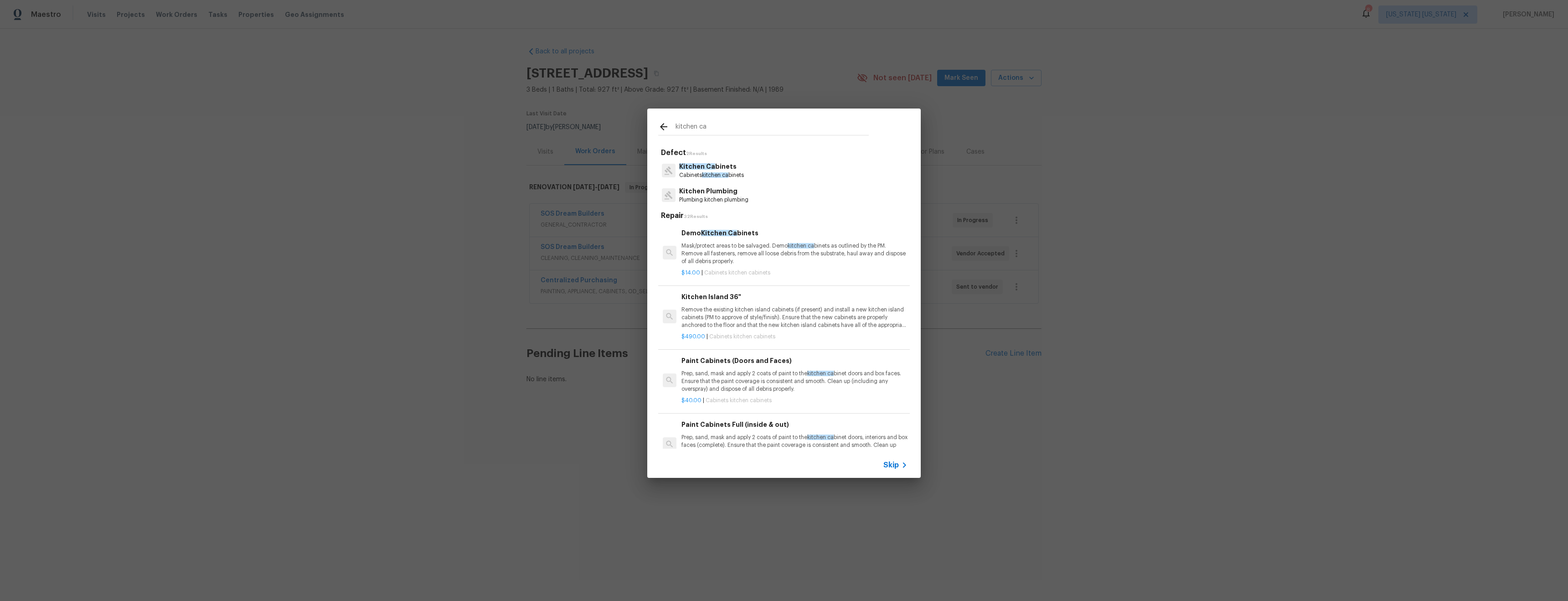
type input "kitchen ca"
click at [731, 170] on p "Kitchen Ca binets" at bounding box center [712, 167] width 65 height 10
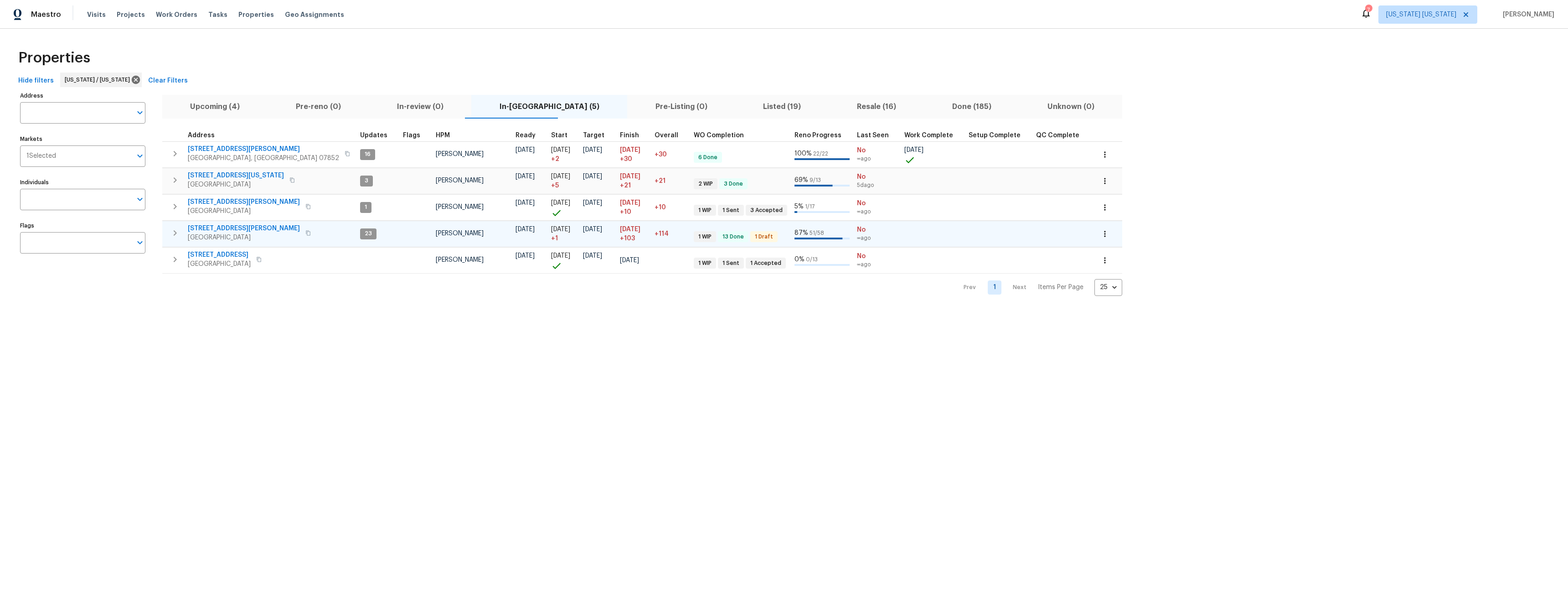
click at [212, 228] on span "[STREET_ADDRESS][PERSON_NAME]" at bounding box center [244, 228] width 112 height 9
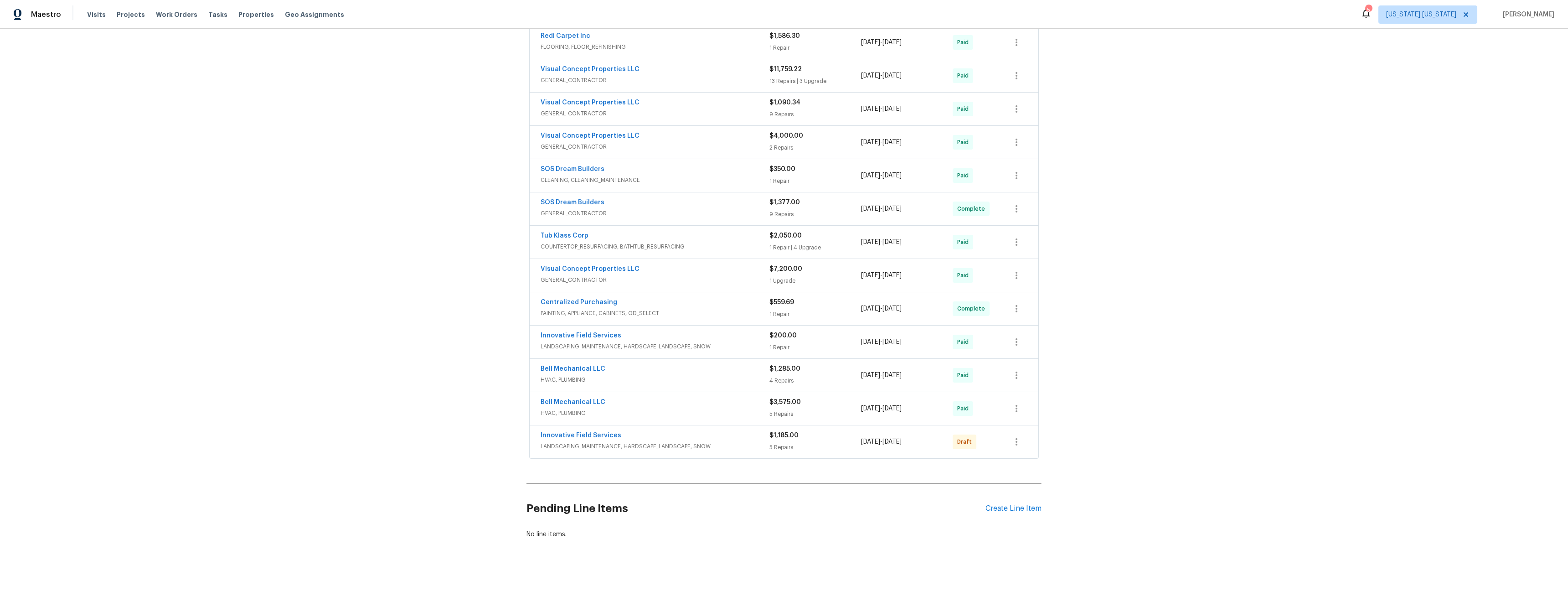
scroll to position [251, 0]
click at [1012, 437] on icon "button" at bounding box center [1017, 442] width 11 height 11
click at [1044, 448] on li "Confirm and Send to Vendor" at bounding box center [1053, 450] width 102 height 15
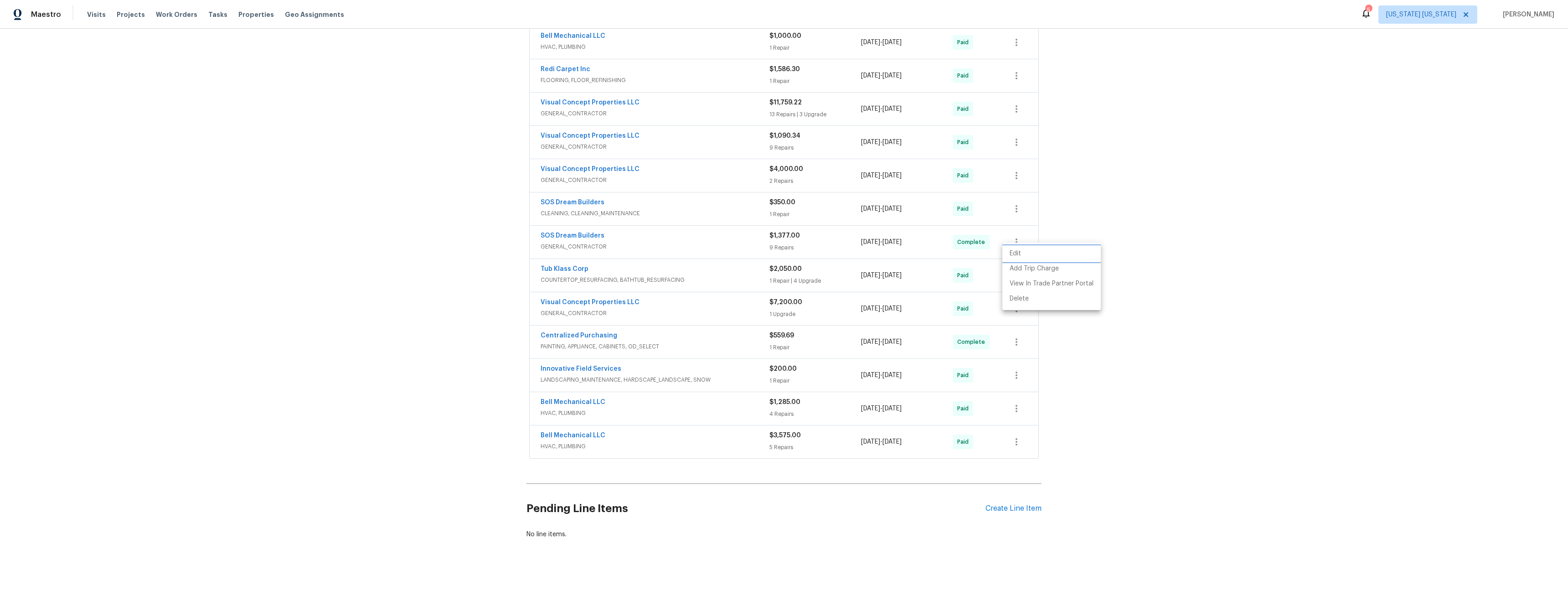
scroll to position [0, 0]
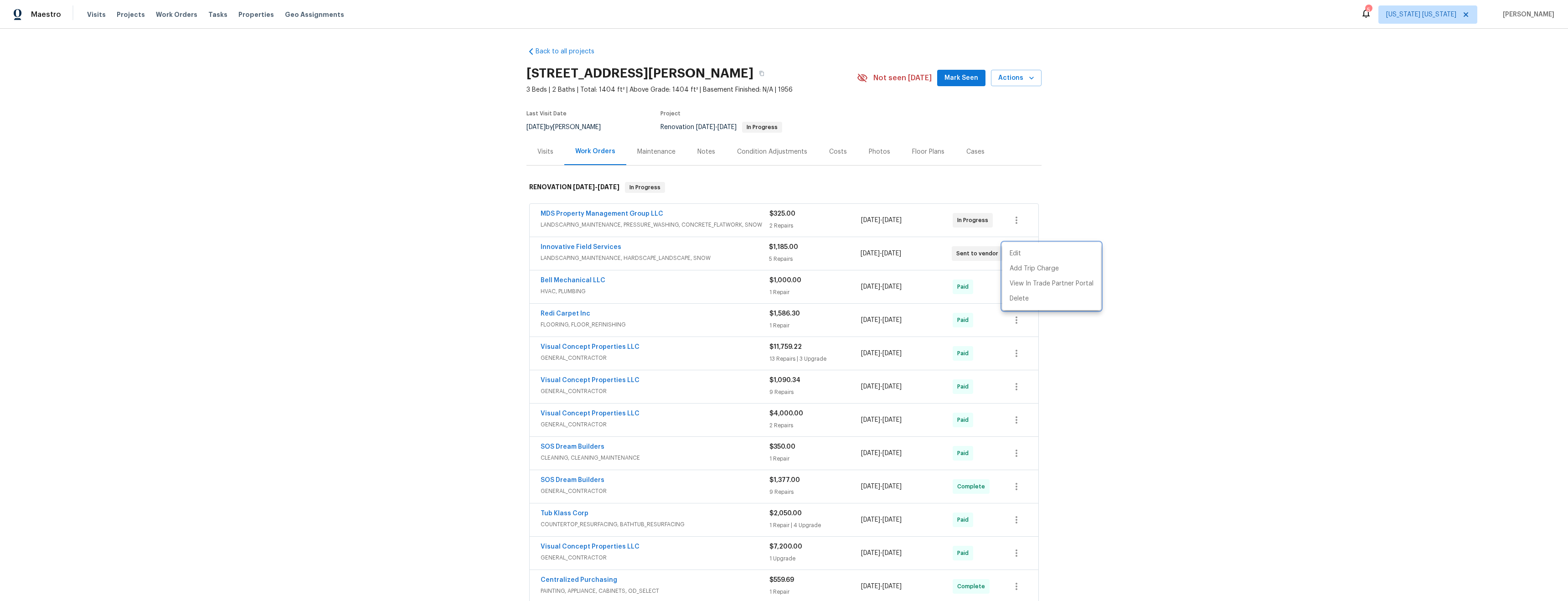
click at [1131, 392] on div at bounding box center [784, 300] width 1568 height 601
click at [239, 13] on span "Properties" at bounding box center [256, 14] width 35 height 9
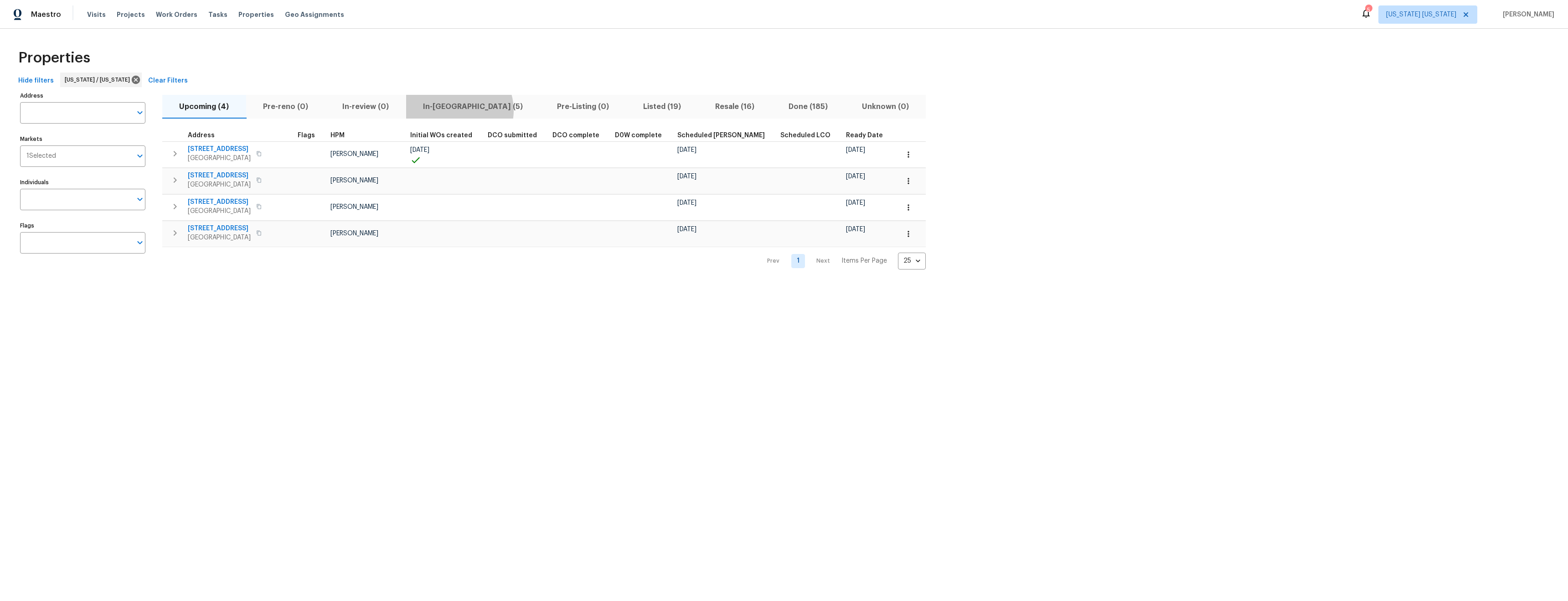
click at [460, 110] on span "In-[GEOGRAPHIC_DATA] (5)" at bounding box center [473, 107] width 123 height 13
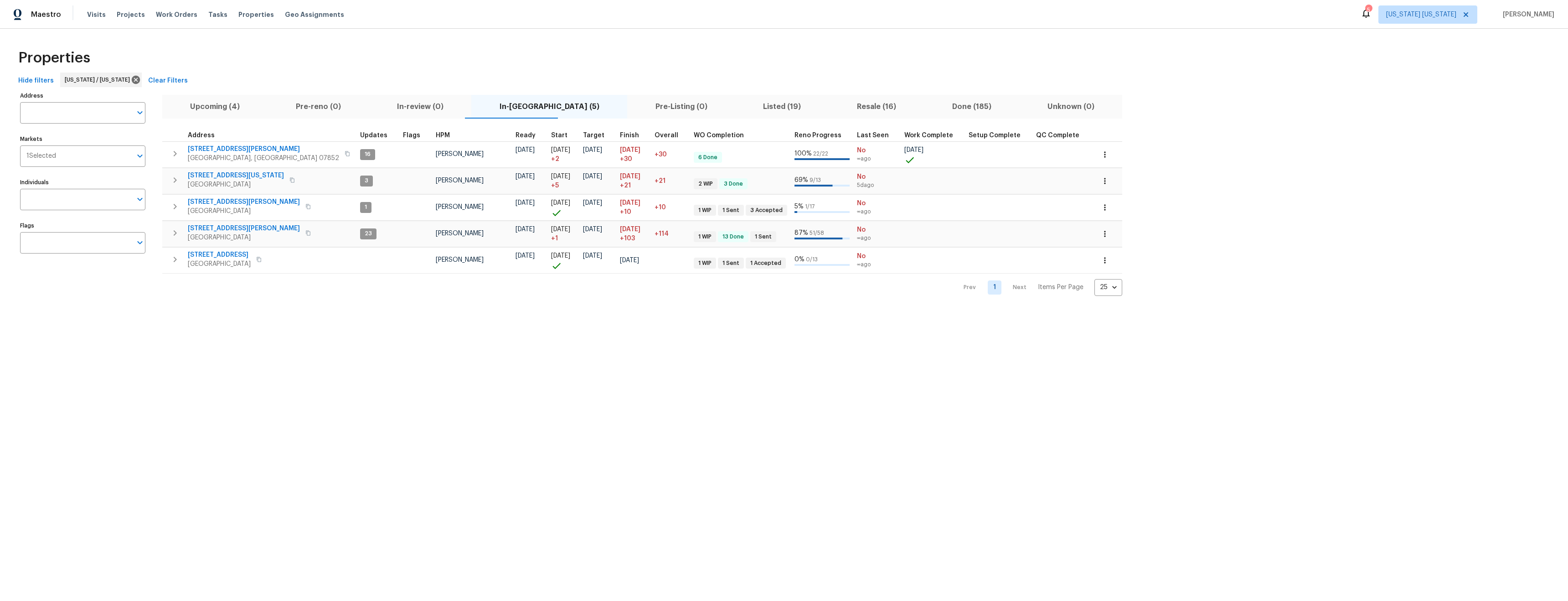
click at [741, 111] on span "Listed (19)" at bounding box center [782, 107] width 83 height 13
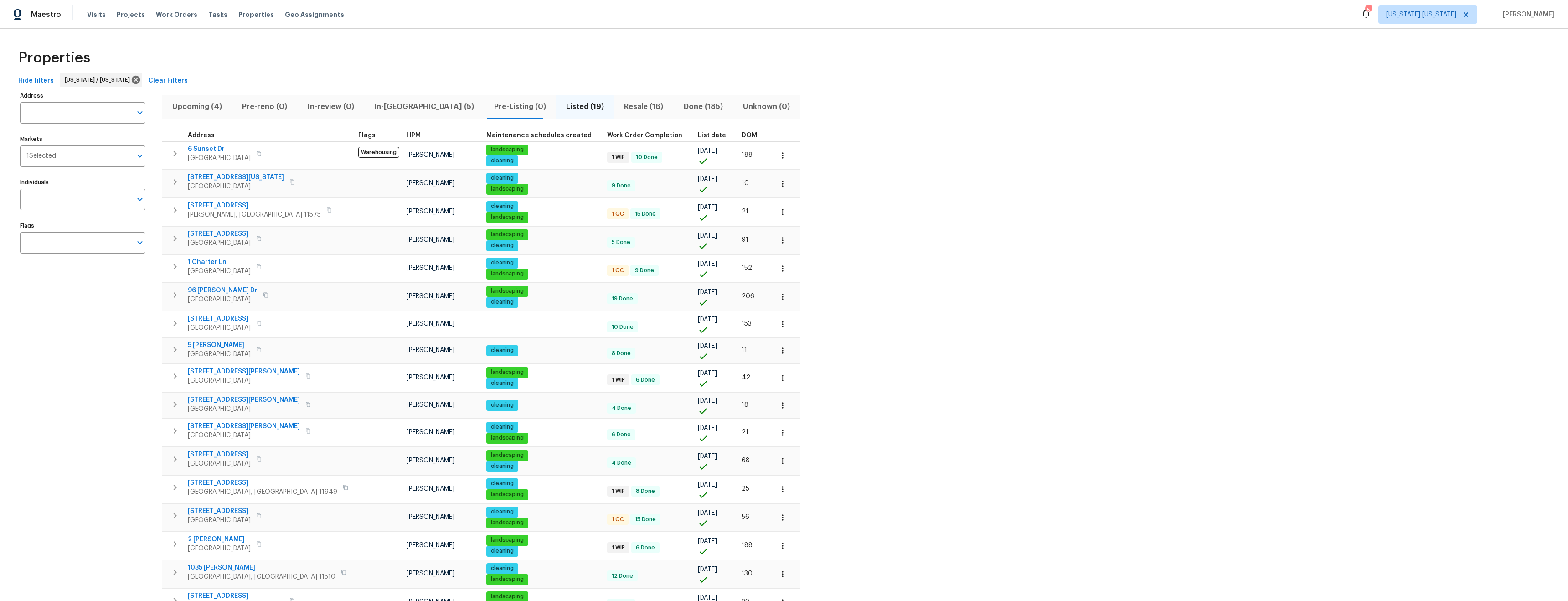
click at [620, 107] on span "Resale (16)" at bounding box center [643, 107] width 48 height 13
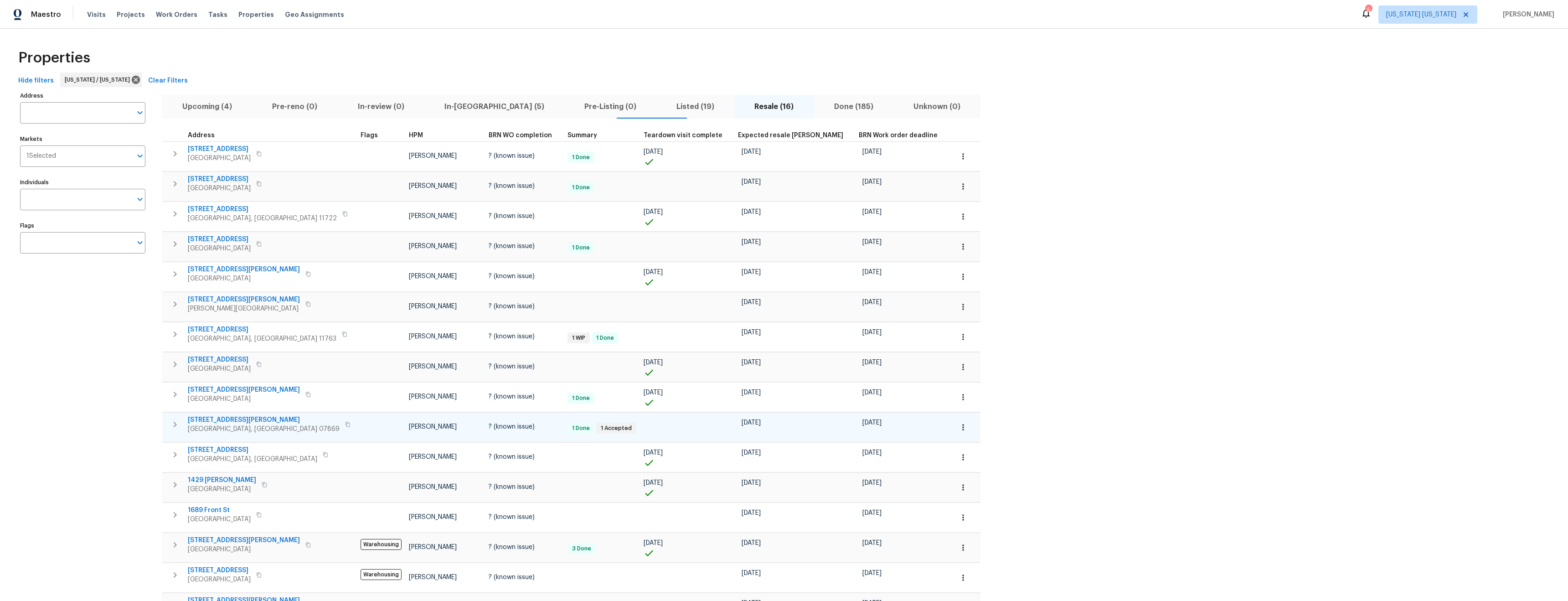
click at [233, 420] on span "372 Dover Chester Rd" at bounding box center [264, 420] width 152 height 9
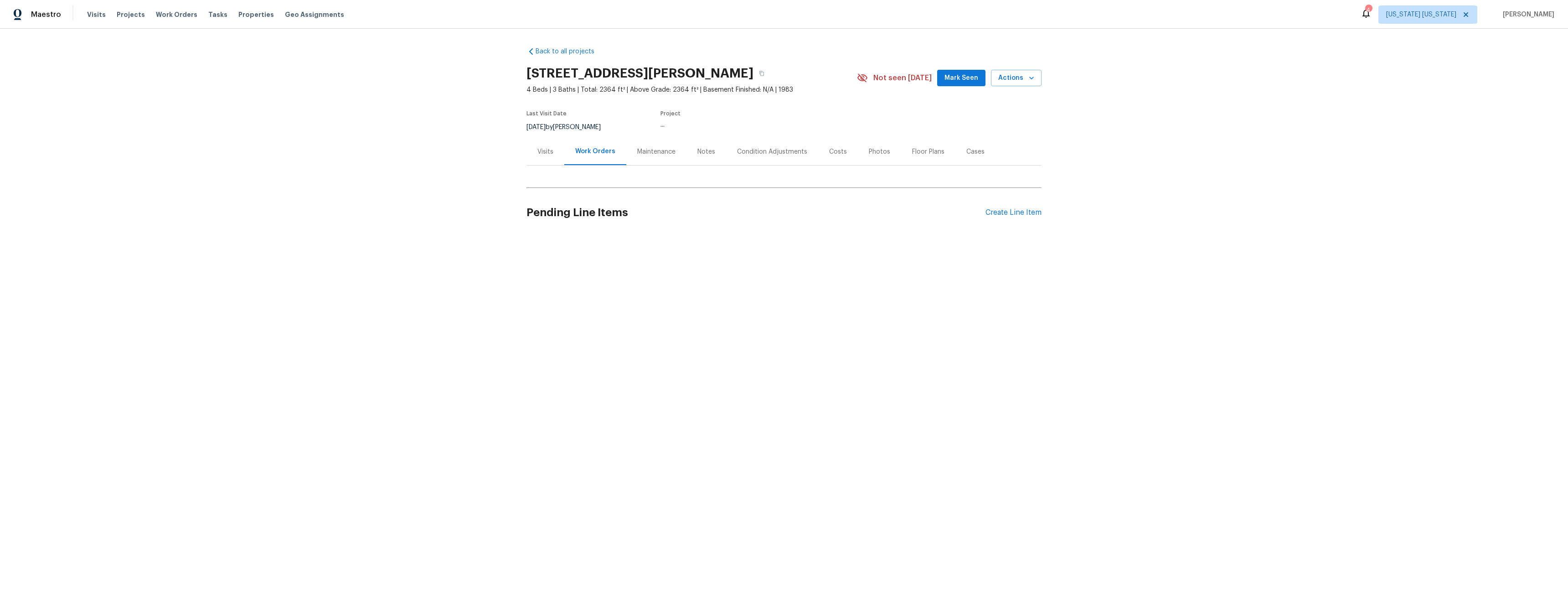
click at [655, 153] on div "Maintenance" at bounding box center [656, 152] width 38 height 9
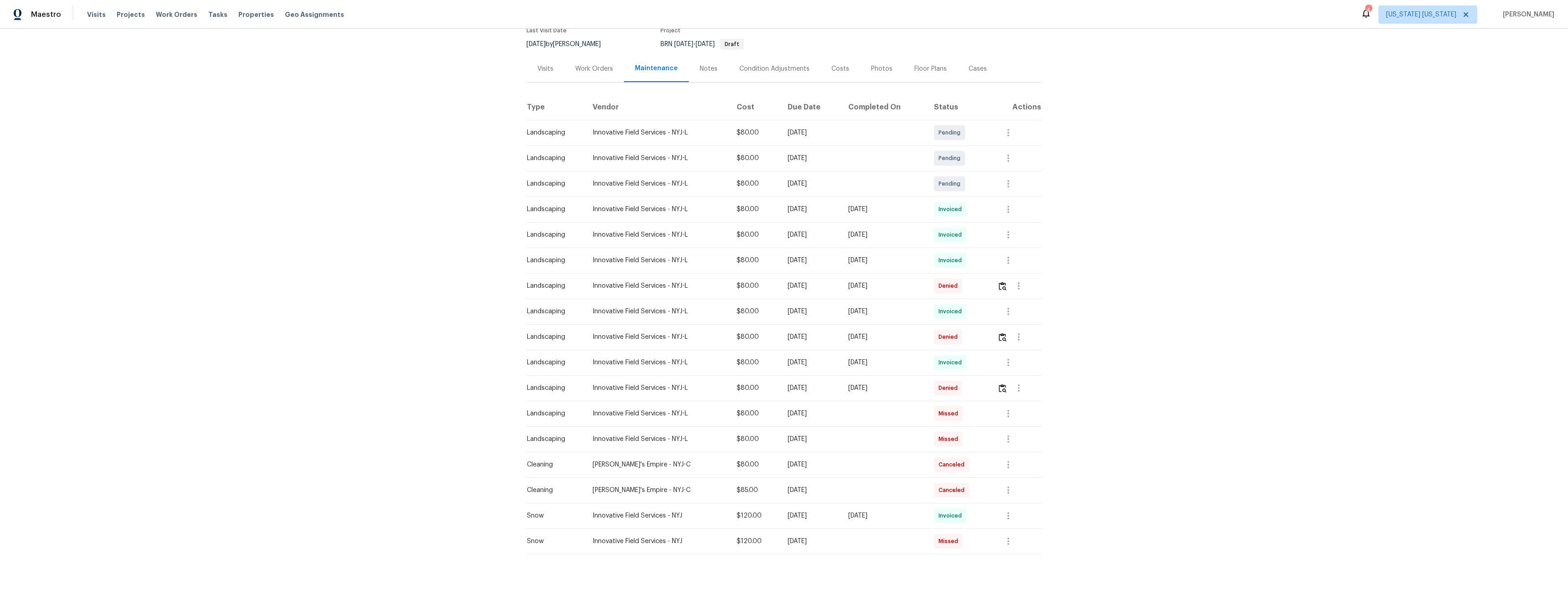
scroll to position [98, 0]
click at [1003, 273] on img "button" at bounding box center [1003, 278] width 8 height 9
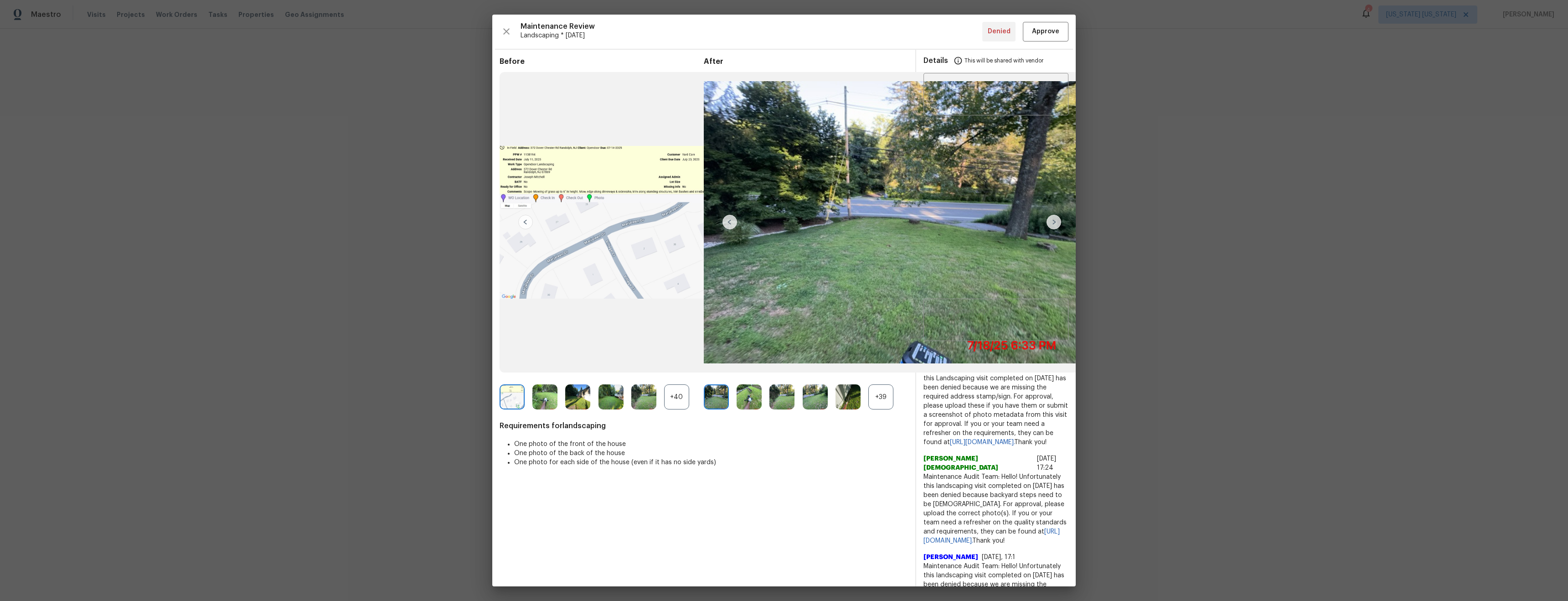
click at [1055, 222] on img at bounding box center [1054, 222] width 15 height 15
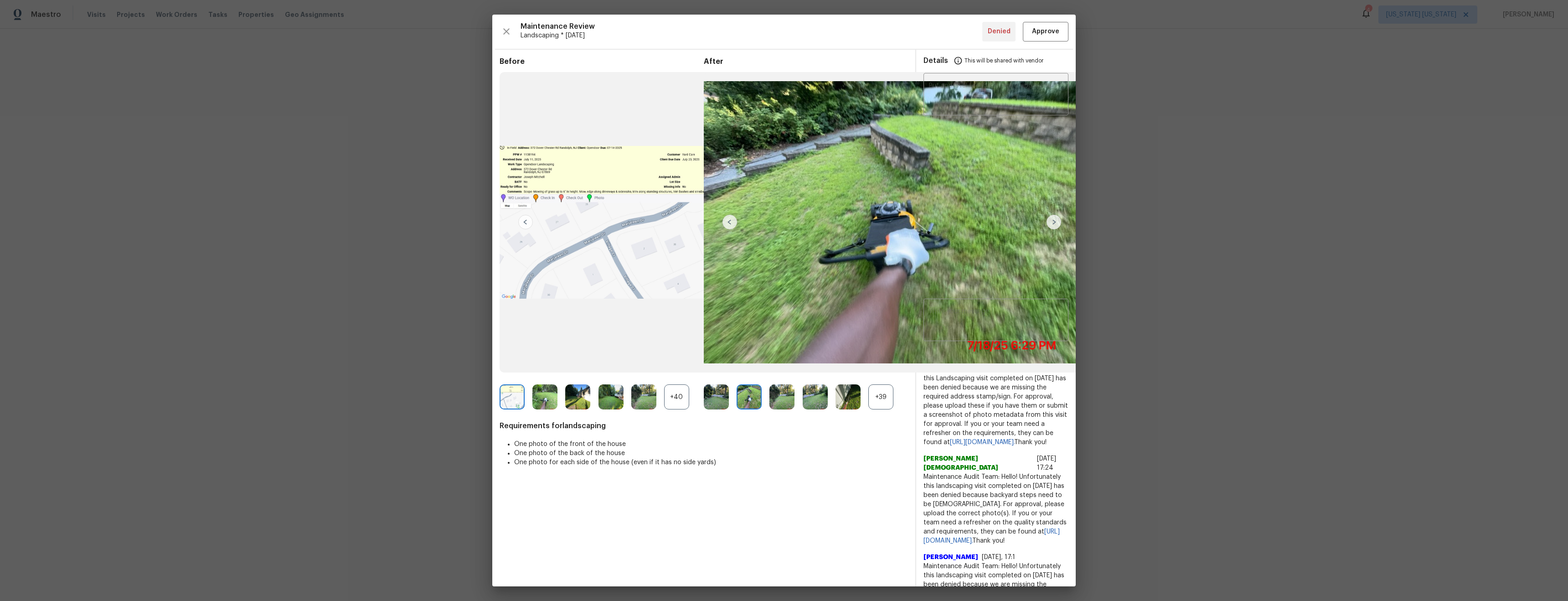
click at [1055, 222] on img at bounding box center [1054, 222] width 15 height 15
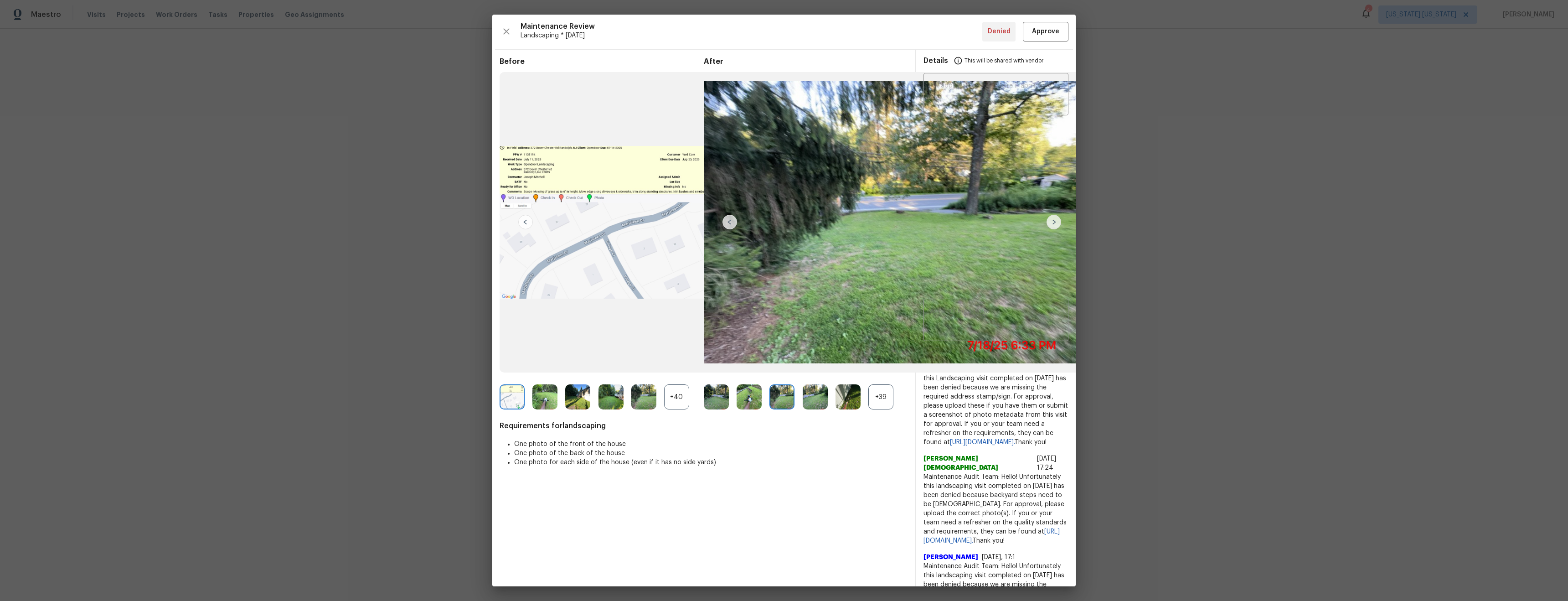
click at [1055, 222] on img at bounding box center [1054, 222] width 15 height 15
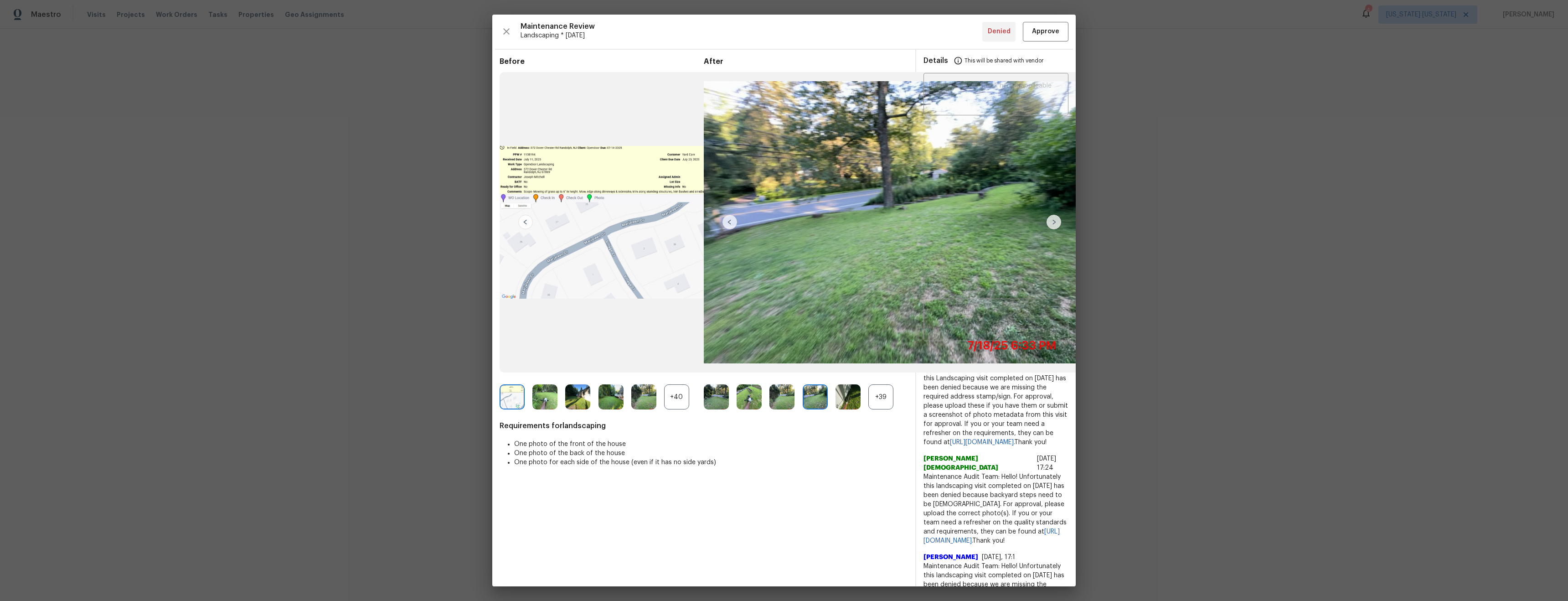
click at [1055, 222] on img at bounding box center [1054, 222] width 15 height 15
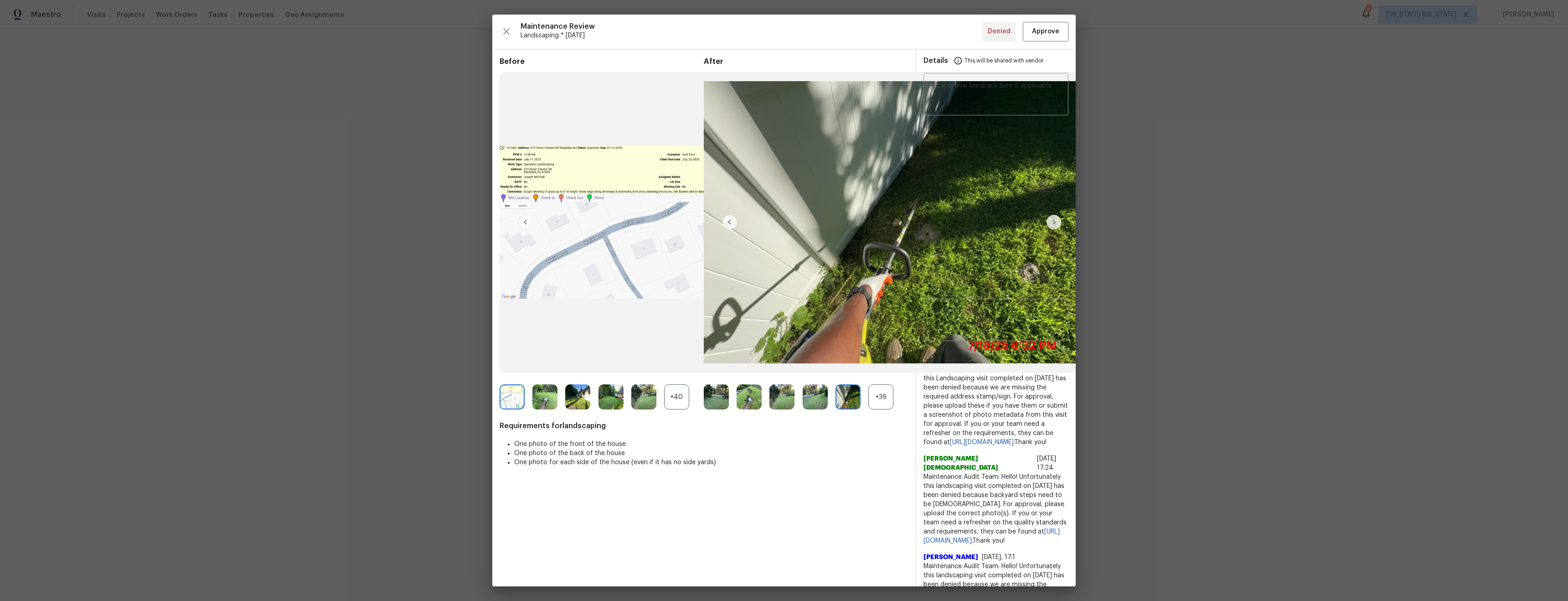
click at [1055, 222] on img at bounding box center [1054, 222] width 15 height 15
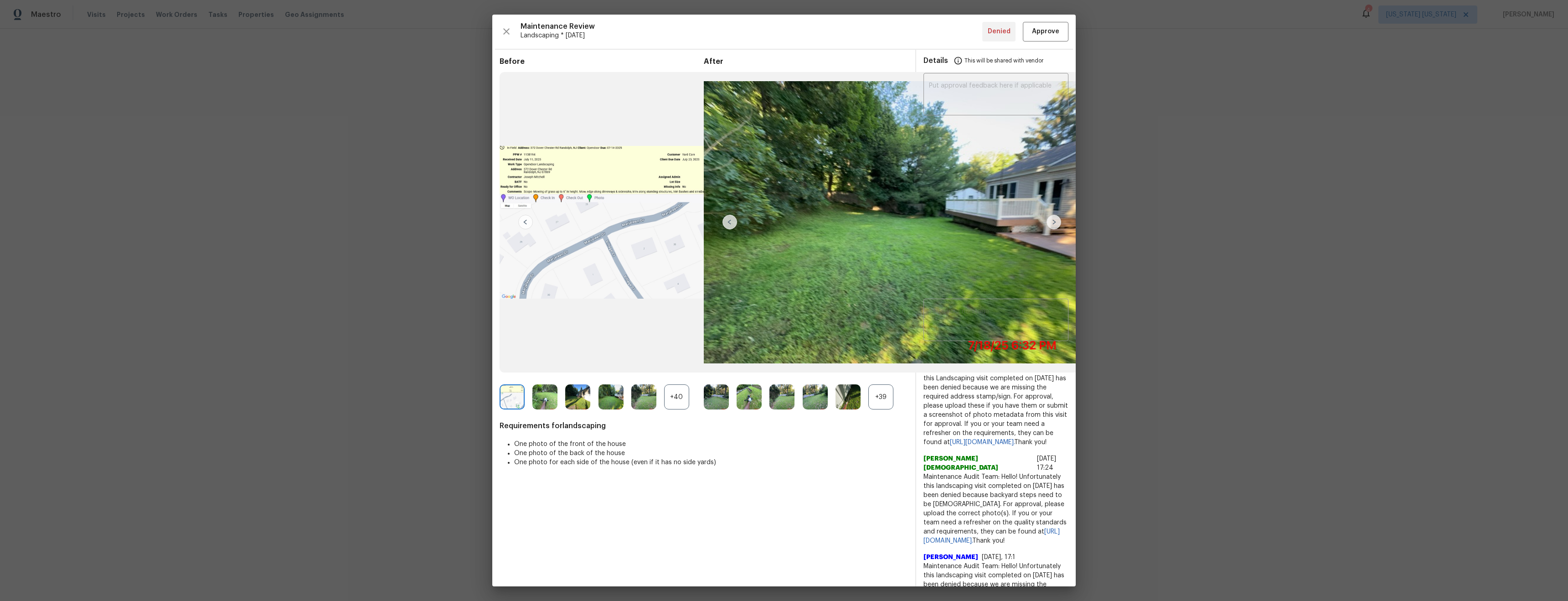
click at [1055, 222] on img at bounding box center [1054, 222] width 15 height 15
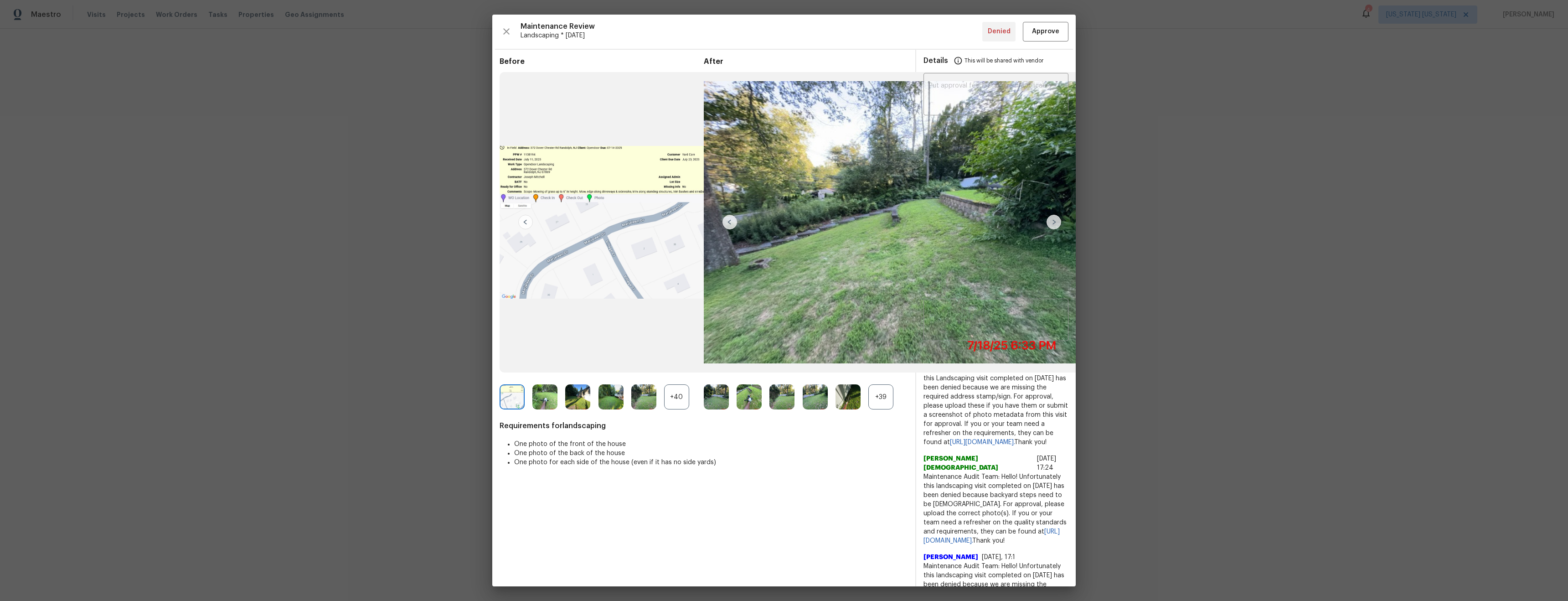
click at [1055, 222] on img at bounding box center [1054, 222] width 15 height 15
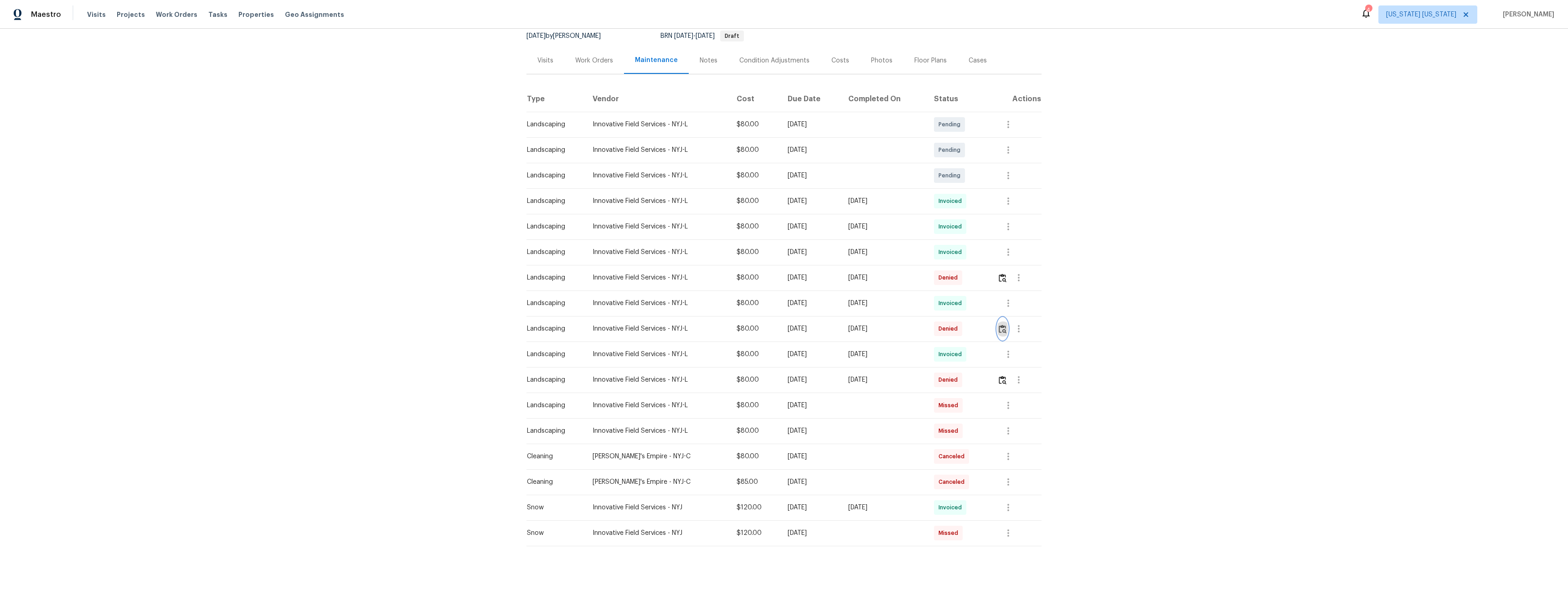
click at [1003, 325] on img "button" at bounding box center [1003, 329] width 8 height 9
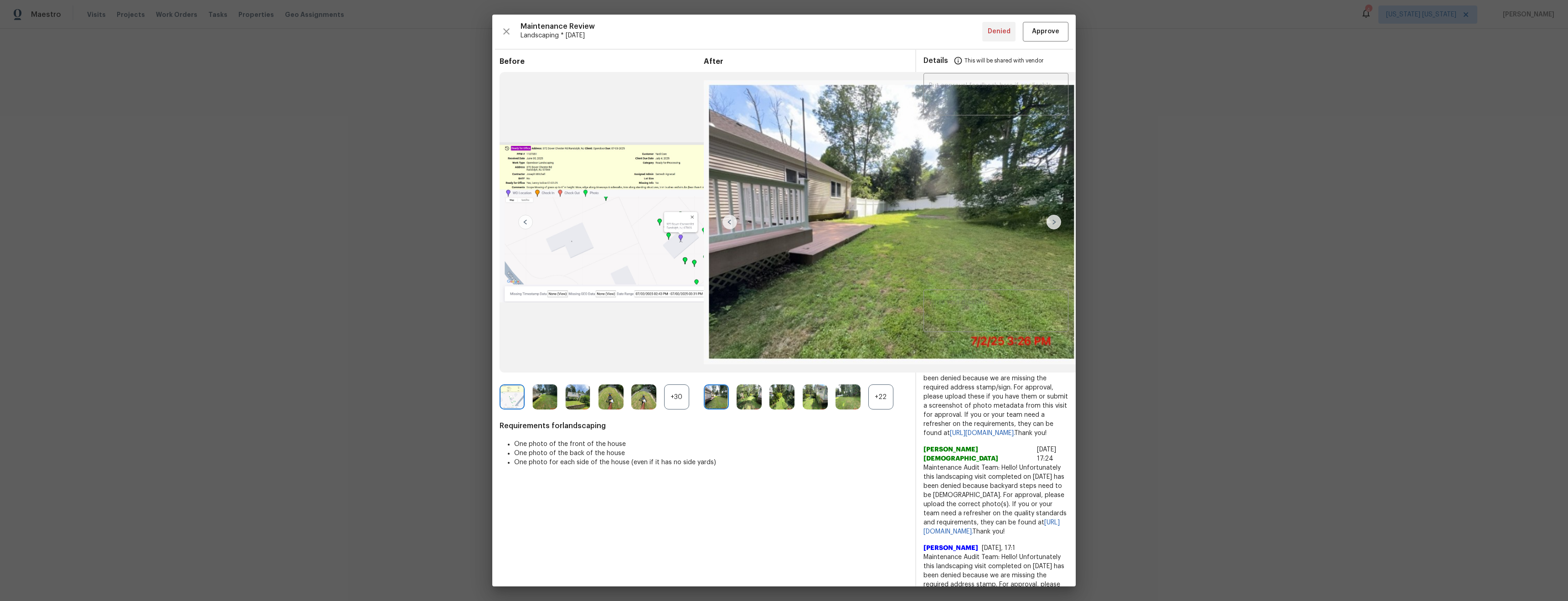
click at [1057, 222] on img at bounding box center [1054, 222] width 15 height 15
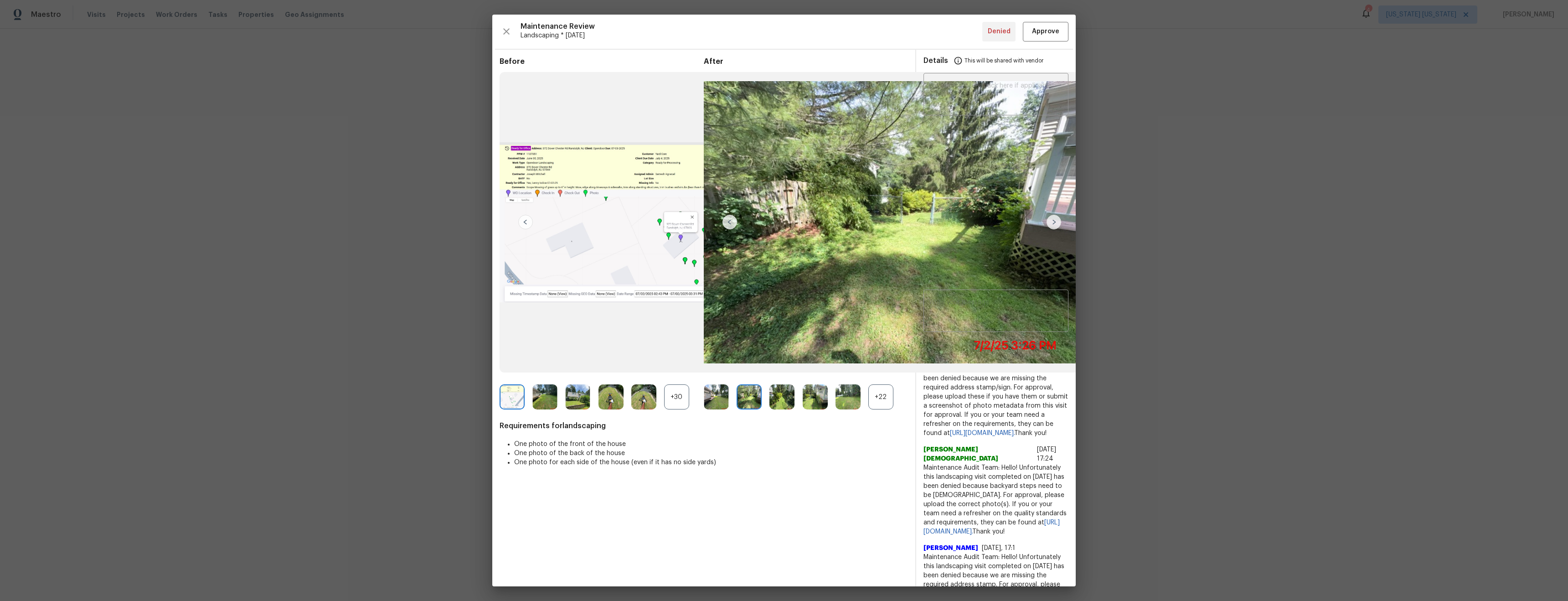
click at [1057, 222] on img at bounding box center [1054, 222] width 15 height 15
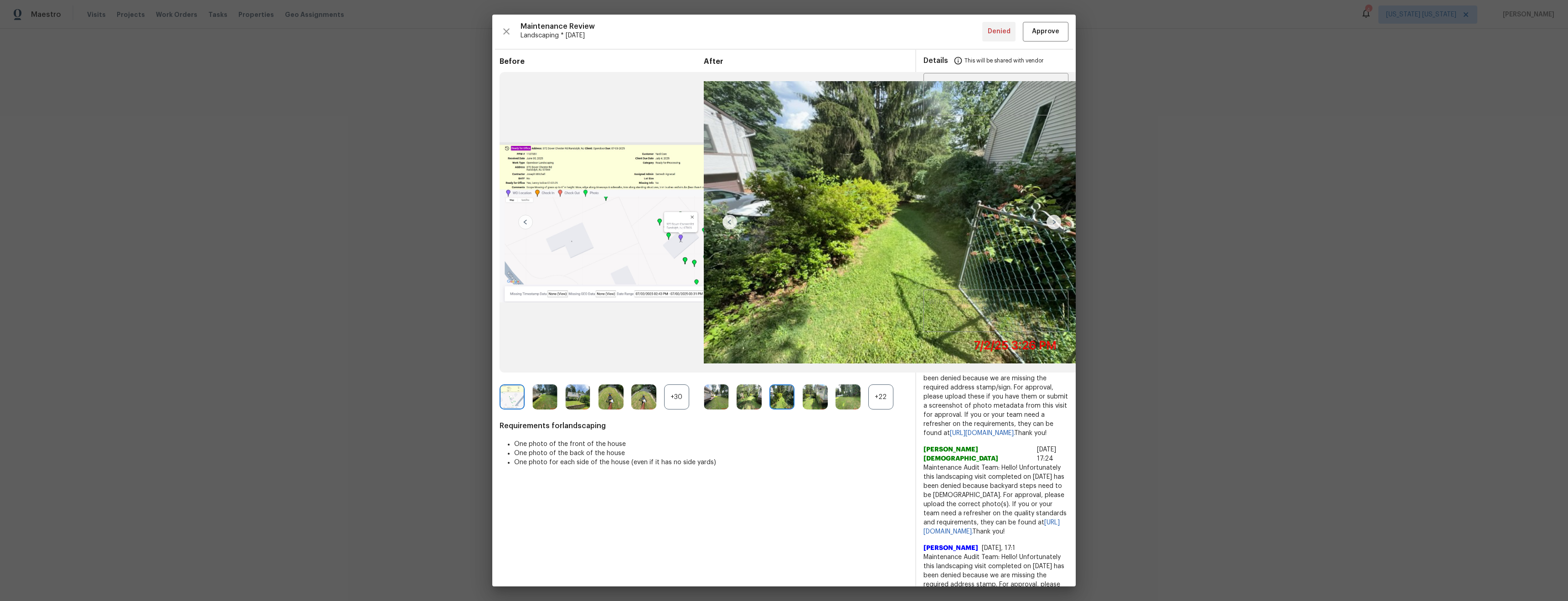
click at [1057, 222] on img at bounding box center [1054, 222] width 15 height 15
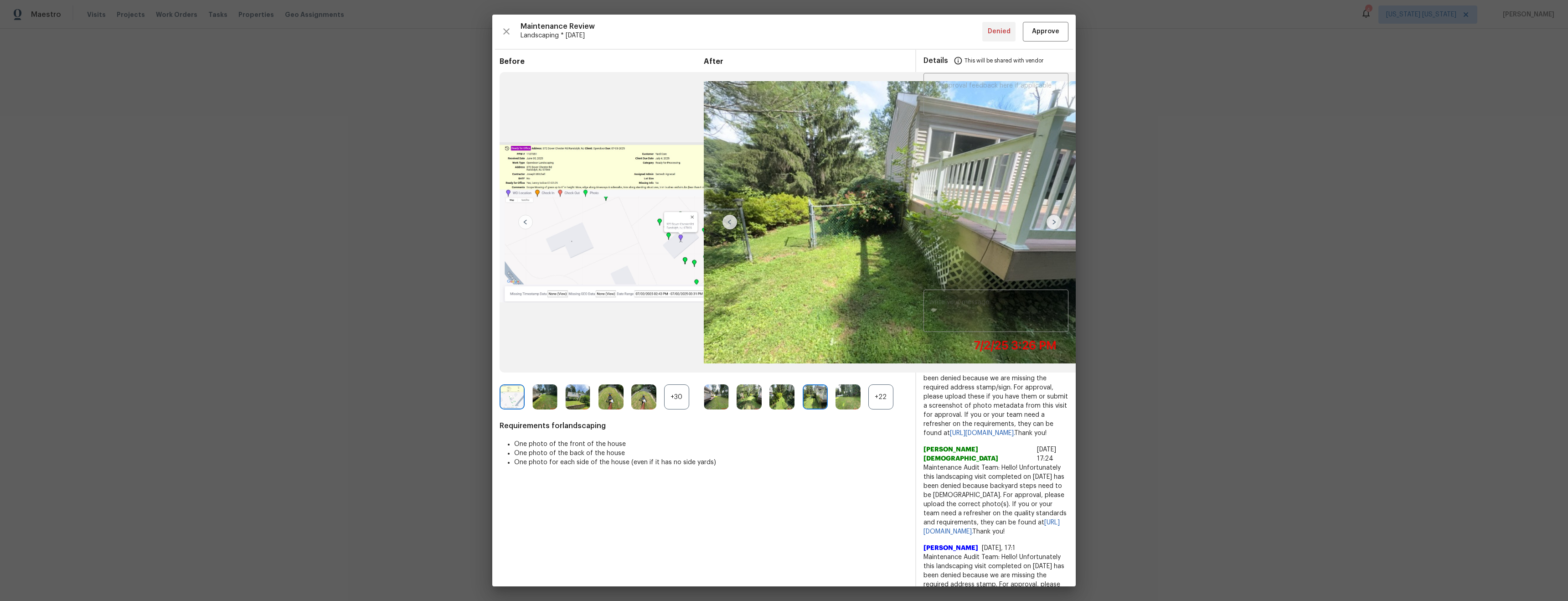
click at [1057, 222] on img at bounding box center [1054, 222] width 15 height 15
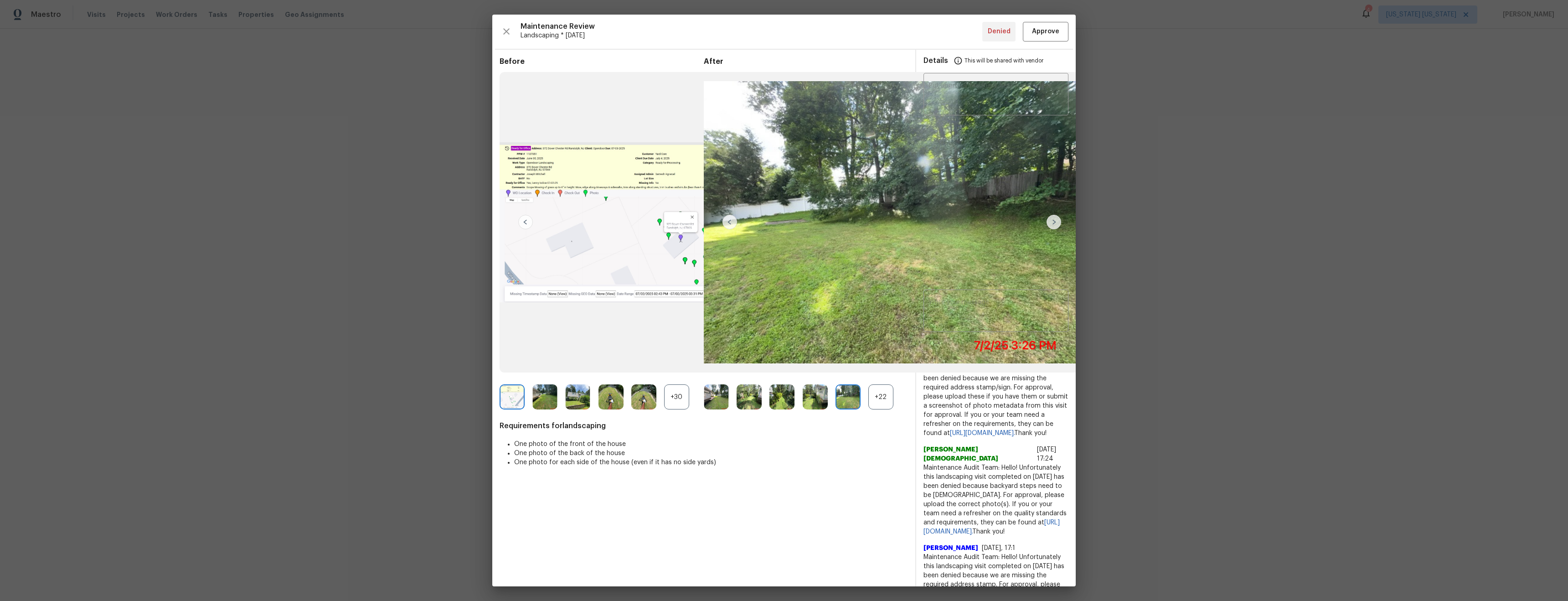
click at [1057, 222] on img at bounding box center [1054, 222] width 15 height 15
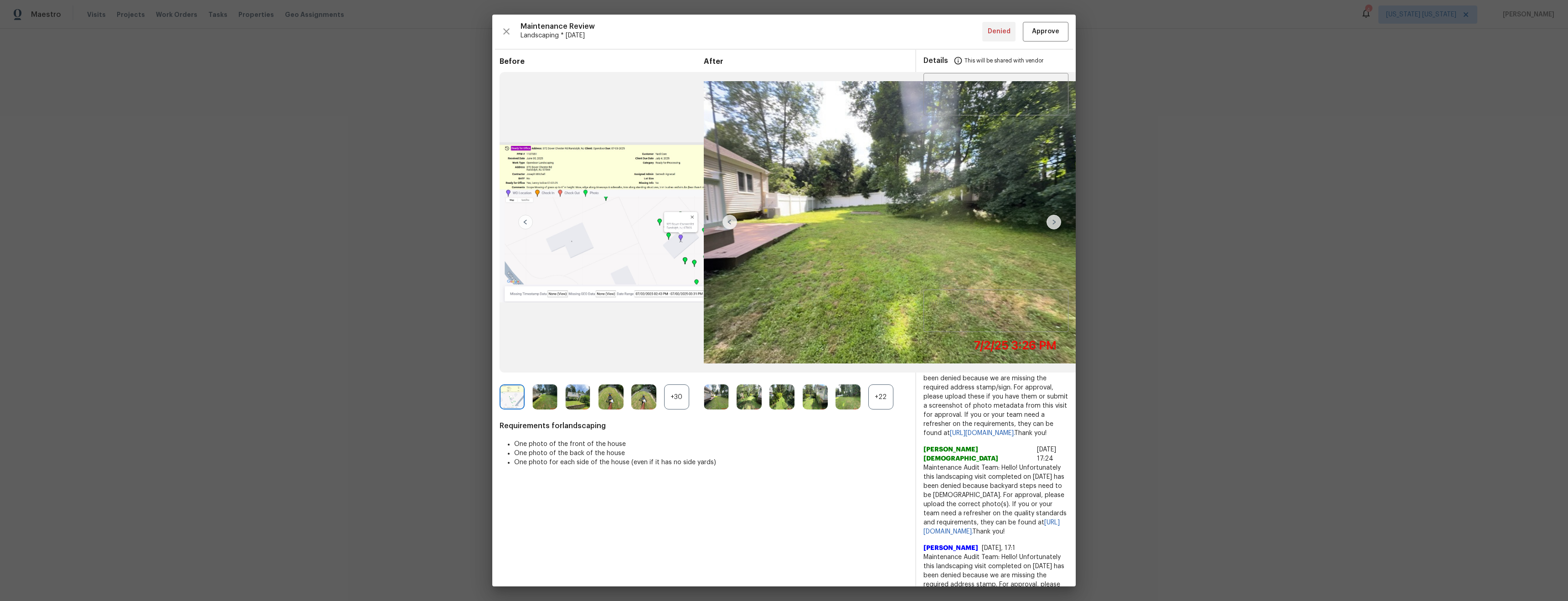
click at [1057, 222] on img at bounding box center [1054, 222] width 15 height 15
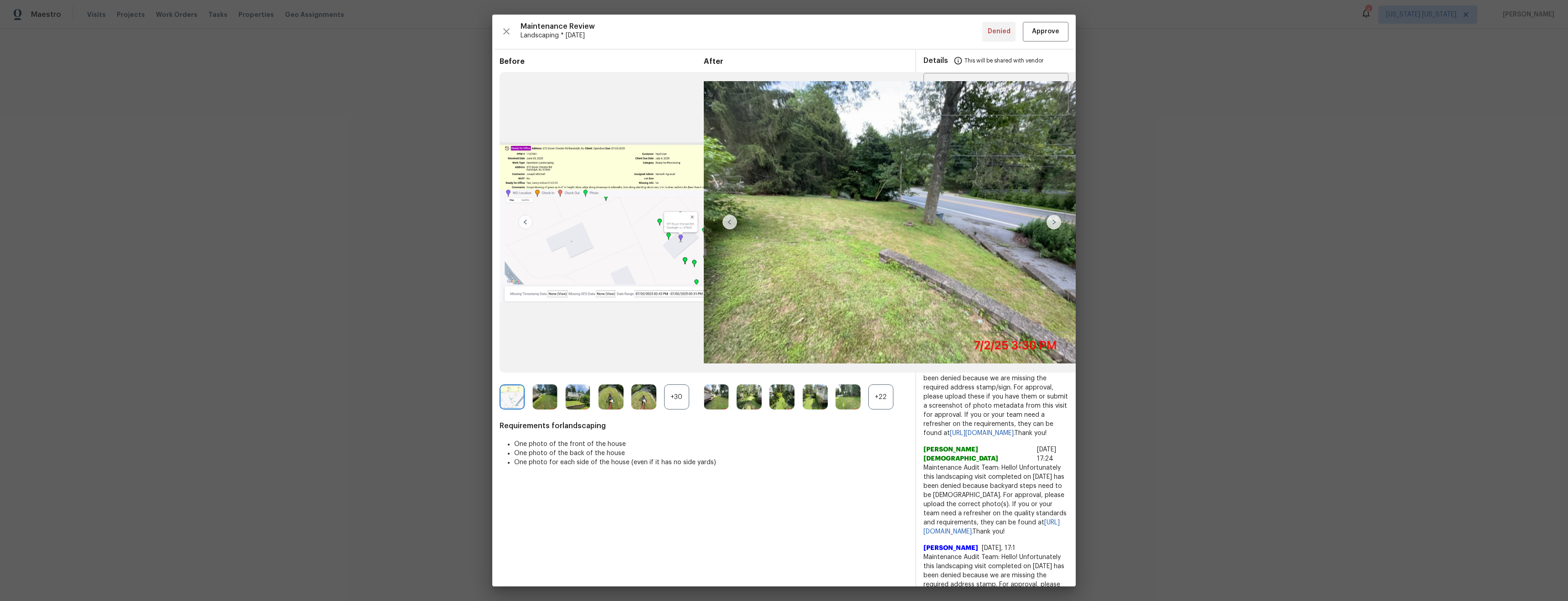
click at [1057, 222] on img at bounding box center [1054, 222] width 15 height 15
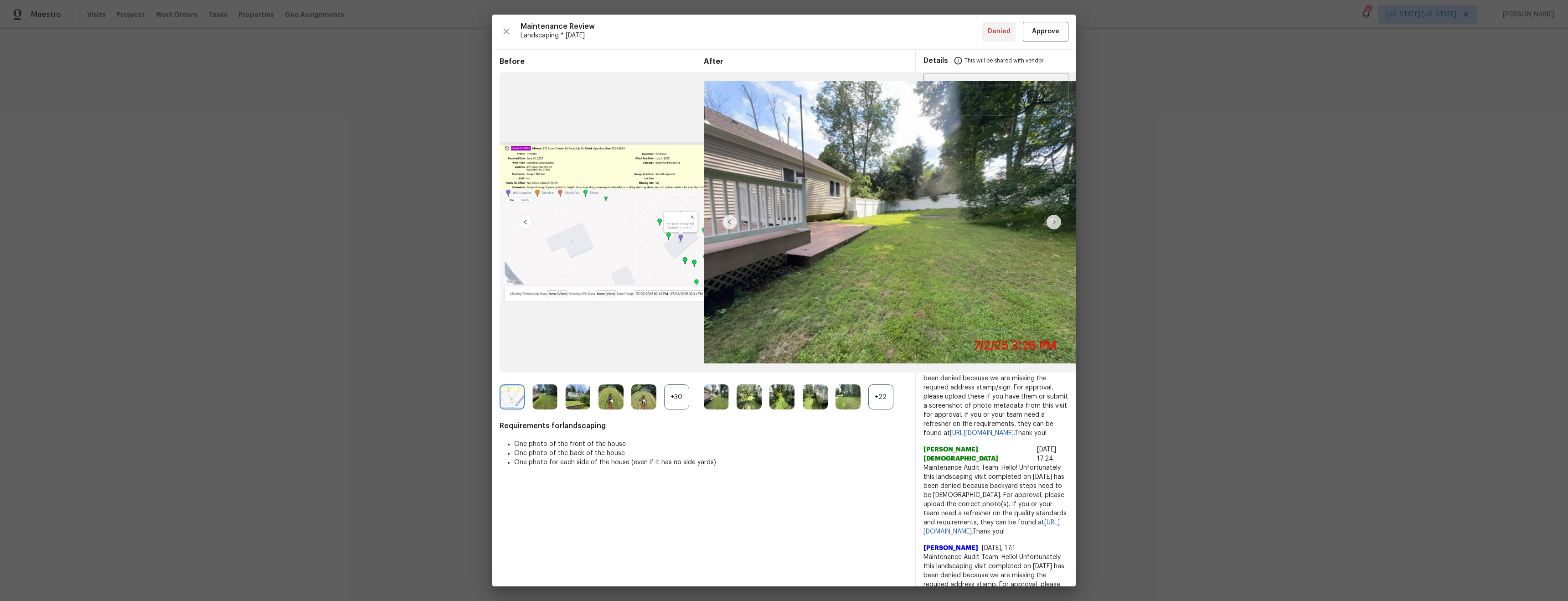
click at [1057, 222] on img at bounding box center [1054, 222] width 15 height 15
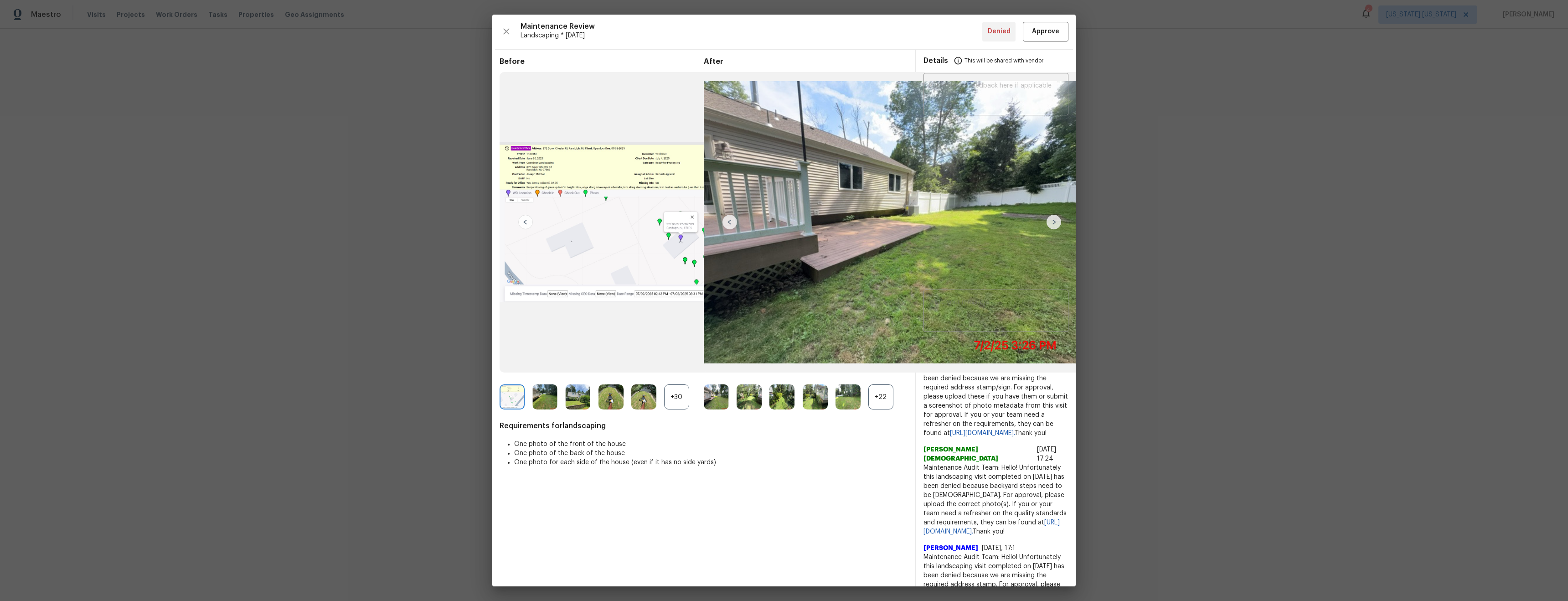
click at [1057, 222] on img at bounding box center [1054, 222] width 15 height 15
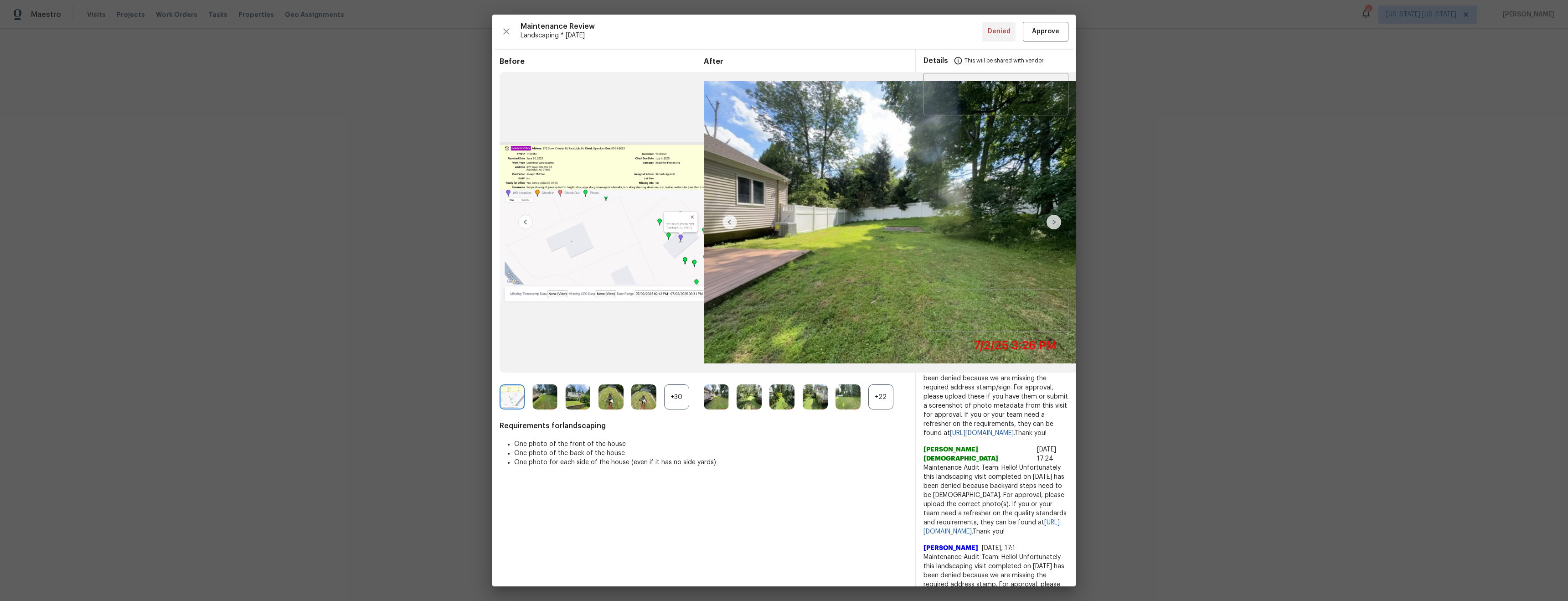
click at [1057, 222] on img at bounding box center [1054, 222] width 15 height 15
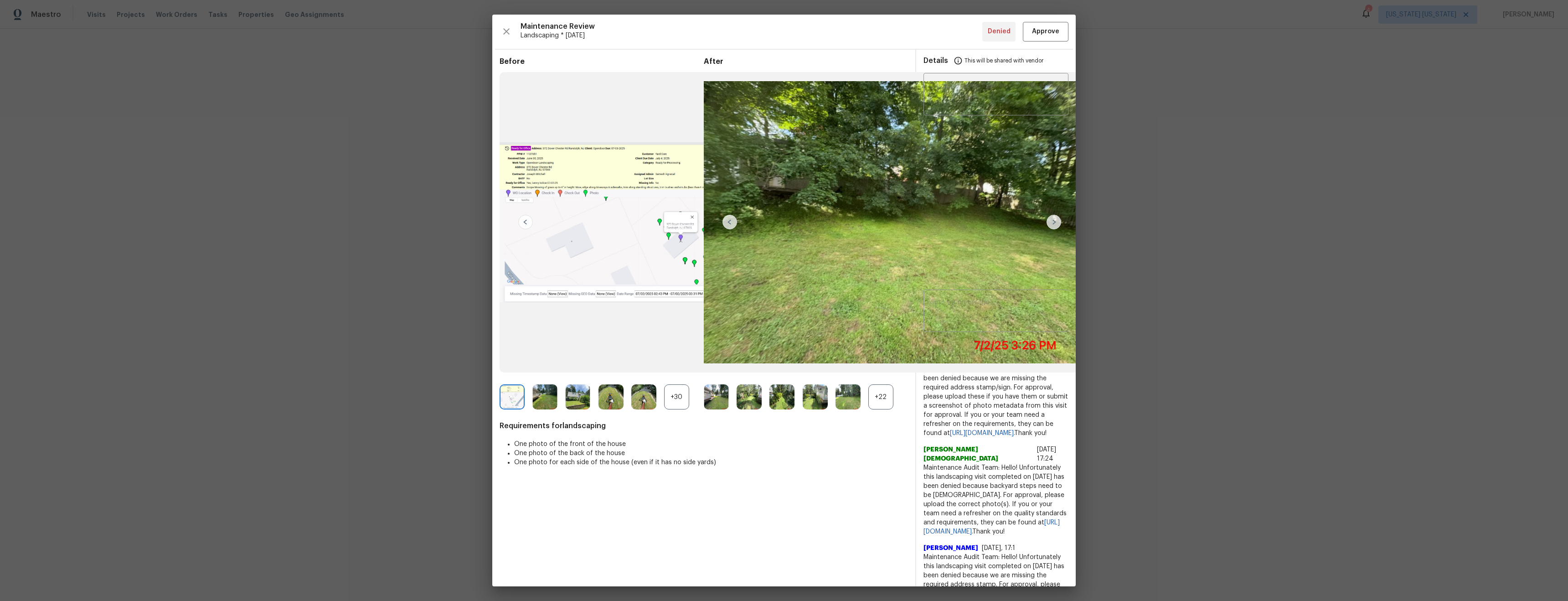
click at [1057, 222] on img at bounding box center [1054, 222] width 15 height 15
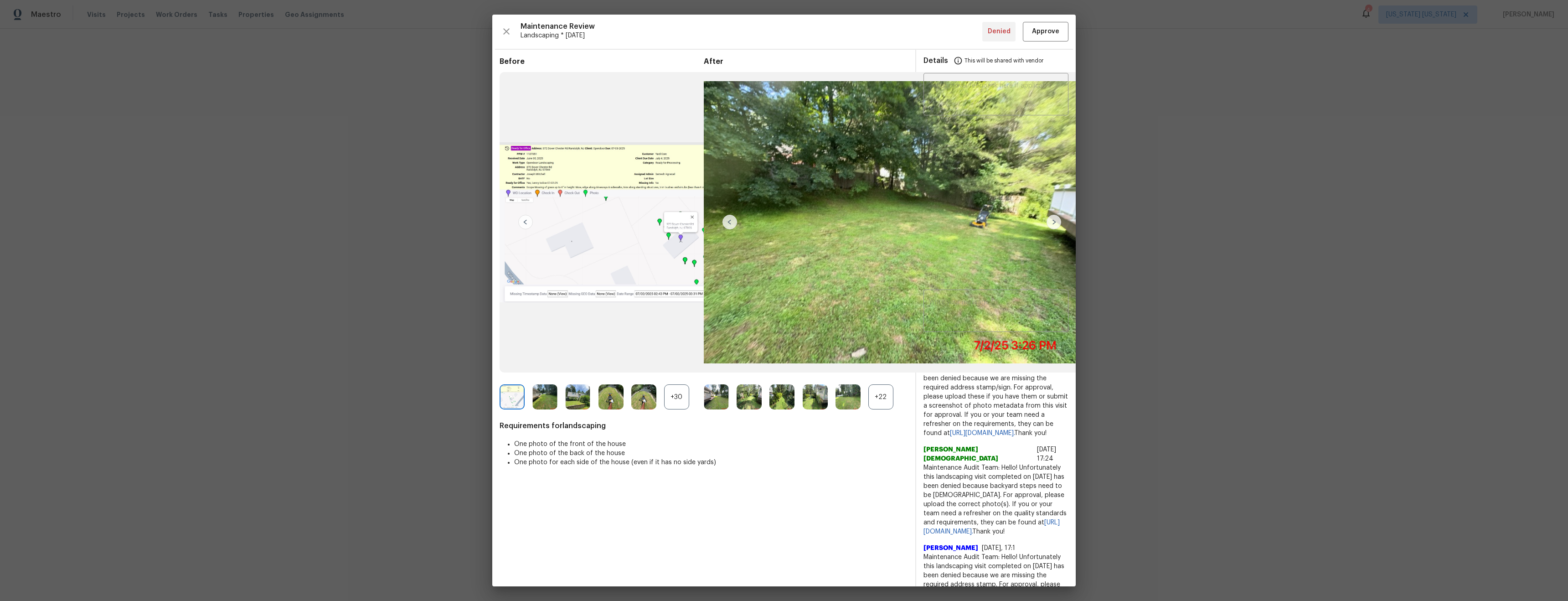
click at [1057, 222] on img at bounding box center [1054, 222] width 15 height 15
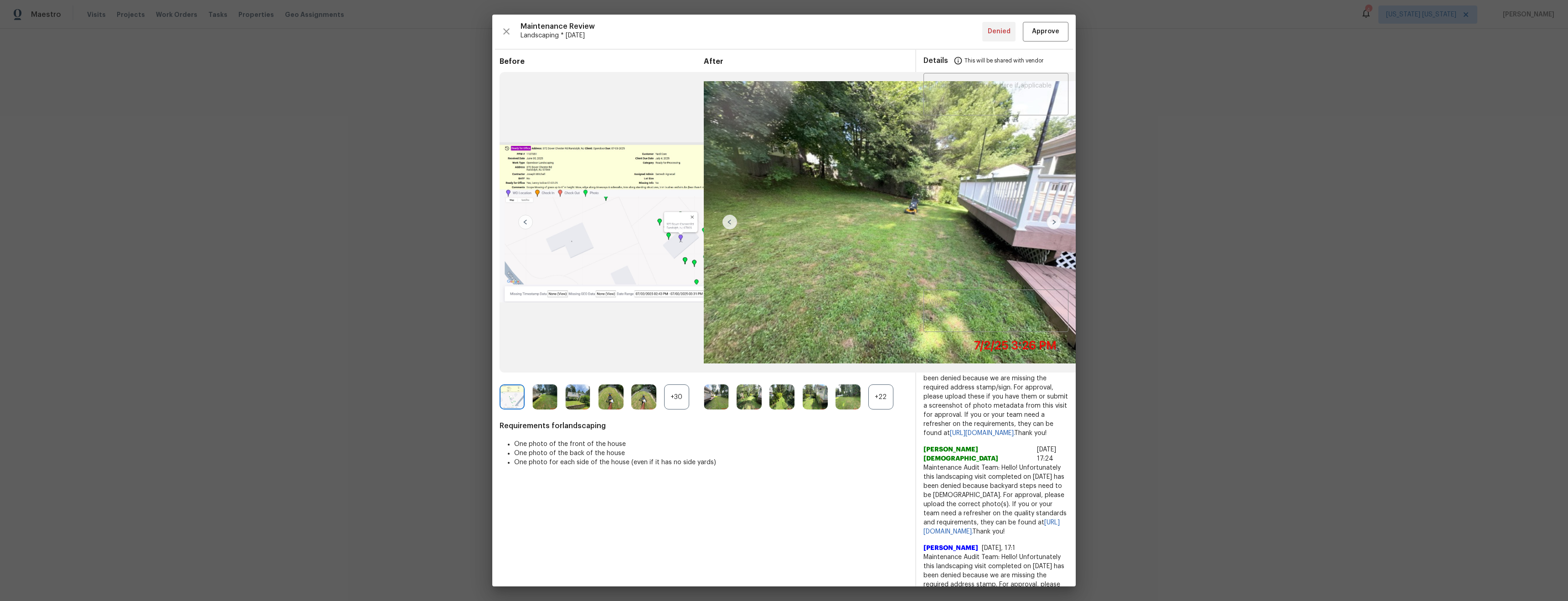
click at [1057, 222] on img at bounding box center [1054, 222] width 15 height 15
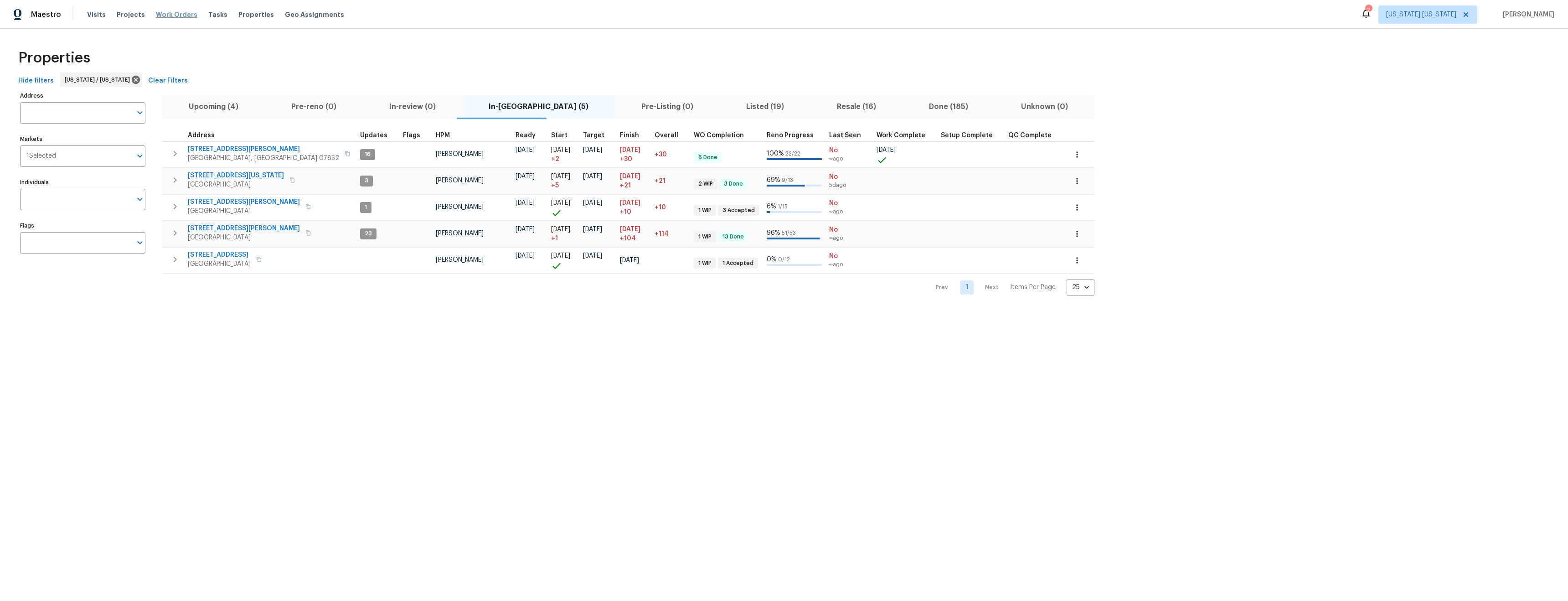
click at [182, 14] on span "Work Orders" at bounding box center [177, 14] width 41 height 9
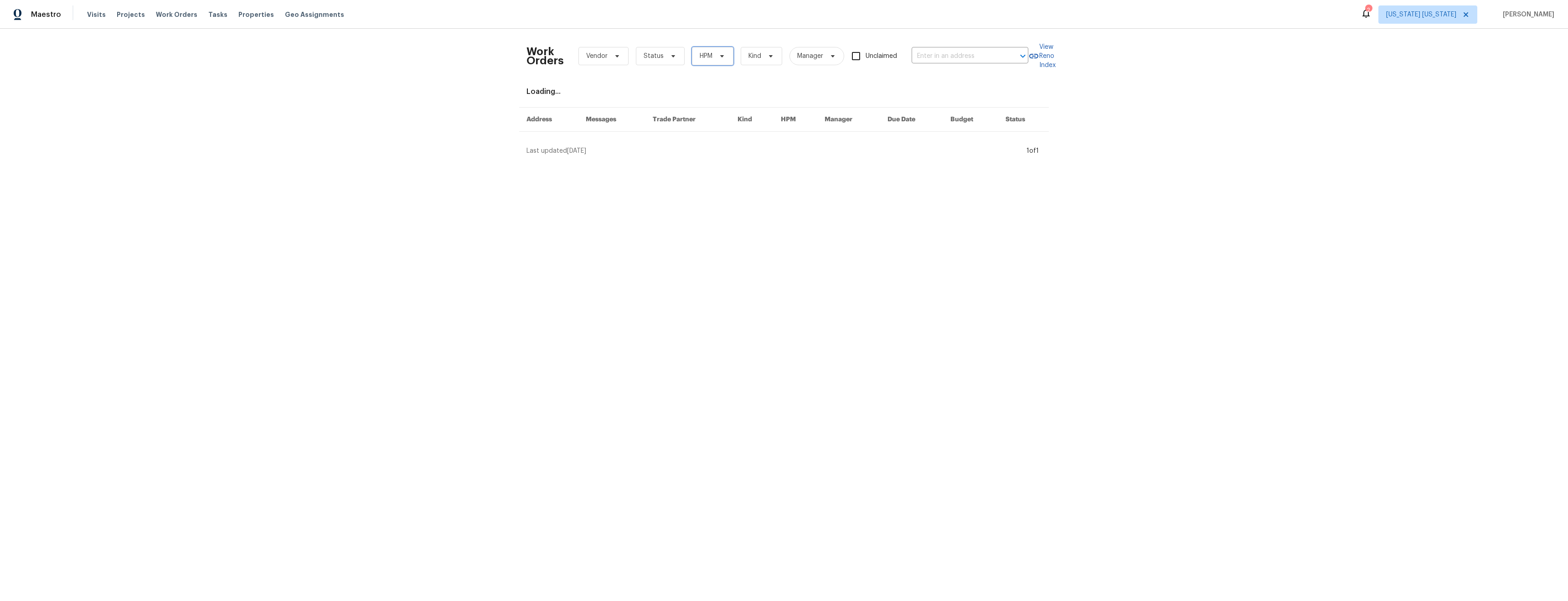
click at [714, 60] on span "HPM" at bounding box center [713, 56] width 41 height 18
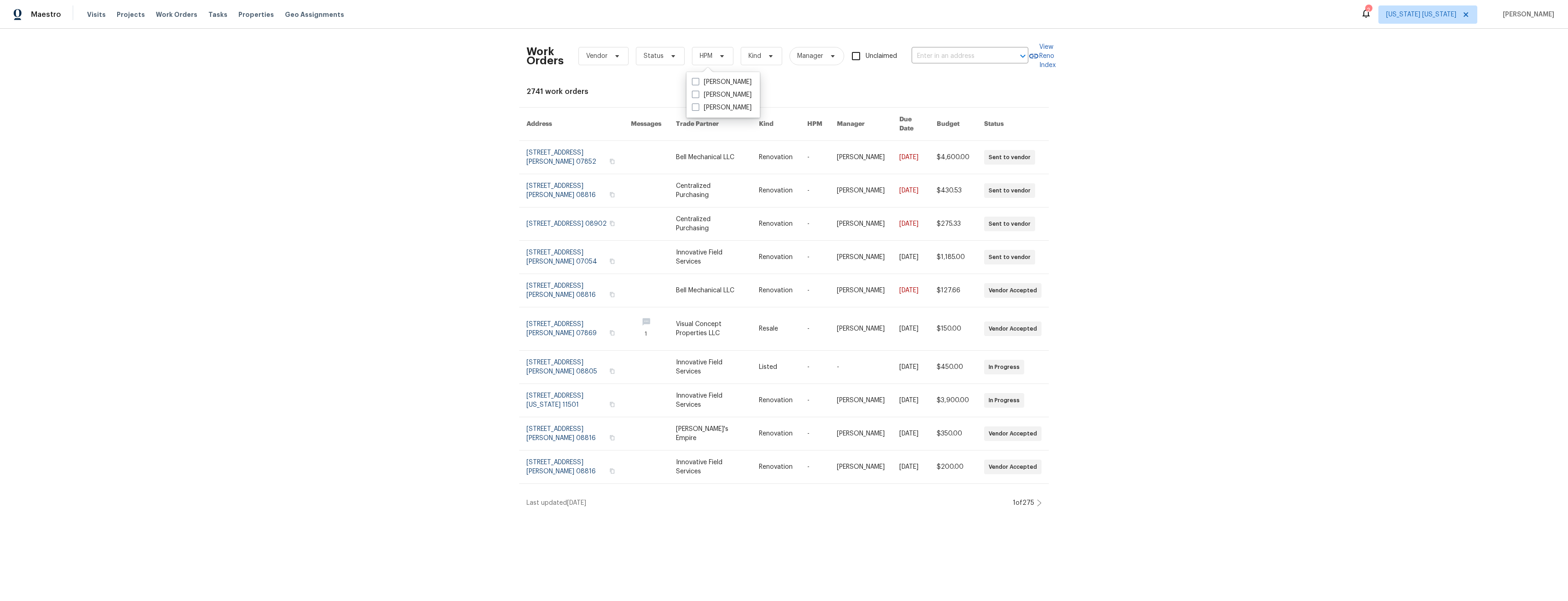
click at [712, 97] on label "[PERSON_NAME]" at bounding box center [722, 94] width 60 height 9
click at [698, 96] on input "[PERSON_NAME]" at bounding box center [695, 93] width 6 height 6
checkbox input "true"
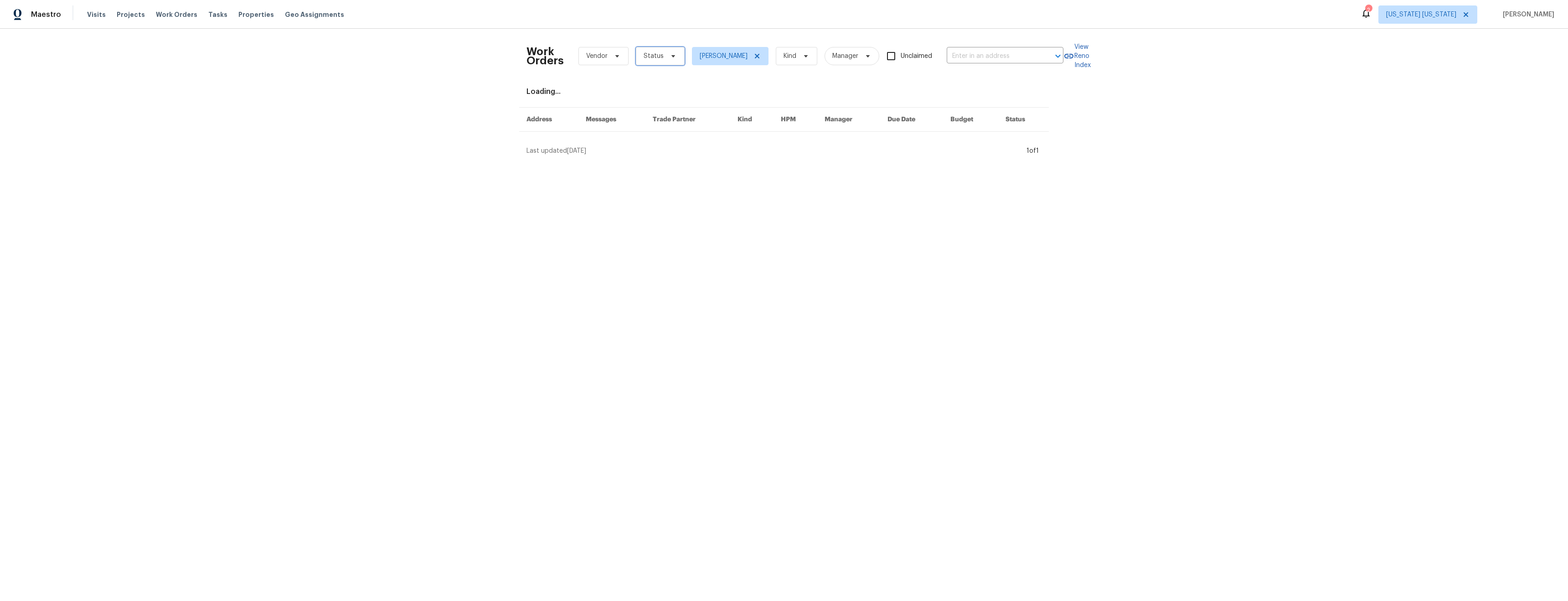
click at [654, 57] on span "Status" at bounding box center [653, 56] width 20 height 9
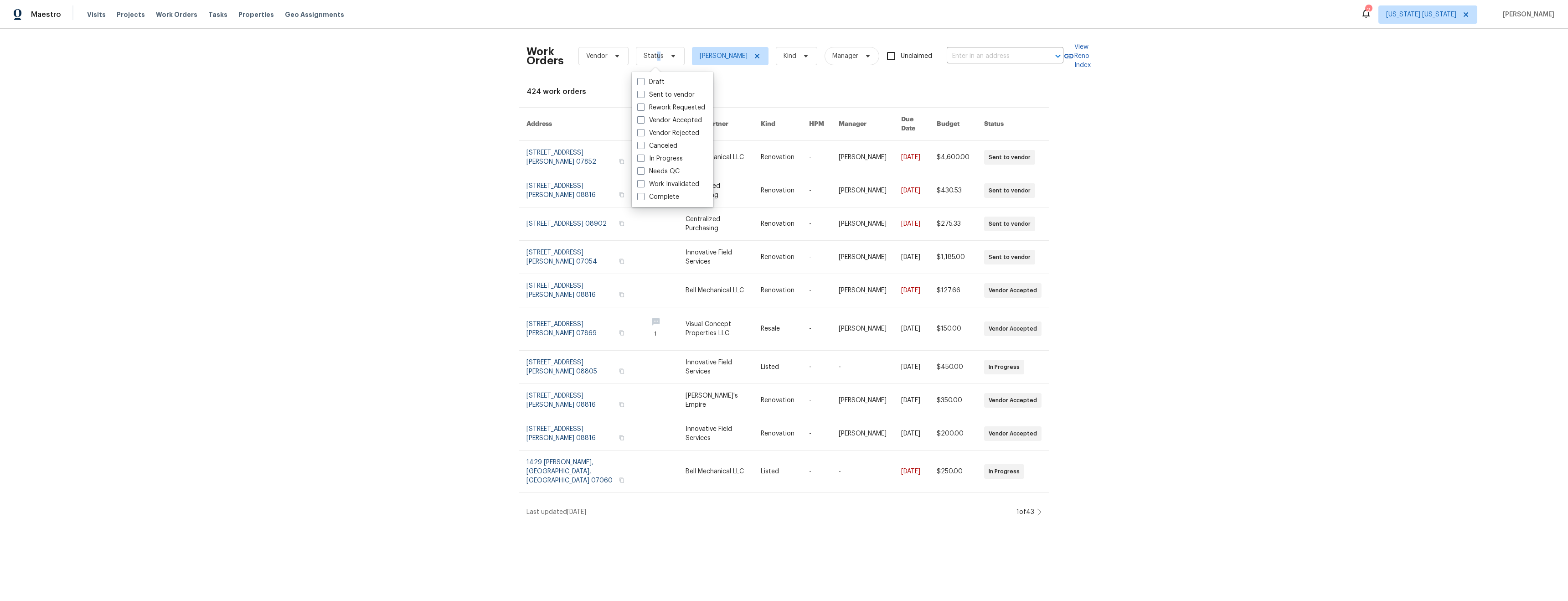
click at [658, 170] on label "Needs QC" at bounding box center [659, 171] width 43 height 9
click at [643, 170] on input "Needs QC" at bounding box center [640, 170] width 6 height 6
checkbox input "true"
